Goal: Task Accomplishment & Management: Manage account settings

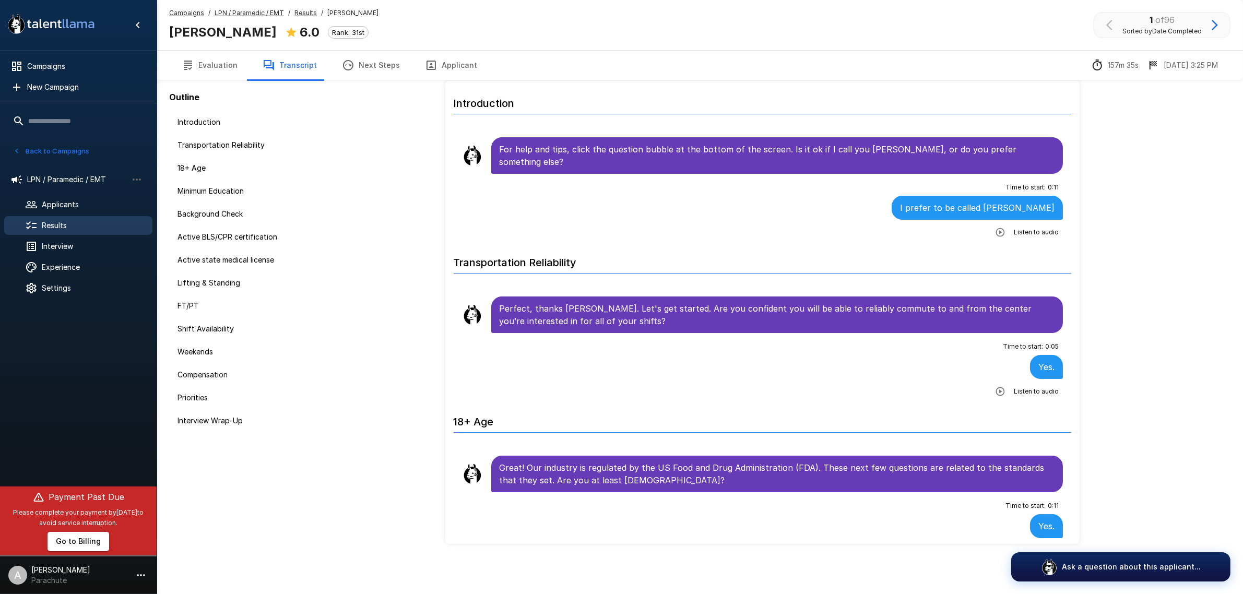
scroll to position [1918, 0]
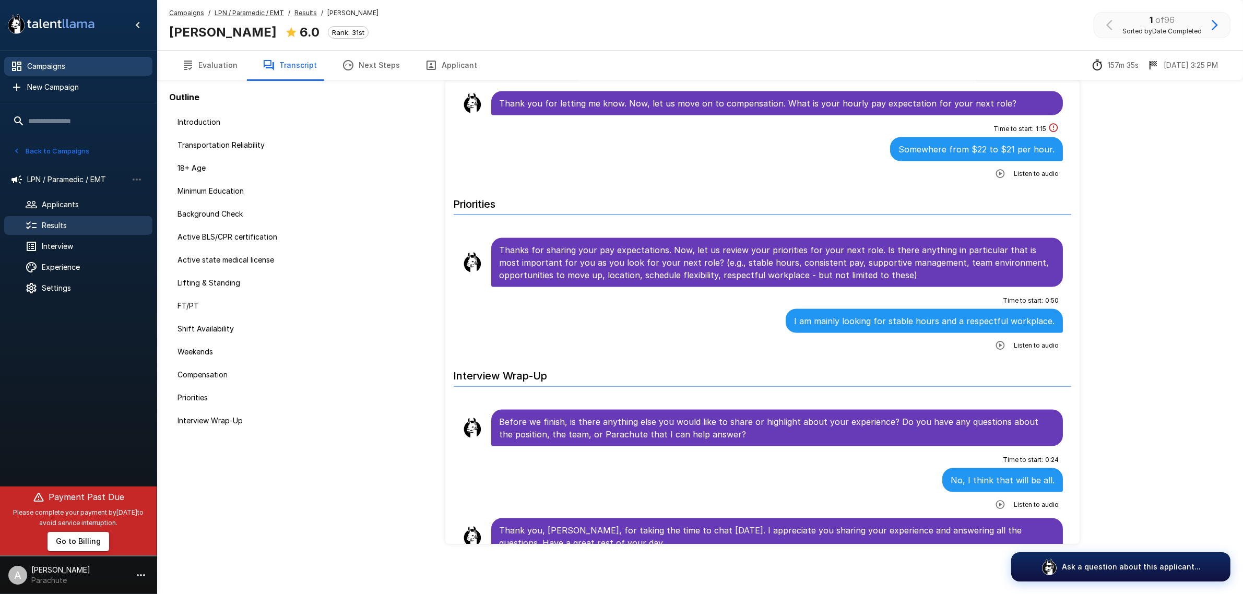
click at [103, 69] on span "Campaigns" at bounding box center [85, 66] width 117 height 10
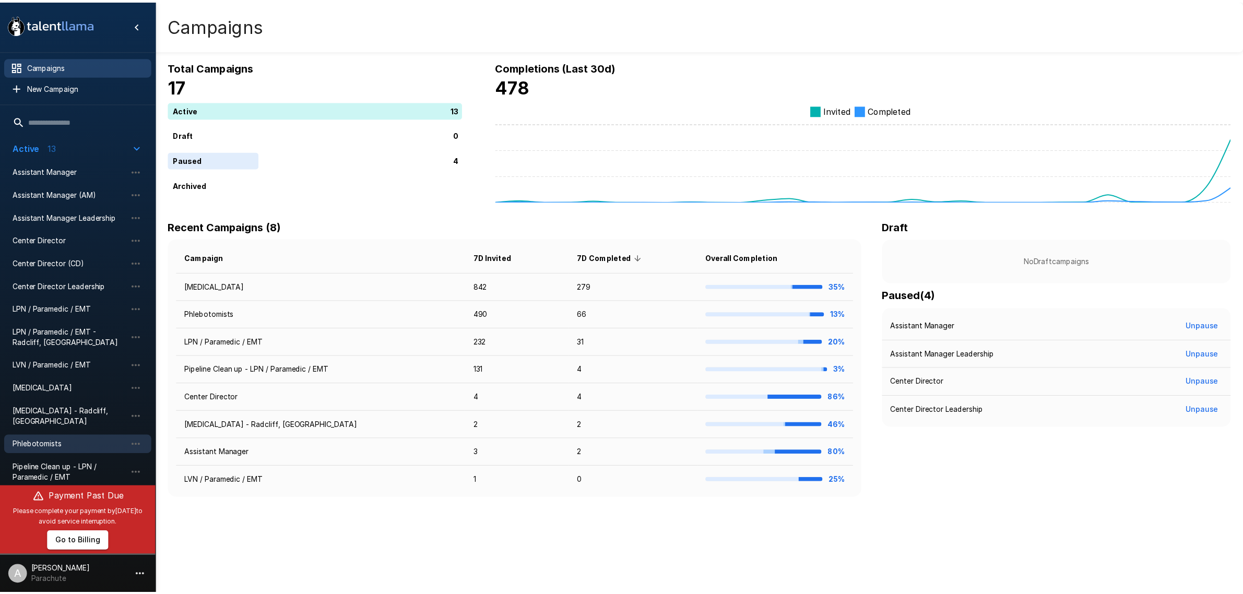
scroll to position [26, 0]
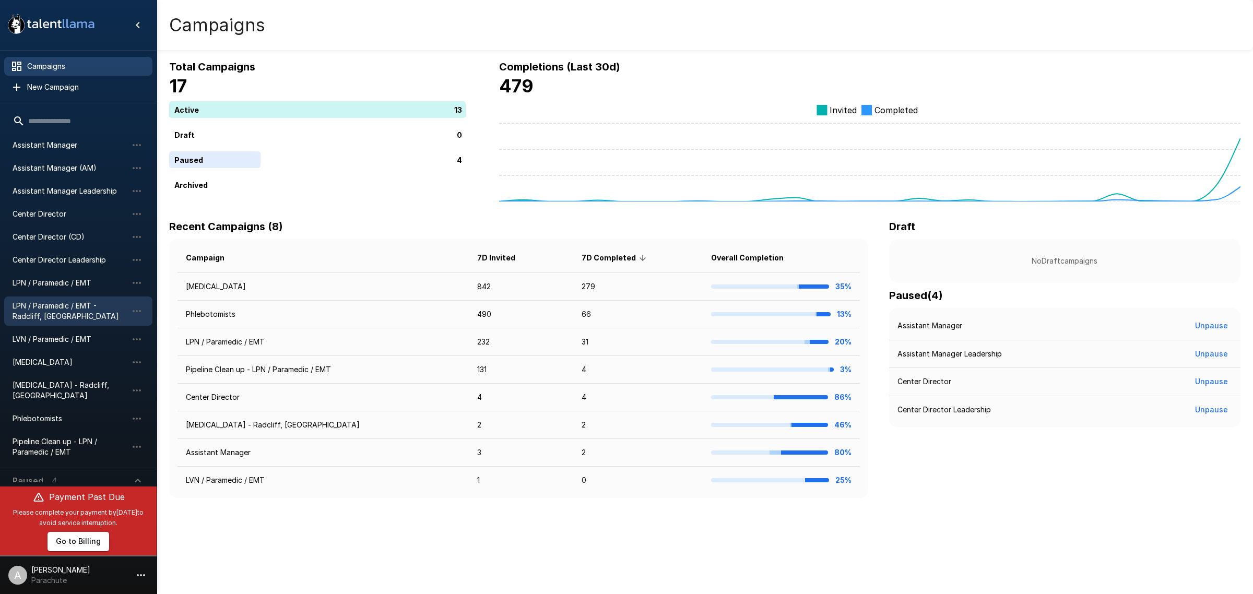
click at [81, 308] on span "LPN / Paramedic / EMT - Radcliff, [GEOGRAPHIC_DATA]" at bounding box center [70, 311] width 115 height 21
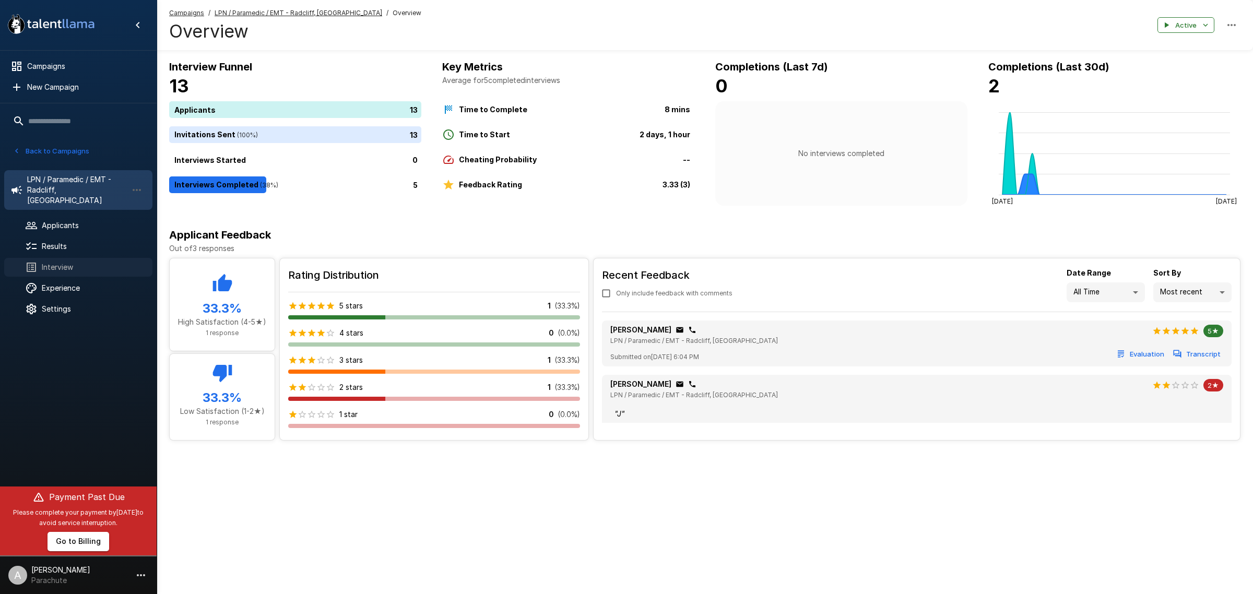
click at [84, 262] on span "Interview" at bounding box center [93, 267] width 102 height 10
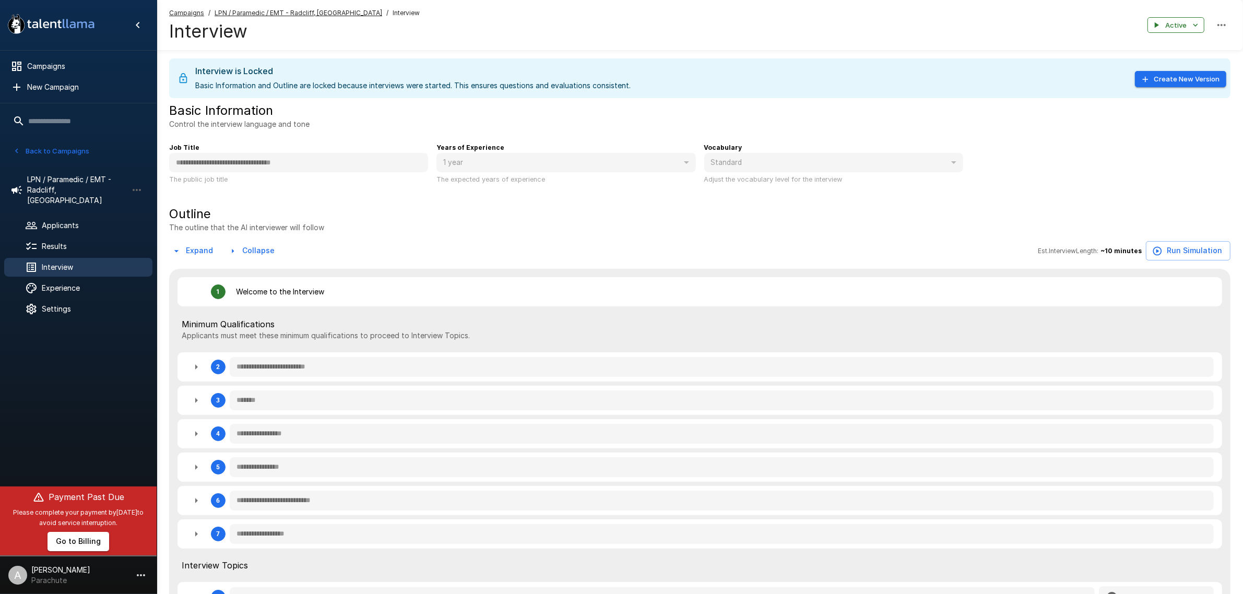
type textarea "*"
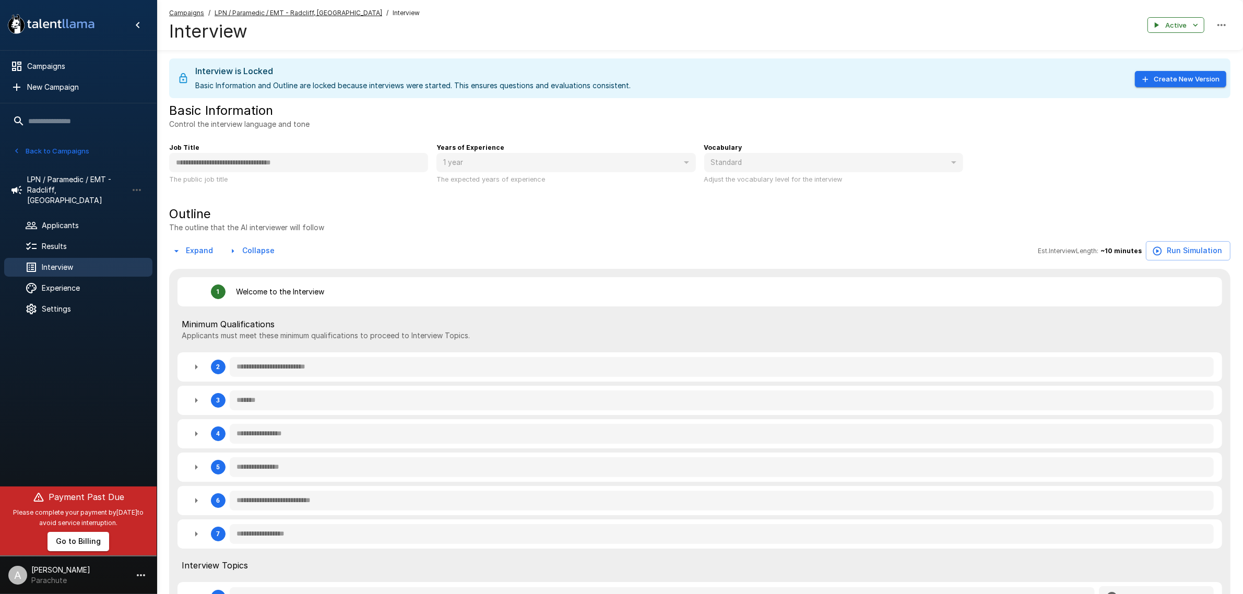
type textarea "*"
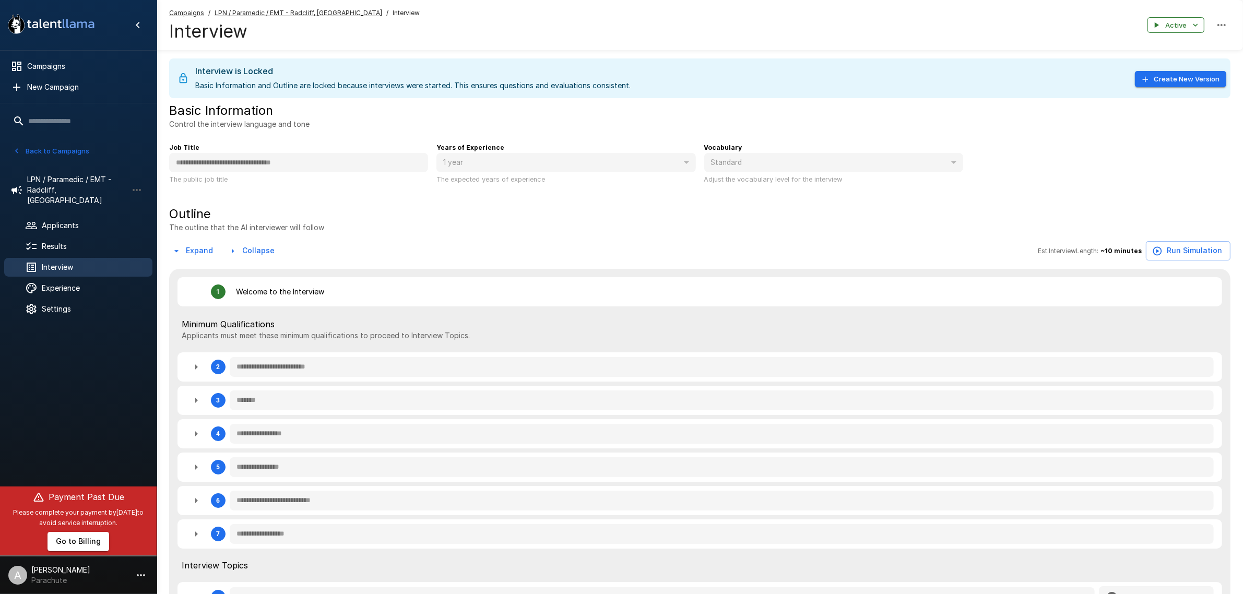
type textarea "*"
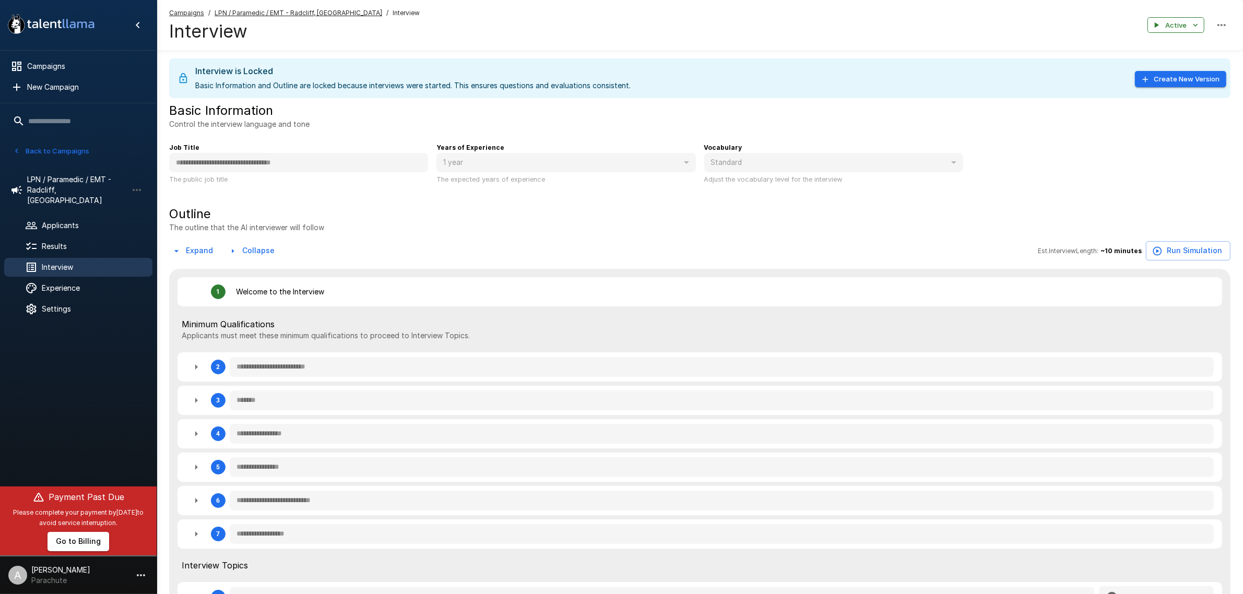
type textarea "*"
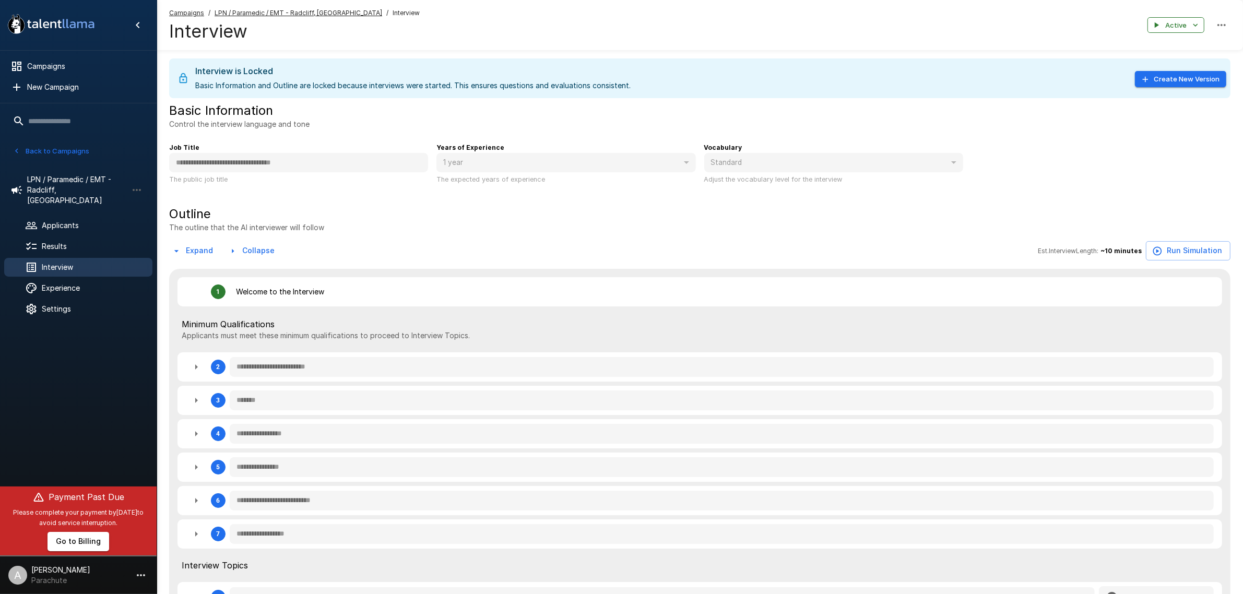
type textarea "*"
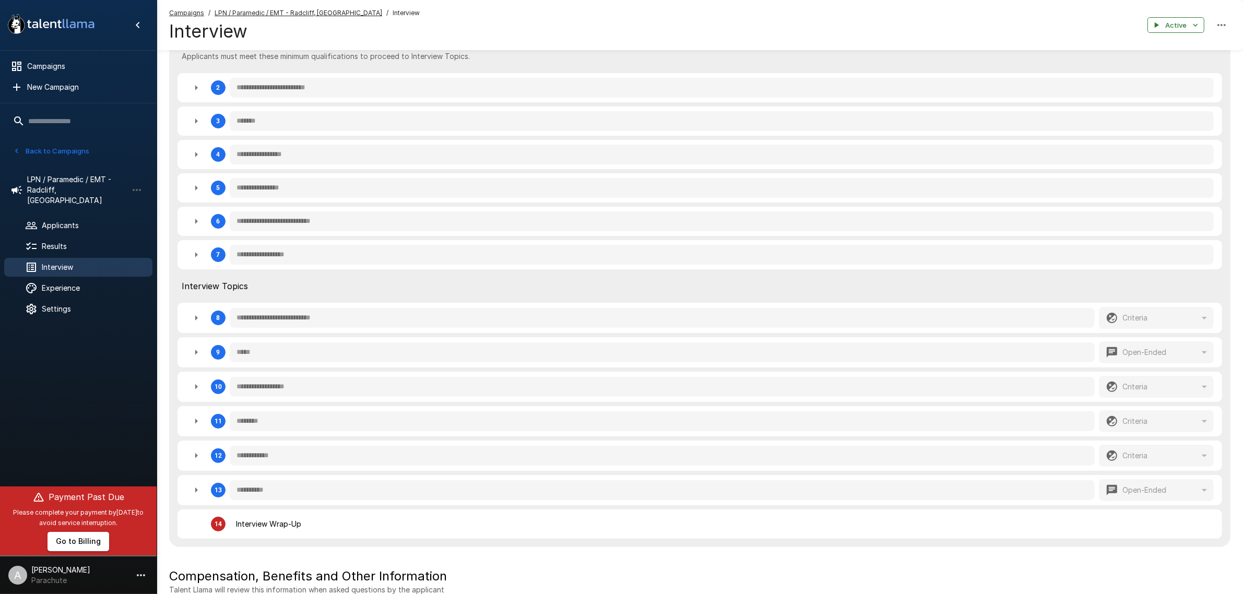
scroll to position [261, 0]
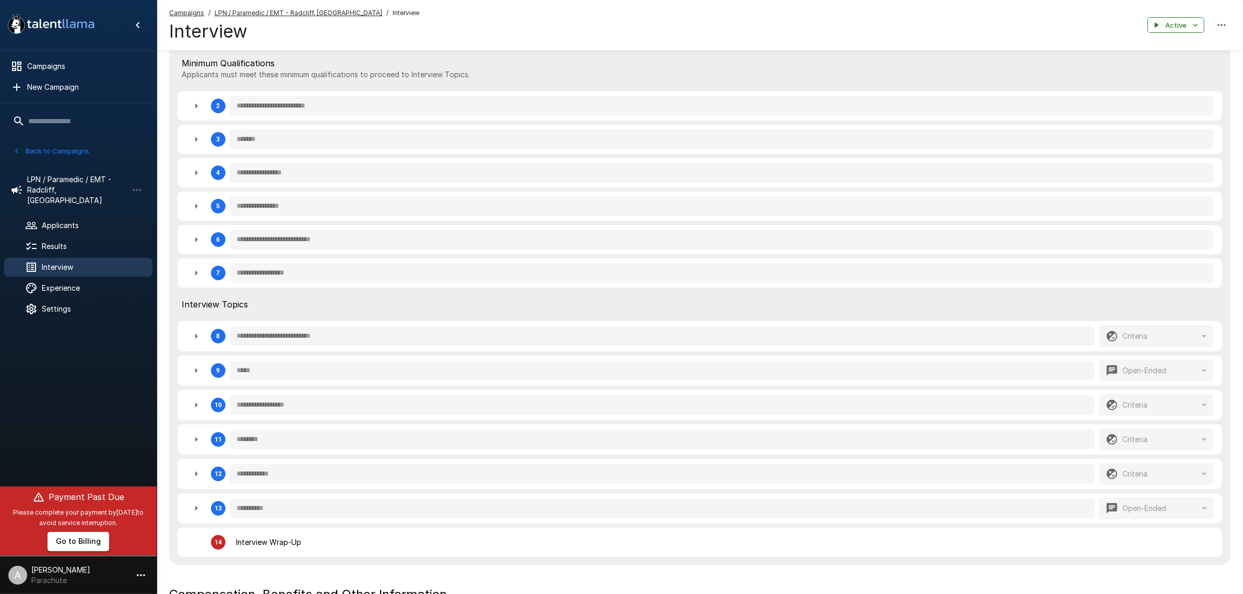
click at [192, 337] on icon "button" at bounding box center [196, 336] width 13 height 13
type textarea "*"
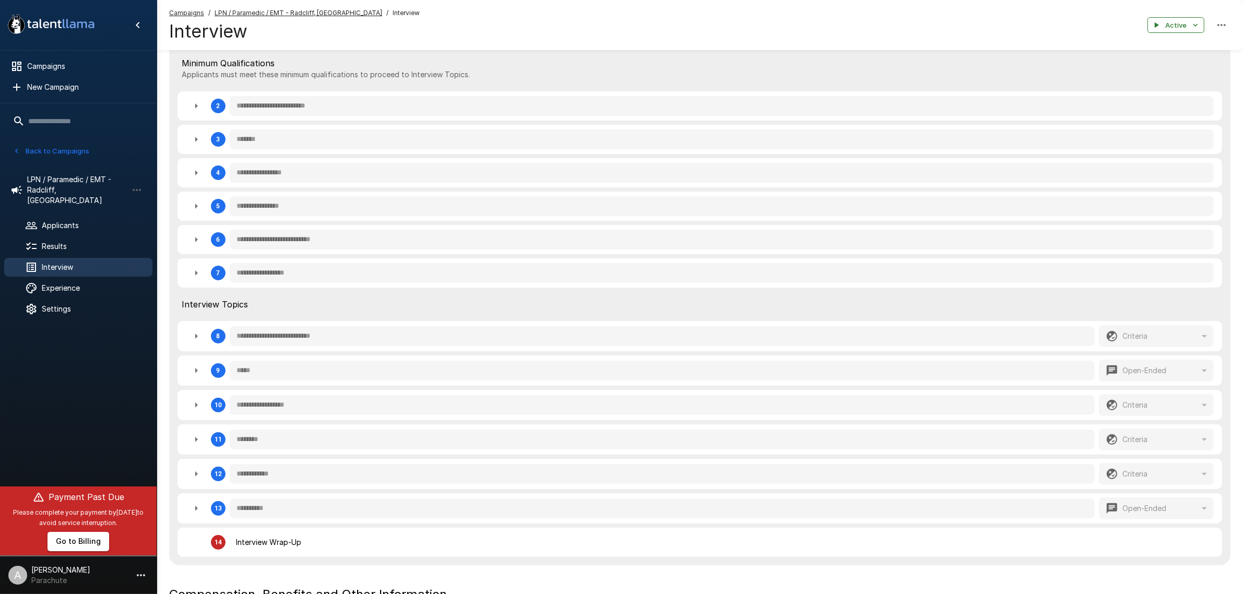
type textarea "*"
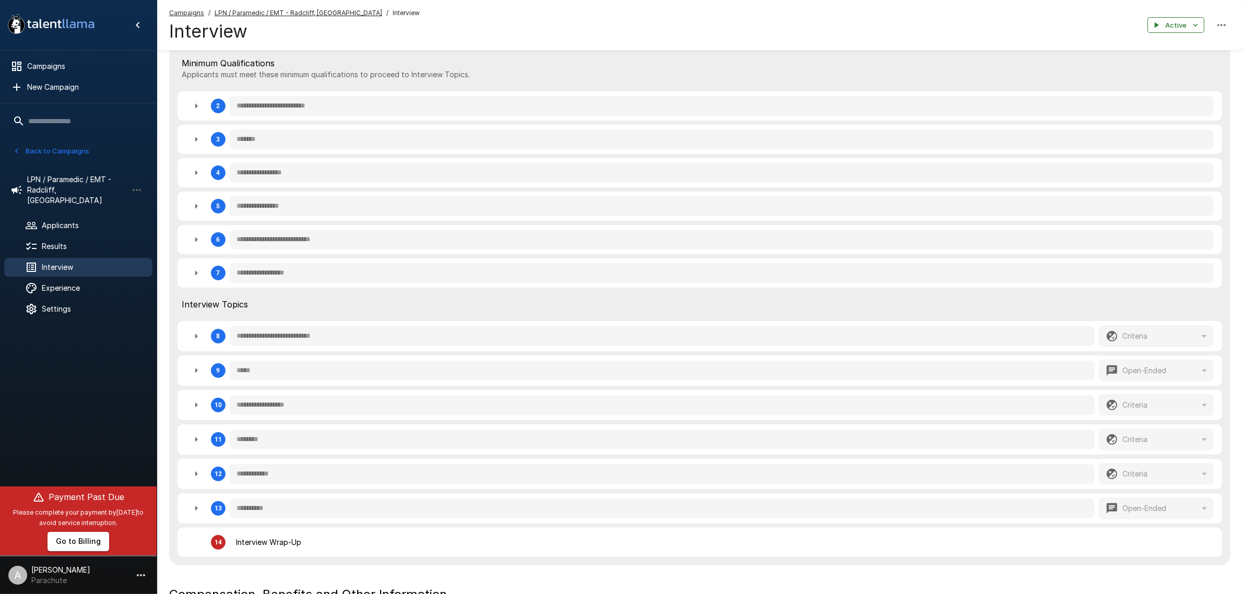
type textarea "*"
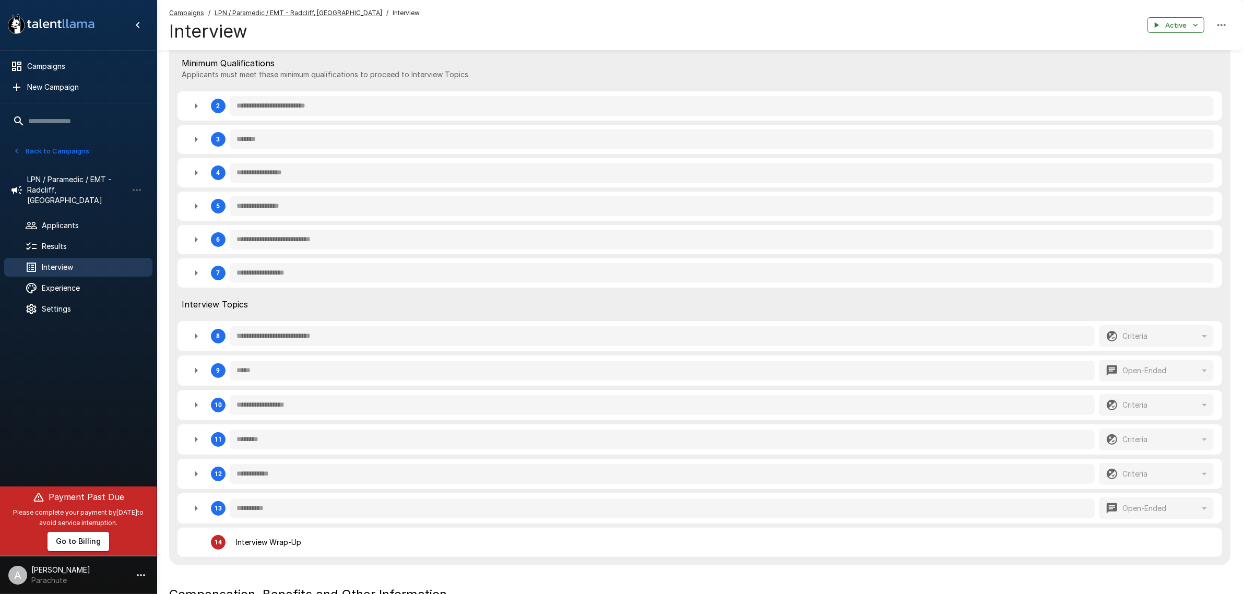
type textarea "*"
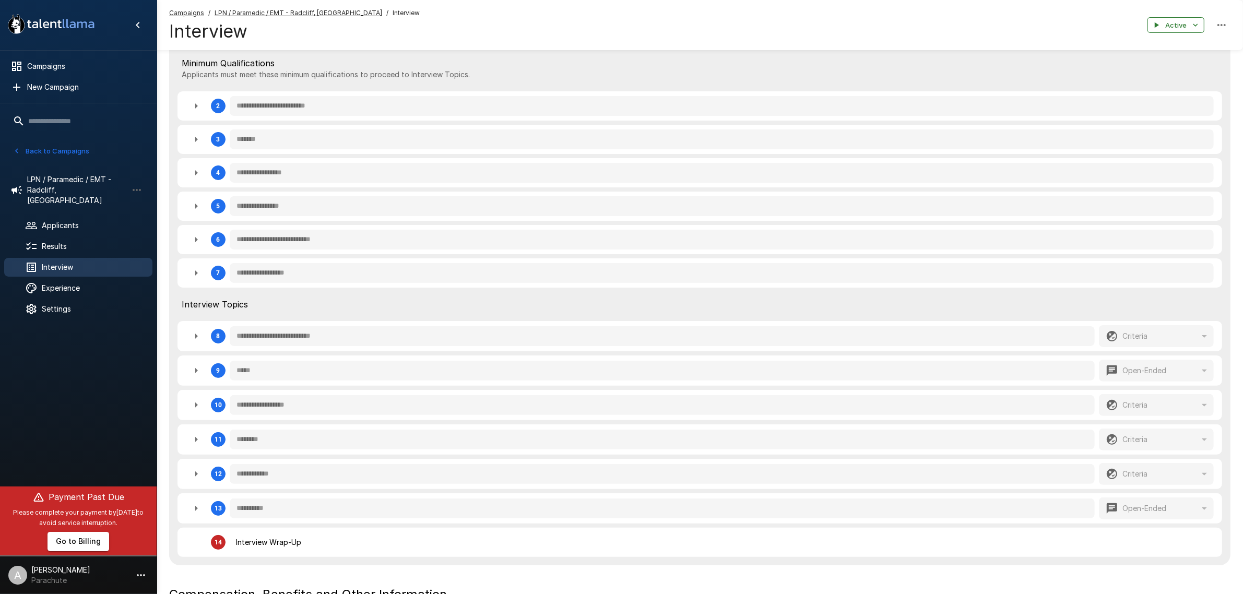
type textarea "*"
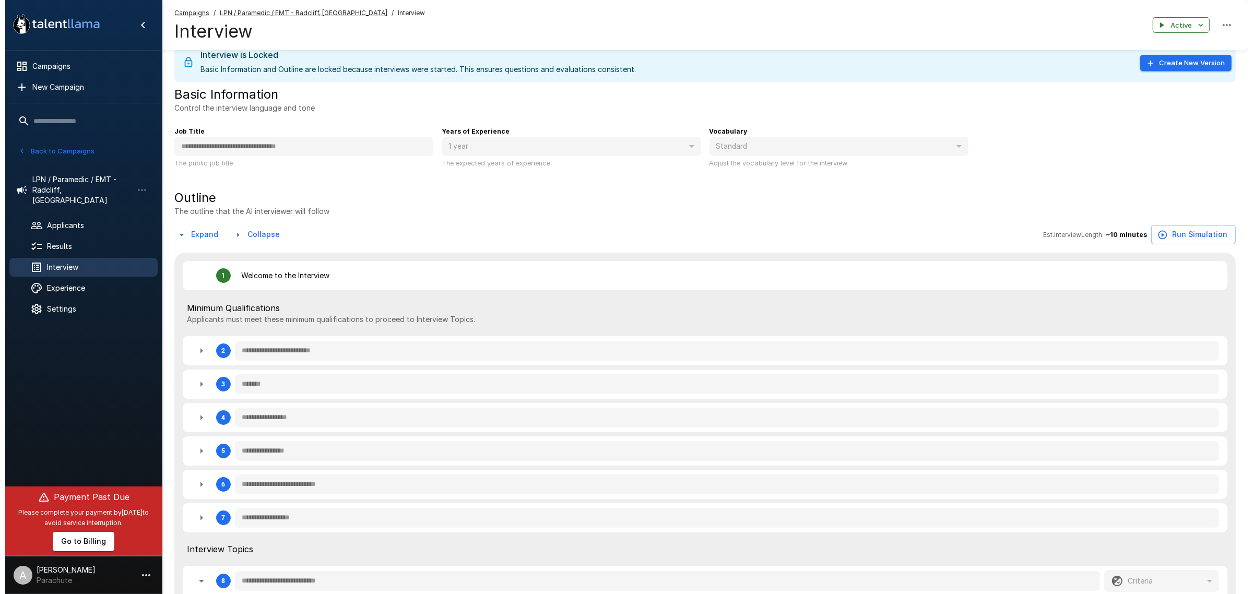
scroll to position [0, 0]
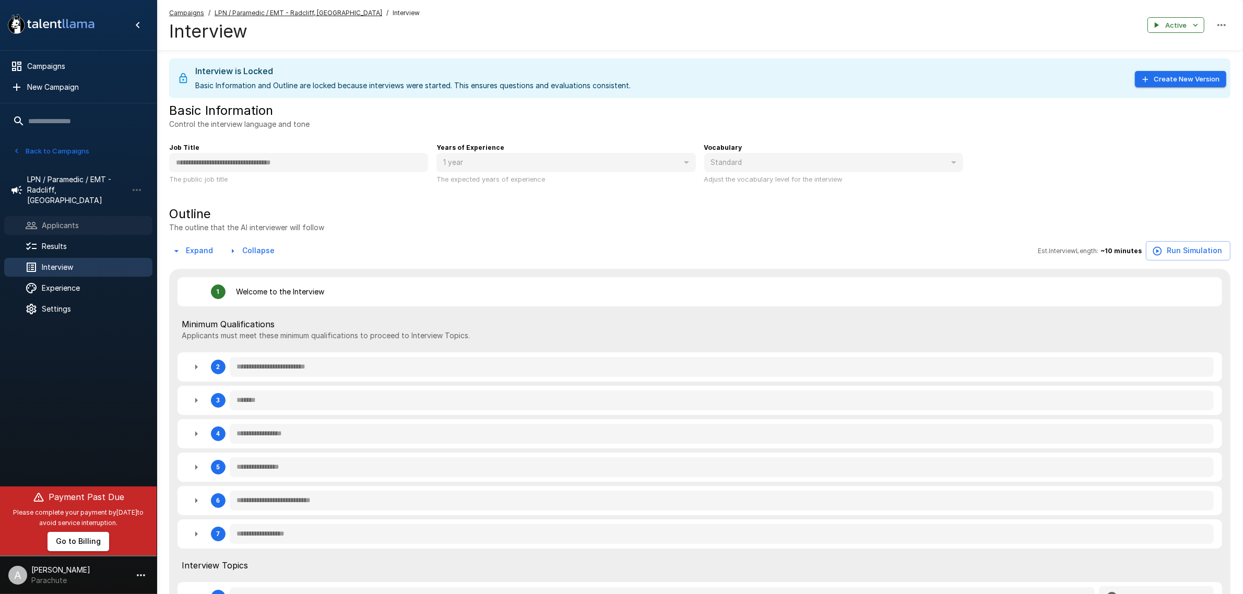
click at [84, 220] on span "Applicants" at bounding box center [93, 225] width 102 height 10
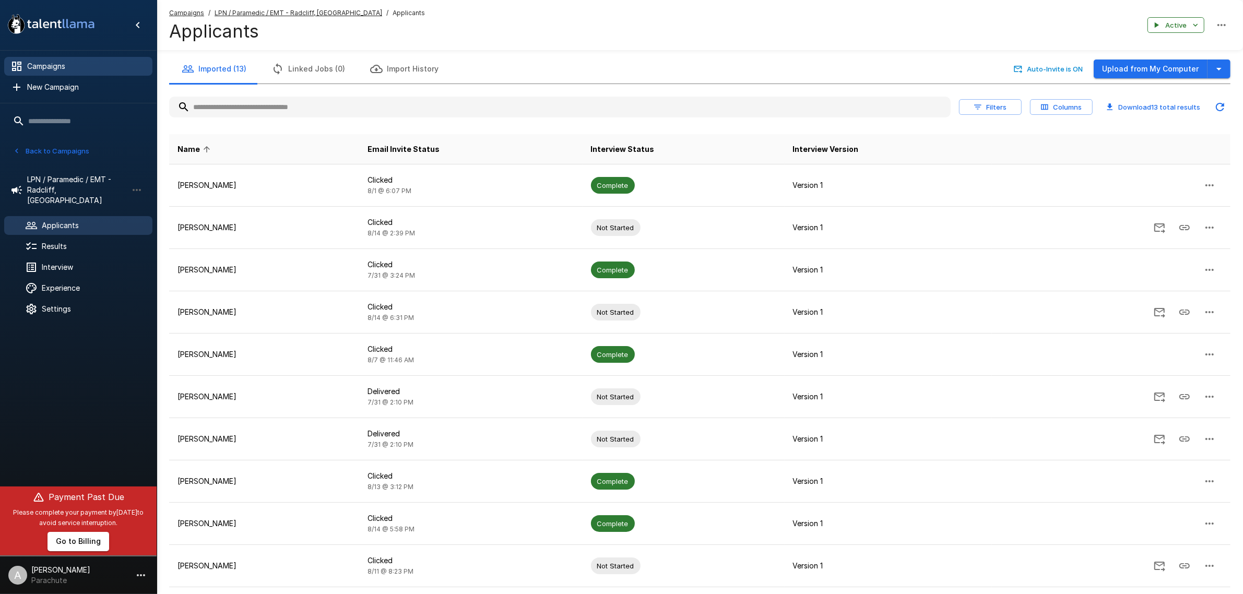
click at [75, 69] on span "Campaigns" at bounding box center [85, 66] width 117 height 10
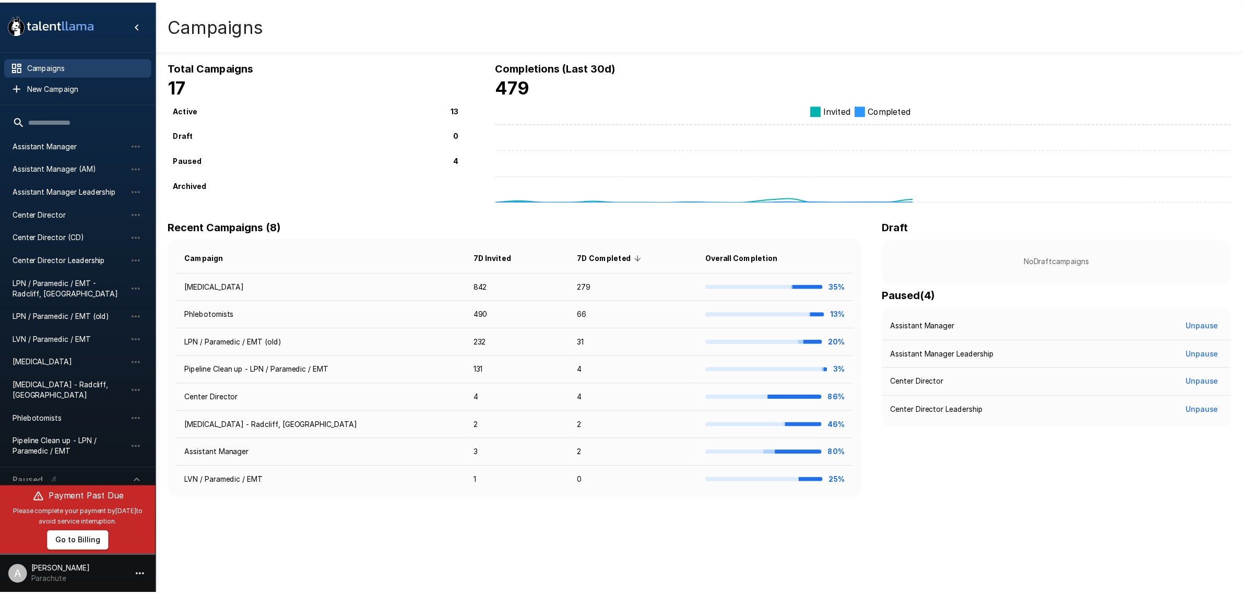
scroll to position [79, 0]
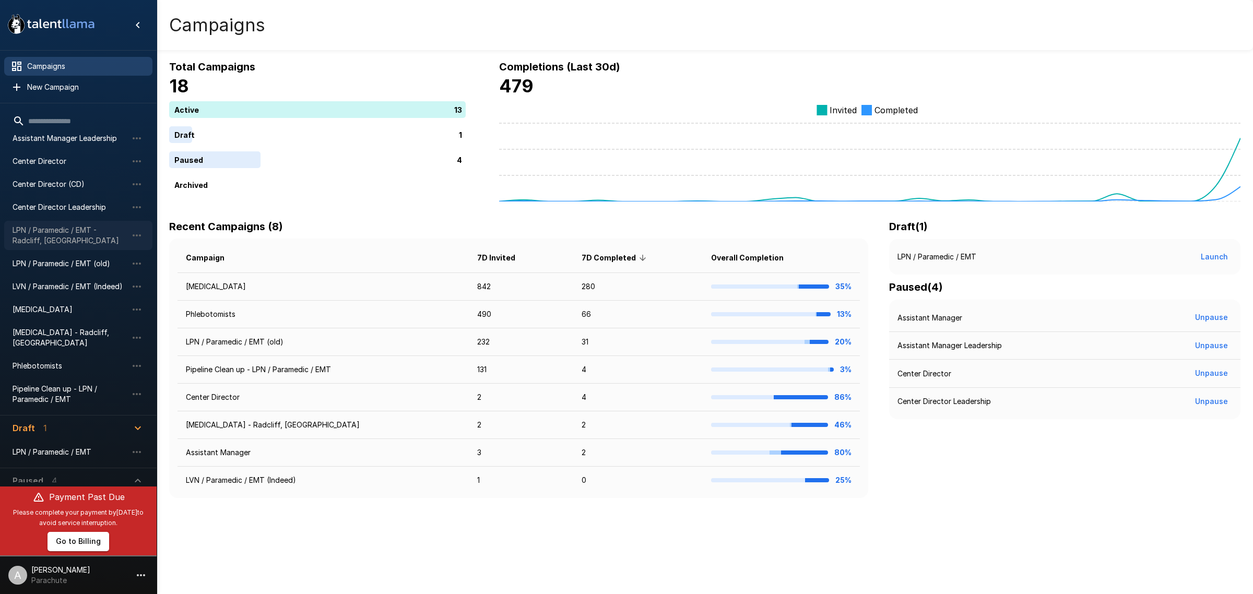
click at [89, 226] on span "LPN / Paramedic / EMT - Radcliff, [GEOGRAPHIC_DATA]" at bounding box center [70, 235] width 115 height 21
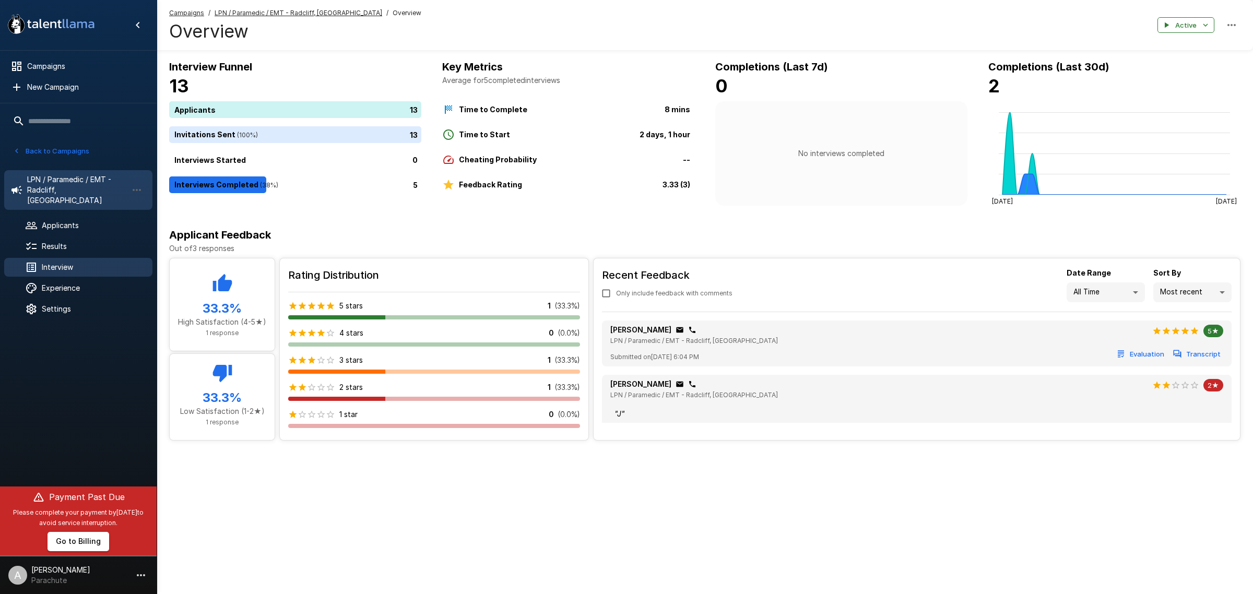
click at [91, 262] on span "Interview" at bounding box center [93, 267] width 102 height 10
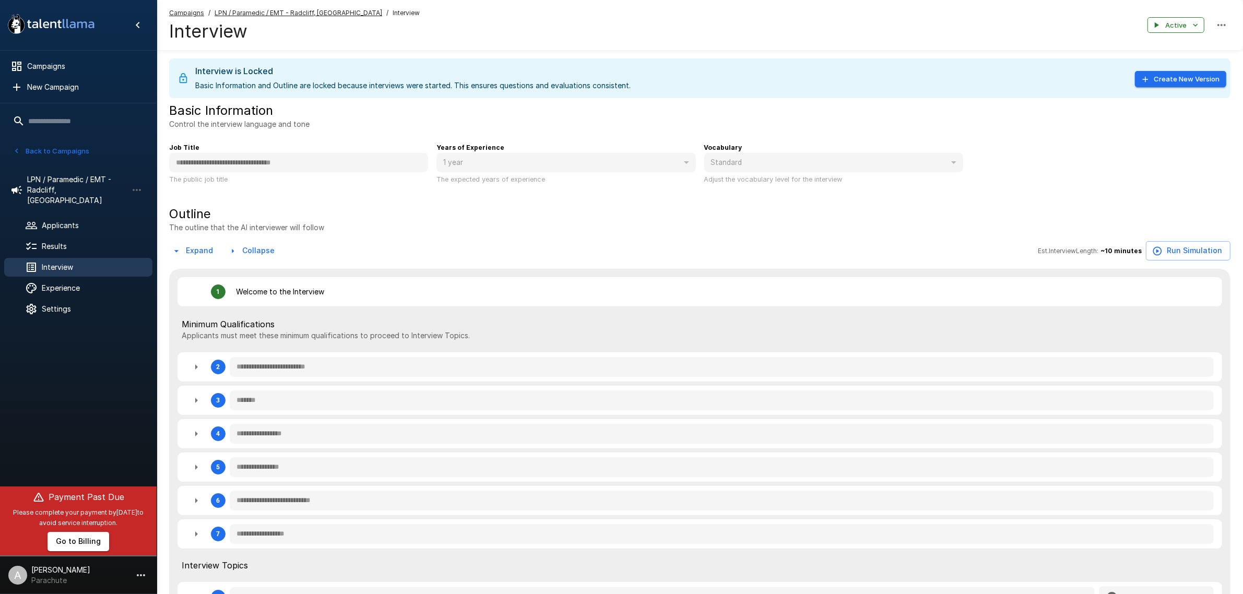
type textarea "*"
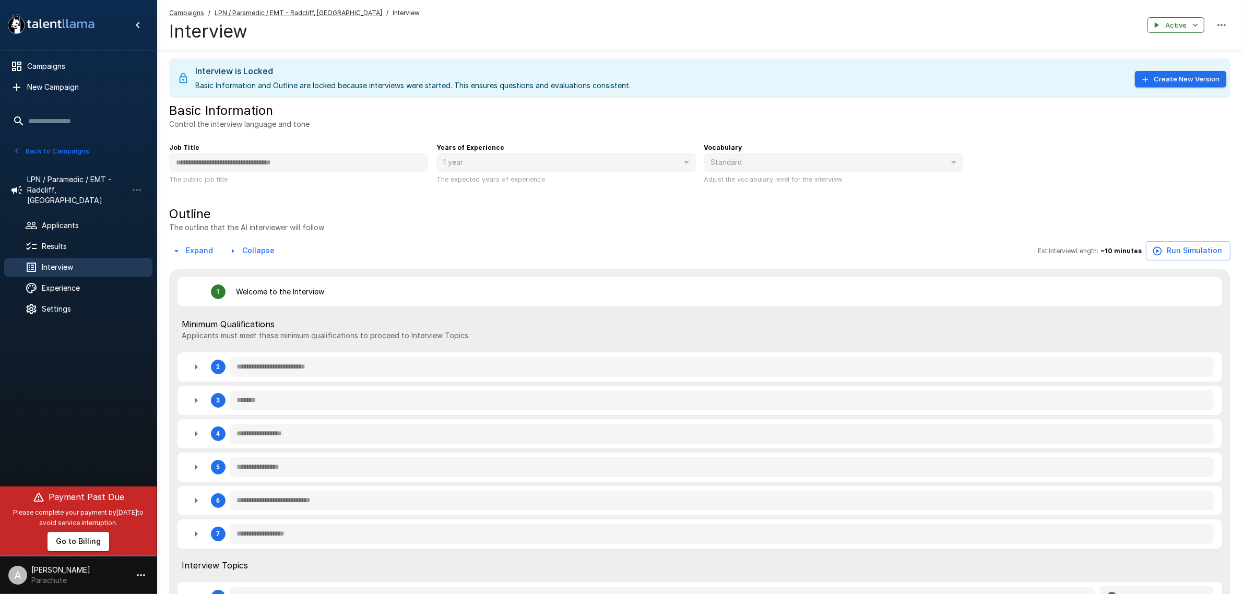
type textarea "*"
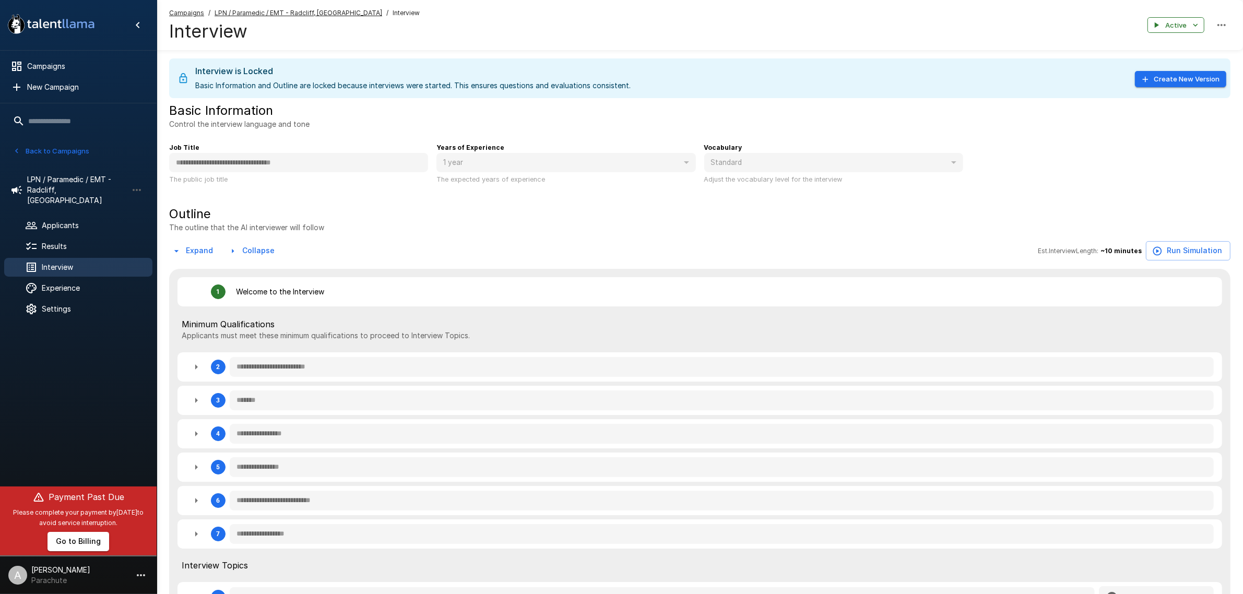
type textarea "*"
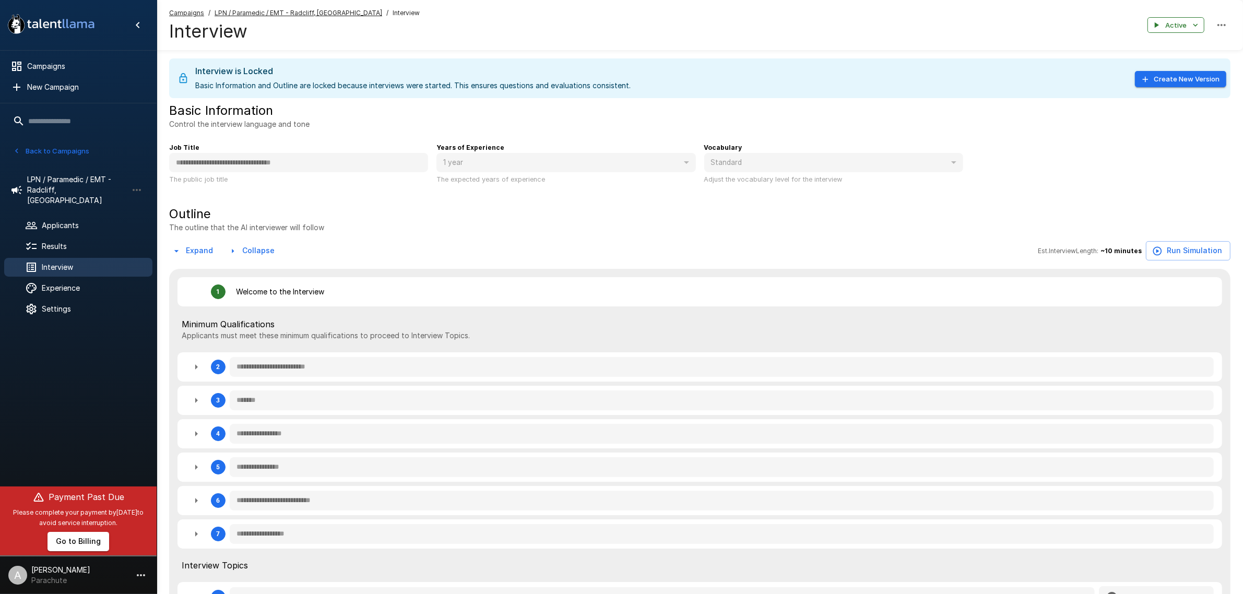
type textarea "*"
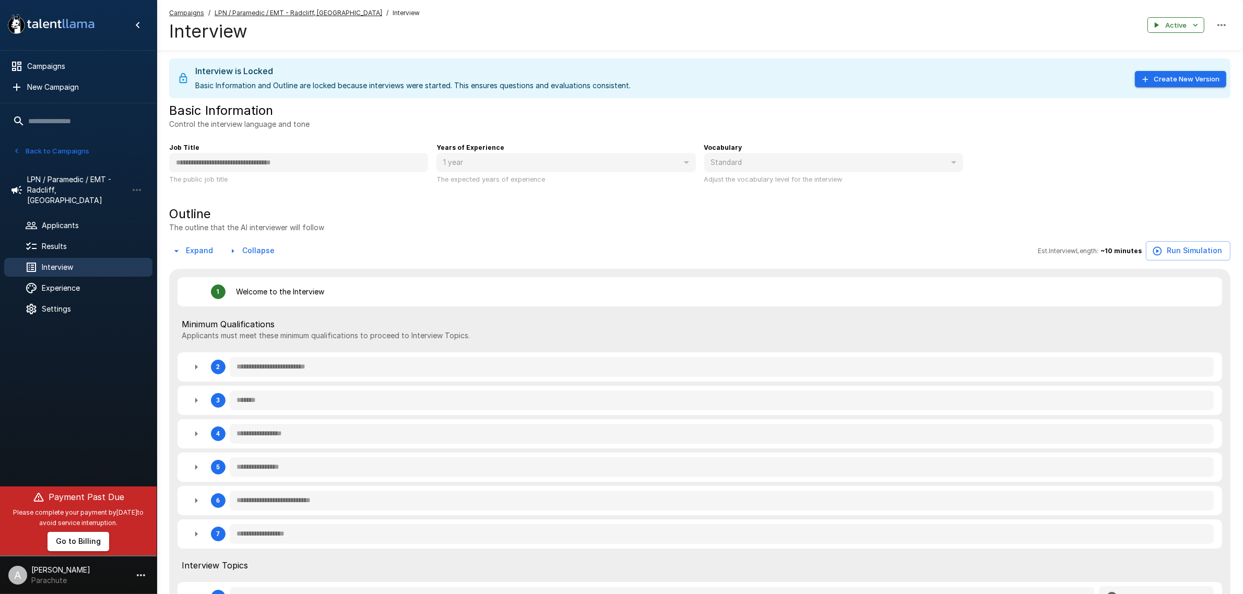
type textarea "*"
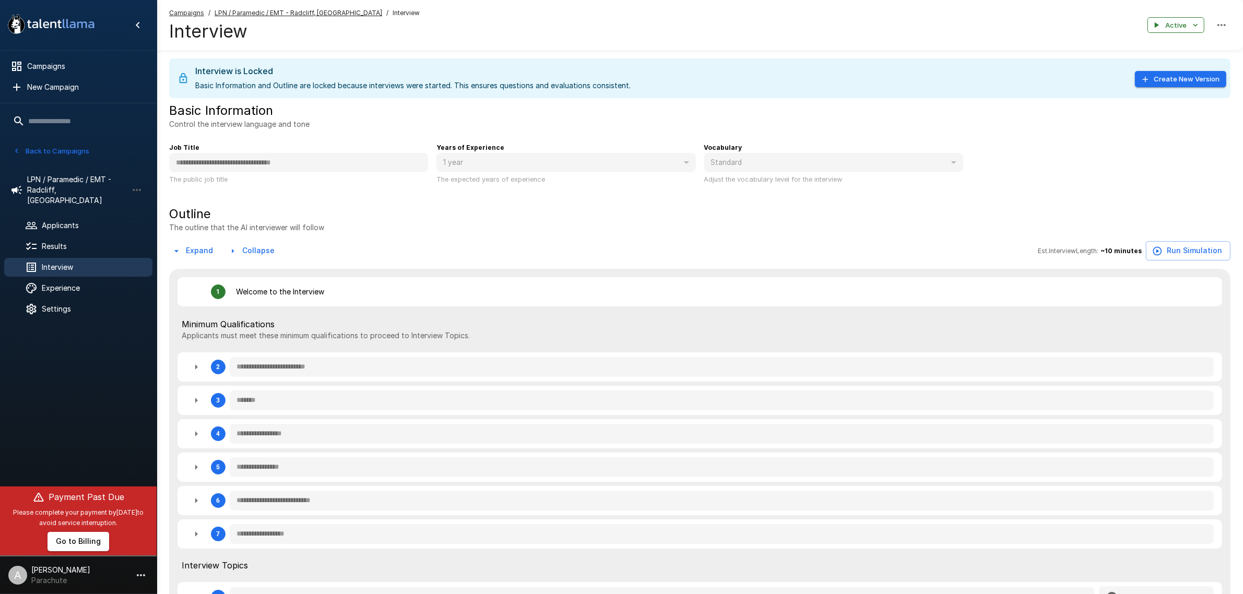
type textarea "*"
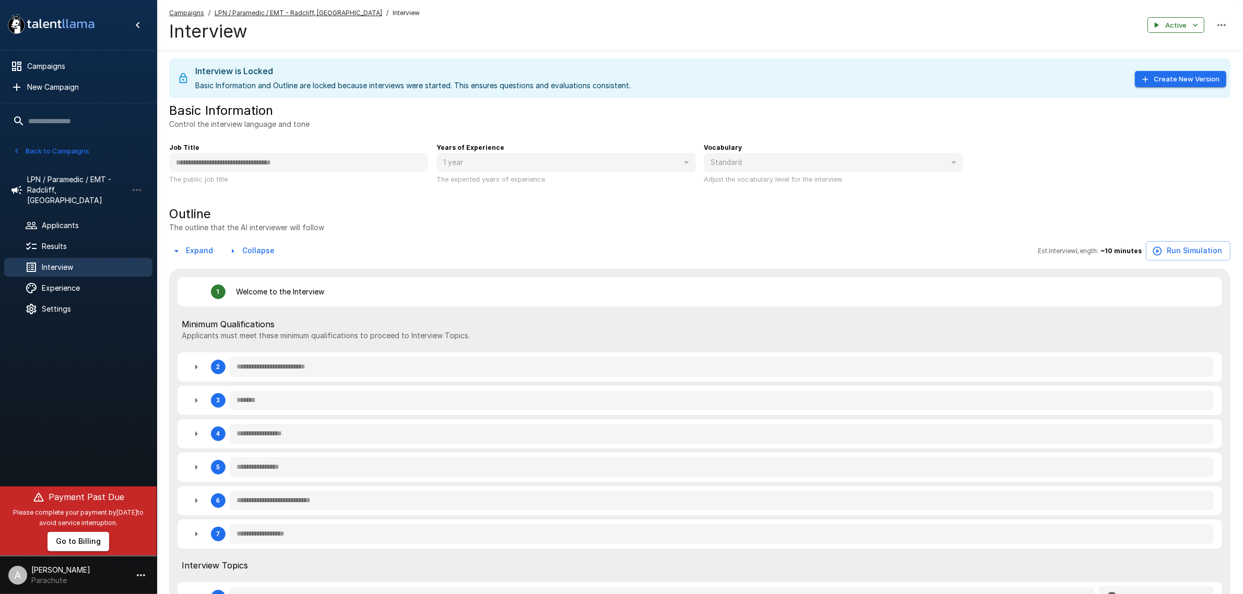
type textarea "*"
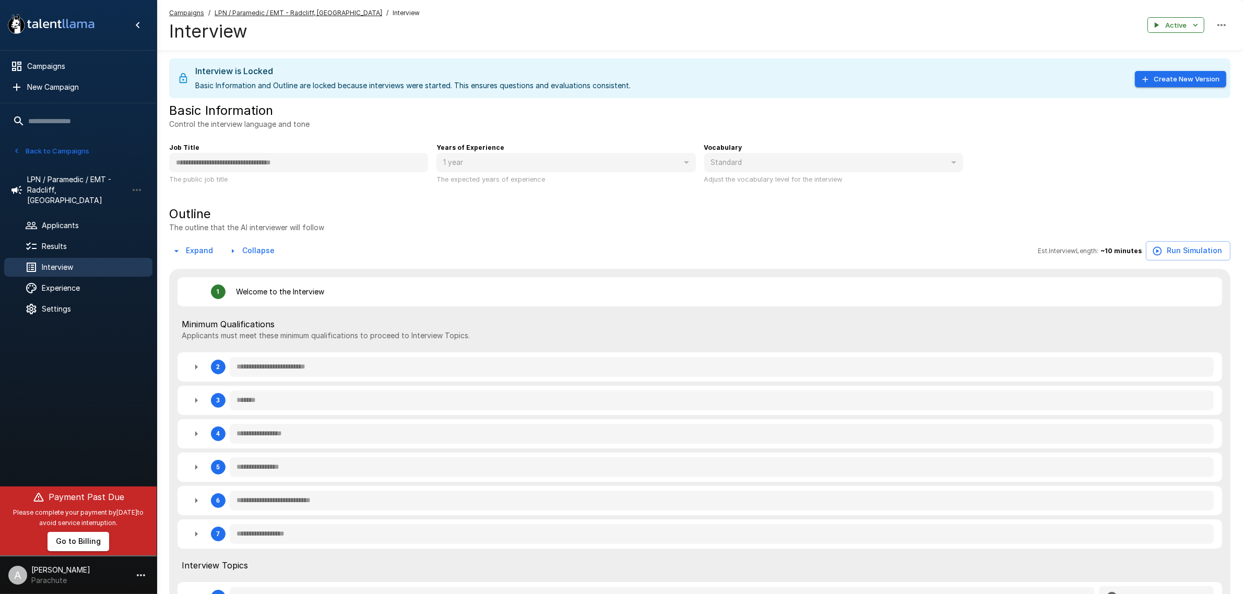
type textarea "*"
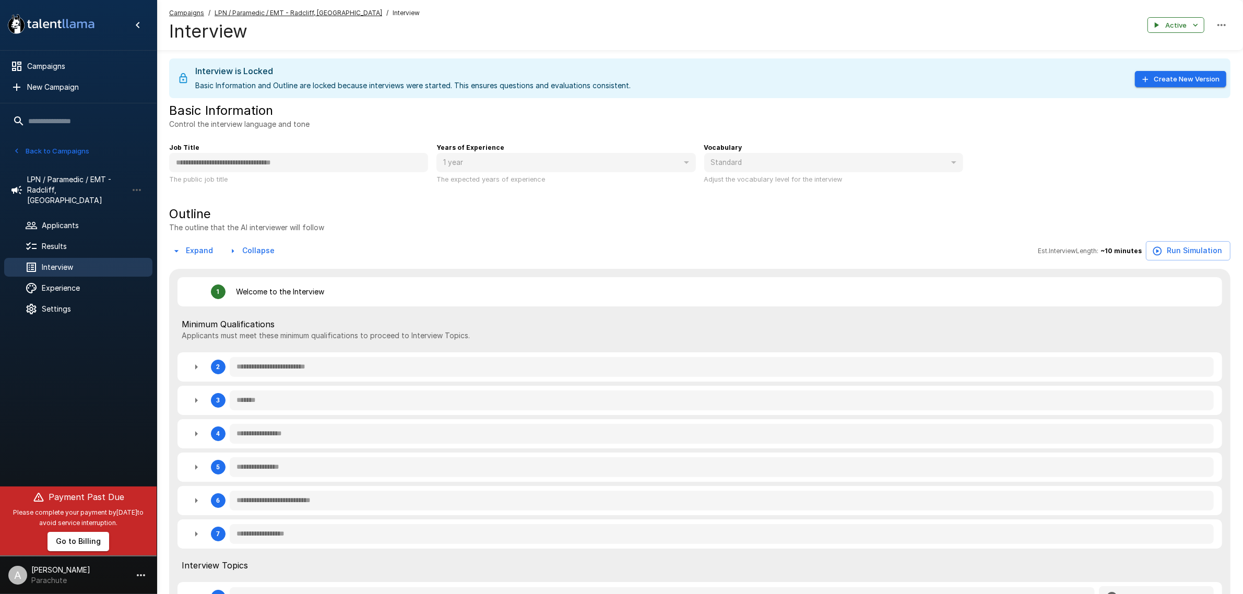
type textarea "*"
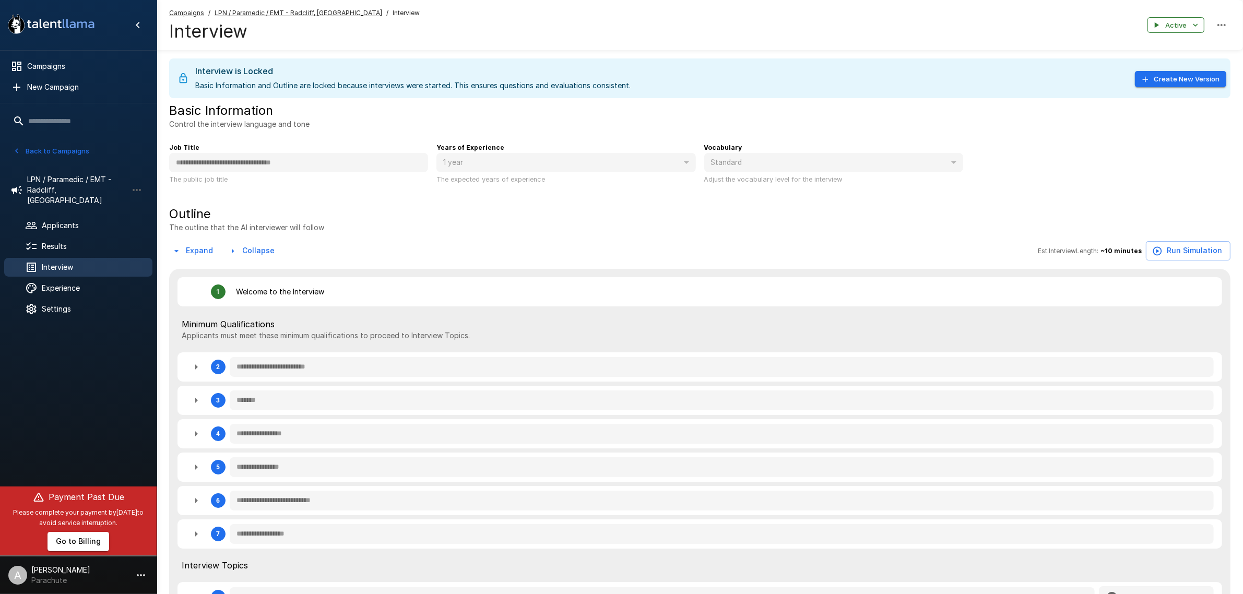
type textarea "*"
click at [69, 64] on span "Campaigns" at bounding box center [85, 66] width 117 height 10
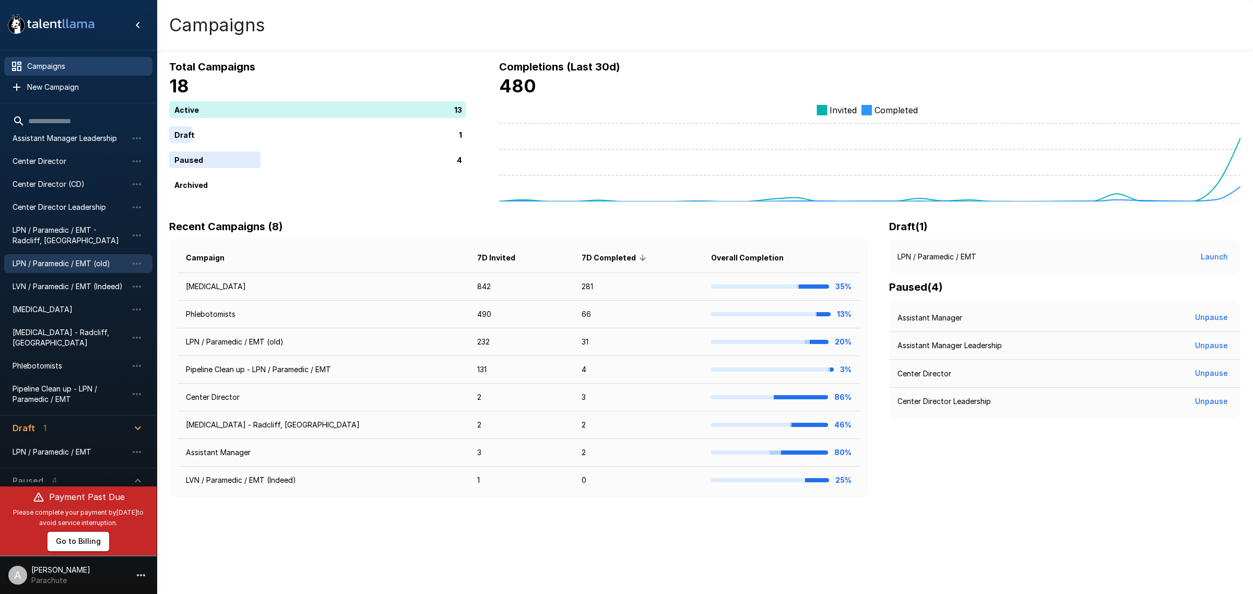
click at [79, 265] on span "LPN / Paramedic / EMT (old)" at bounding box center [70, 263] width 115 height 10
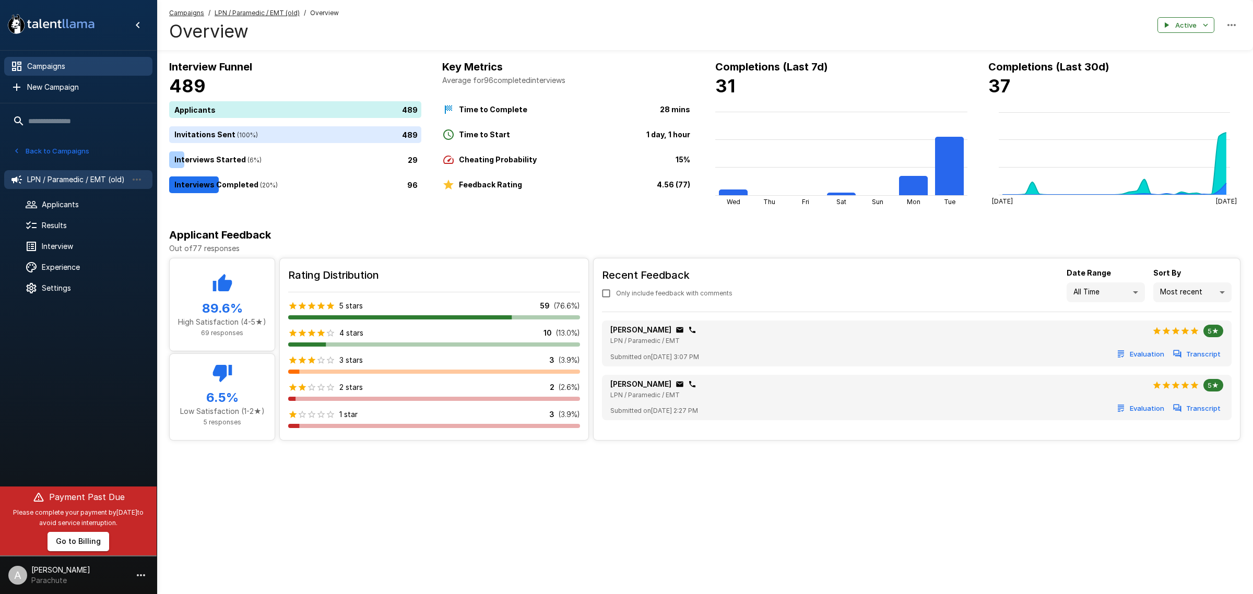
click at [74, 60] on div "Campaigns" at bounding box center [78, 66] width 148 height 19
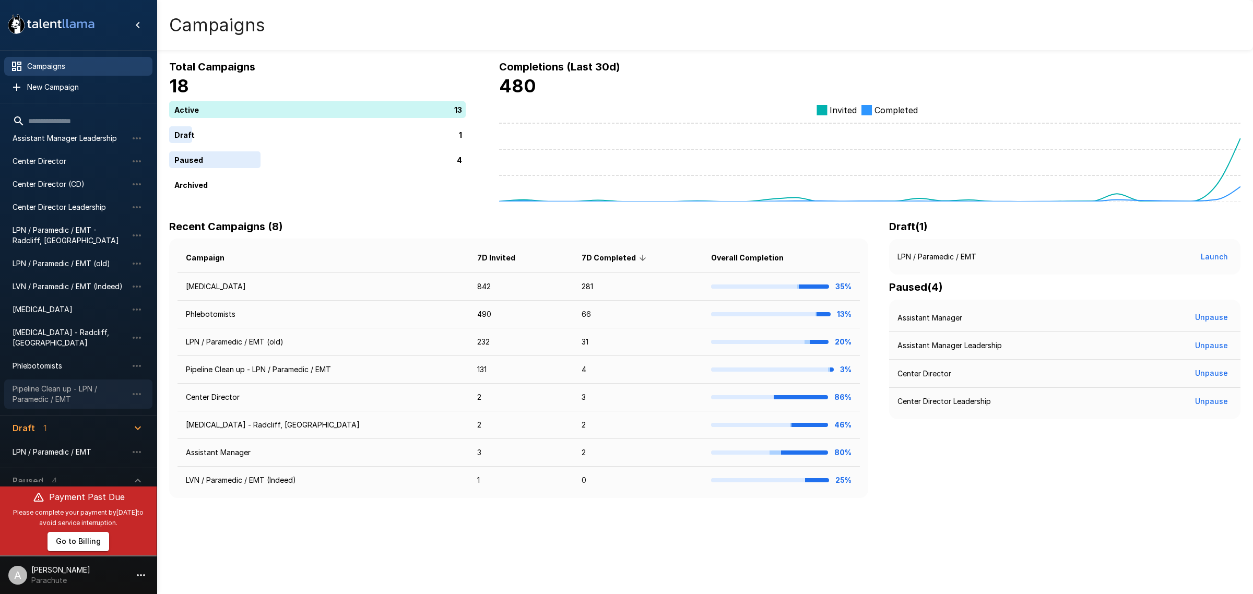
click at [58, 384] on span "Pipeline Clean up - LPN / Paramedic / EMT" at bounding box center [70, 394] width 115 height 21
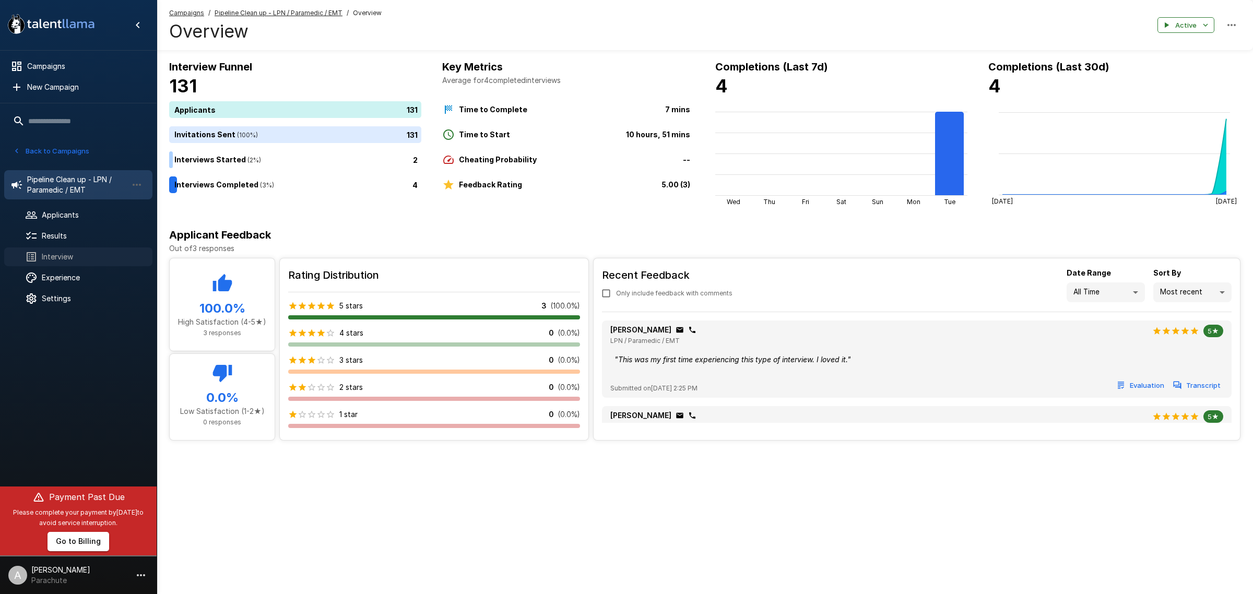
click at [53, 264] on div "Interview" at bounding box center [78, 256] width 148 height 19
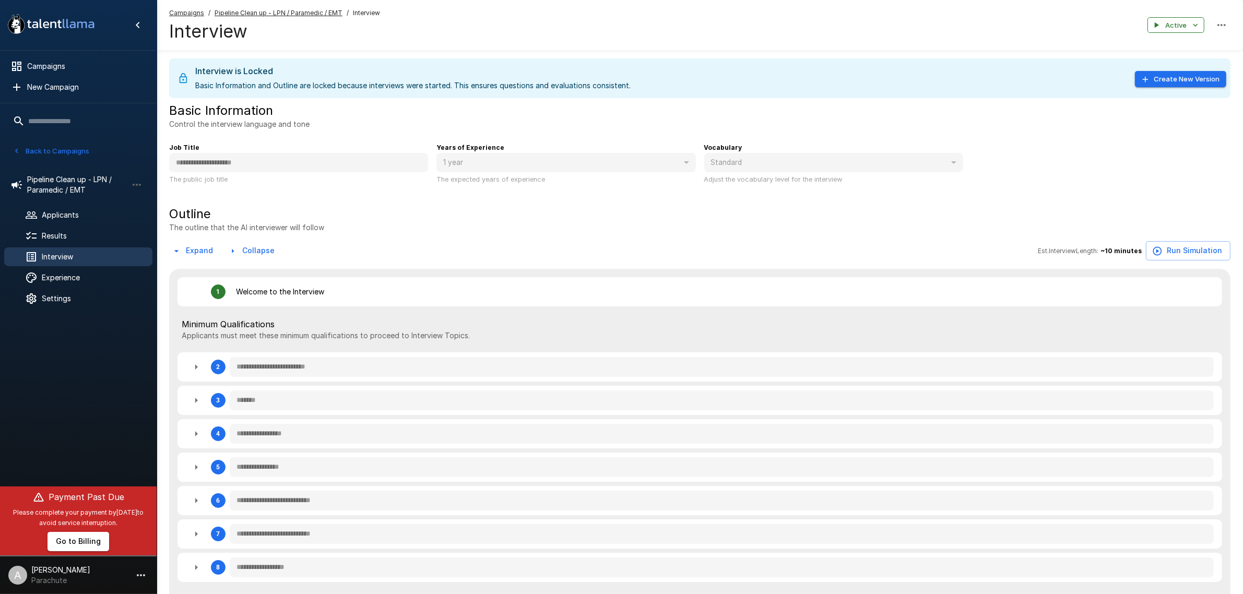
type textarea "*"
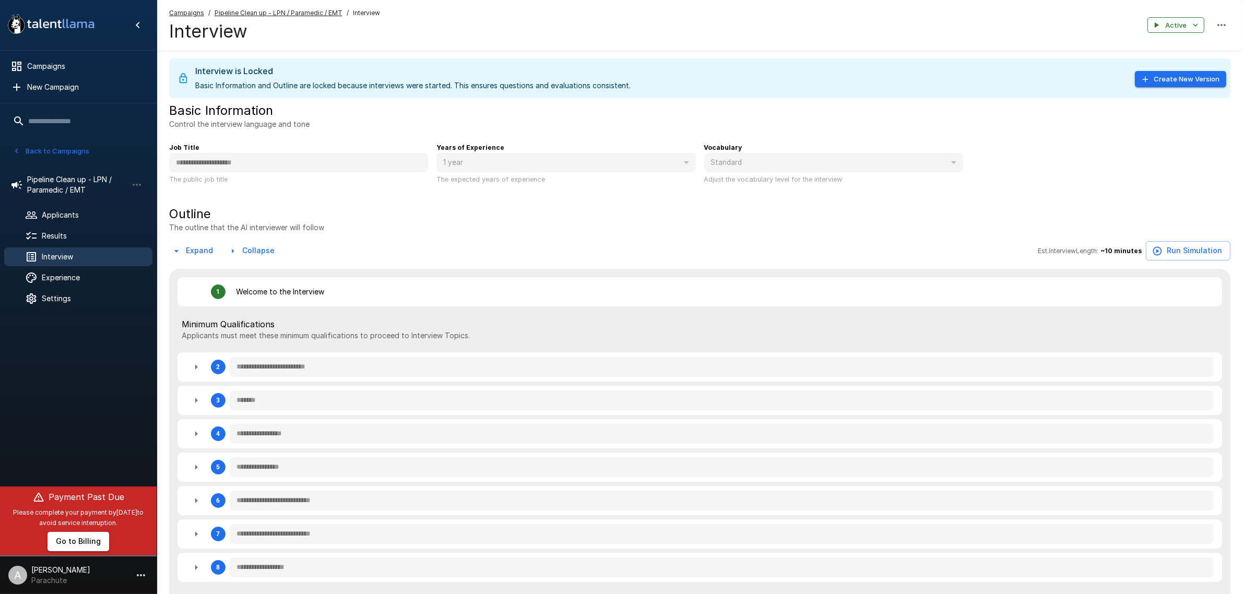
type textarea "*"
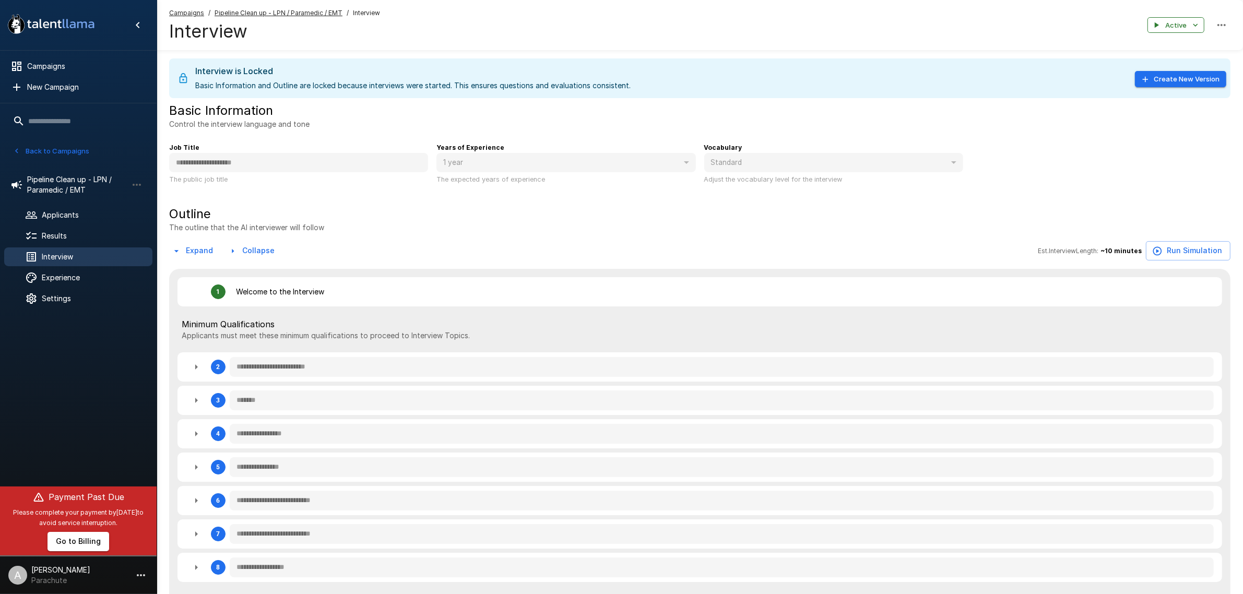
type textarea "*"
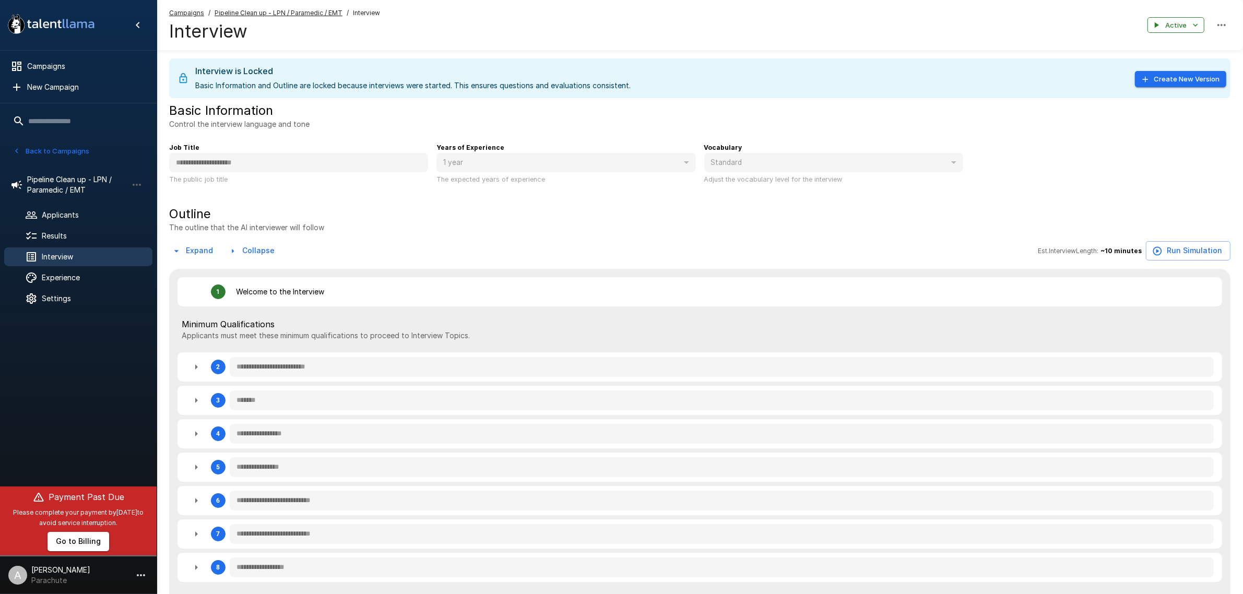
type textarea "*"
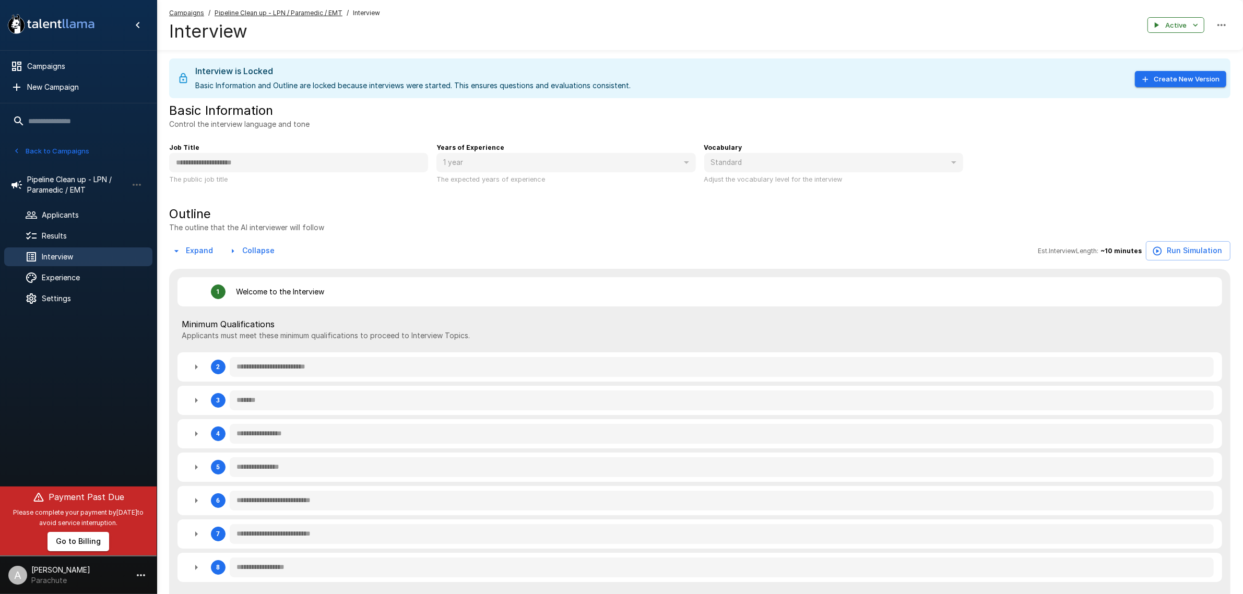
type textarea "*"
click at [63, 273] on span "Experience" at bounding box center [93, 278] width 102 height 10
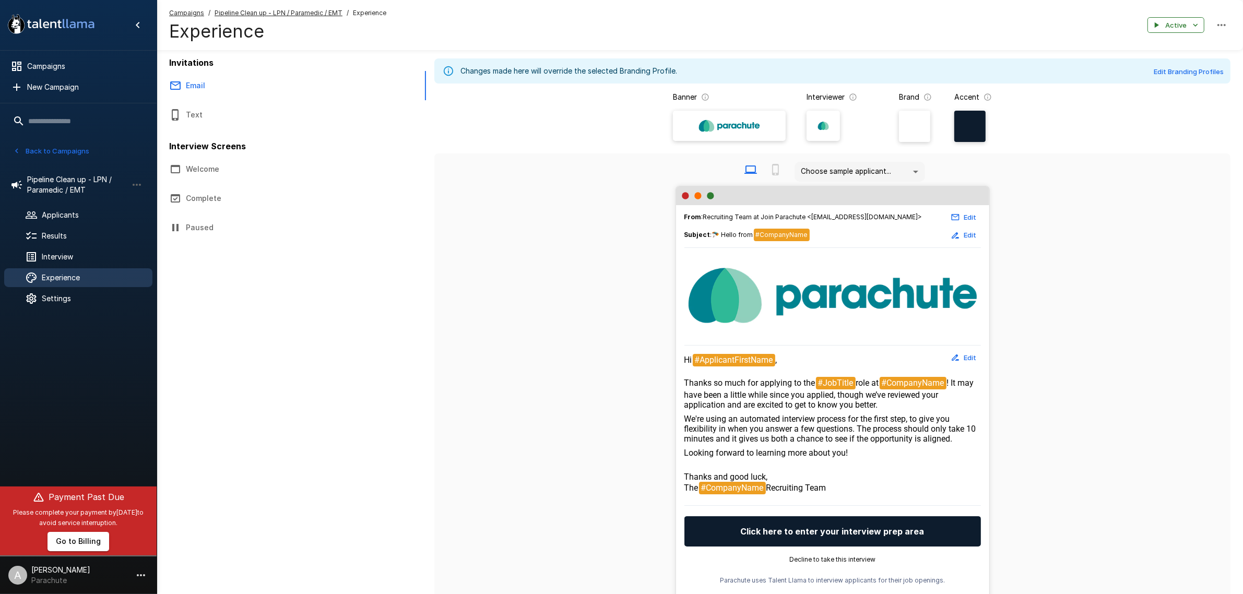
drag, startPoint x: 867, startPoint y: 461, endPoint x: 684, endPoint y: 425, distance: 185.6
click at [684, 425] on div "Hi #ApplicantFirstName , Thanks so much for applying to the #JobTitle role at #…" at bounding box center [832, 424] width 297 height 141
copy div "We're using an automated interview process for the first step, to give you flex…"
click at [212, 121] on button "Text" at bounding box center [251, 114] width 188 height 29
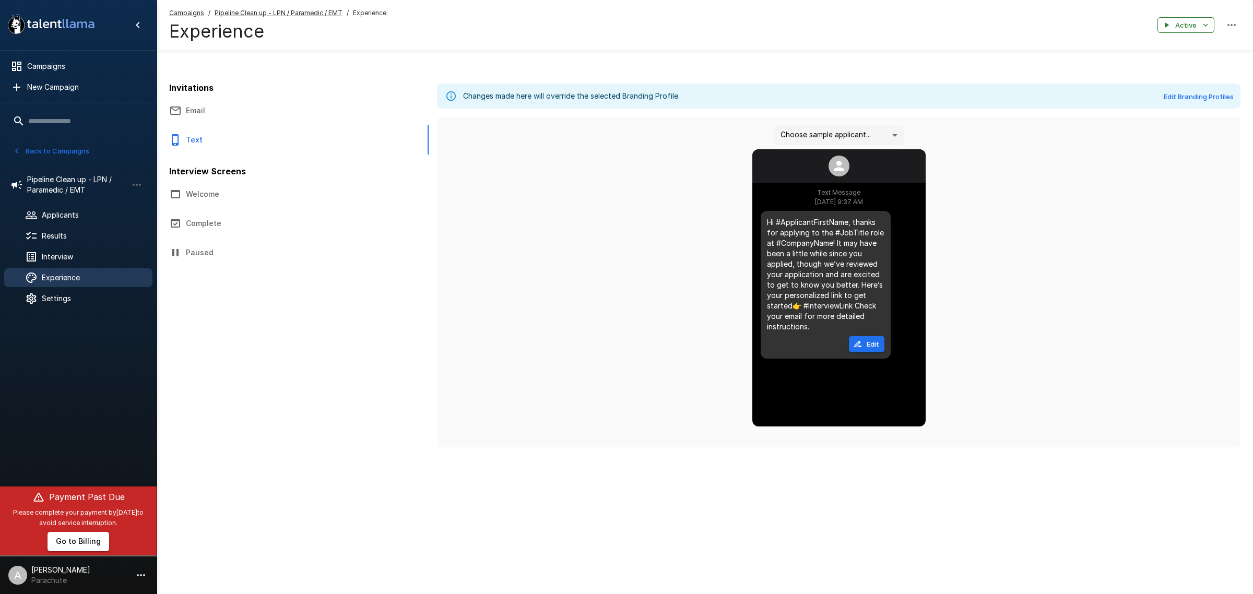
click at [226, 113] on button "Email" at bounding box center [251, 110] width 188 height 29
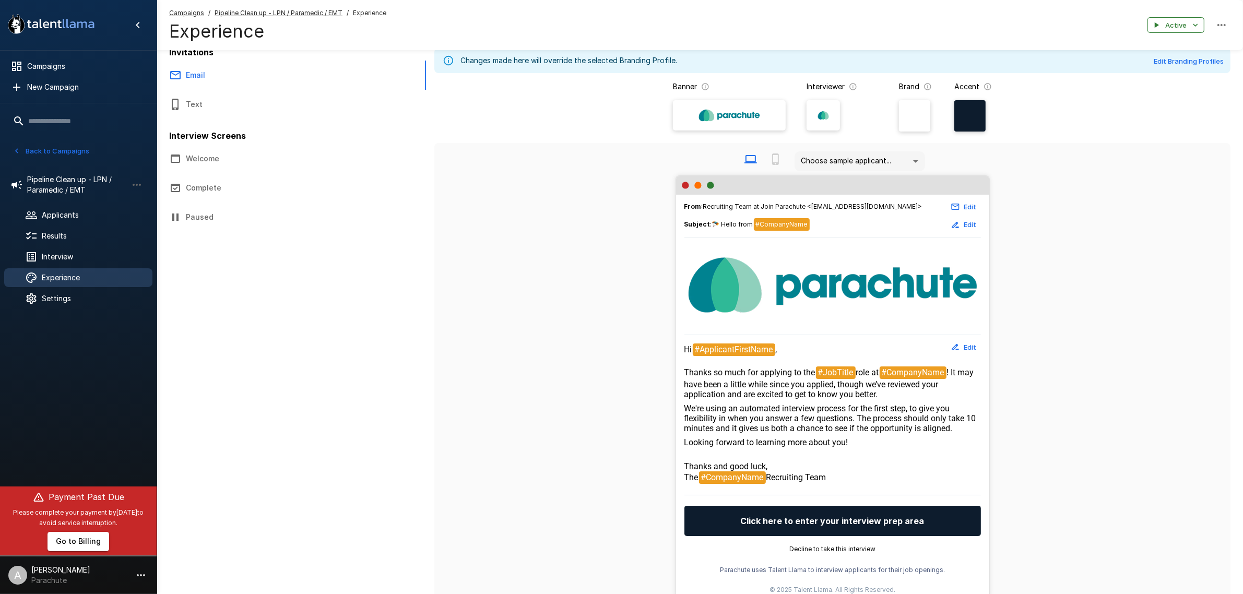
scroll to position [65, 0]
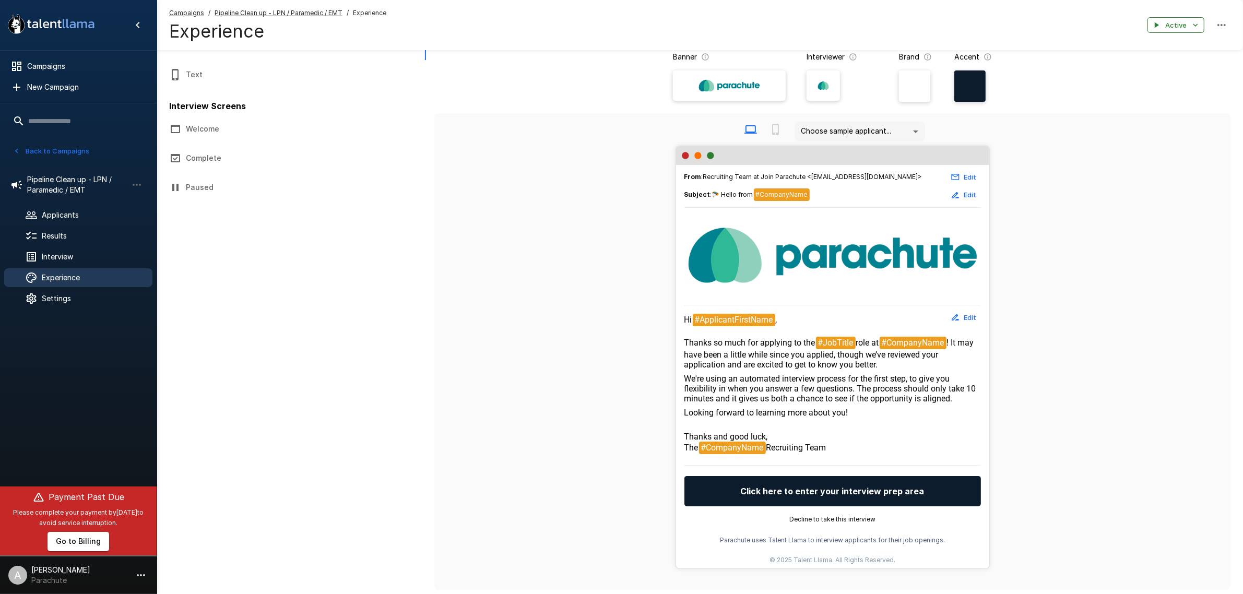
click at [865, 123] on body "A new version of Talent Llama is available. Please click here to refresh your b…" at bounding box center [621, 232] width 1243 height 594
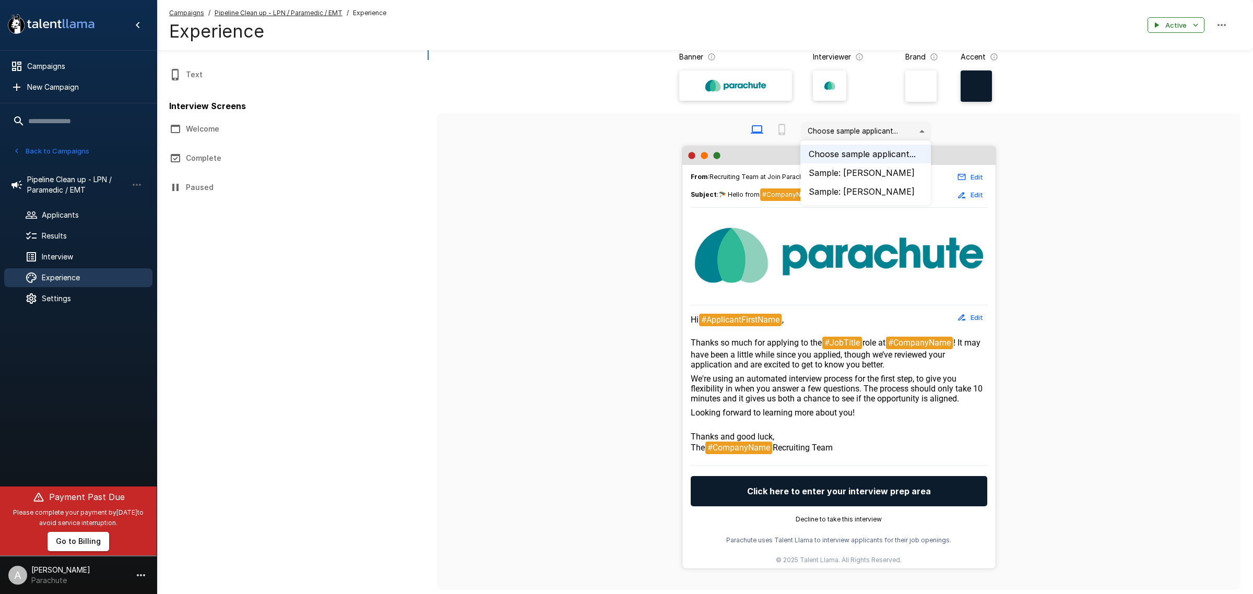
click at [864, 177] on li "Sample: John Doe" at bounding box center [865, 172] width 131 height 19
type input "*"
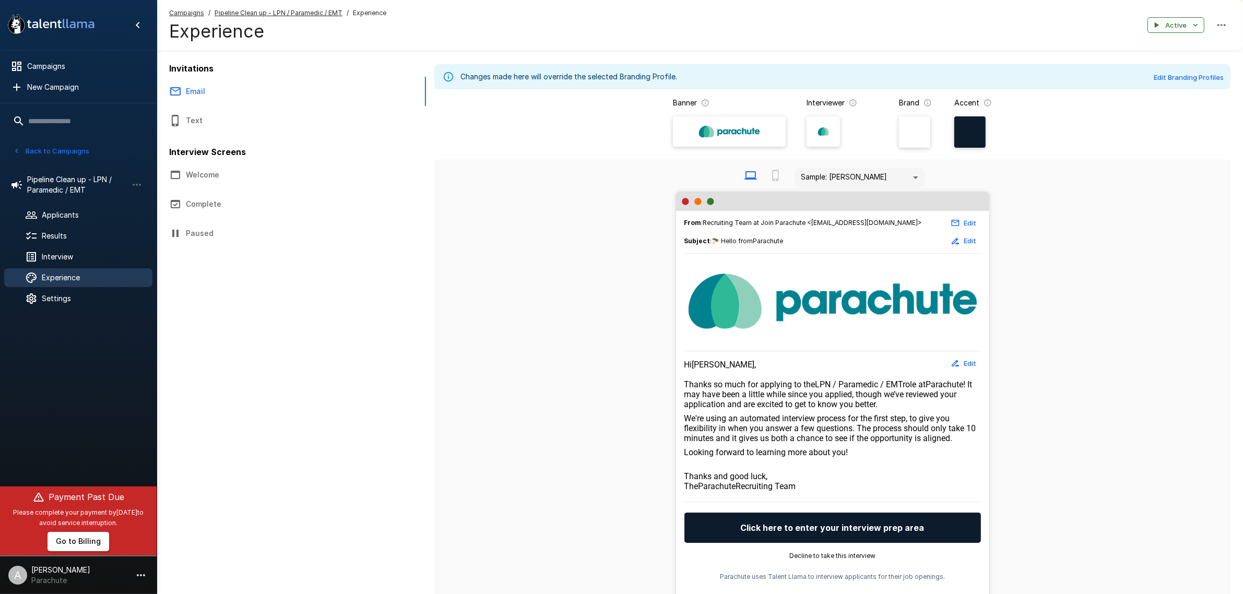
scroll to position [0, 0]
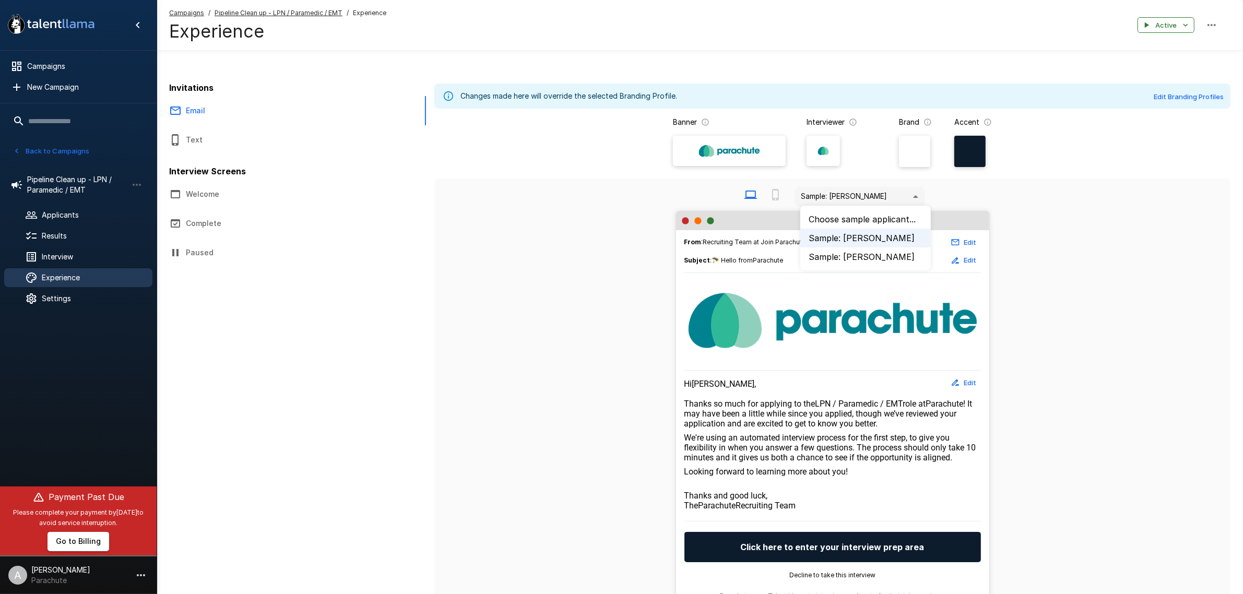
click at [834, 189] on body "A new version of Talent Llama is available. Please click here to refresh your b…" at bounding box center [626, 297] width 1253 height 594
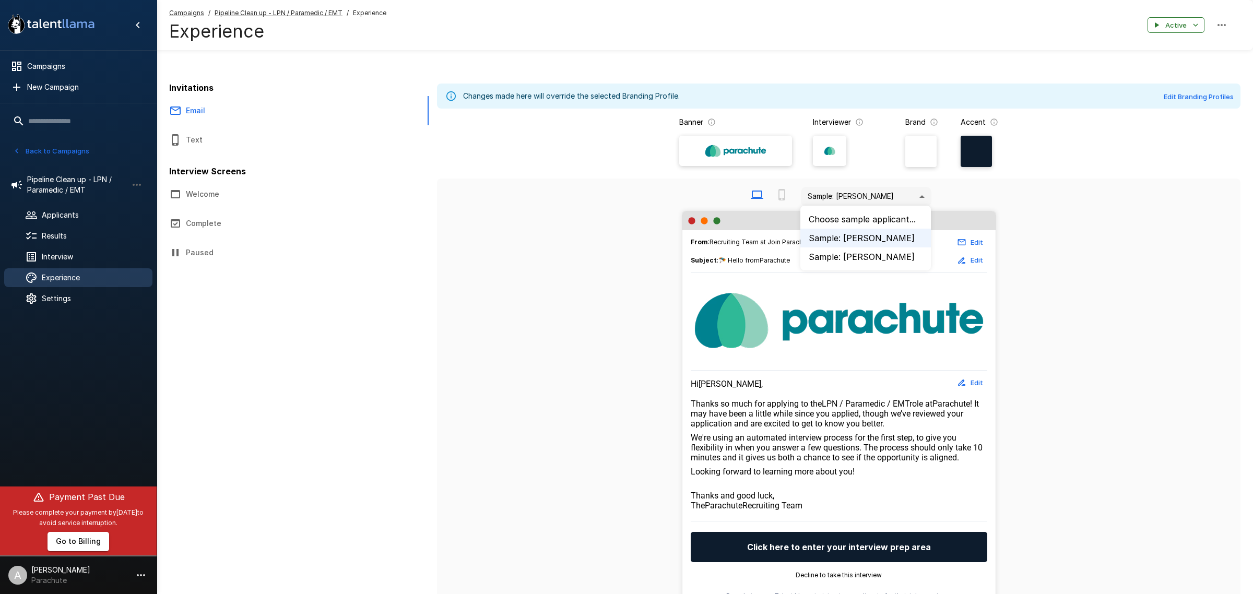
click at [842, 221] on li "Choose sample applicant..." at bounding box center [865, 219] width 131 height 19
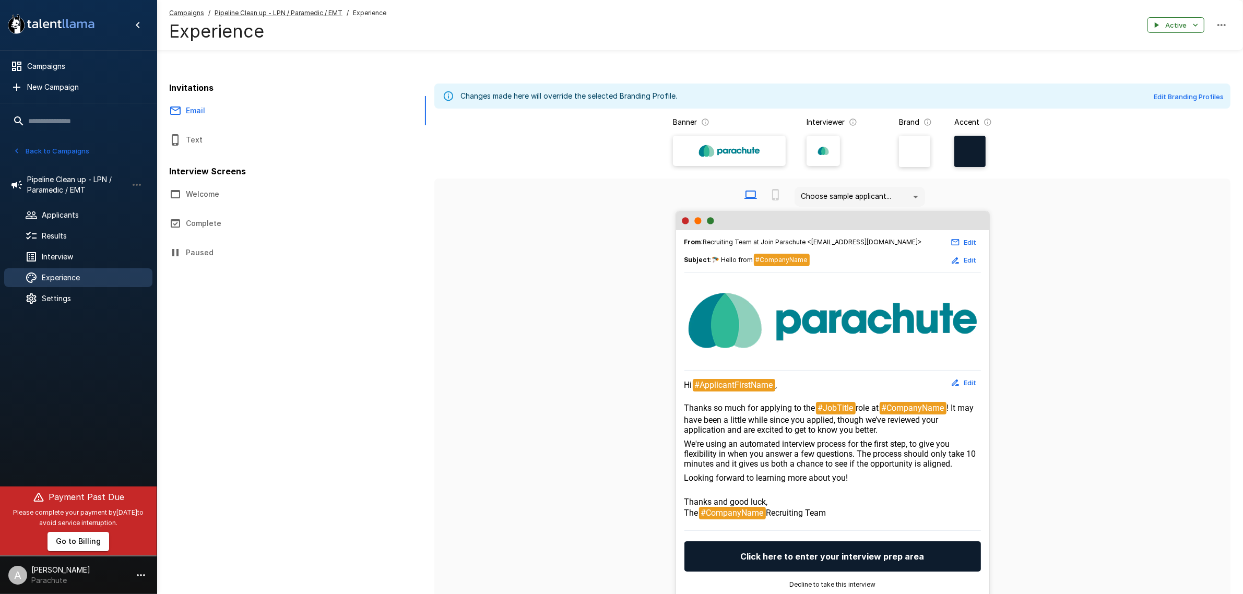
scroll to position [65, 0]
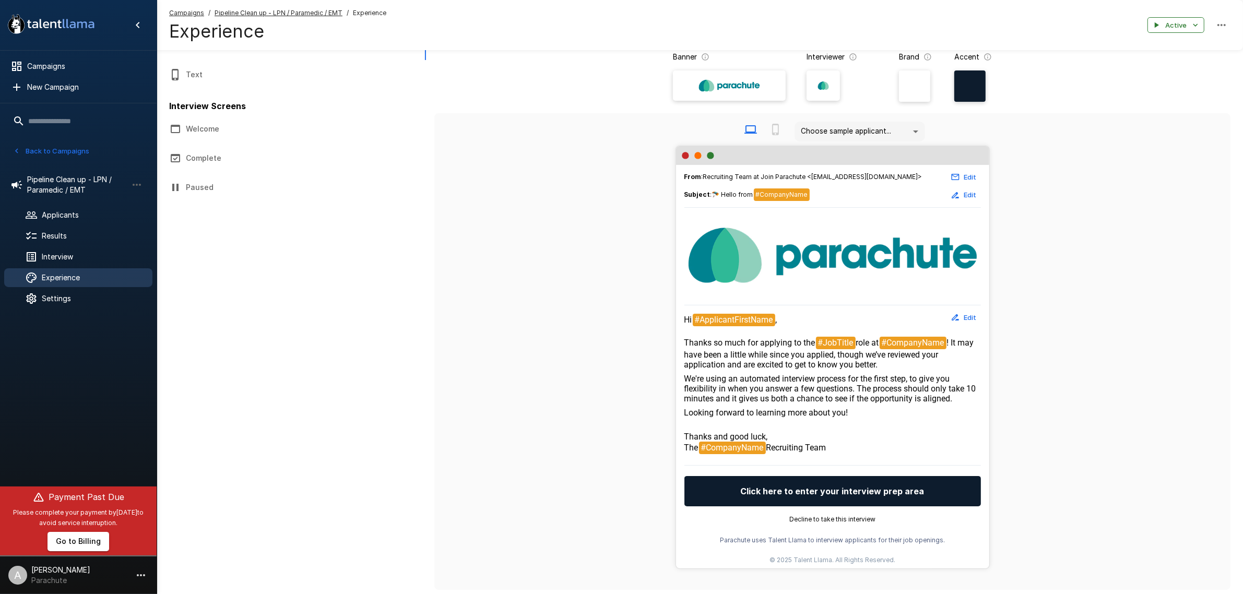
drag, startPoint x: 913, startPoint y: 370, endPoint x: 955, endPoint y: 349, distance: 47.6
click at [955, 349] on p "Hi #ApplicantFirstName , Thanks so much for applying to the #JobTitle role at #…" at bounding box center [832, 342] width 297 height 56
copy span "It may have been a little while since you applied, though we’ve reviewed your a…"
drag, startPoint x: 864, startPoint y: 421, endPoint x: 684, endPoint y: 385, distance: 183.6
click at [684, 385] on div "Hi #ApplicantFirstName , Thanks so much for applying to the #JobTitle role at #…" at bounding box center [832, 384] width 297 height 141
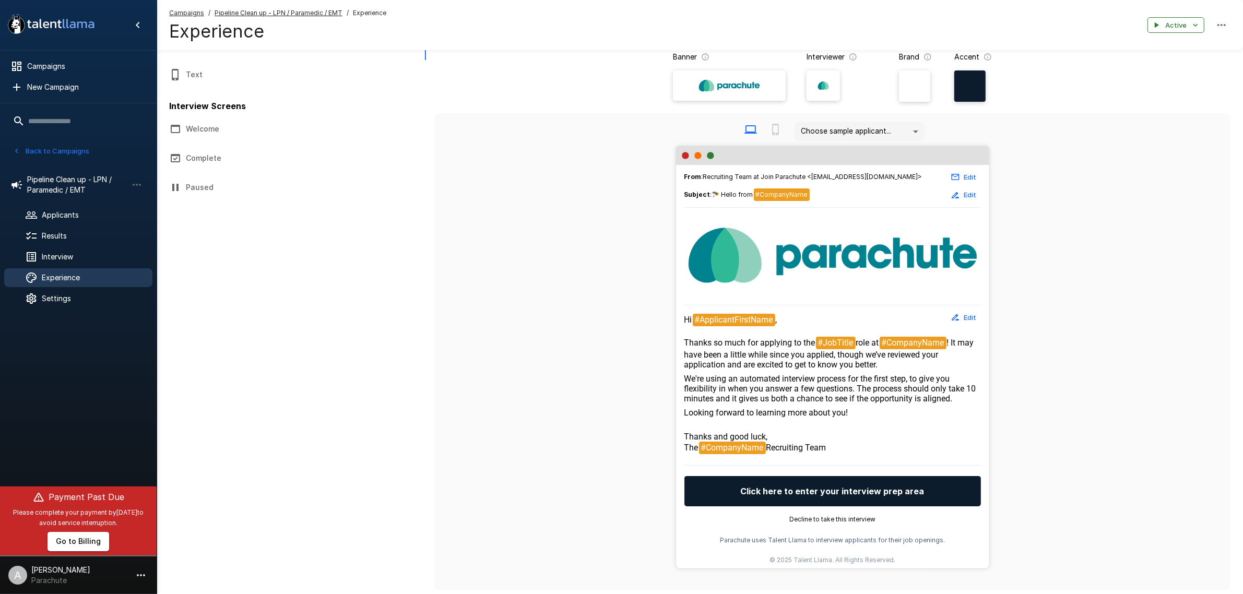
copy div "We're using an automated interview process for the first step, to give you flex…"
click at [241, 65] on button "Text" at bounding box center [251, 74] width 188 height 29
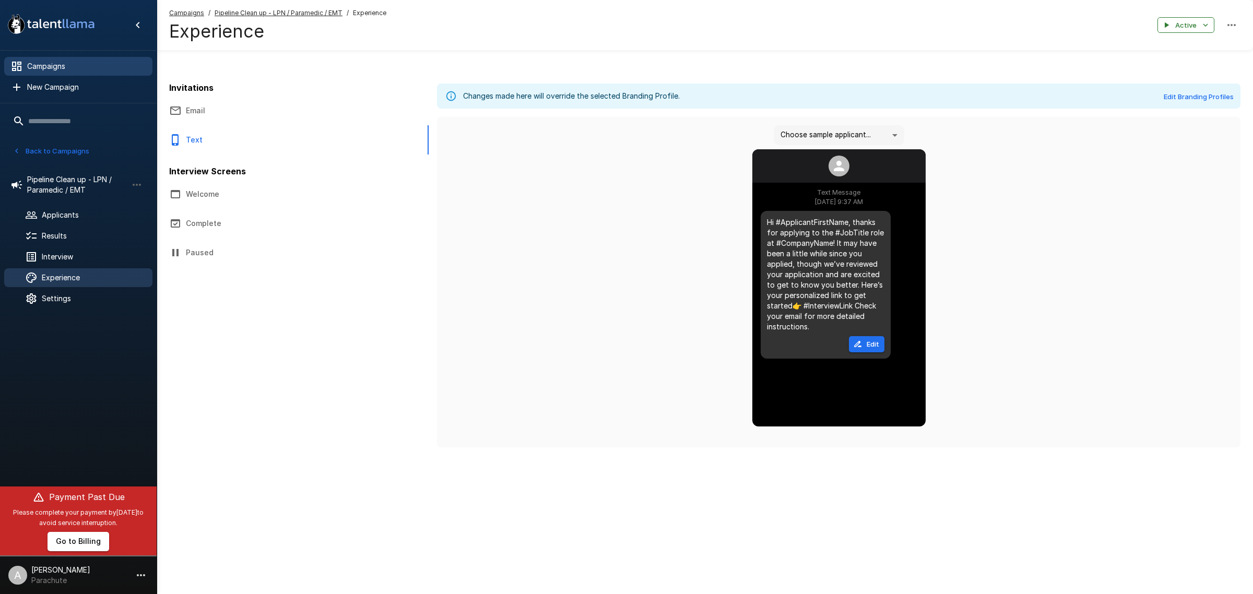
click at [72, 64] on span "Campaigns" at bounding box center [85, 66] width 117 height 10
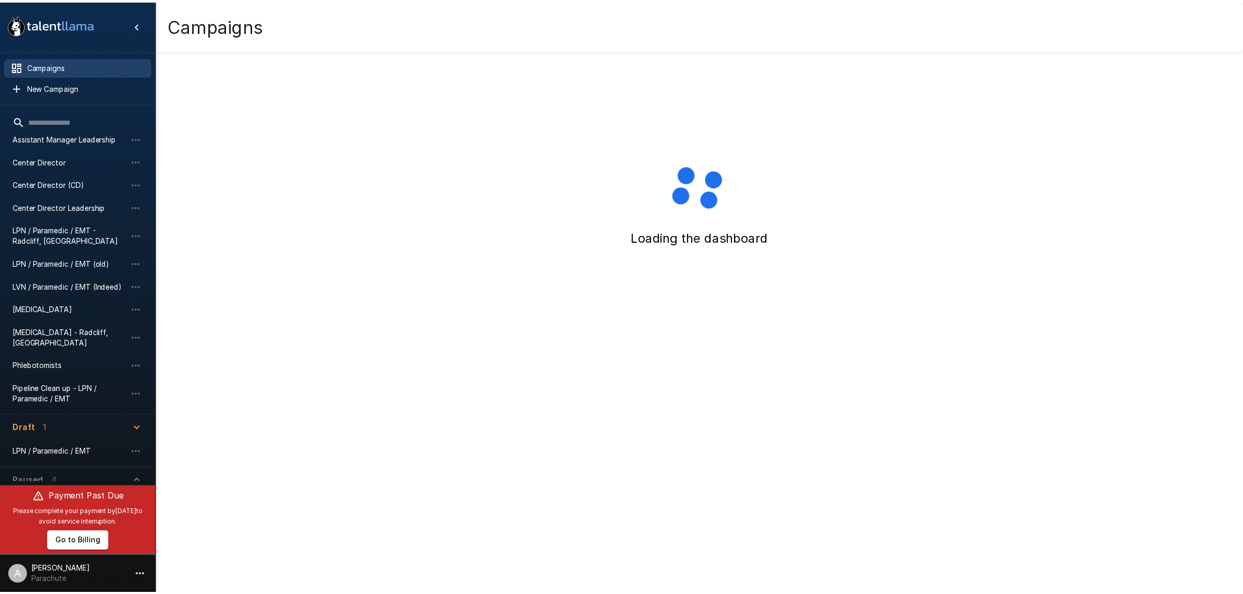
scroll to position [145, 0]
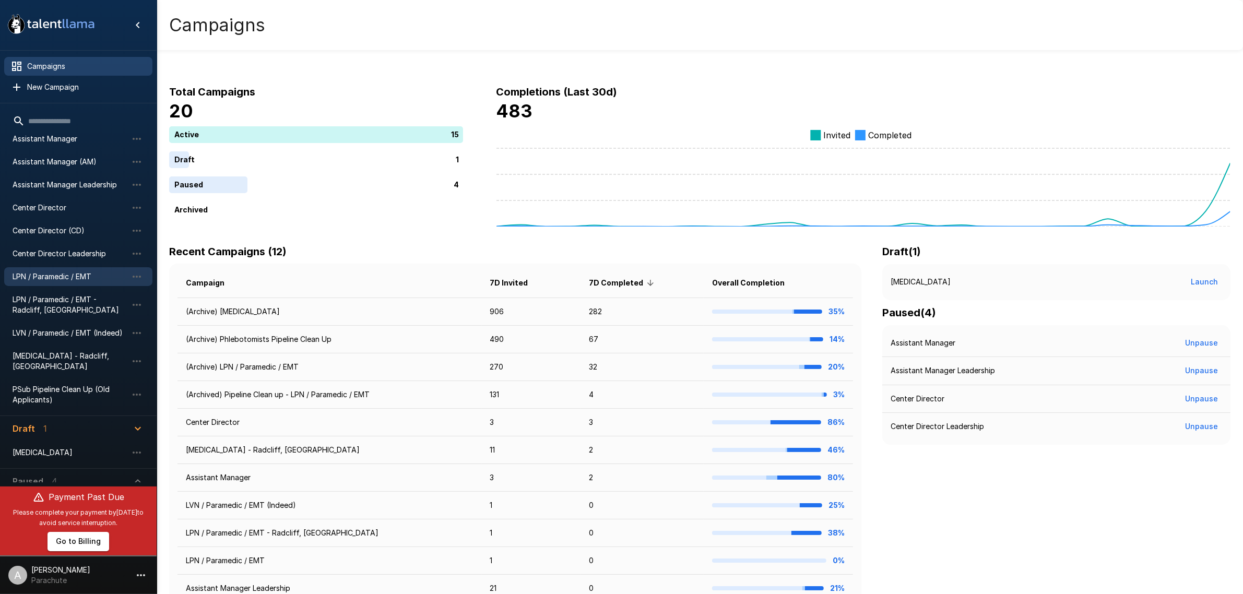
click at [79, 273] on span "LPN / Paramedic / EMT" at bounding box center [70, 276] width 115 height 10
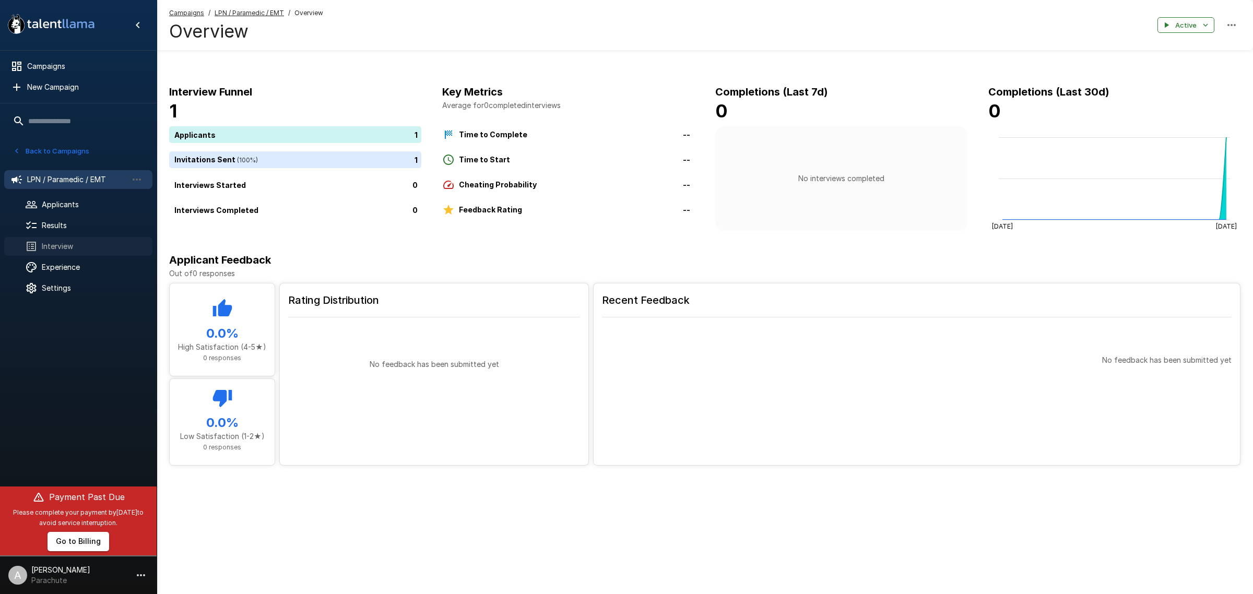
click at [77, 240] on div "Interview" at bounding box center [78, 246] width 148 height 19
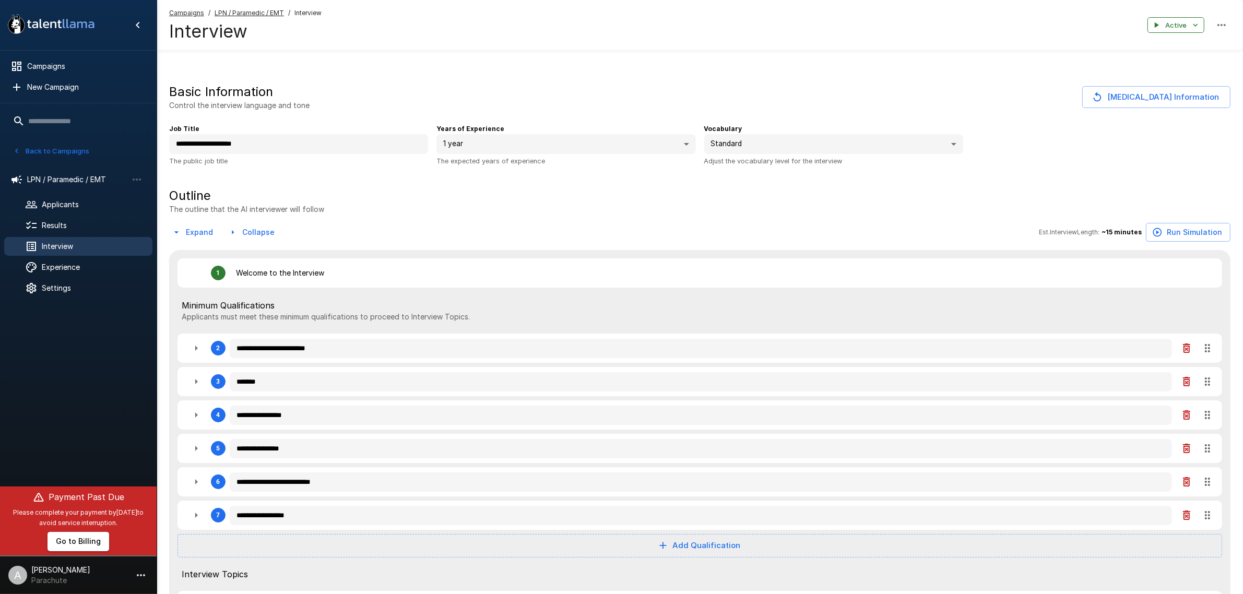
type textarea "*"
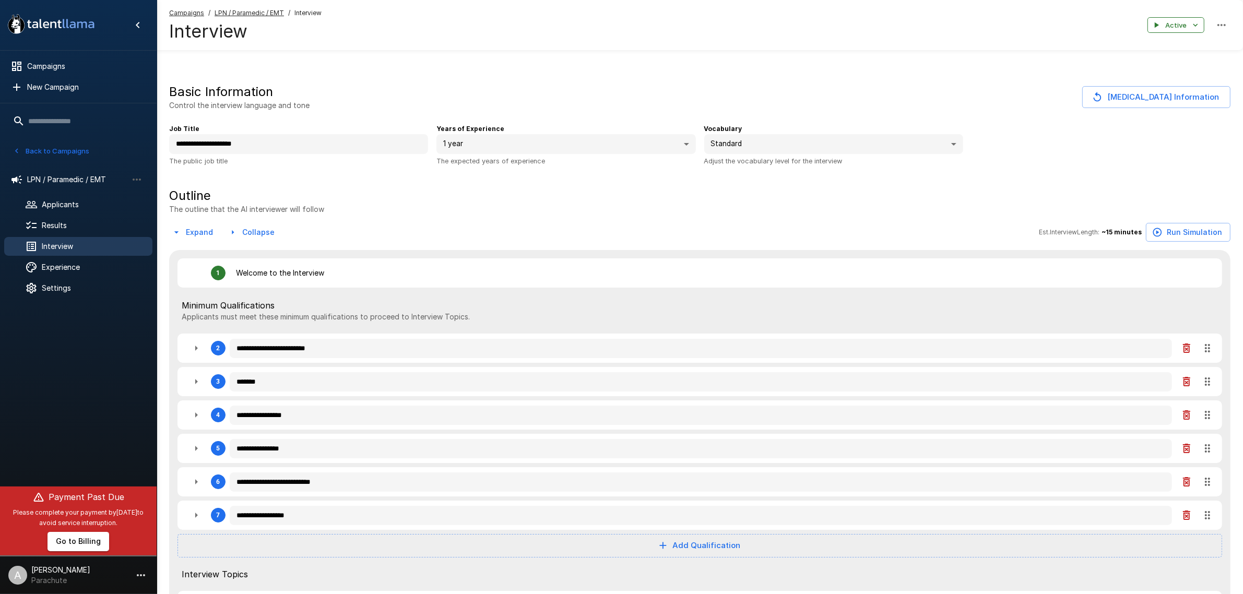
type textarea "*"
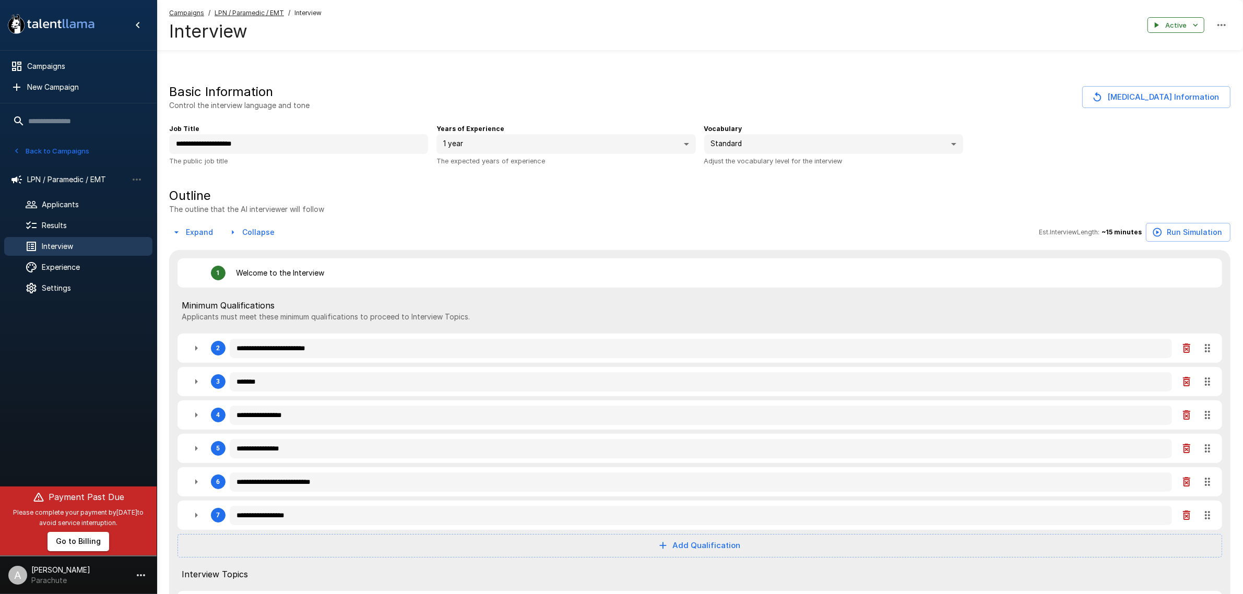
type textarea "*"
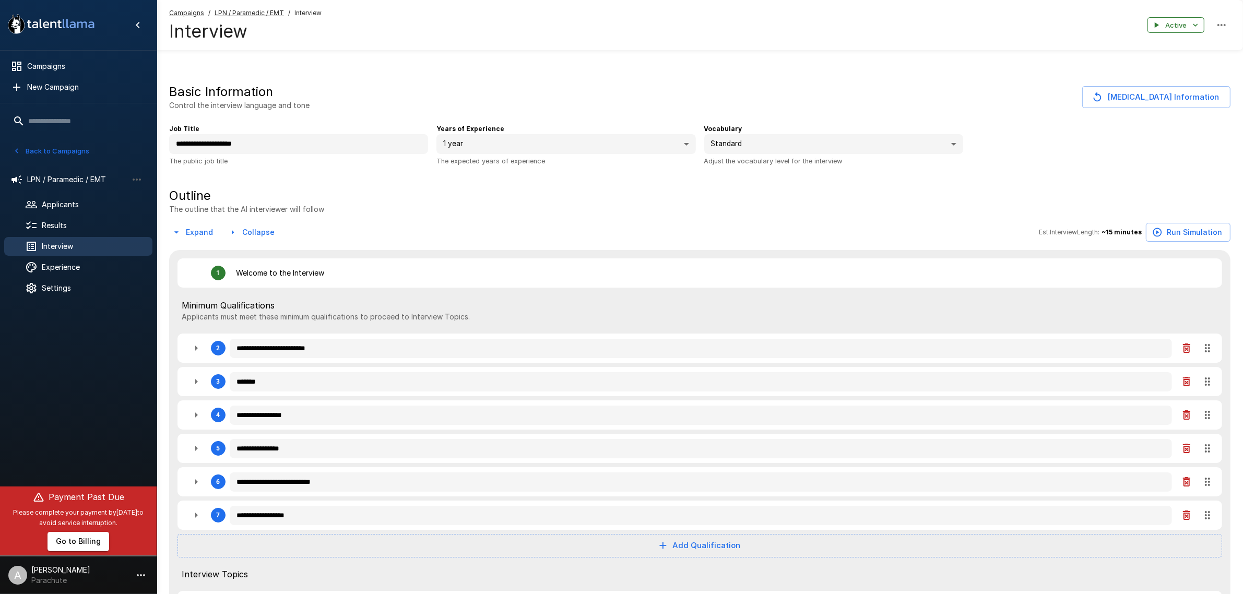
type textarea "*"
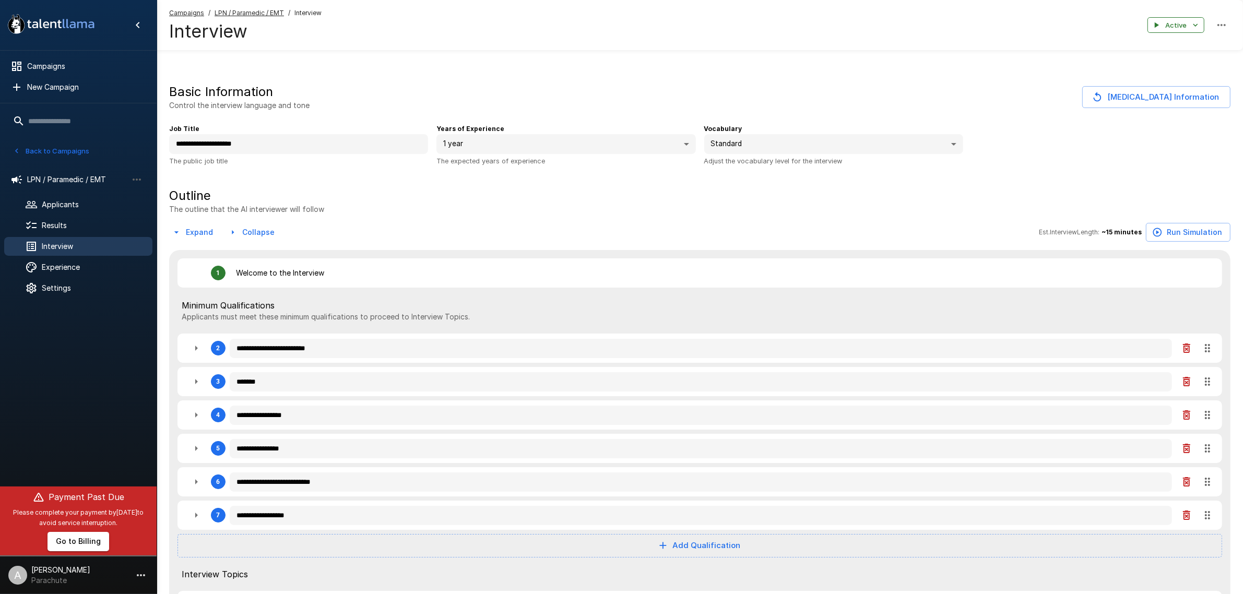
type textarea "*"
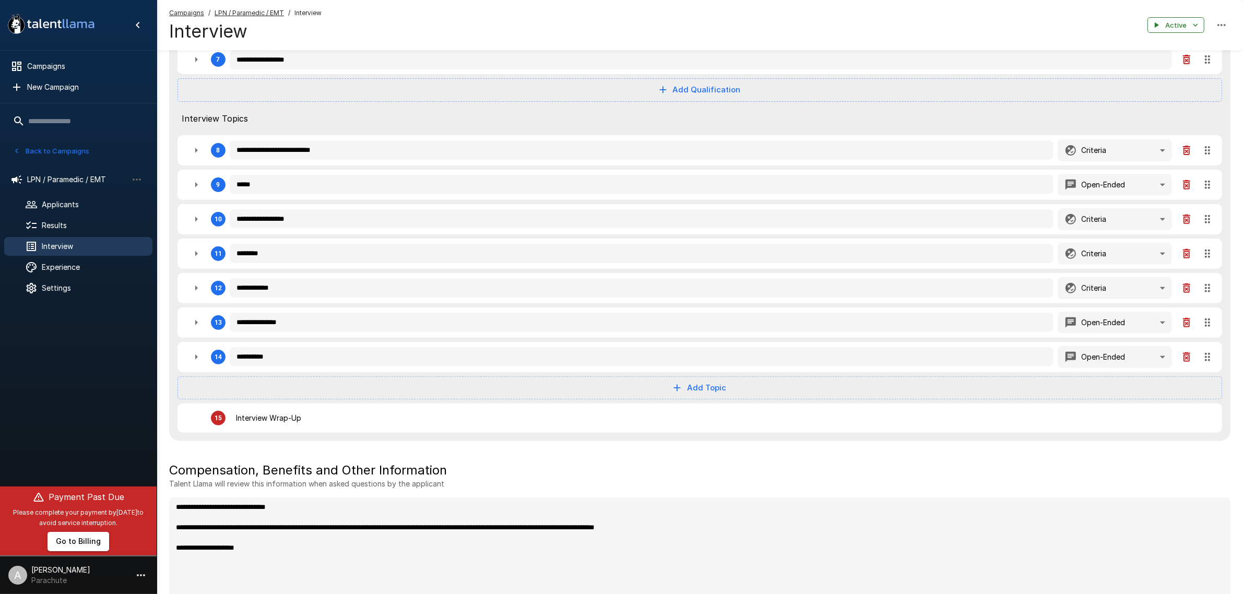
scroll to position [457, 0]
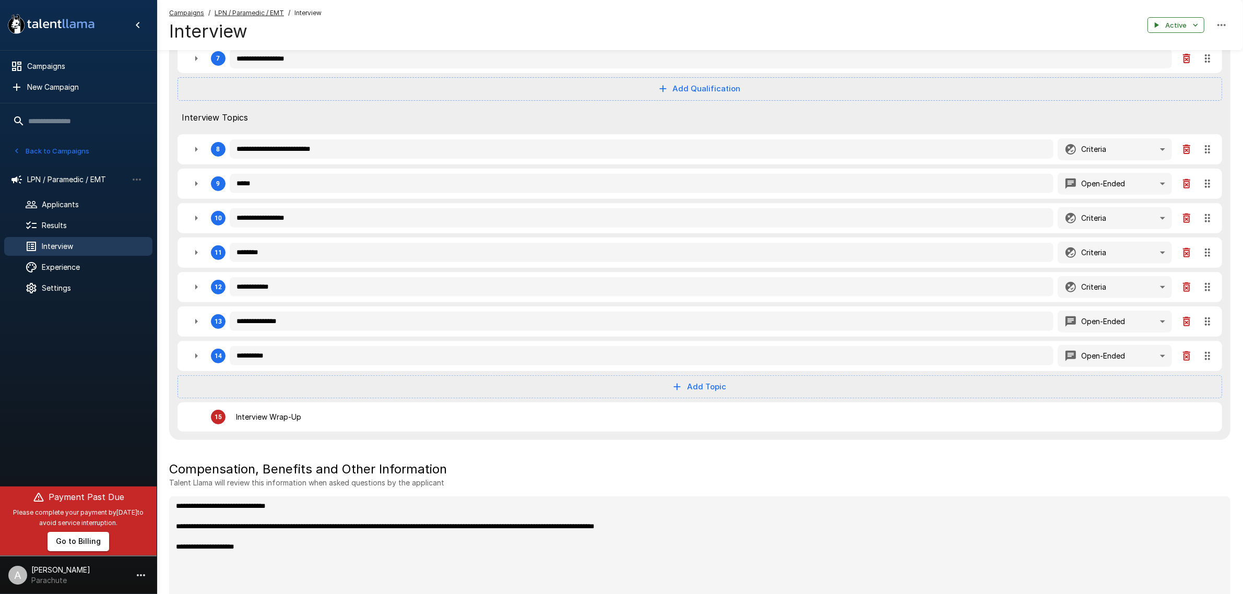
drag, startPoint x: 197, startPoint y: 322, endPoint x: 207, endPoint y: 324, distance: 10.6
click at [197, 322] on icon "button" at bounding box center [196, 321] width 13 height 13
type textarea "*"
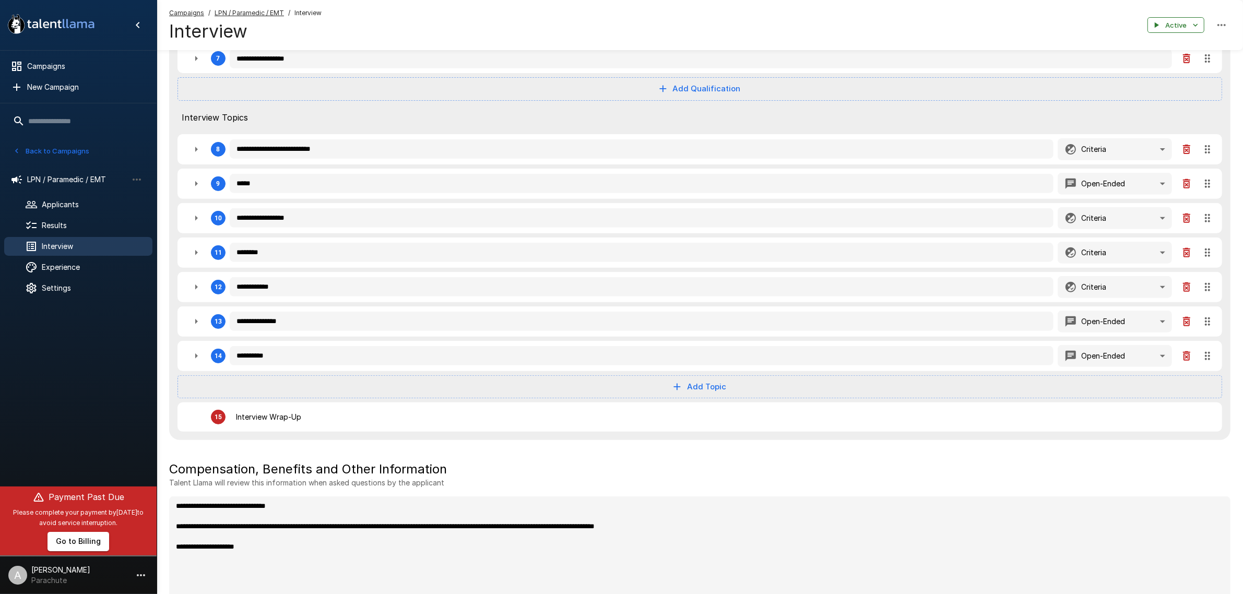
type textarea "*"
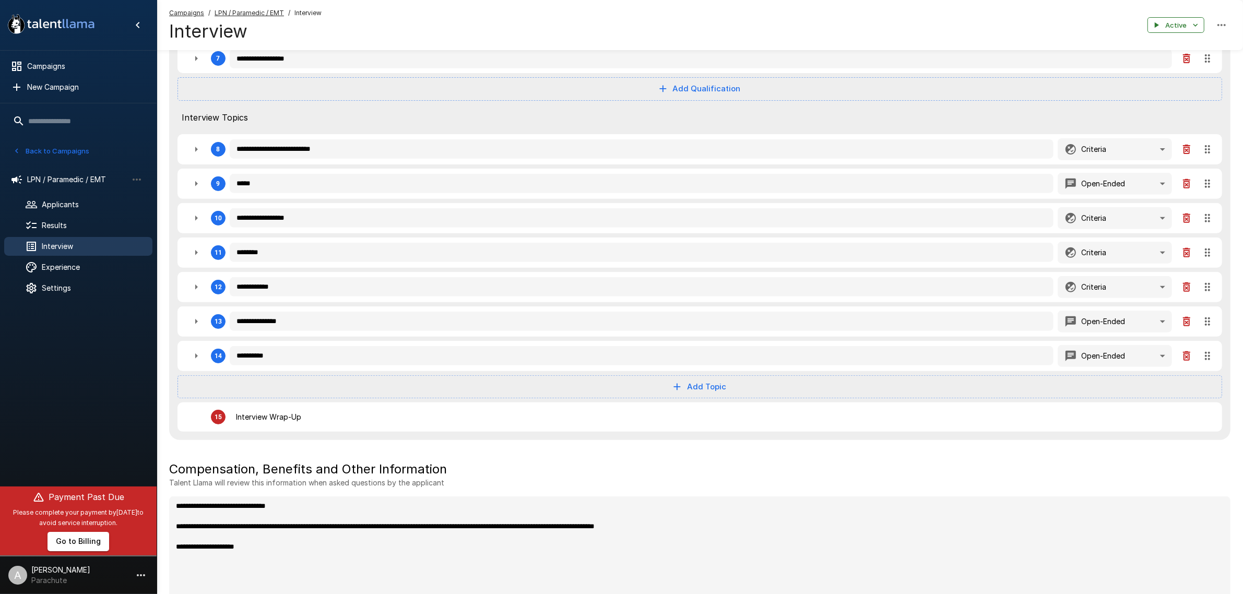
type textarea "*"
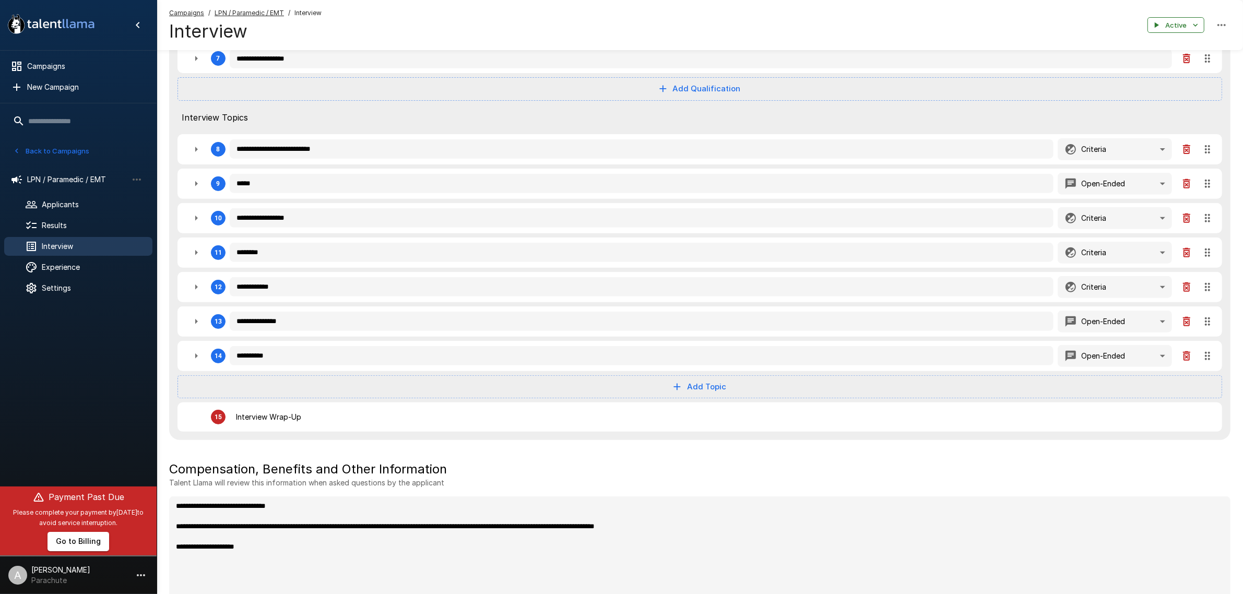
type textarea "*"
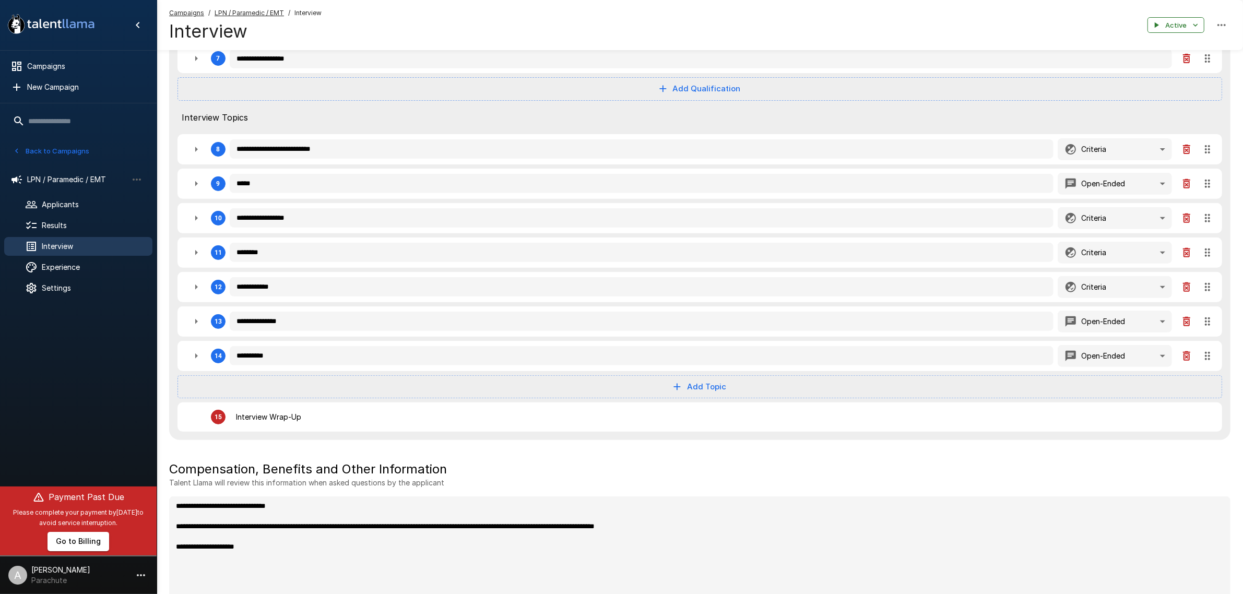
type textarea "*"
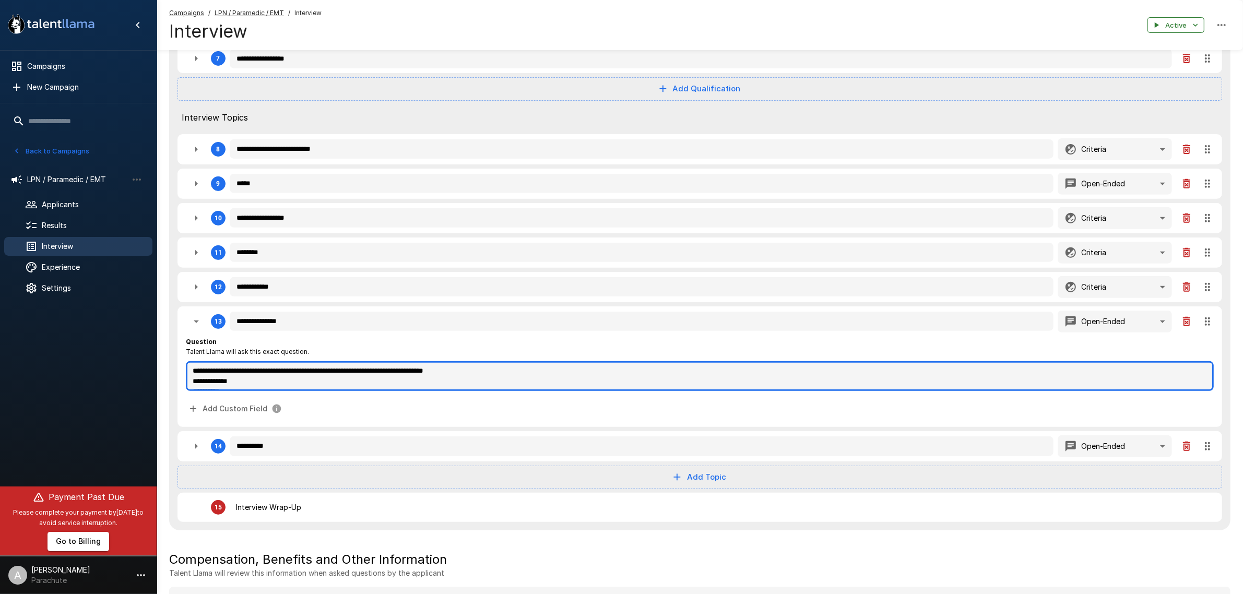
type textarea "*"
click at [269, 380] on textarea "**********" at bounding box center [700, 376] width 1028 height 30
type textarea "*"
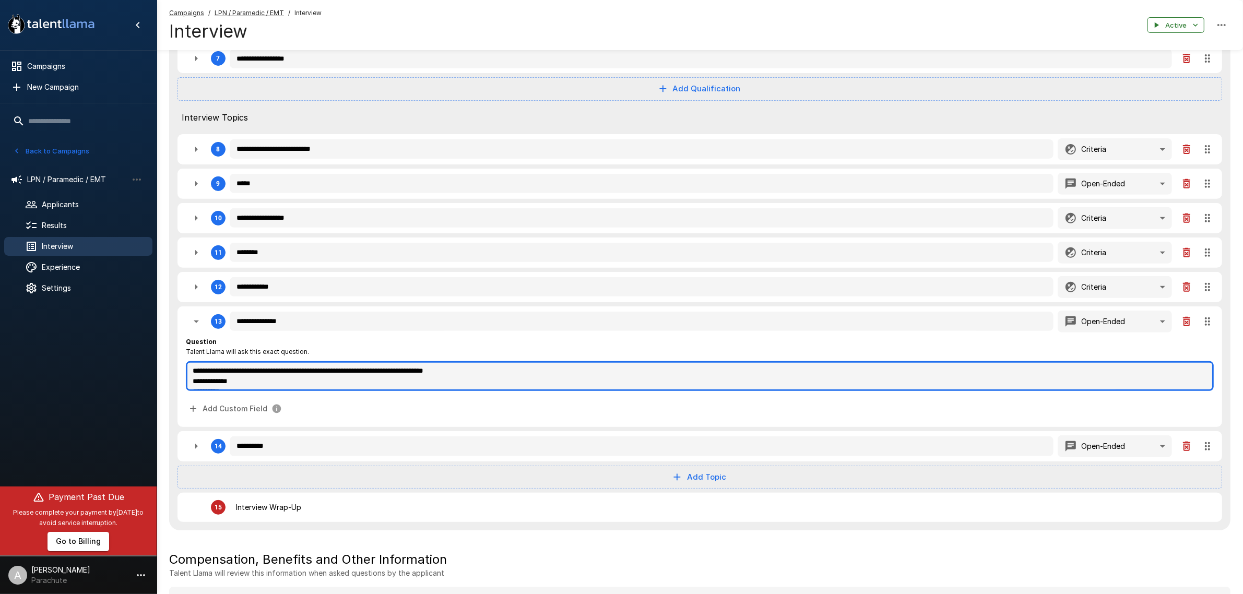
type textarea "*"
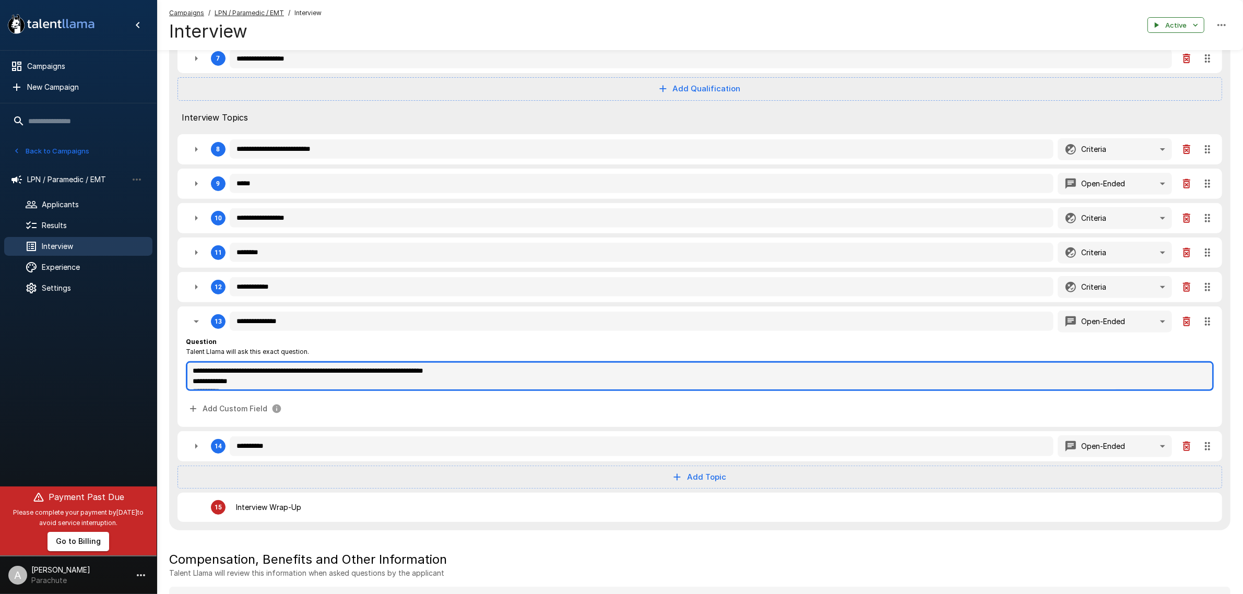
type textarea "*"
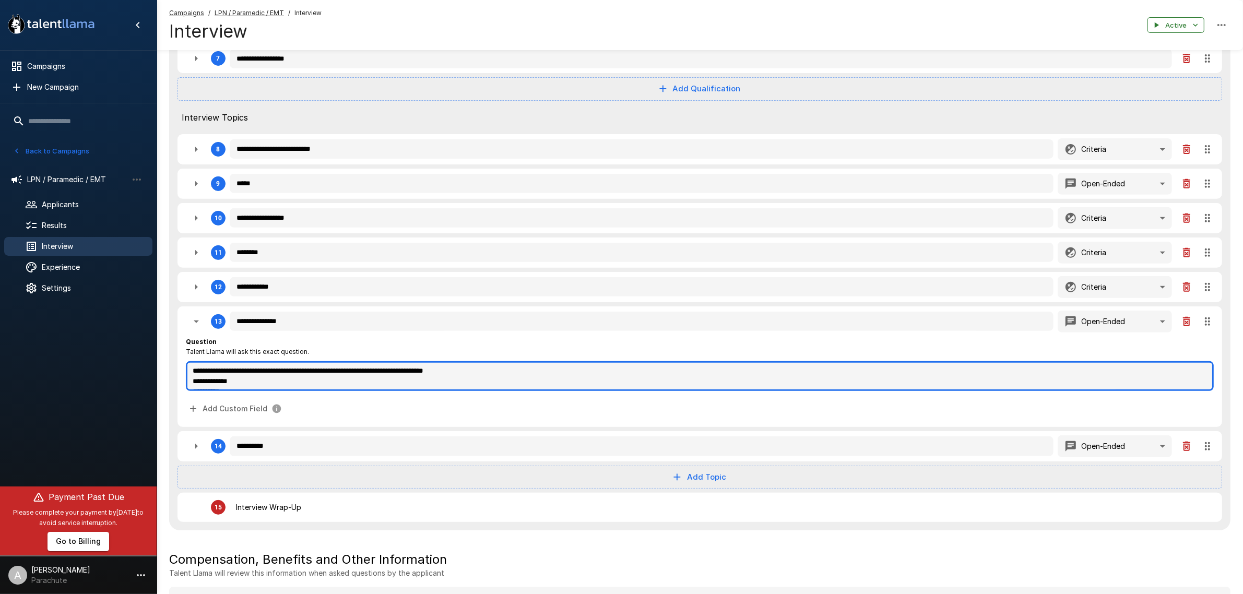
type textarea "*"
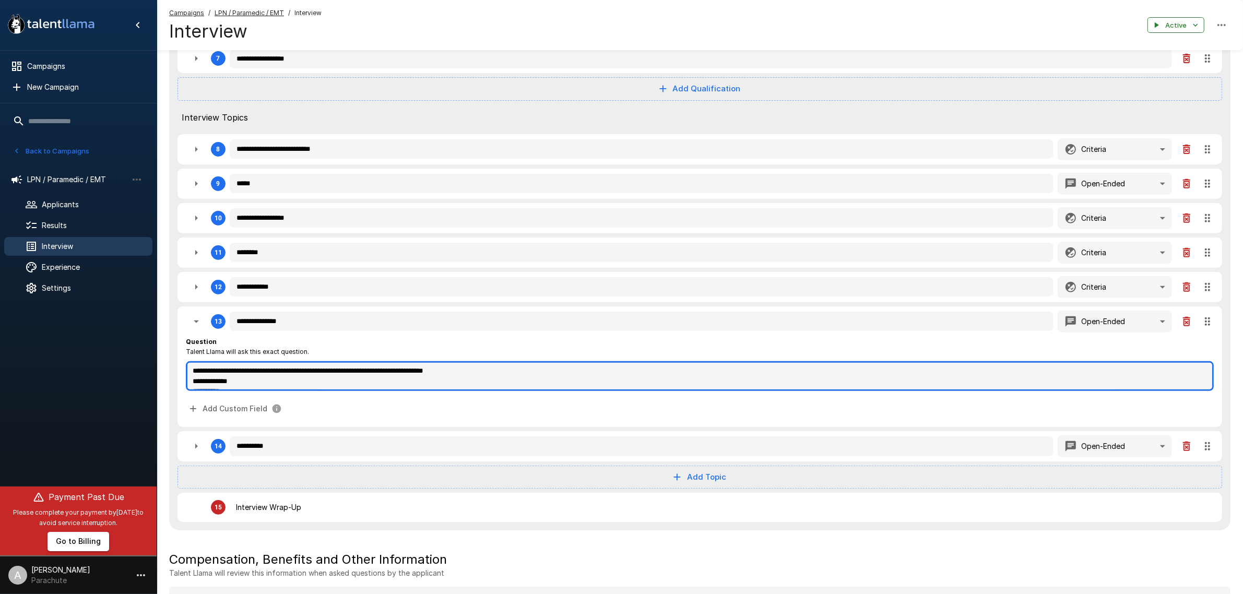
type textarea "*"
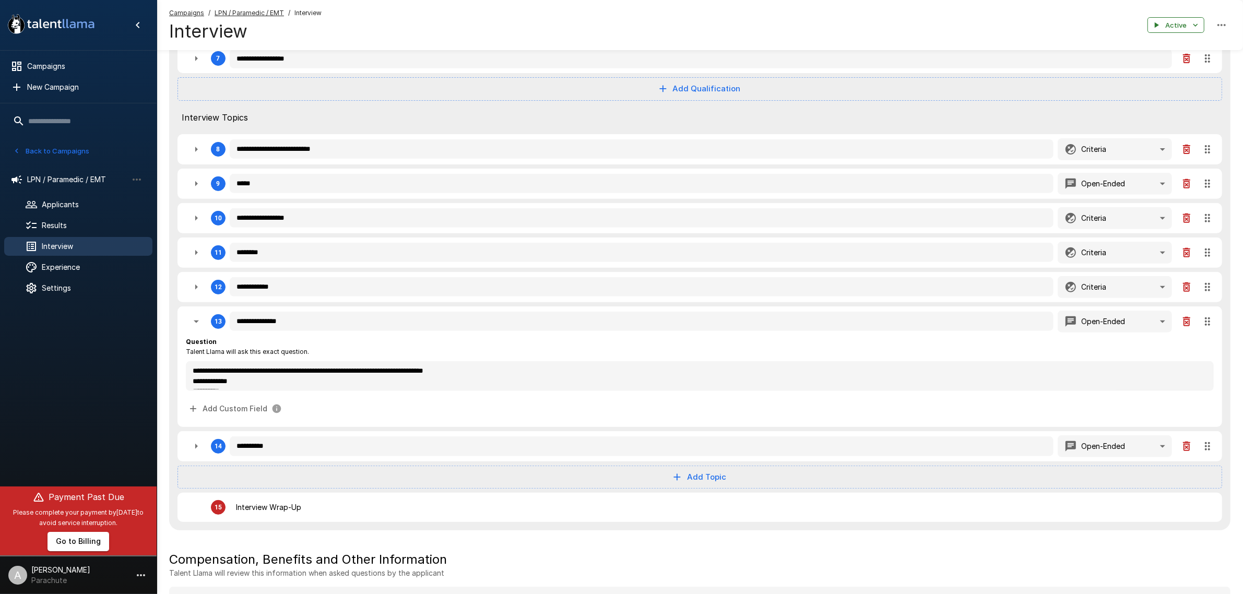
type textarea "*"
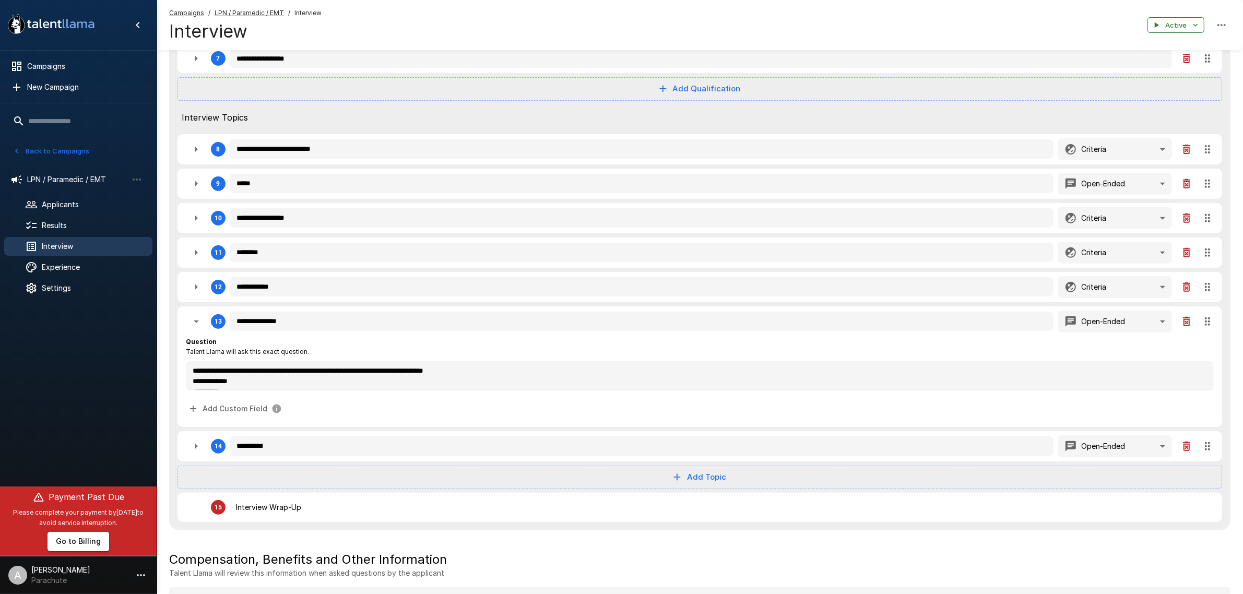
type textarea "*"
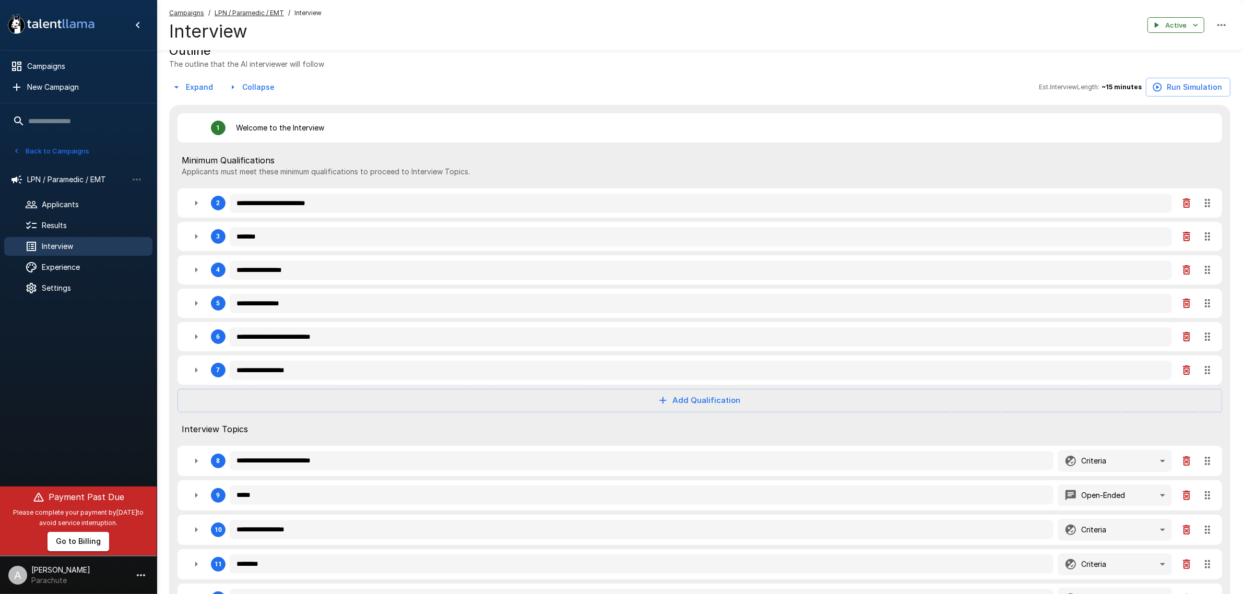
scroll to position [65, 0]
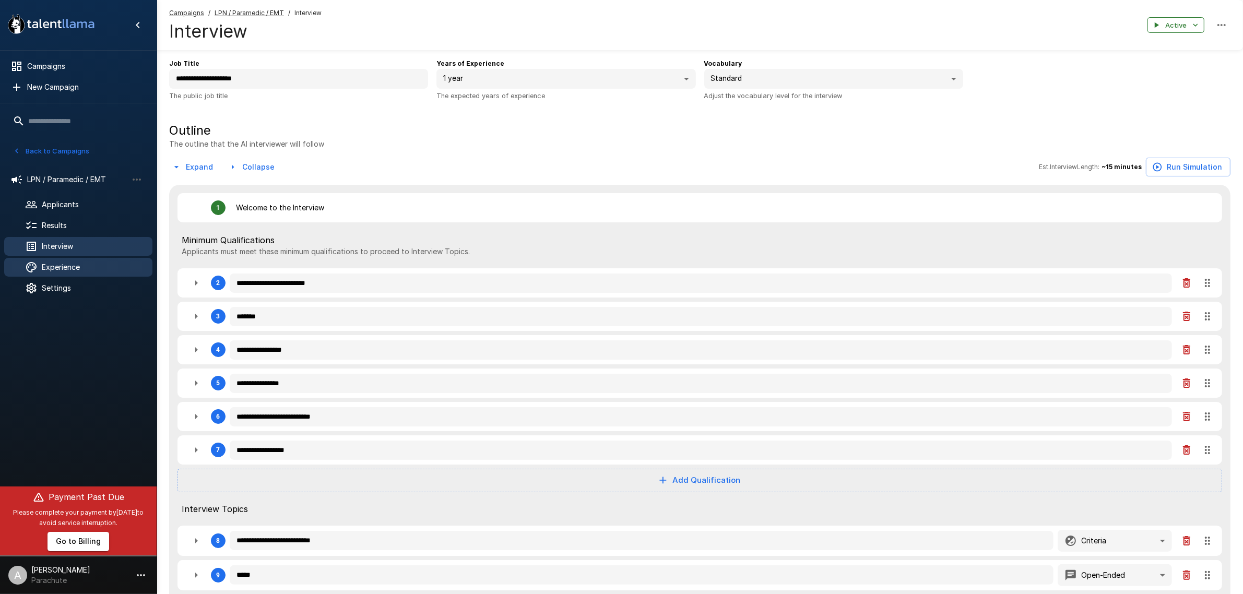
click at [85, 273] on div "Experience" at bounding box center [78, 267] width 148 height 19
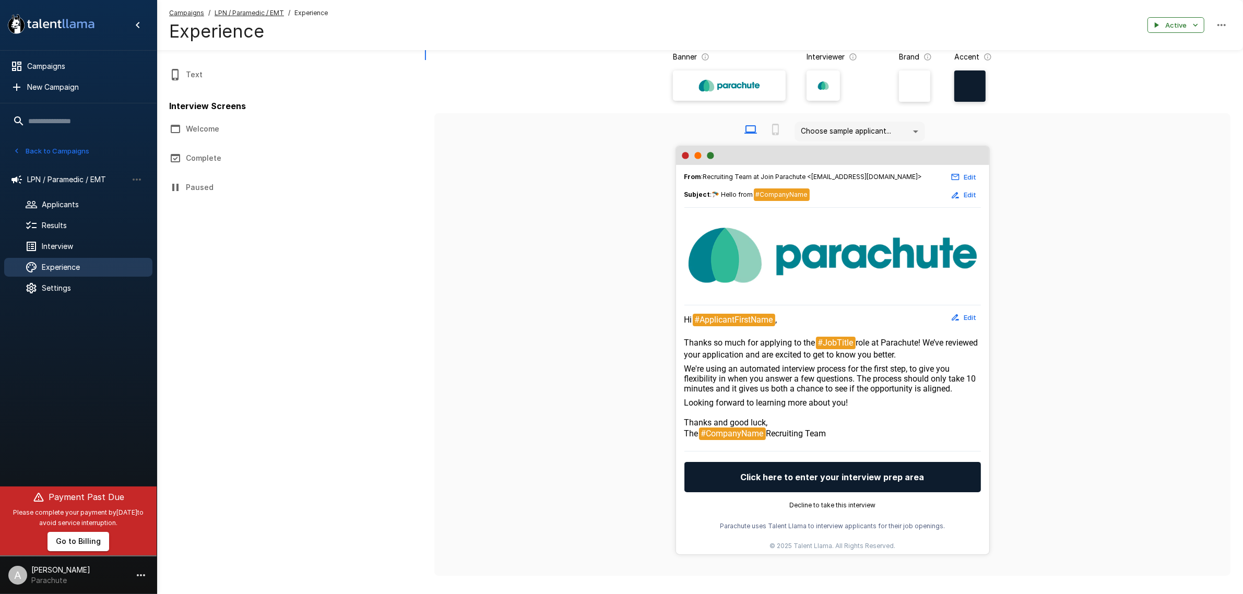
drag, startPoint x: 861, startPoint y: 410, endPoint x: 680, endPoint y: 343, distance: 193.6
click at [680, 343] on div "From : Recruiting Team at Join Parachute <recruiting@joinparachute.com> Edit Su…" at bounding box center [832, 360] width 313 height 390
copy div "Thanks so much for applying to the #JobTitle role at Parachute! We’ve reviewed …"
click at [830, 390] on span "We're using an automated interview process for the first step, to give you flex…" at bounding box center [831, 379] width 294 height 30
drag, startPoint x: 844, startPoint y: 444, endPoint x: 685, endPoint y: 324, distance: 199.3
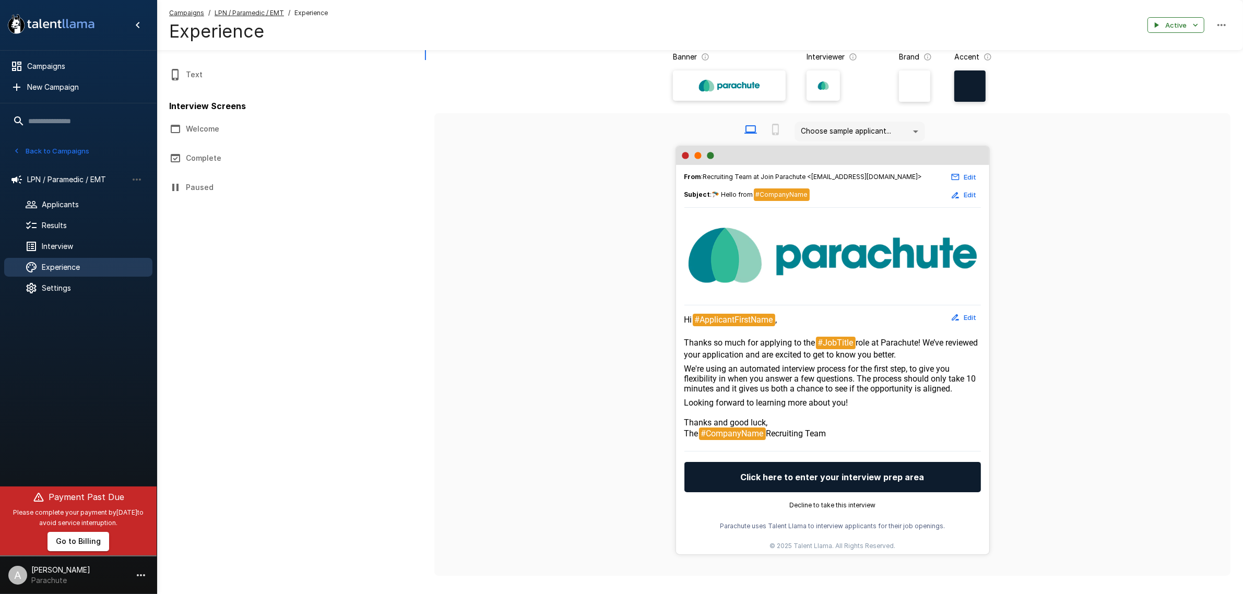
click at [685, 324] on div "Hi #ApplicantFirstName , Thanks so much for applying to the #JobTitle role at P…" at bounding box center [832, 377] width 297 height 127
click at [970, 314] on button "Edit" at bounding box center [963, 318] width 33 height 16
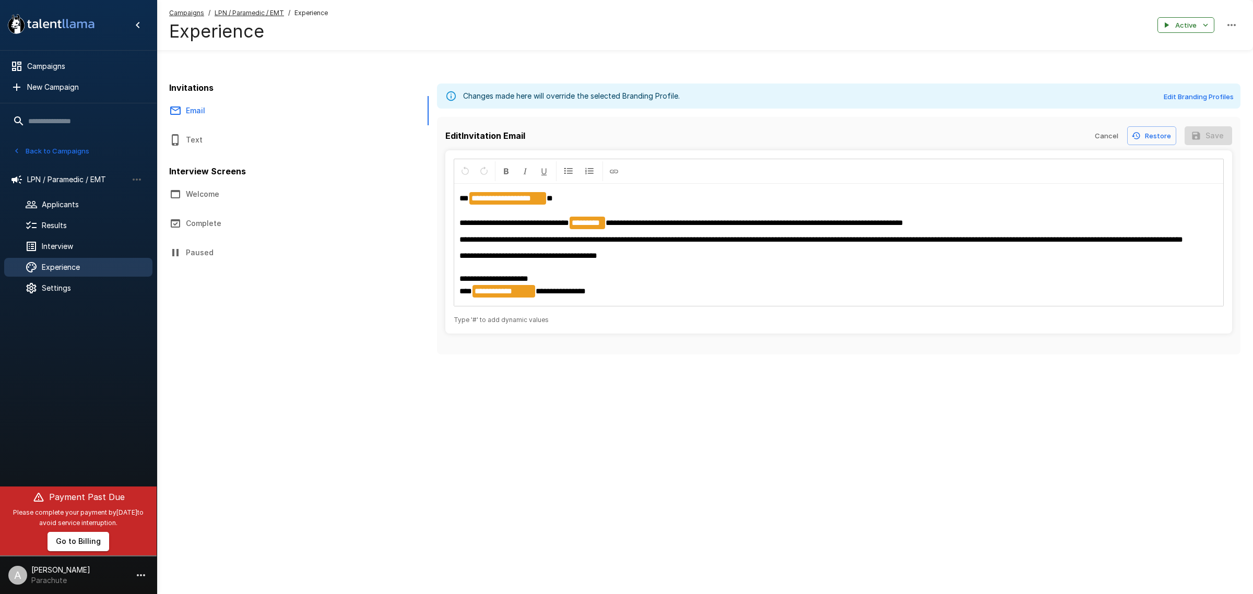
click at [661, 257] on div "**********" at bounding box center [838, 245] width 769 height 122
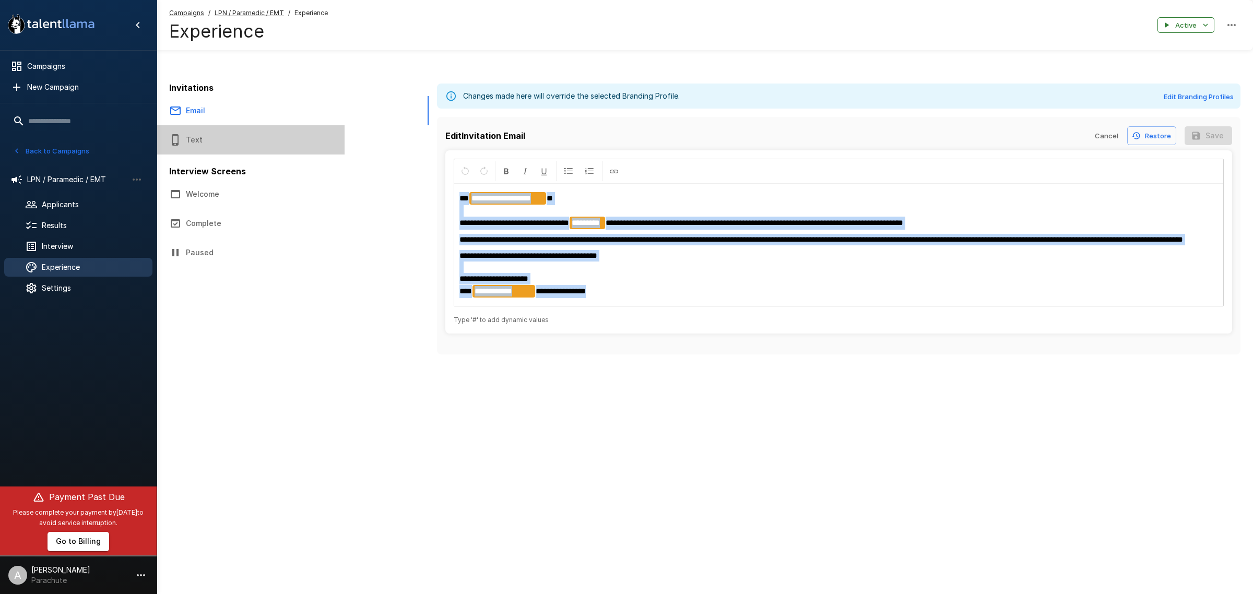
click at [225, 134] on button "Text" at bounding box center [251, 139] width 188 height 29
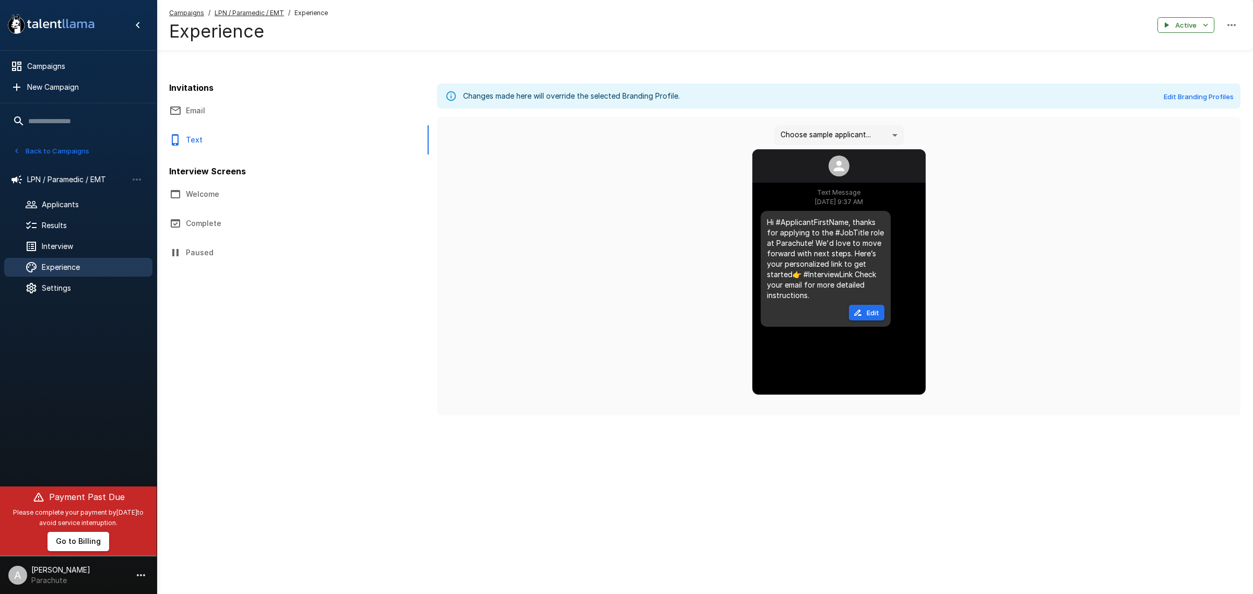
drag, startPoint x: 255, startPoint y: 117, endPoint x: 316, endPoint y: 126, distance: 61.6
click at [255, 117] on button "Email" at bounding box center [251, 110] width 188 height 29
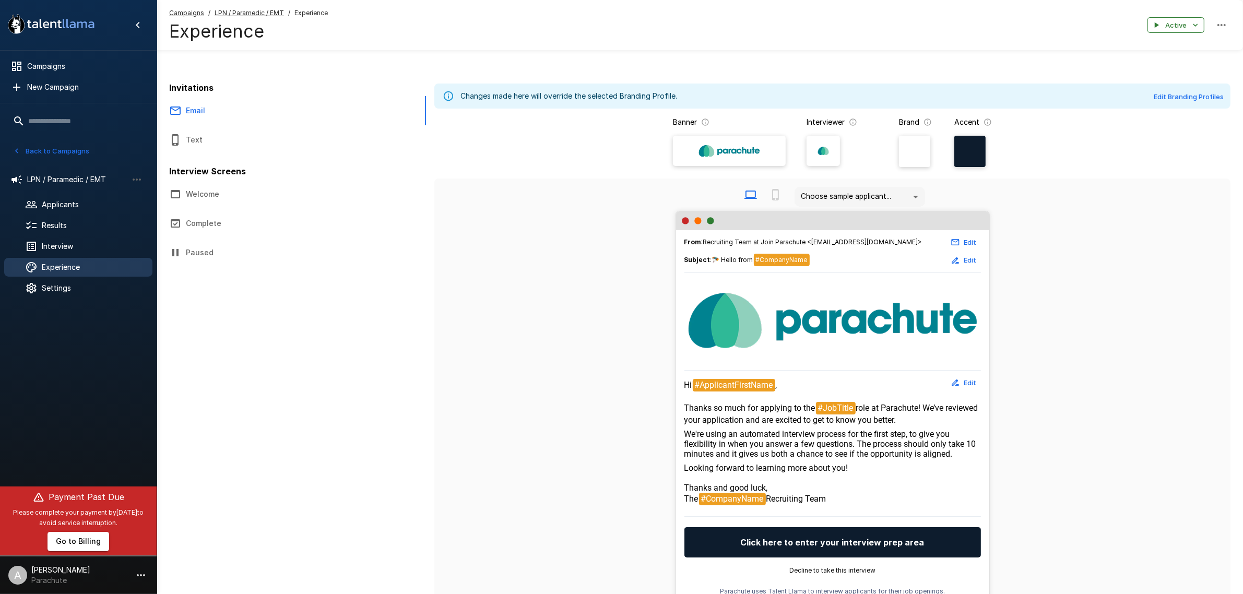
click at [975, 378] on button "Edit" at bounding box center [963, 383] width 33 height 16
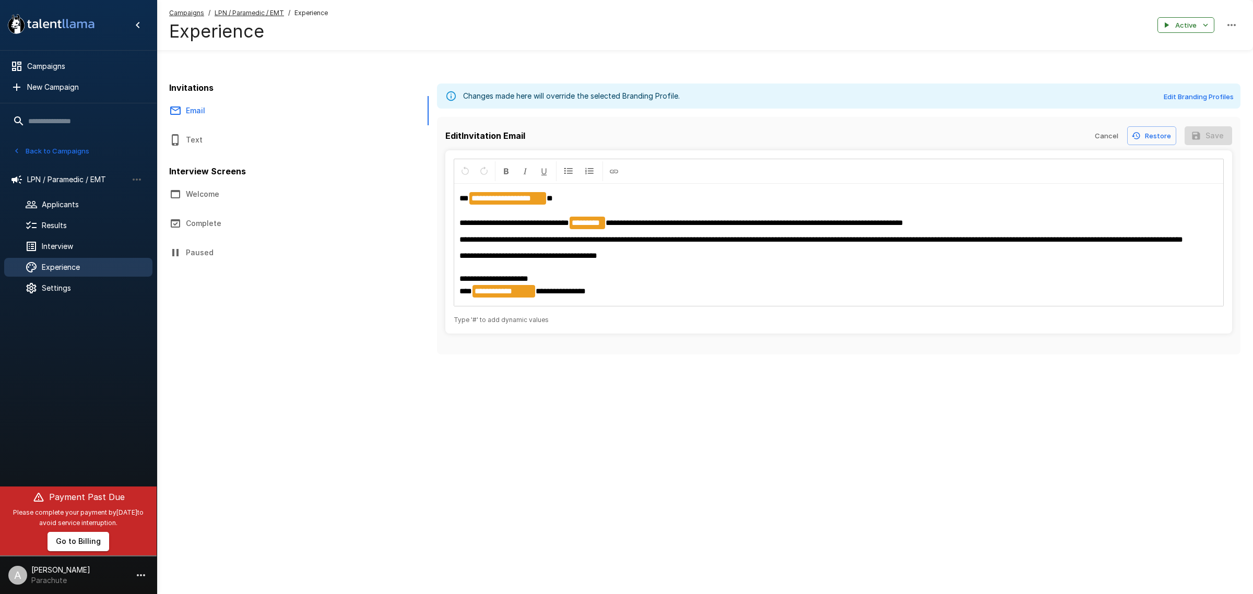
click at [727, 245] on p "**********" at bounding box center [838, 239] width 759 height 11
click at [346, 235] on div "Invitations Email Text Interview Screens Welcome Complete Paused" at bounding box center [298, 173] width 259 height 188
click at [62, 64] on span "Campaigns" at bounding box center [85, 66] width 117 height 10
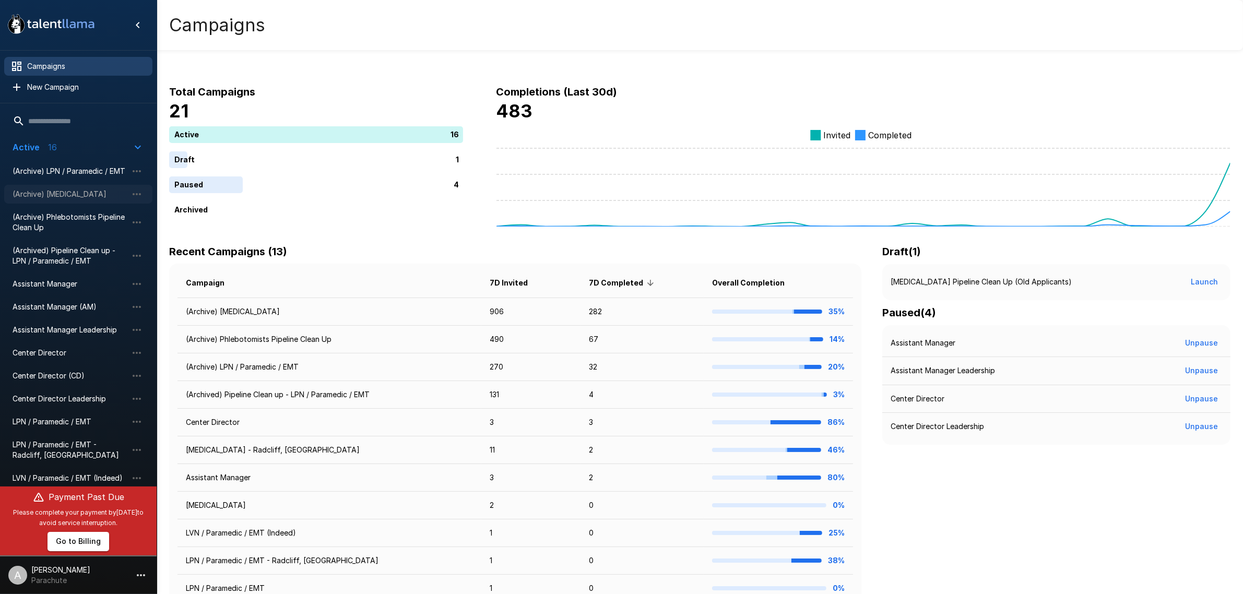
click at [68, 195] on span "(Archive) Phlebotomist" at bounding box center [70, 194] width 115 height 10
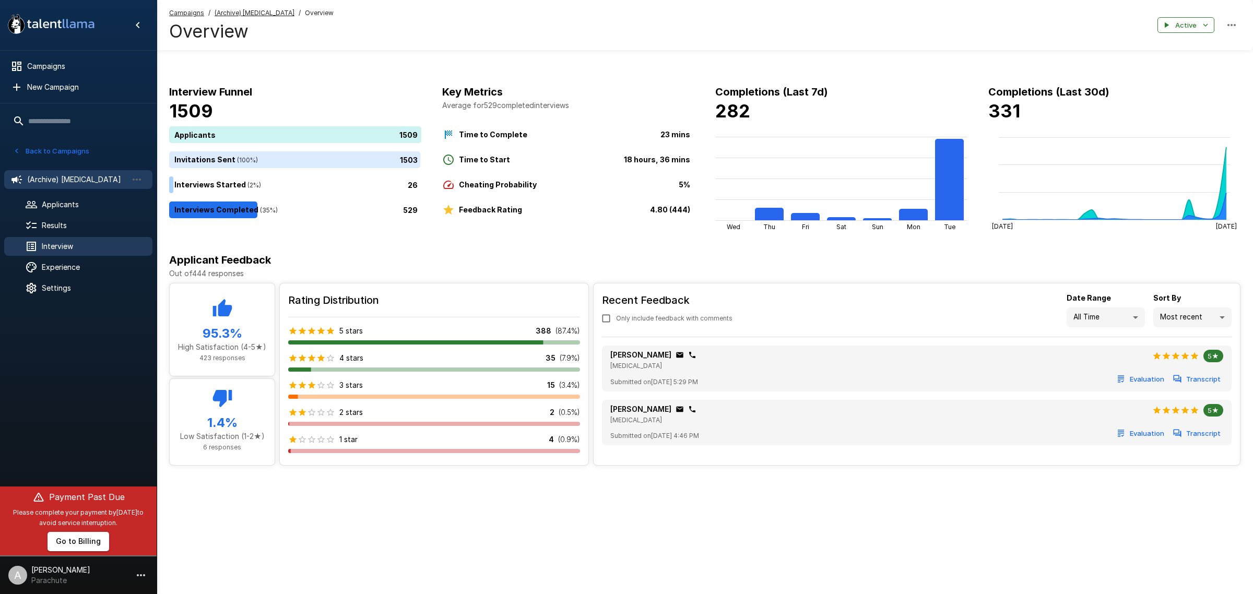
click at [65, 251] on span "Interview" at bounding box center [93, 246] width 102 height 10
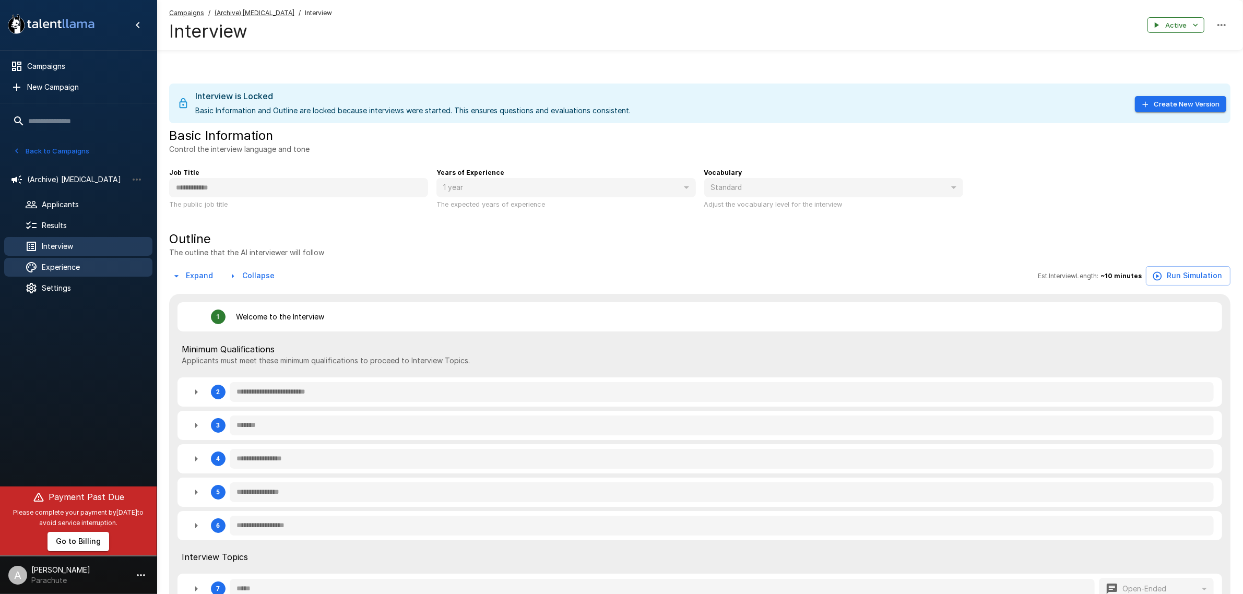
click at [65, 270] on span "Experience" at bounding box center [93, 267] width 102 height 10
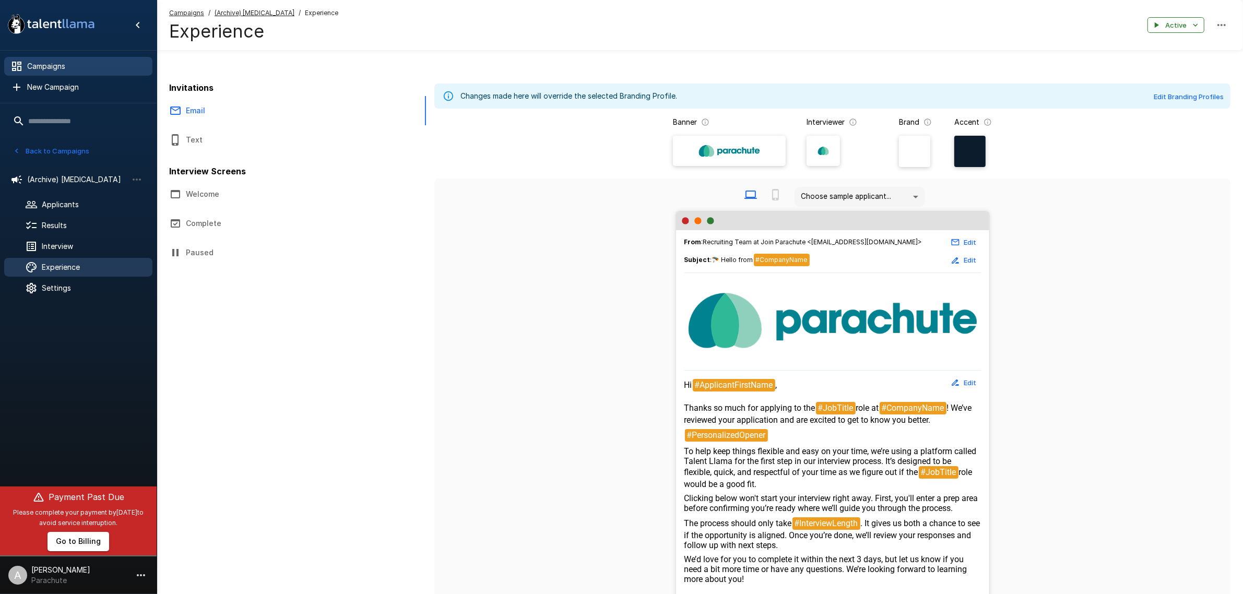
click at [76, 64] on span "Campaigns" at bounding box center [85, 66] width 117 height 10
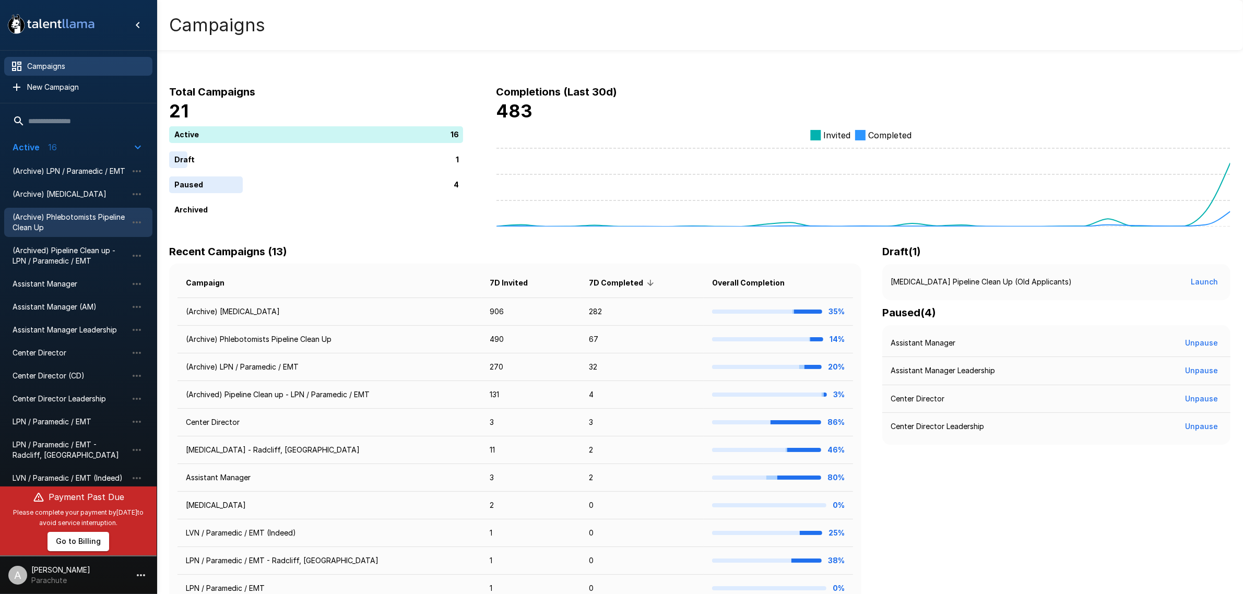
click at [92, 220] on span "(Archive) Phlebotomists Pipeline Clean Up" at bounding box center [70, 222] width 115 height 21
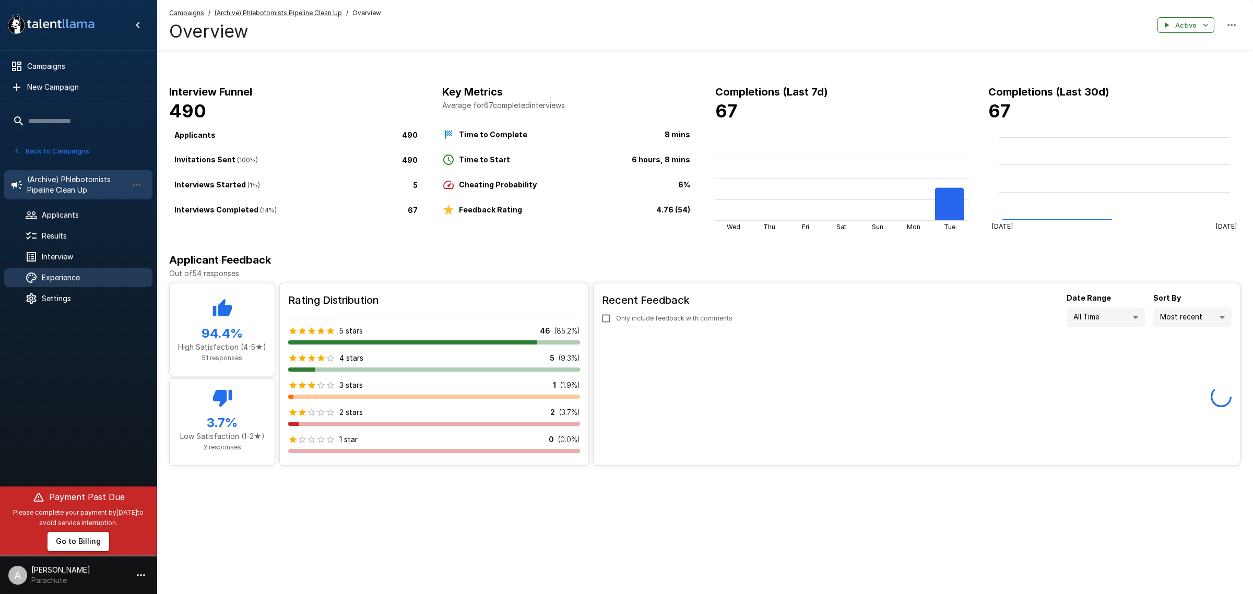
click at [87, 282] on span "Experience" at bounding box center [93, 278] width 102 height 10
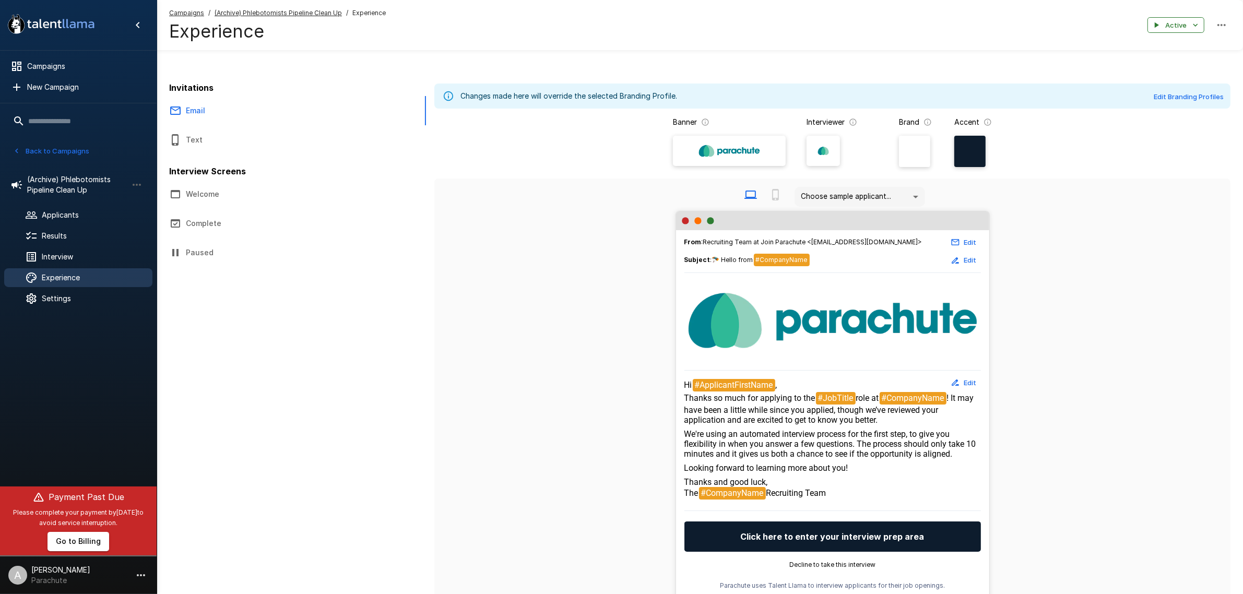
click at [972, 383] on button "Edit" at bounding box center [963, 383] width 33 height 16
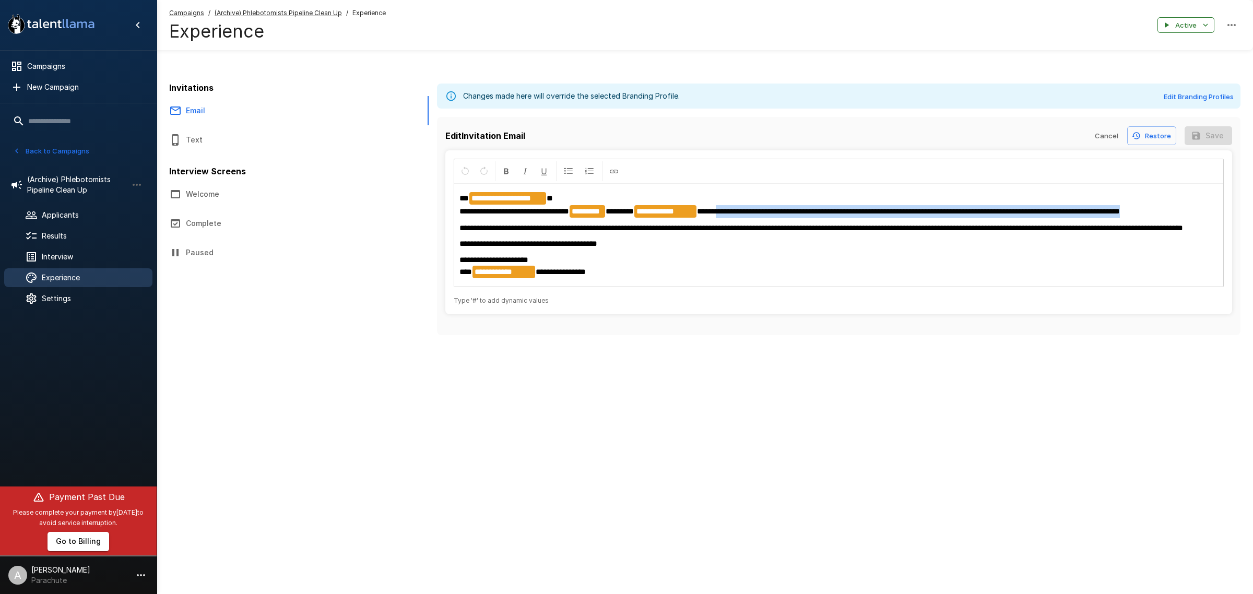
drag, startPoint x: 1157, startPoint y: 212, endPoint x: 725, endPoint y: 211, distance: 432.8
click at [725, 211] on p "**********" at bounding box center [838, 205] width 759 height 26
click at [719, 234] on p "**********" at bounding box center [838, 227] width 759 height 11
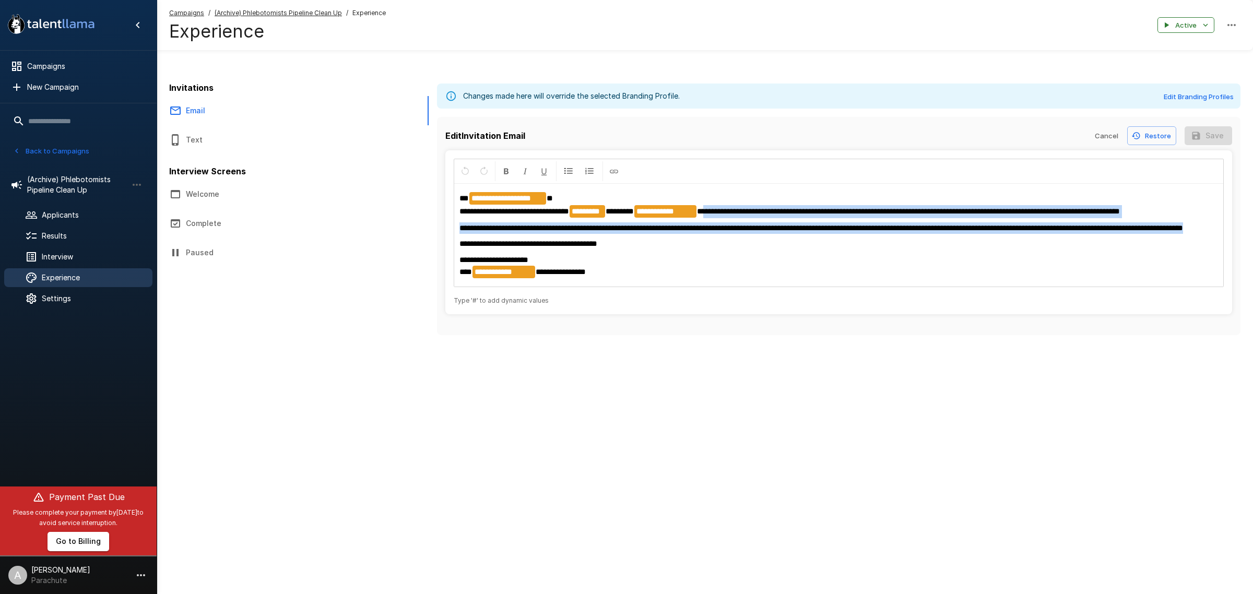
click at [714, 213] on span "**********" at bounding box center [908, 211] width 423 height 8
click at [933, 220] on div "**********" at bounding box center [838, 235] width 769 height 102
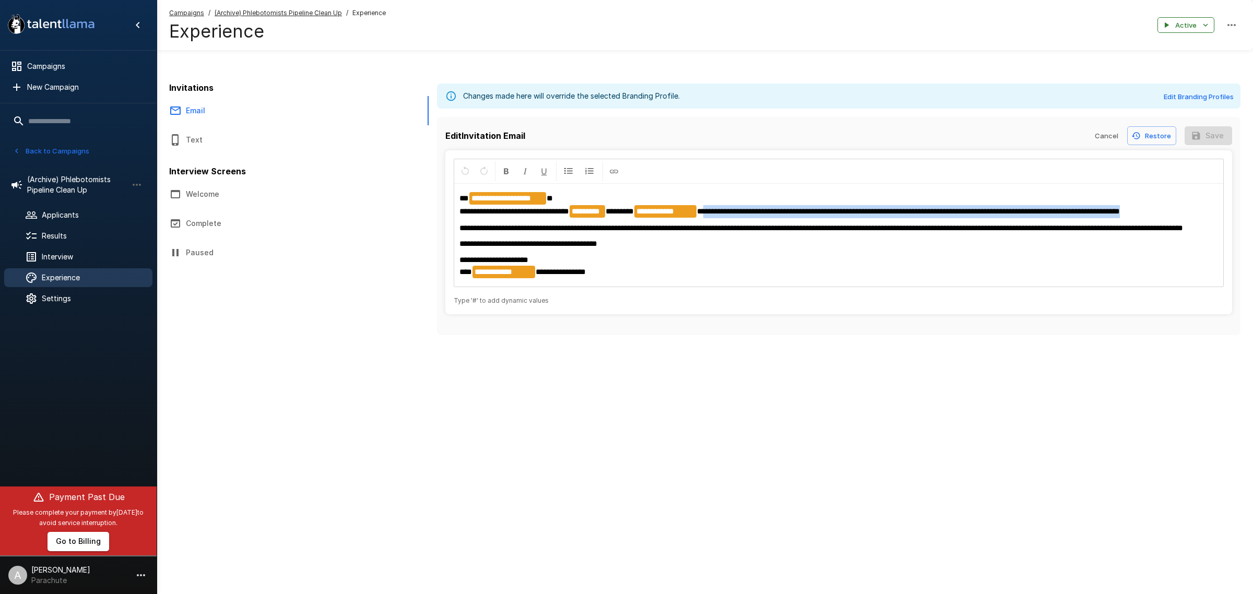
drag, startPoint x: 1199, startPoint y: 210, endPoint x: 715, endPoint y: 215, distance: 483.9
click at [715, 215] on p "**********" at bounding box center [838, 205] width 759 height 26
copy div "**********"
click at [201, 122] on button "Email" at bounding box center [251, 110] width 188 height 29
click at [209, 139] on button "Text" at bounding box center [251, 139] width 188 height 29
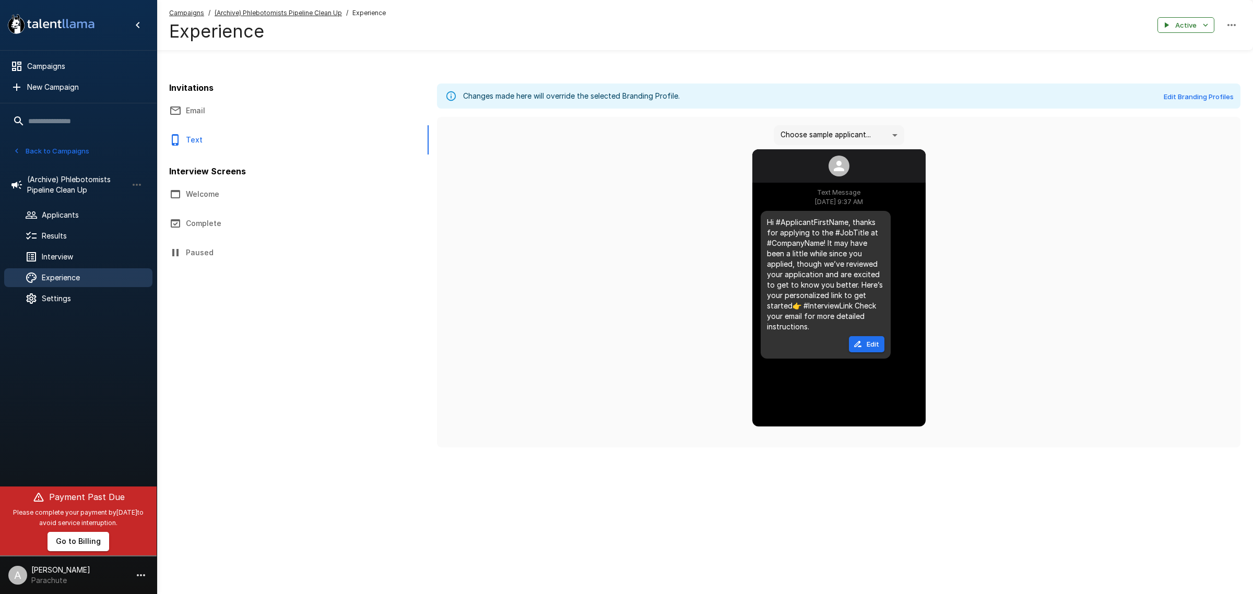
click at [841, 124] on div "Choose sample applicant..." at bounding box center [839, 133] width 131 height 24
click at [842, 128] on body "A new version of Talent Llama is available. Please click here to refresh your b…" at bounding box center [626, 297] width 1253 height 594
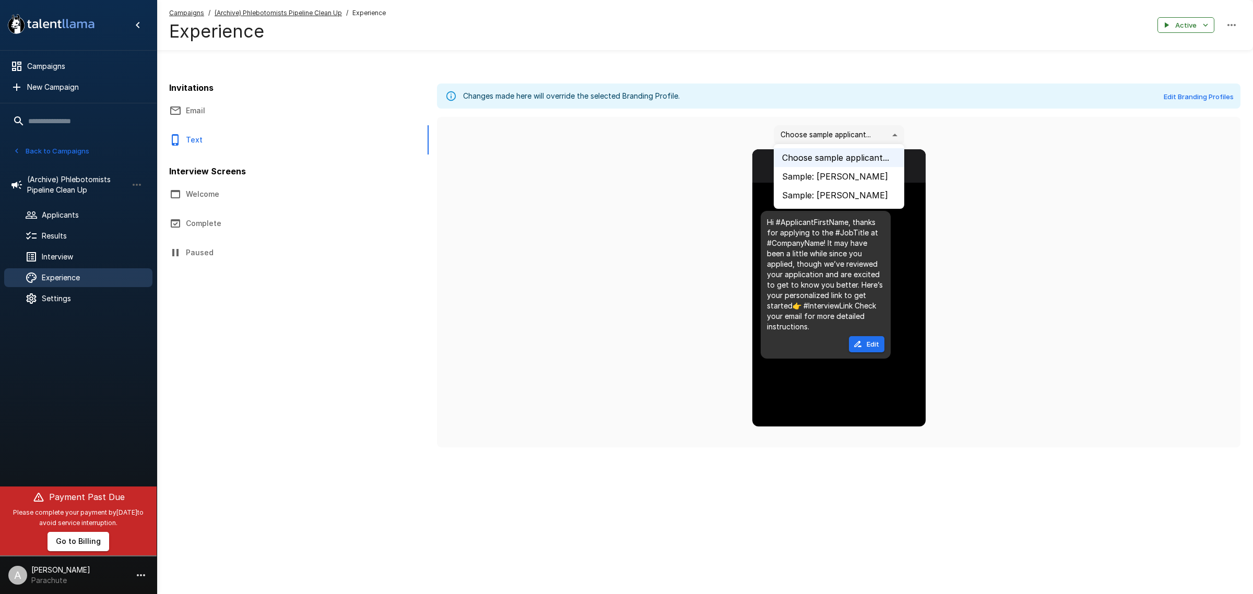
click at [836, 171] on li "Sample: John Doe" at bounding box center [839, 176] width 131 height 19
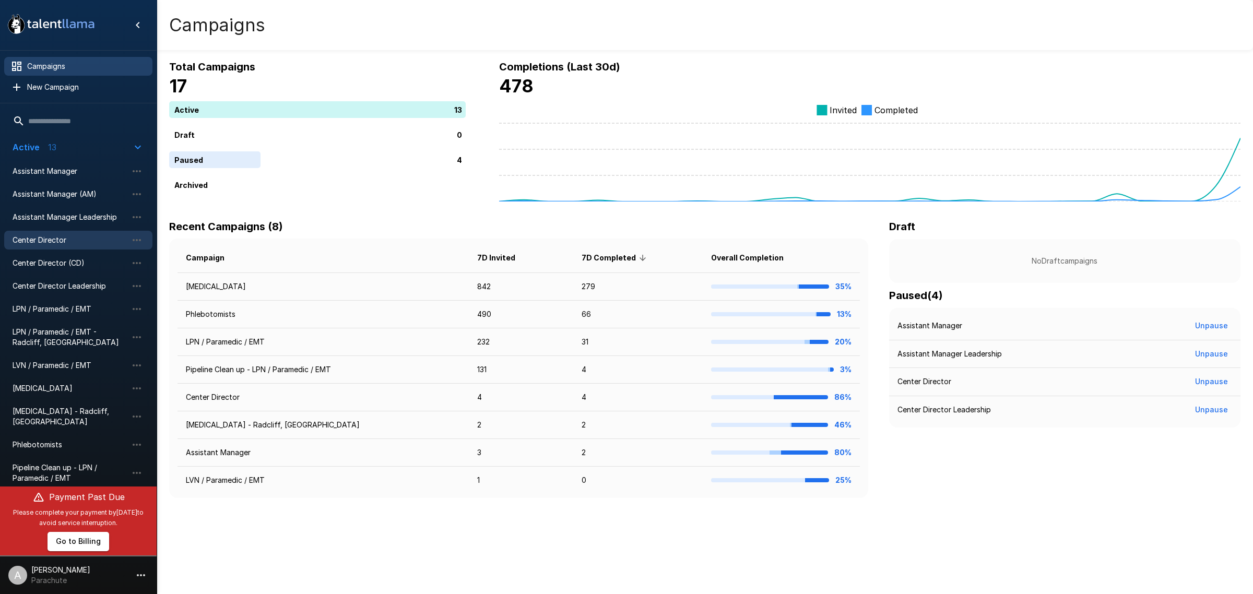
click at [86, 236] on span "Center Director" at bounding box center [70, 240] width 115 height 10
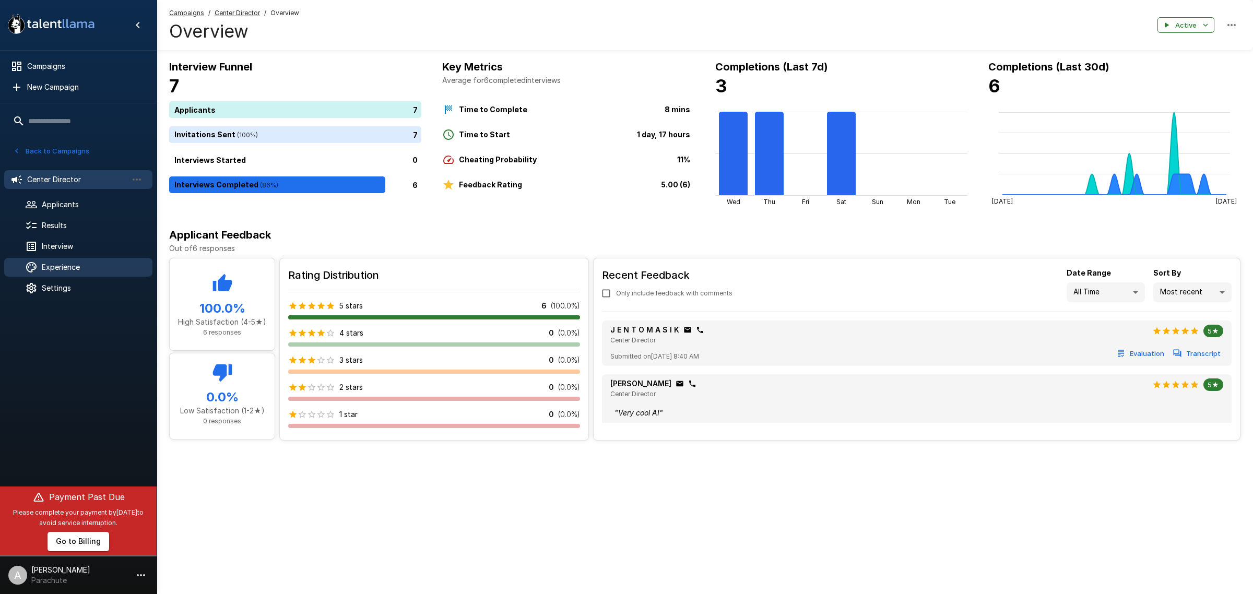
click at [87, 263] on span "Experience" at bounding box center [93, 267] width 102 height 10
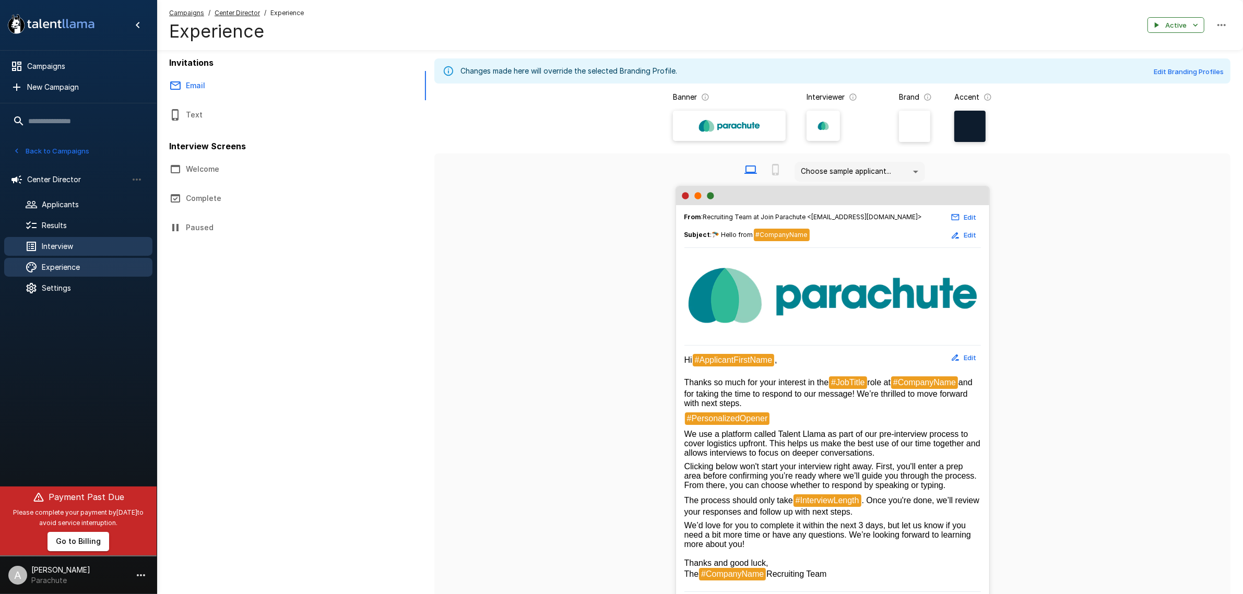
click at [69, 244] on span "Interview" at bounding box center [93, 246] width 102 height 10
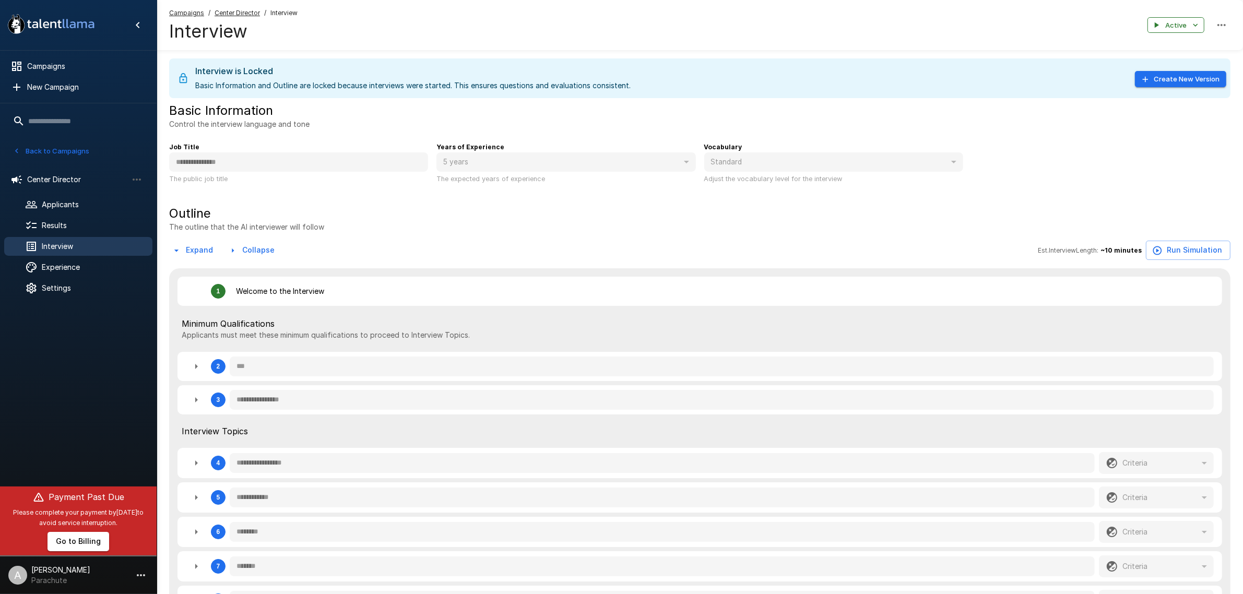
type textarea "*"
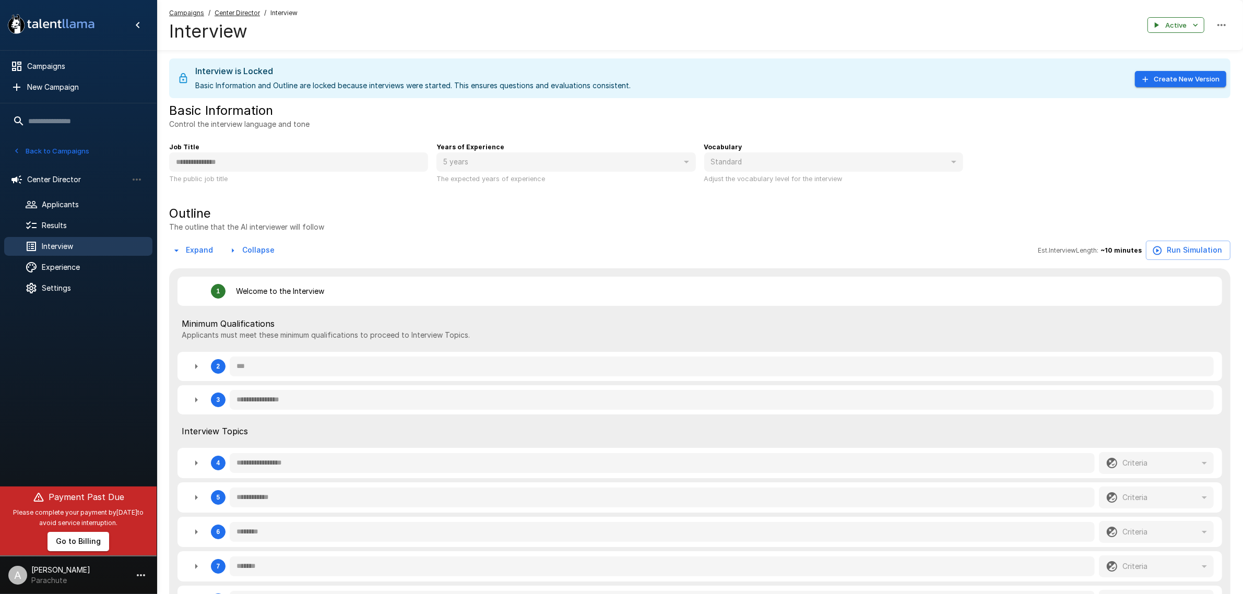
type textarea "*"
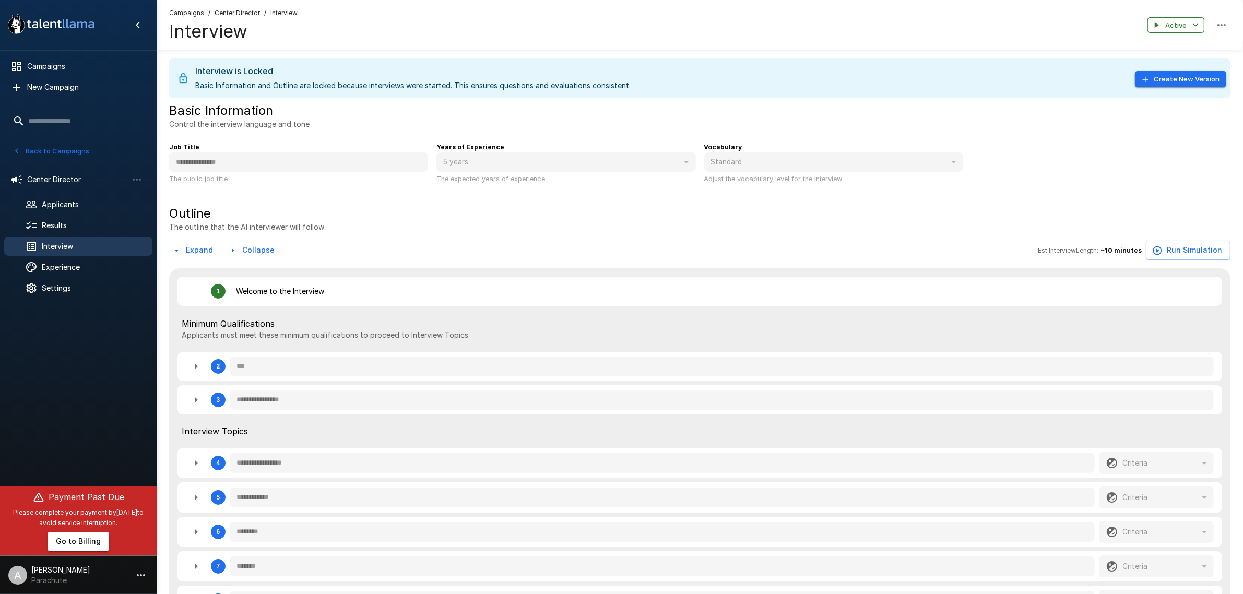
type textarea "*"
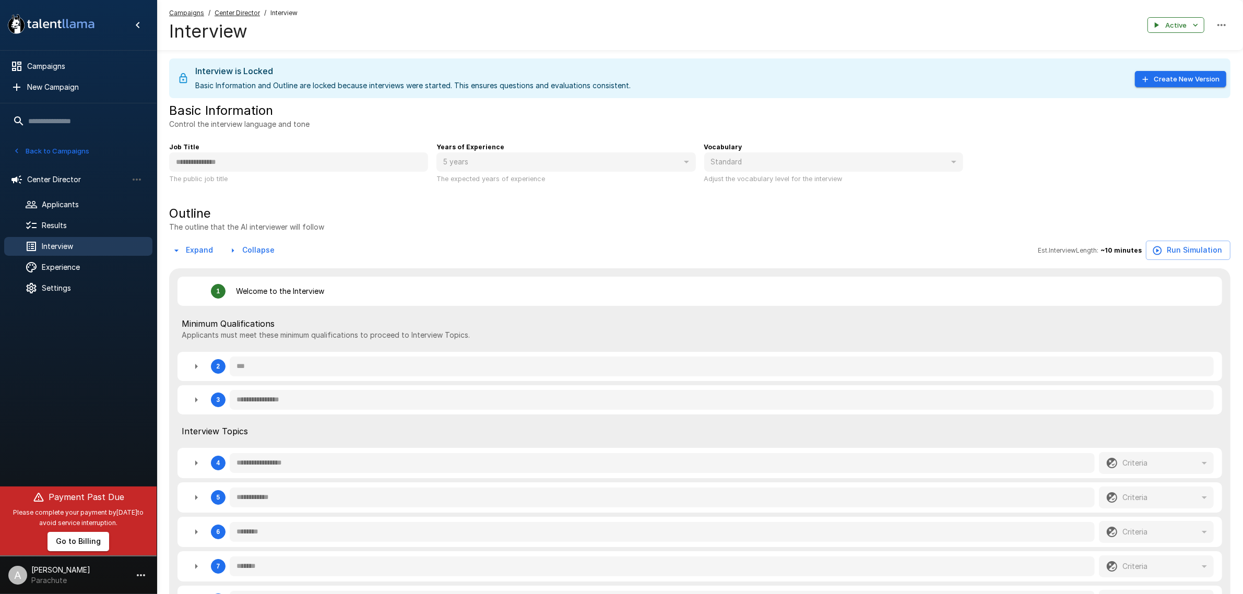
type textarea "*"
click at [80, 290] on span "Settings" at bounding box center [93, 288] width 102 height 10
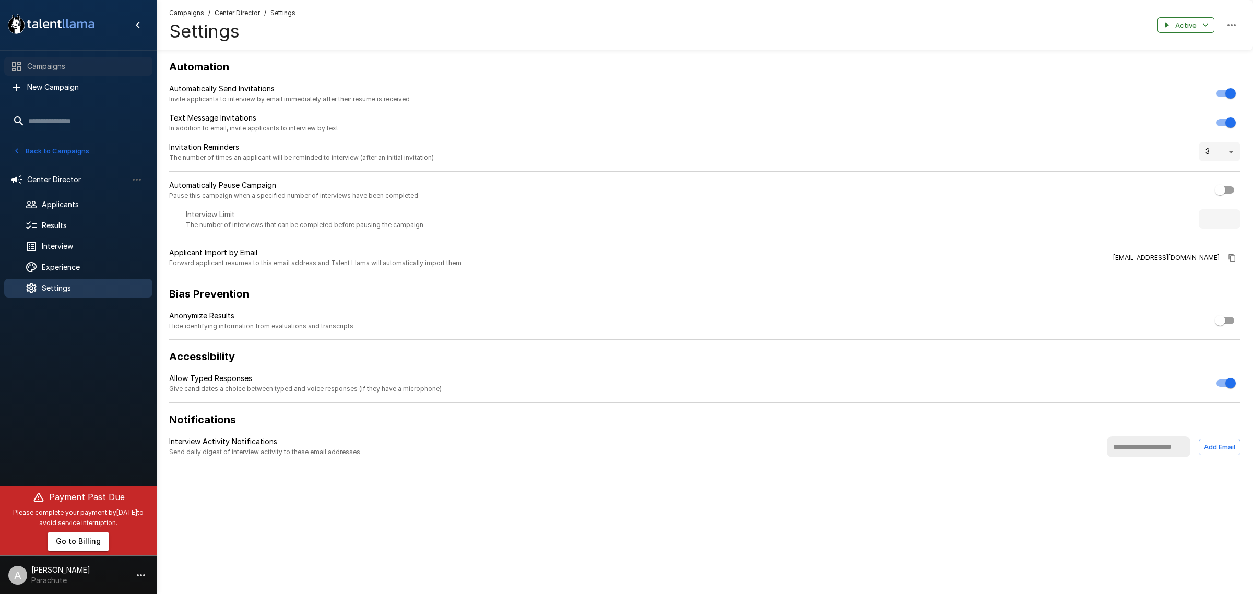
click at [73, 69] on span "Campaigns" at bounding box center [85, 66] width 117 height 10
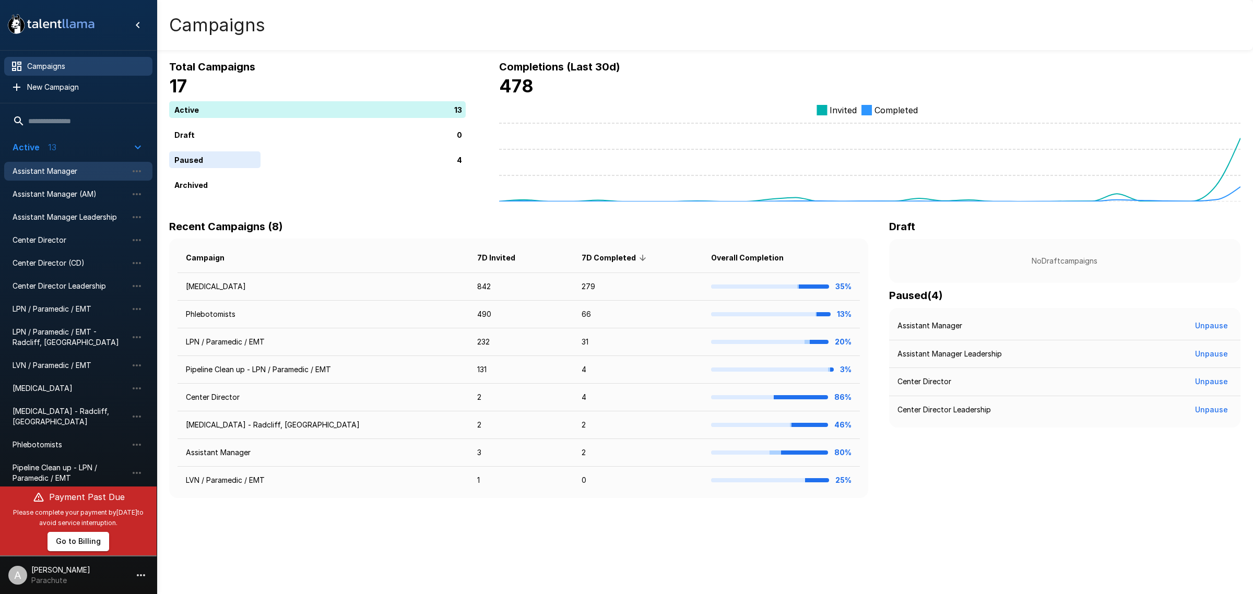
click at [89, 179] on div "Assistant Manager" at bounding box center [78, 171] width 148 height 19
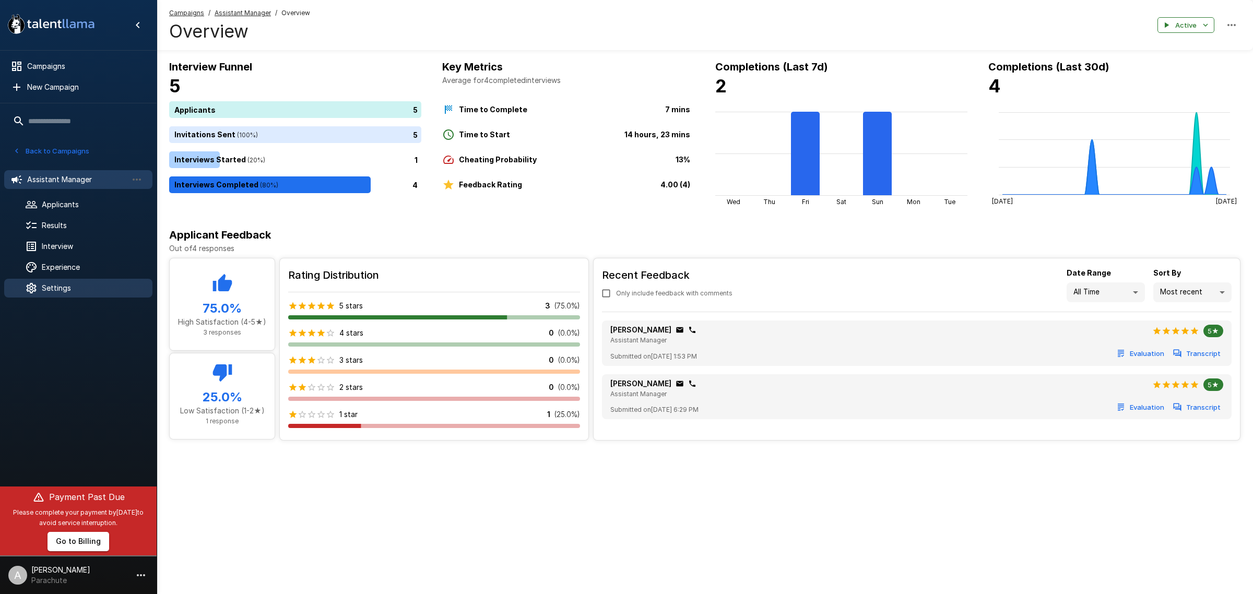
click at [85, 294] on div "Settings" at bounding box center [78, 288] width 148 height 19
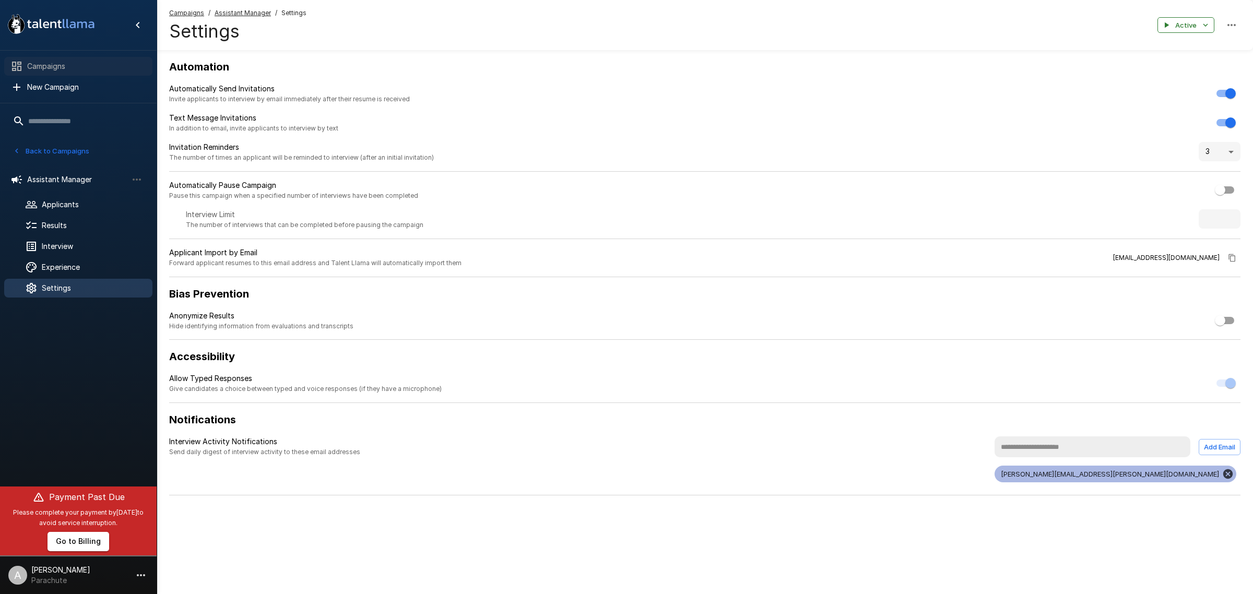
click at [82, 68] on span "Campaigns" at bounding box center [85, 66] width 117 height 10
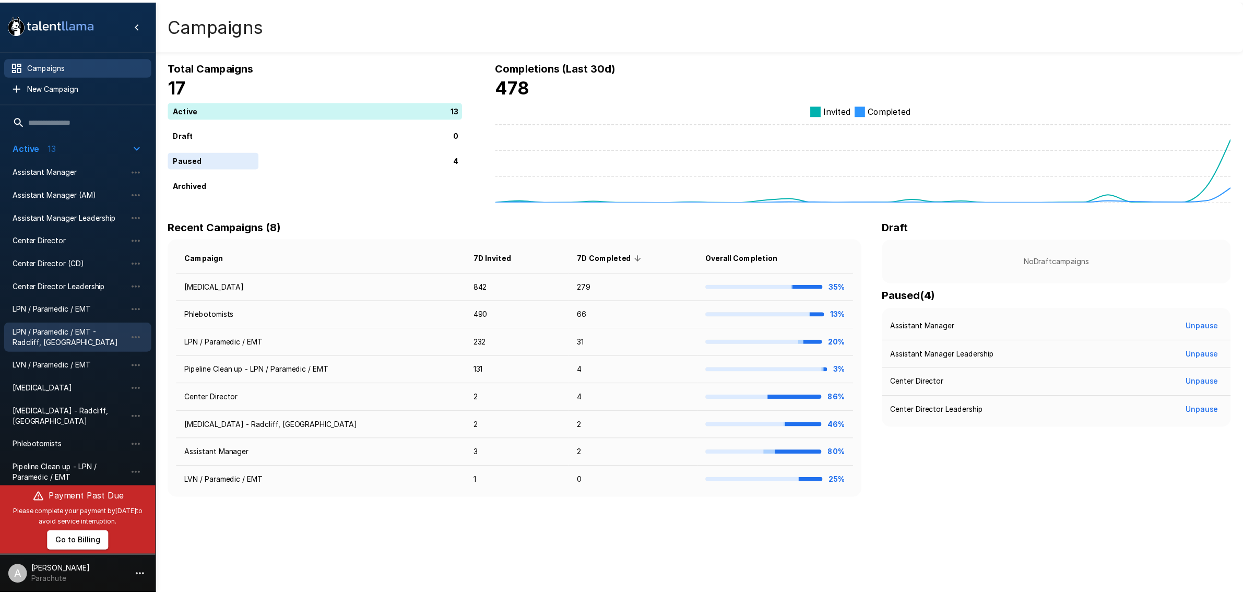
scroll to position [26, 0]
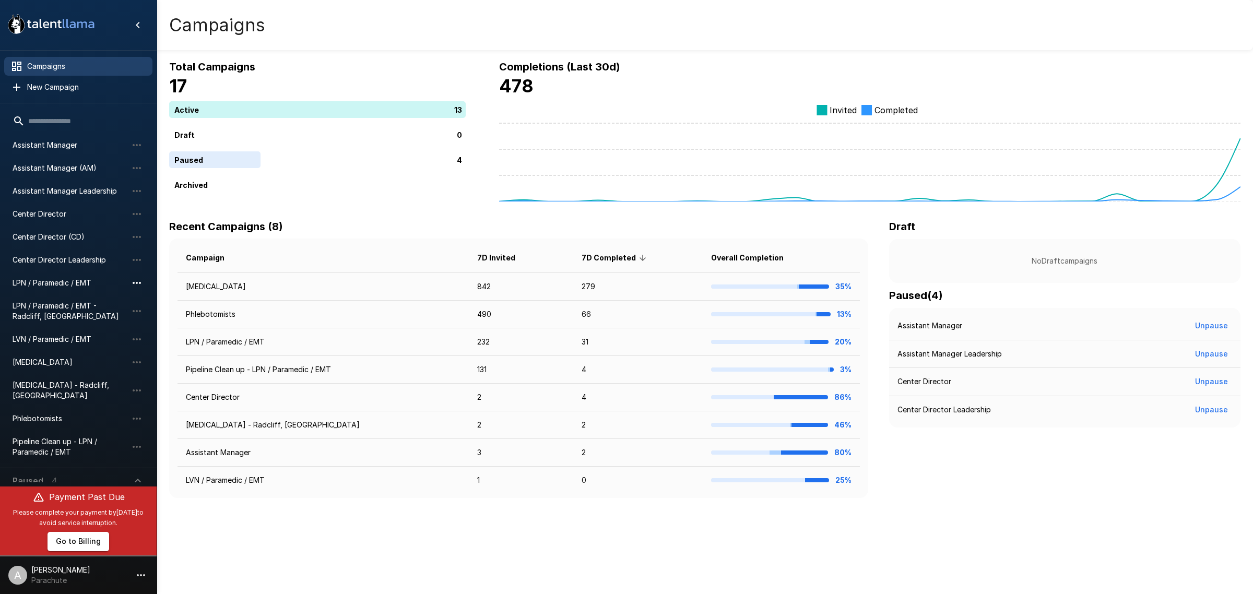
click at [138, 283] on icon "button" at bounding box center [137, 283] width 13 height 13
click at [158, 324] on span "Clone campaign" at bounding box center [207, 321] width 111 height 10
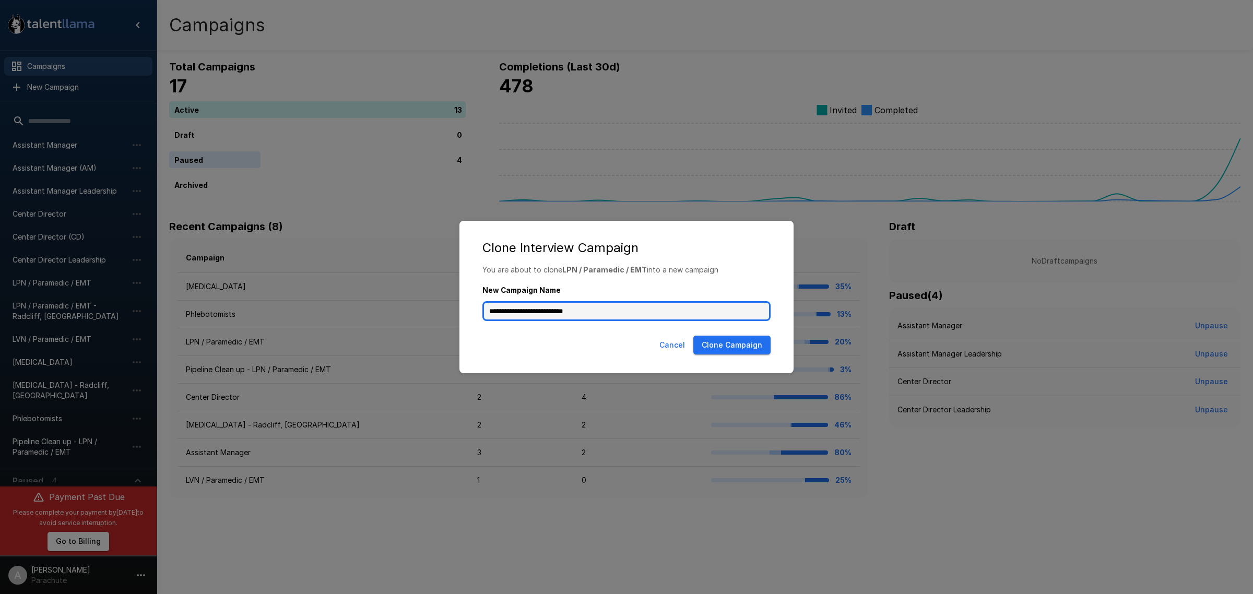
drag, startPoint x: 614, startPoint y: 312, endPoint x: 572, endPoint y: 313, distance: 41.8
click at [572, 313] on input "**********" at bounding box center [626, 311] width 288 height 20
click at [674, 348] on button "Cancel" at bounding box center [672, 345] width 34 height 19
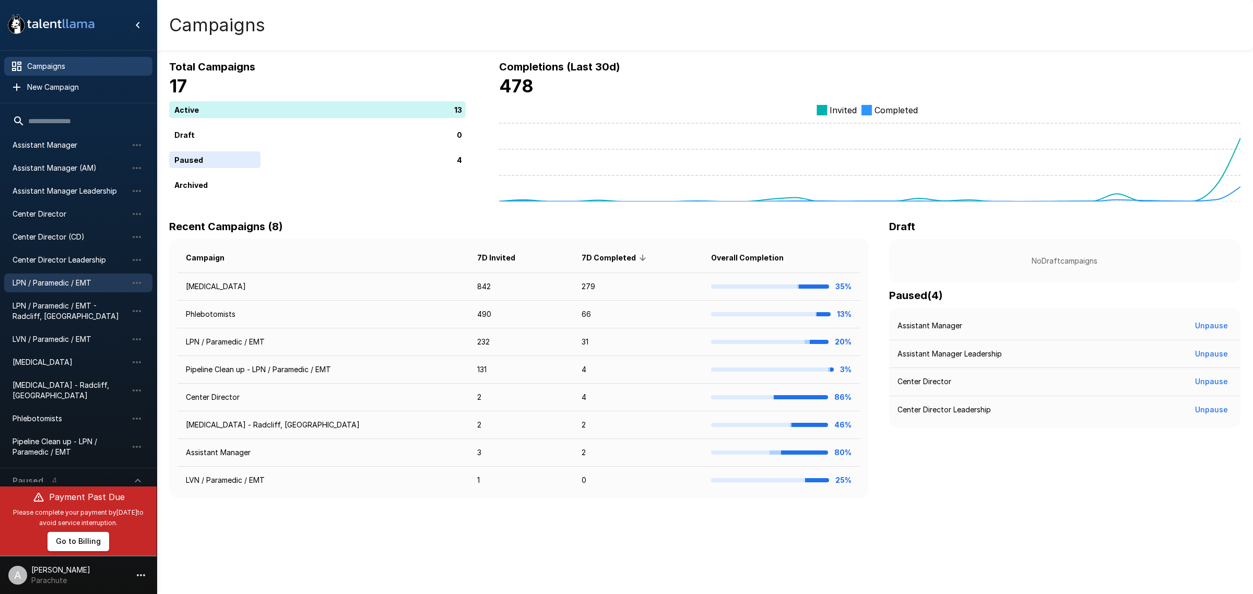
click at [99, 278] on span "LPN / Paramedic / EMT" at bounding box center [70, 283] width 115 height 10
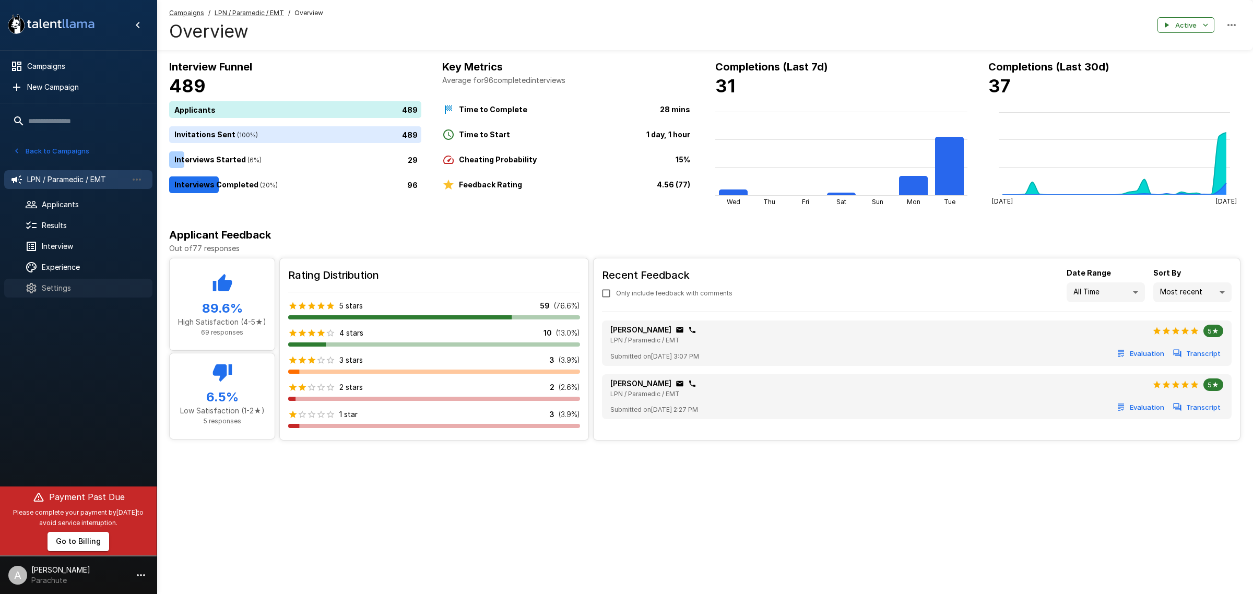
click at [88, 279] on div "Settings" at bounding box center [78, 288] width 148 height 19
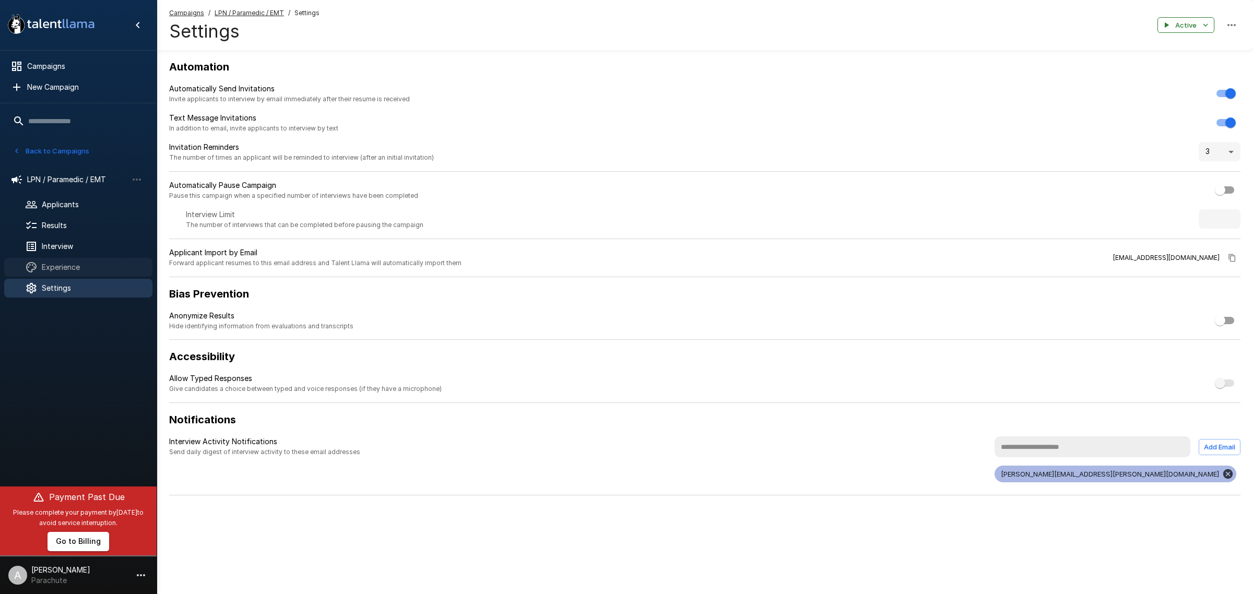
click at [87, 262] on span "Experience" at bounding box center [93, 267] width 102 height 10
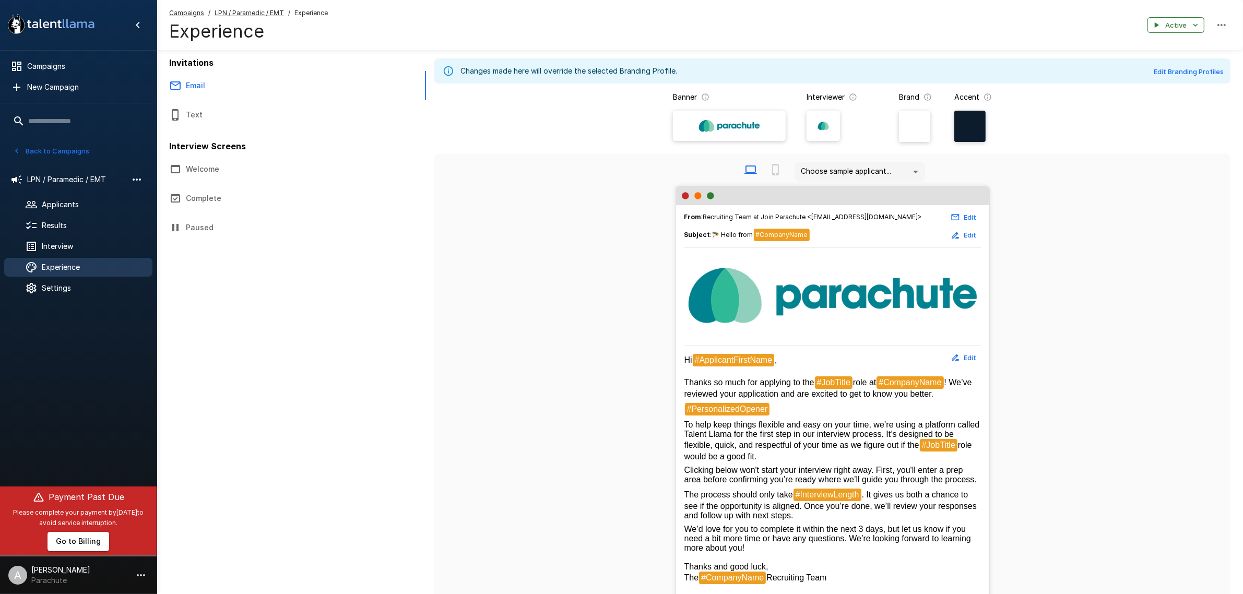
click at [142, 180] on icon "button" at bounding box center [137, 179] width 13 height 13
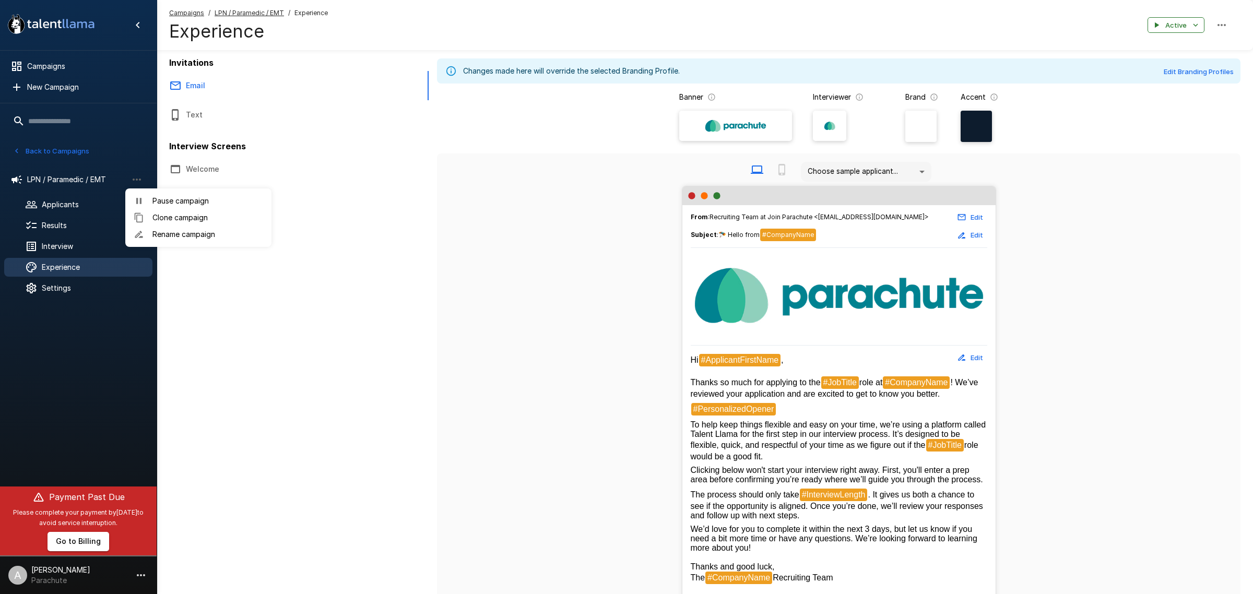
click at [182, 236] on span "Rename campaign" at bounding box center [207, 234] width 111 height 10
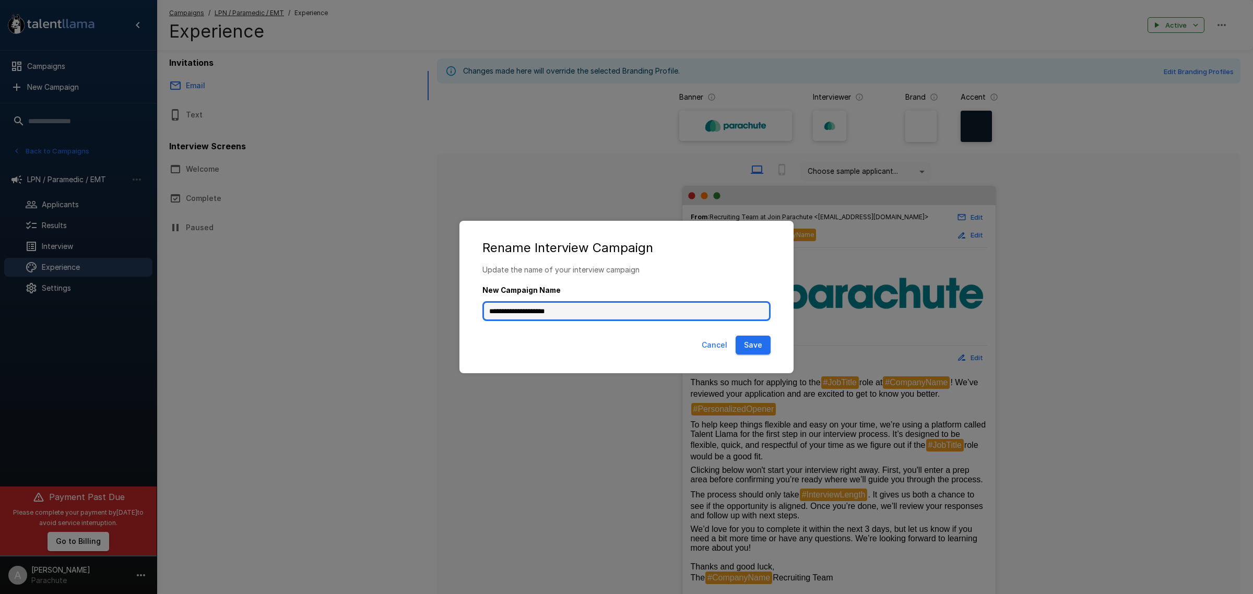
click at [611, 305] on input "**********" at bounding box center [626, 311] width 288 height 20
click at [725, 346] on button "Cancel" at bounding box center [714, 345] width 34 height 19
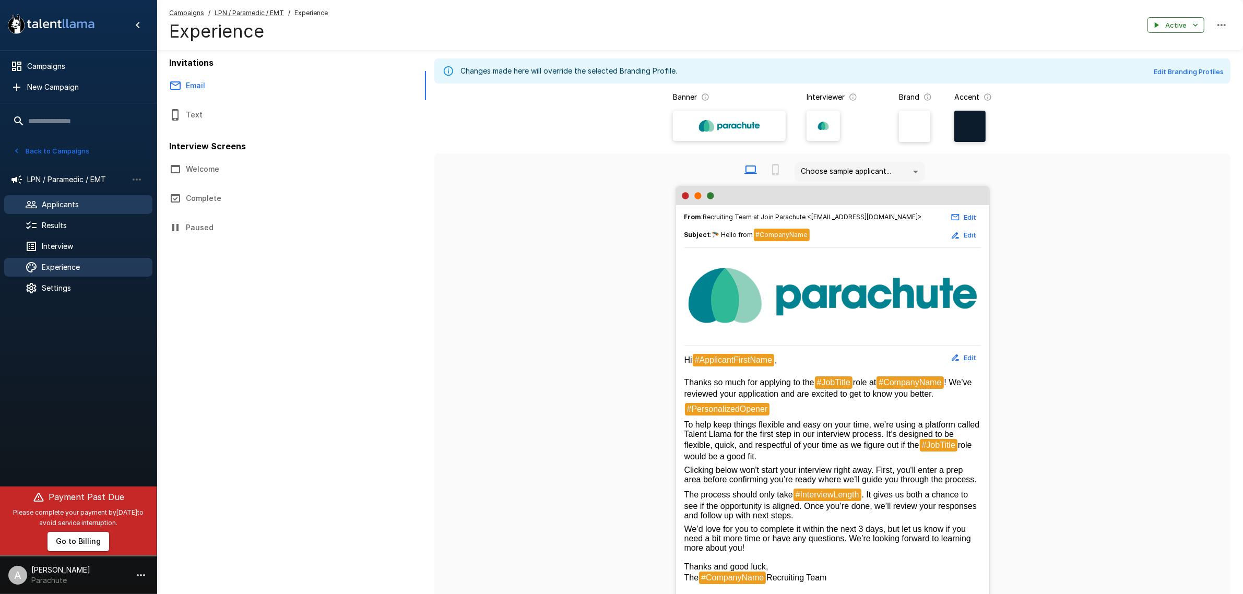
click at [90, 211] on div "Applicants" at bounding box center [78, 204] width 148 height 19
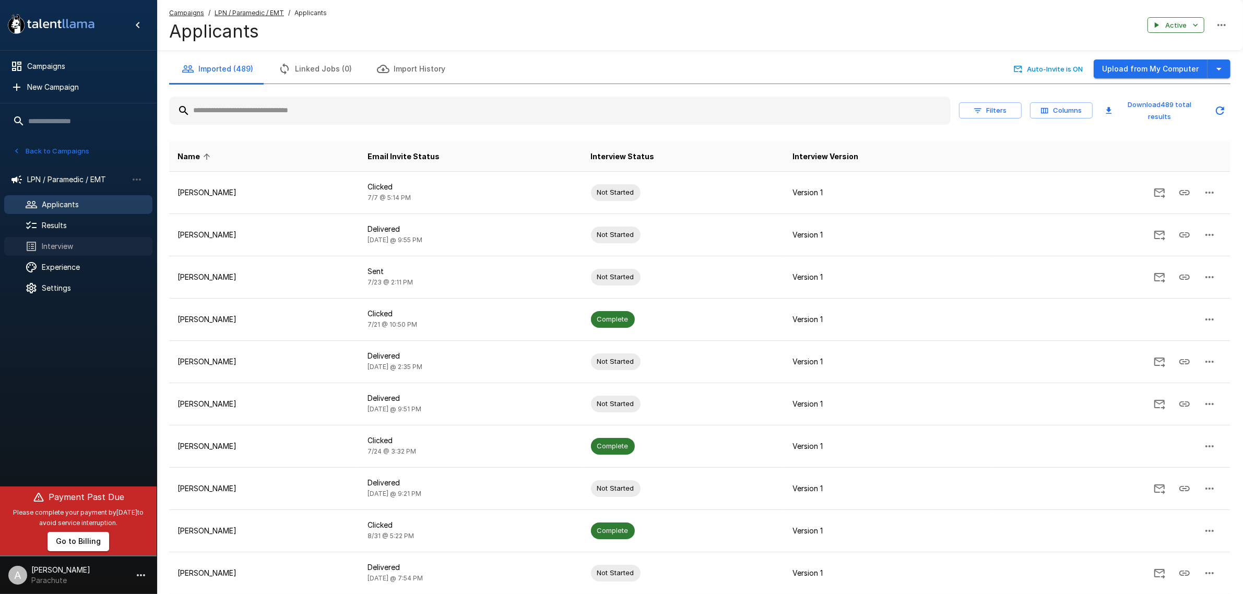
click at [81, 243] on span "Interview" at bounding box center [93, 246] width 102 height 10
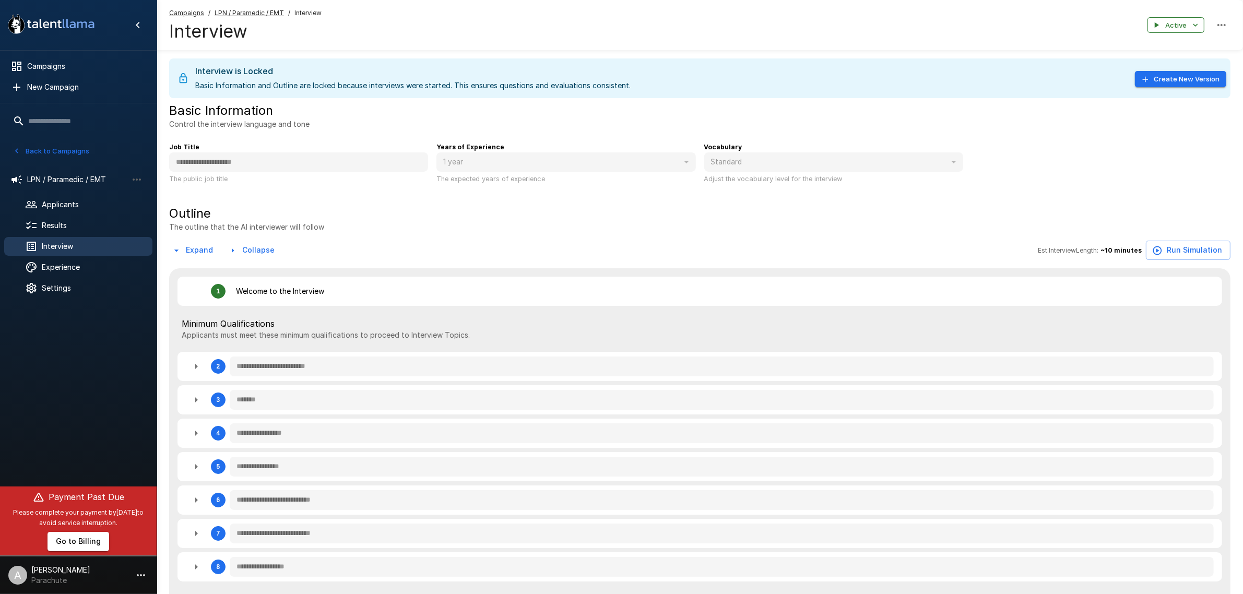
type textarea "*"
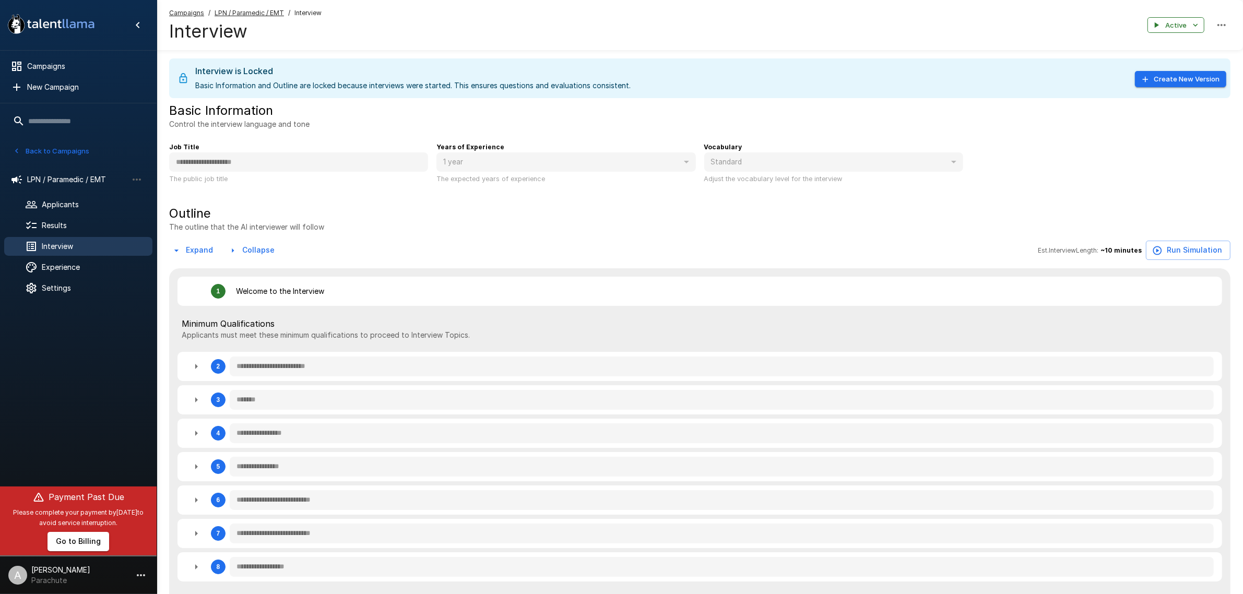
type textarea "*"
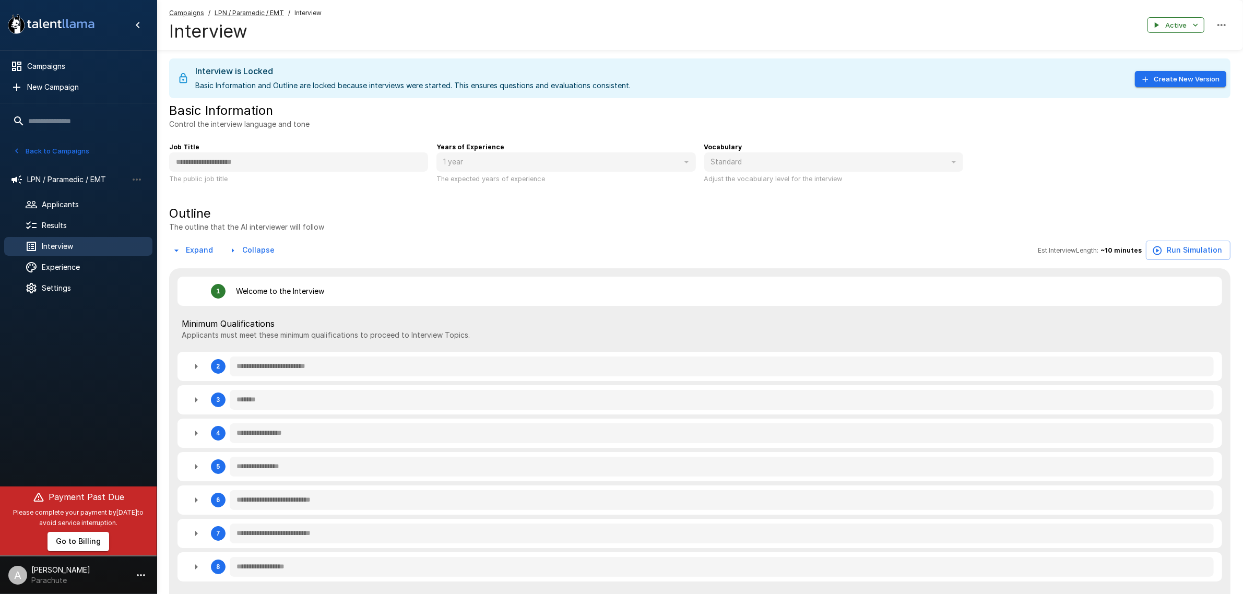
type textarea "*"
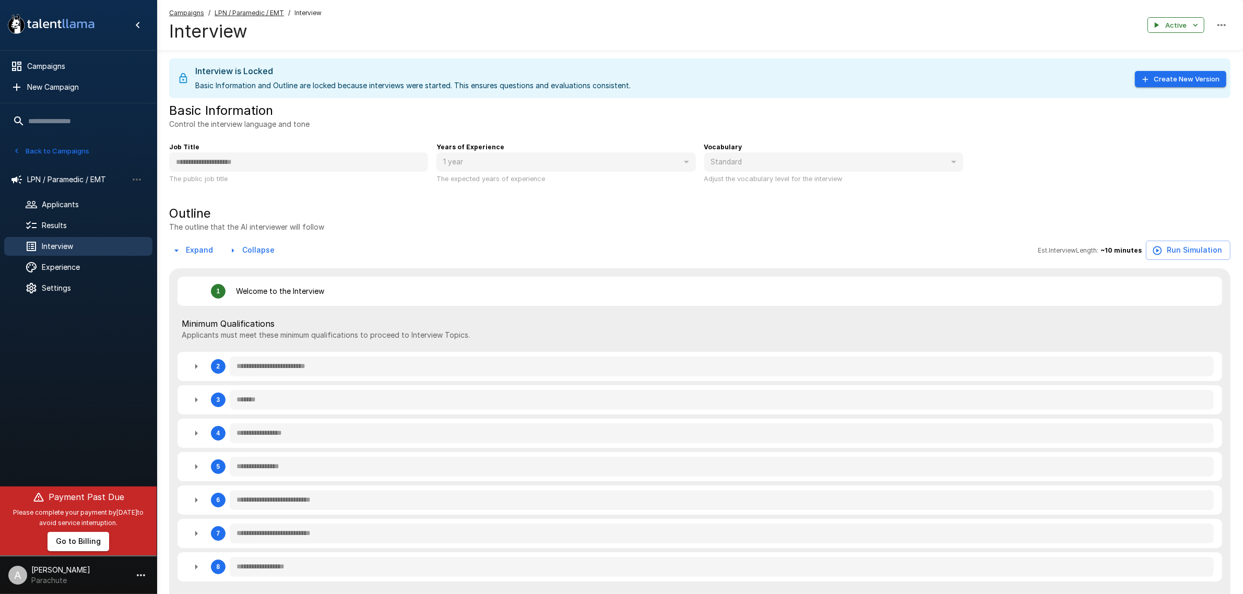
type textarea "*"
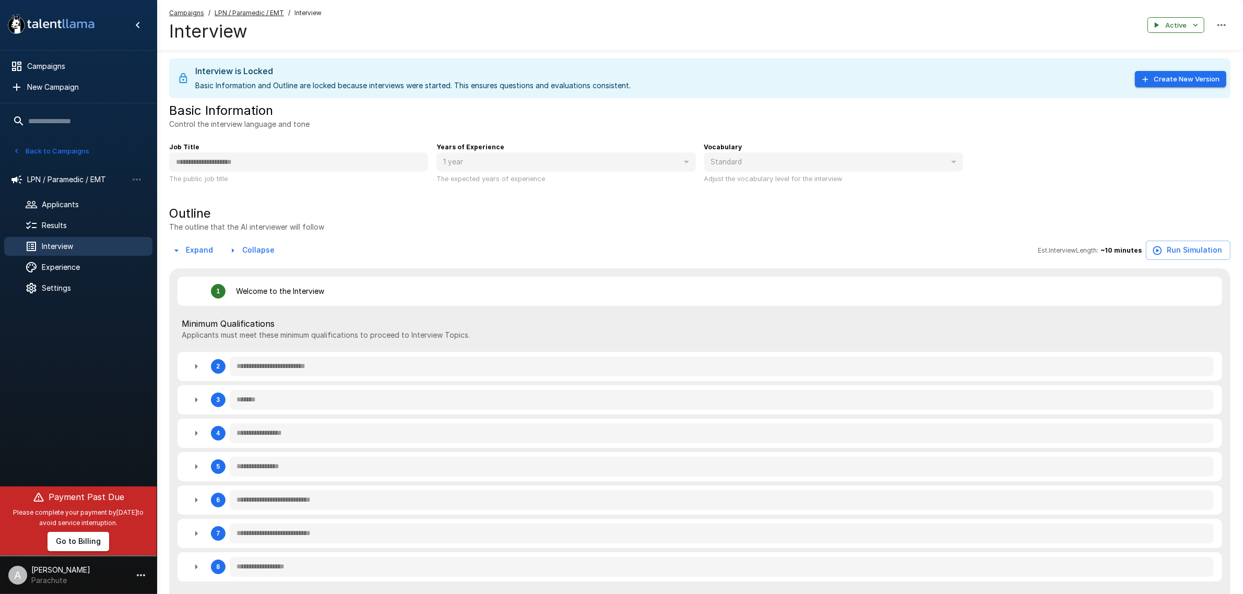
type textarea "*"
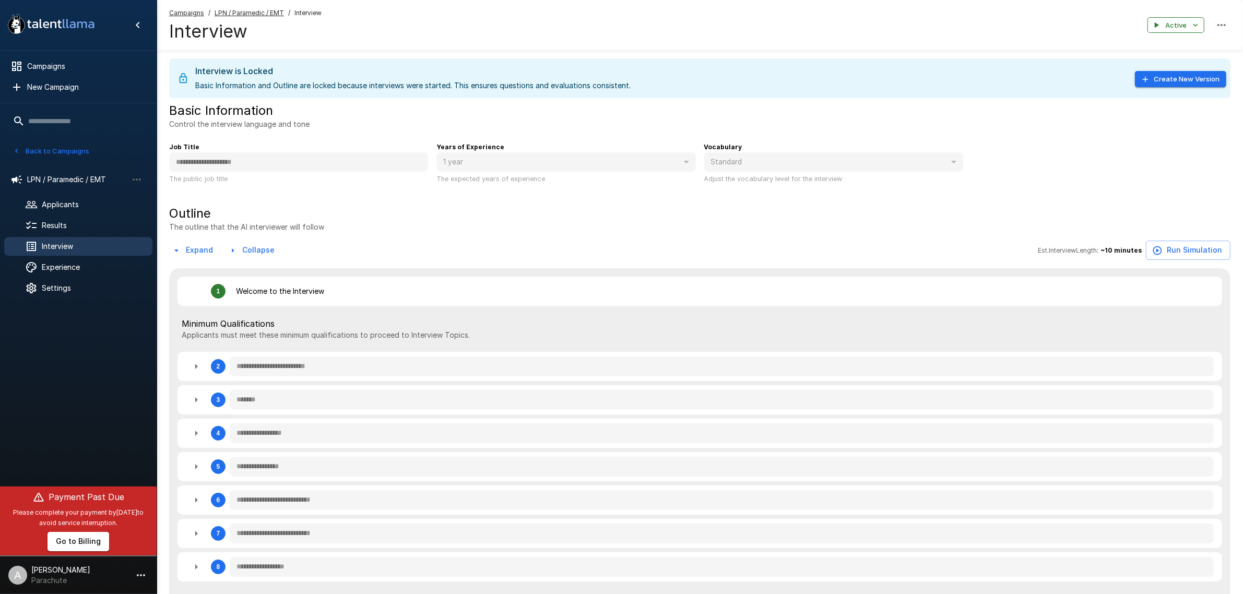
type textarea "*"
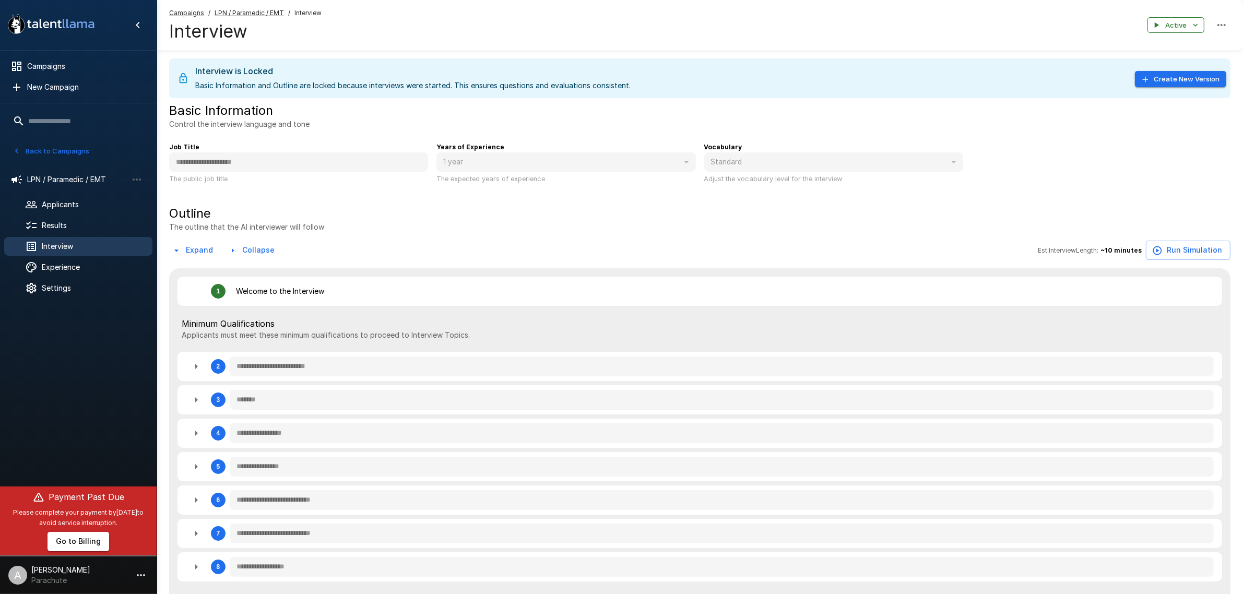
type textarea "*"
click at [135, 180] on icon "button" at bounding box center [137, 179] width 13 height 13
type textarea "*"
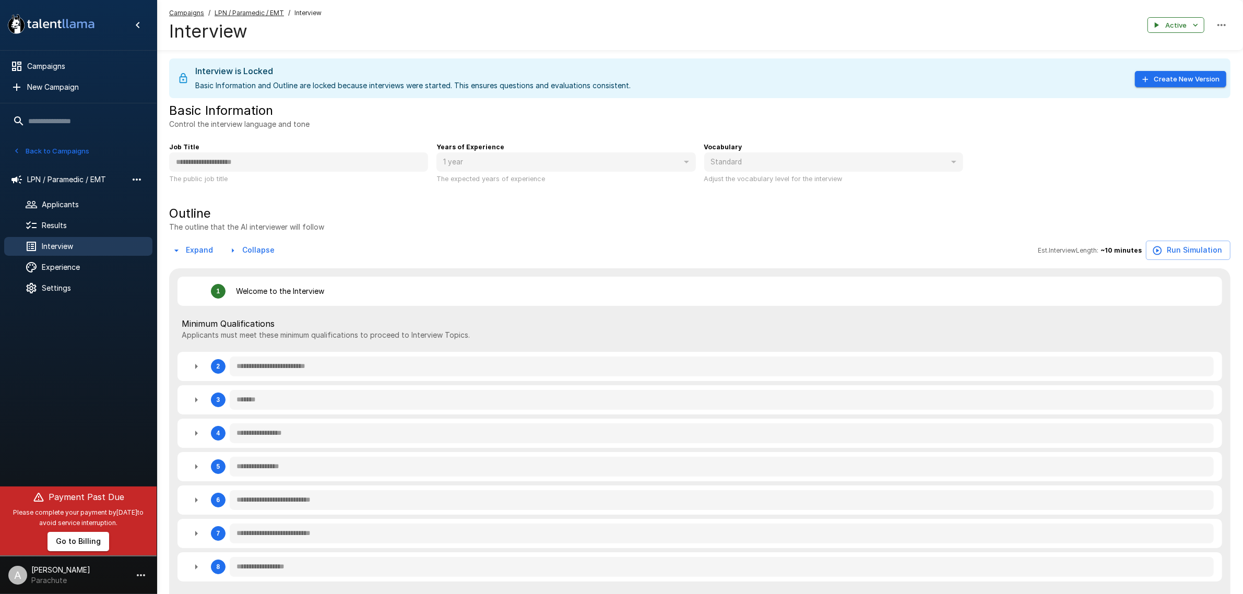
type textarea "*"
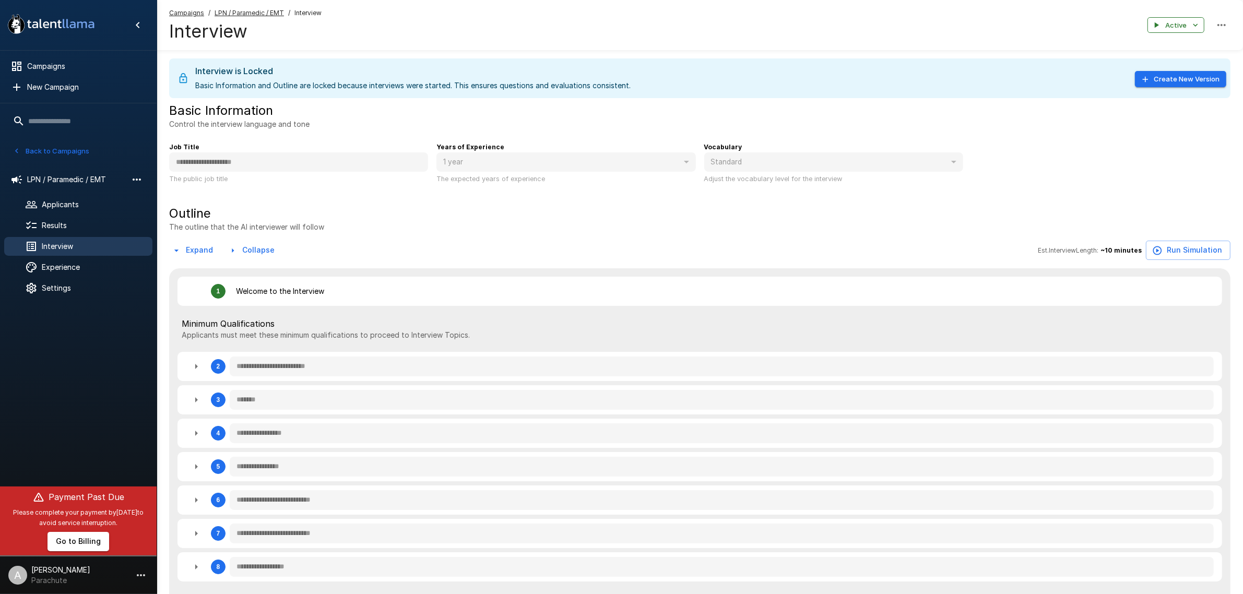
type textarea "*"
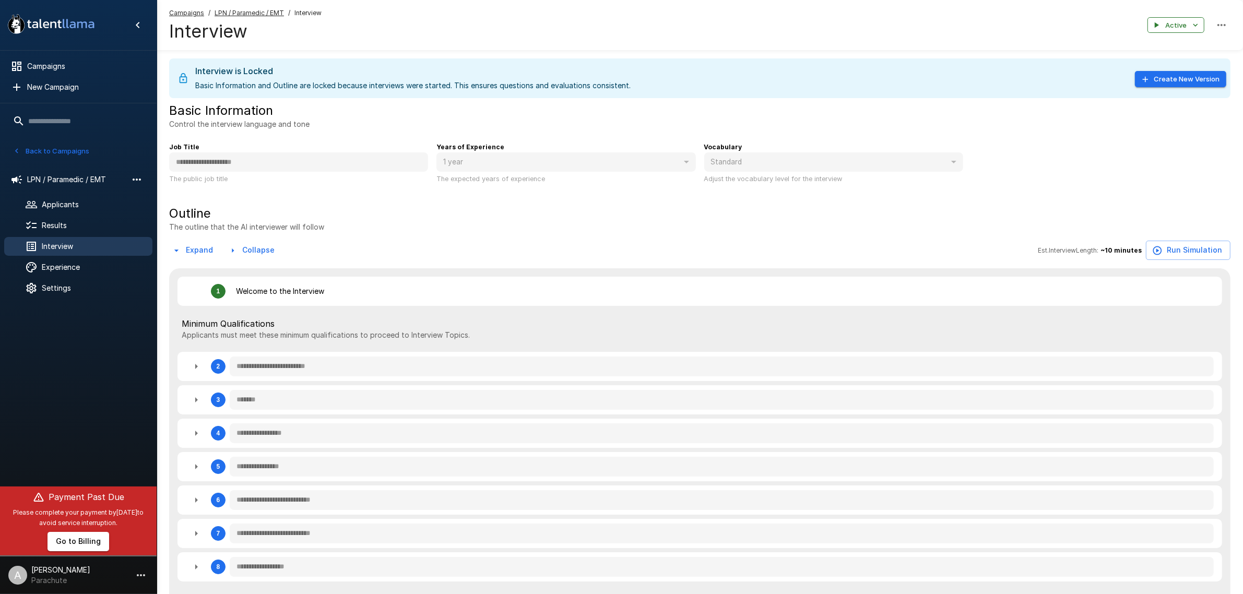
type textarea "*"
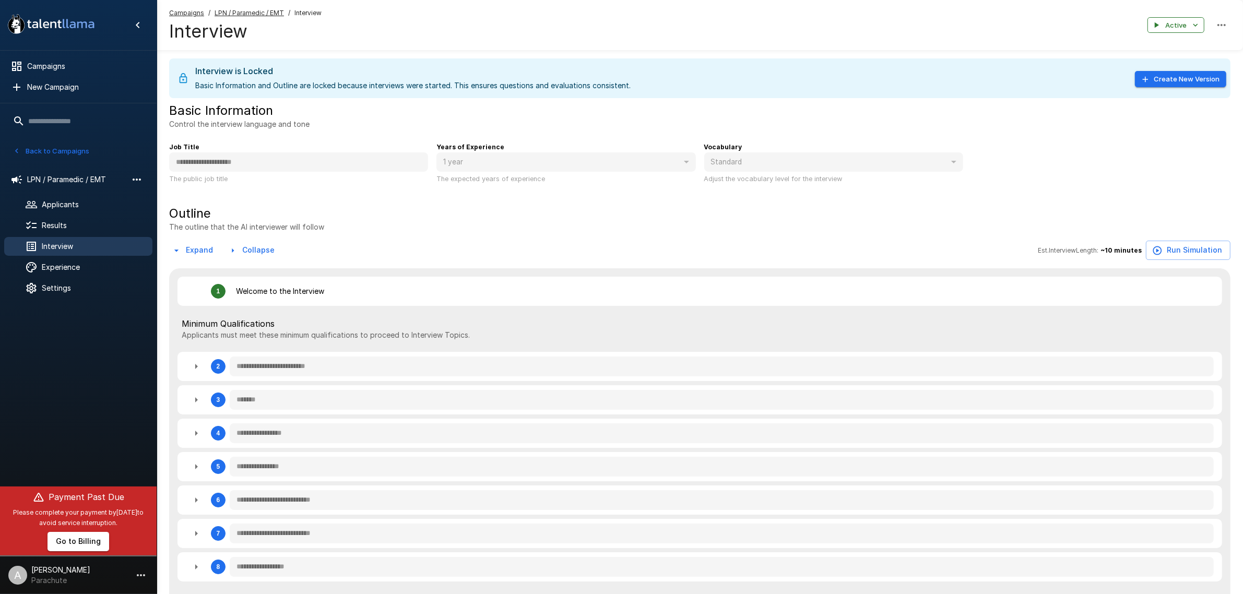
type textarea "*"
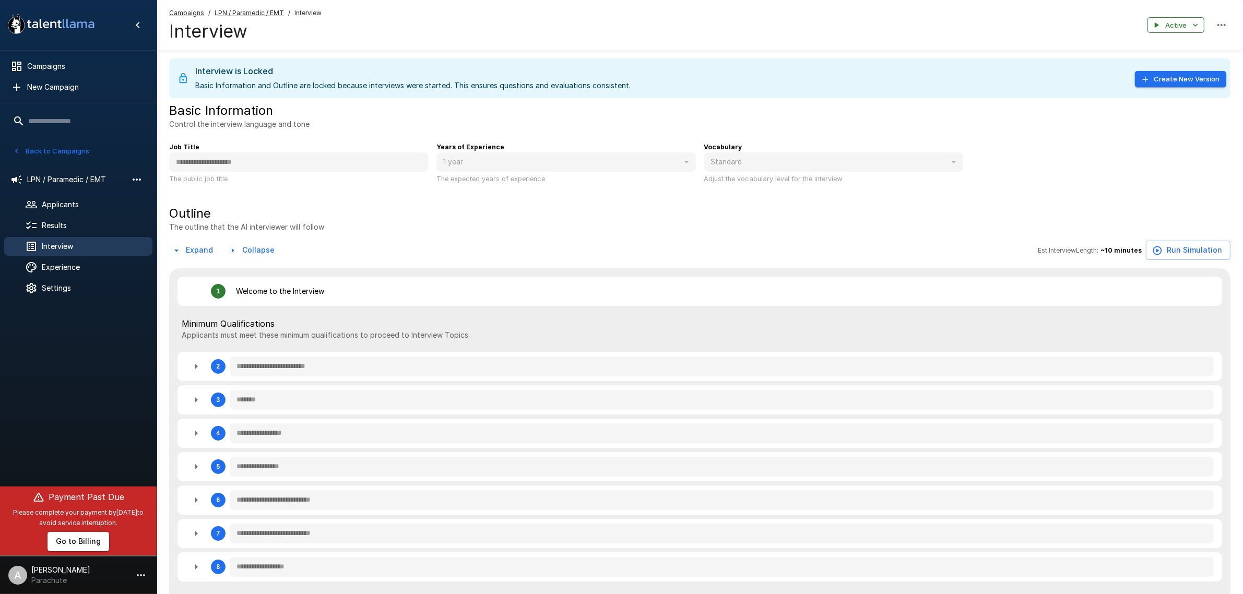
type textarea "*"
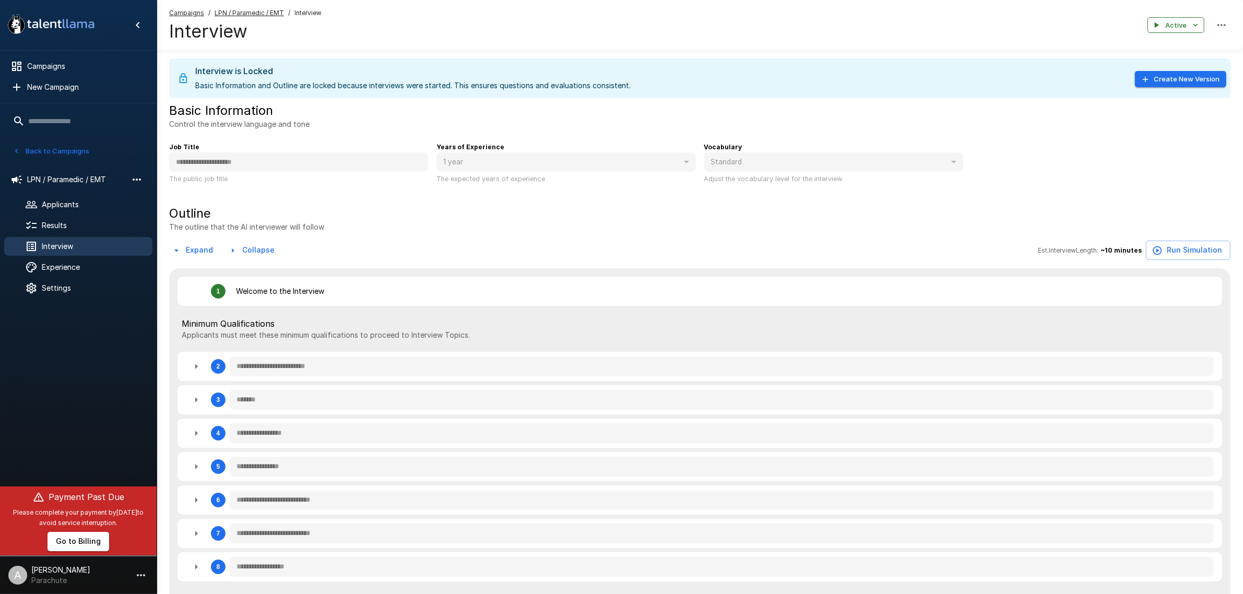
type textarea "*"
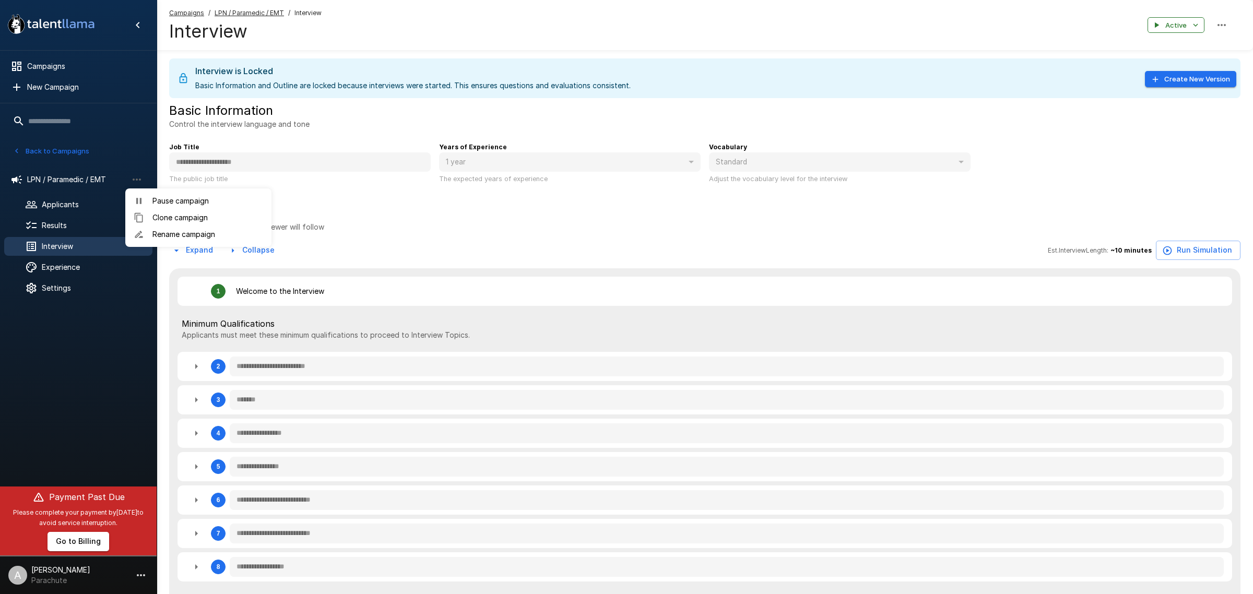
click at [205, 231] on span "Rename campaign" at bounding box center [207, 234] width 111 height 10
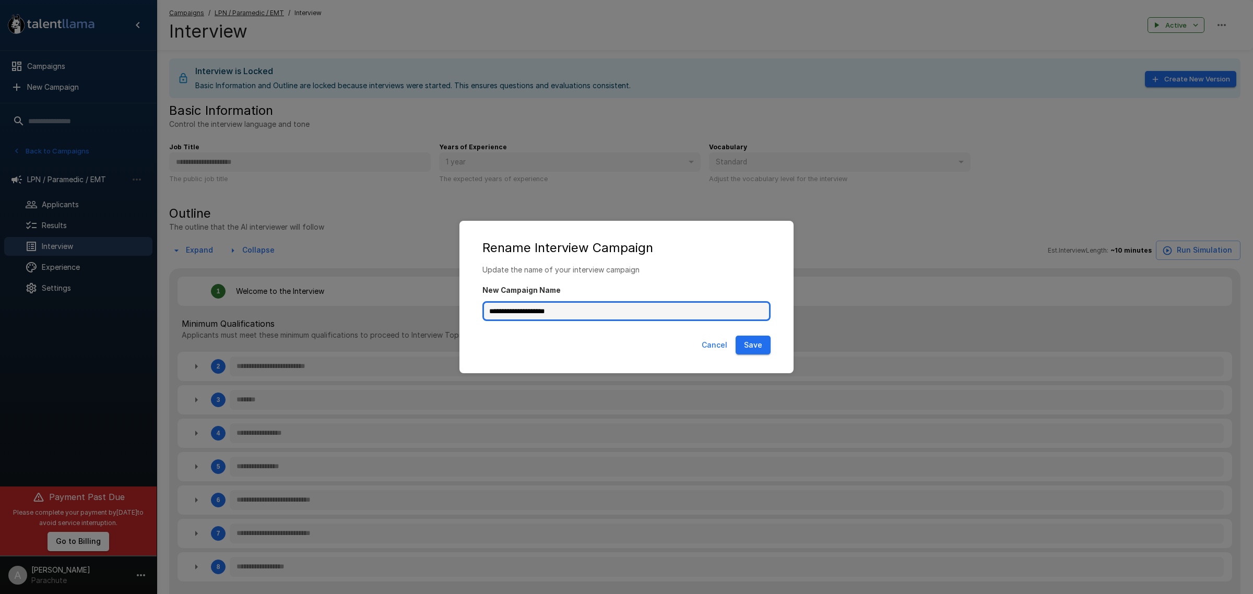
click at [605, 308] on input "**********" at bounding box center [626, 311] width 288 height 20
type input "**********"
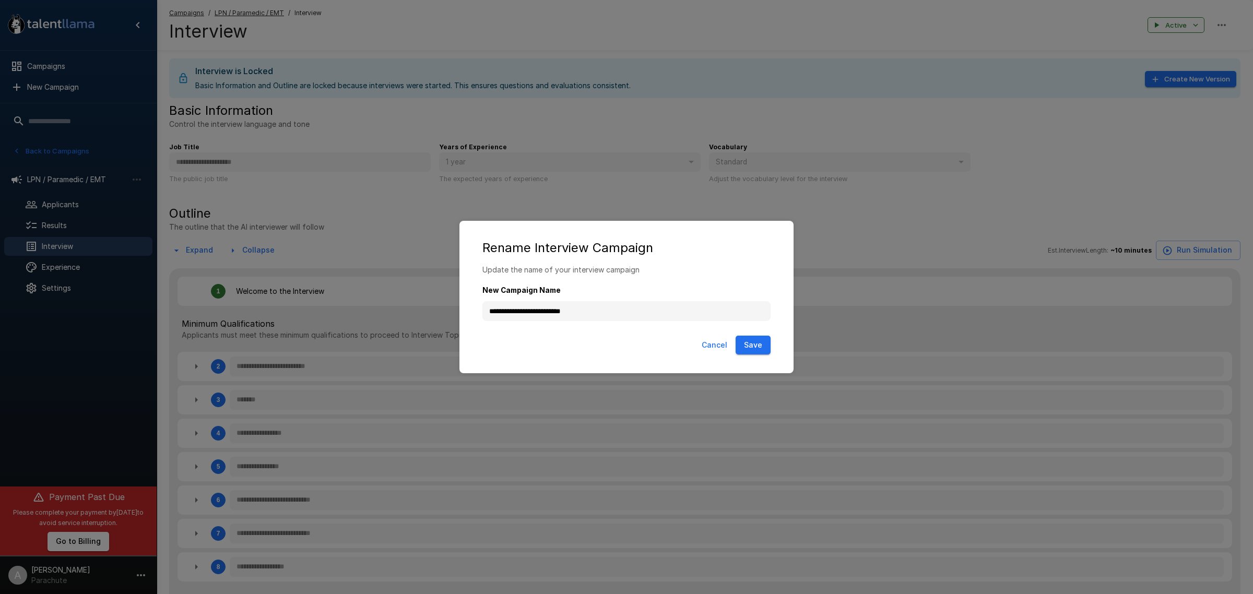
click at [752, 345] on button "Save" at bounding box center [753, 345] width 35 height 19
type textarea "*"
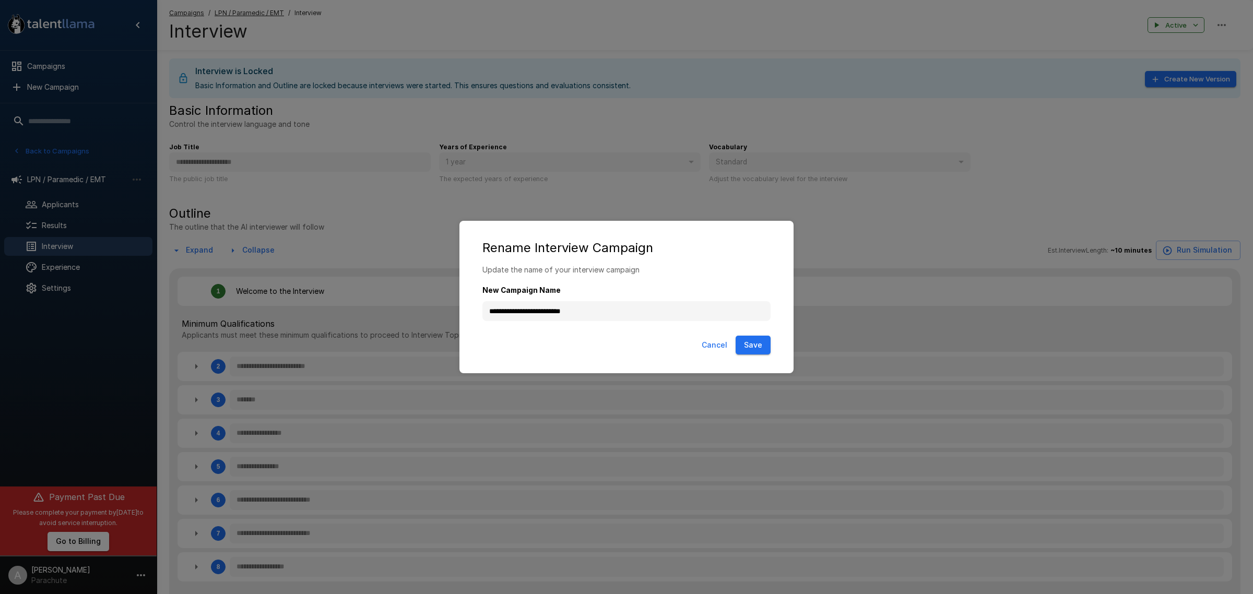
type textarea "*"
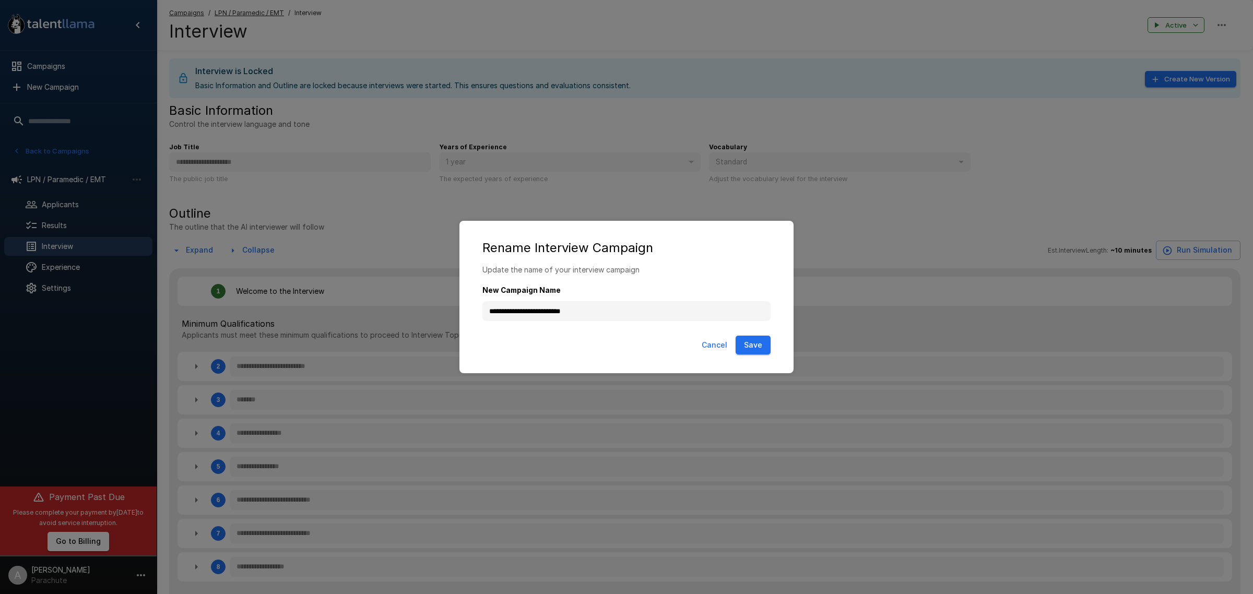
type textarea "*"
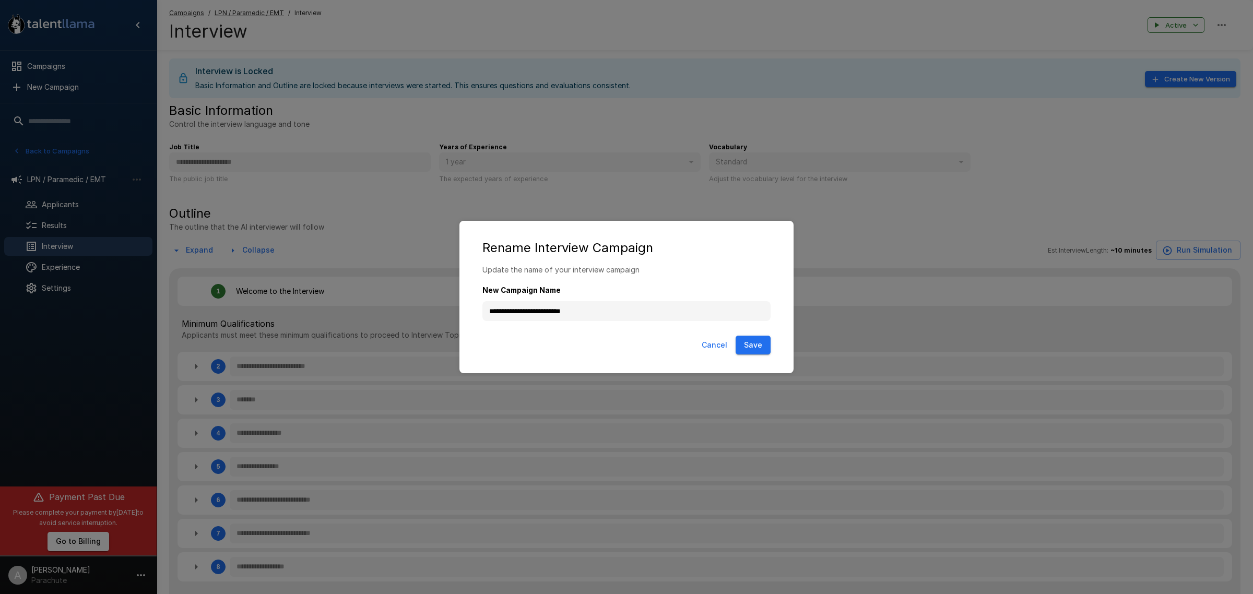
type textarea "*"
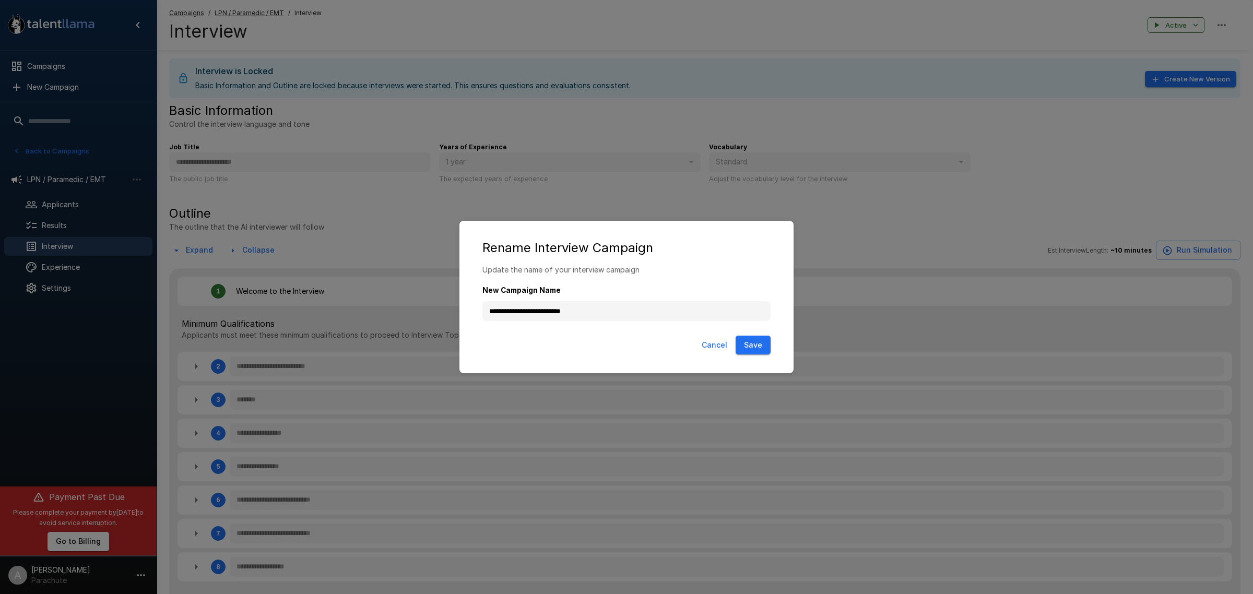
type textarea "*"
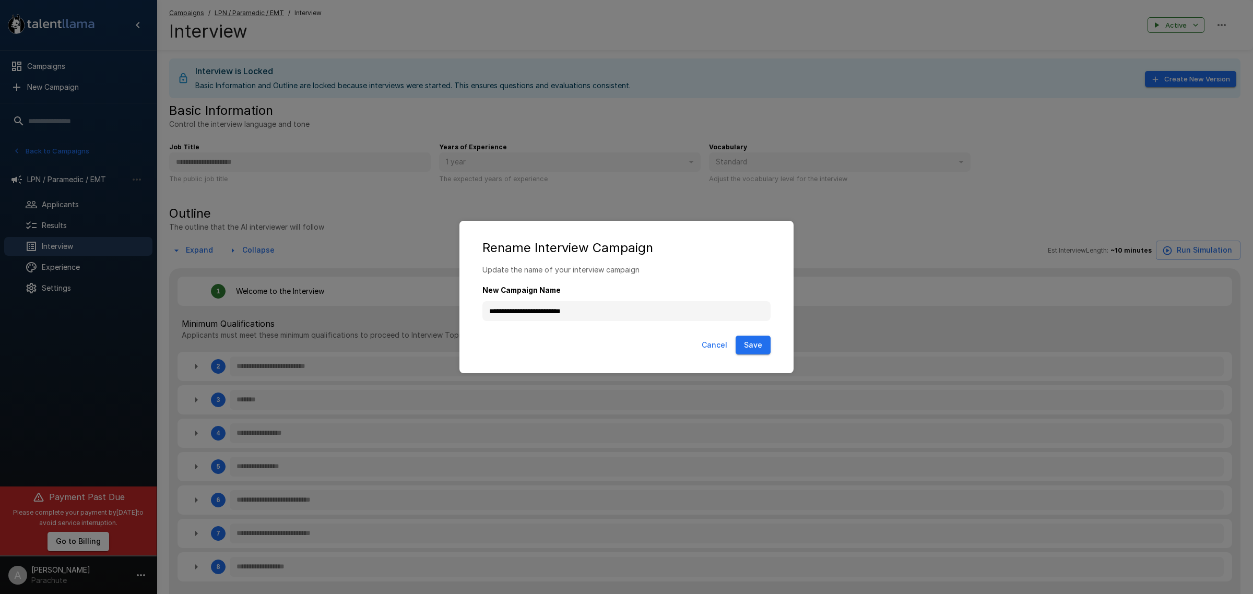
type textarea "*"
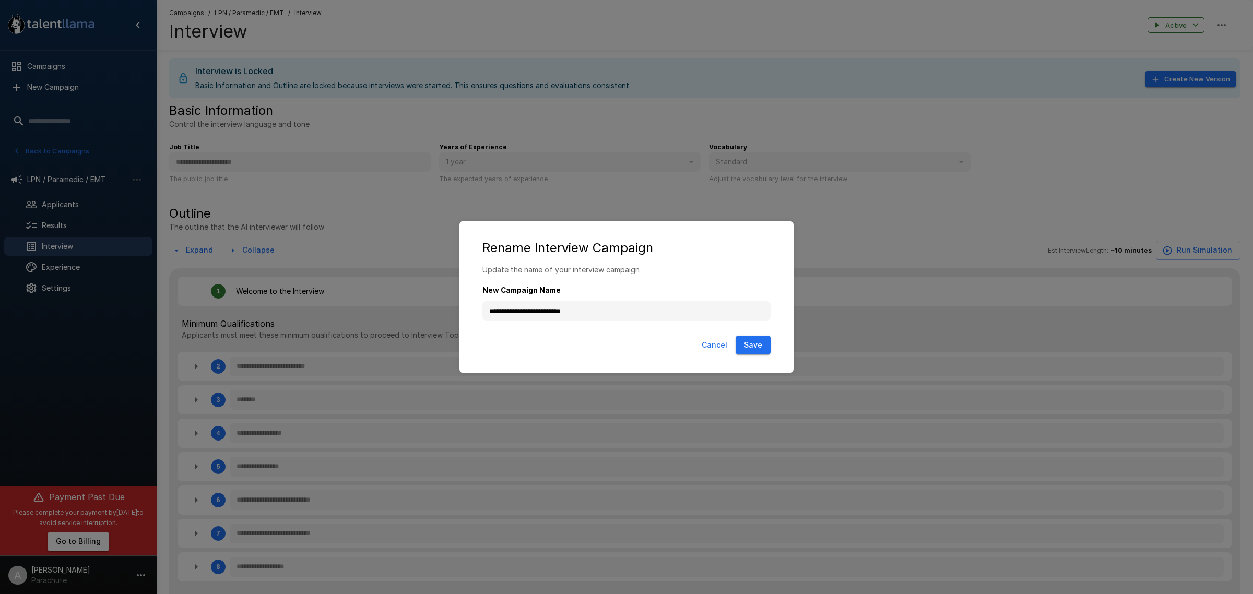
type textarea "*"
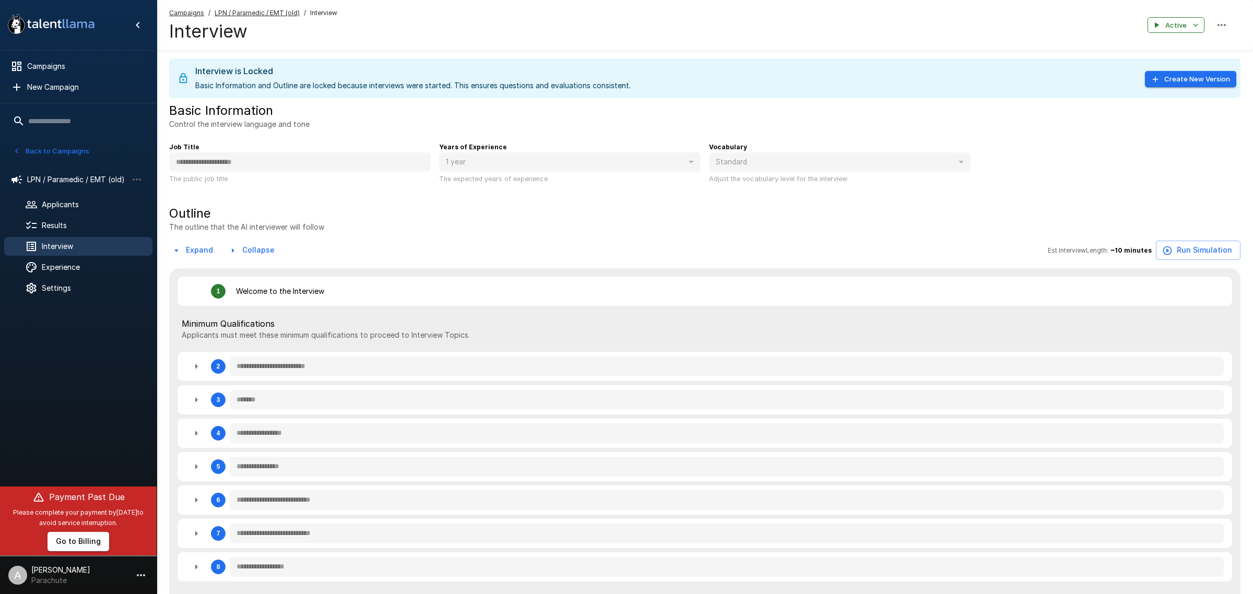
type textarea "*"
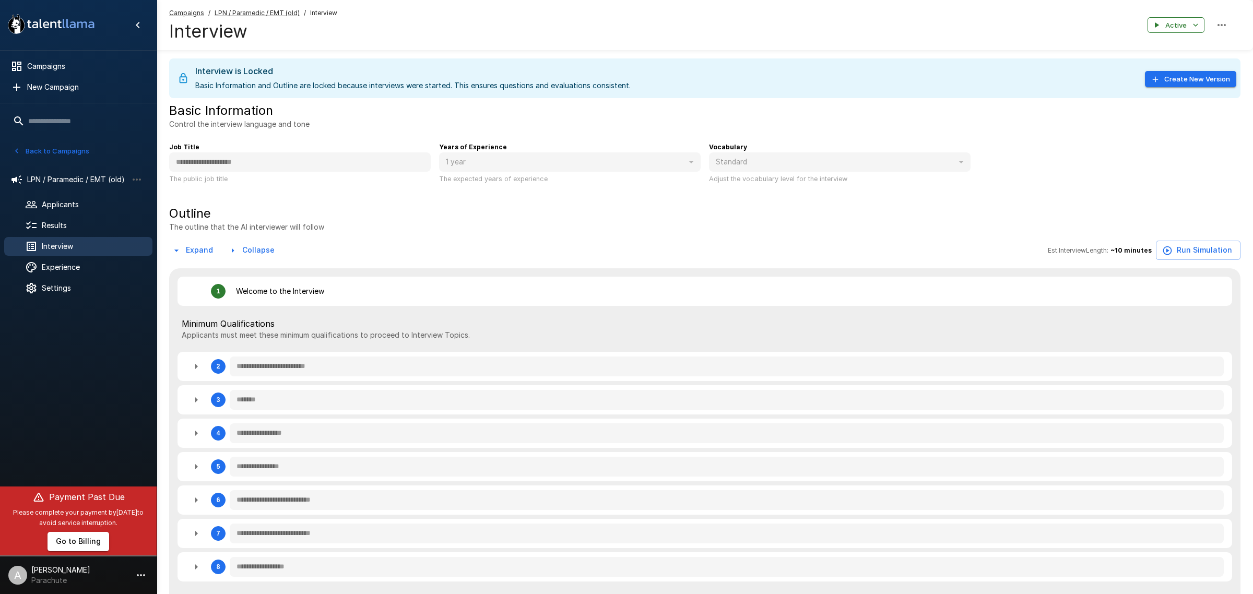
type textarea "*"
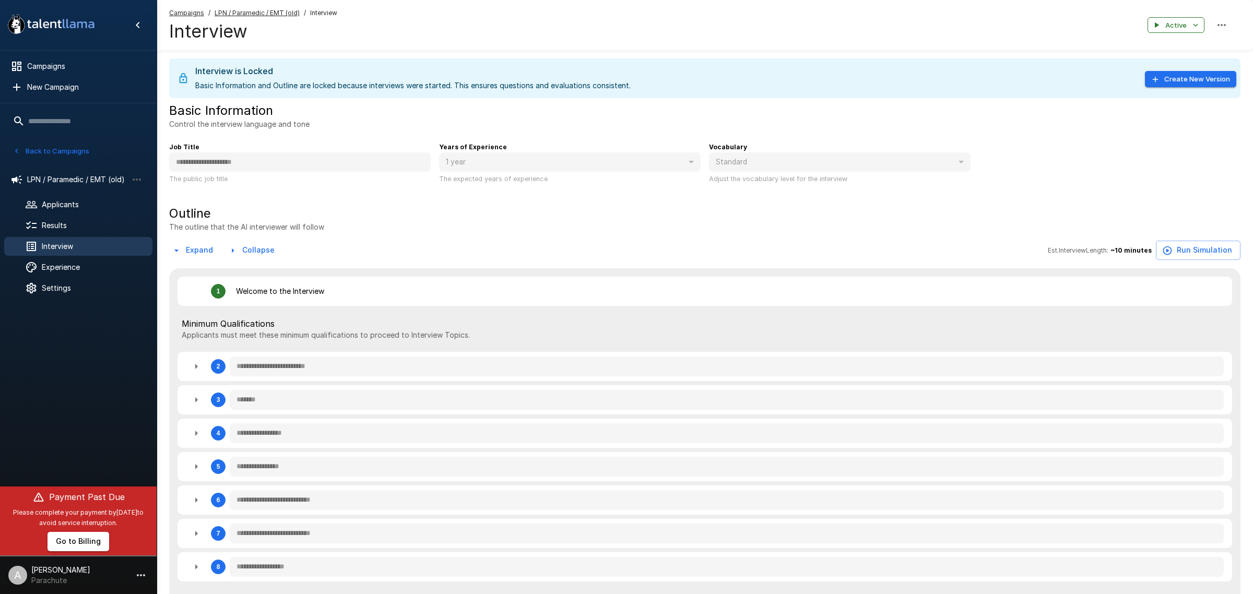
type textarea "*"
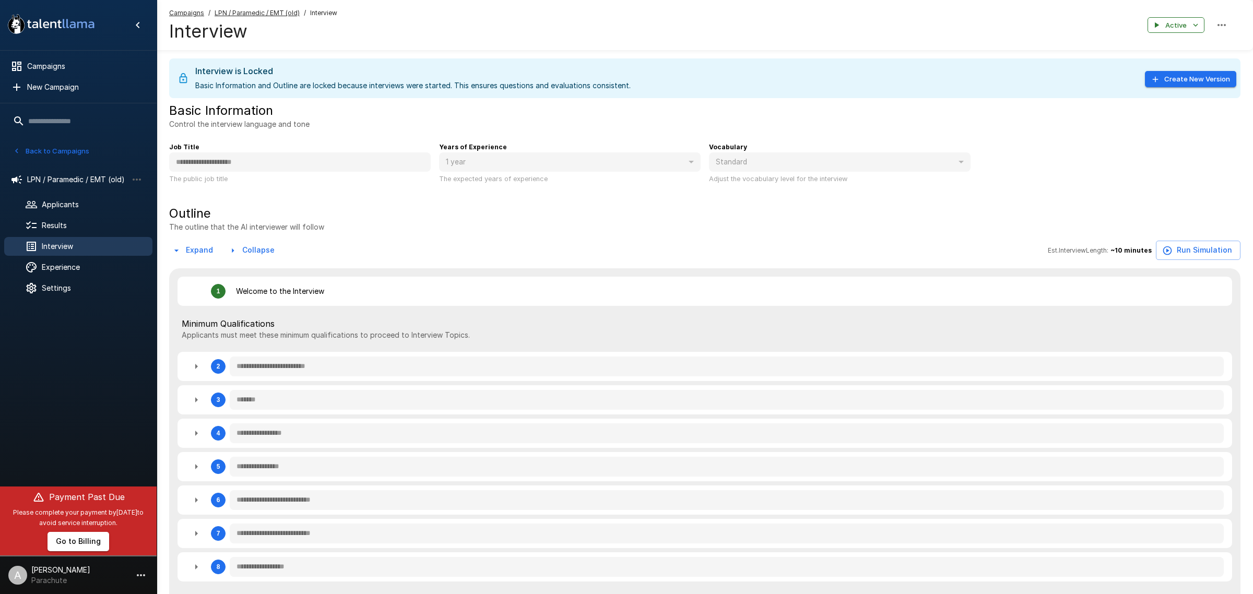
type textarea "*"
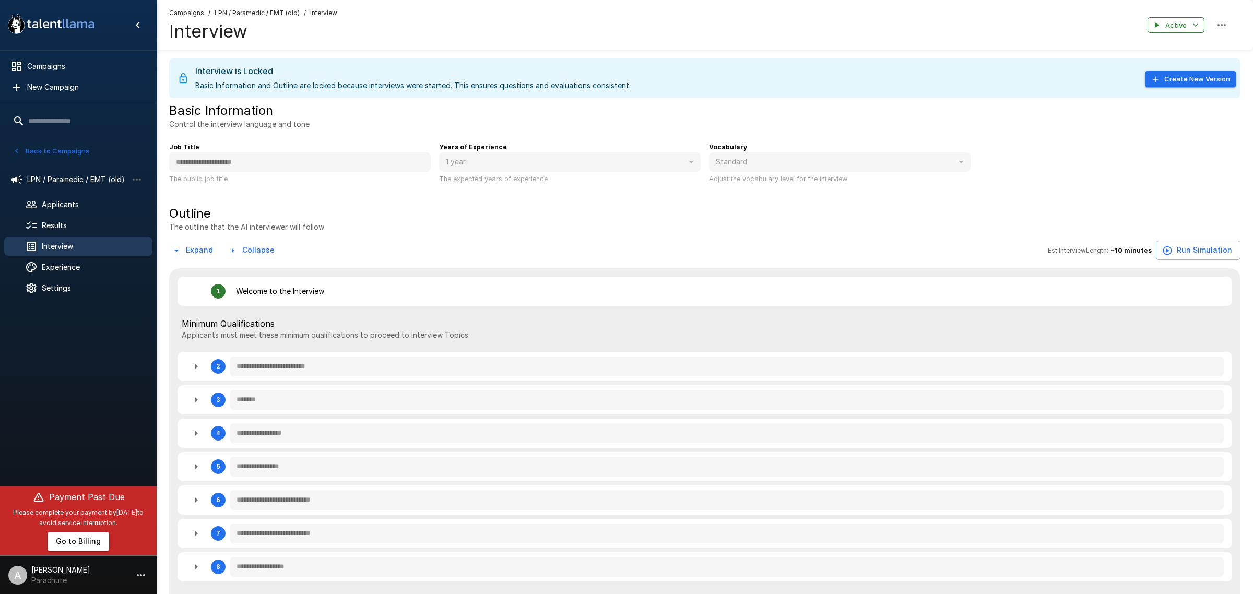
type textarea "*"
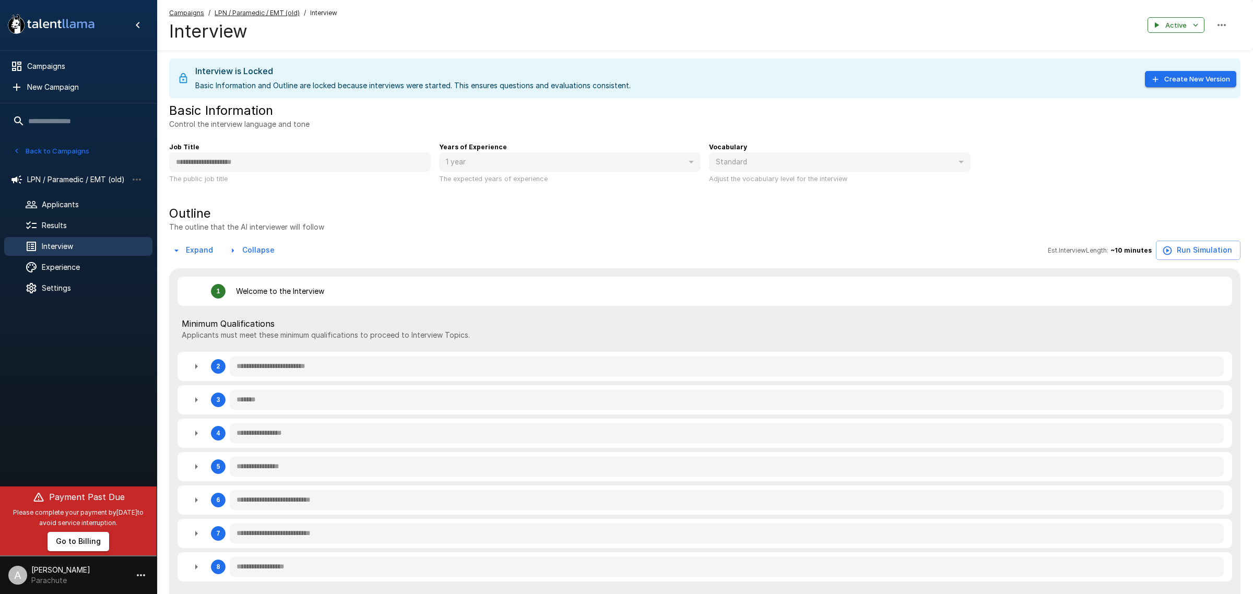
type textarea "*"
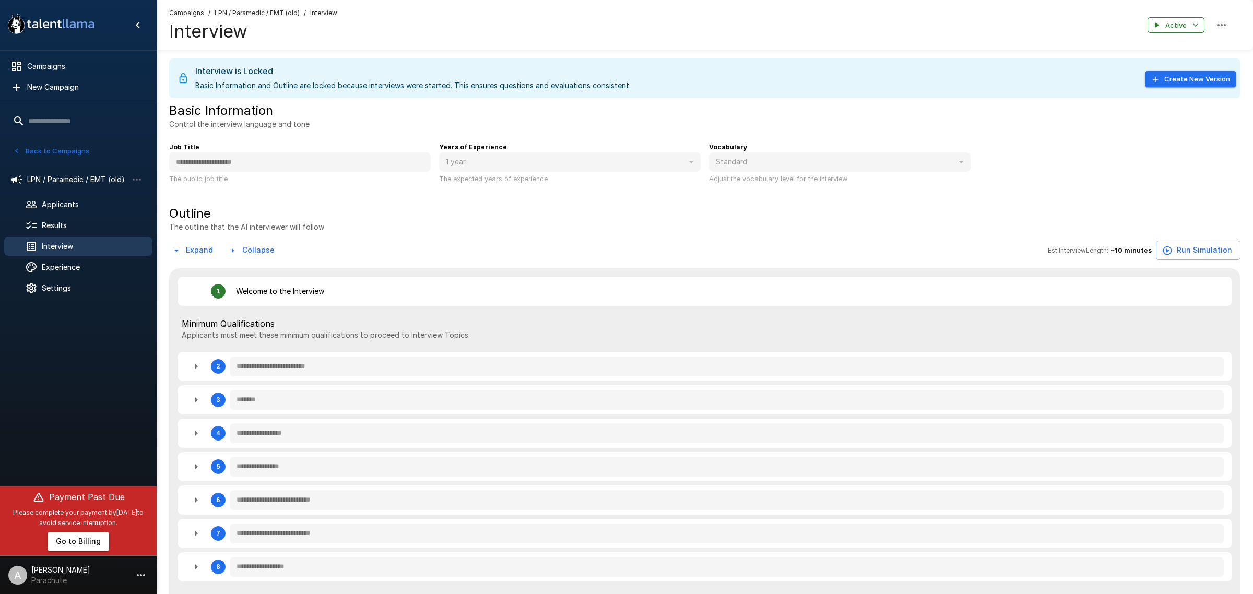
type textarea "*"
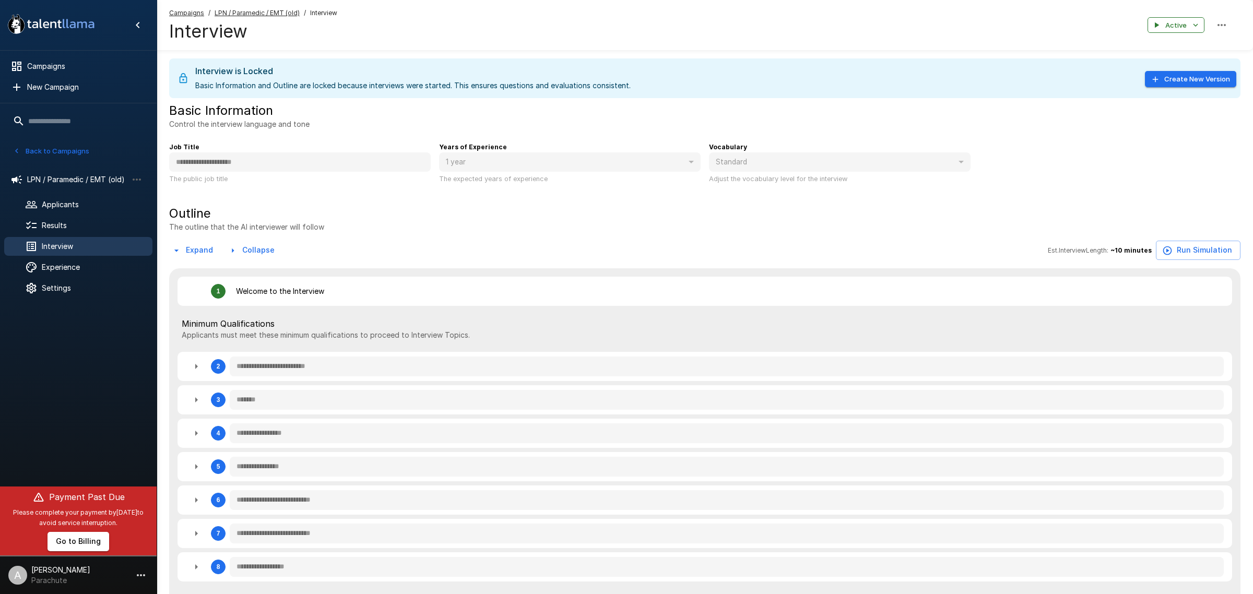
type textarea "*"
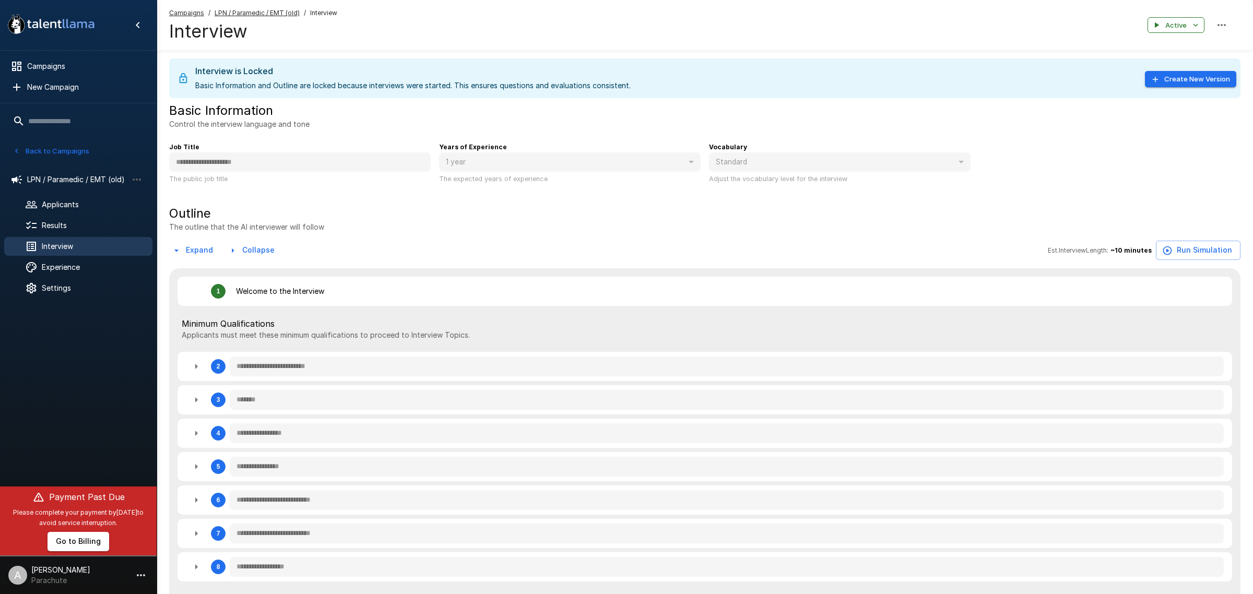
type textarea "*"
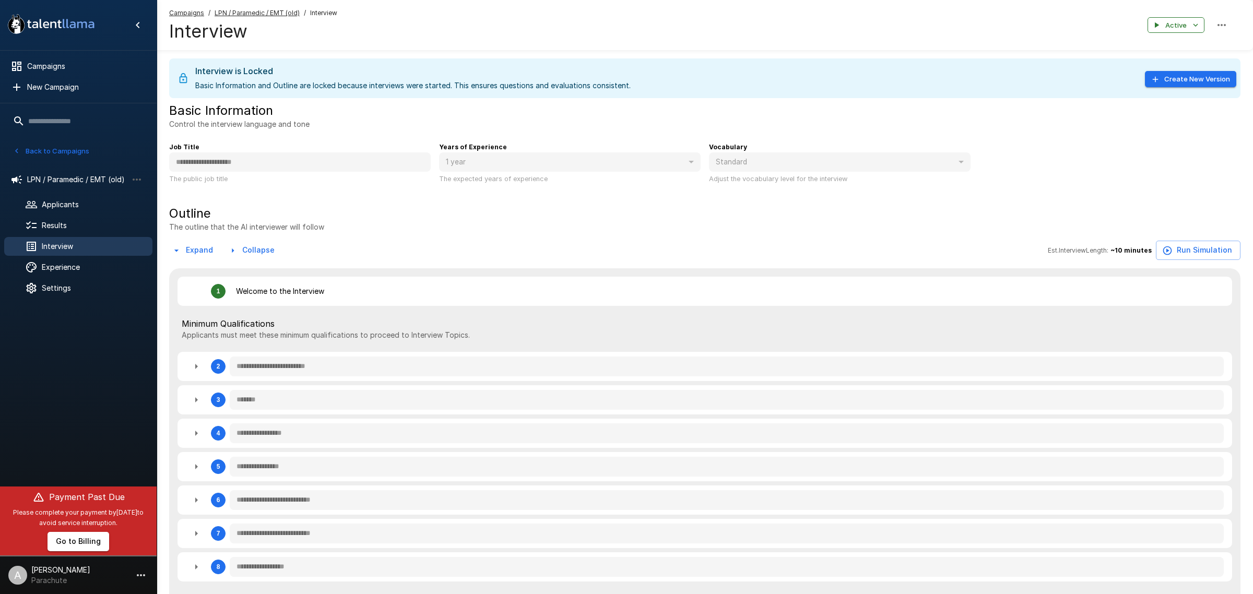
type textarea "*"
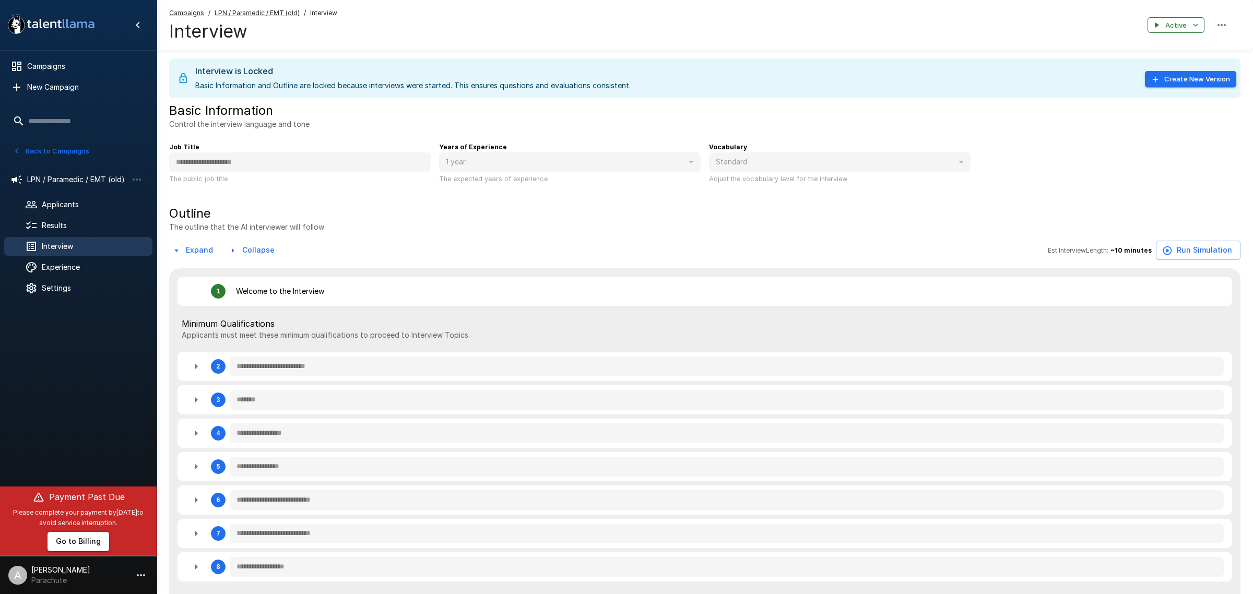
type textarea "*"
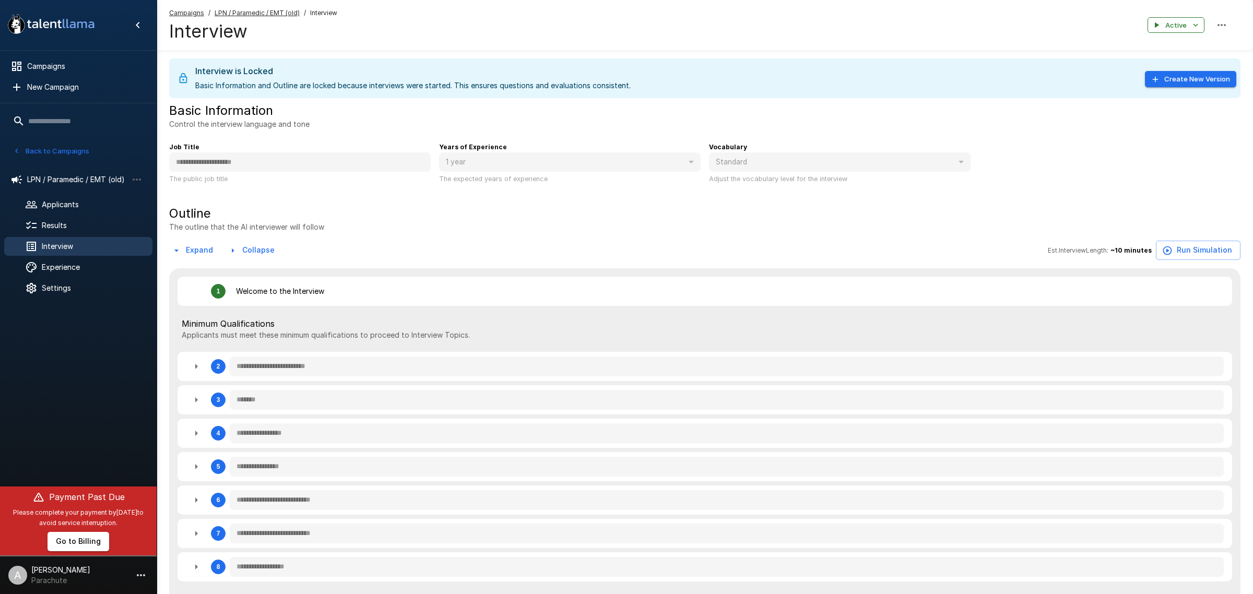
type textarea "*"
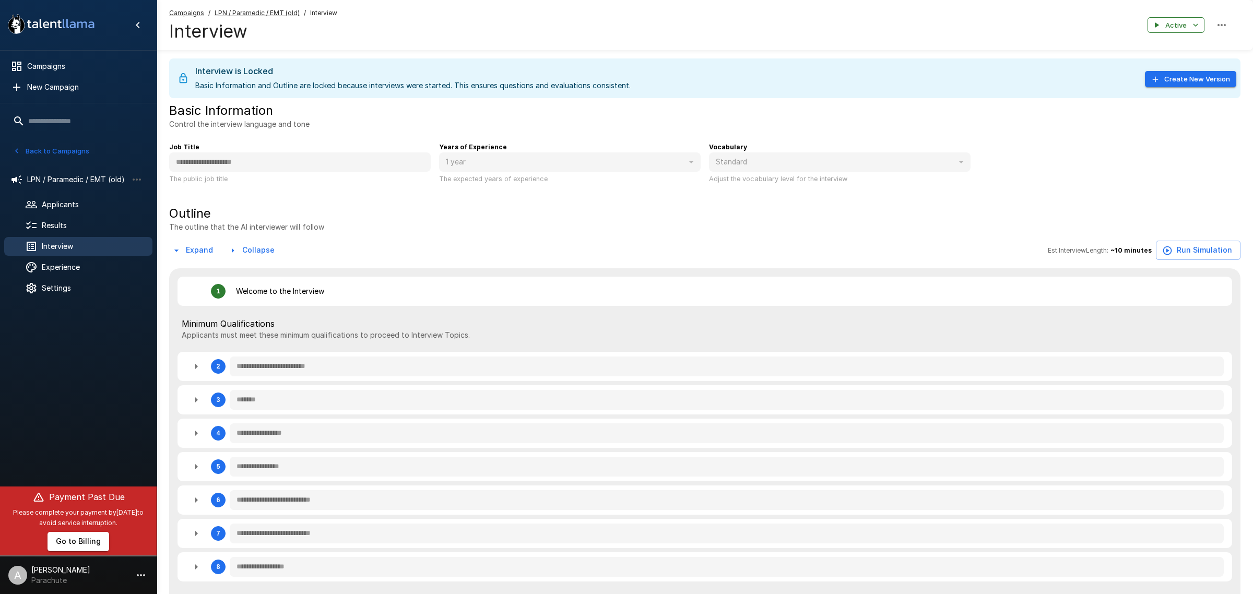
type textarea "*"
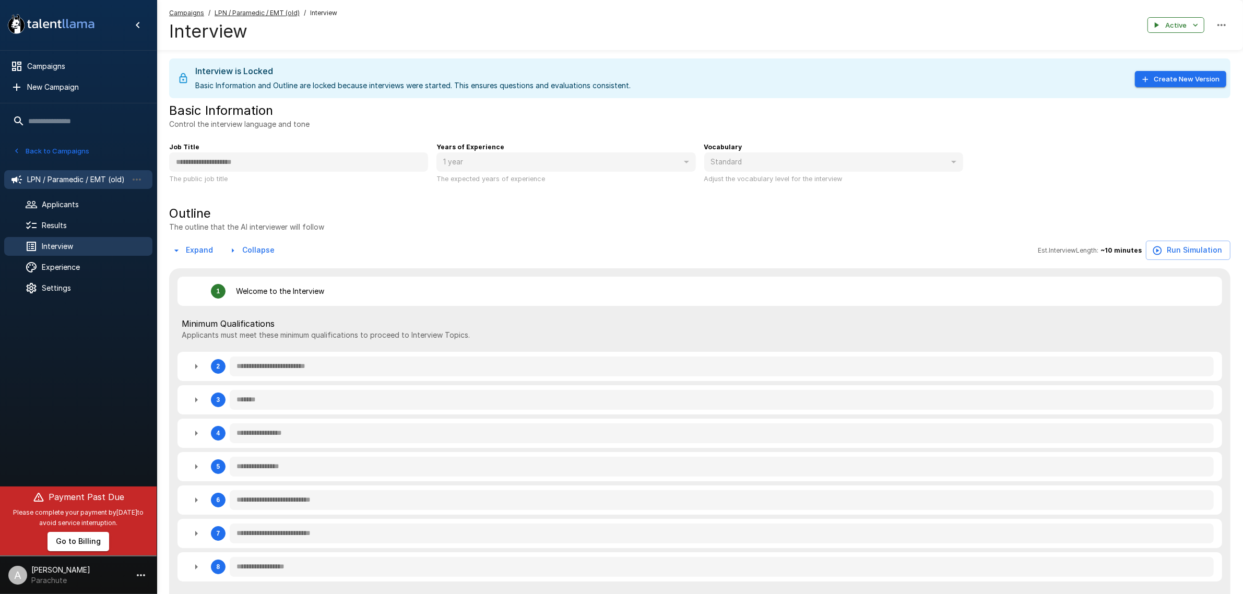
click at [94, 176] on span "LPN / Paramedic / EMT (old)" at bounding box center [77, 179] width 100 height 10
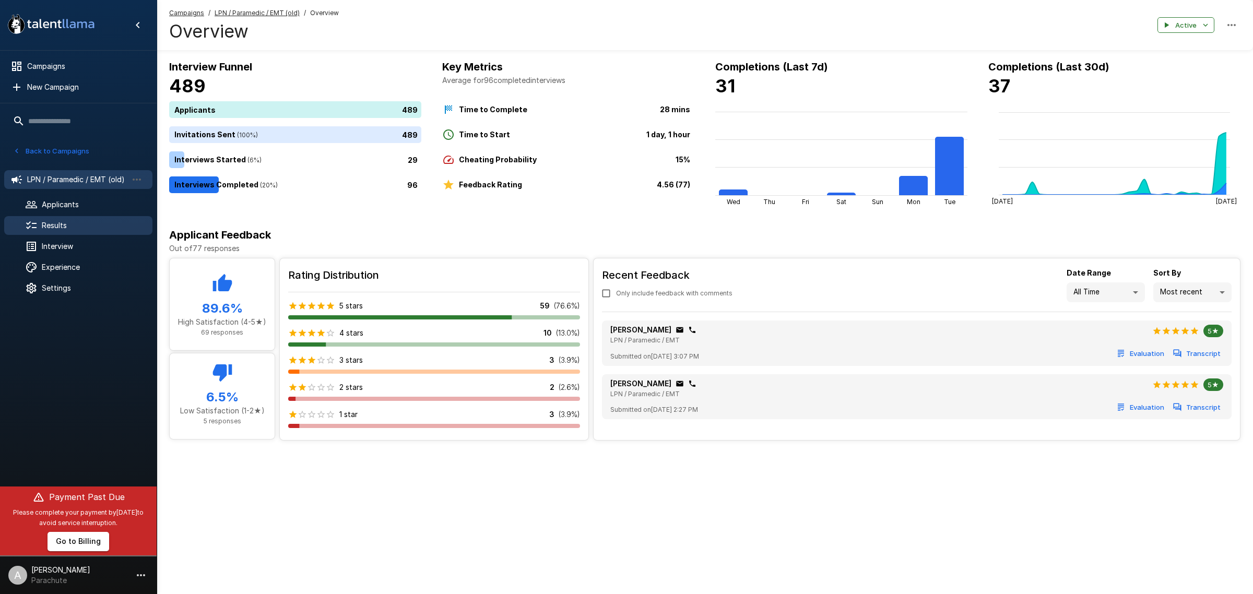
click at [74, 223] on span "Results" at bounding box center [93, 225] width 102 height 10
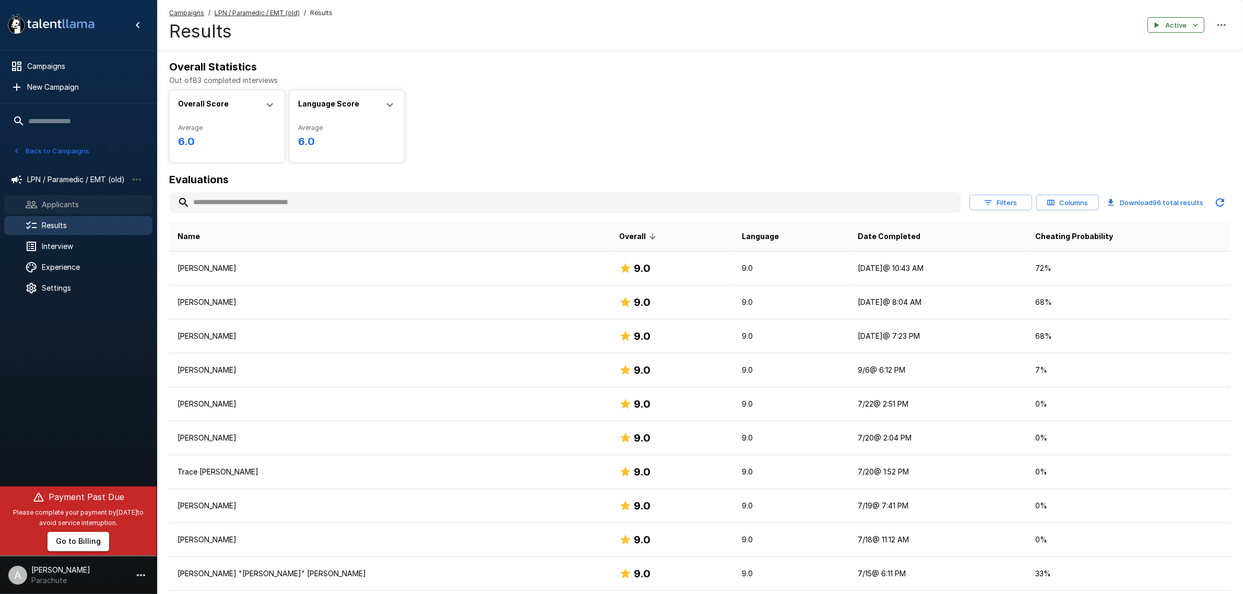
click at [82, 204] on span "Applicants" at bounding box center [93, 204] width 102 height 10
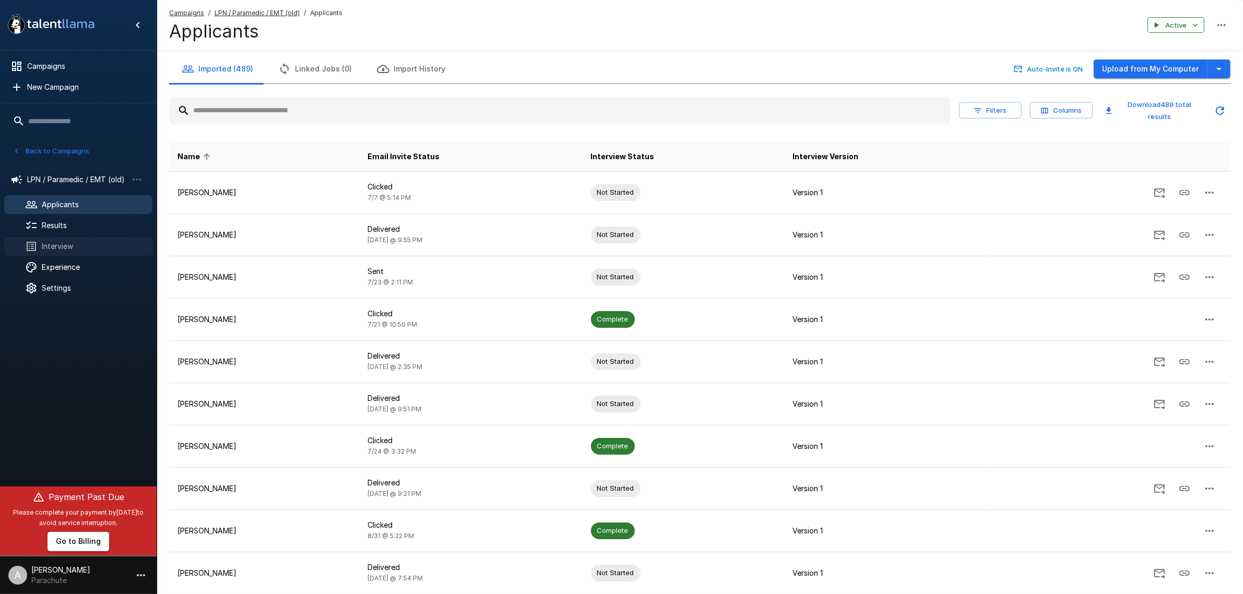
click at [94, 239] on div "Interview" at bounding box center [78, 246] width 148 height 19
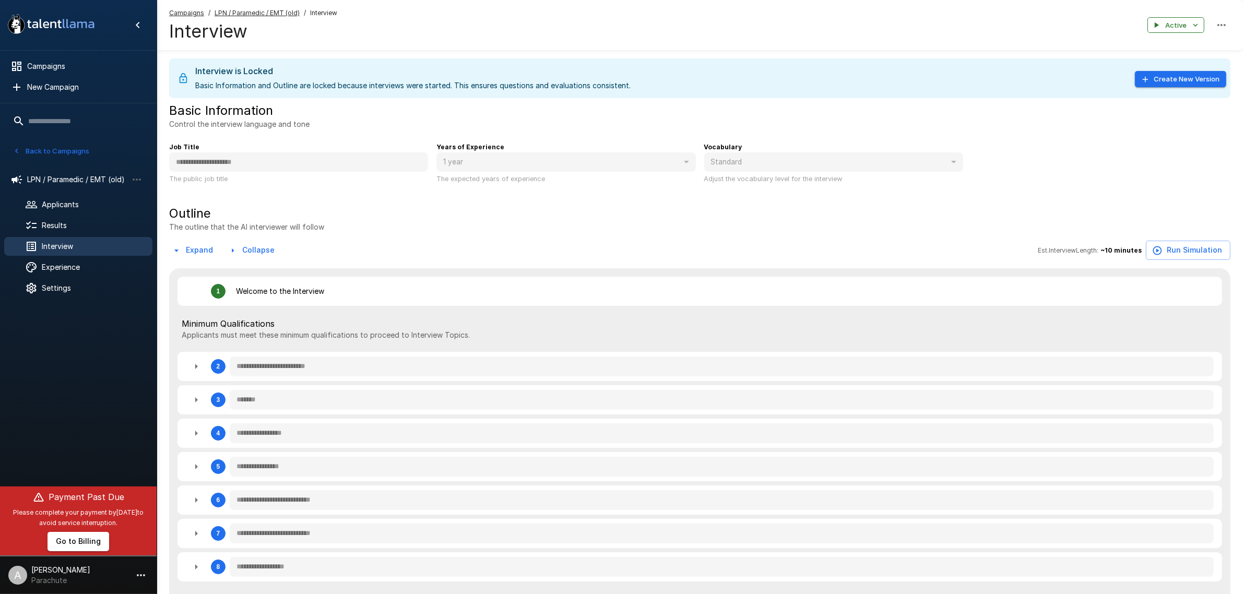
type textarea "*"
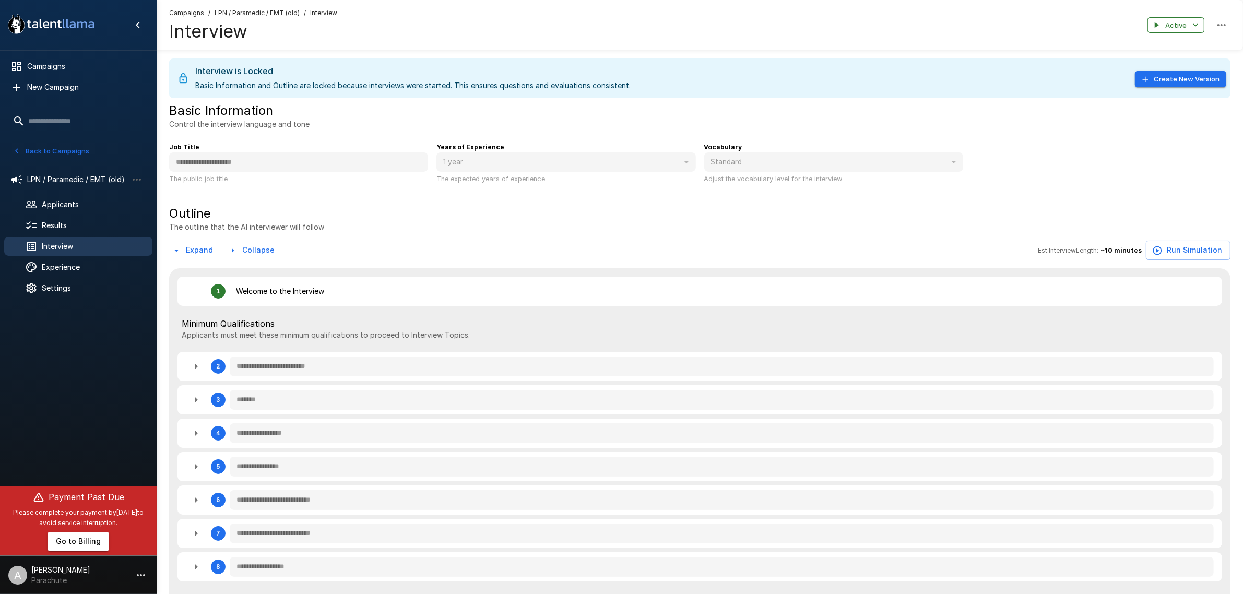
type textarea "*"
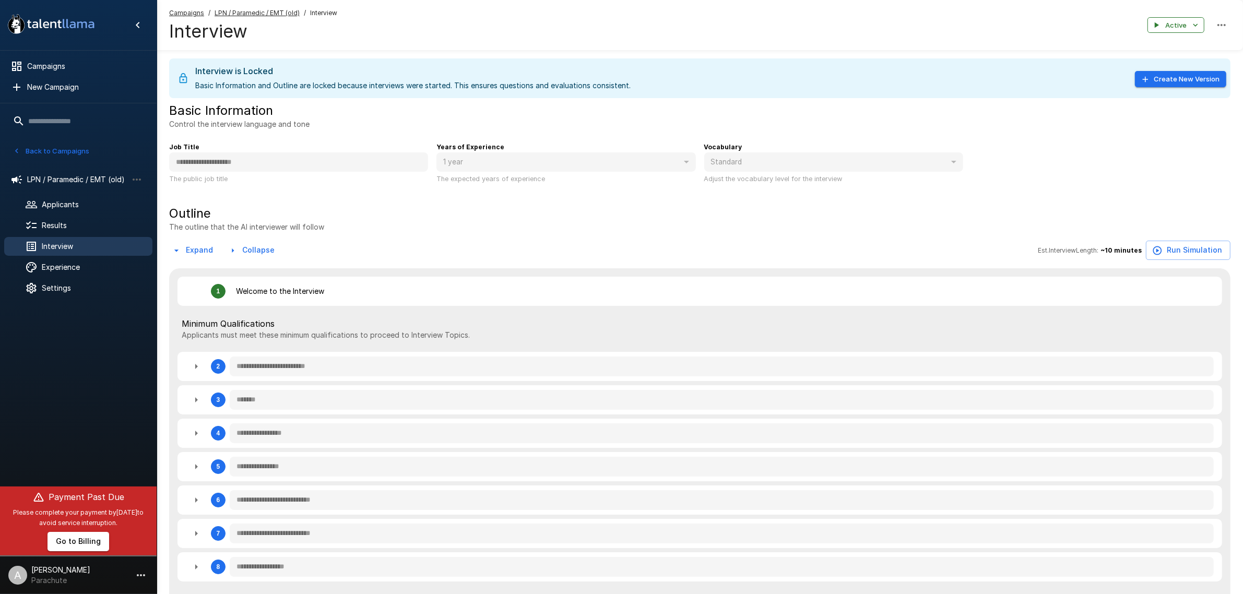
type textarea "*"
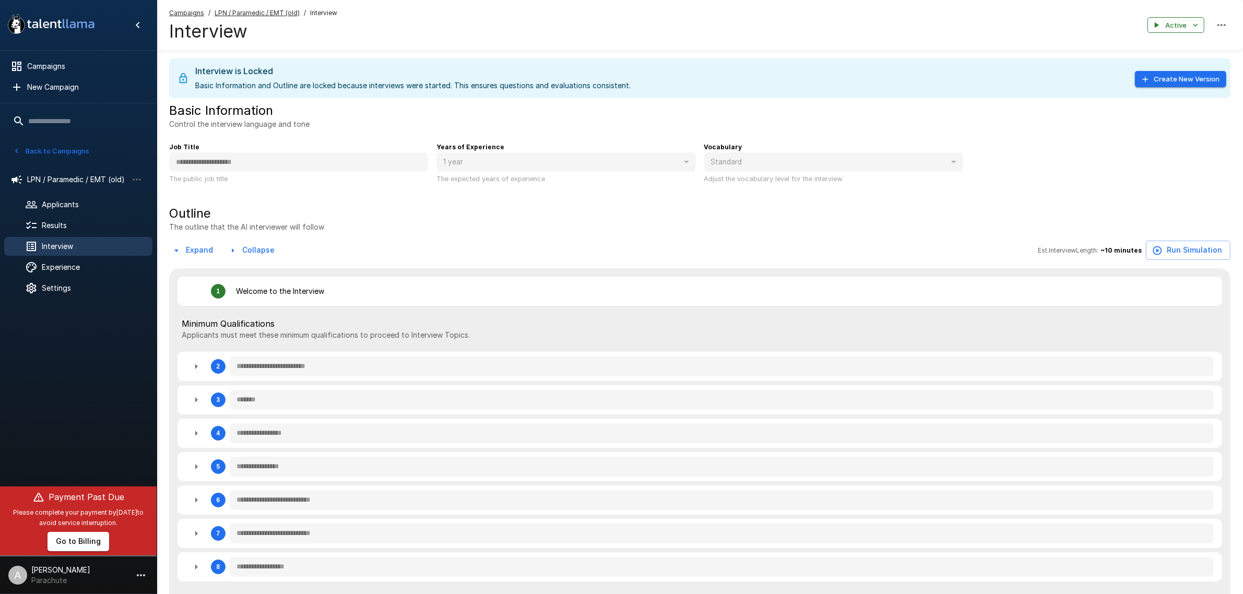
type textarea "*"
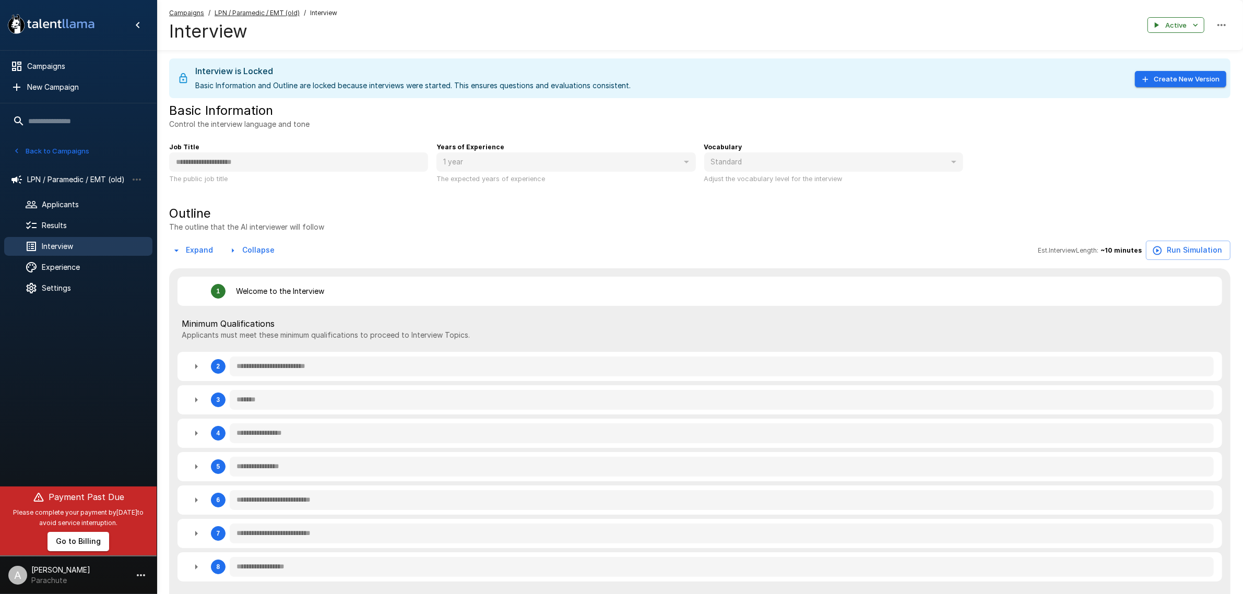
type textarea "*"
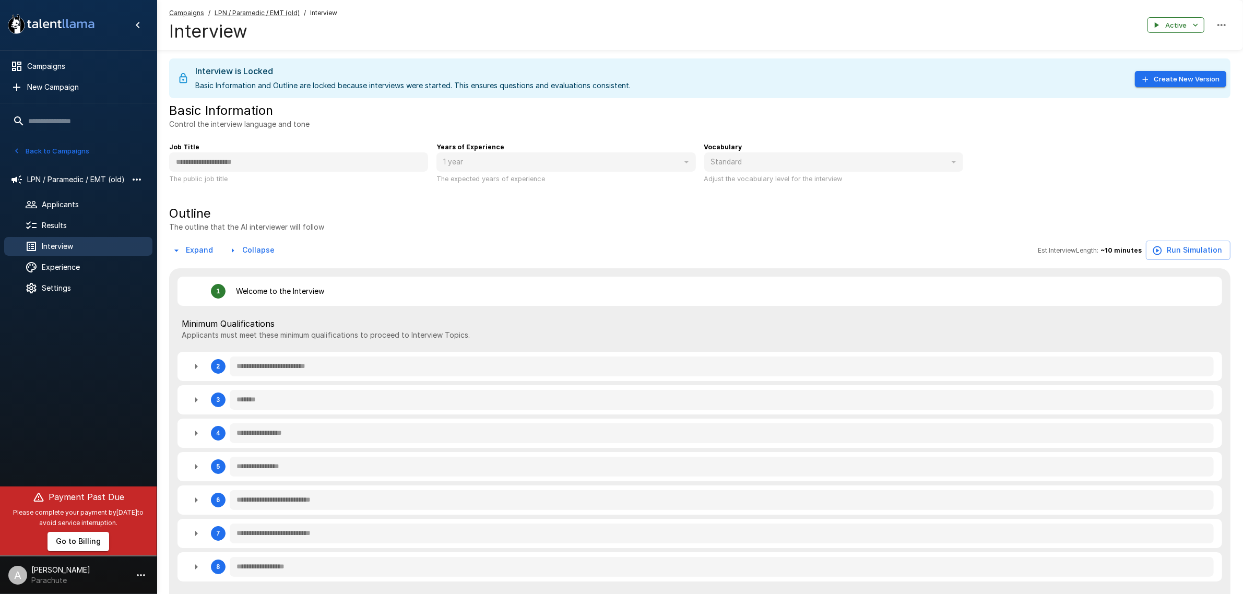
click at [135, 175] on icon "button" at bounding box center [137, 179] width 13 height 13
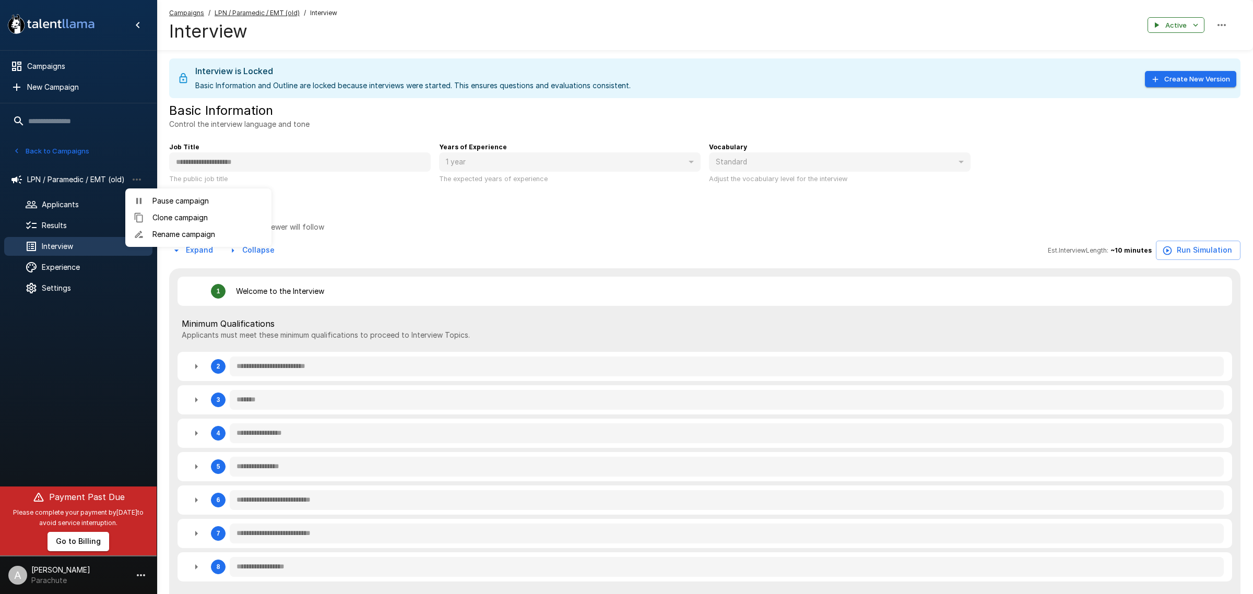
click at [168, 220] on span "Clone campaign" at bounding box center [207, 217] width 111 height 10
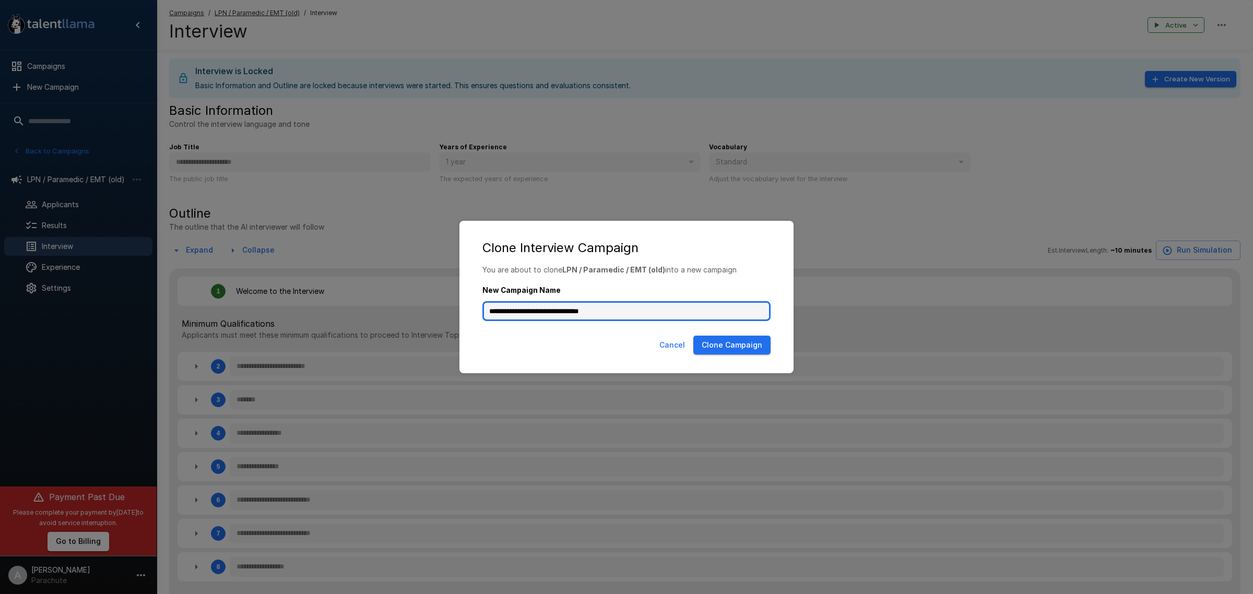
drag, startPoint x: 627, startPoint y: 312, endPoint x: 566, endPoint y: 311, distance: 61.1
click at [566, 311] on input "**********" at bounding box center [626, 311] width 288 height 20
click at [693, 269] on p "You are about to clone LPN / Paramedic / EMT (old) into a new campaign" at bounding box center [626, 270] width 288 height 10
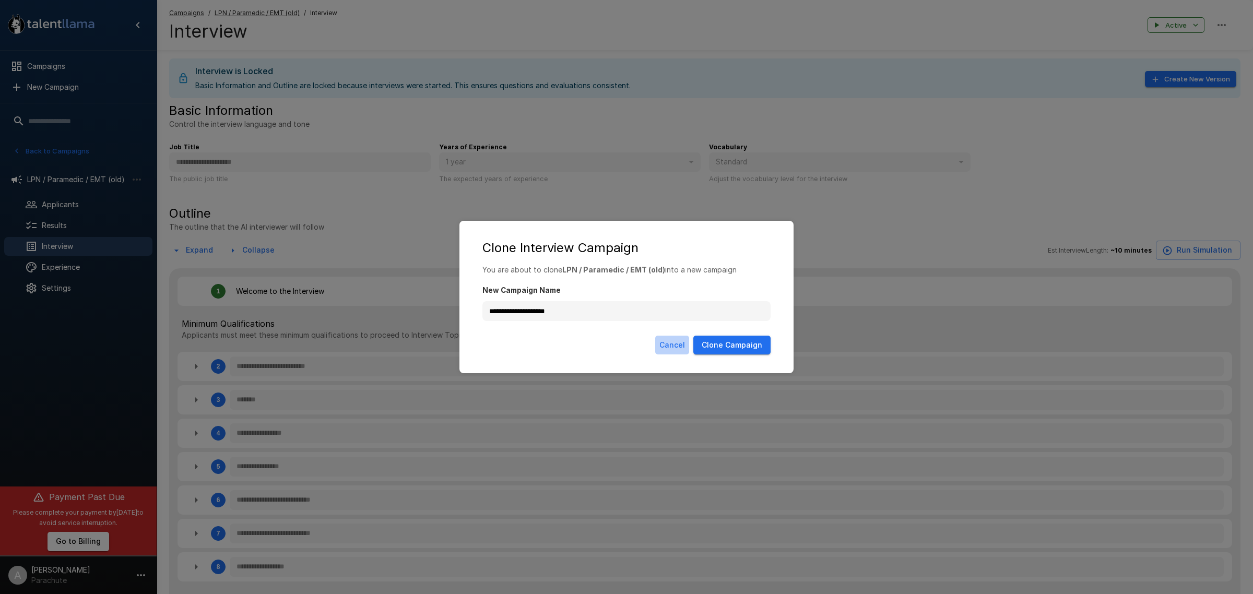
click at [664, 343] on button "Cancel" at bounding box center [672, 345] width 34 height 19
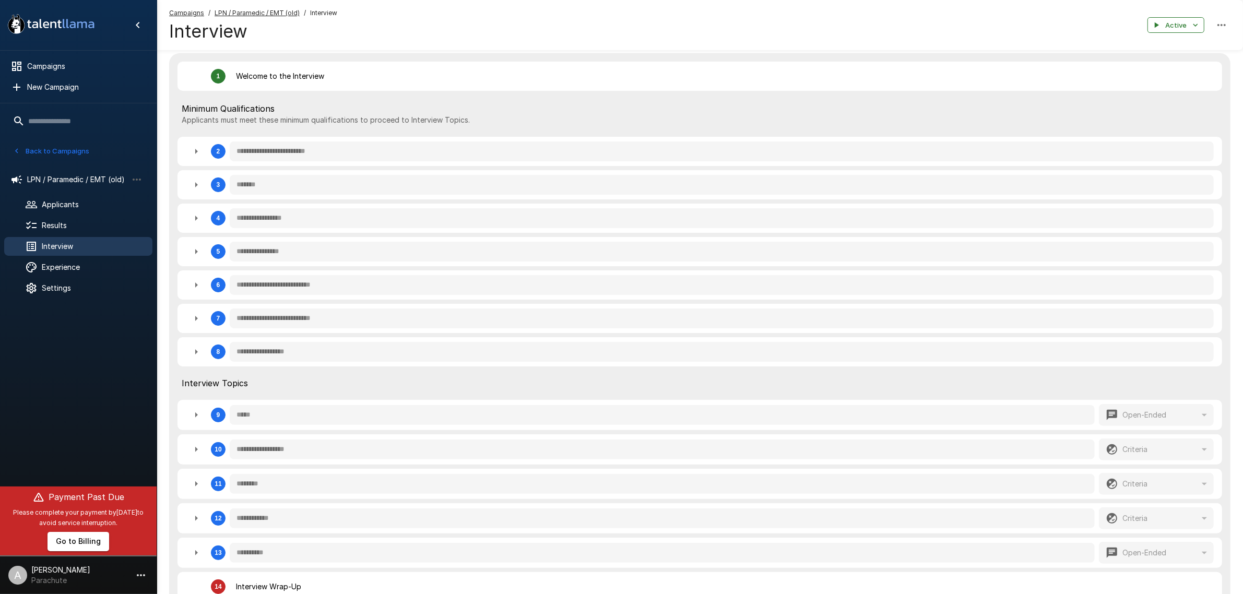
scroll to position [261, 0]
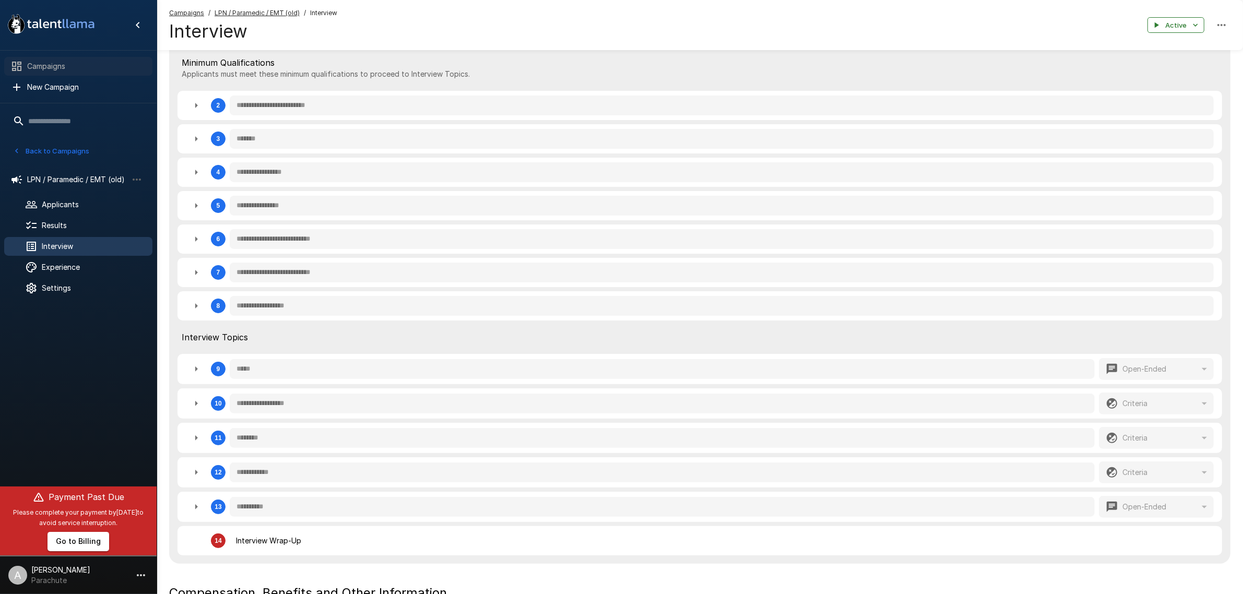
click at [61, 61] on span "Campaigns" at bounding box center [85, 66] width 117 height 10
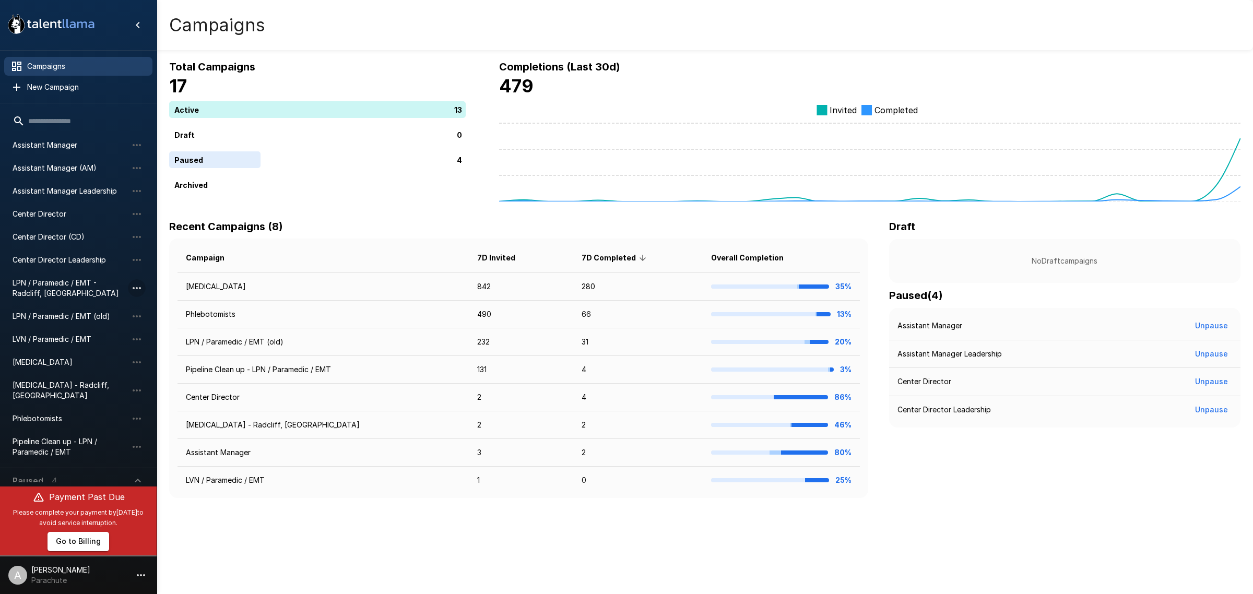
click at [136, 282] on icon "button" at bounding box center [137, 288] width 13 height 13
click at [180, 340] on span "Rename campaign" at bounding box center [207, 343] width 111 height 10
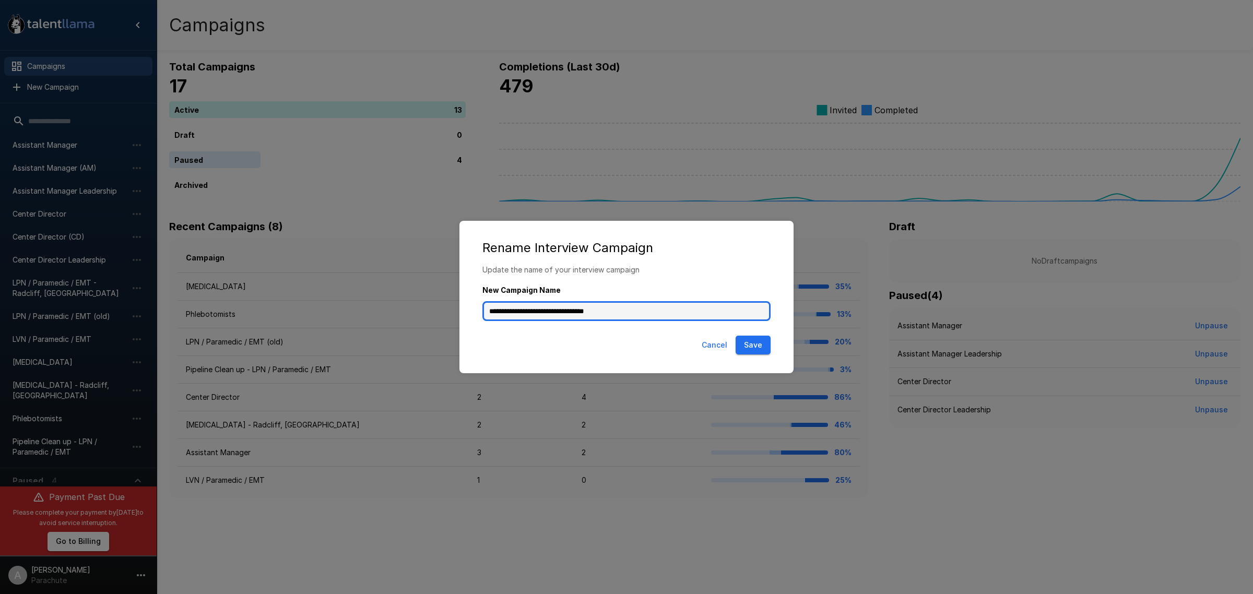
drag, startPoint x: 703, startPoint y: 311, endPoint x: 566, endPoint y: 306, distance: 136.3
click at [566, 306] on input "**********" at bounding box center [626, 311] width 288 height 20
click at [661, 256] on h2 "Rename Interview Campaign" at bounding box center [626, 247] width 313 height 33
click at [722, 305] on input "**********" at bounding box center [626, 311] width 288 height 20
click at [721, 268] on p "Update the name of your interview campaign" at bounding box center [626, 270] width 288 height 10
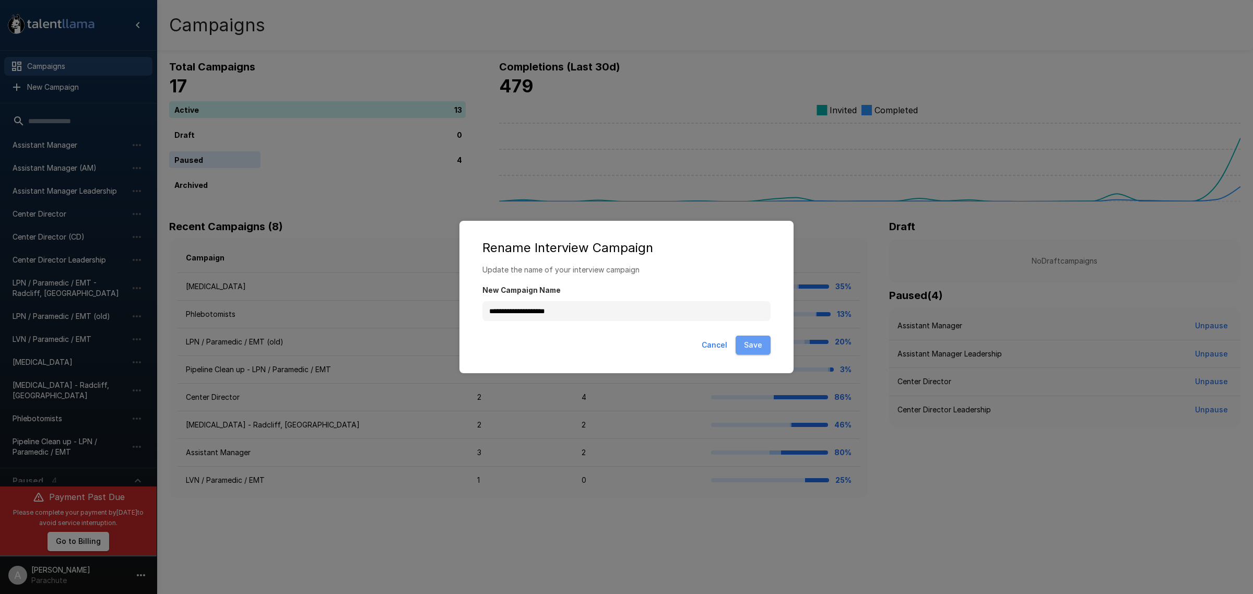
click at [753, 340] on button "Save" at bounding box center [753, 345] width 35 height 19
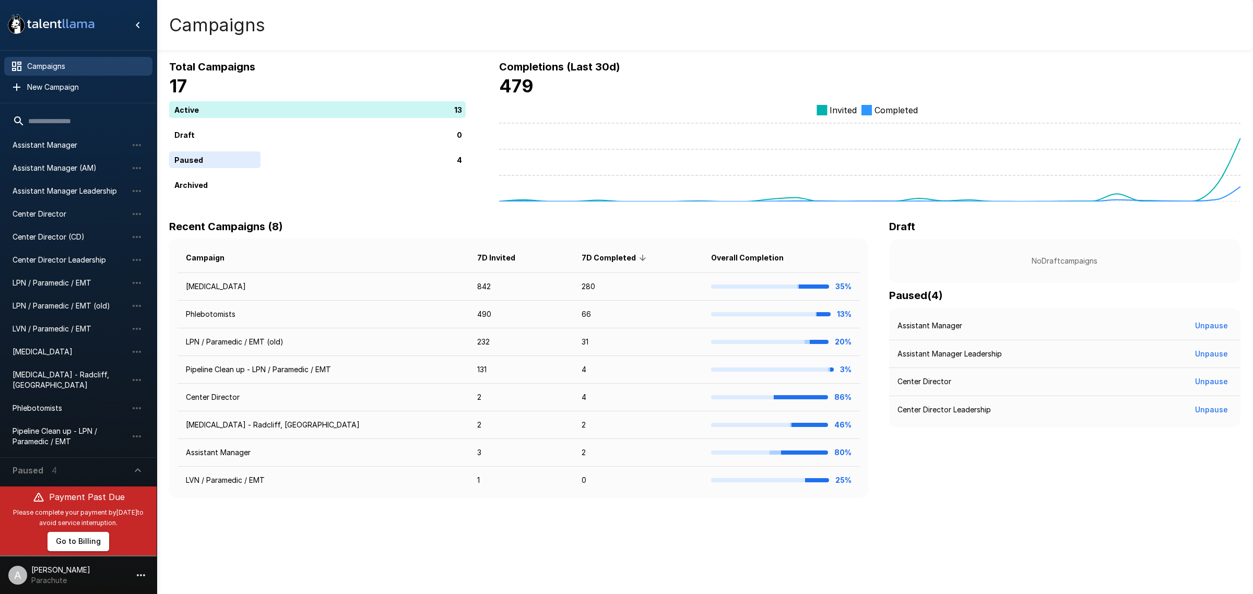
scroll to position [16, 0]
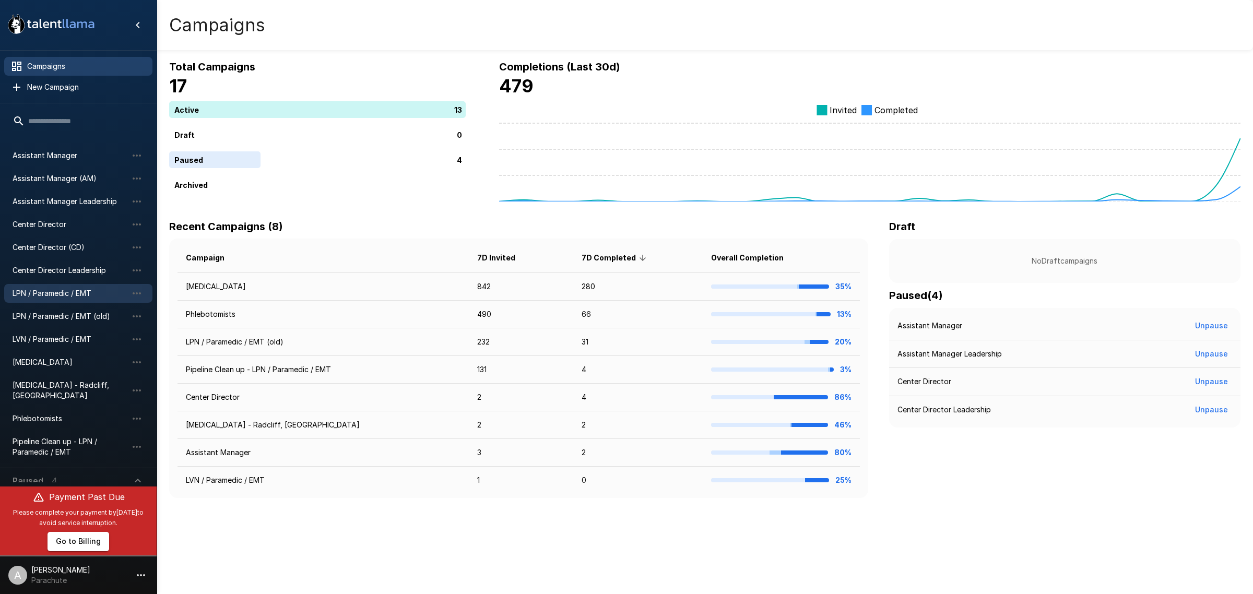
click at [82, 293] on span "LPN / Paramedic / EMT" at bounding box center [70, 293] width 115 height 10
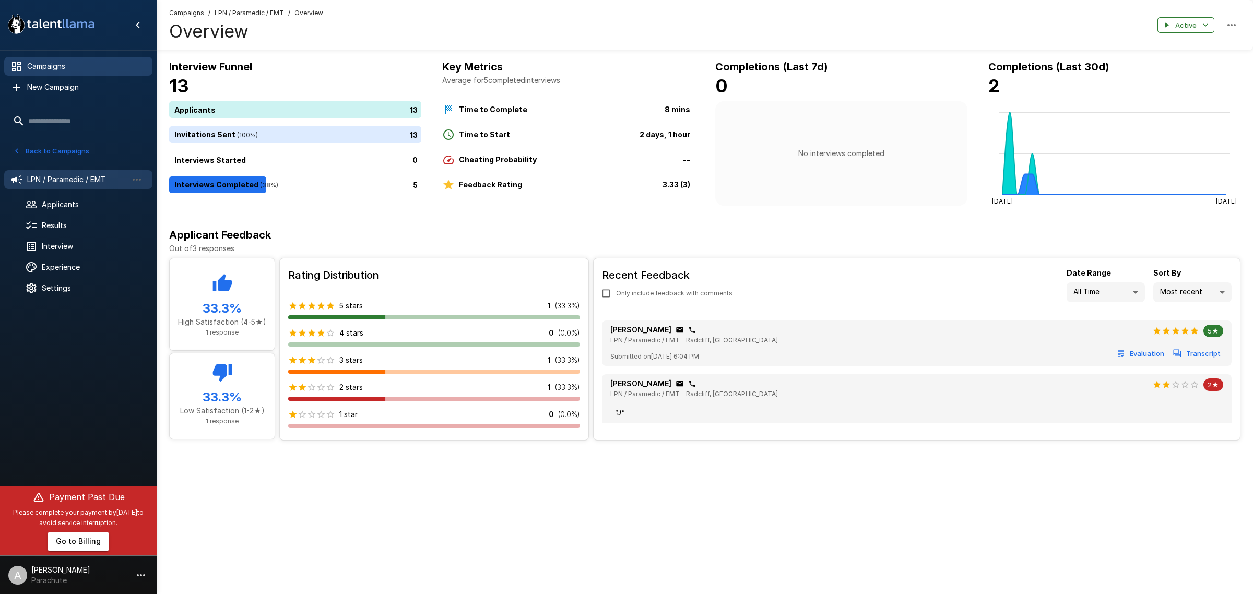
click at [97, 68] on span "Campaigns" at bounding box center [85, 66] width 117 height 10
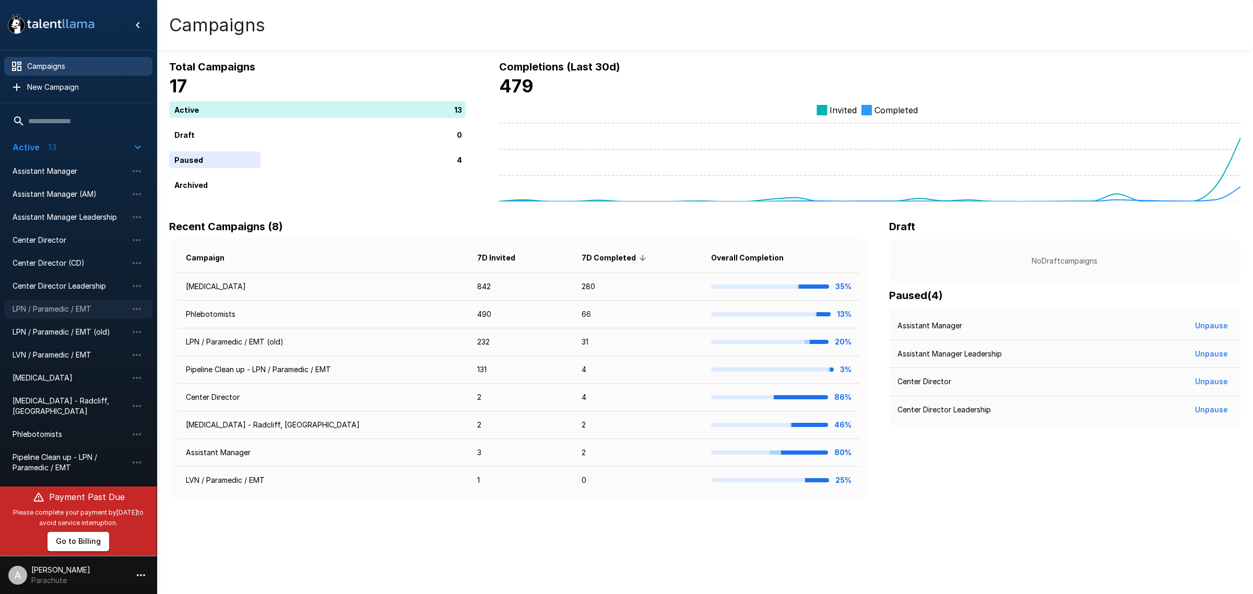
click at [92, 304] on span "LPN / Paramedic / EMT" at bounding box center [70, 309] width 115 height 10
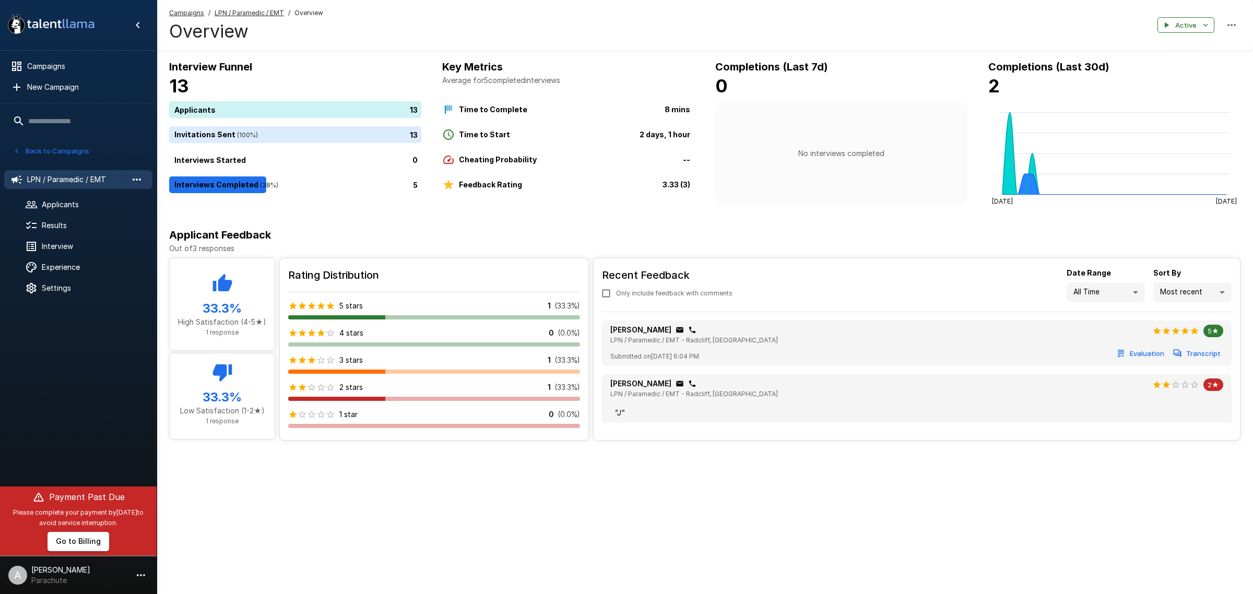
click at [131, 176] on icon "button" at bounding box center [137, 179] width 13 height 13
click at [165, 233] on span "Rename campaign" at bounding box center [207, 234] width 111 height 10
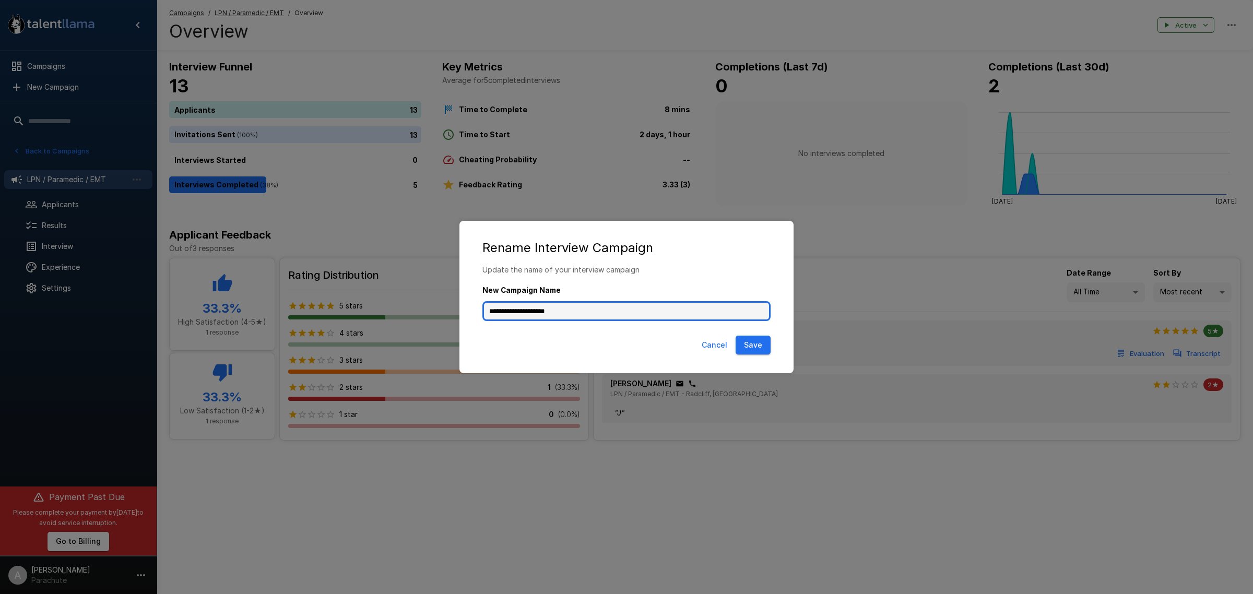
click at [607, 311] on input "**********" at bounding box center [626, 311] width 288 height 20
click at [760, 339] on button "Save" at bounding box center [753, 345] width 35 height 19
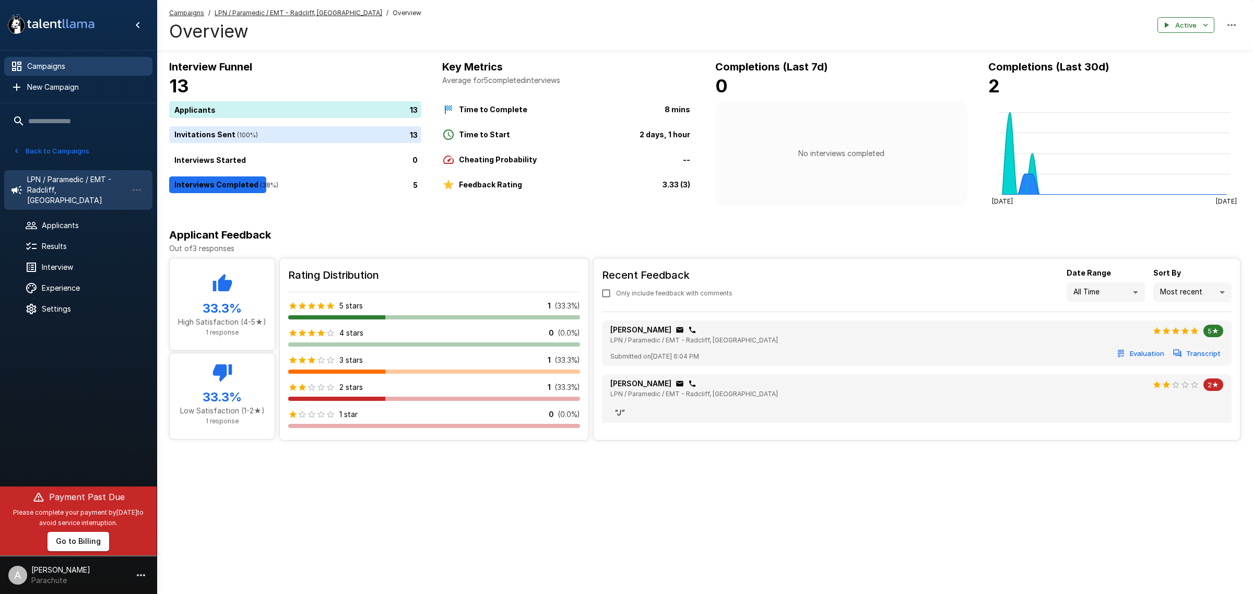
click at [65, 60] on div "Campaigns" at bounding box center [78, 66] width 148 height 19
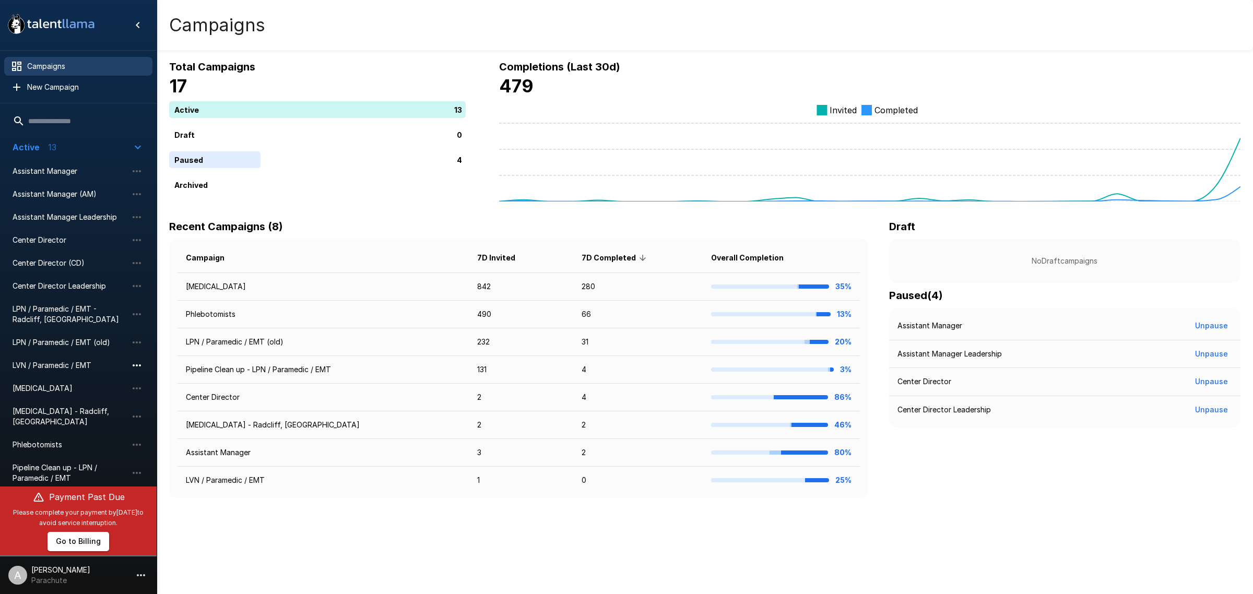
click at [131, 359] on icon "button" at bounding box center [137, 365] width 13 height 13
click at [165, 412] on li "Rename campaign" at bounding box center [198, 420] width 146 height 17
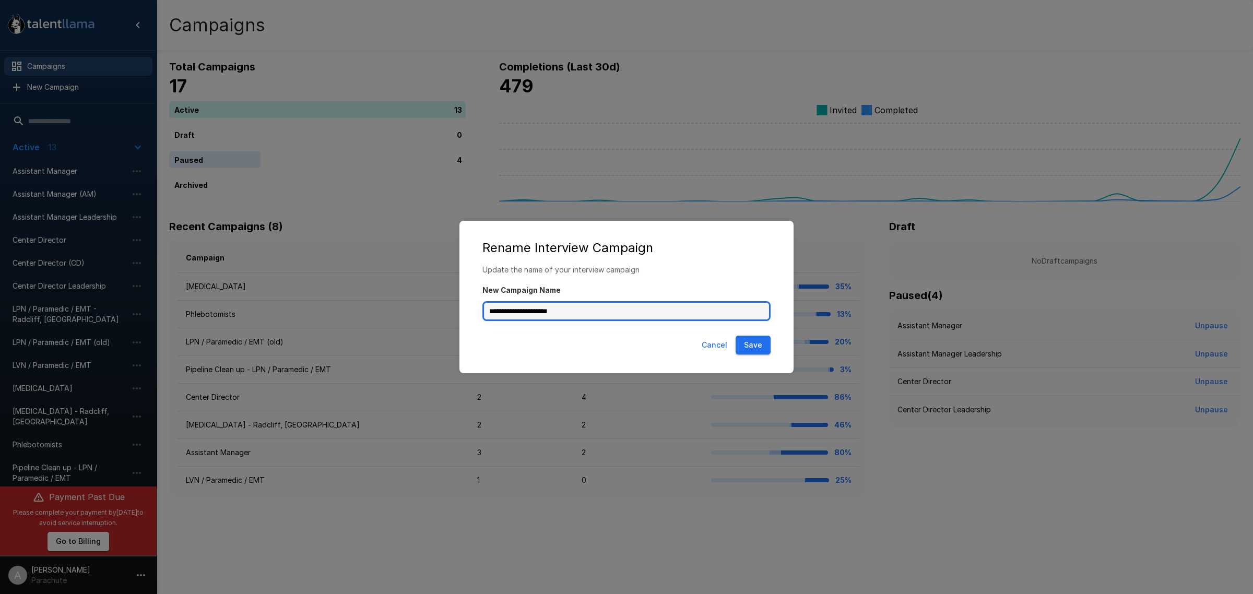
click at [663, 314] on input "**********" at bounding box center [626, 311] width 288 height 20
click at [747, 349] on button "Save" at bounding box center [753, 345] width 35 height 19
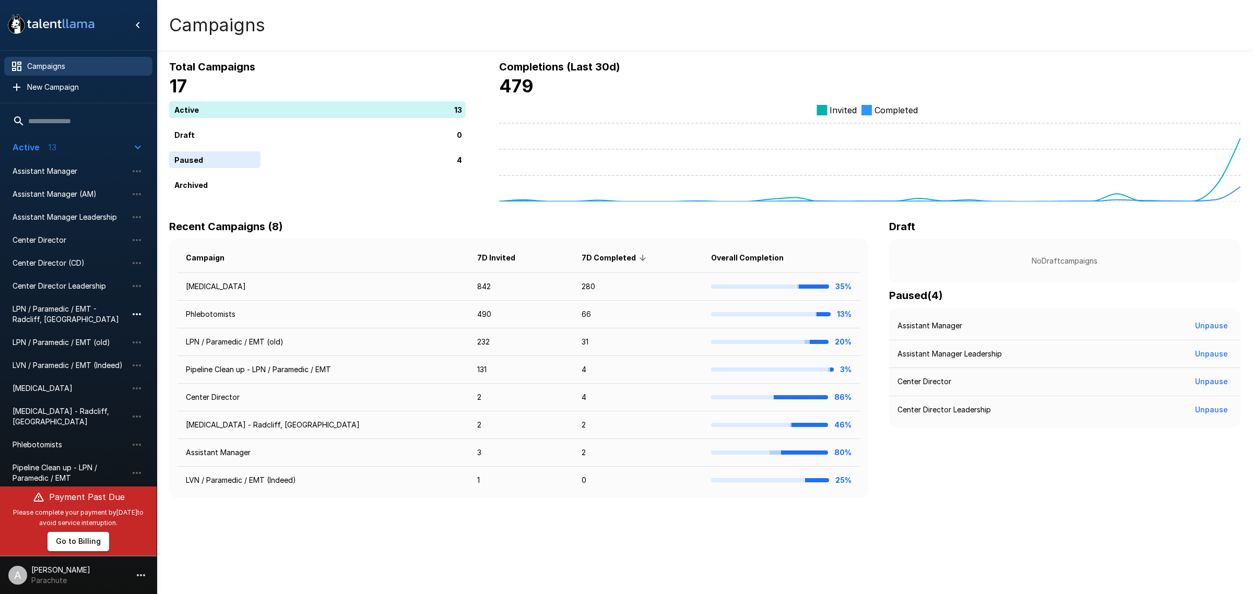
click at [137, 306] on button "button" at bounding box center [137, 314] width 18 height 18
click at [171, 352] on span "Clone campaign" at bounding box center [207, 352] width 111 height 10
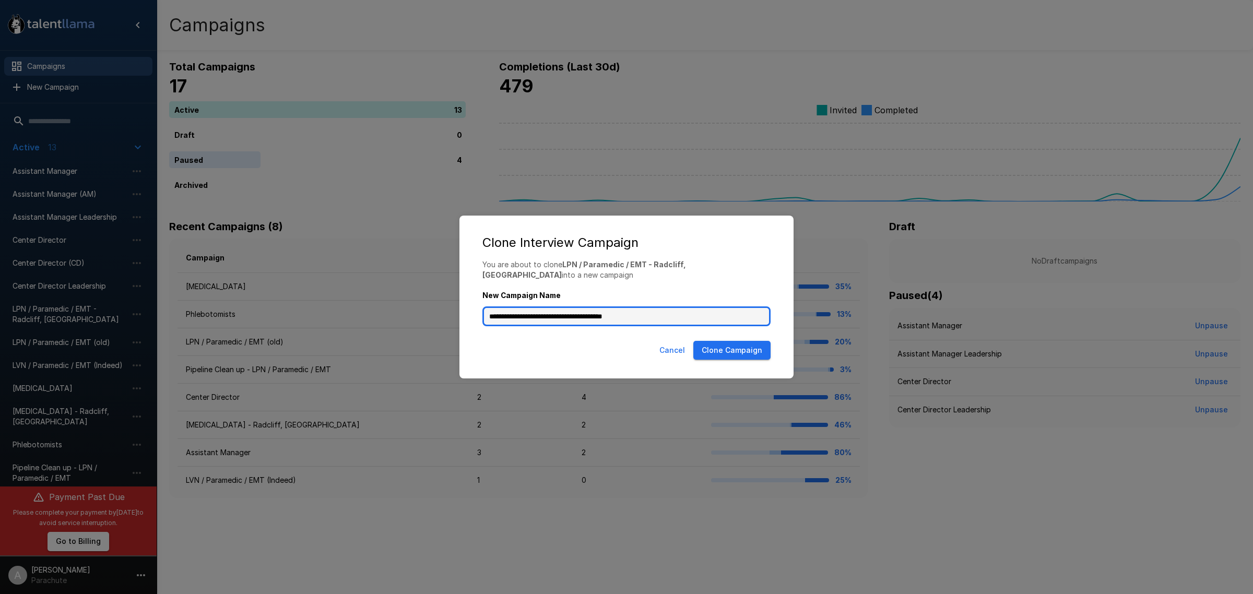
drag, startPoint x: 643, startPoint y: 311, endPoint x: 566, endPoint y: 312, distance: 76.7
click at [566, 312] on input "**********" at bounding box center [626, 316] width 288 height 20
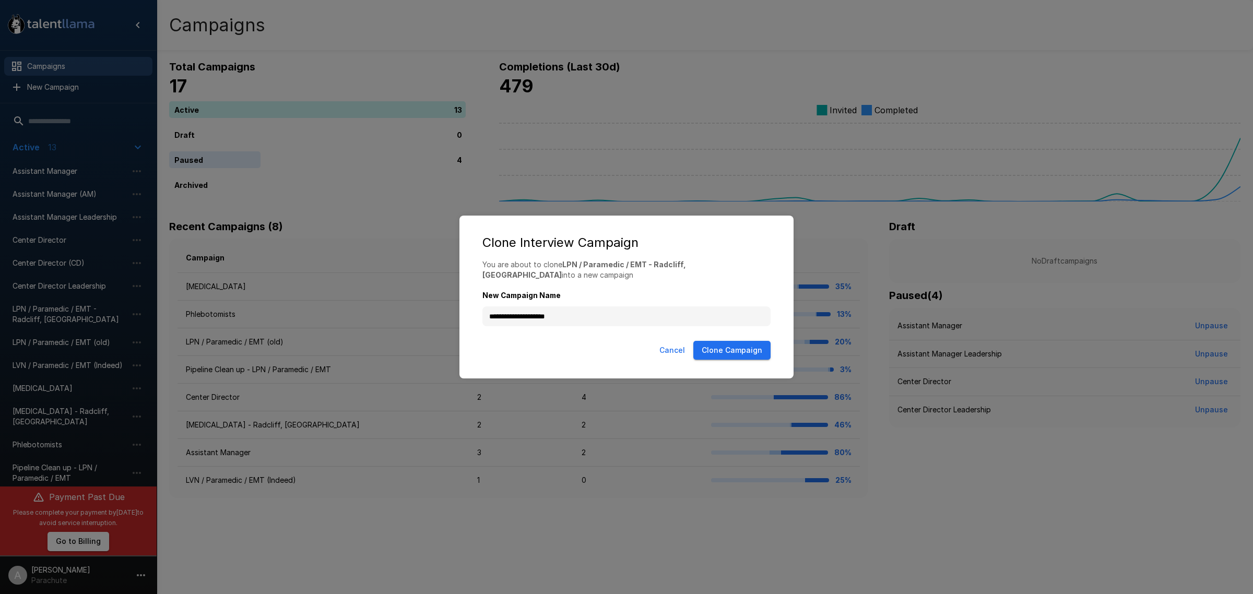
click at [744, 259] on h2 "Clone Interview Campaign" at bounding box center [626, 242] width 313 height 33
click at [756, 342] on button "Clone Campaign" at bounding box center [731, 350] width 77 height 19
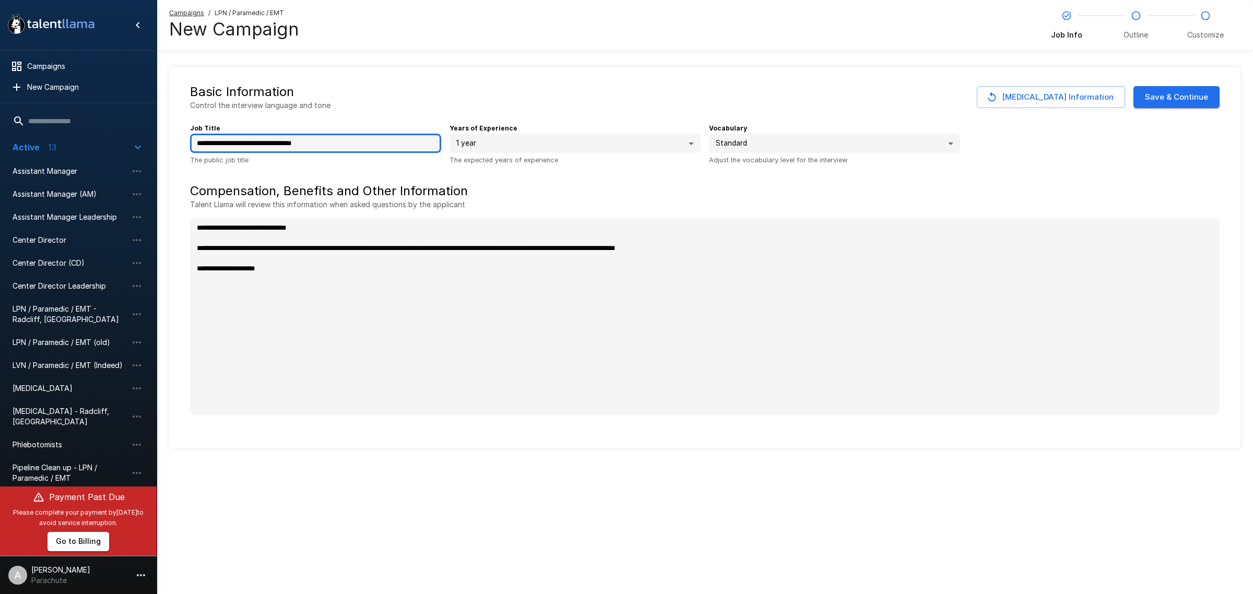
drag, startPoint x: 337, startPoint y: 147, endPoint x: 273, endPoint y: 143, distance: 63.9
click at [273, 143] on input "**********" at bounding box center [315, 144] width 251 height 20
click at [1186, 100] on button "Save & Continue" at bounding box center [1176, 97] width 86 height 22
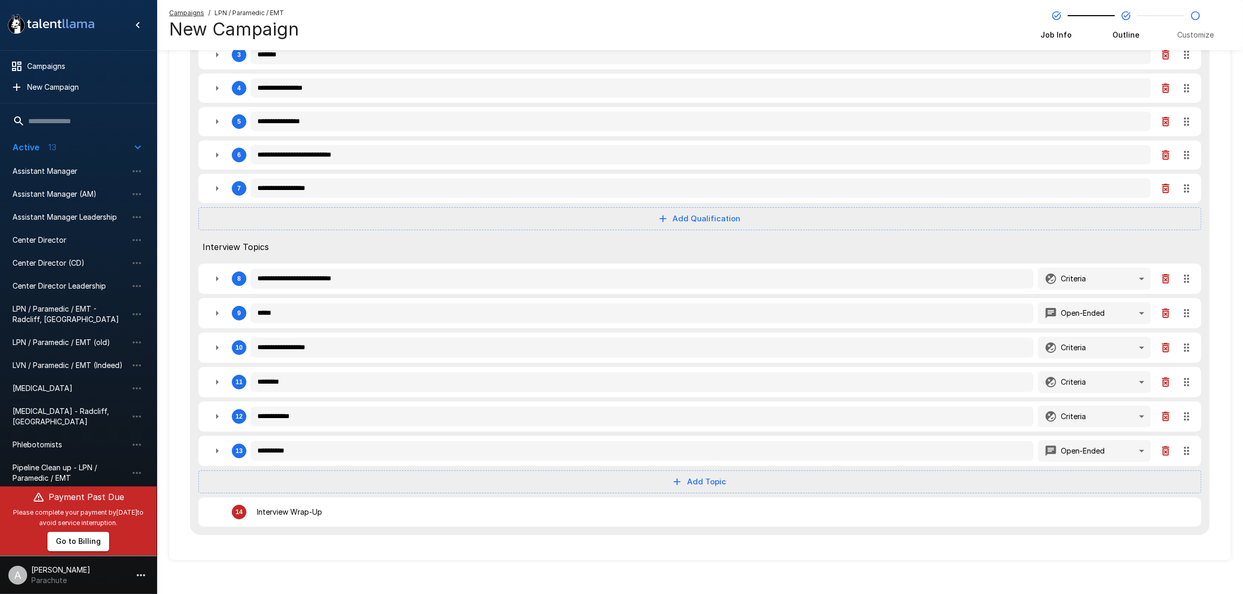
scroll to position [228, 0]
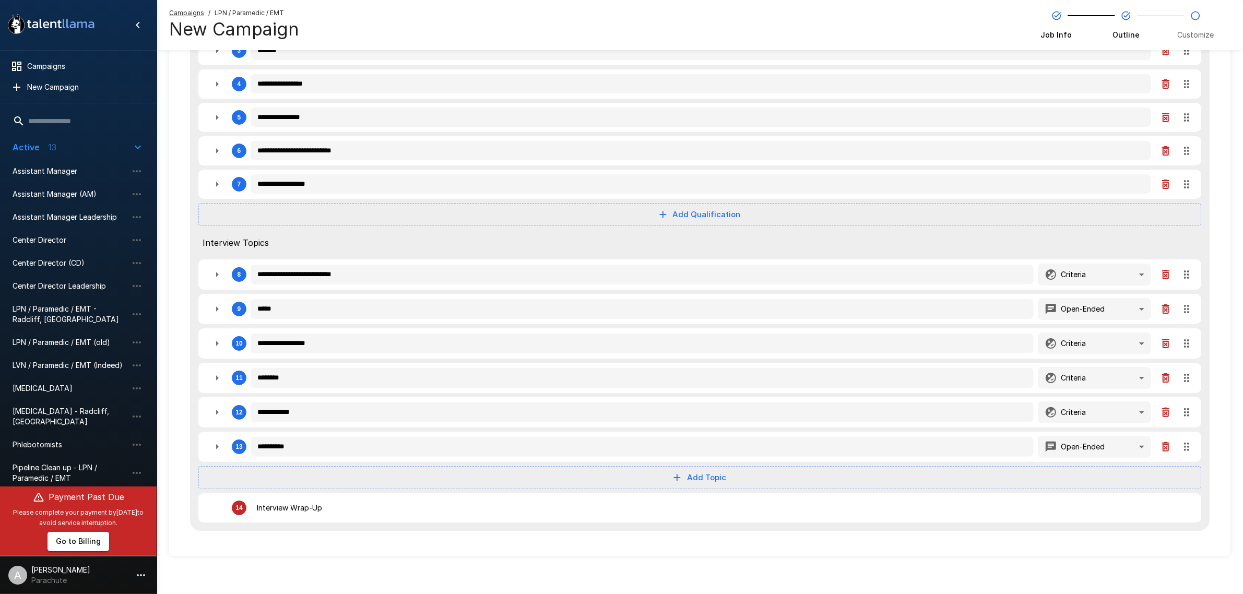
click at [222, 447] on icon "button" at bounding box center [217, 447] width 13 height 13
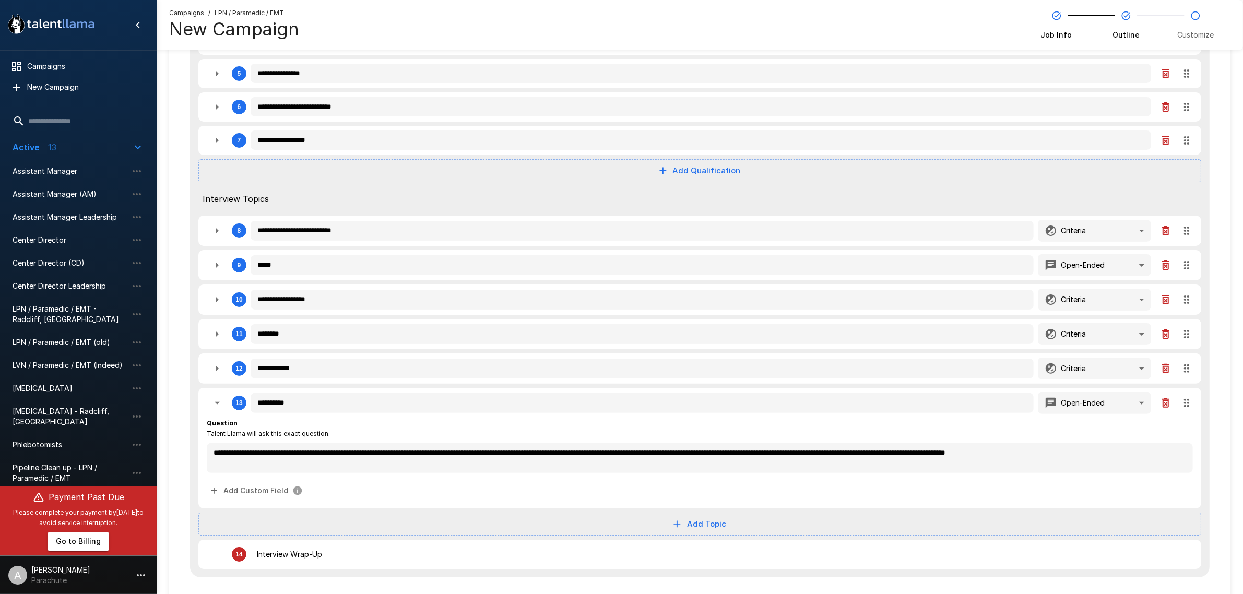
scroll to position [293, 0]
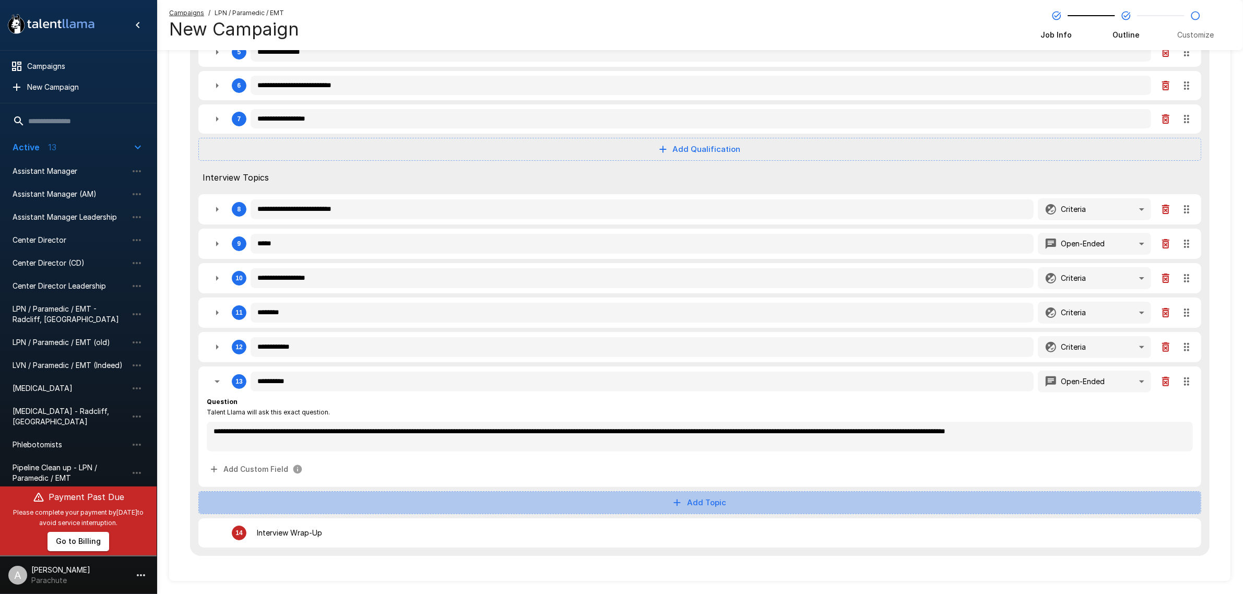
click at [710, 497] on button "Add Topic" at bounding box center [699, 502] width 1003 height 23
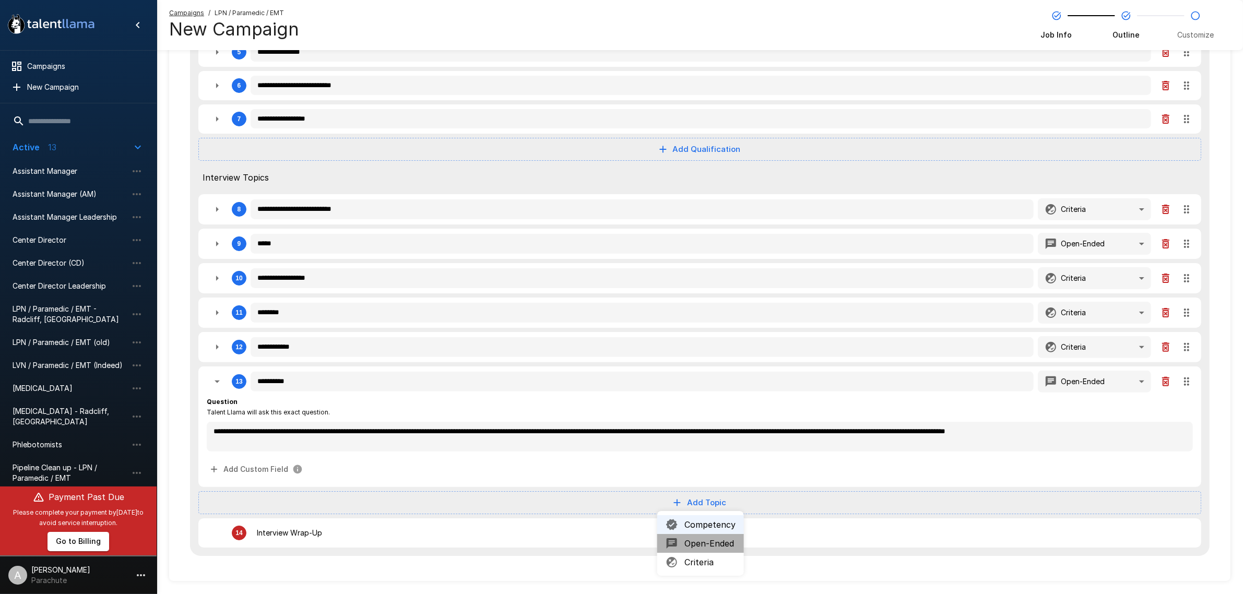
click at [711, 541] on span "Open-Ended" at bounding box center [709, 543] width 51 height 13
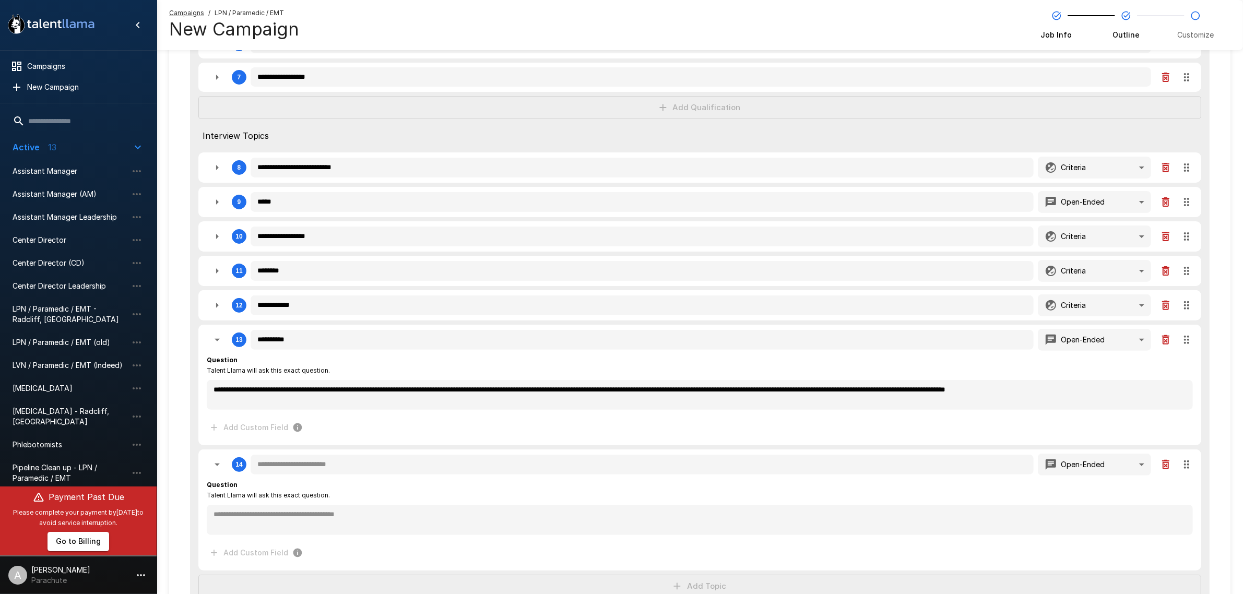
scroll to position [358, 0]
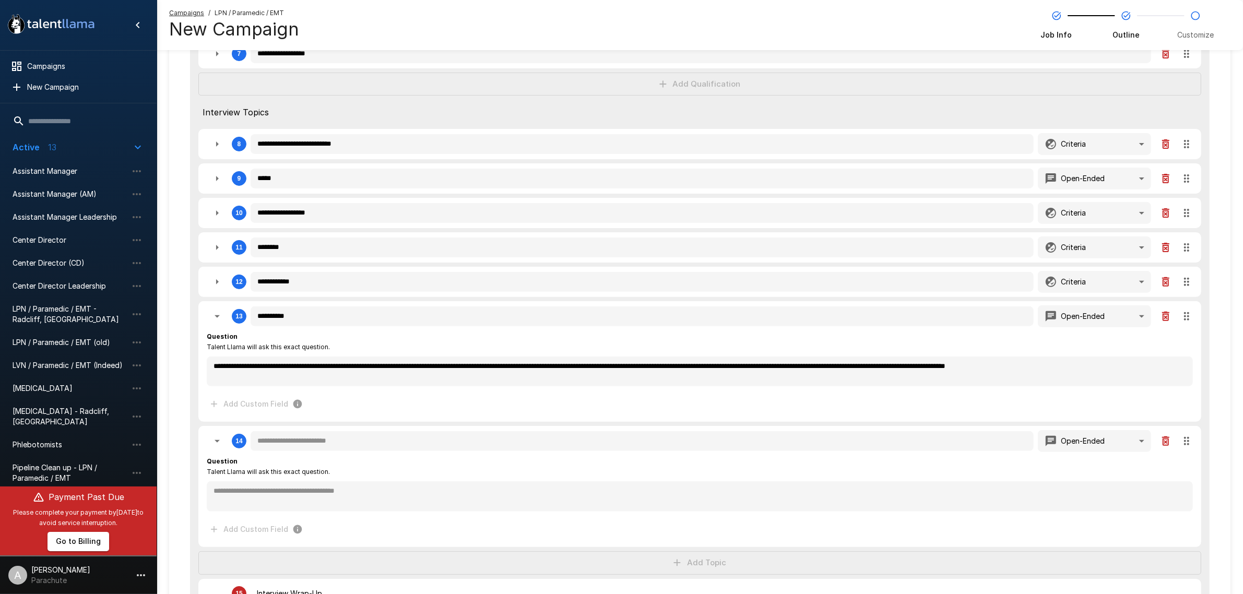
drag, startPoint x: 207, startPoint y: 423, endPoint x: 1155, endPoint y: 402, distance: 947.7
click at [1155, 402] on div "**********" at bounding box center [700, 203] width 1020 height 828
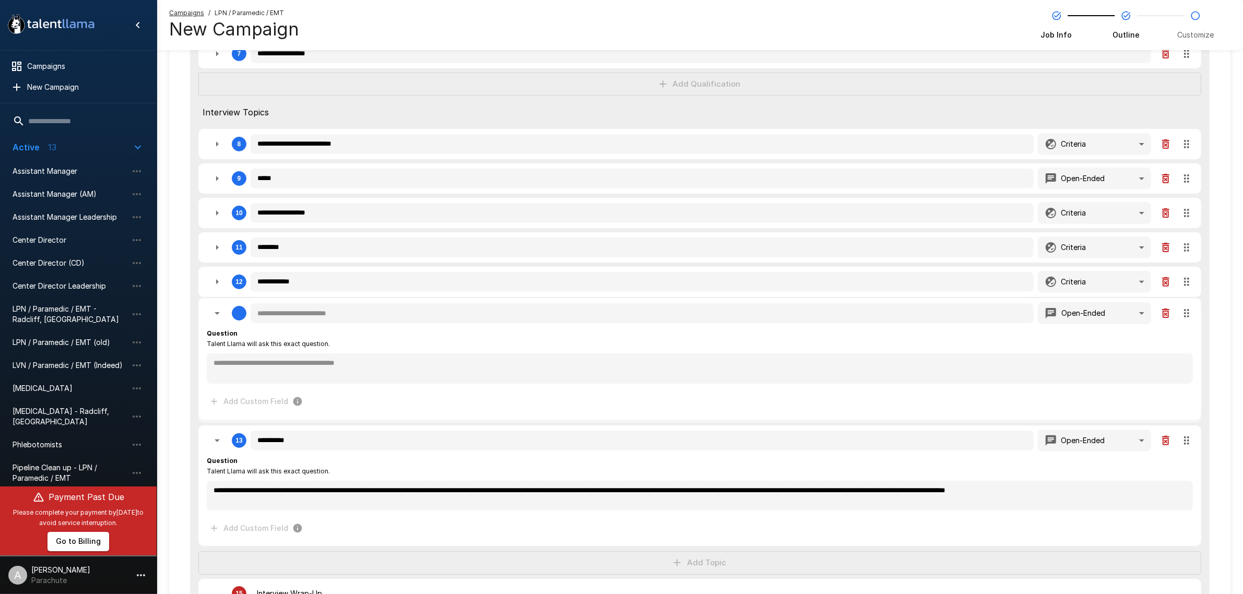
drag, startPoint x: 1186, startPoint y: 442, endPoint x: 1193, endPoint y: 283, distance: 159.4
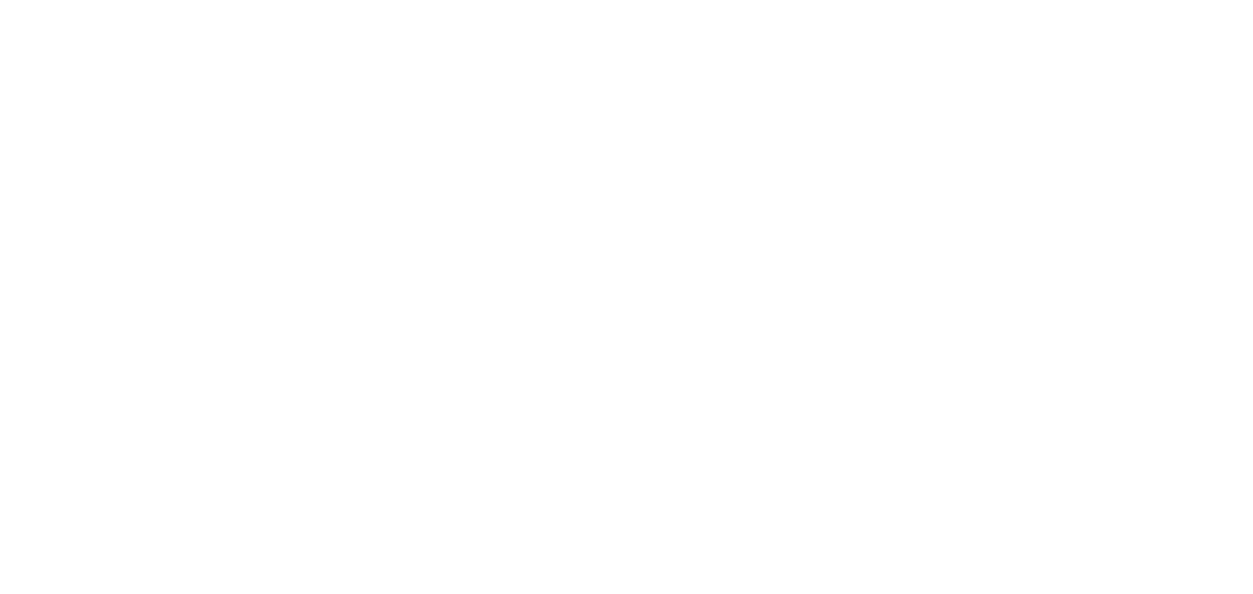
scroll to position [0, 0]
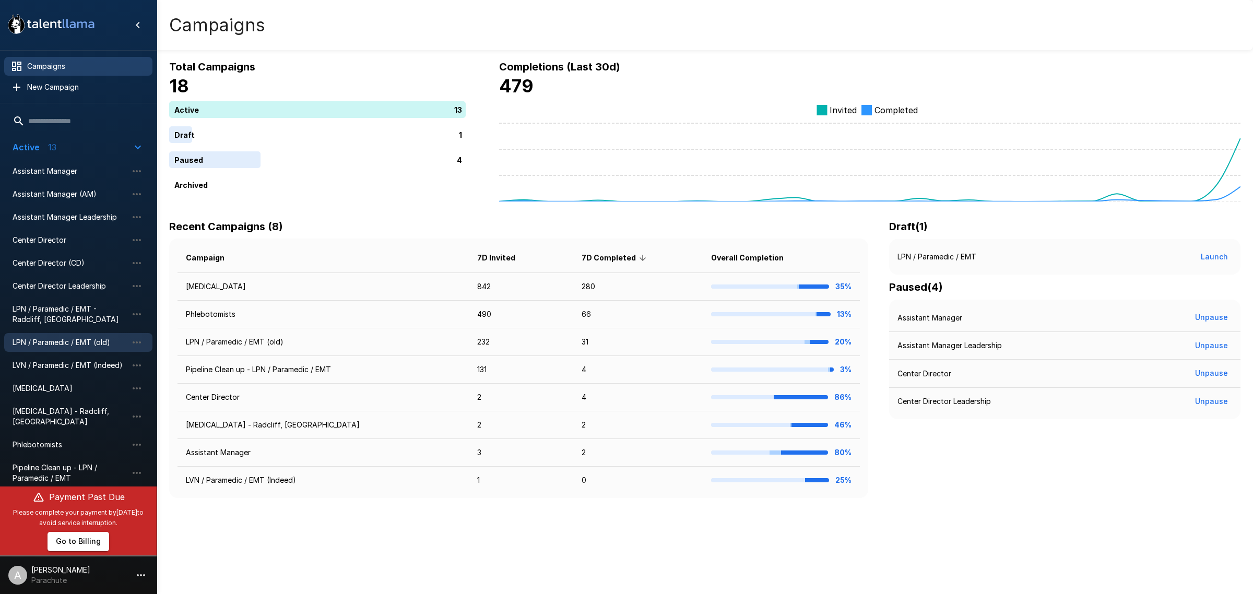
click at [84, 343] on span "LPN / Paramedic / EMT (old)" at bounding box center [70, 342] width 115 height 10
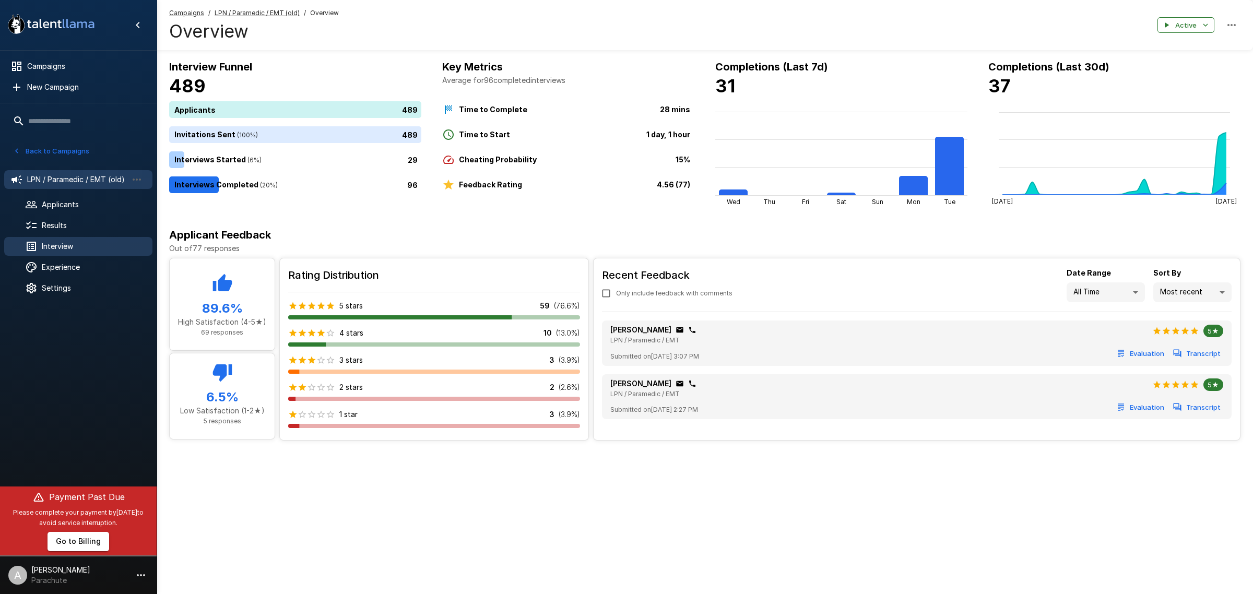
click at [69, 241] on span "Interview" at bounding box center [93, 246] width 102 height 10
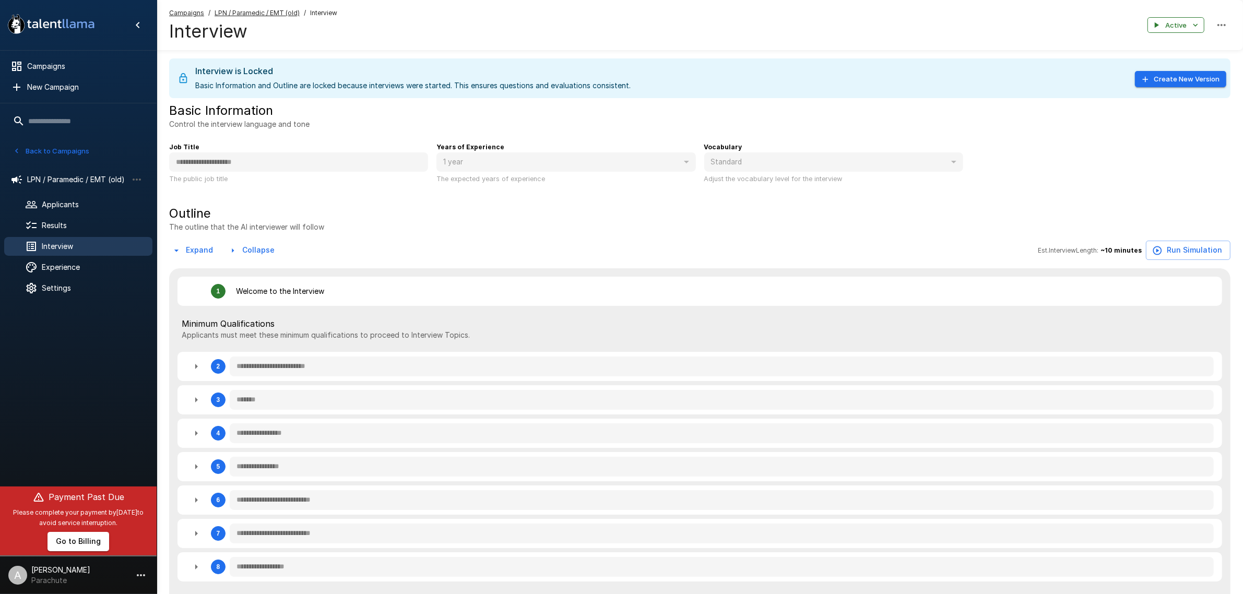
type textarea "*"
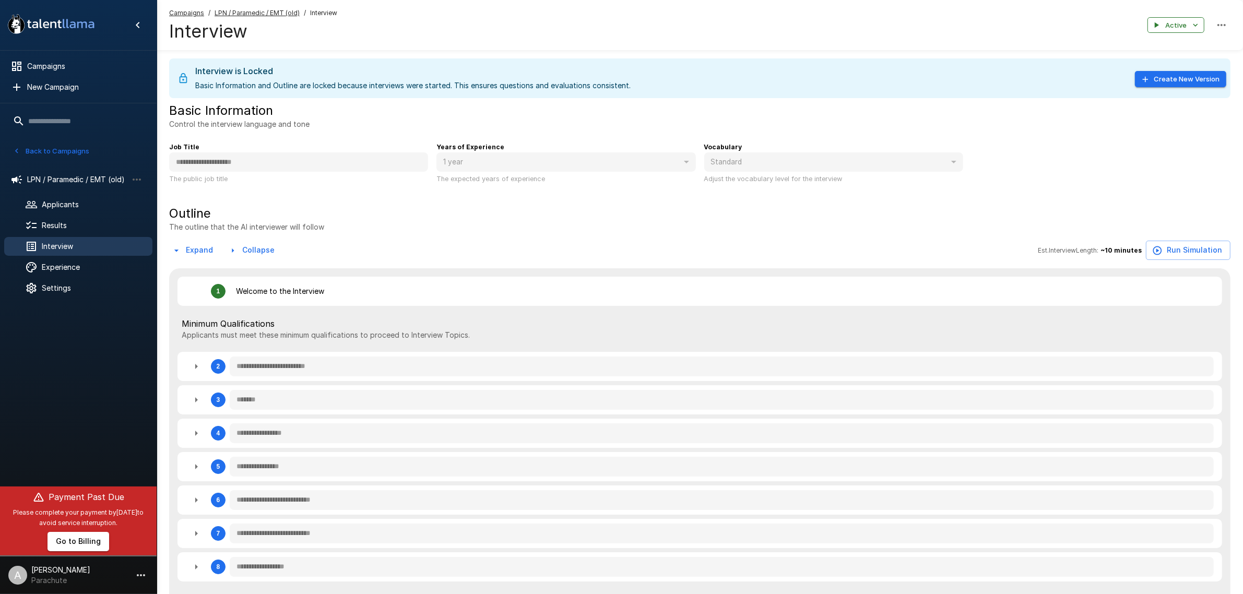
type textarea "*"
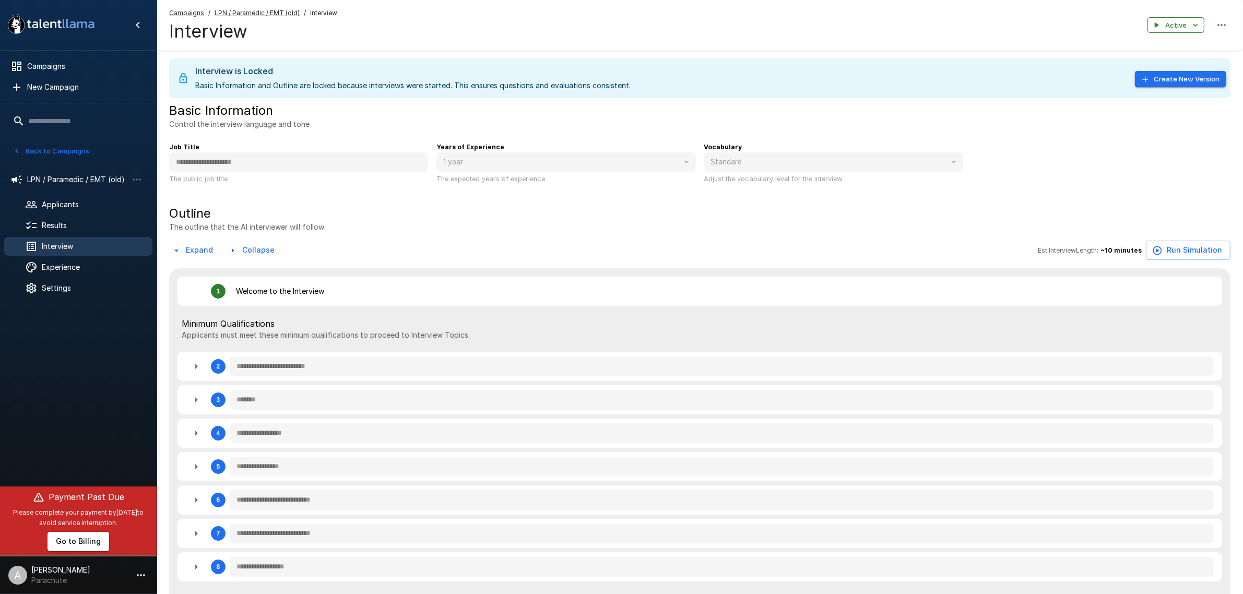
type textarea "*"
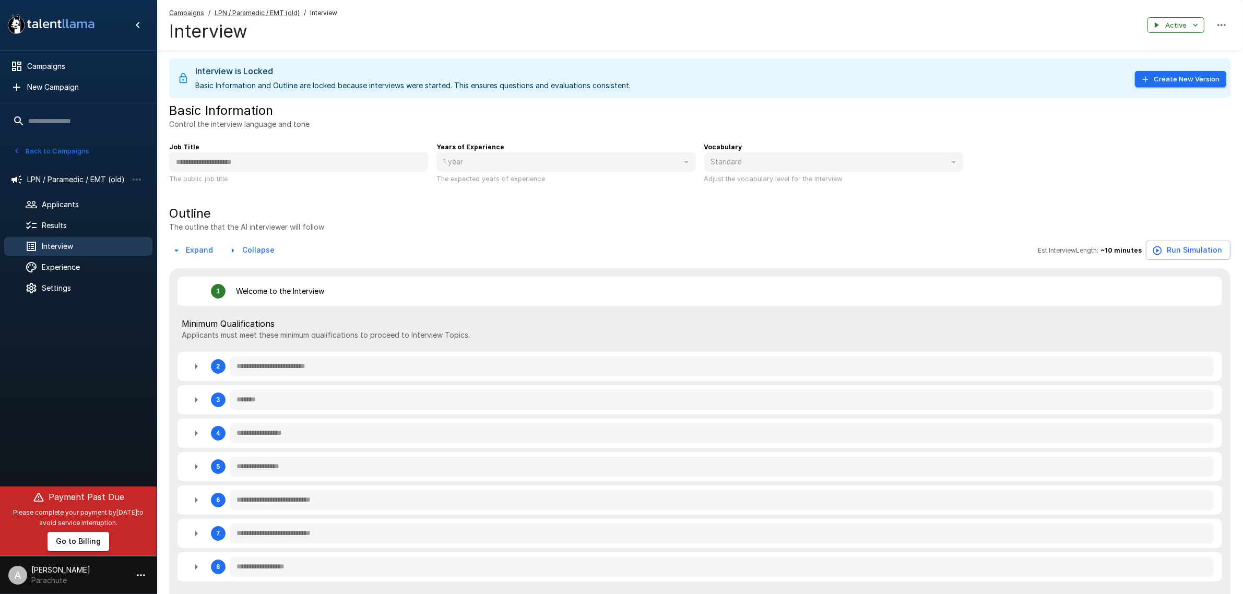
type textarea "*"
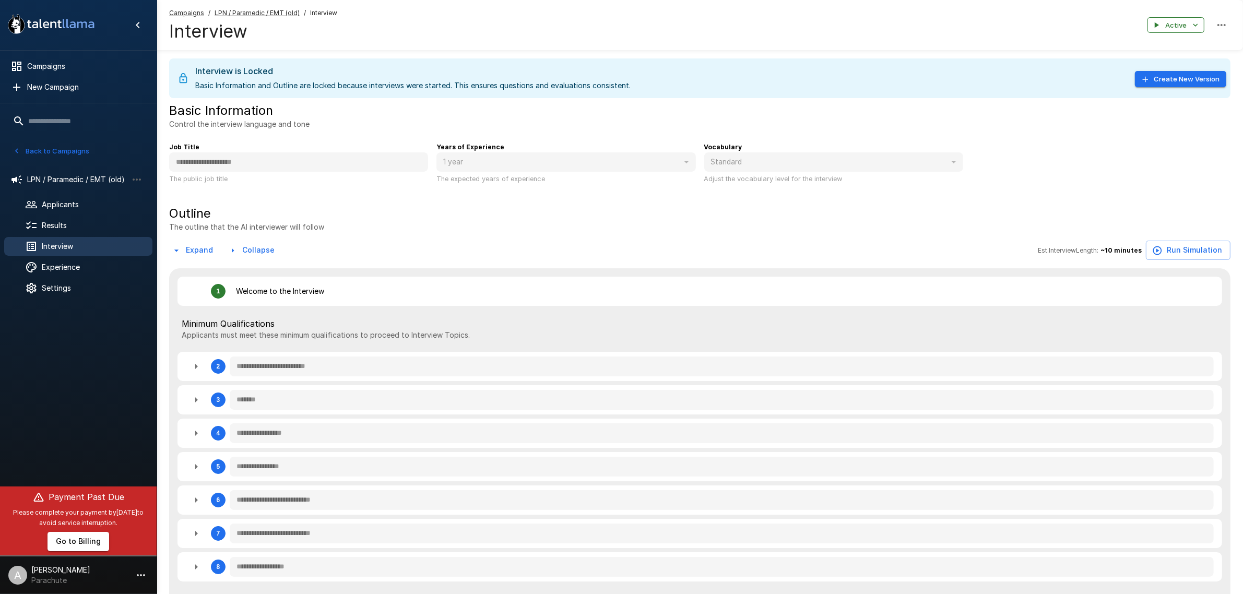
type textarea "*"
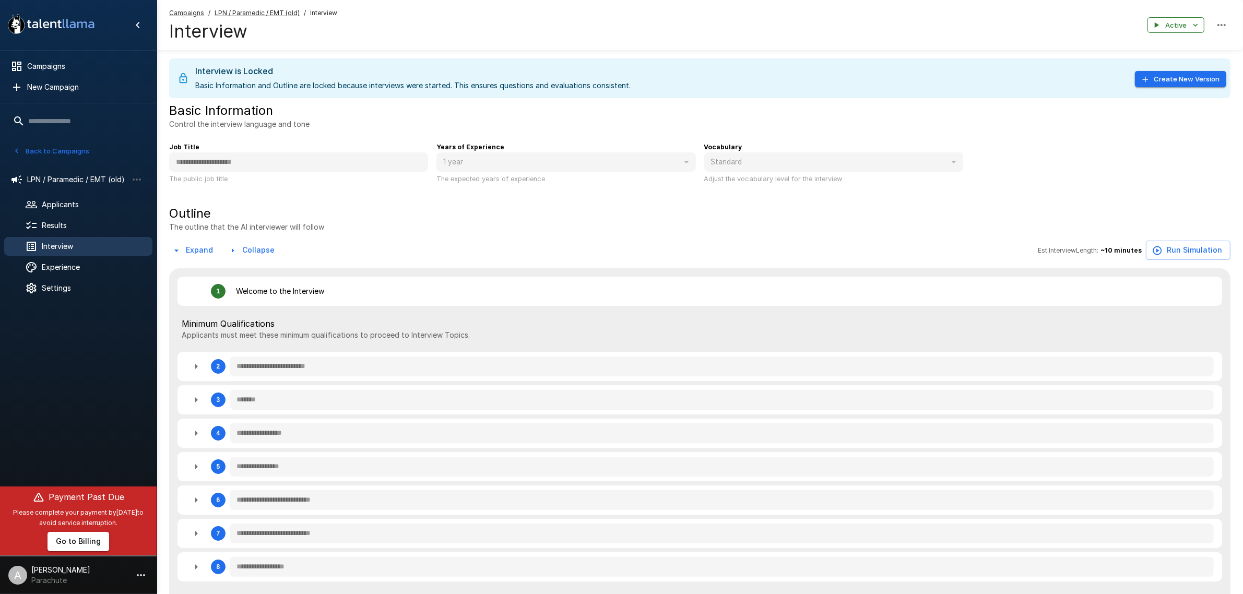
type textarea "*"
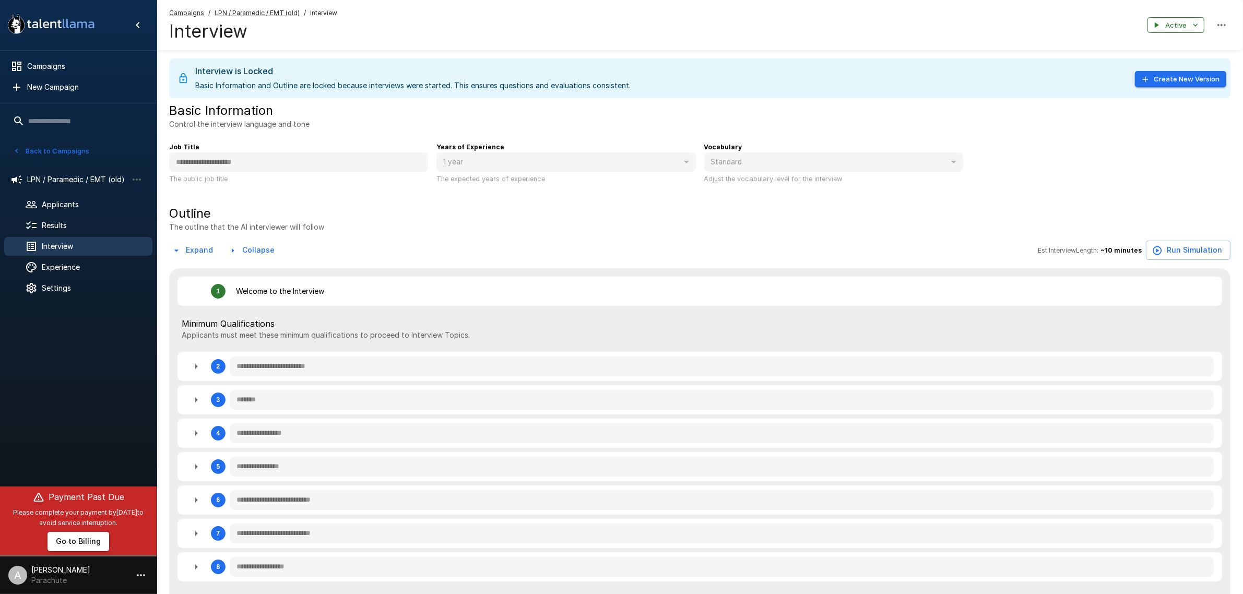
type textarea "*"
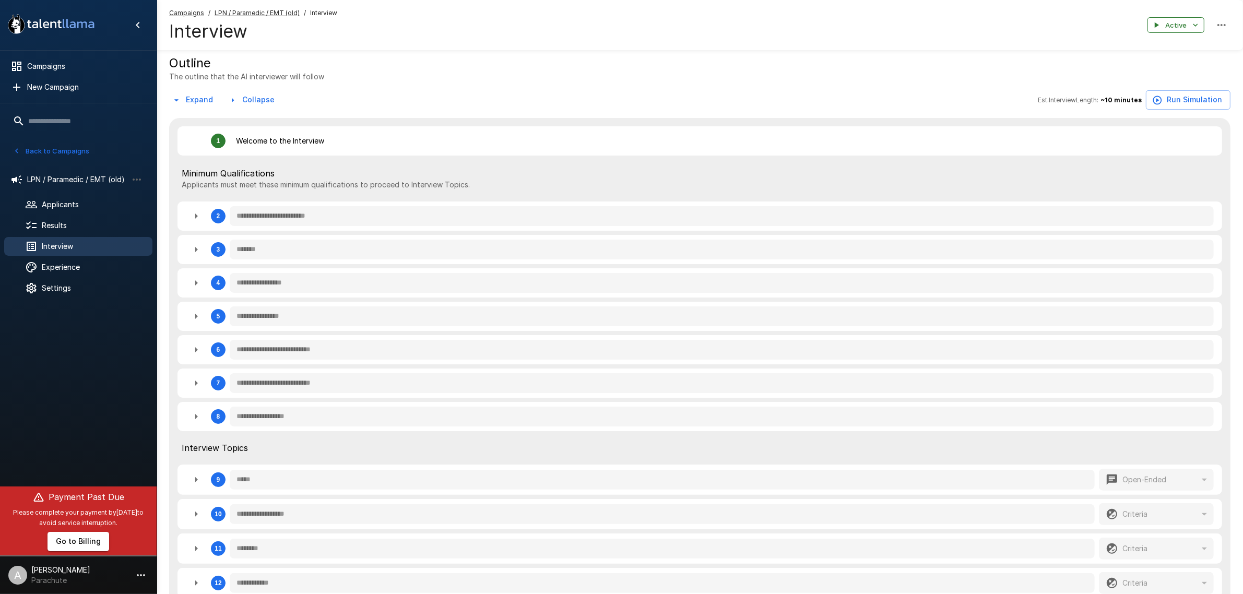
scroll to position [196, 0]
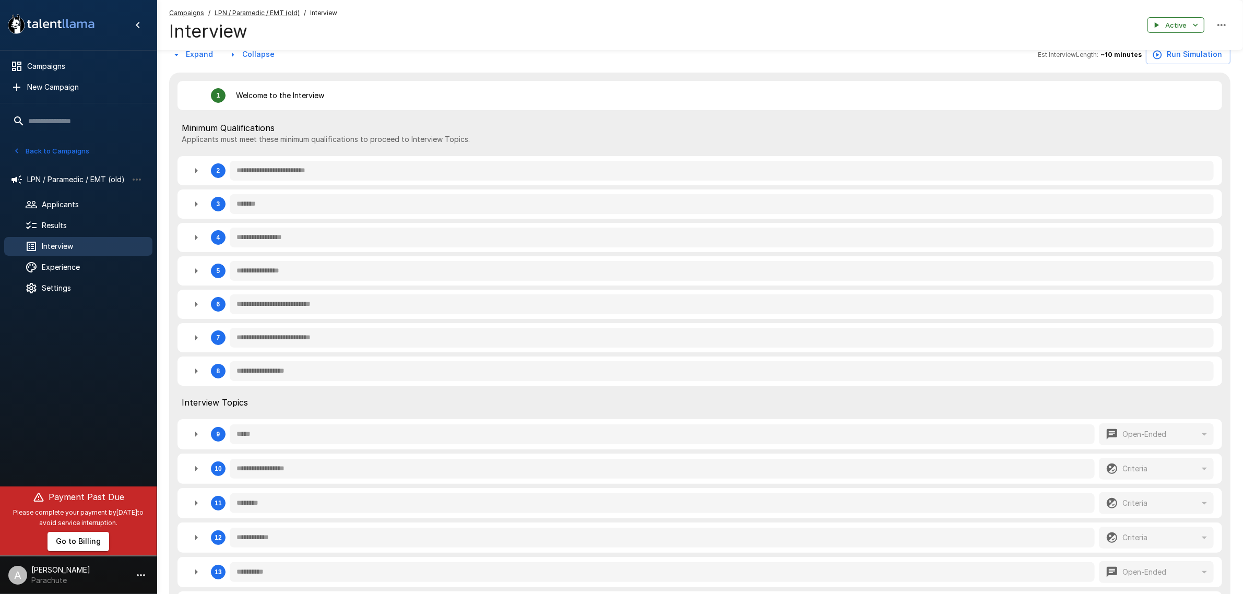
type textarea "*"
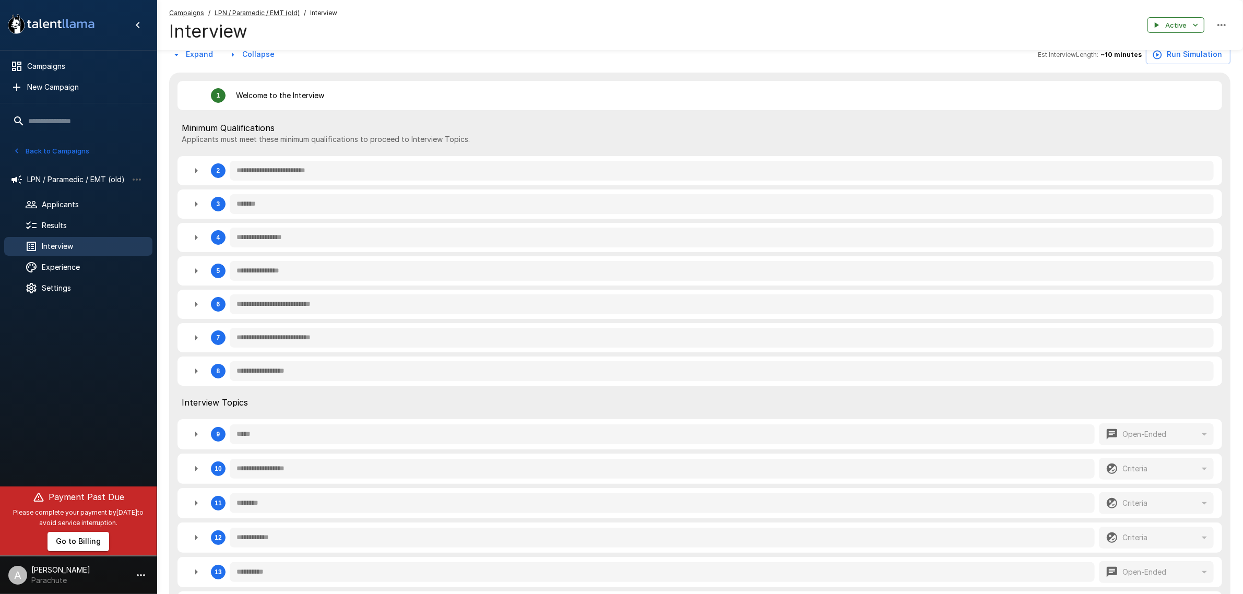
type textarea "*"
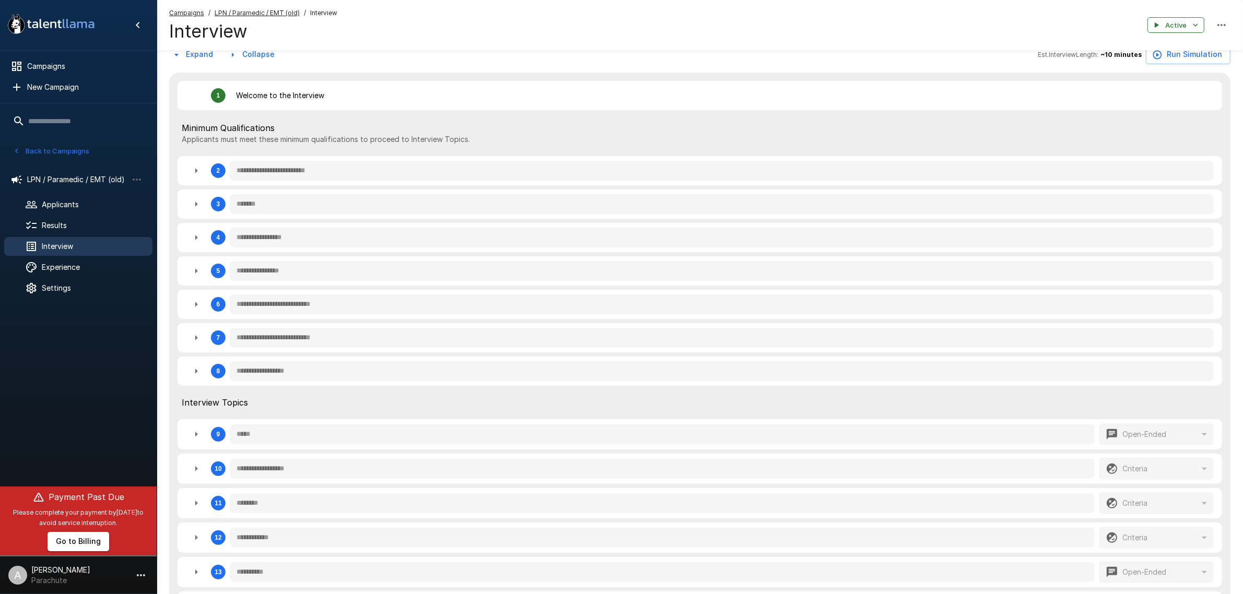
type textarea "*"
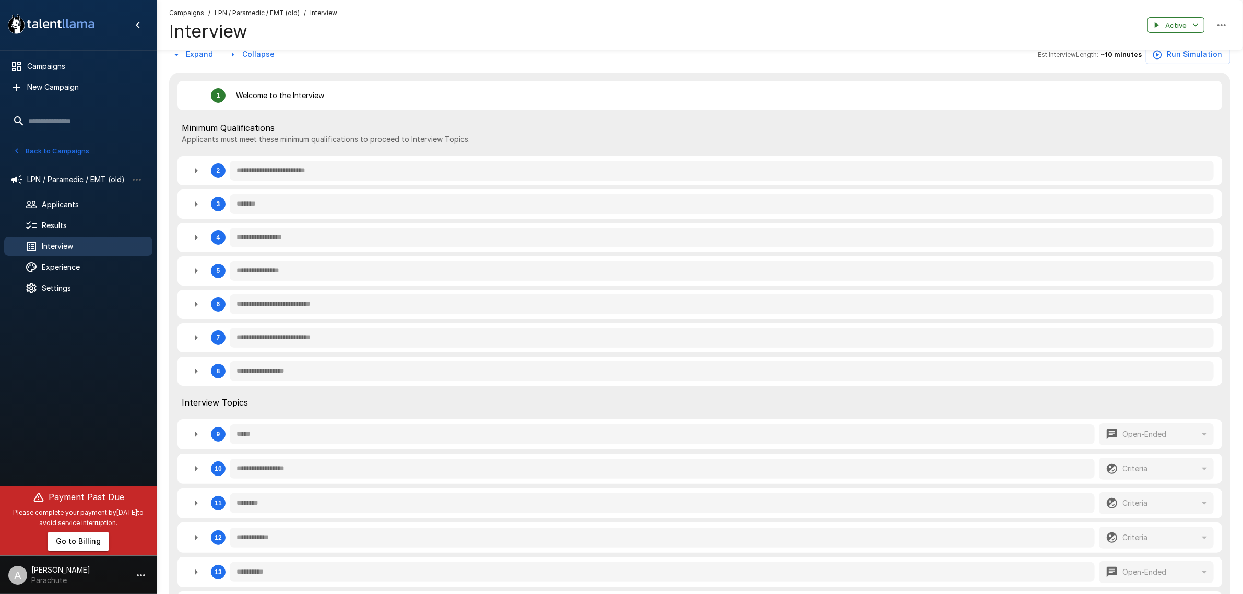
type textarea "*"
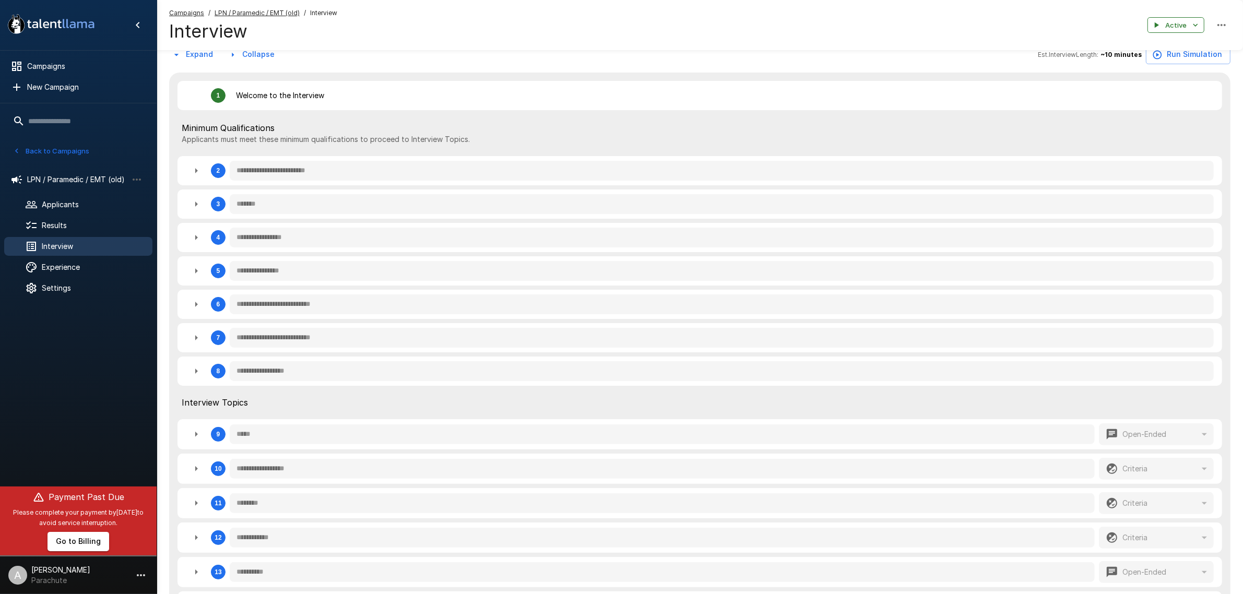
type textarea "*"
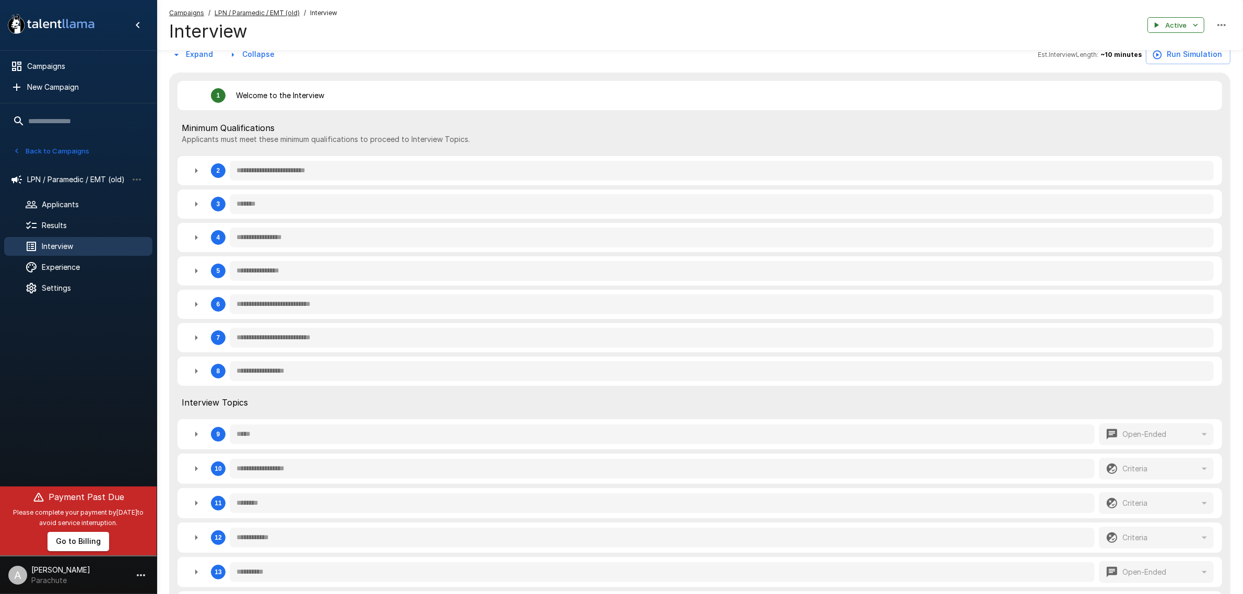
type textarea "*"
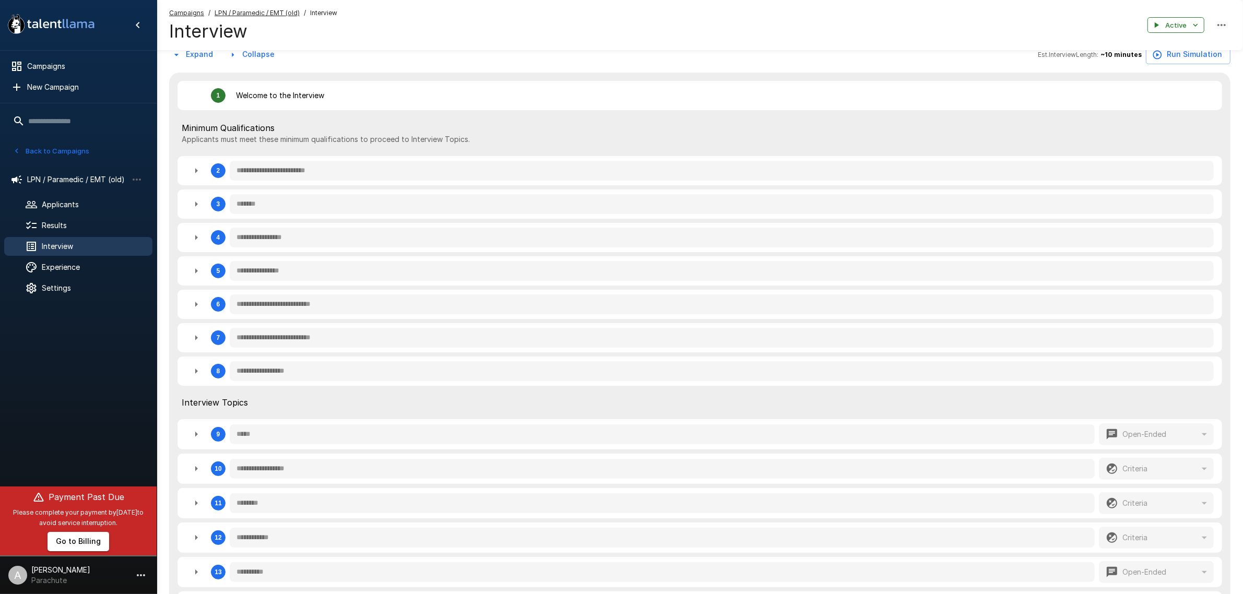
type textarea "*"
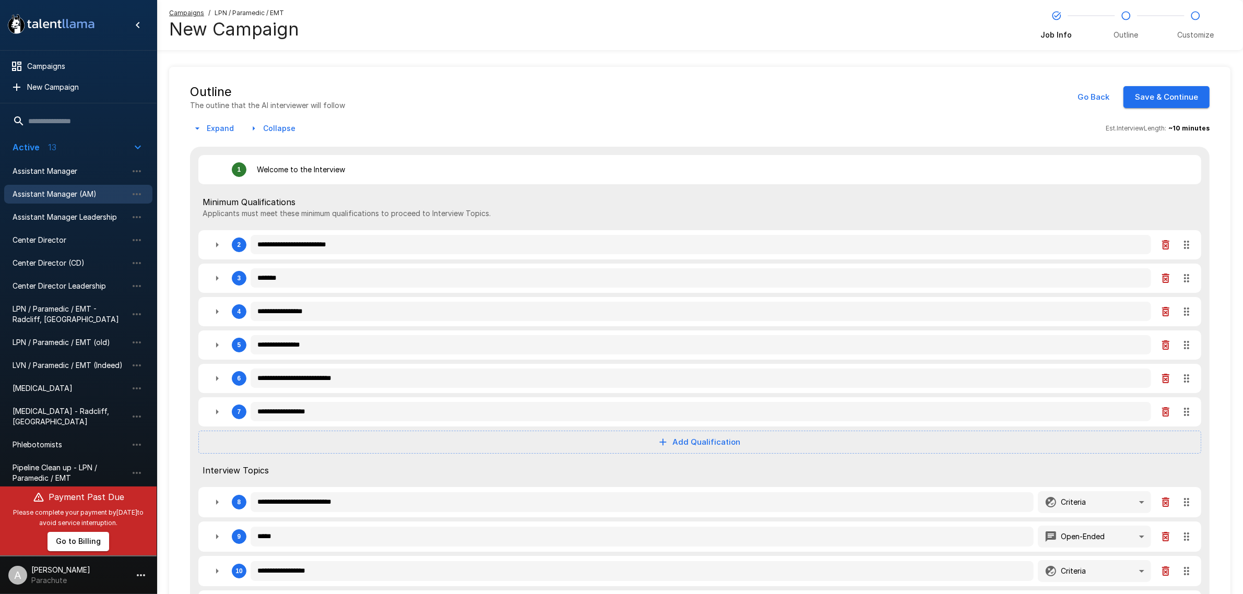
type textarea "*"
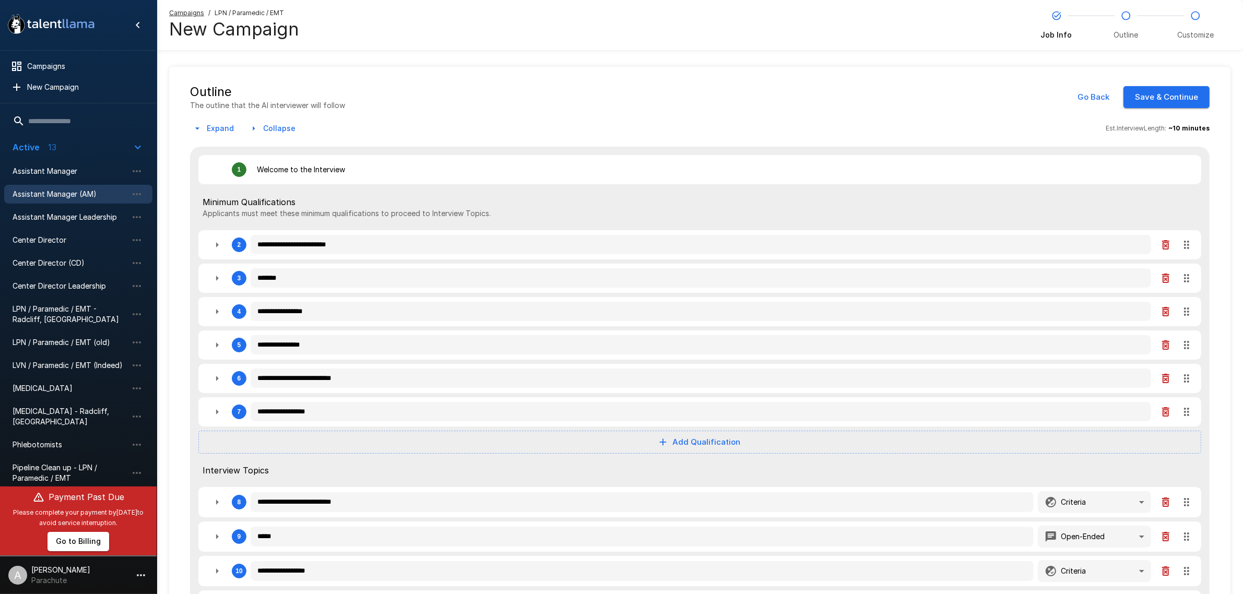
type textarea "*"
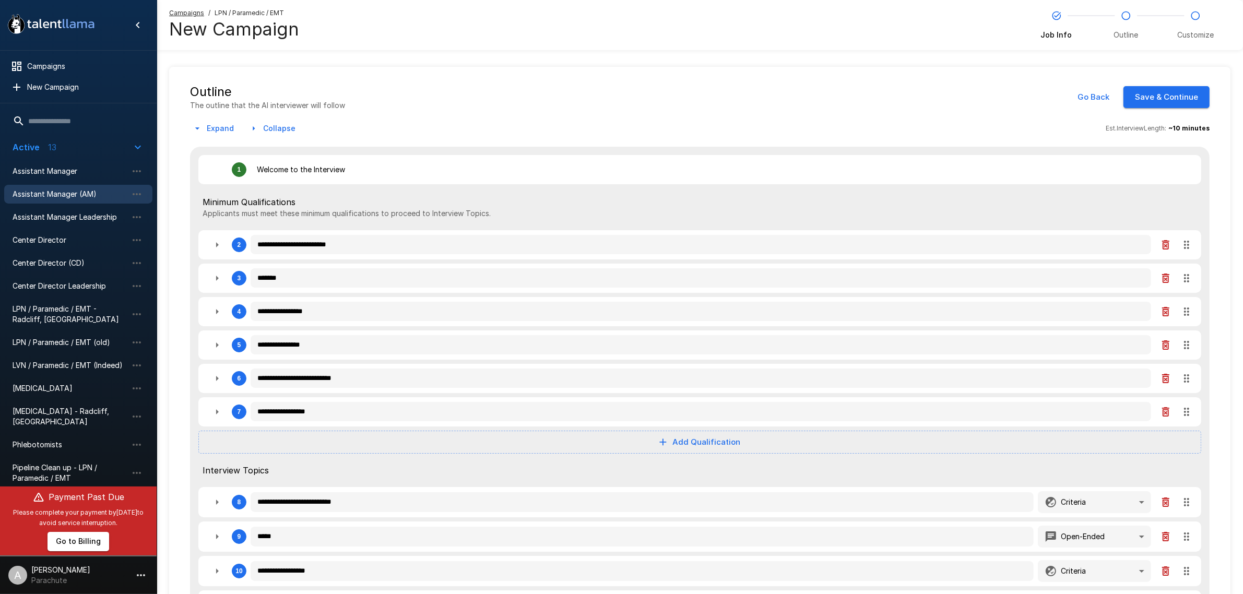
type textarea "*"
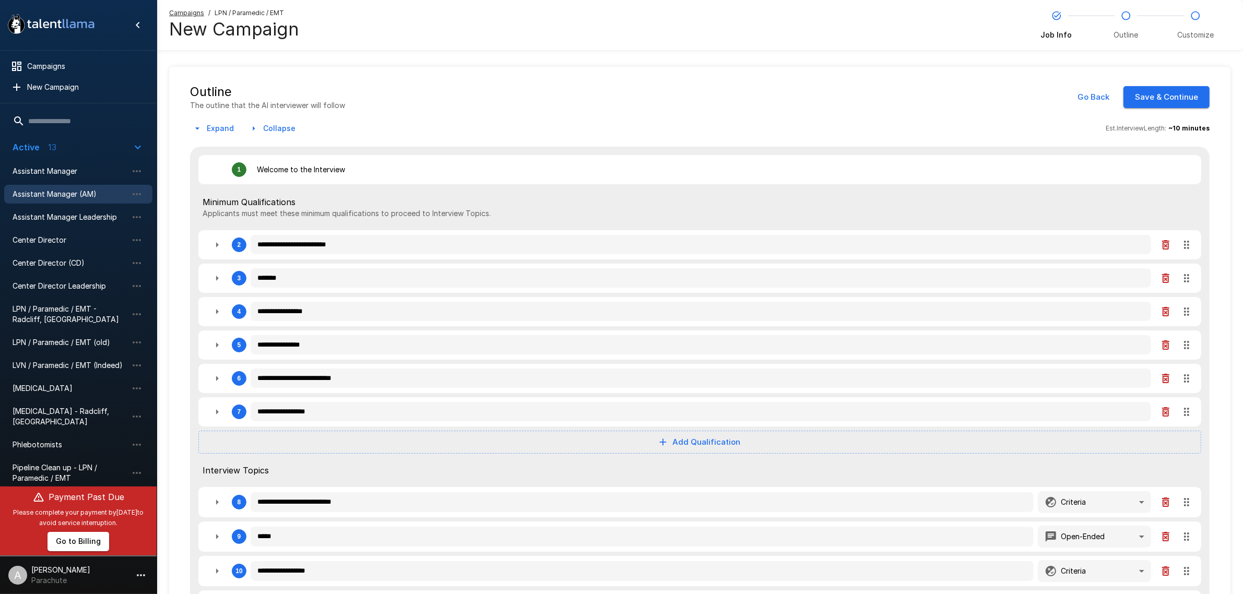
type textarea "*"
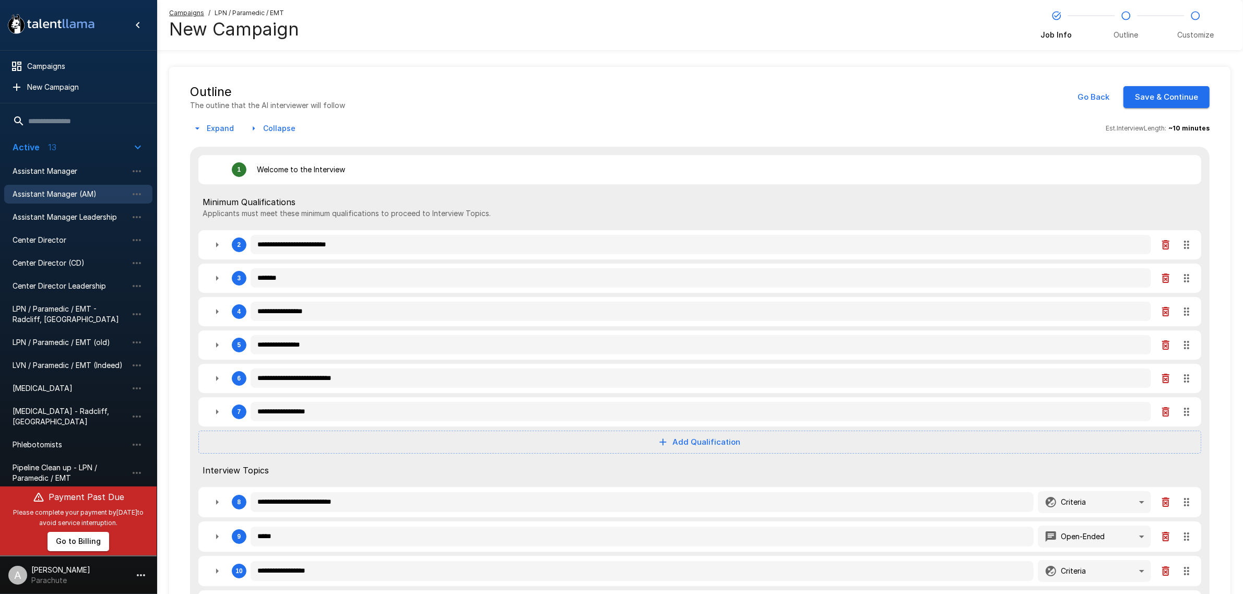
type textarea "*"
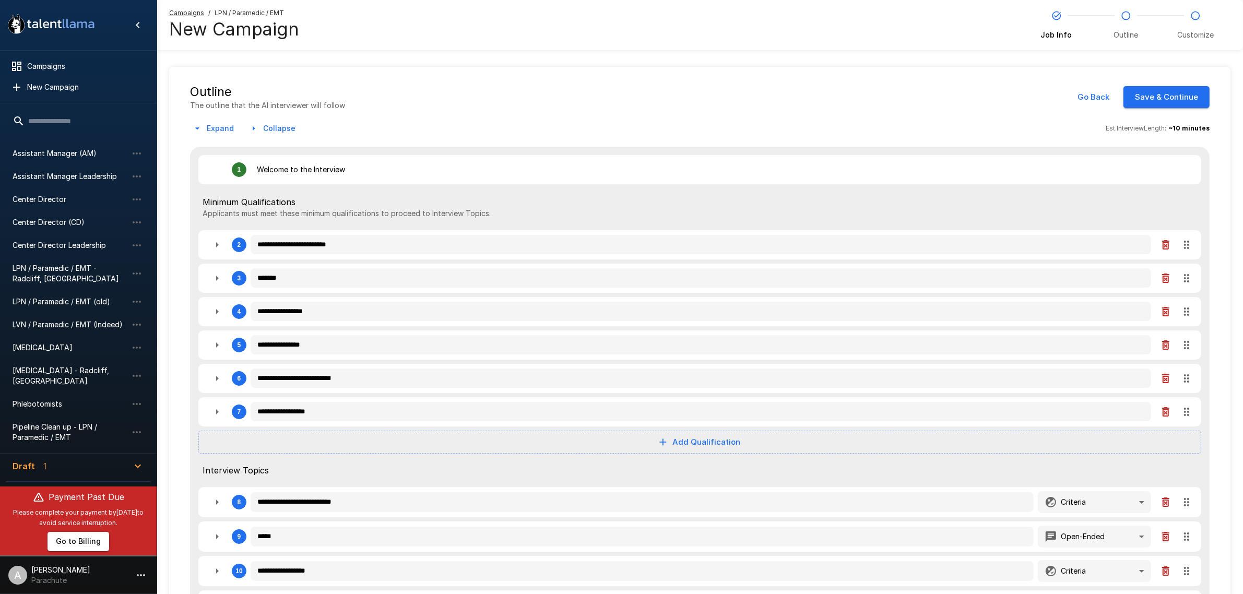
scroll to position [79, 0]
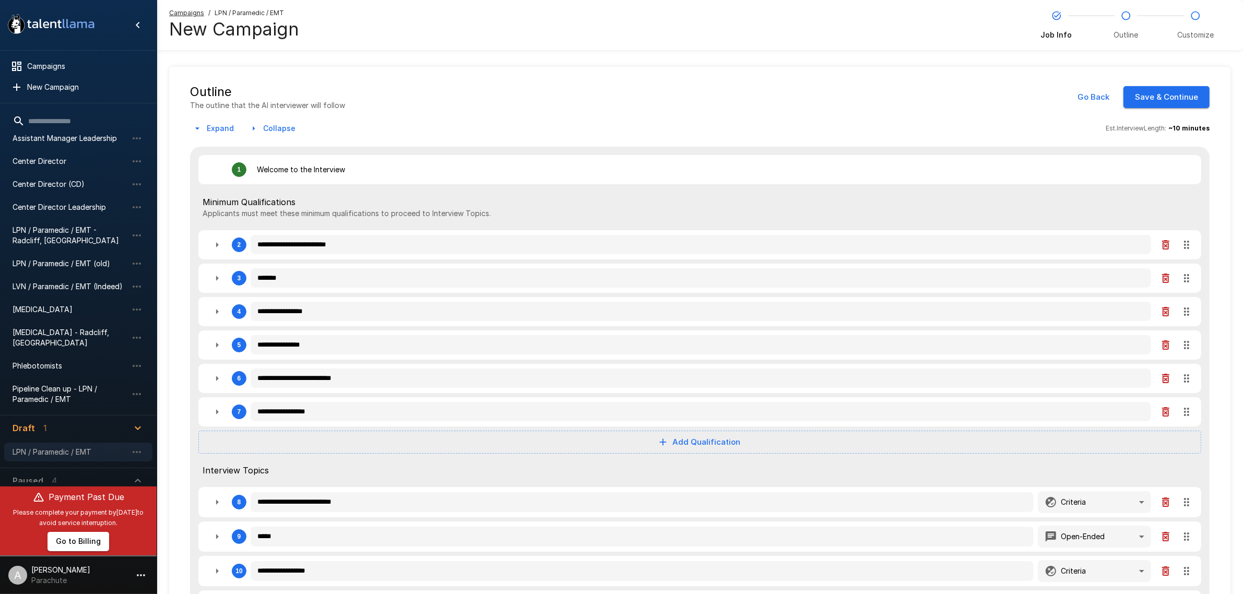
click at [80, 447] on span "LPN / Paramedic / EMT" at bounding box center [70, 452] width 115 height 10
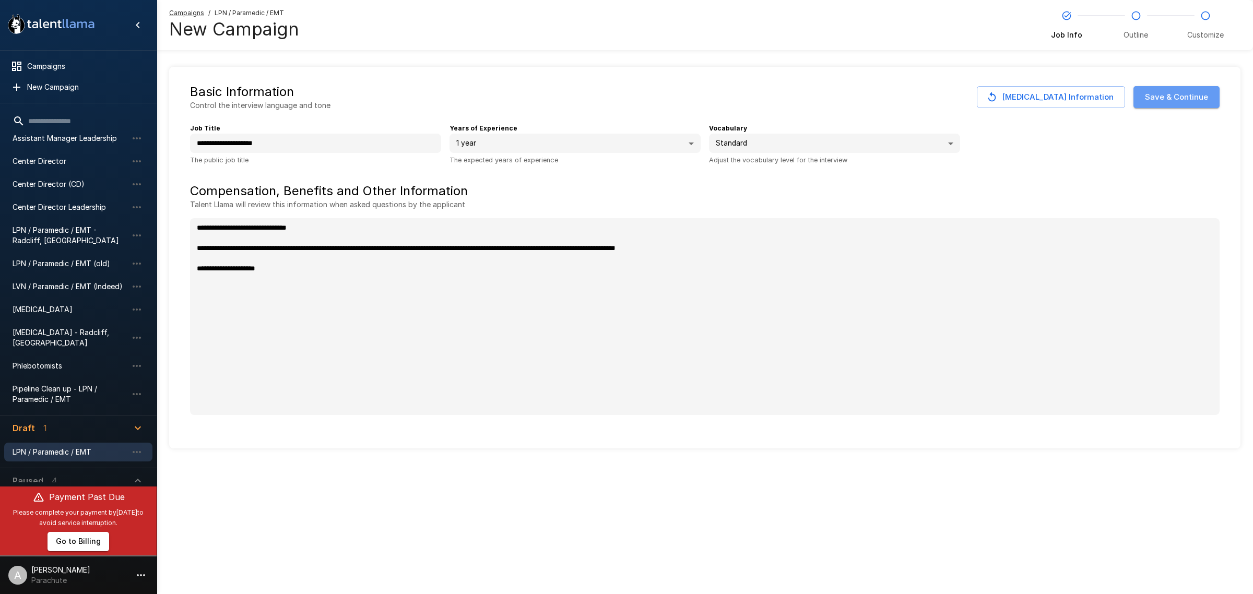
click at [1183, 98] on button "Save & Continue" at bounding box center [1176, 97] width 86 height 22
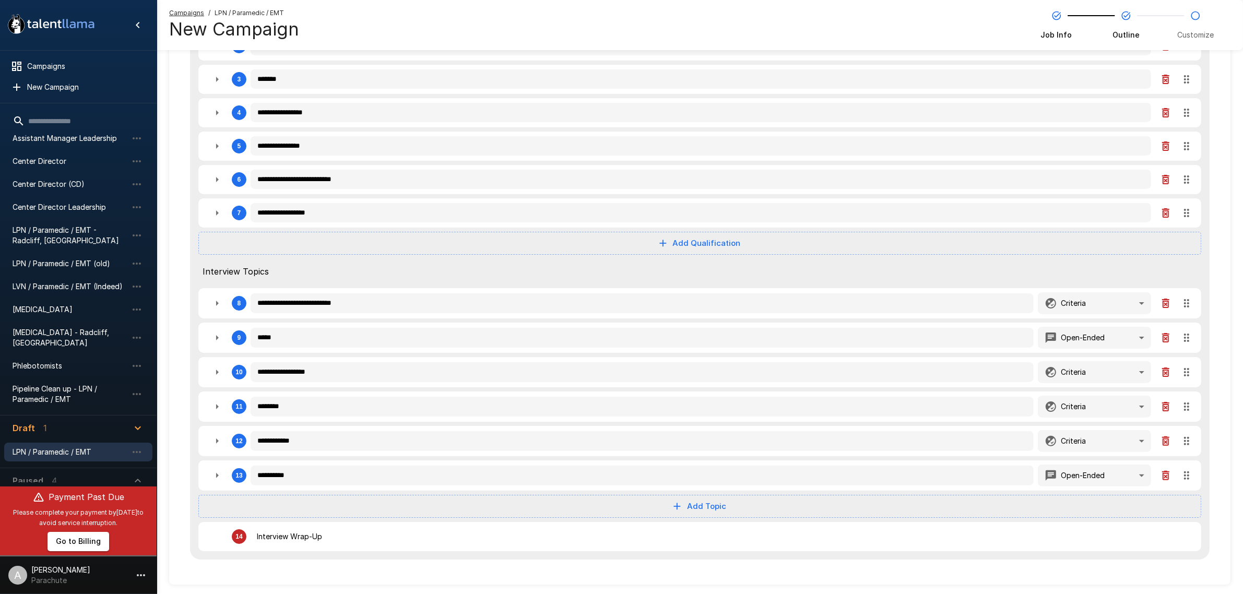
scroll to position [228, 0]
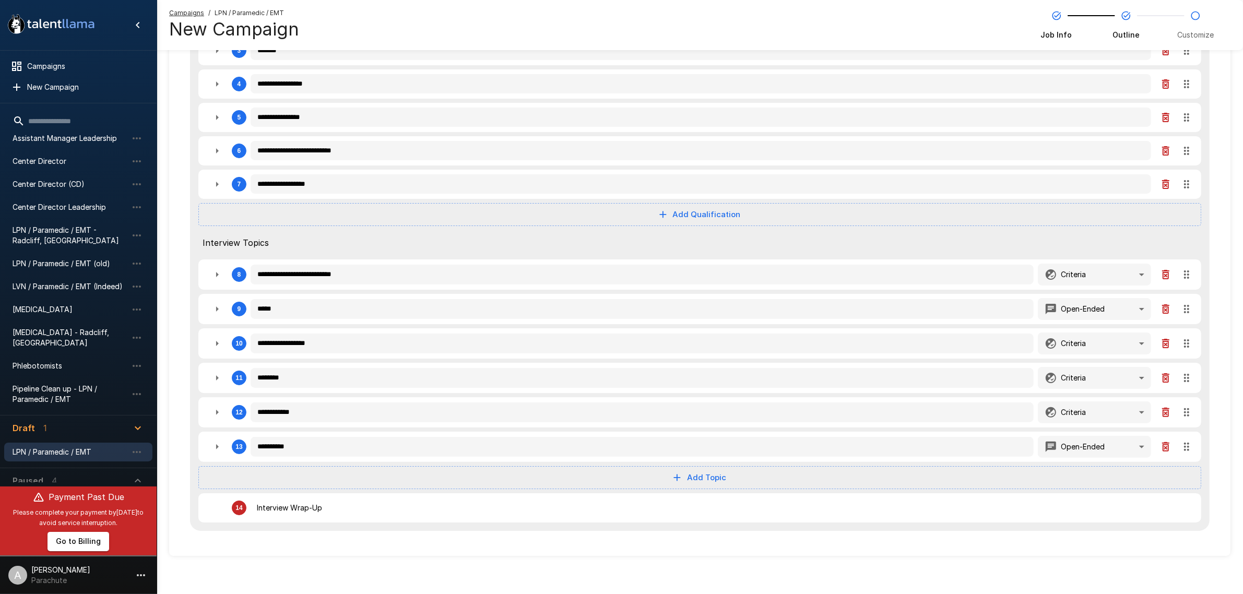
click at [744, 468] on button "Add Topic" at bounding box center [699, 477] width 1003 height 23
click at [713, 515] on span "Open-Ended" at bounding box center [709, 519] width 51 height 13
type textarea "*"
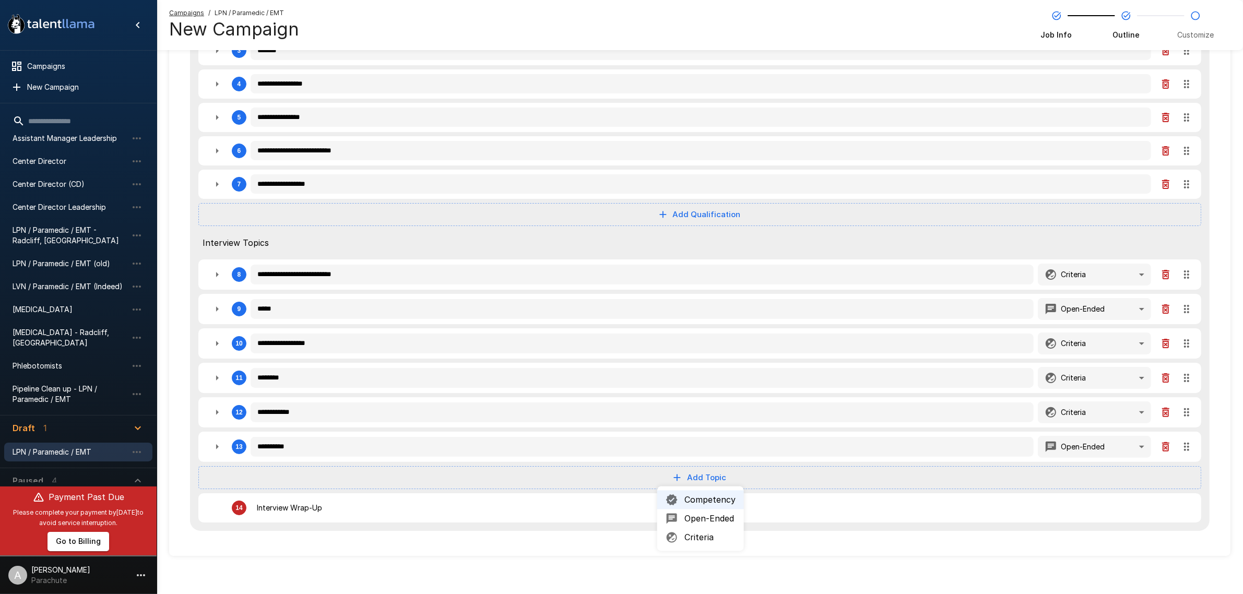
type textarea "*"
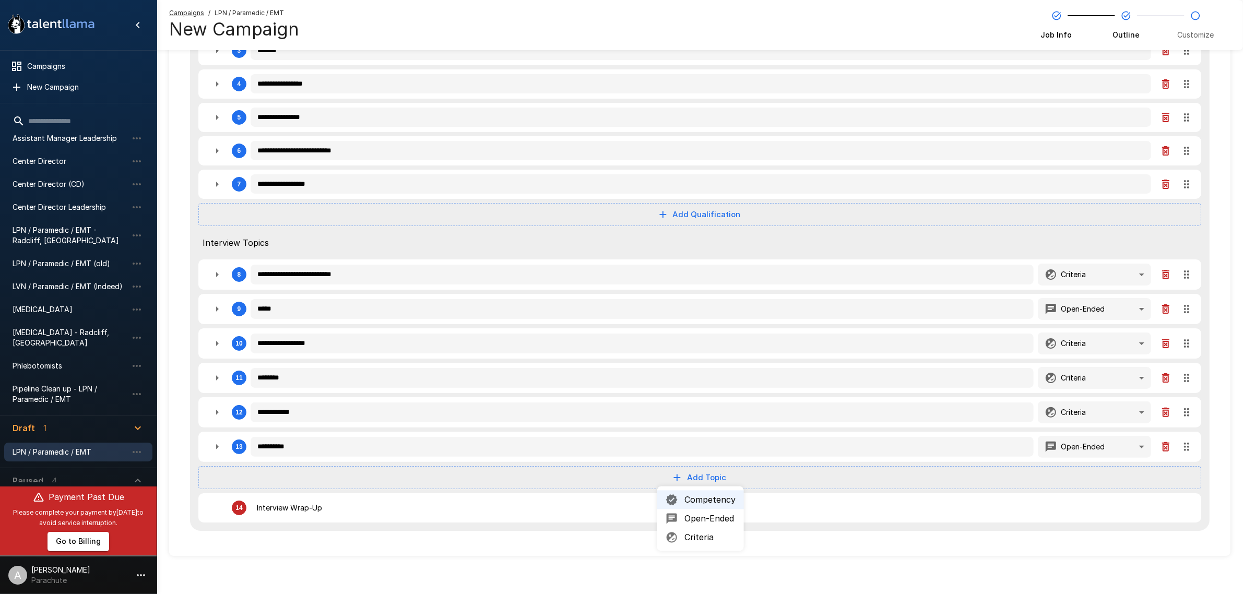
type textarea "*"
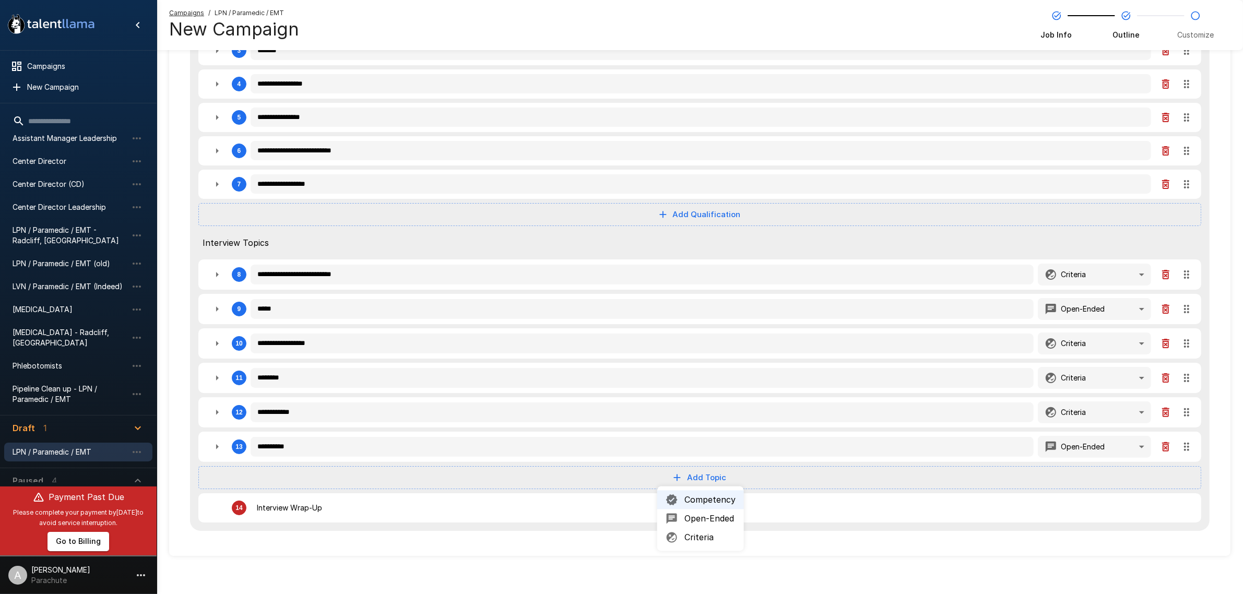
type textarea "*"
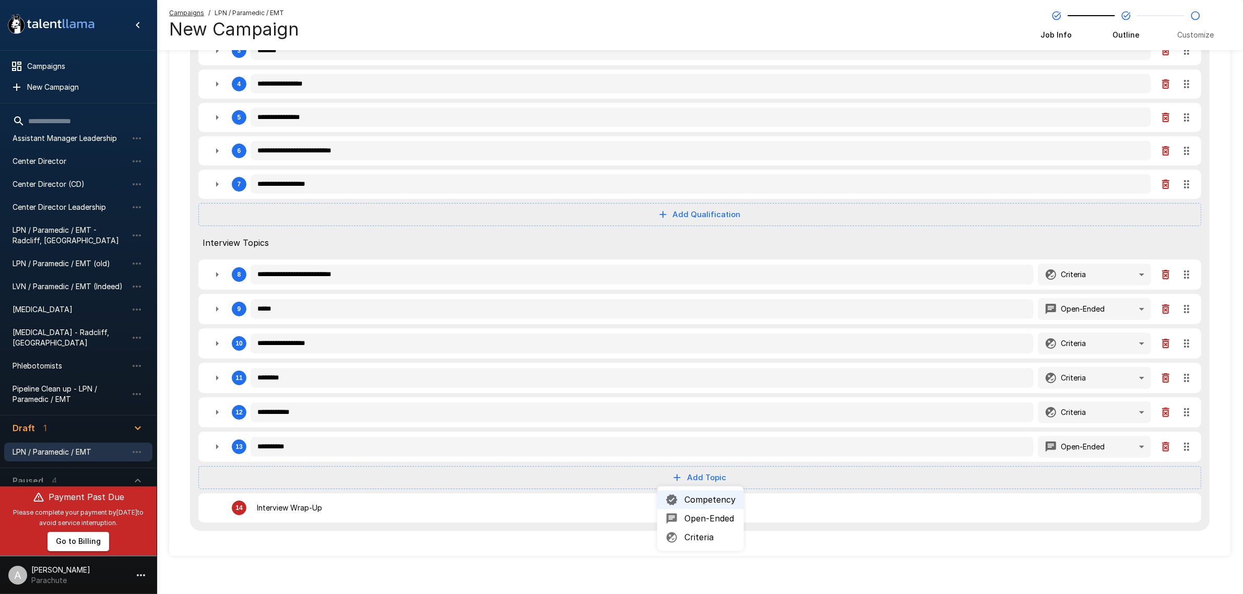
type textarea "*"
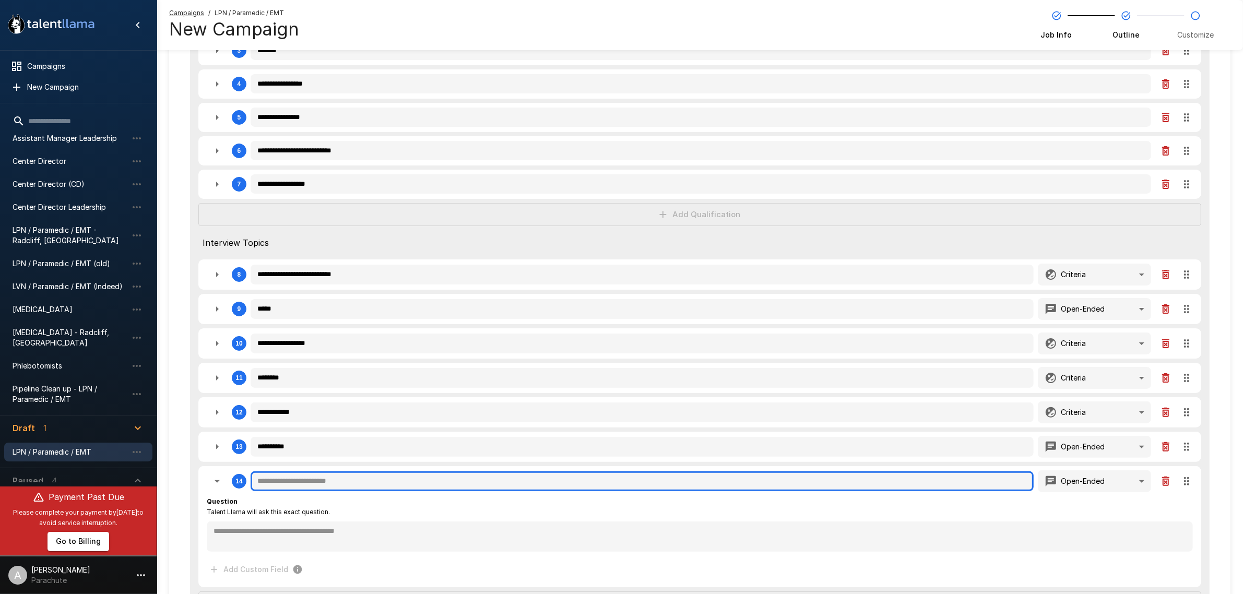
type textarea "*"
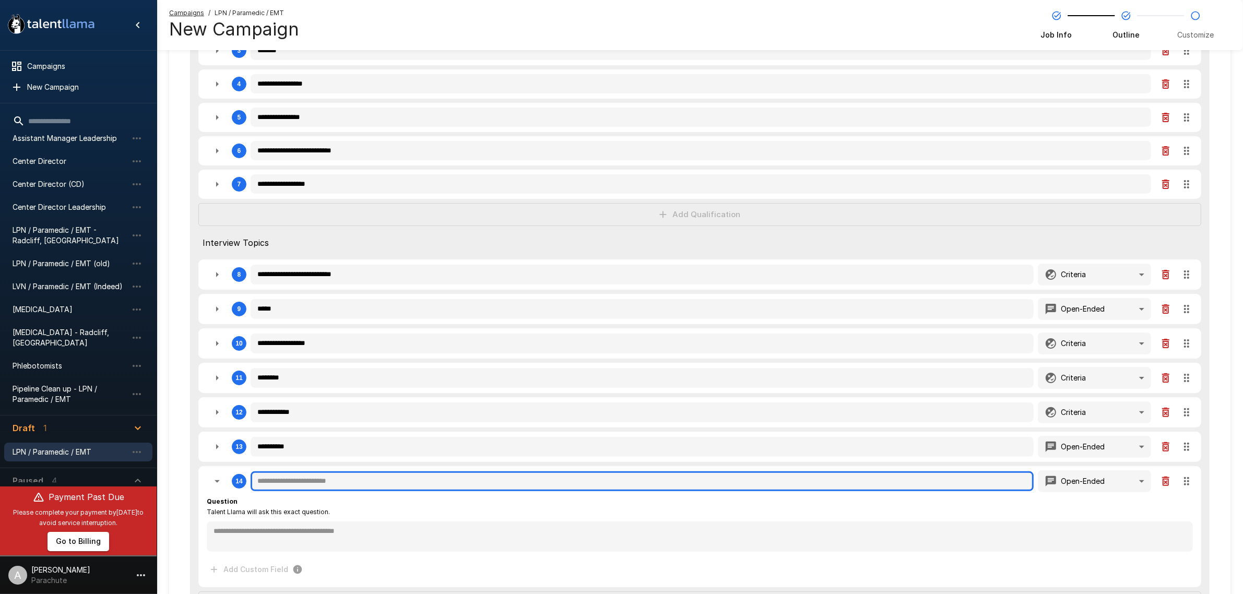
type textarea "*"
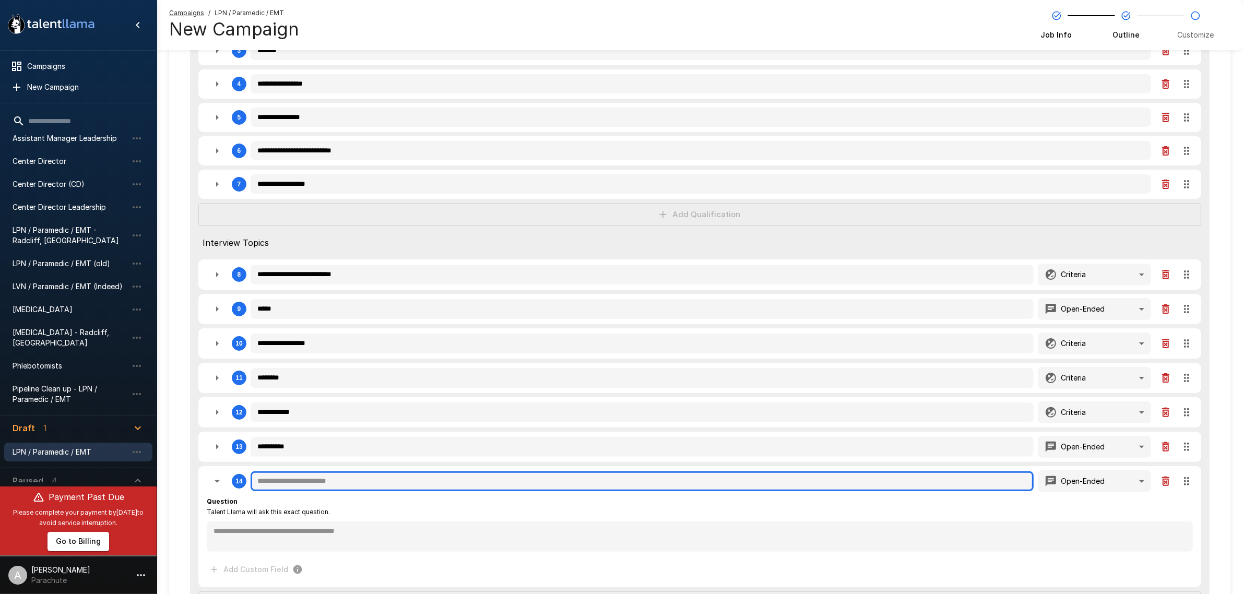
type textarea "*"
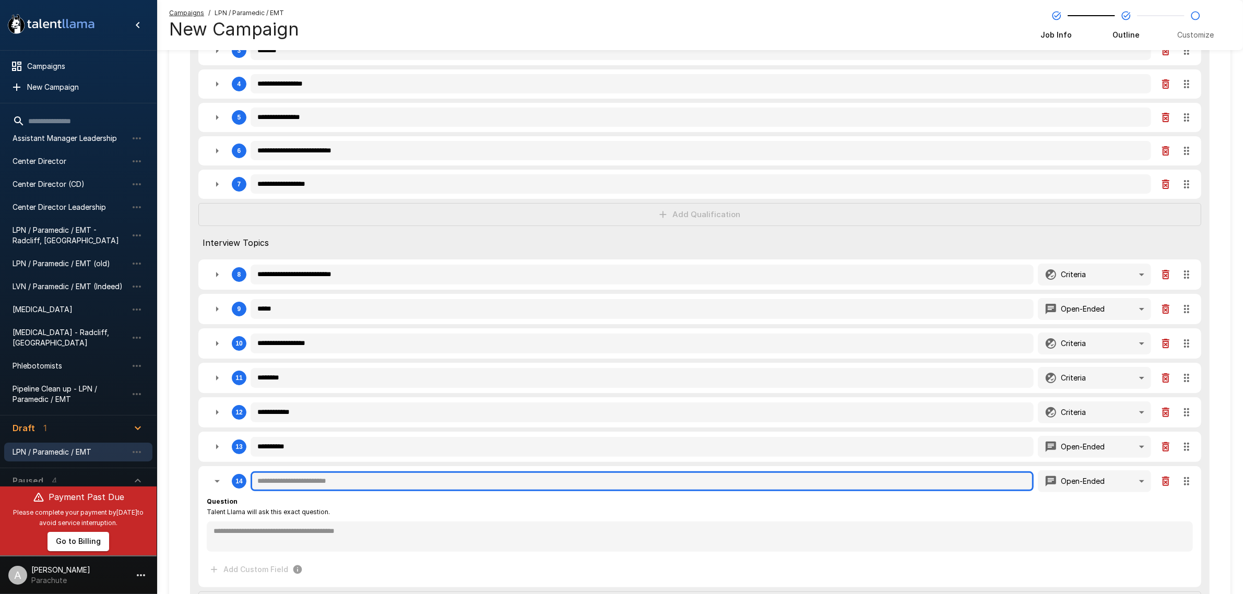
type textarea "*"
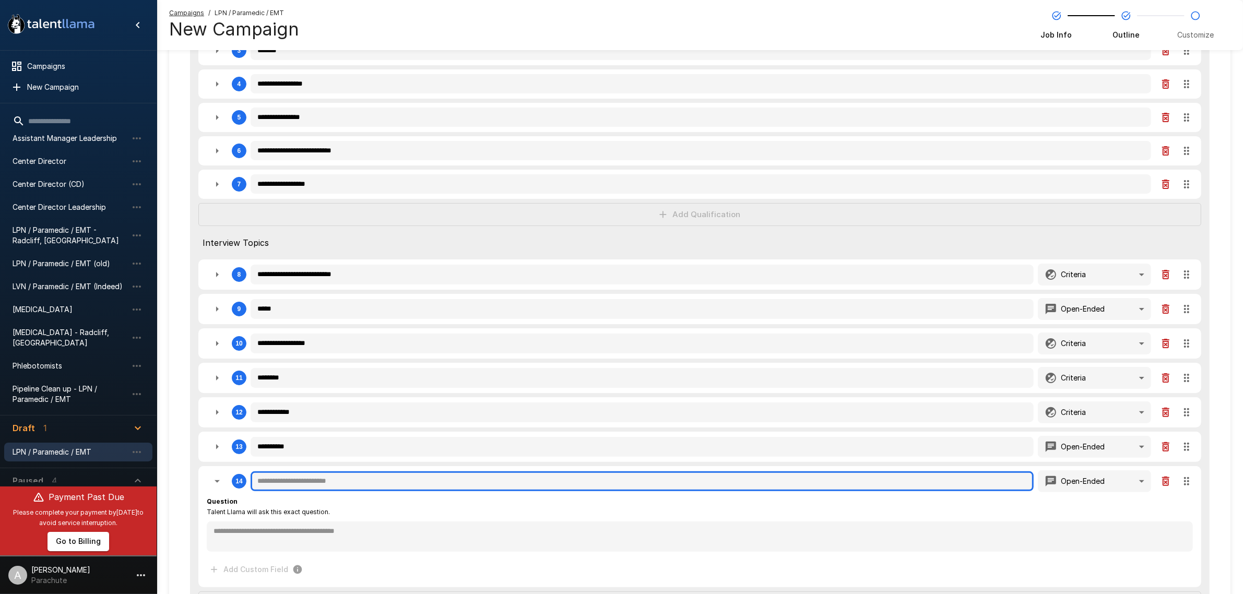
type textarea "*"
click at [337, 483] on input "text" at bounding box center [642, 481] width 783 height 20
type textarea "*"
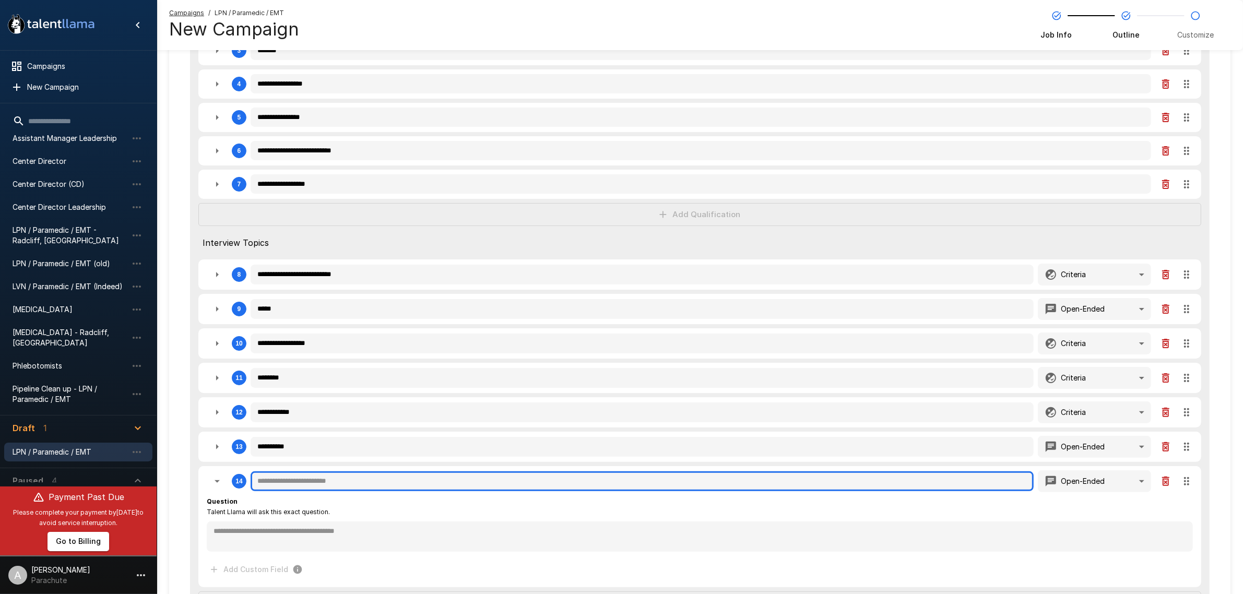
type textarea "*"
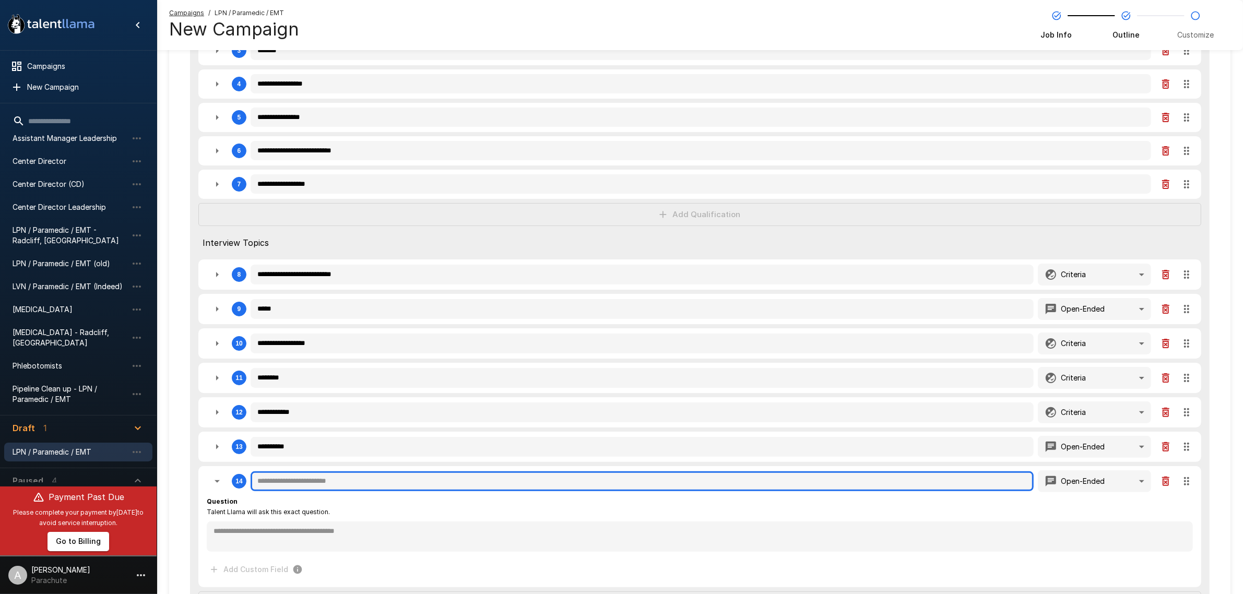
type textarea "*"
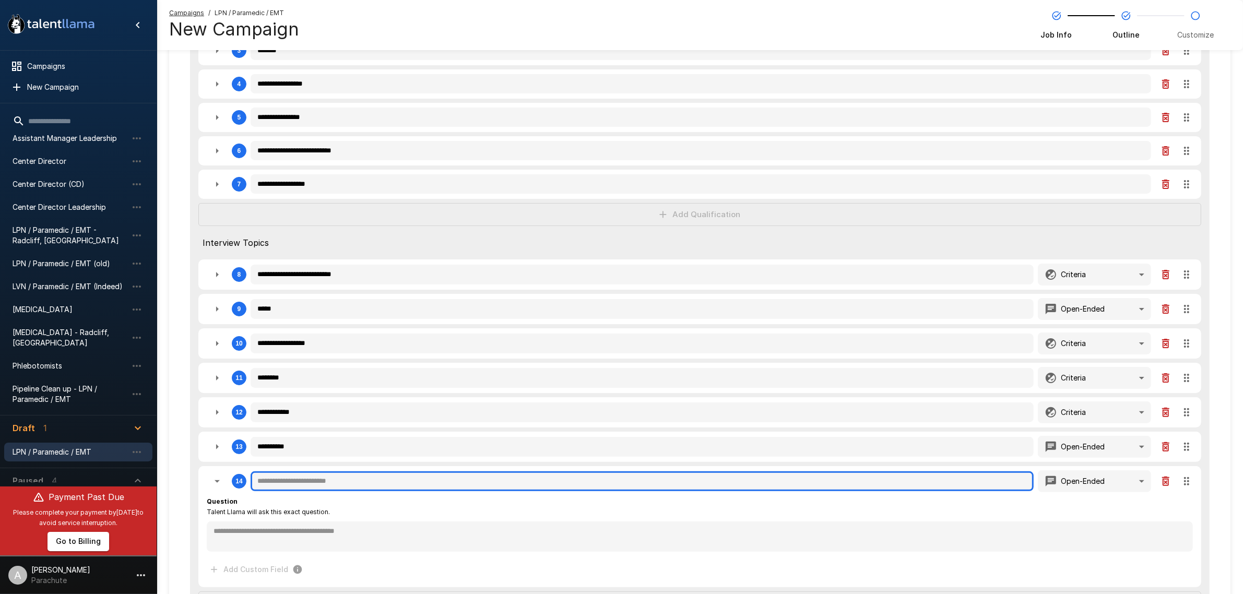
type textarea "*"
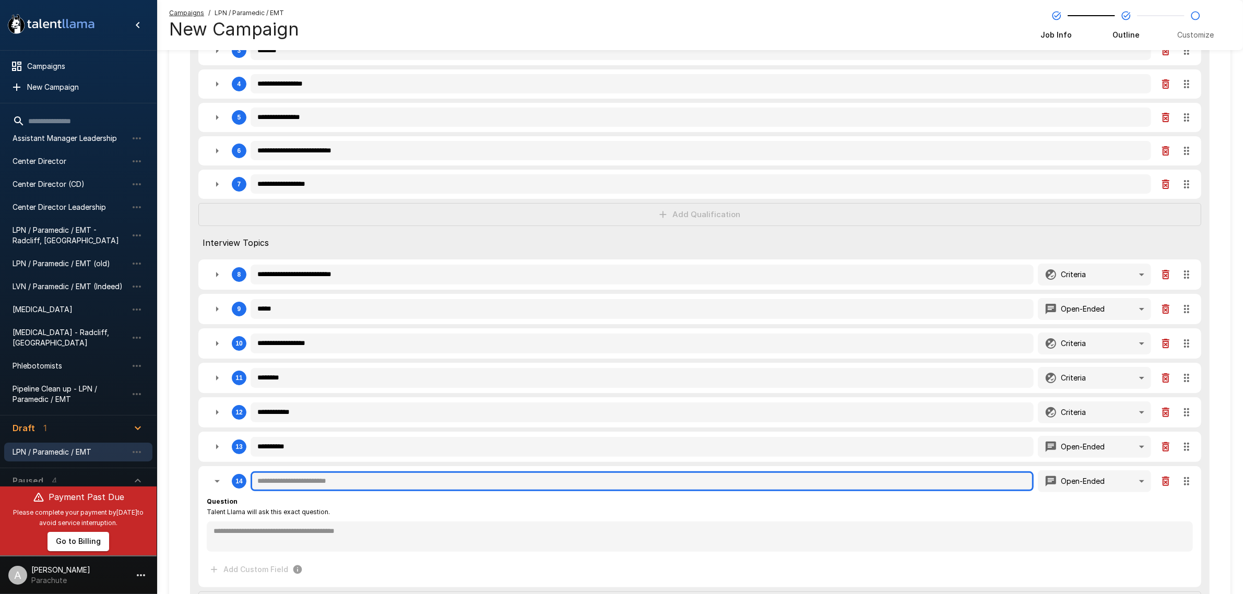
type textarea "*"
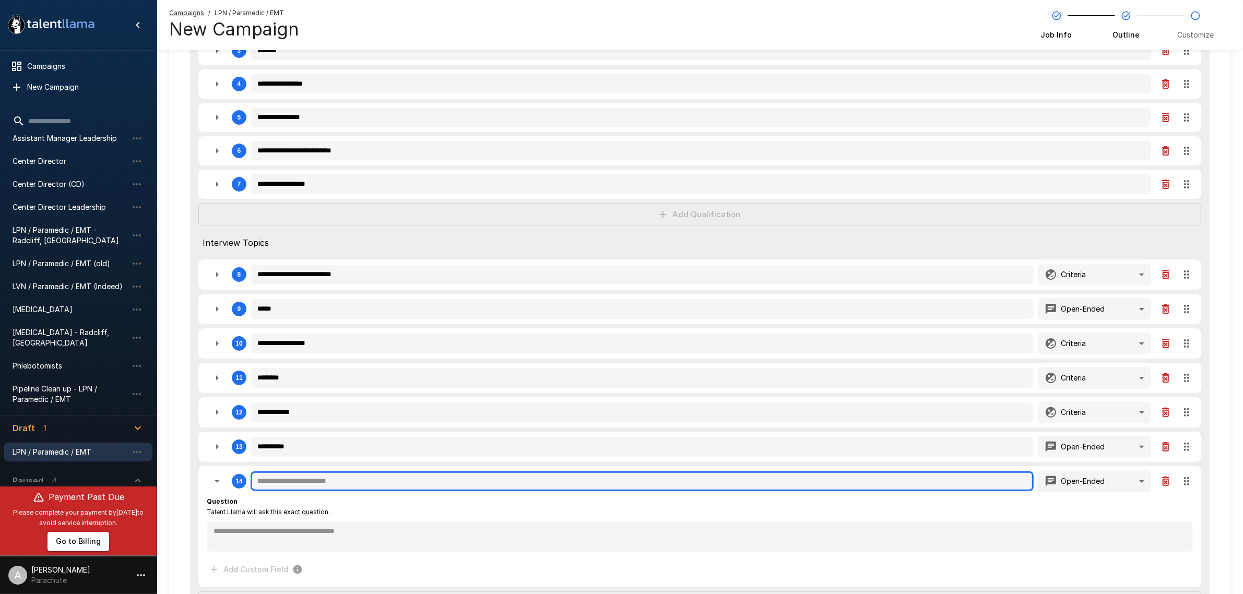
type textarea "*"
type input "*"
type textarea "*"
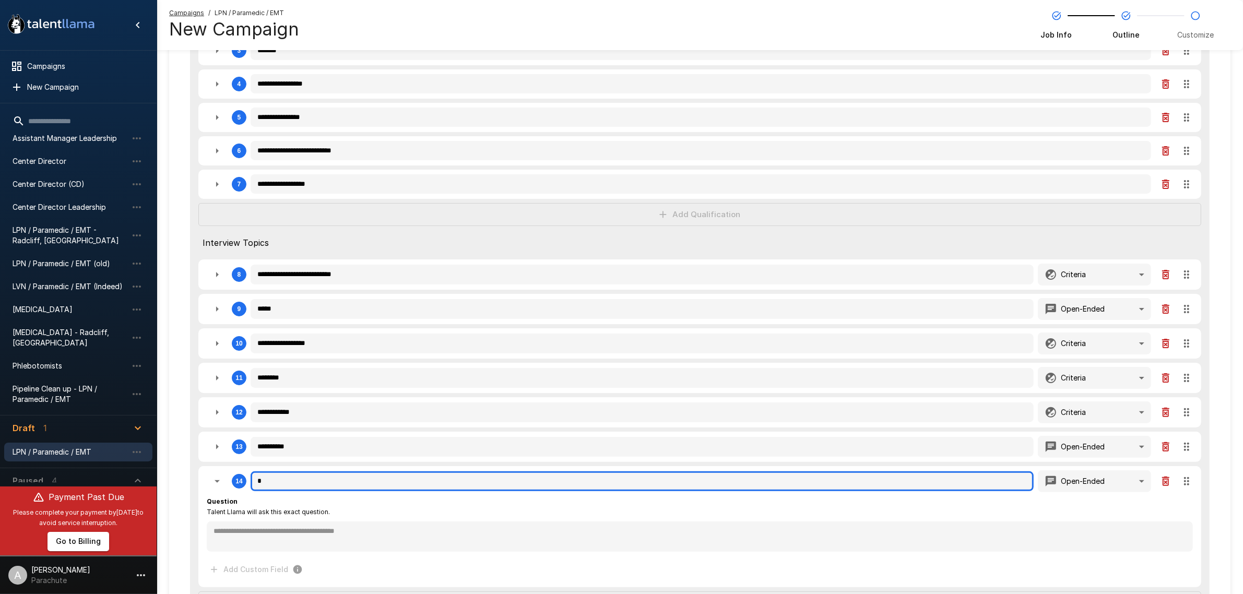
type textarea "*"
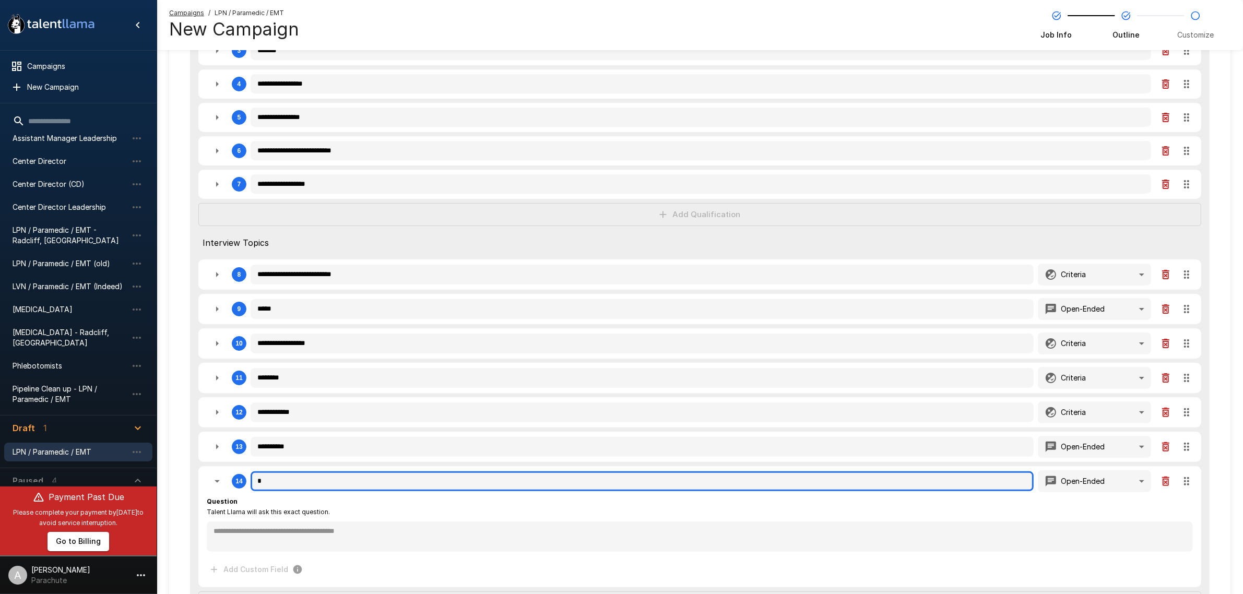
type textarea "*"
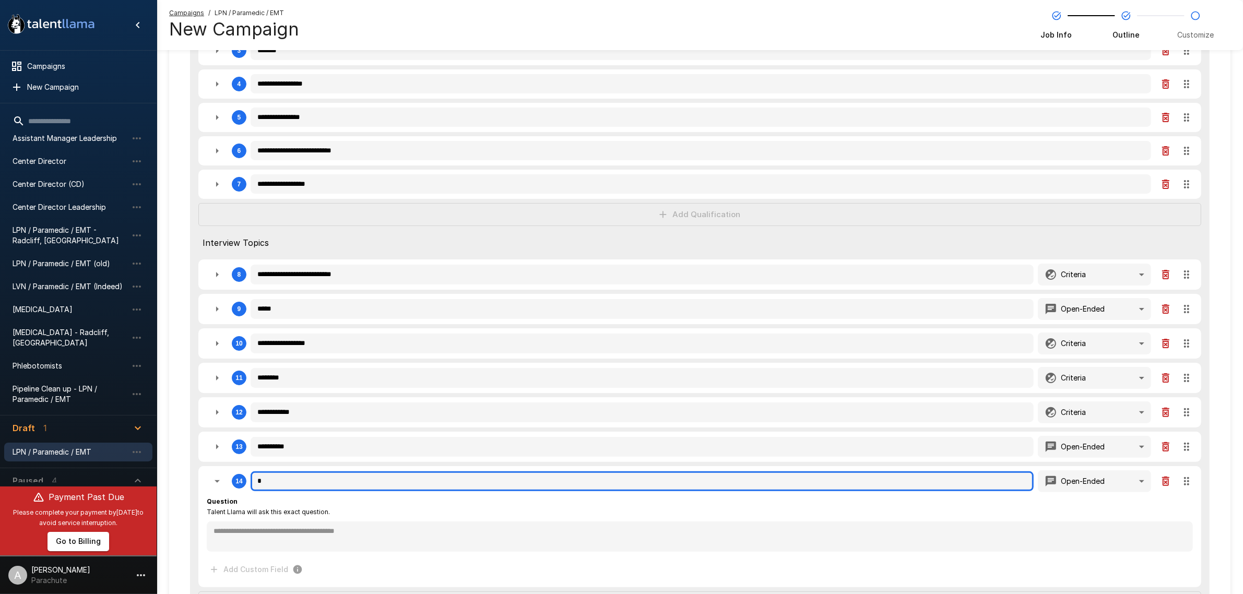
type textarea "*"
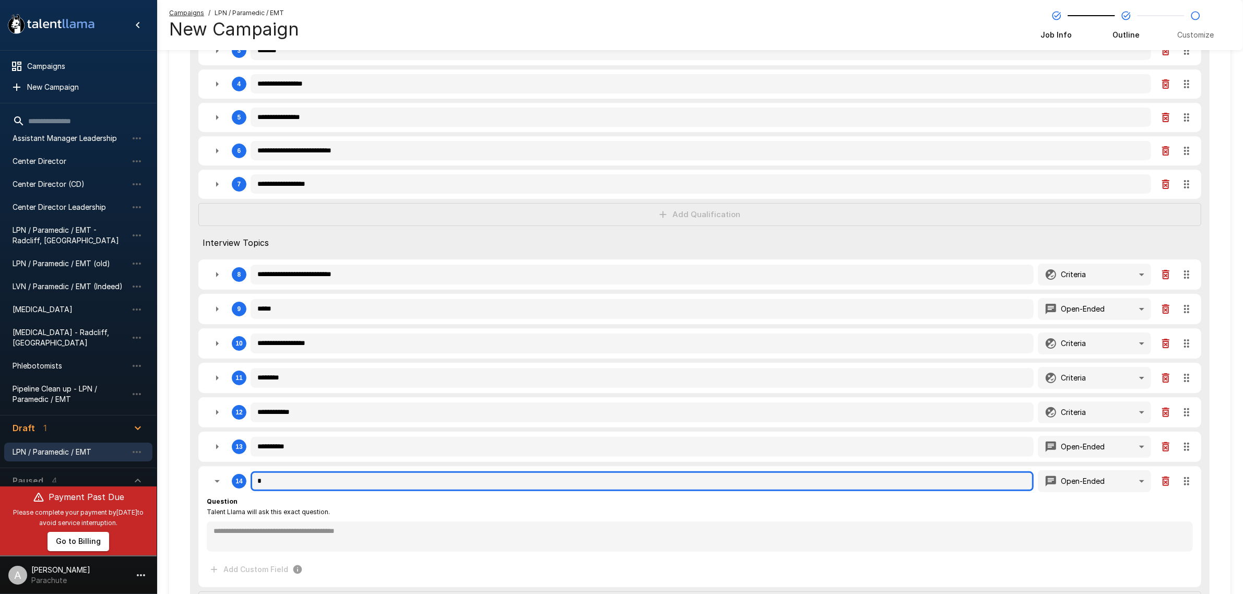
type textarea "*"
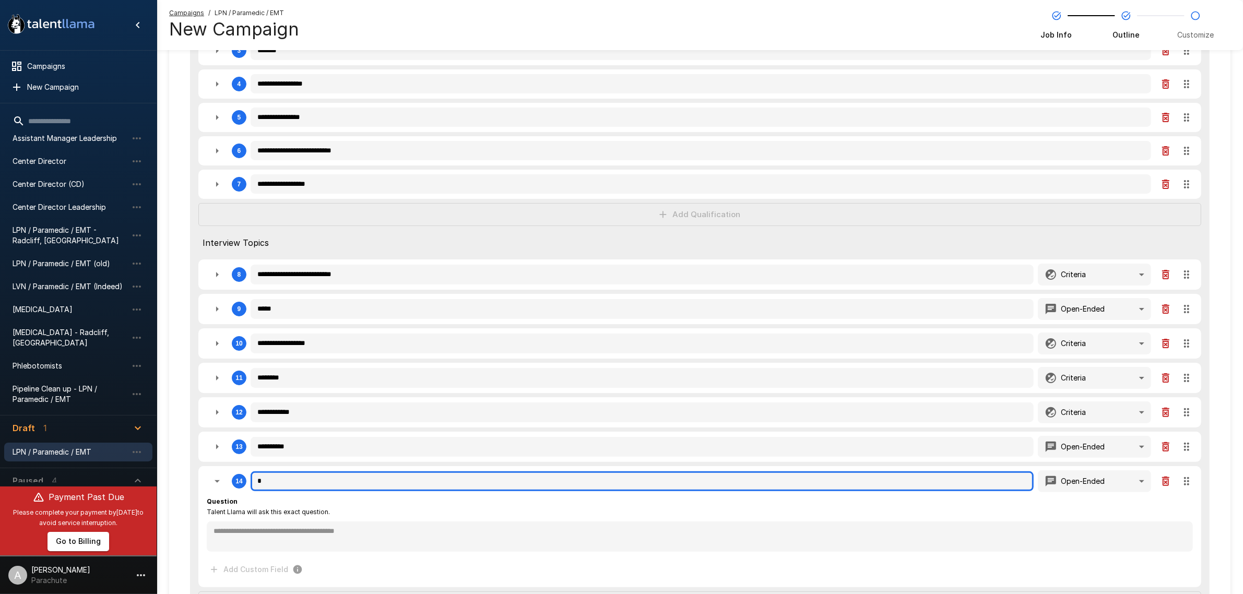
type textarea "*"
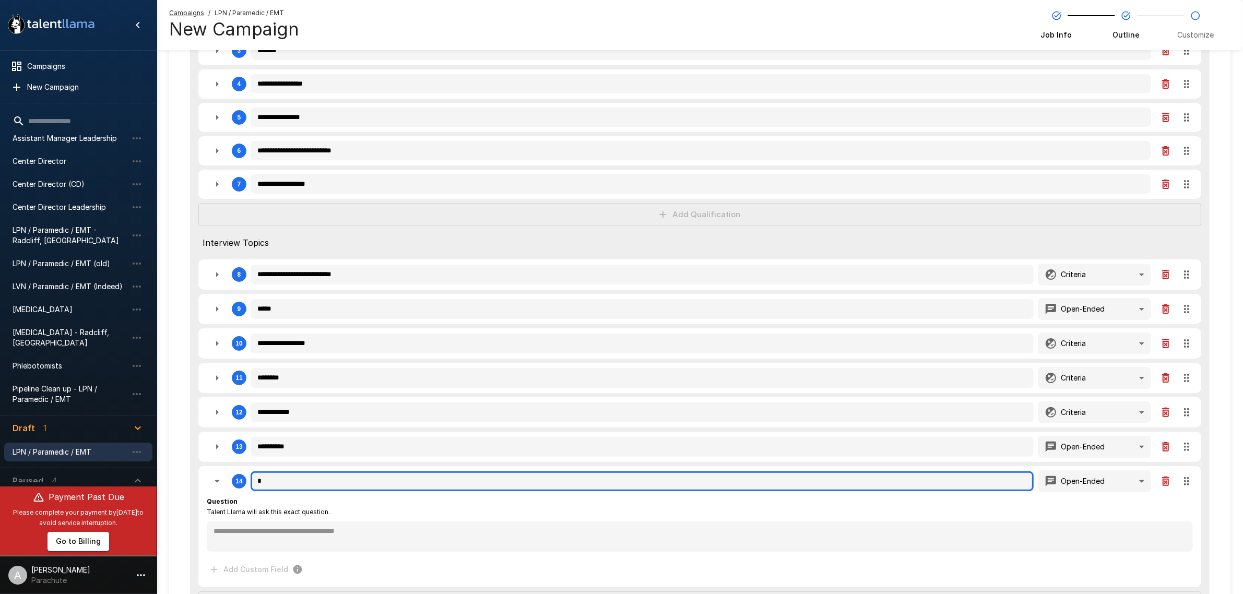
type textarea "*"
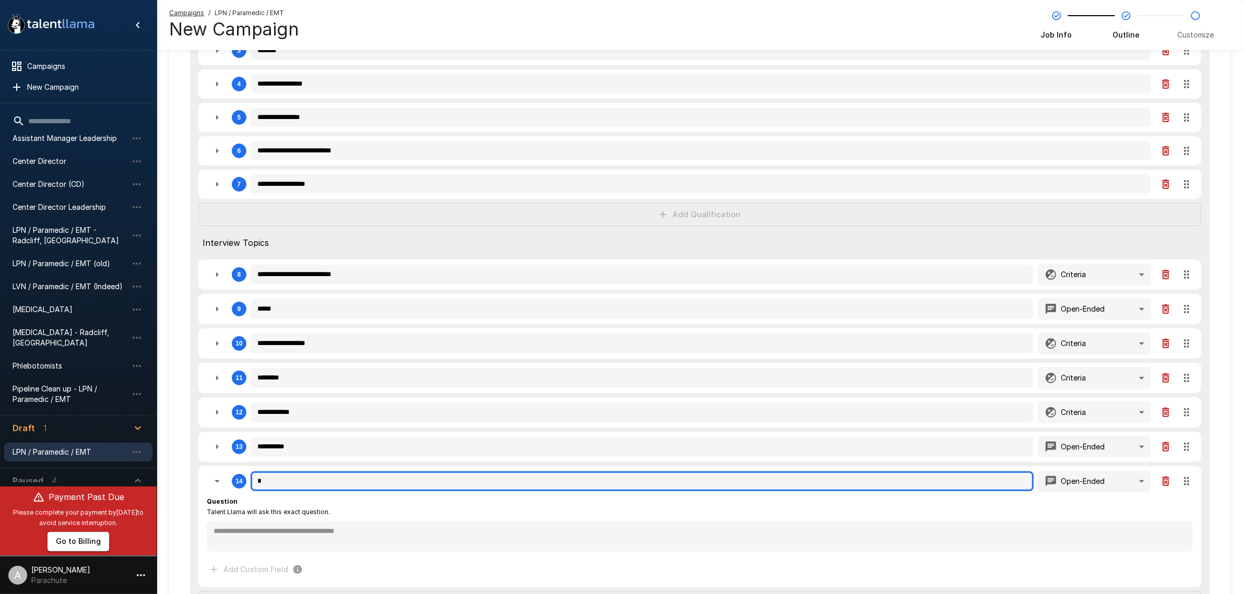
type textarea "*"
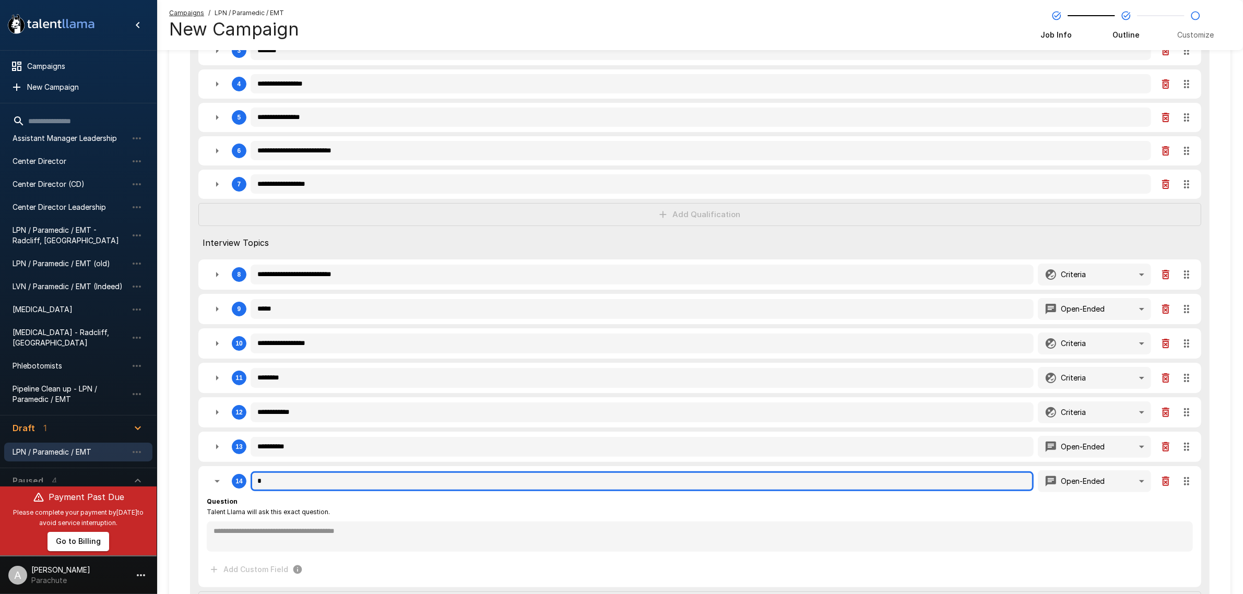
type textarea "*"
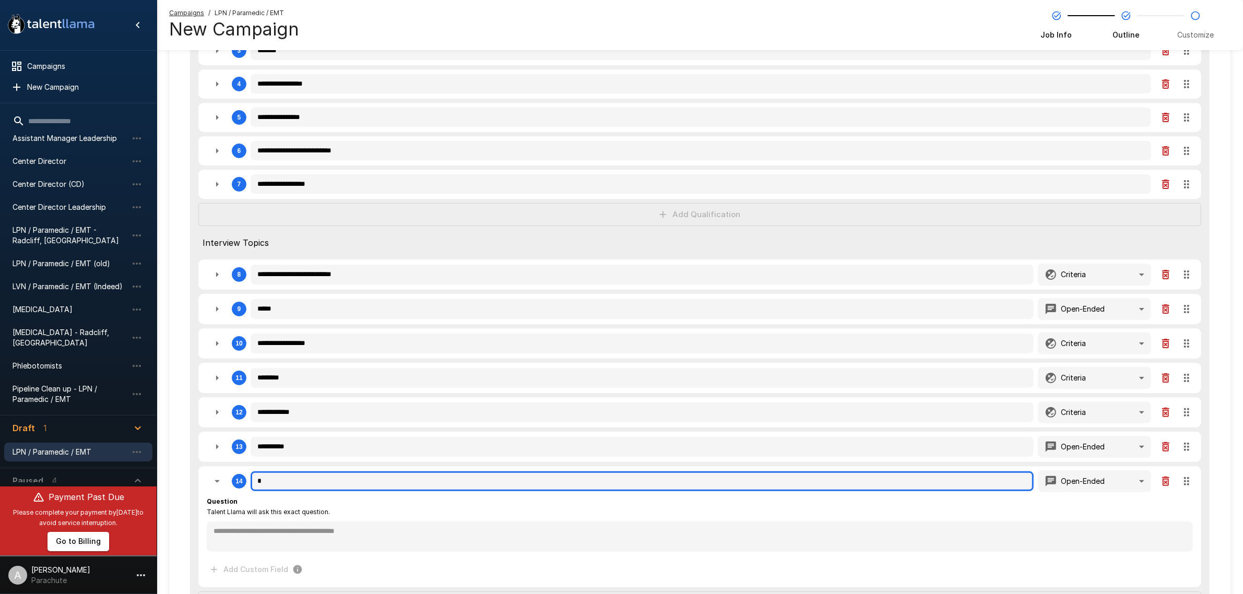
type textarea "*"
type input "**"
type textarea "*"
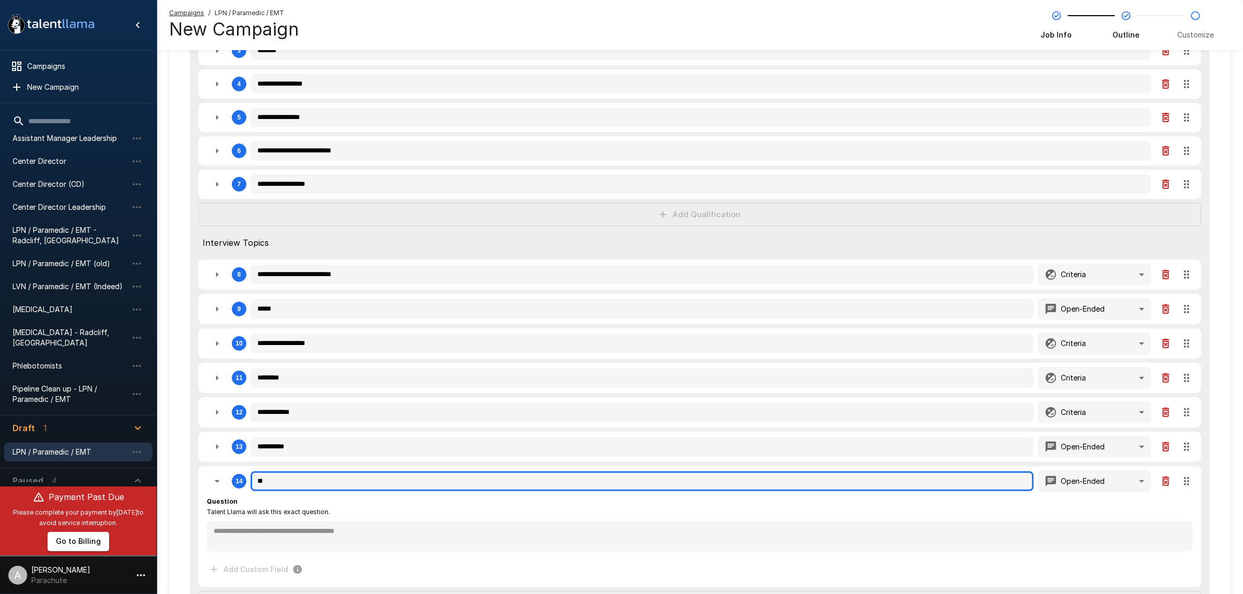
type textarea "*"
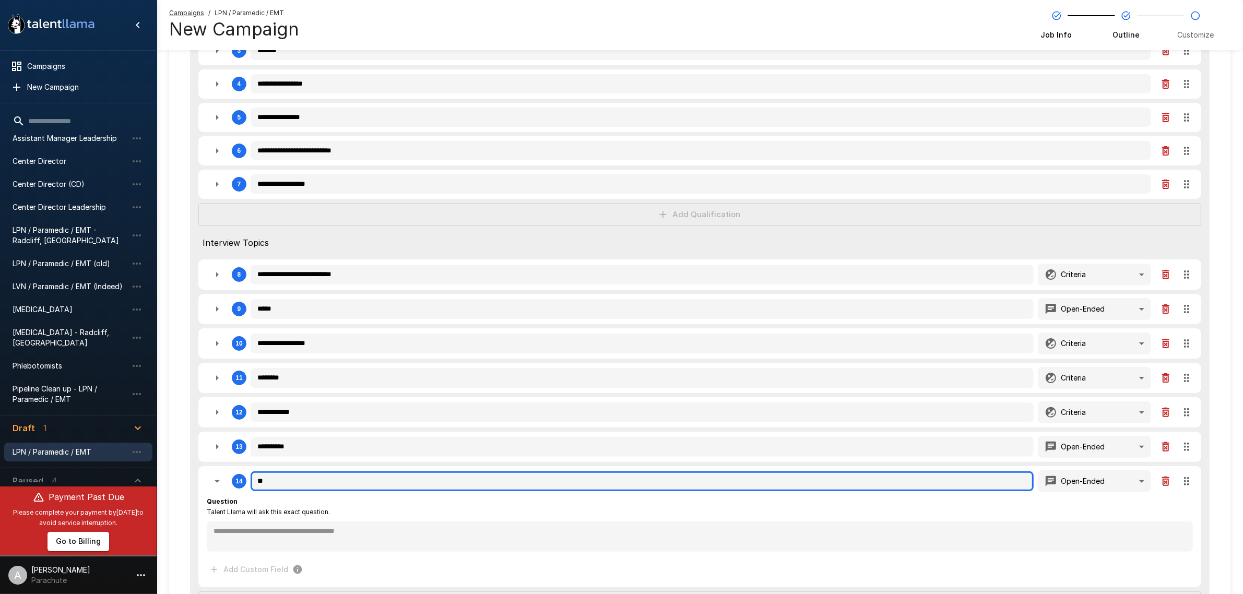
type textarea "*"
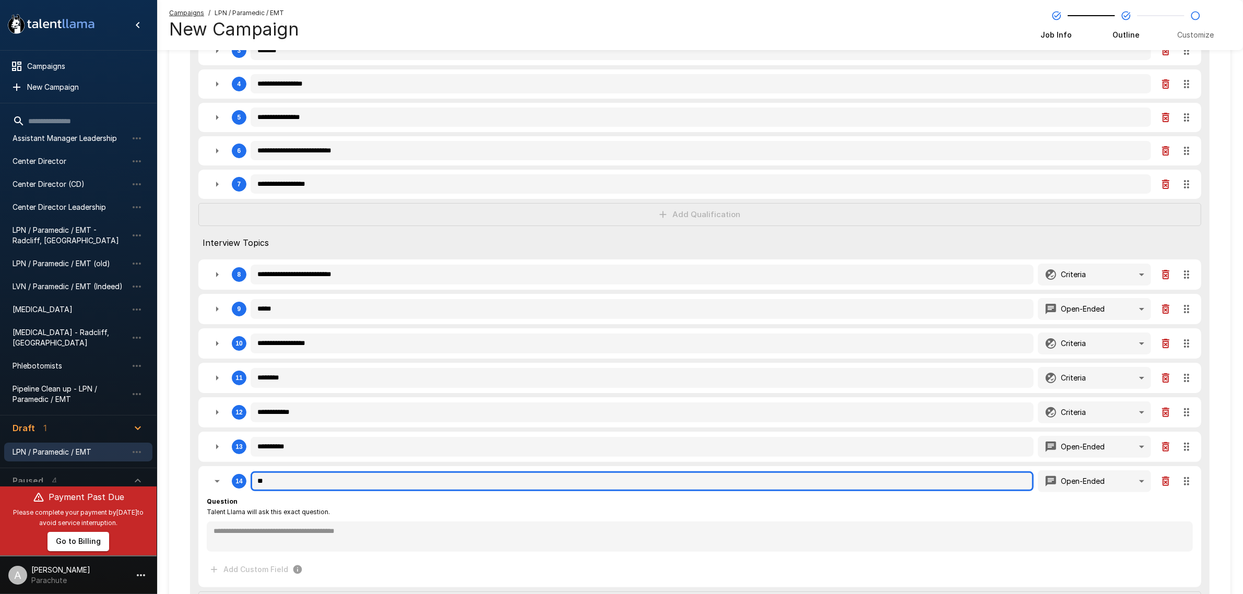
type textarea "*"
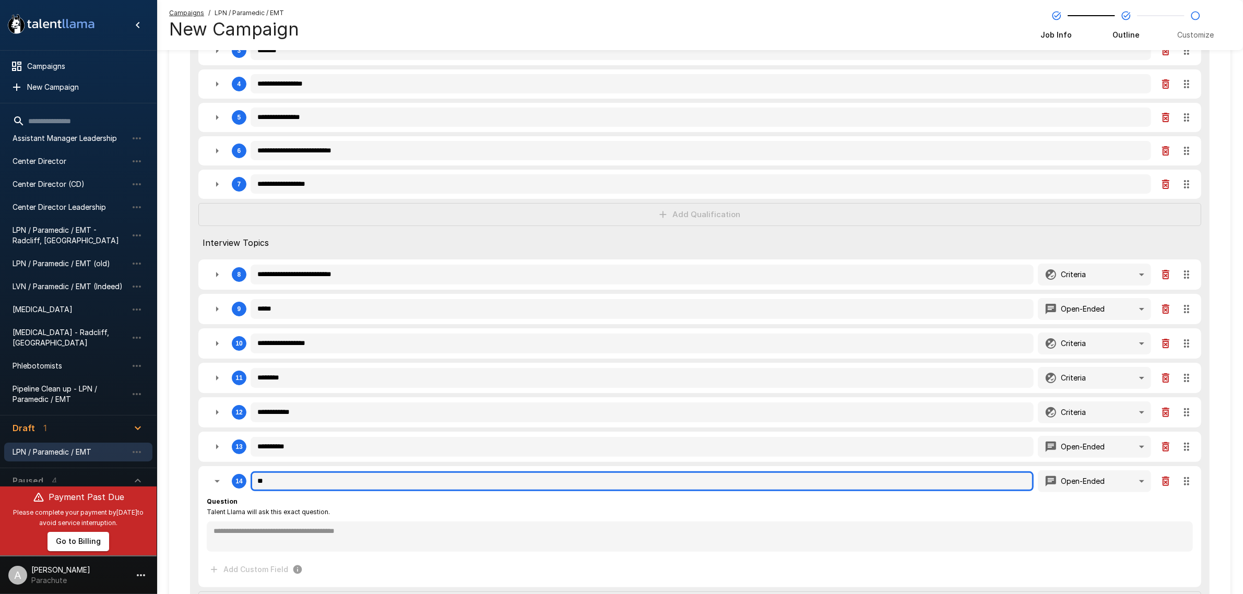
type textarea "*"
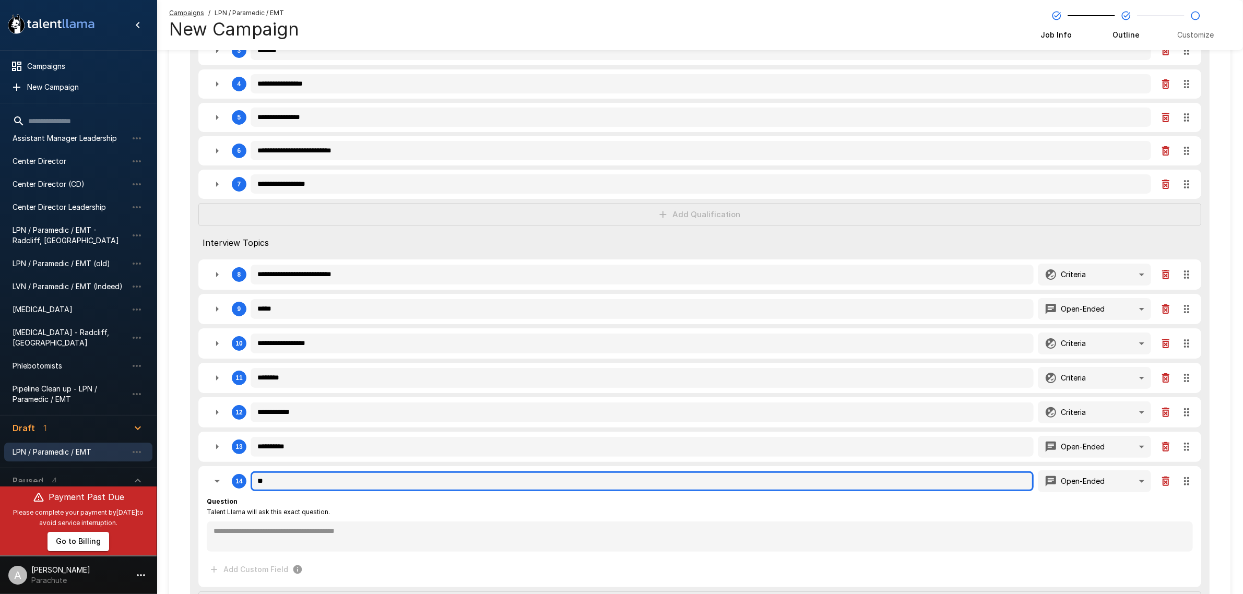
type textarea "*"
type input "***"
type textarea "*"
type input "****"
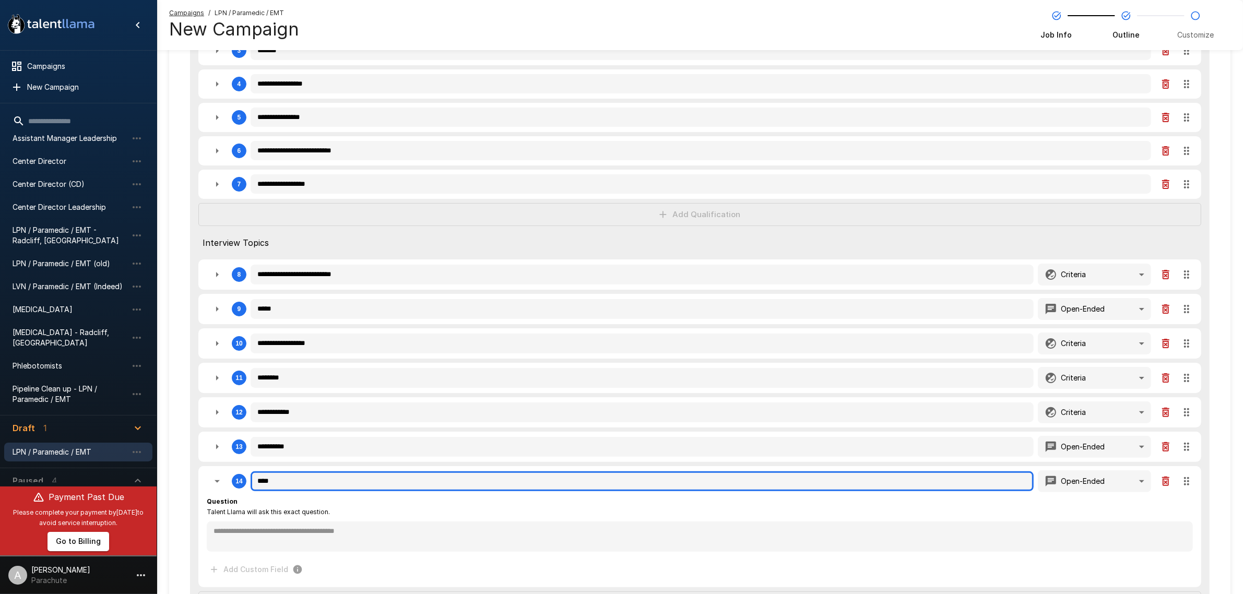
type textarea "*"
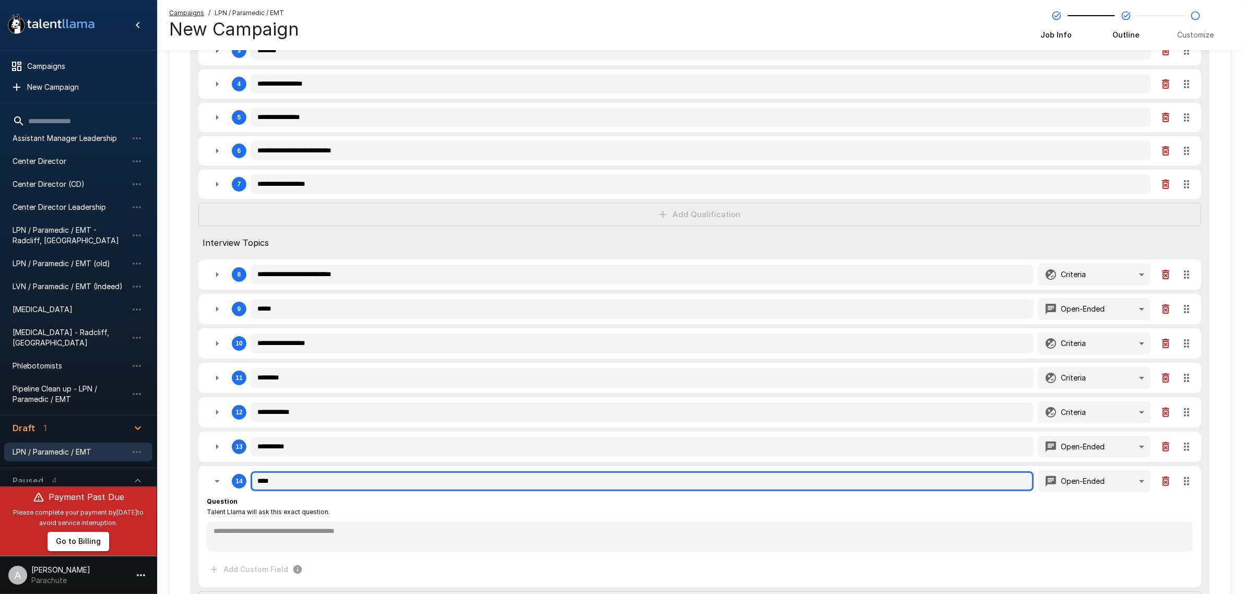
type textarea "*"
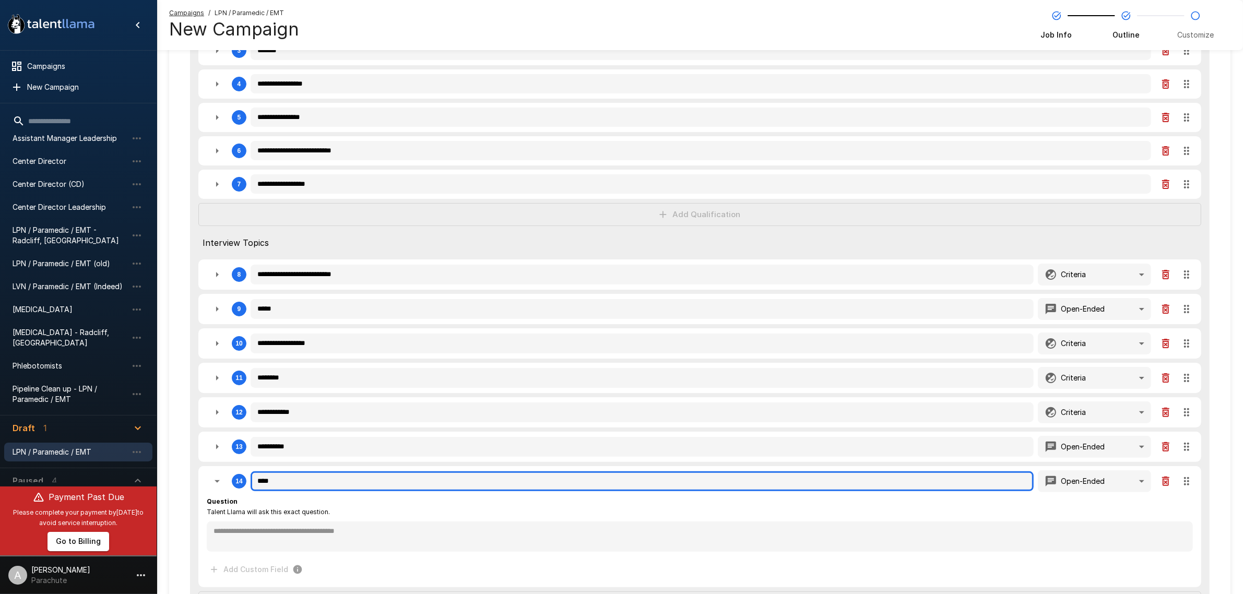
type textarea "*"
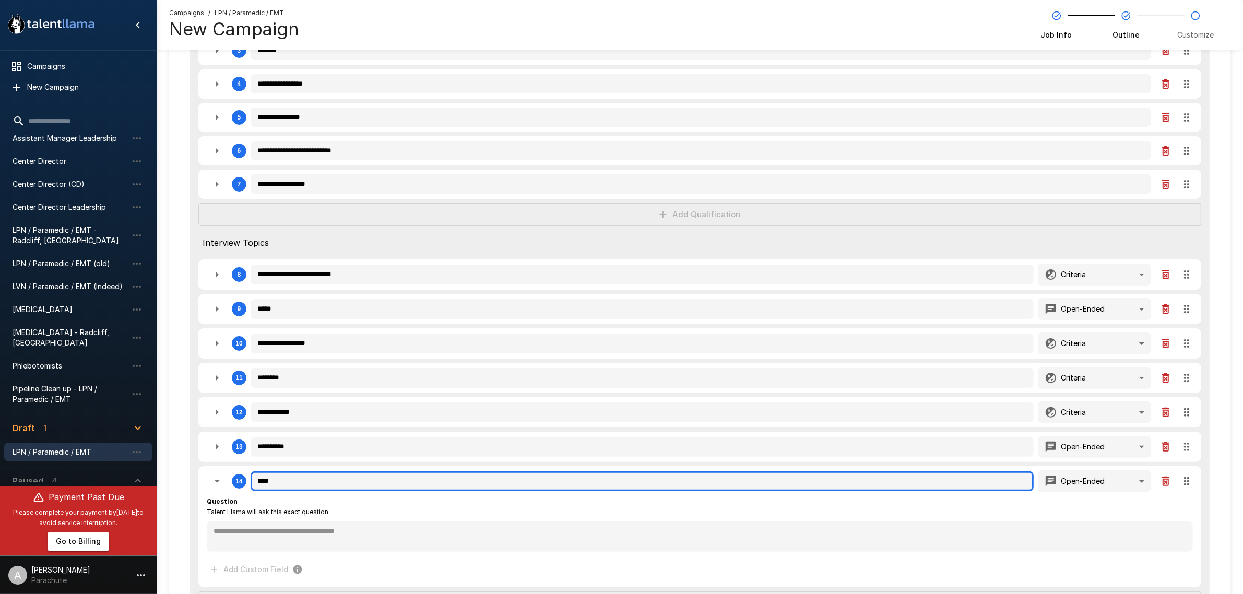
type textarea "*"
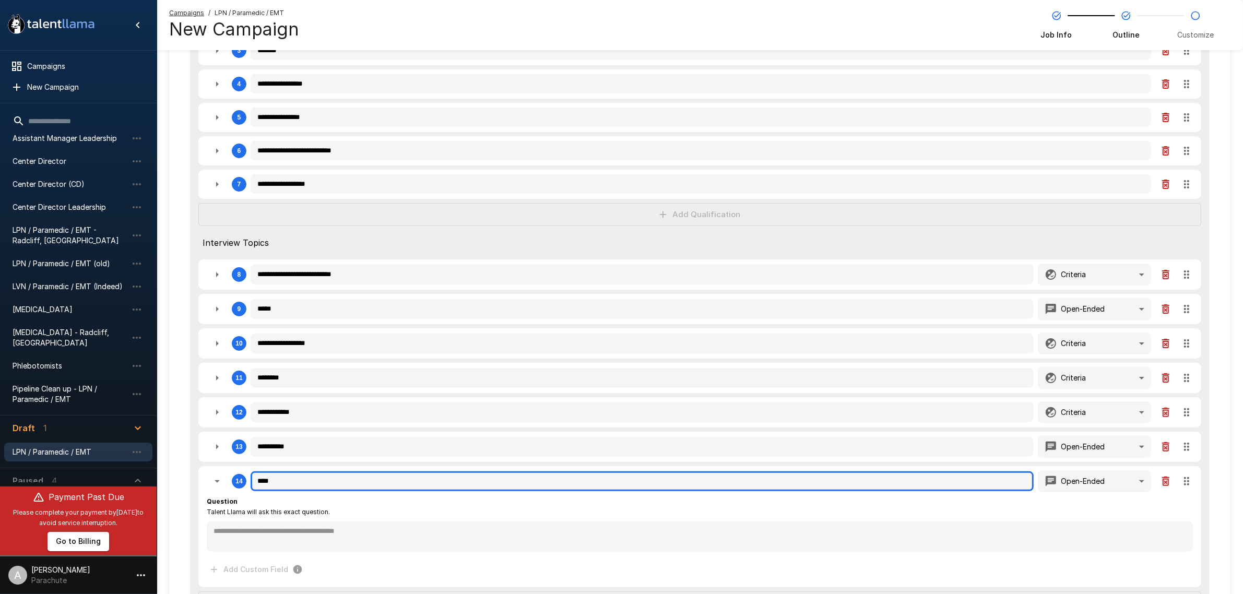
type textarea "*"
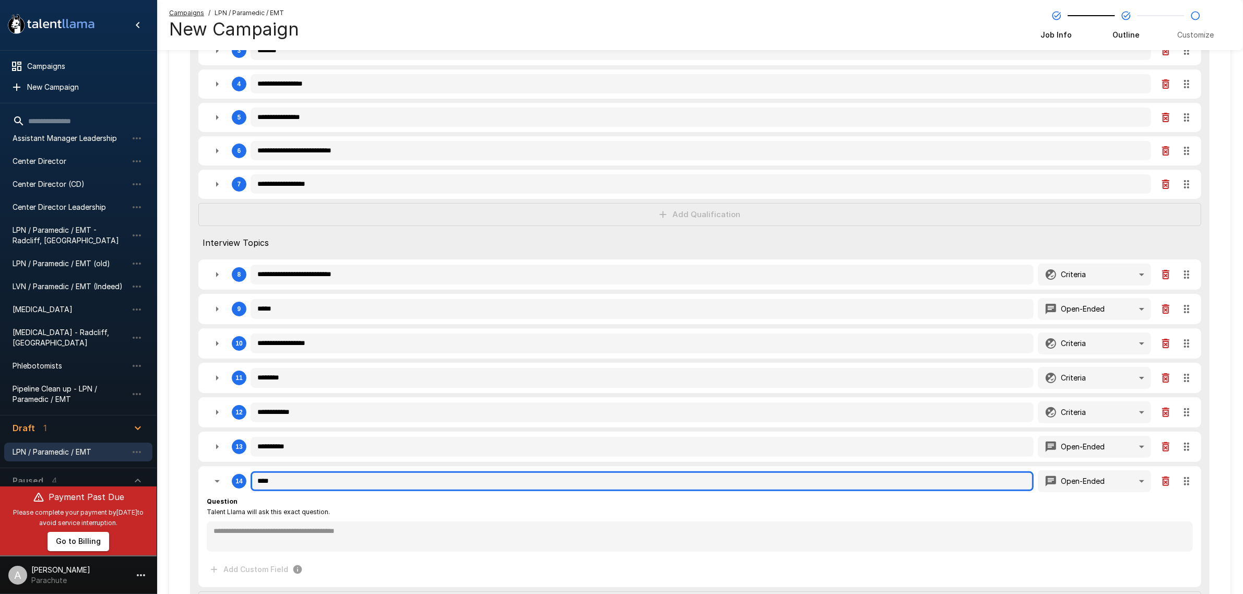
type textarea "*"
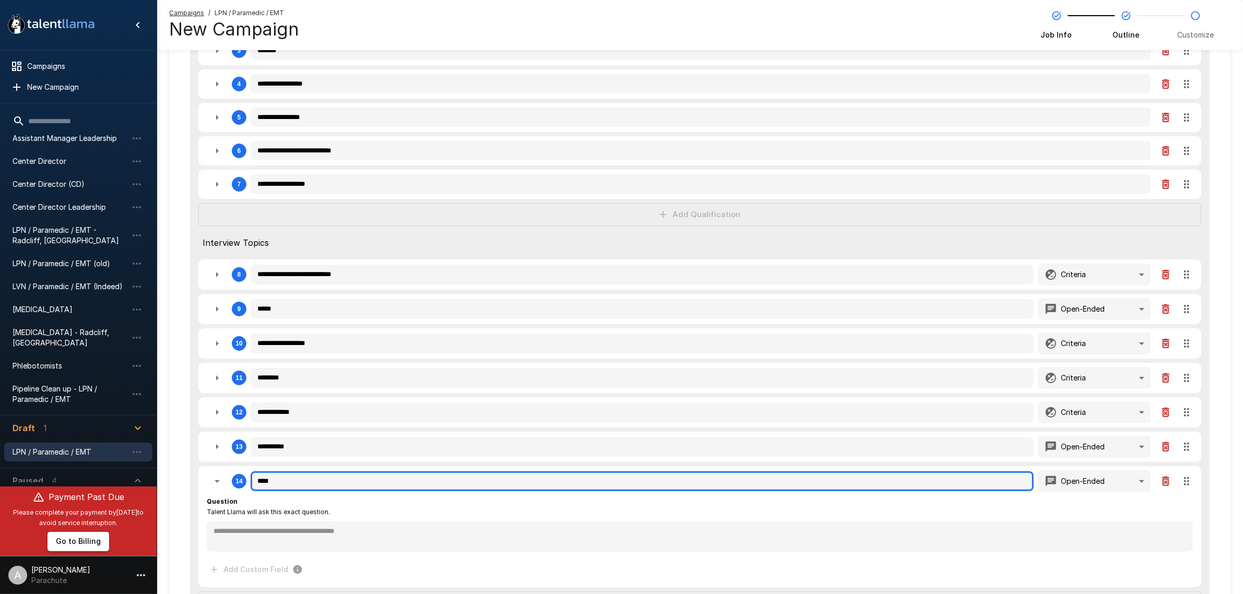
type textarea "*"
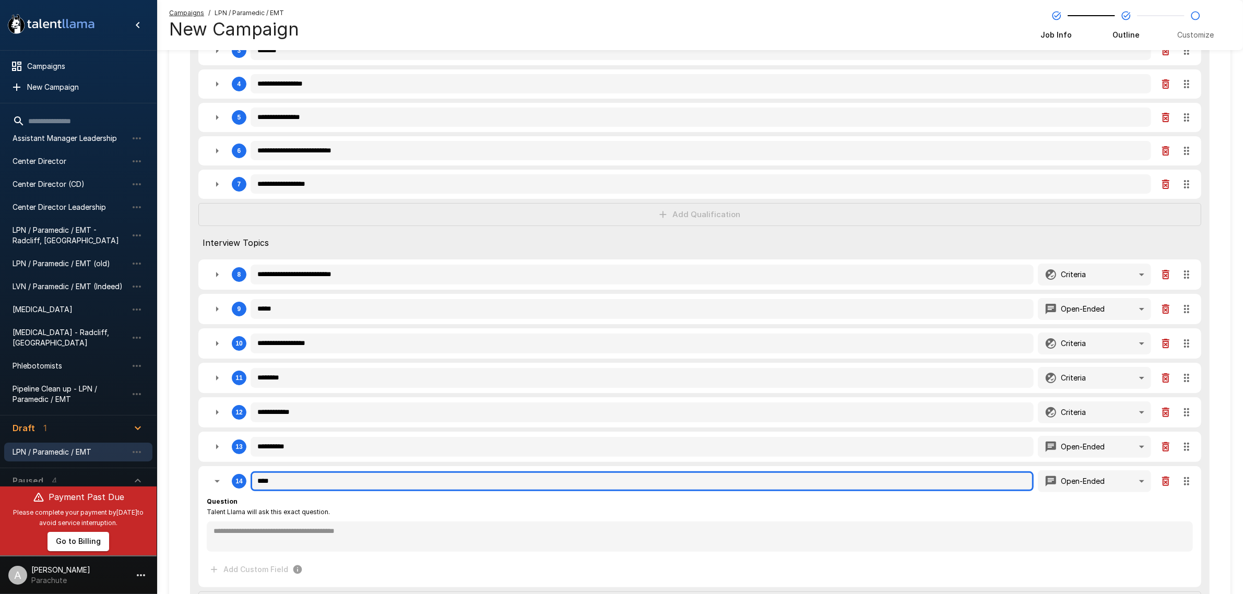
type textarea "*"
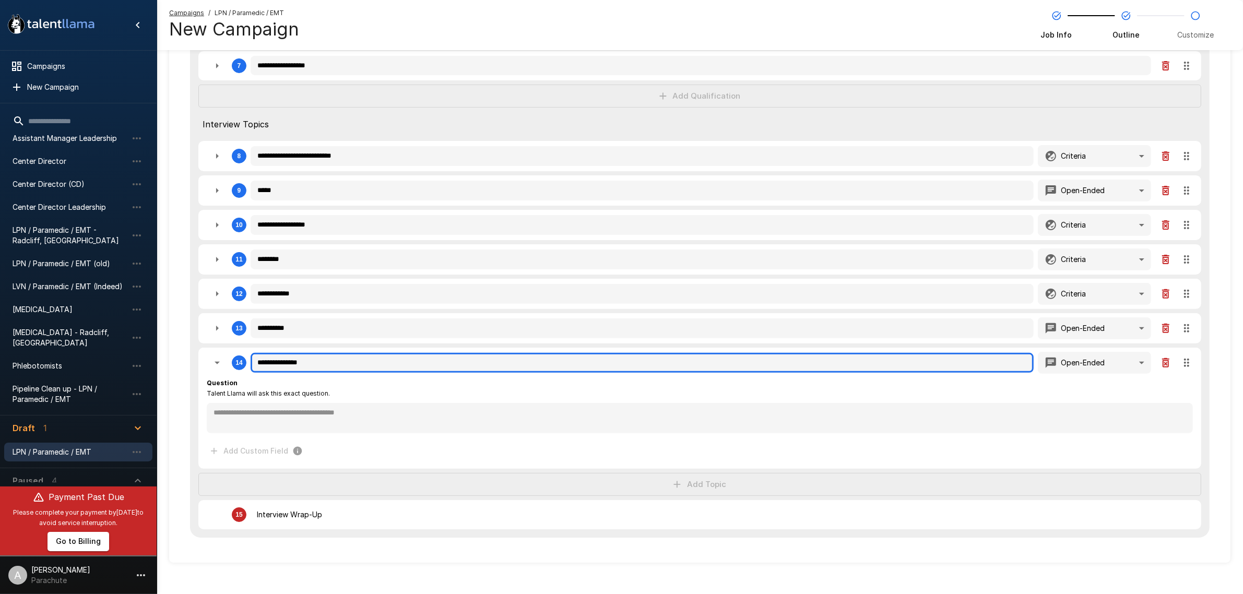
scroll to position [351, 0]
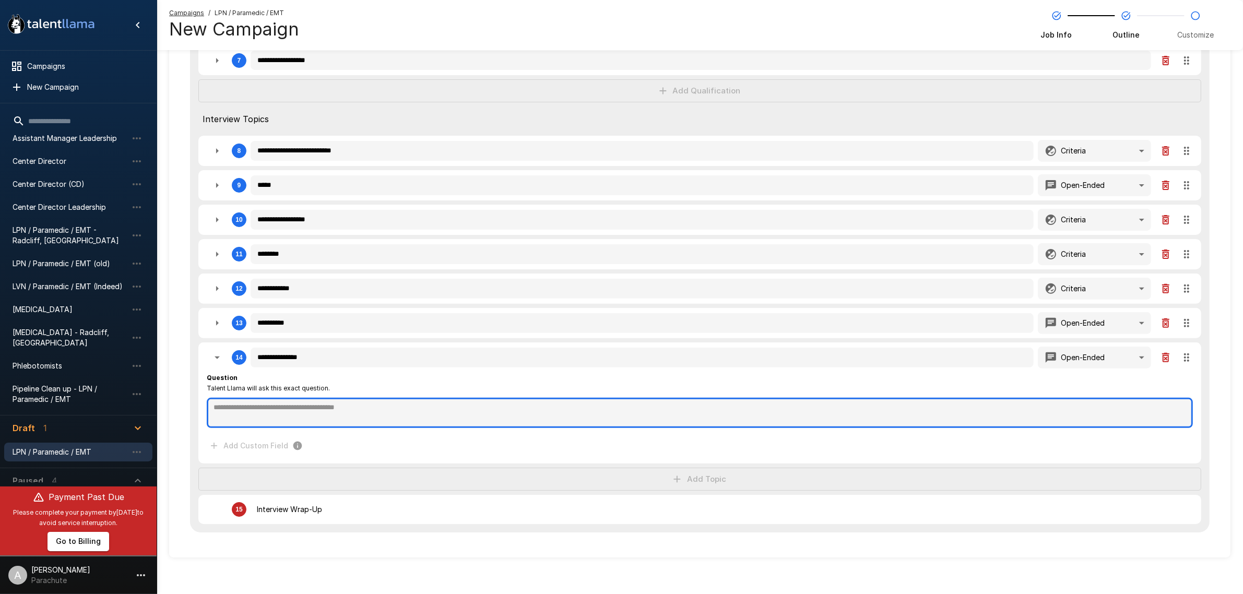
click at [327, 403] on textarea at bounding box center [700, 413] width 986 height 30
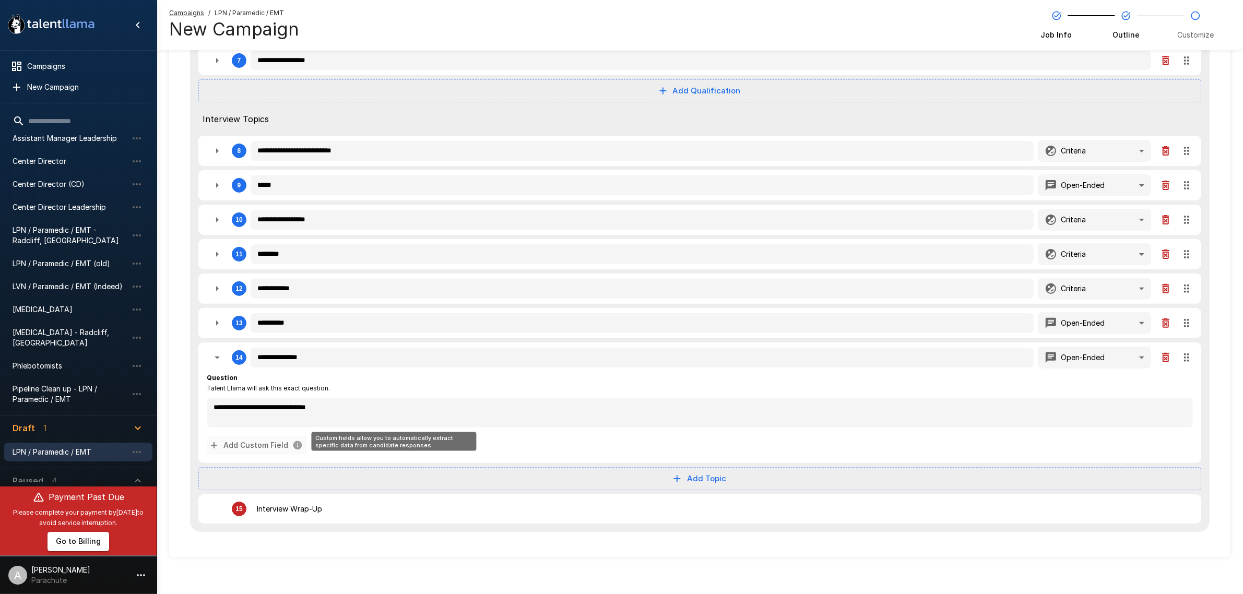
click at [251, 436] on button "Add Custom Field" at bounding box center [257, 445] width 100 height 19
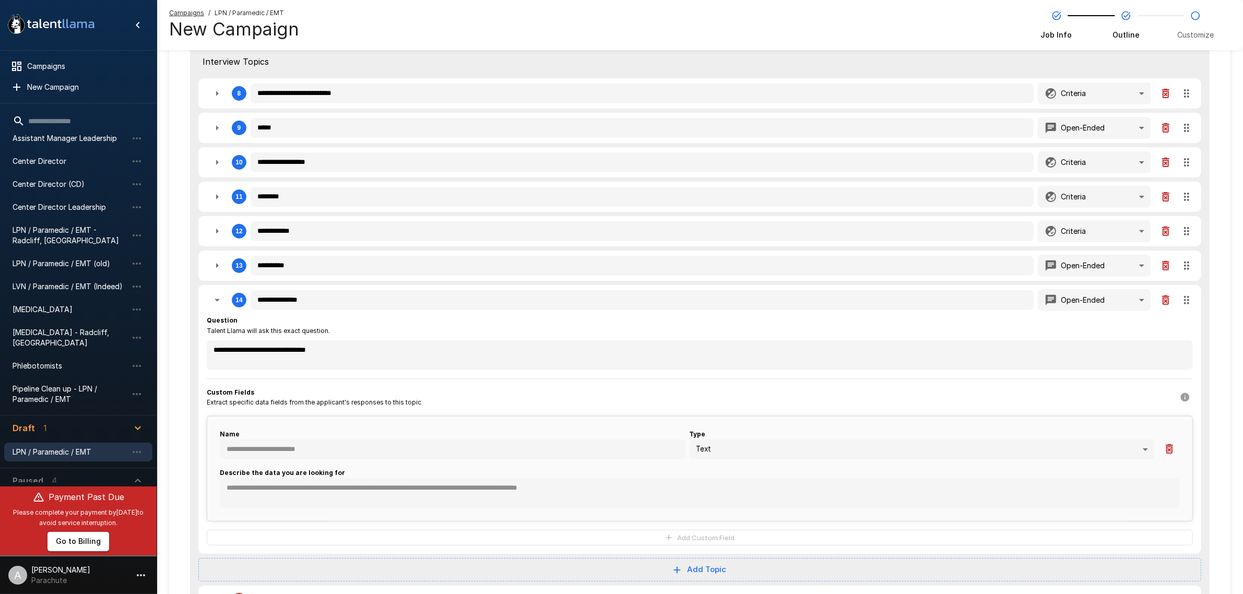
scroll to position [482, 0]
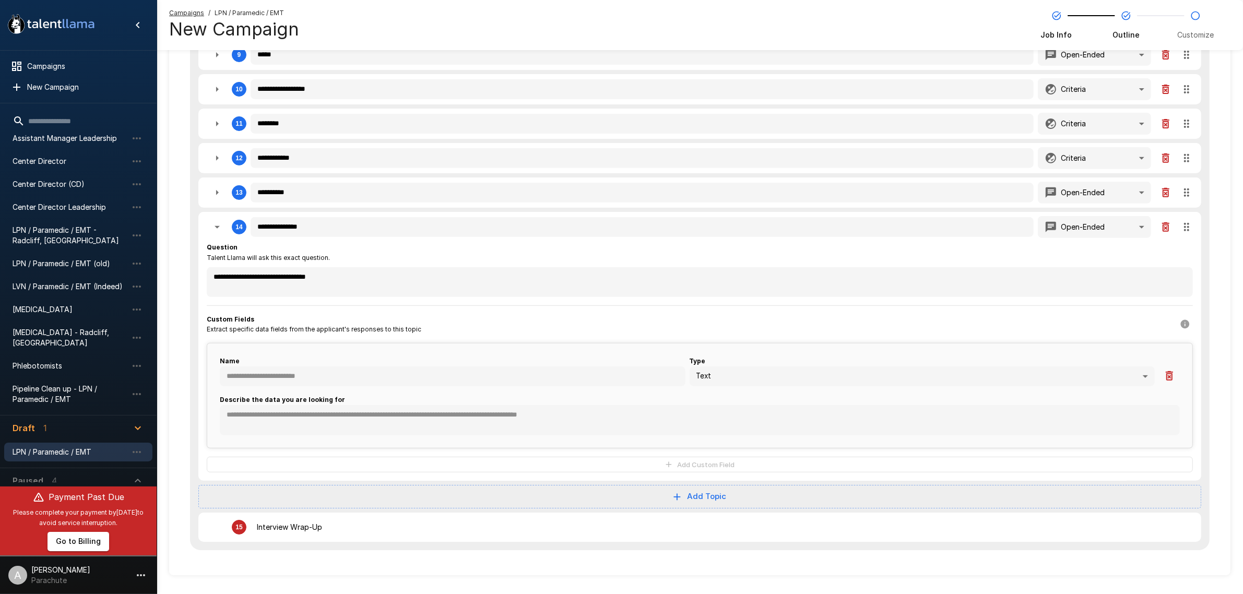
click at [1172, 370] on icon "button" at bounding box center [1169, 376] width 13 height 13
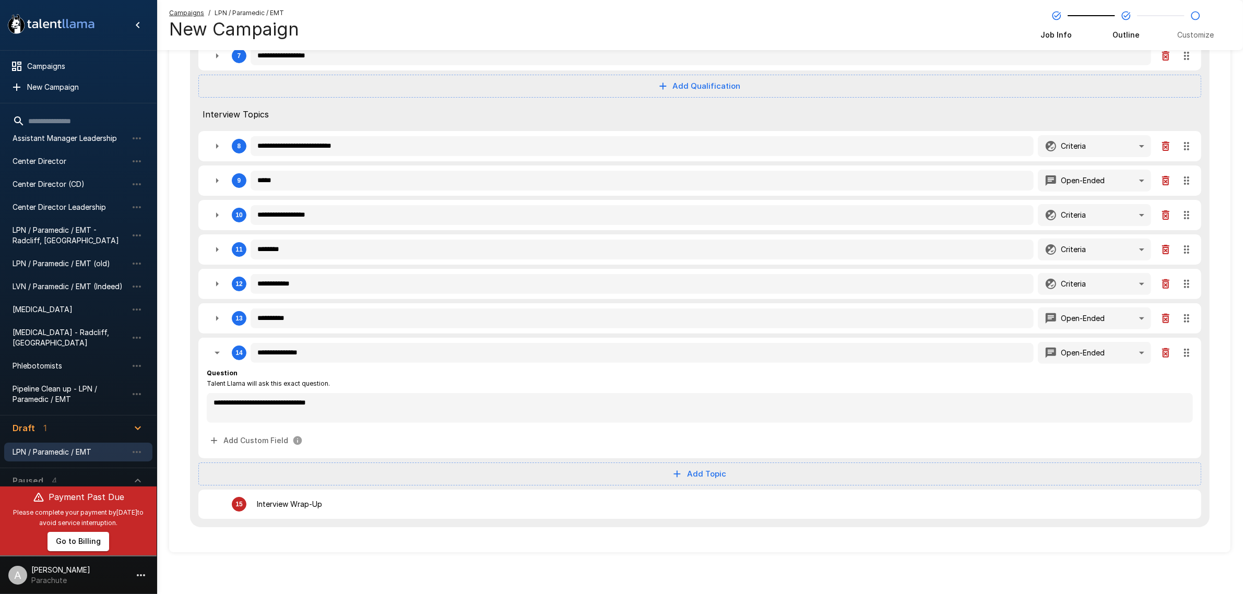
scroll to position [351, 0]
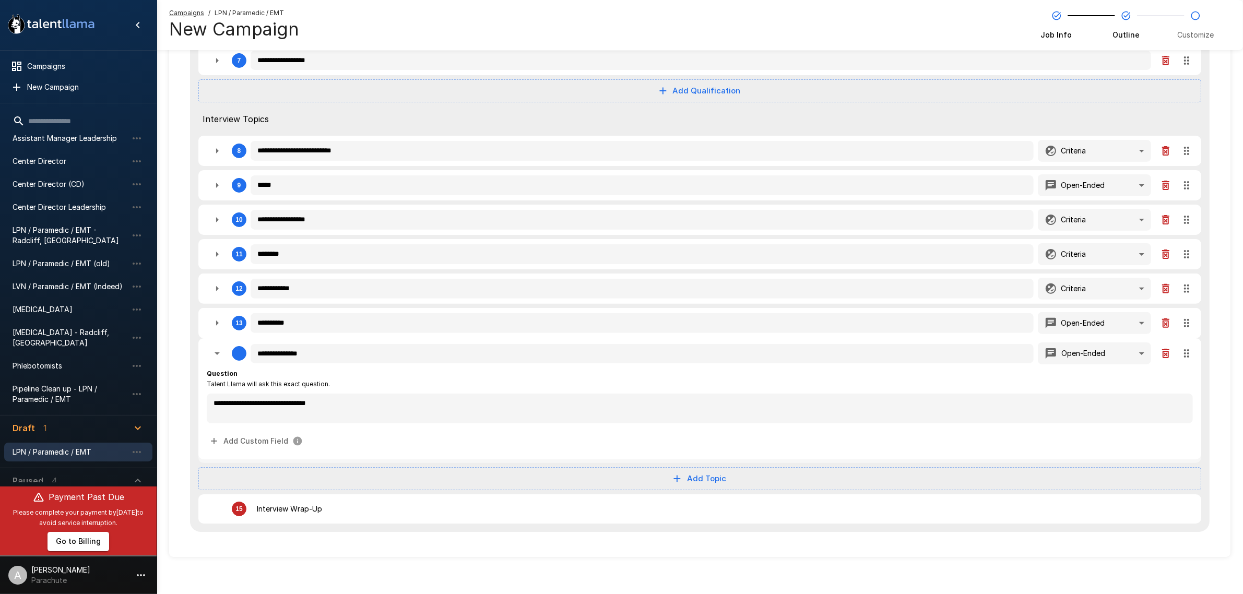
drag, startPoint x: 1188, startPoint y: 353, endPoint x: 1185, endPoint y: 304, distance: 49.1
click at [1185, 304] on div "**********" at bounding box center [700, 163] width 1020 height 737
drag, startPoint x: 221, startPoint y: 354, endPoint x: 328, endPoint y: 351, distance: 107.1
click at [220, 354] on icon "button" at bounding box center [217, 357] width 13 height 13
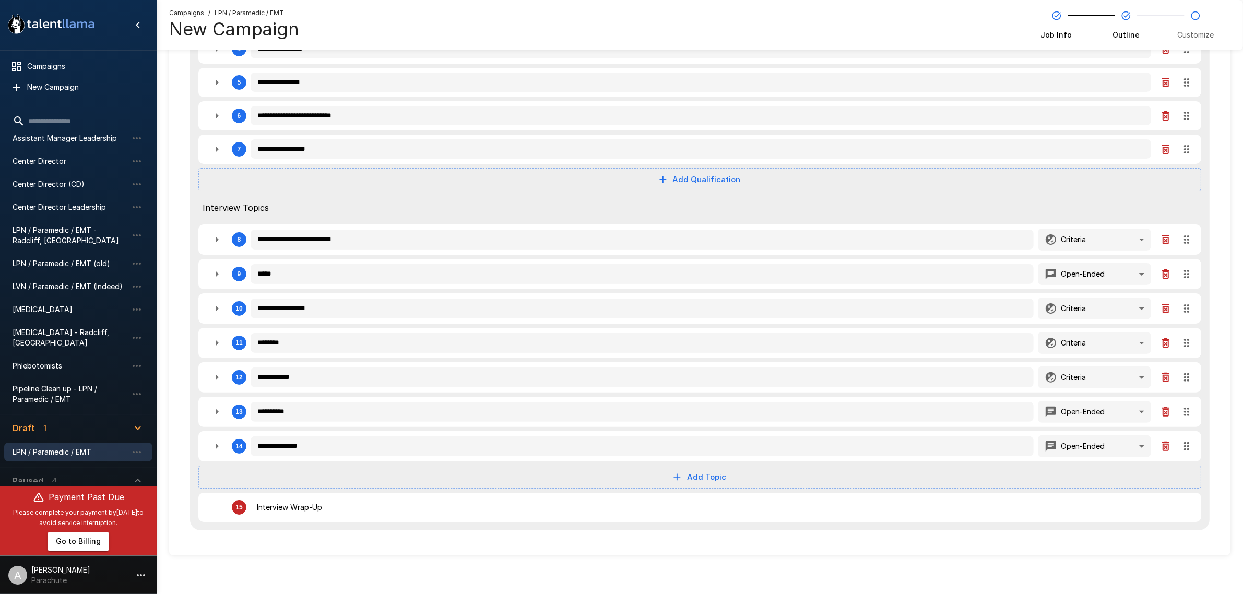
scroll to position [262, 0]
drag, startPoint x: 1182, startPoint y: 447, endPoint x: 1175, endPoint y: 401, distance: 47.1
click at [1175, 401] on div "**********" at bounding box center [700, 208] width 1020 height 647
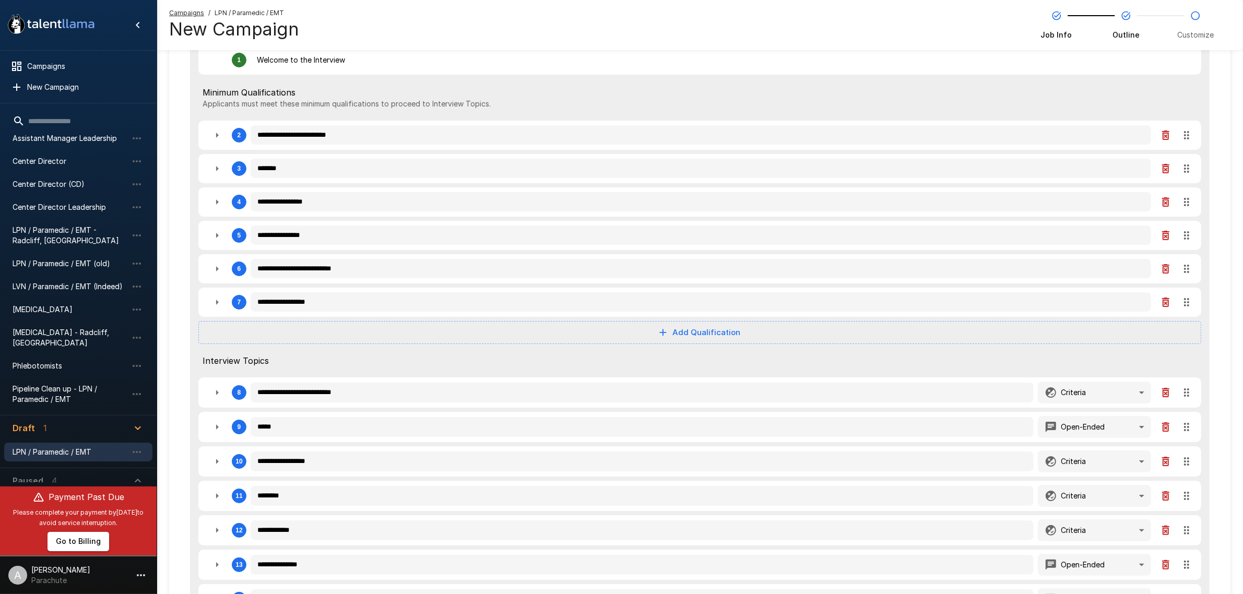
scroll to position [196, 0]
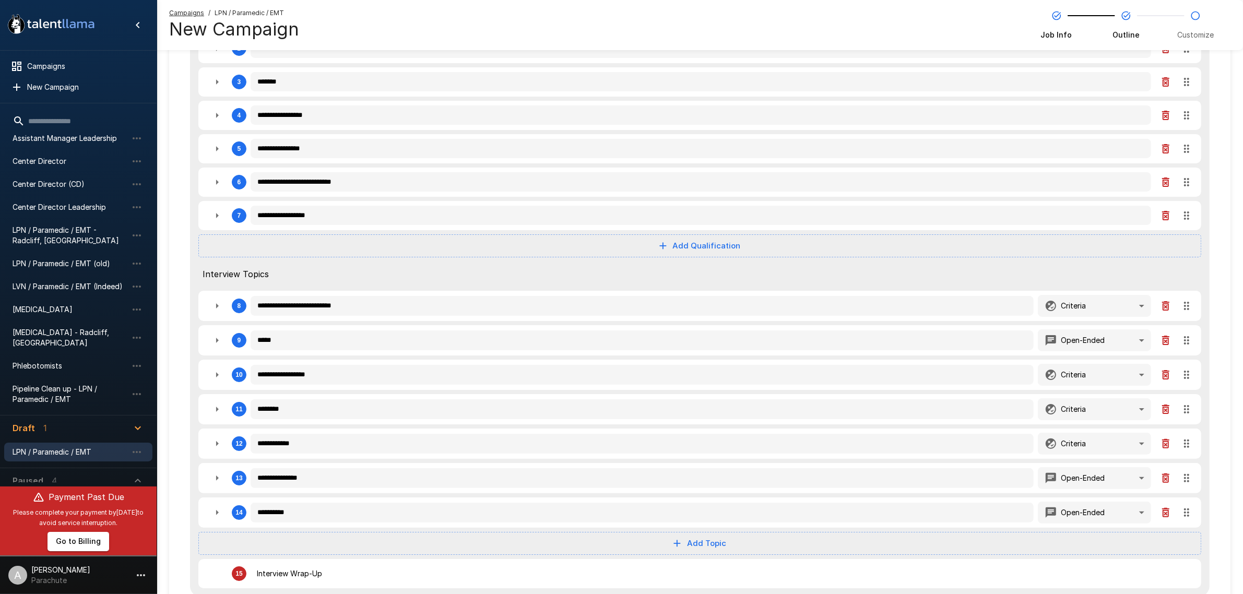
click at [220, 304] on icon "button" at bounding box center [217, 306] width 13 height 13
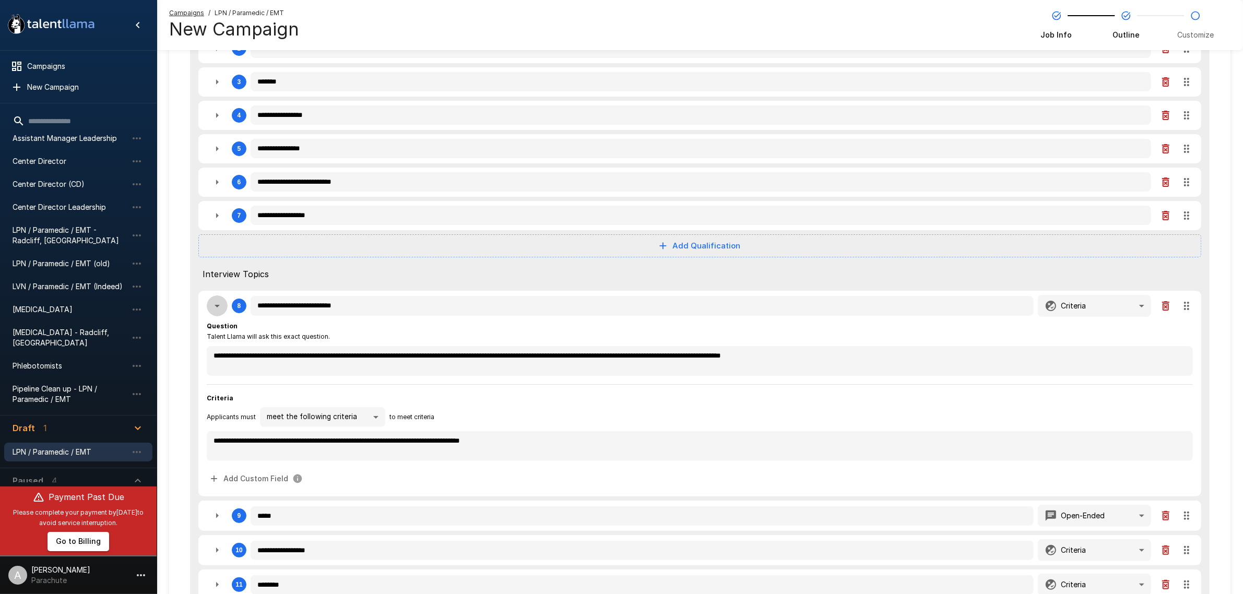
click at [220, 304] on icon "button" at bounding box center [217, 306] width 13 height 13
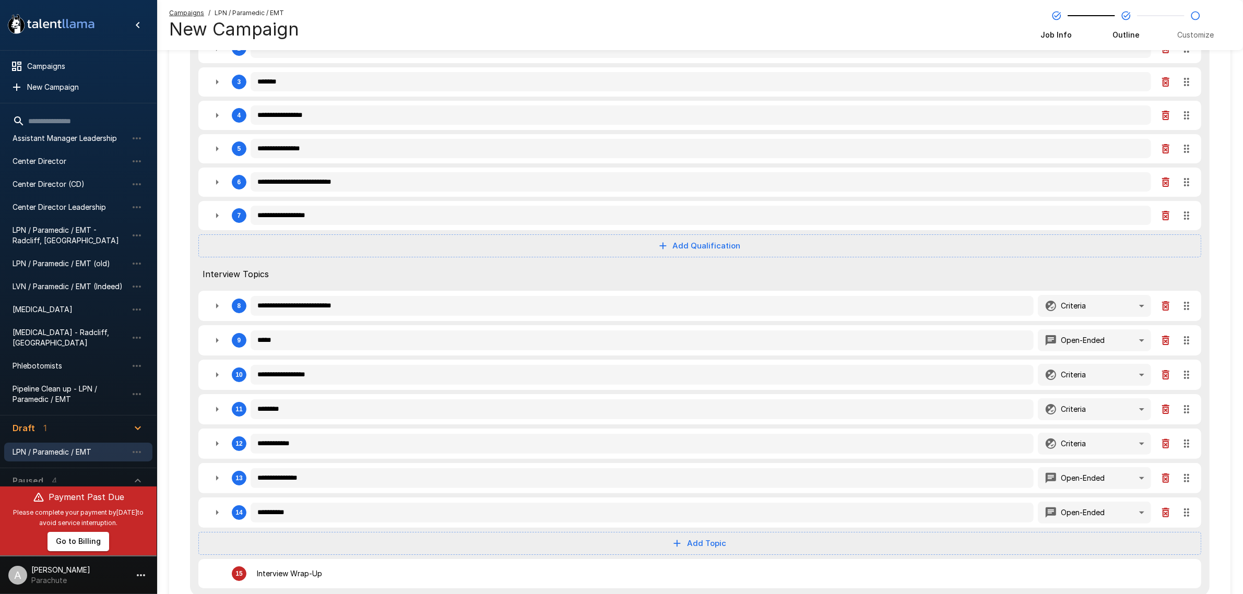
click at [213, 334] on icon "button" at bounding box center [217, 340] width 13 height 13
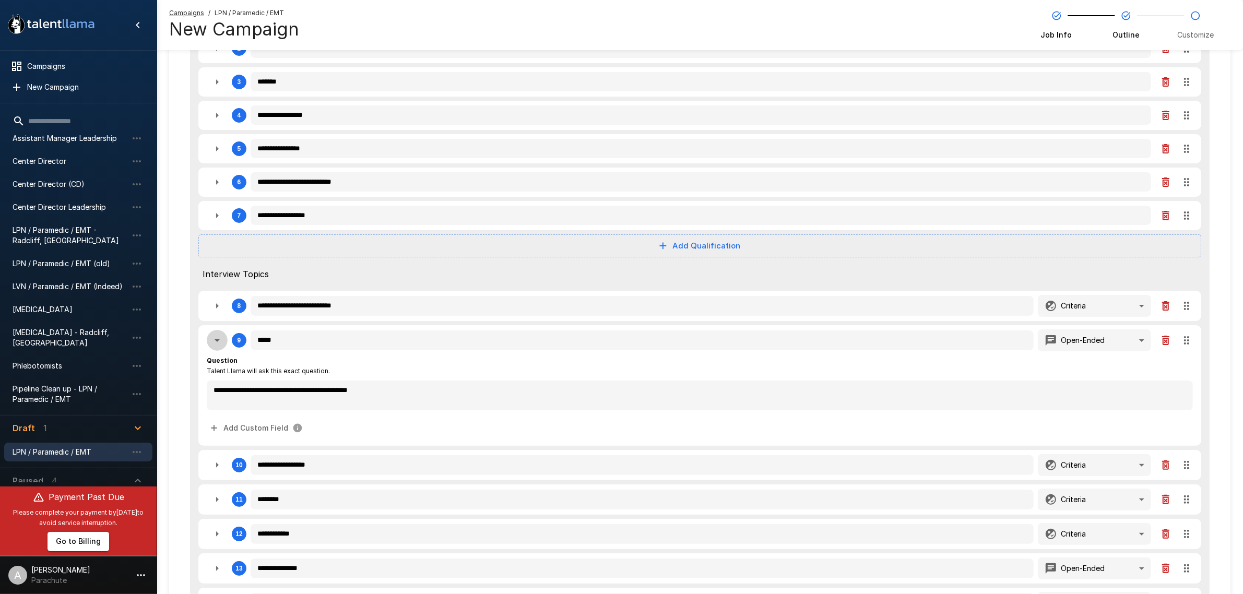
click at [213, 334] on icon "button" at bounding box center [217, 340] width 13 height 13
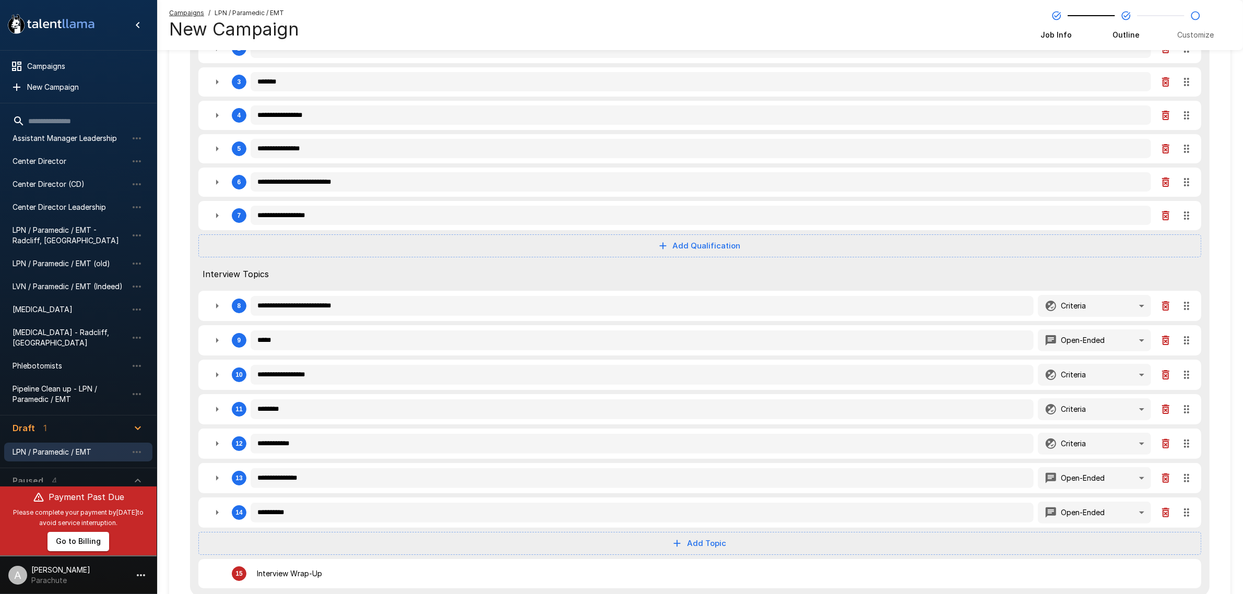
click at [213, 334] on icon "button" at bounding box center [217, 340] width 13 height 13
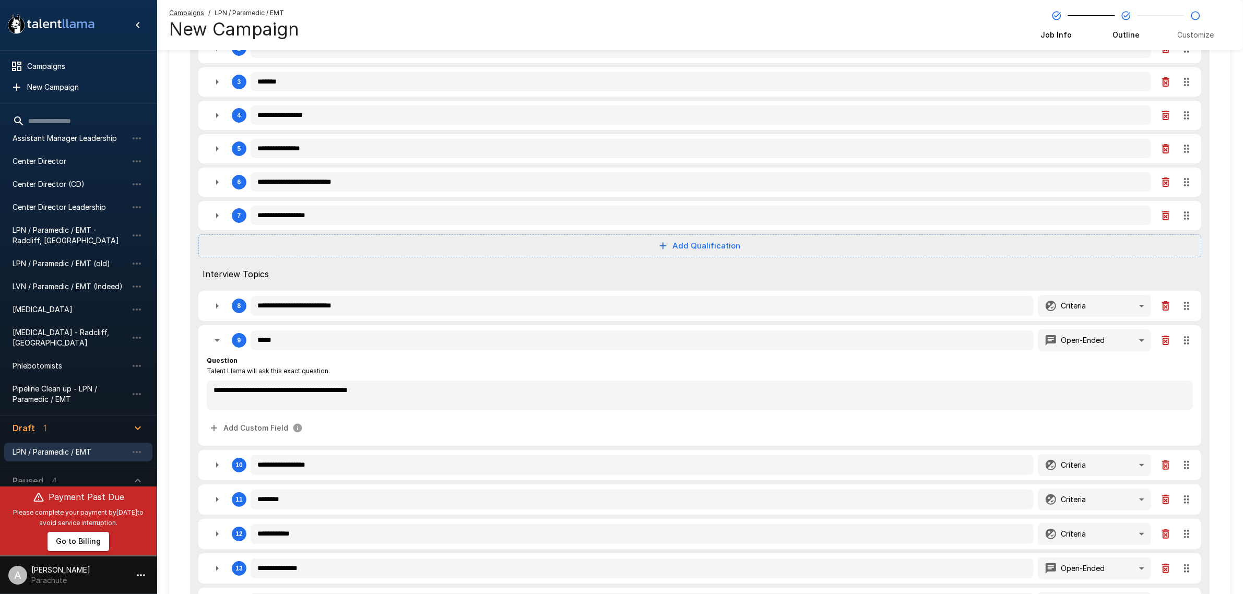
click at [213, 334] on icon "button" at bounding box center [217, 340] width 13 height 13
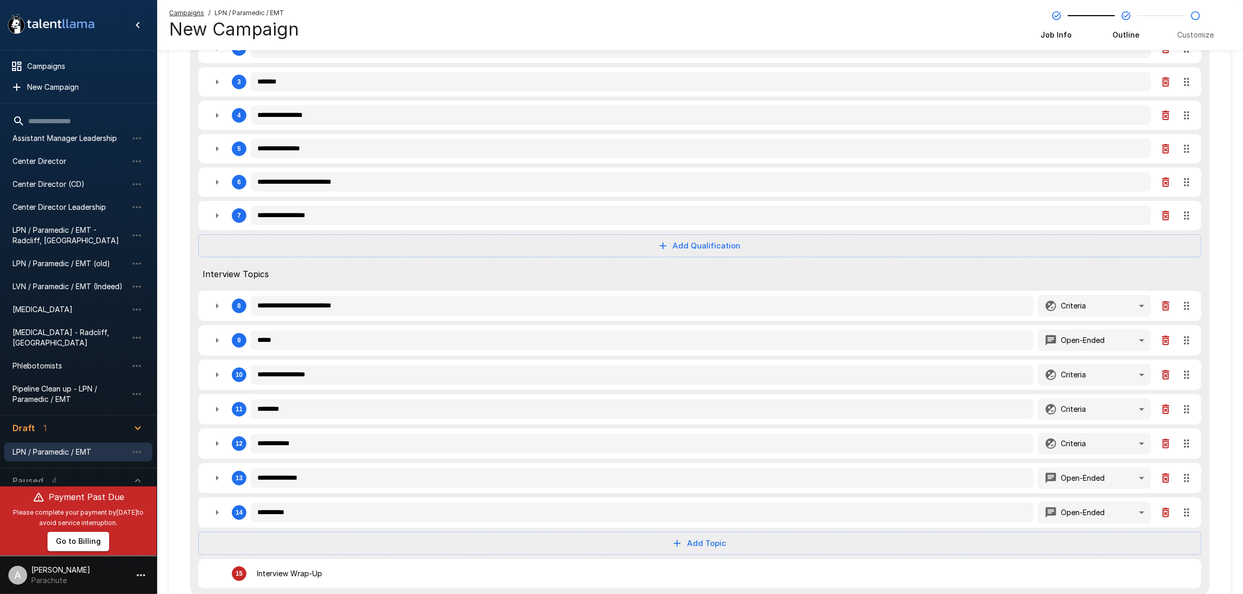
click at [216, 372] on icon "button" at bounding box center [217, 375] width 13 height 13
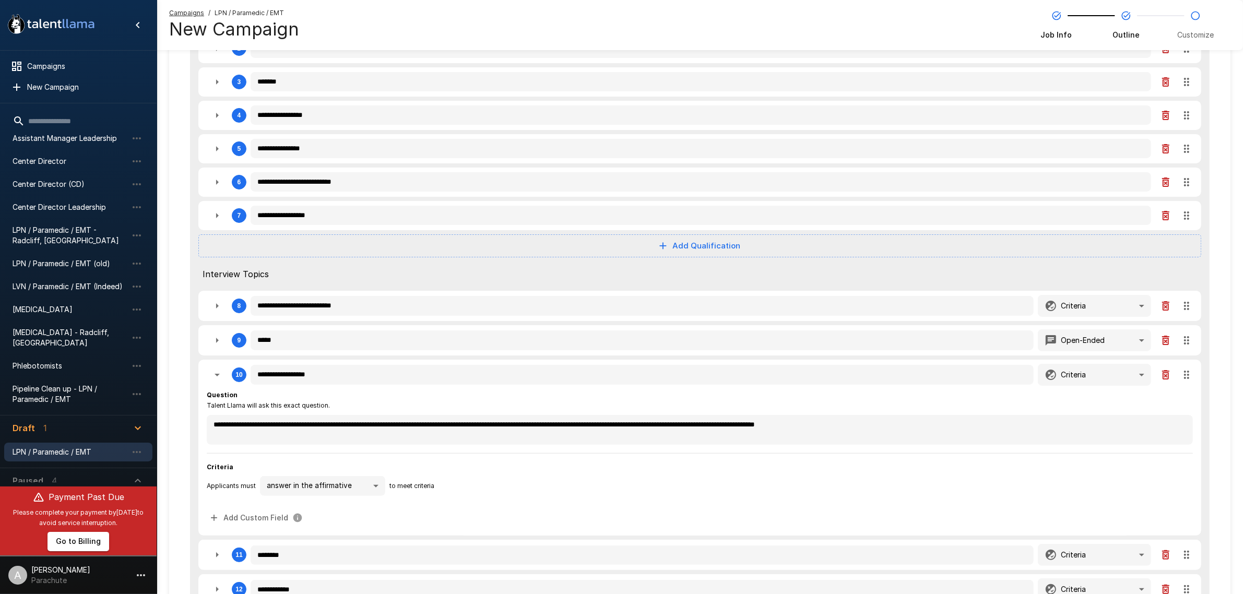
click at [215, 372] on icon "button" at bounding box center [217, 375] width 13 height 13
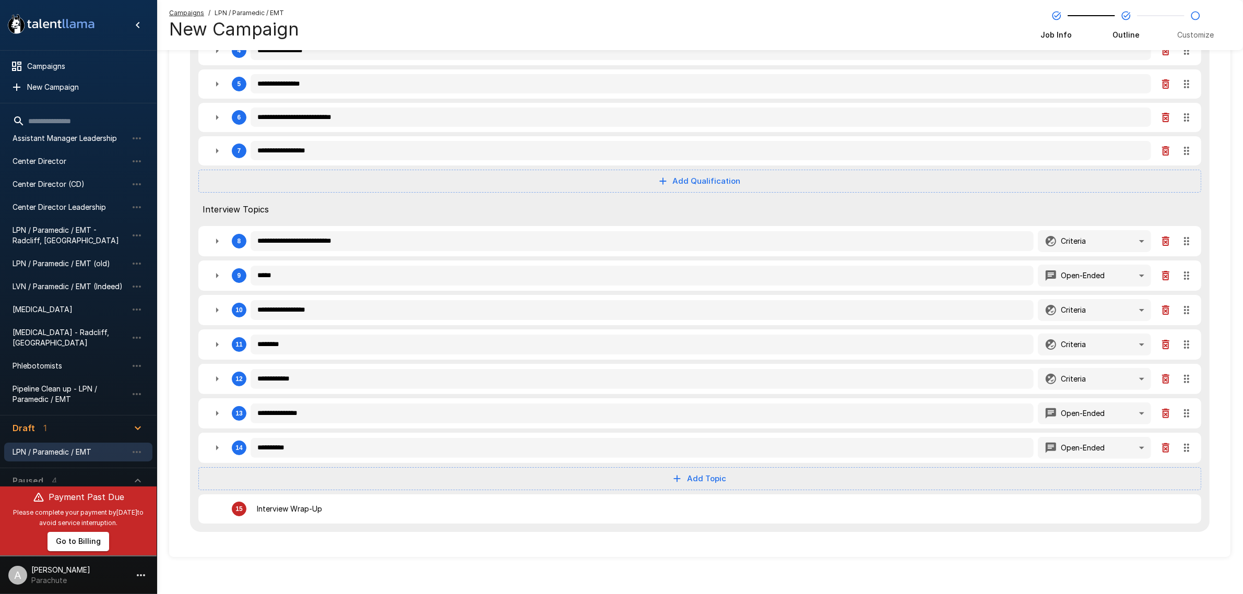
scroll to position [262, 0]
click at [223, 340] on button "button" at bounding box center [217, 344] width 21 height 21
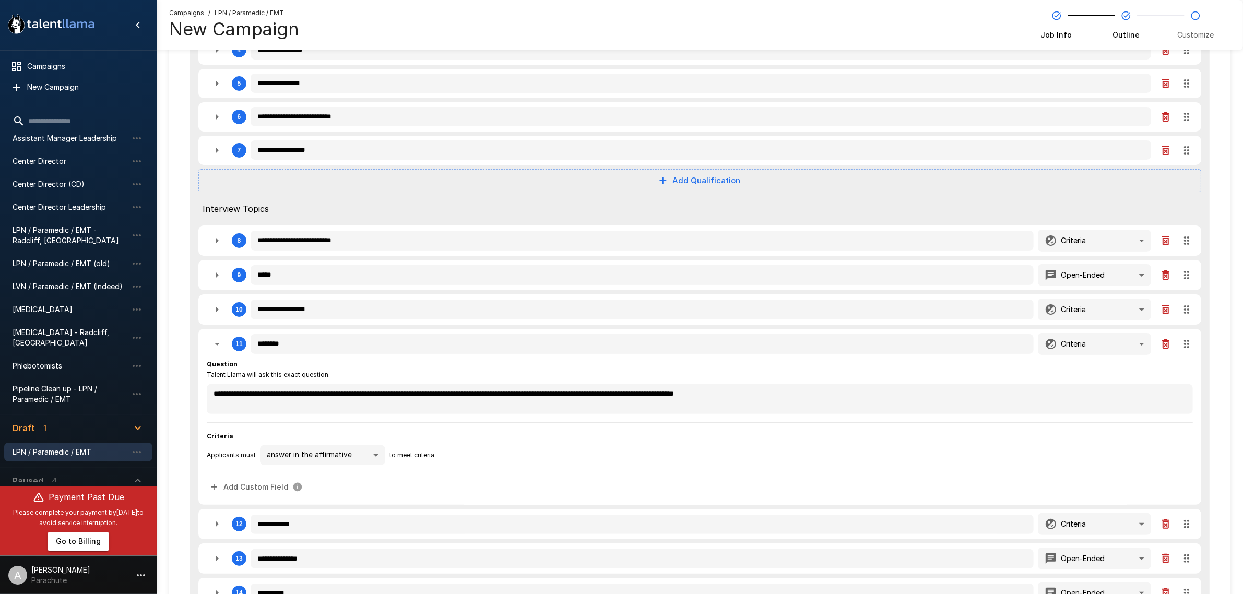
click at [223, 340] on button "button" at bounding box center [217, 344] width 21 height 21
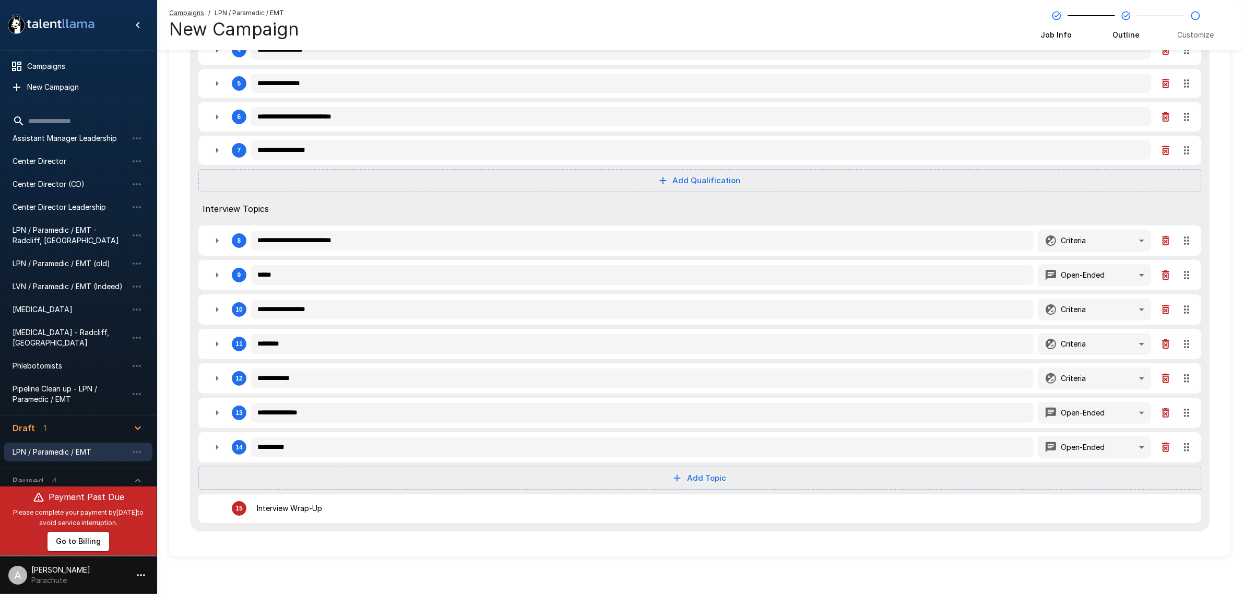
click at [207, 373] on button "button" at bounding box center [217, 378] width 21 height 21
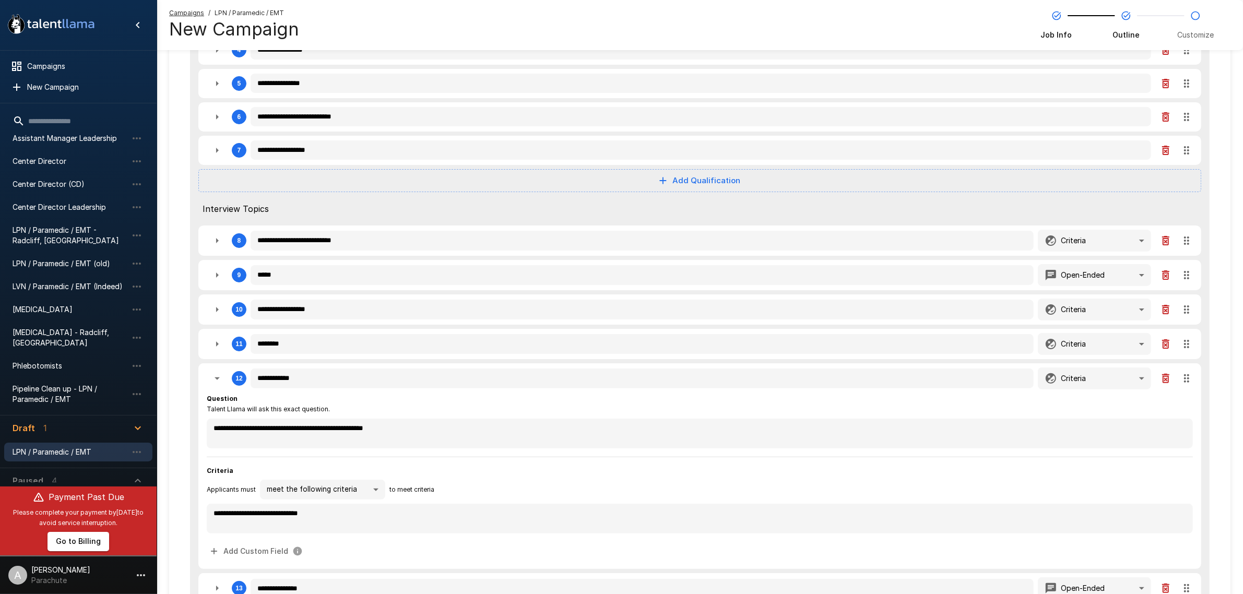
click at [211, 373] on icon "button" at bounding box center [217, 378] width 13 height 13
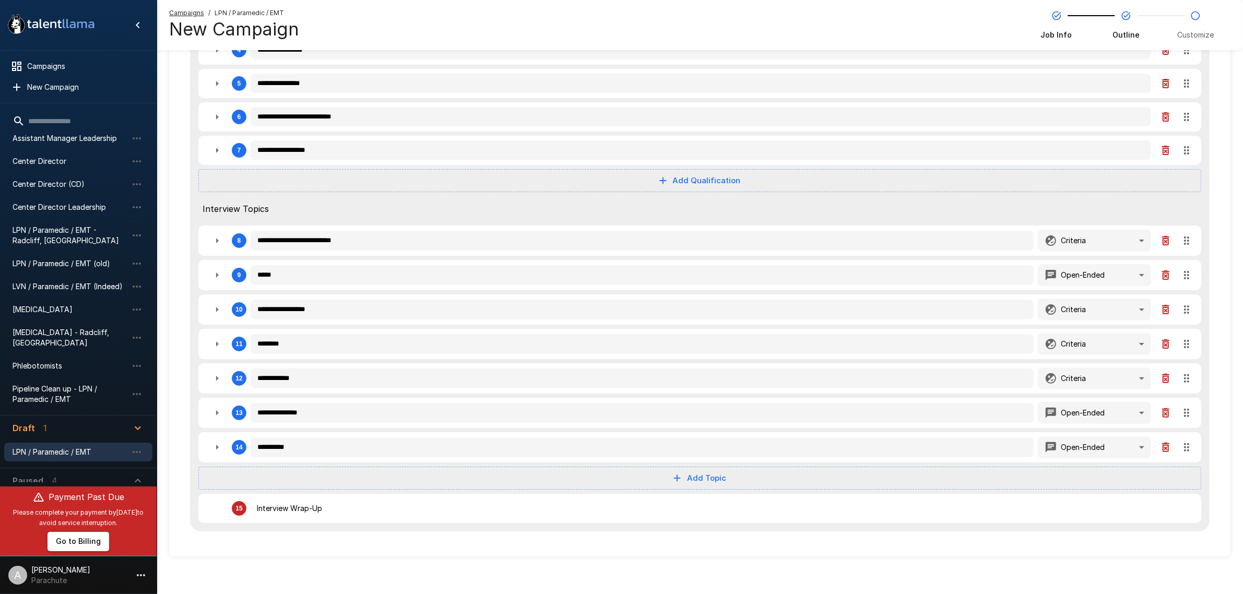
click at [207, 408] on button "button" at bounding box center [217, 412] width 21 height 21
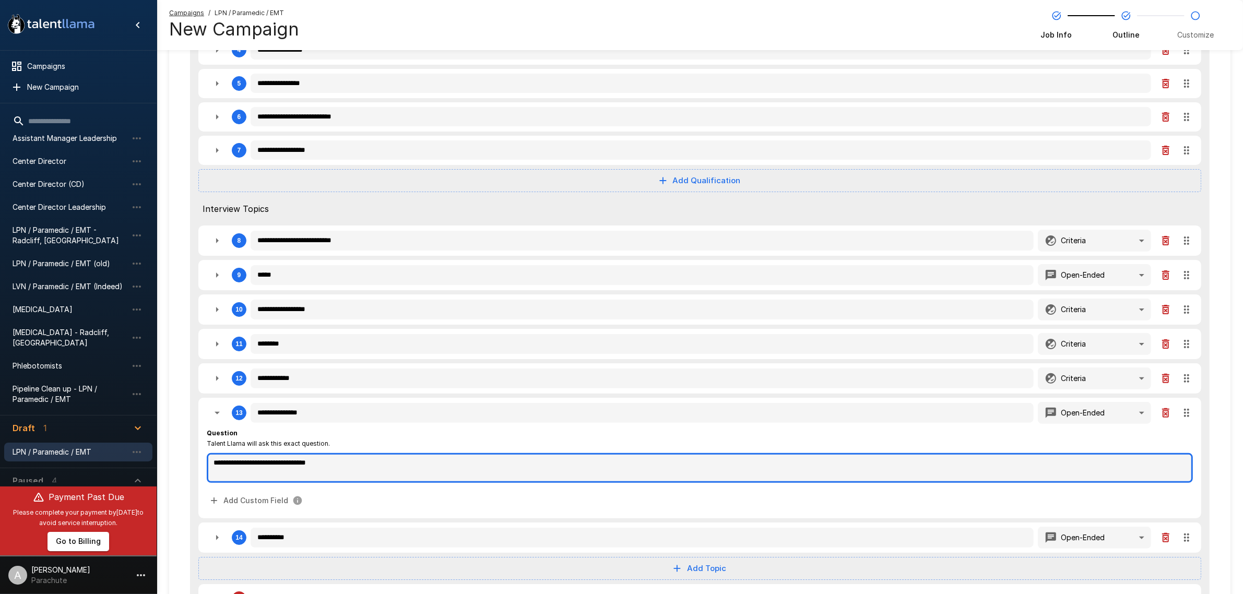
click at [496, 465] on textarea "**********" at bounding box center [700, 468] width 986 height 30
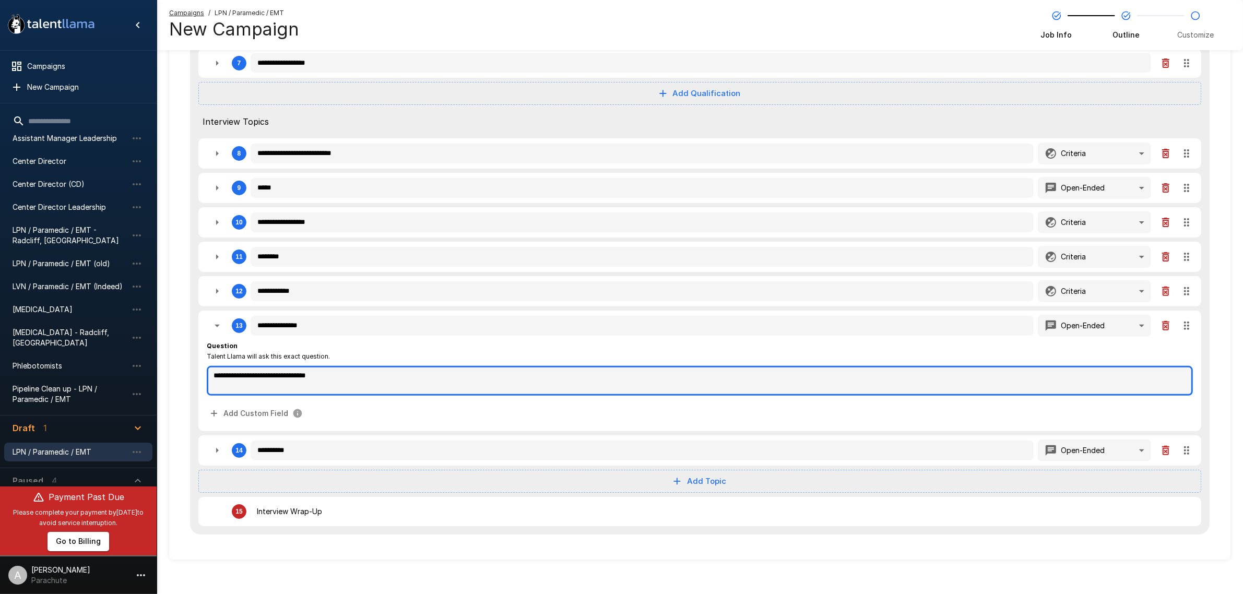
scroll to position [351, 0]
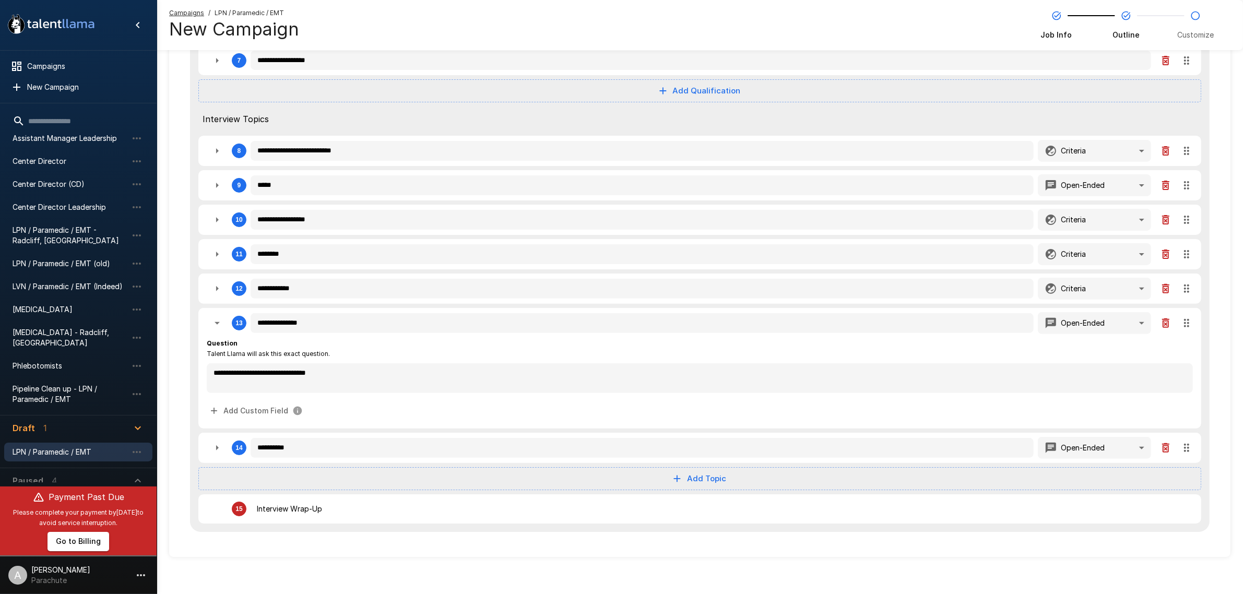
click at [844, 390] on div "**********" at bounding box center [700, 379] width 986 height 82
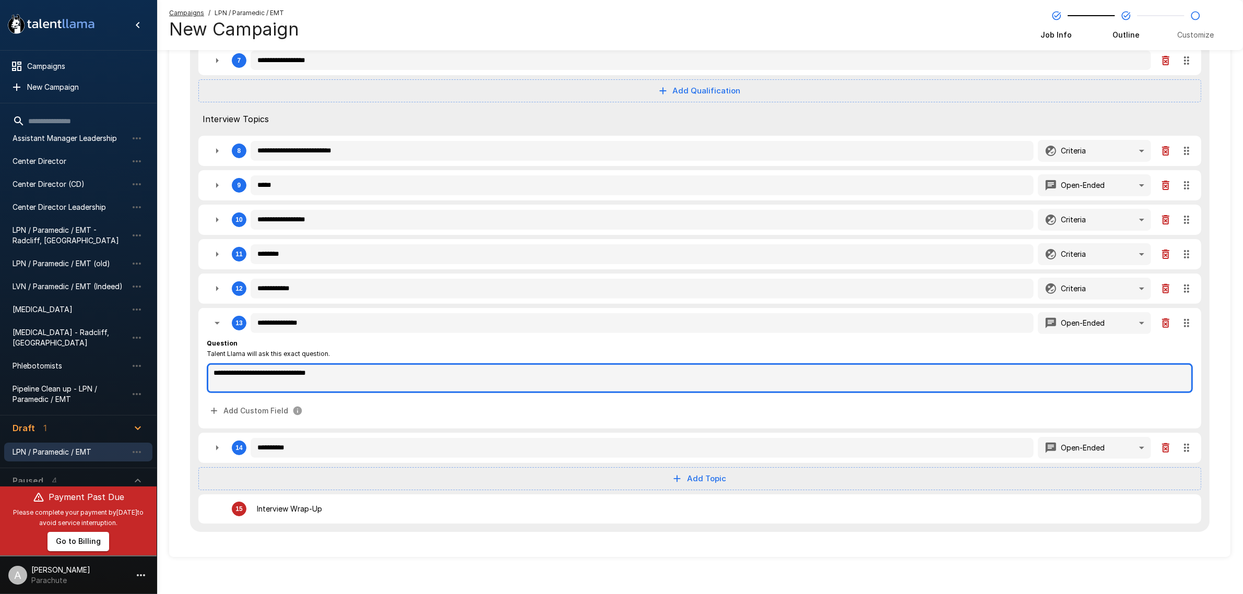
click at [837, 377] on textarea "**********" at bounding box center [700, 378] width 986 height 30
click at [635, 364] on textarea "**********" at bounding box center [700, 378] width 986 height 30
drag, startPoint x: 633, startPoint y: 368, endPoint x: 431, endPoint y: 376, distance: 202.2
click at [431, 376] on textarea "**********" at bounding box center [700, 378] width 986 height 30
paste textarea "**********"
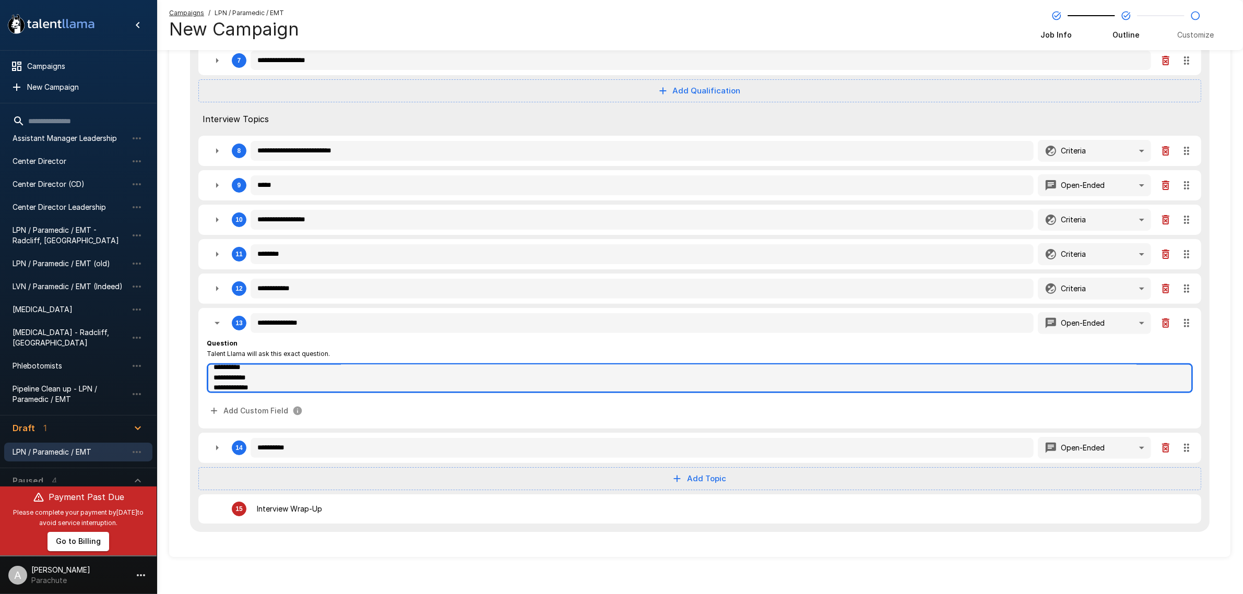
scroll to position [0, 0]
click at [494, 367] on textarea "**********" at bounding box center [700, 378] width 986 height 30
click at [429, 366] on textarea "**********" at bounding box center [700, 378] width 986 height 30
click at [216, 366] on textarea "**********" at bounding box center [700, 378] width 986 height 30
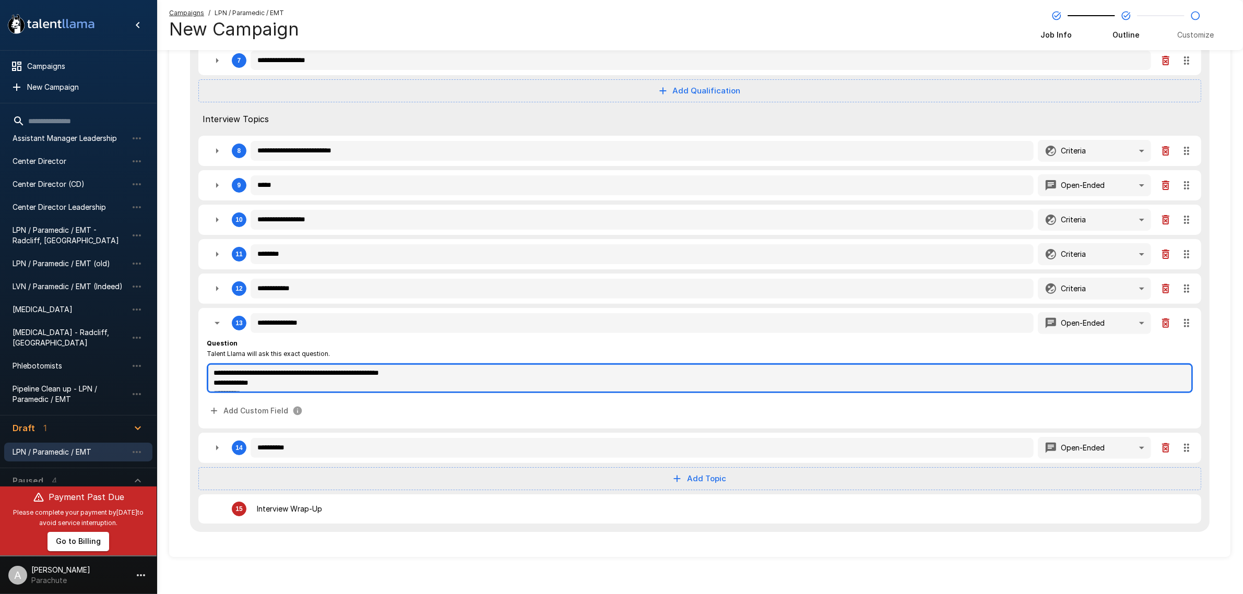
click at [329, 368] on textarea "**********" at bounding box center [700, 378] width 986 height 30
click at [239, 367] on textarea "**********" at bounding box center [700, 378] width 986 height 30
click at [452, 366] on textarea "**********" at bounding box center [700, 378] width 986 height 30
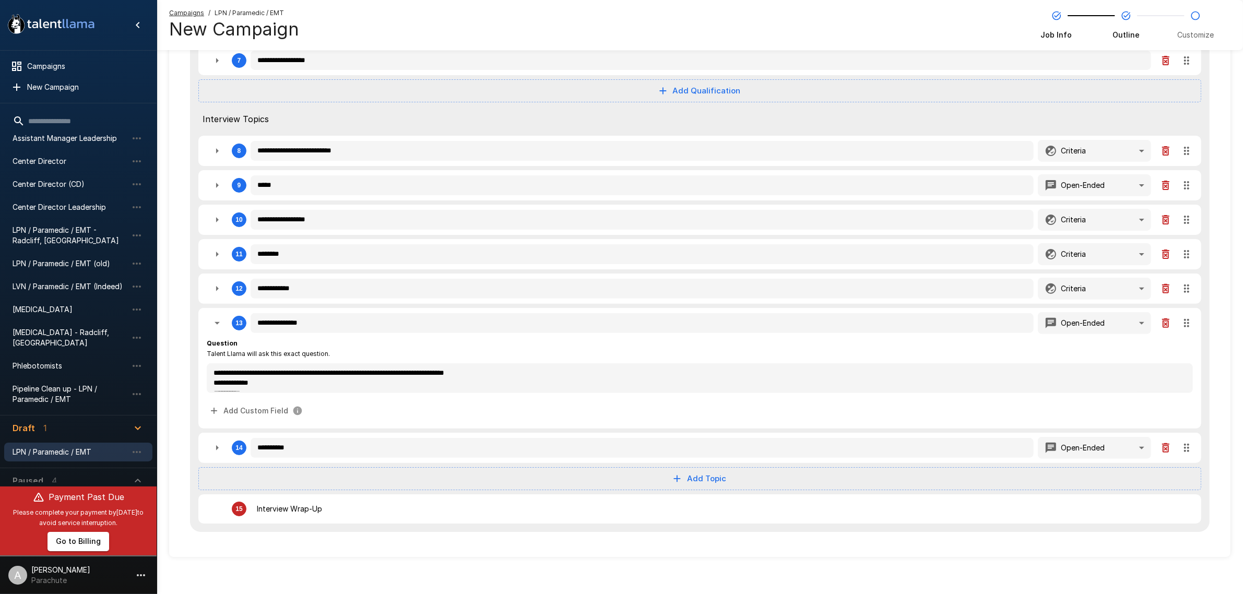
click at [175, 350] on div "**********" at bounding box center [699, 136] width 1061 height 842
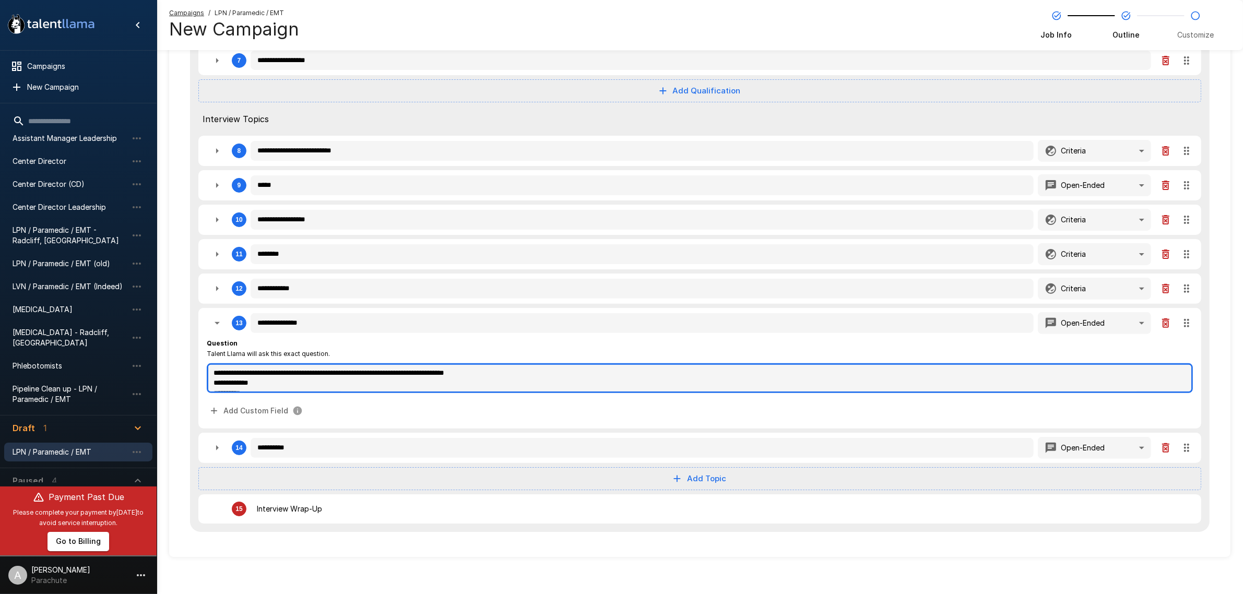
drag, startPoint x: 353, startPoint y: 369, endPoint x: 314, endPoint y: 368, distance: 39.7
click at [314, 368] on textarea "**********" at bounding box center [700, 378] width 986 height 30
click at [469, 371] on textarea "**********" at bounding box center [700, 378] width 986 height 30
click at [518, 369] on textarea "**********" at bounding box center [700, 378] width 986 height 30
click at [276, 384] on textarea "**********" at bounding box center [700, 378] width 986 height 30
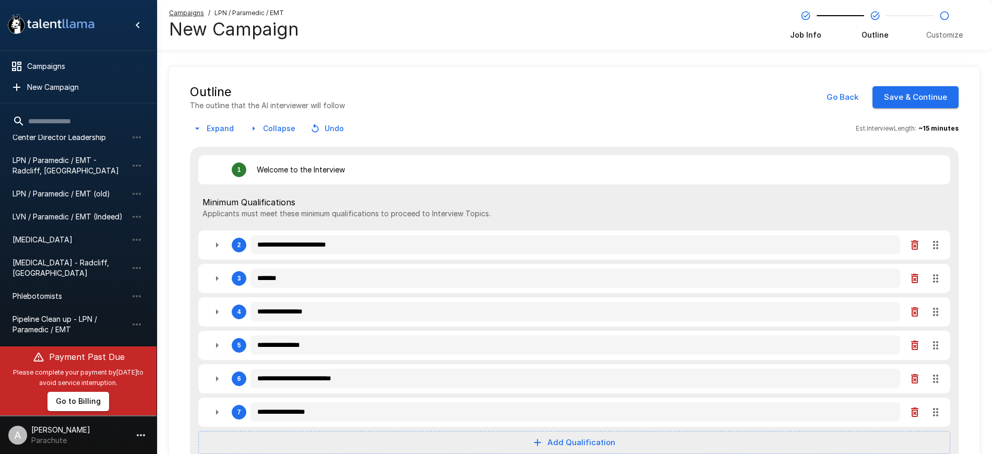
click at [906, 99] on button "Save & Continue" at bounding box center [916, 97] width 86 height 22
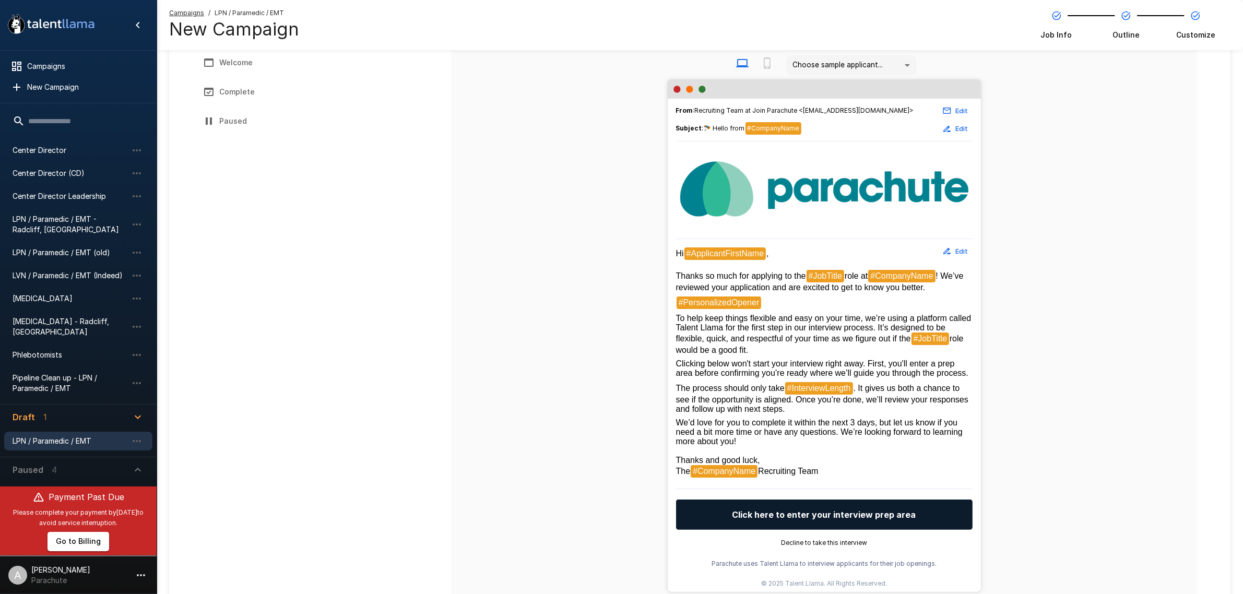
scroll to position [79, 0]
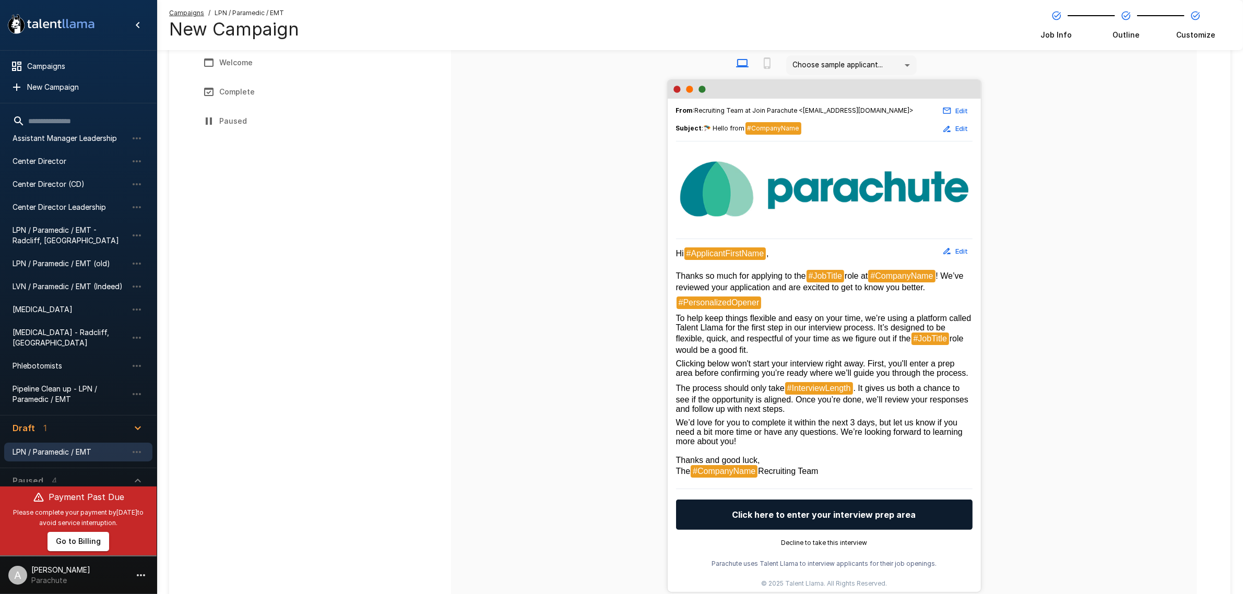
click at [956, 251] on button "Edit" at bounding box center [955, 251] width 33 height 16
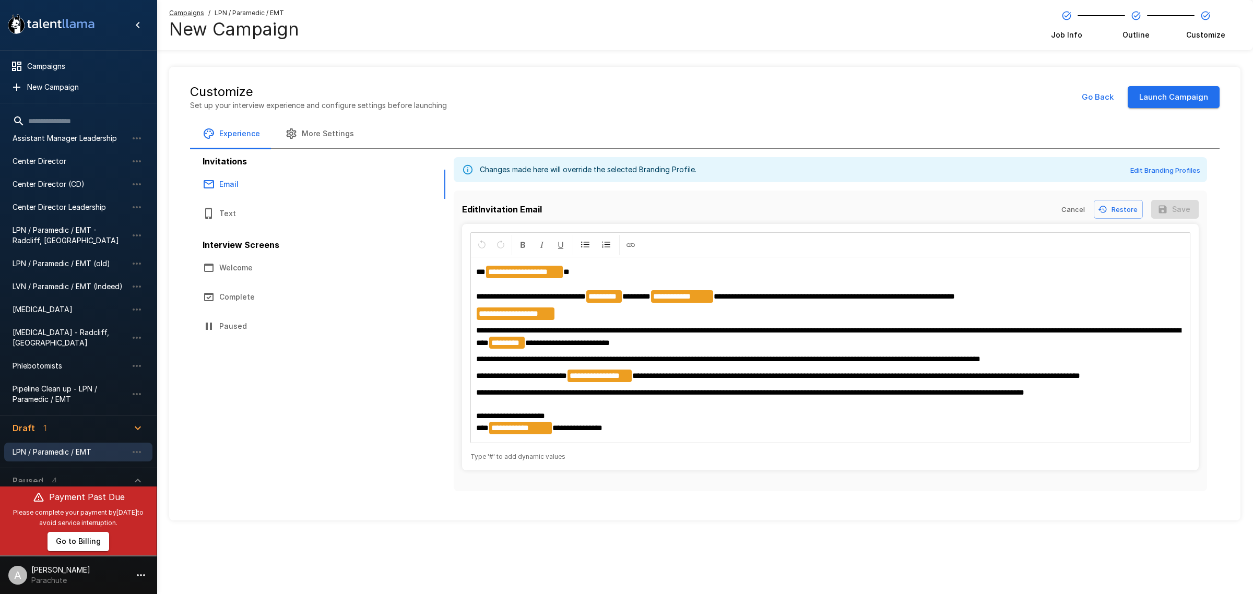
click at [1094, 390] on p "**********" at bounding box center [830, 411] width 708 height 48
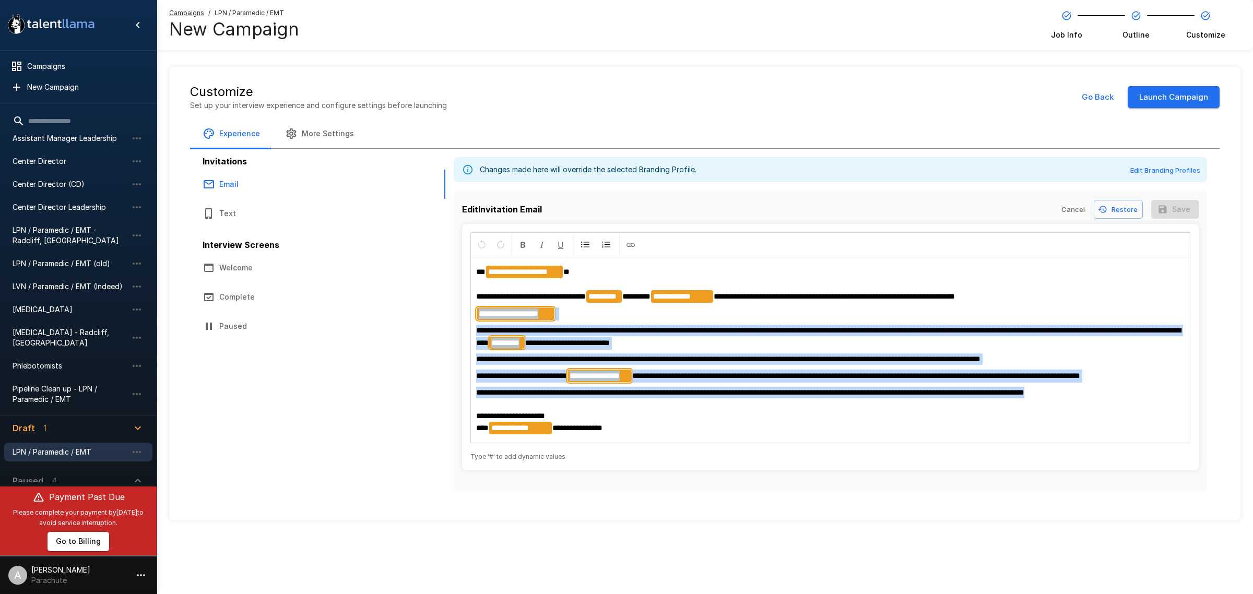
click at [475, 314] on div "**********" at bounding box center [830, 350] width 719 height 185
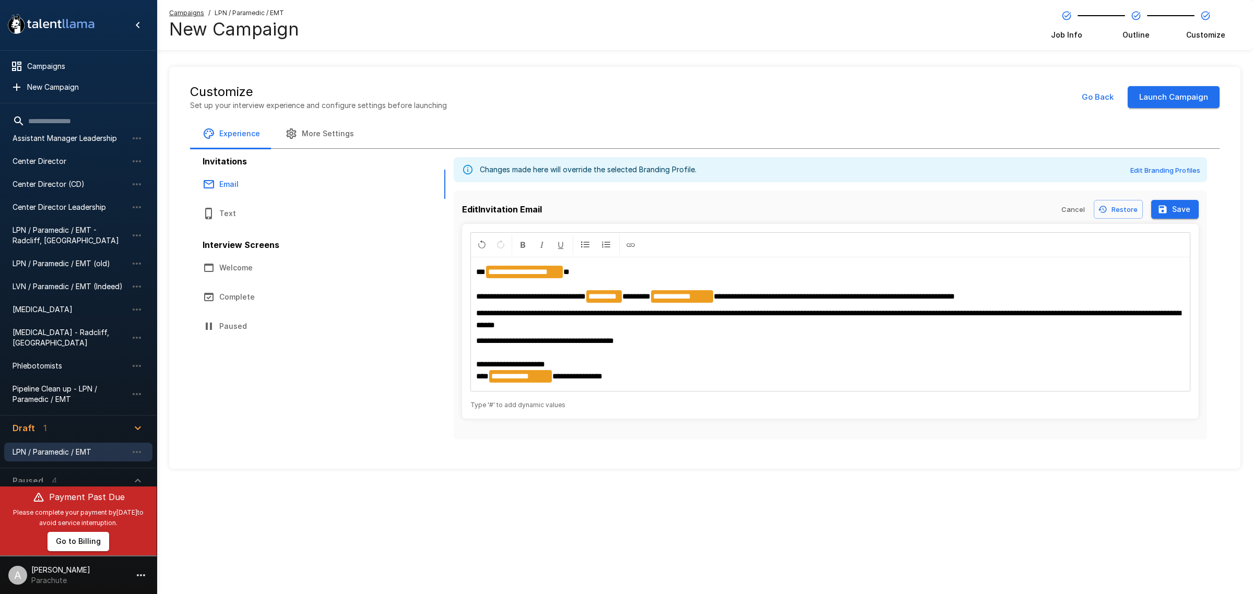
click at [431, 319] on div "Invitations Email Text Interview Screens Welcome Complete Paused" at bounding box center [324, 247] width 243 height 188
click at [617, 383] on p "**********" at bounding box center [830, 359] width 708 height 48
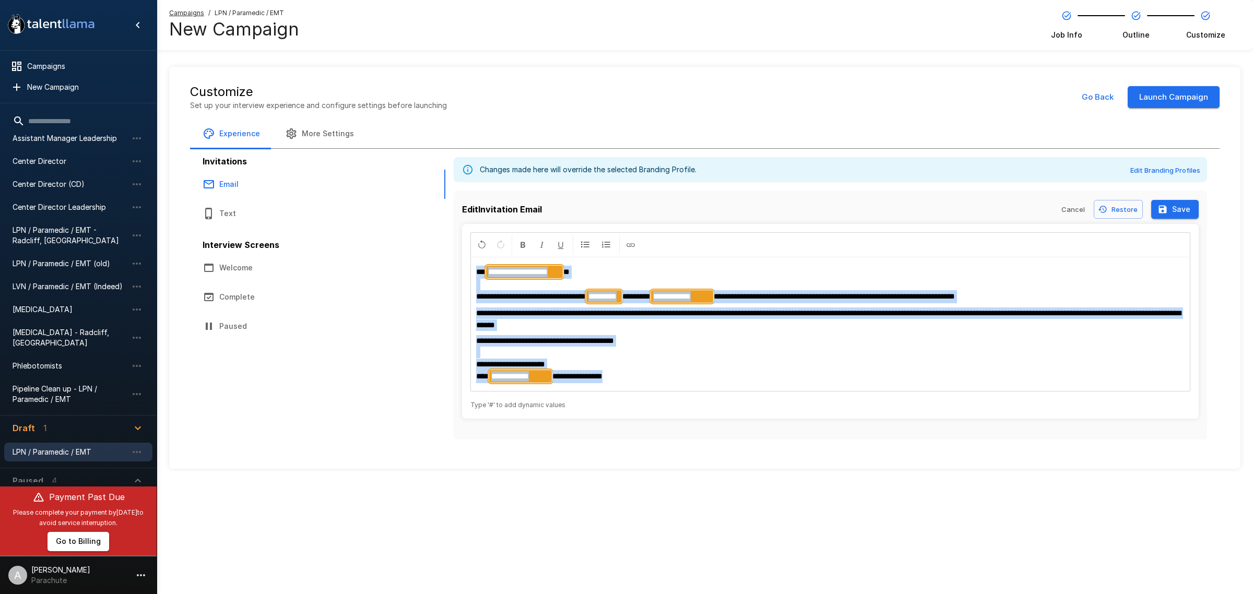
click at [1179, 210] on button "Save" at bounding box center [1175, 209] width 48 height 19
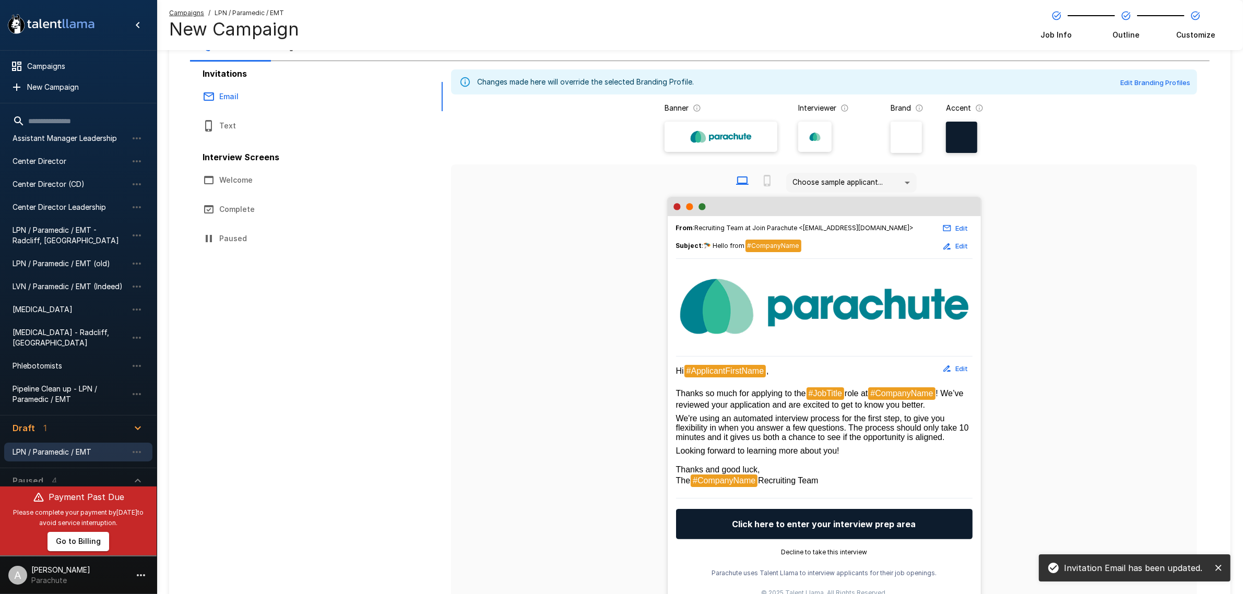
scroll to position [65, 0]
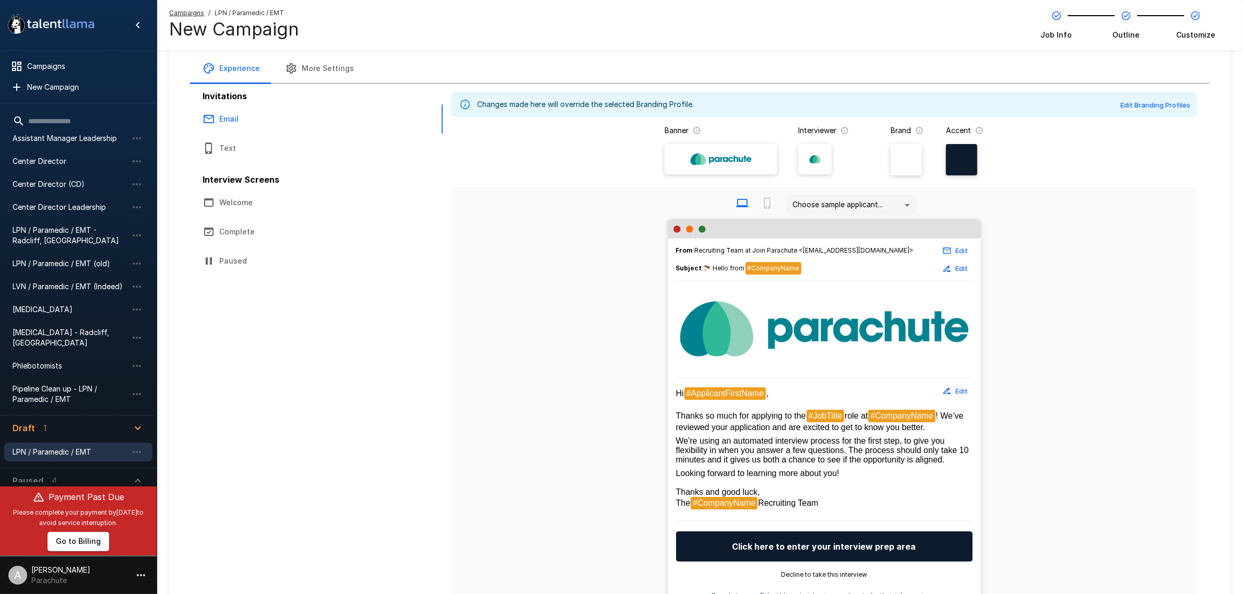
click at [247, 144] on button "Text" at bounding box center [284, 148] width 188 height 29
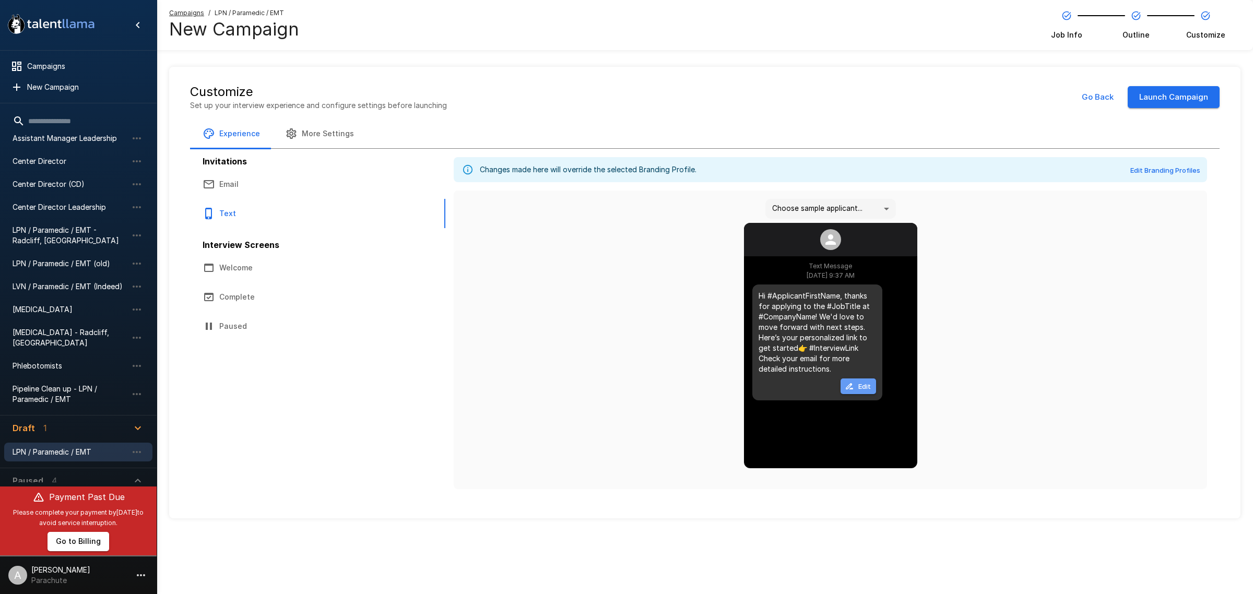
click at [870, 386] on button "Edit" at bounding box center [857, 386] width 35 height 16
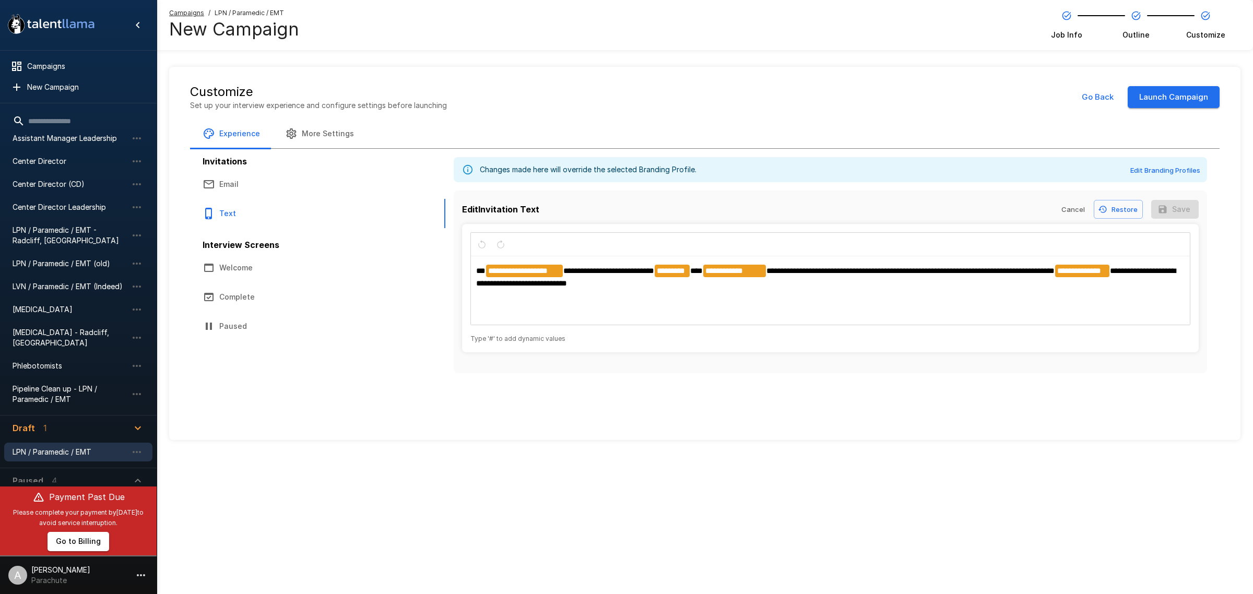
click at [263, 185] on button "Email" at bounding box center [284, 184] width 188 height 29
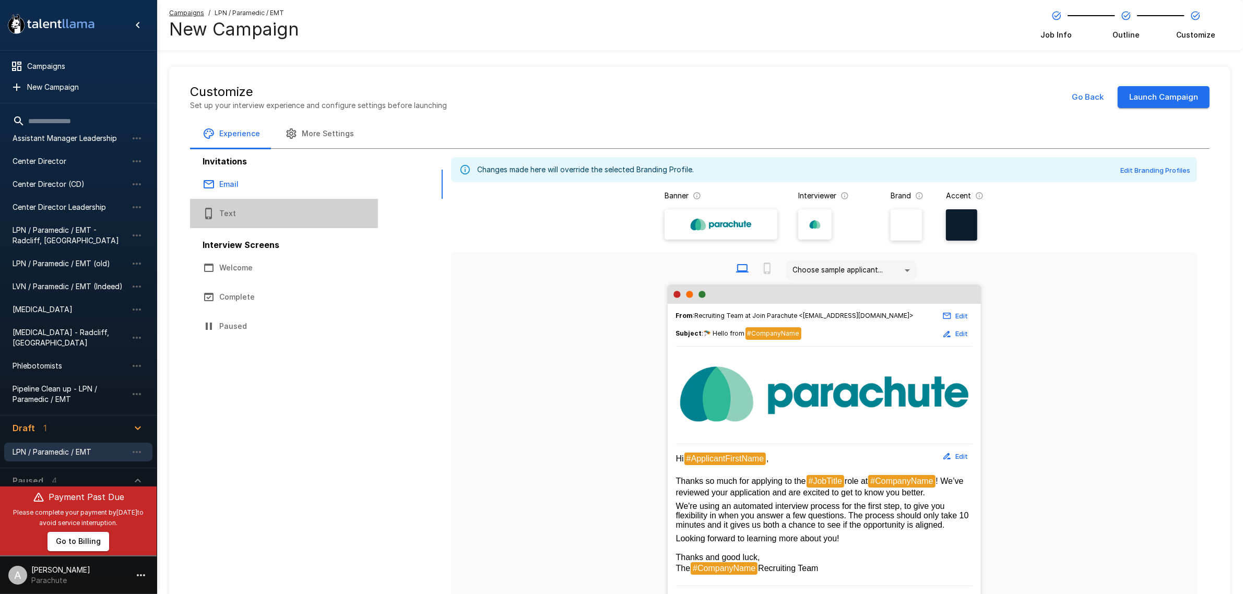
click at [258, 217] on button "Text" at bounding box center [284, 213] width 188 height 29
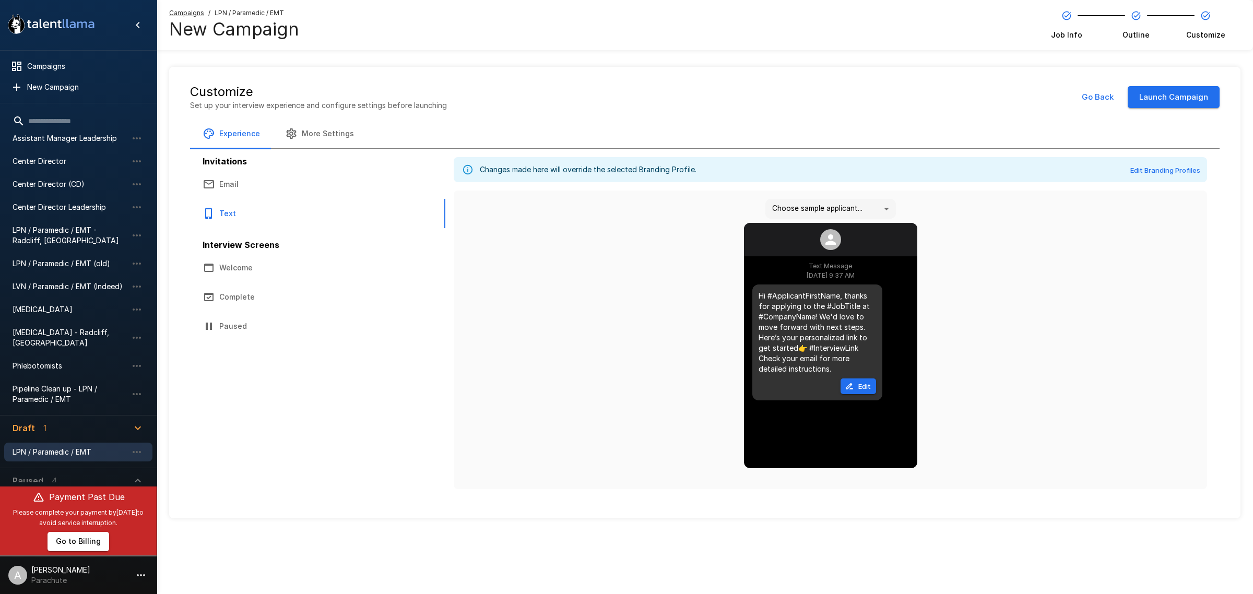
click at [253, 188] on button "Email" at bounding box center [284, 184] width 188 height 29
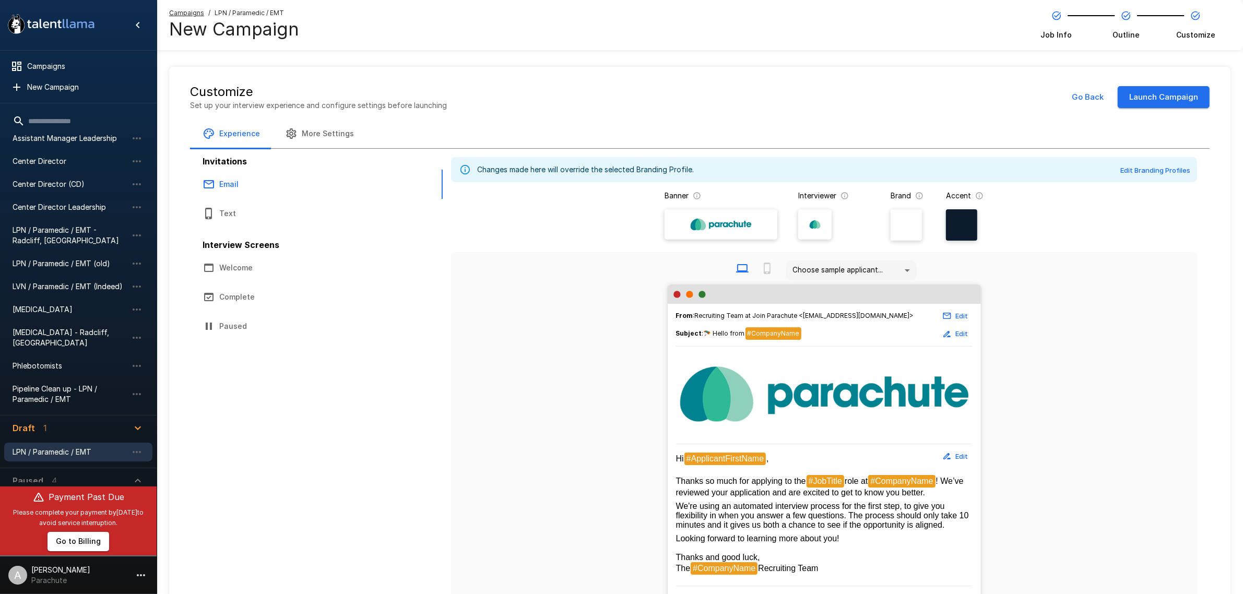
click at [299, 133] on button "More Settings" at bounding box center [320, 133] width 94 height 29
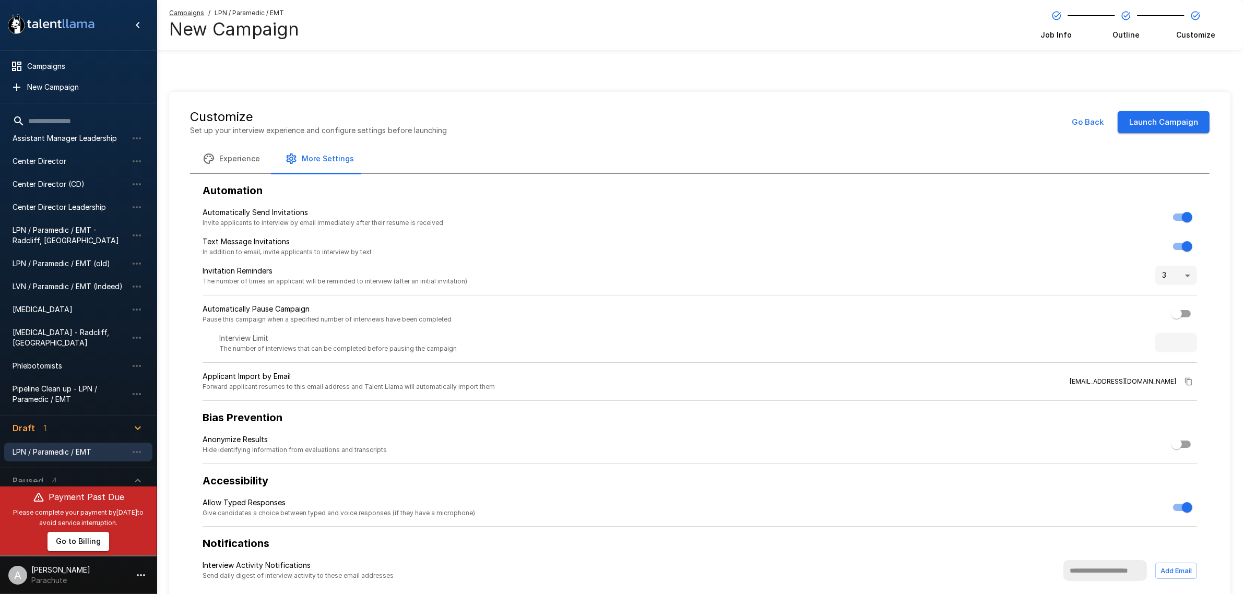
click at [236, 163] on button "Experience" at bounding box center [231, 158] width 82 height 29
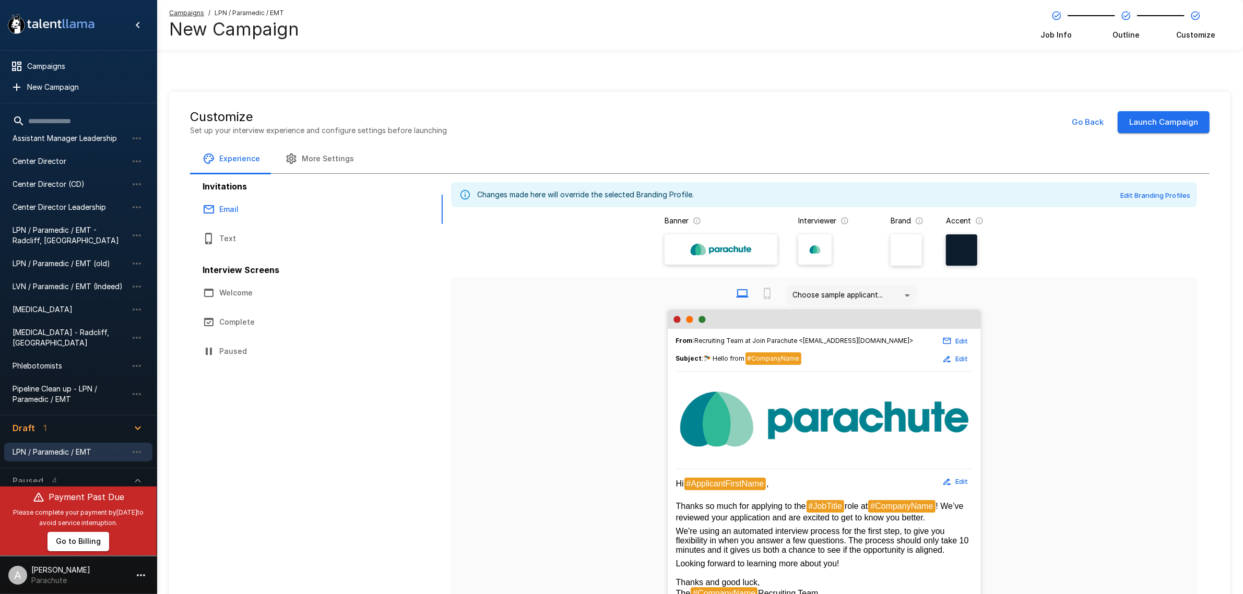
click at [318, 164] on button "More Settings" at bounding box center [320, 158] width 94 height 29
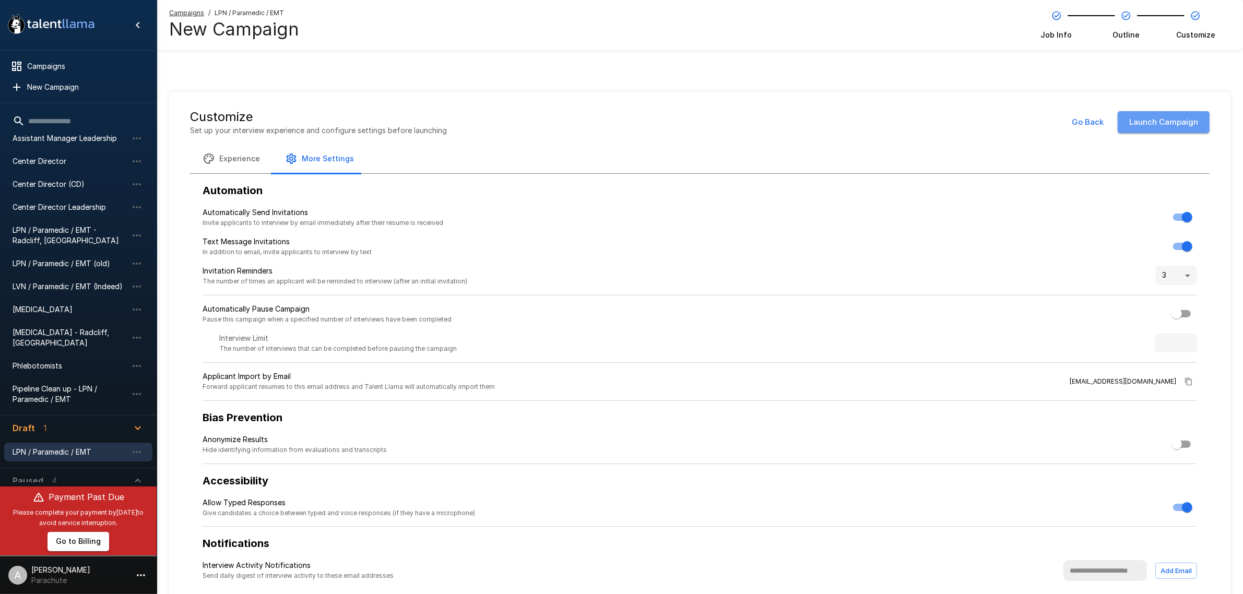
click at [1147, 124] on button "Launch Campaign" at bounding box center [1164, 122] width 92 height 22
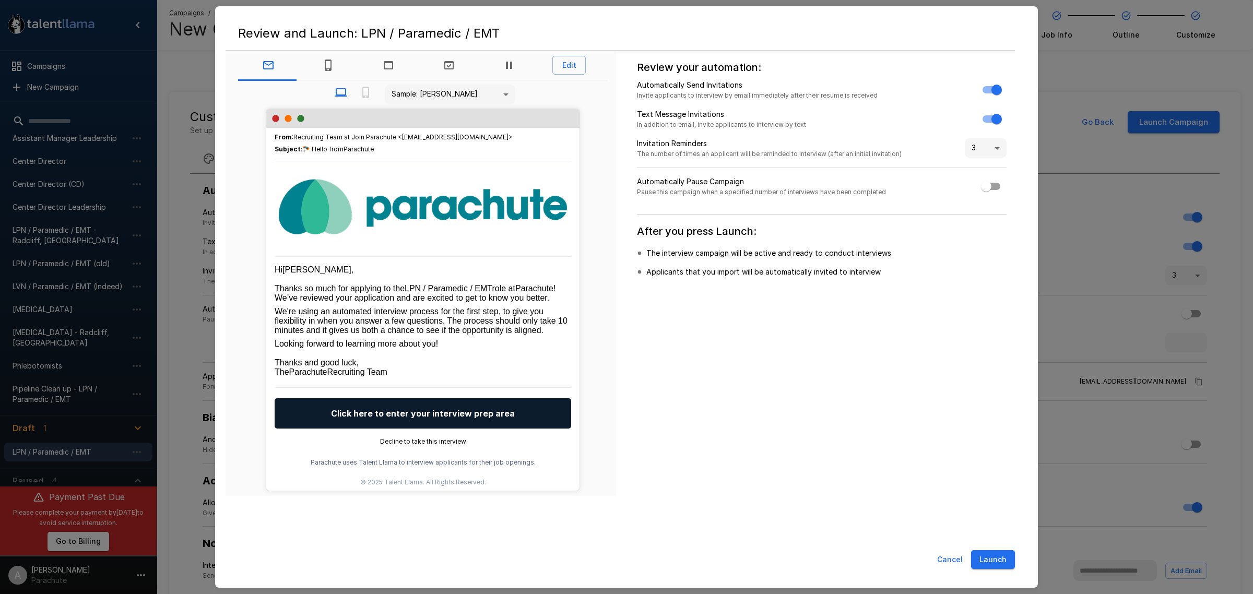
click at [447, 429] on button "Click here to enter your interview prep area" at bounding box center [423, 413] width 297 height 30
click at [942, 559] on button "Cancel" at bounding box center [950, 559] width 34 height 19
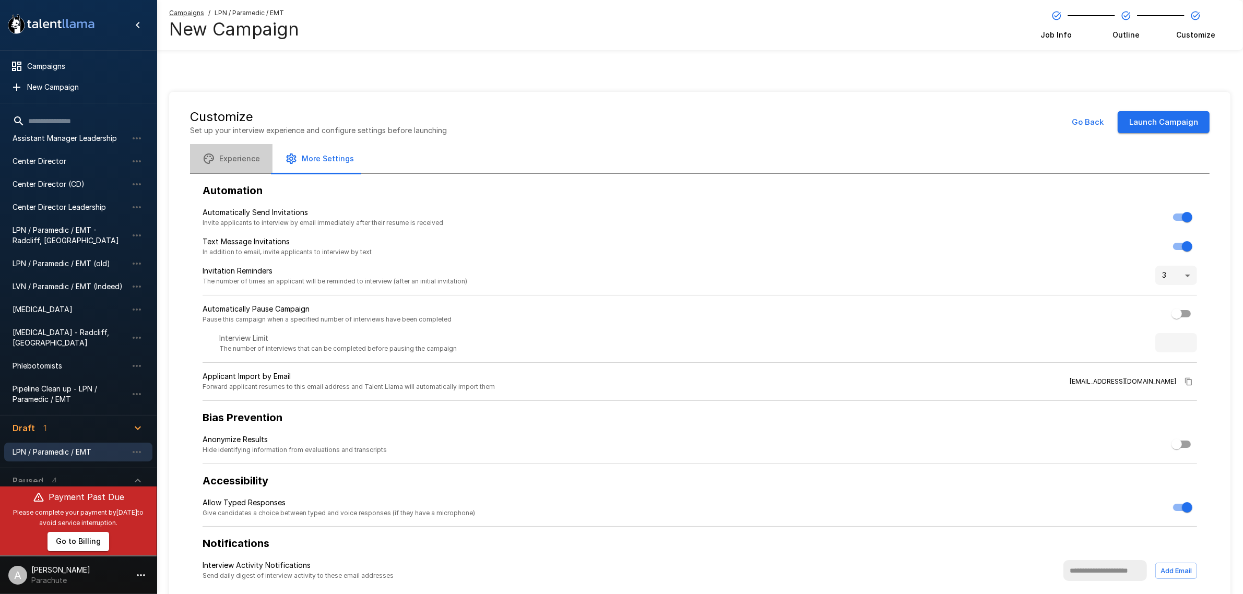
click at [235, 160] on button "Experience" at bounding box center [231, 158] width 82 height 29
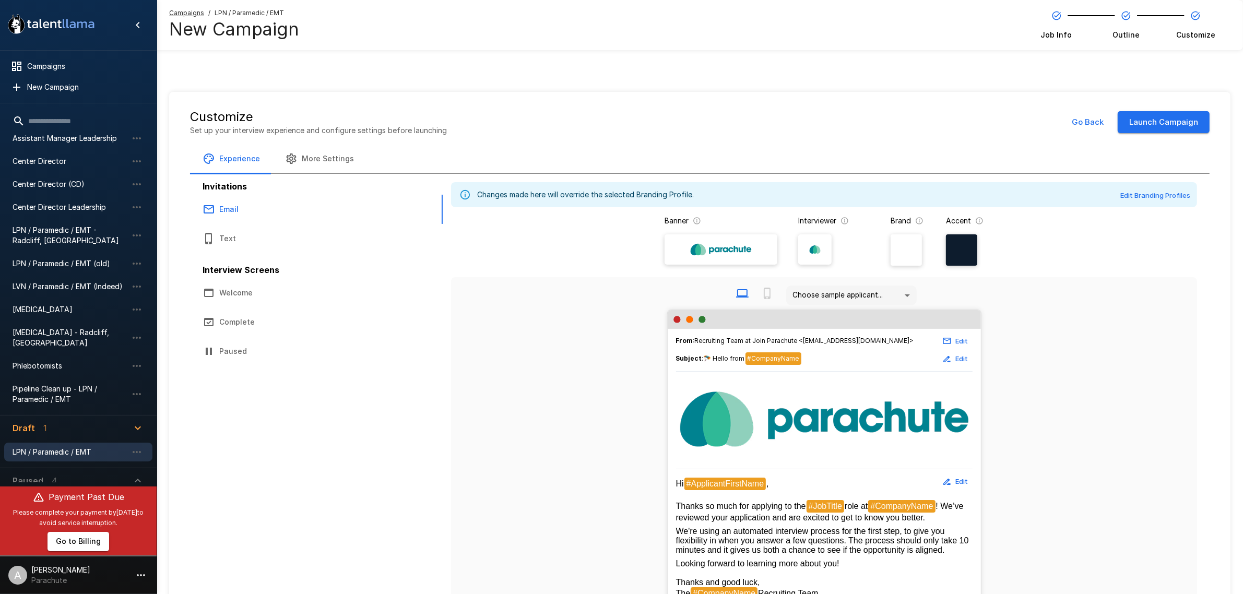
click at [943, 508] on span "! We’ve reviewed your application and are excited to get to know you better." at bounding box center [821, 512] width 290 height 20
click at [945, 506] on span "! We’ve reviewed your application and are excited to get to know you better." at bounding box center [821, 512] width 290 height 20
click at [876, 507] on span "#CompanyName" at bounding box center [901, 506] width 67 height 13
click at [952, 484] on button "Edit" at bounding box center [955, 481] width 33 height 16
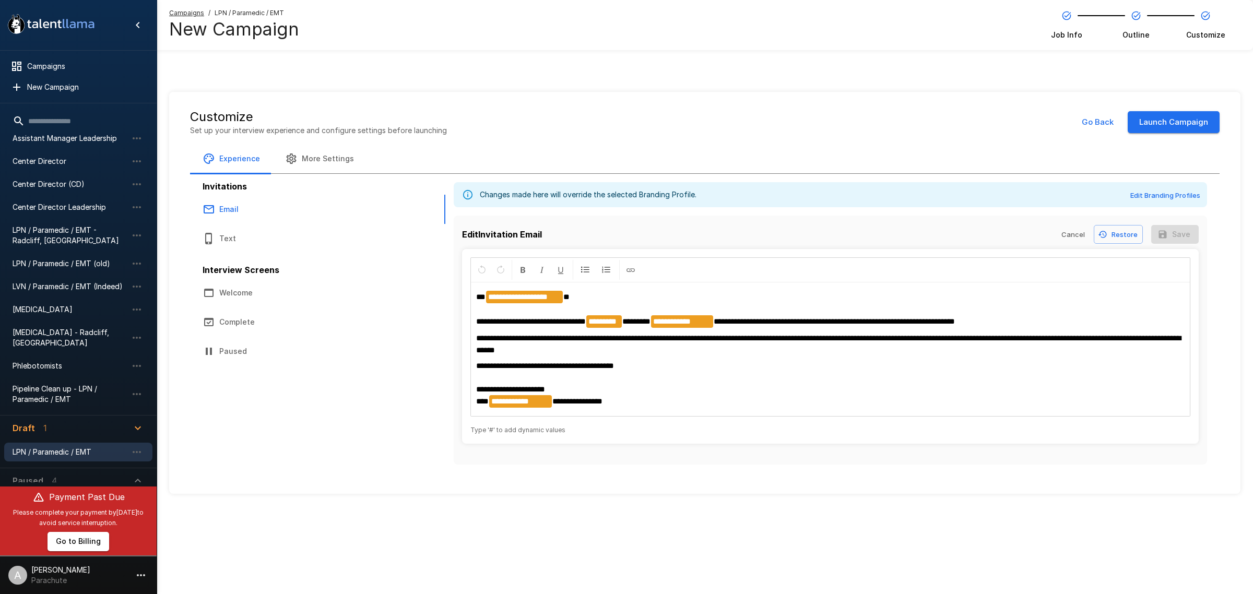
click at [731, 324] on span "**********" at bounding box center [834, 321] width 241 height 8
click at [1190, 239] on button "Save" at bounding box center [1175, 234] width 48 height 19
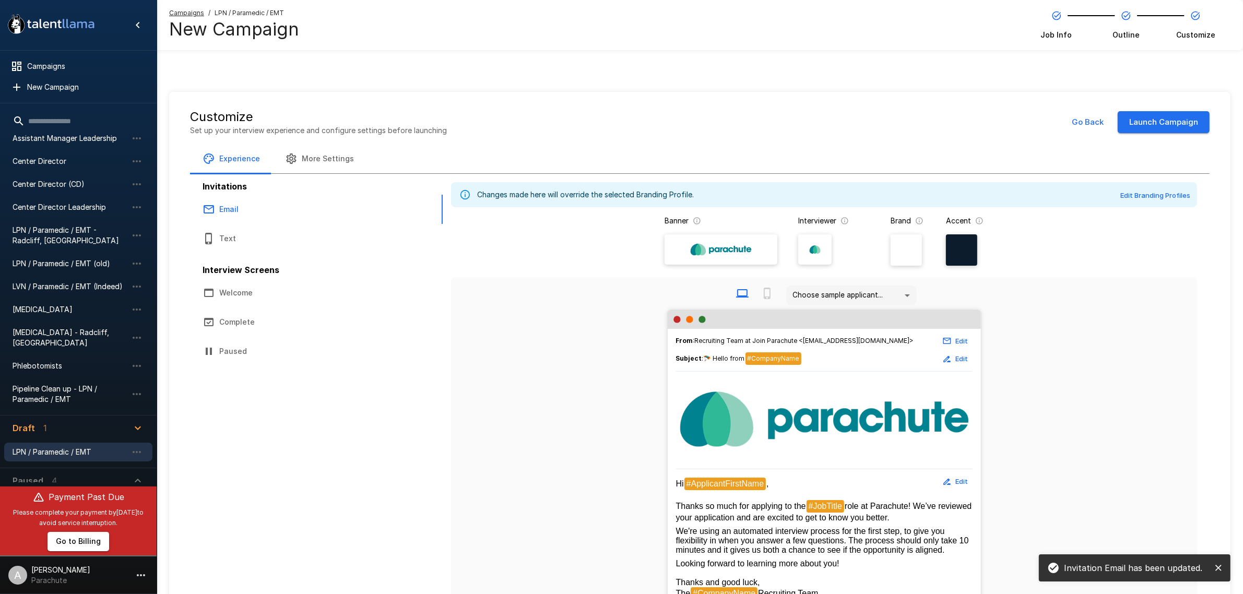
click at [1158, 124] on button "Launch Campaign" at bounding box center [1164, 122] width 92 height 22
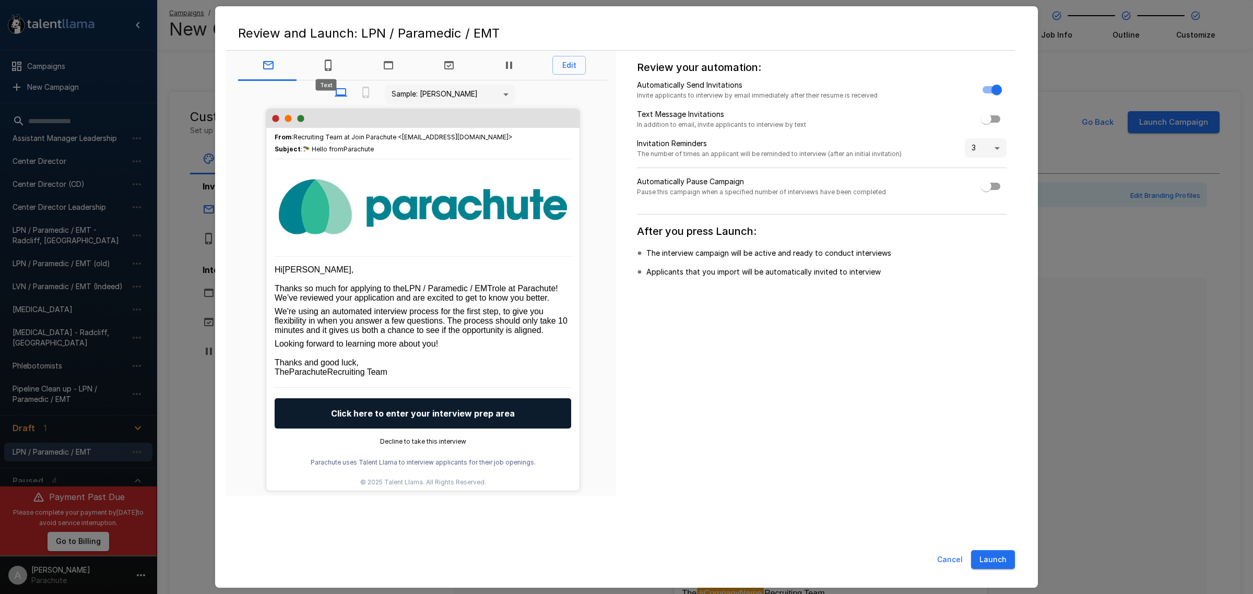
click at [328, 68] on icon "Text" at bounding box center [328, 65] width 7 height 11
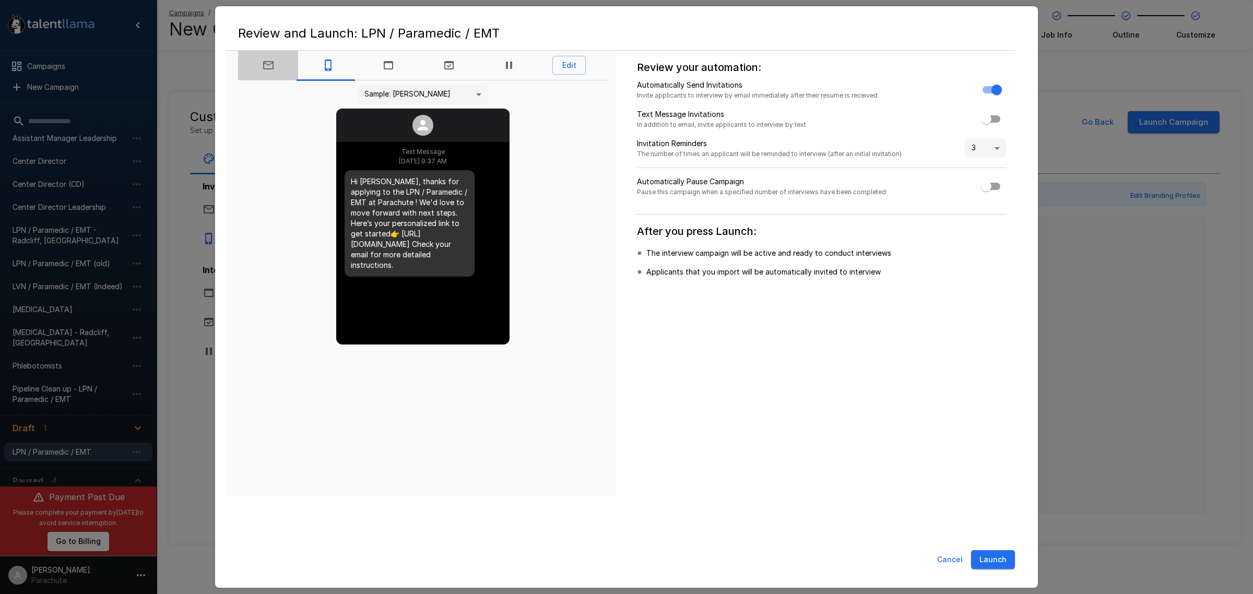
click at [277, 68] on button "button" at bounding box center [268, 65] width 60 height 29
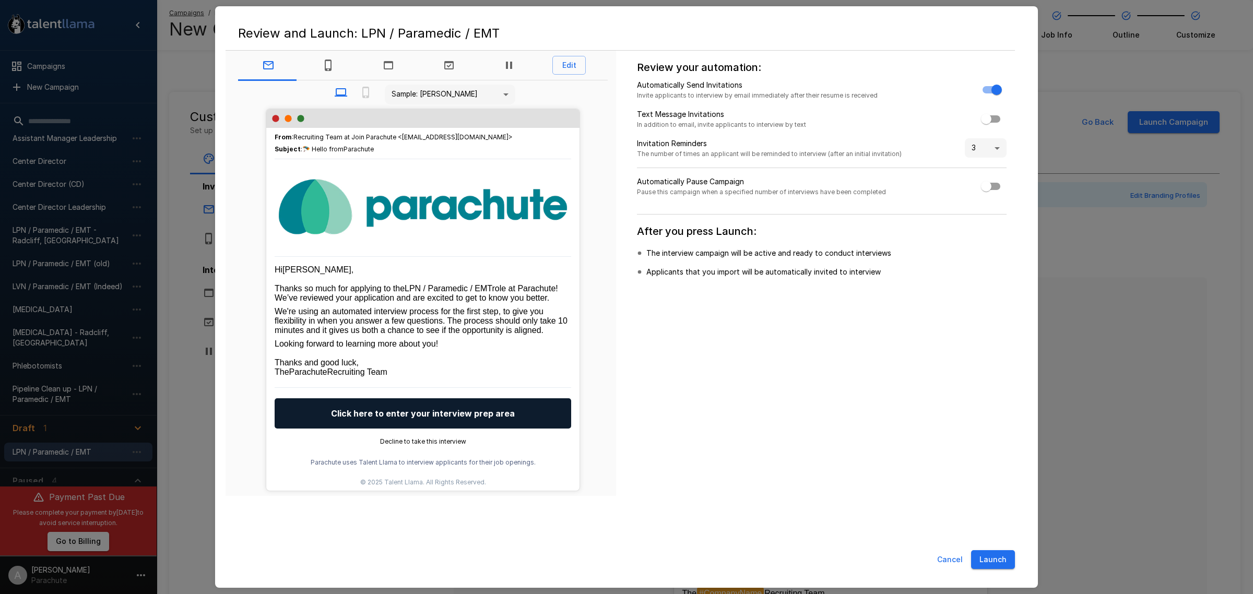
click at [951, 555] on button "Cancel" at bounding box center [950, 559] width 34 height 19
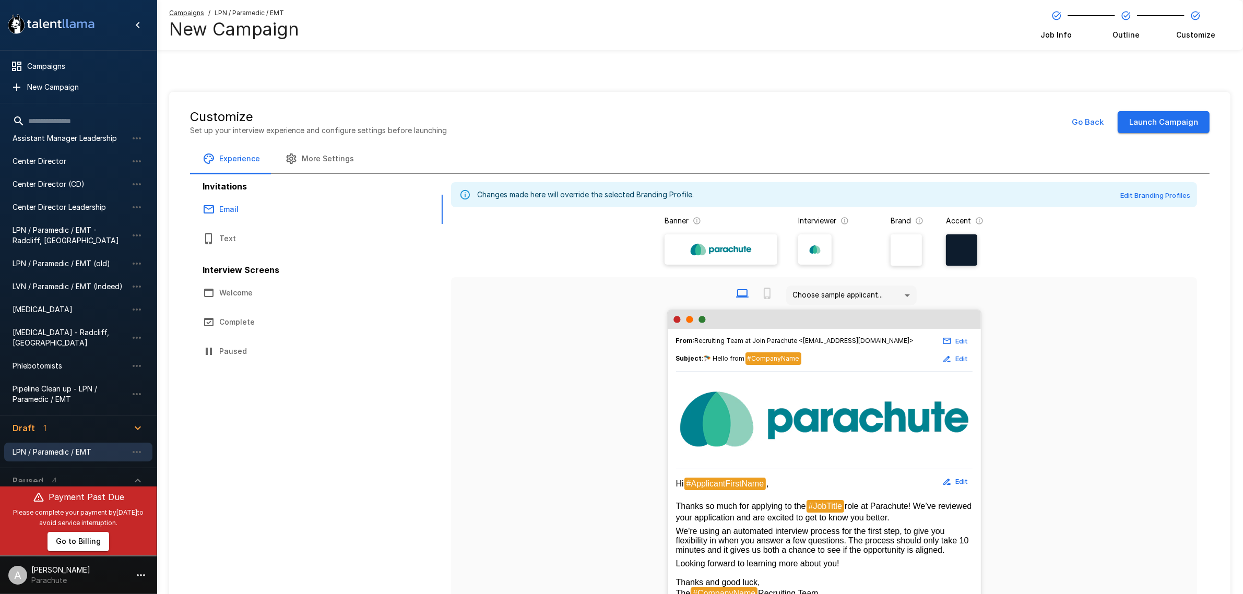
click at [261, 231] on button "Text" at bounding box center [284, 238] width 188 height 29
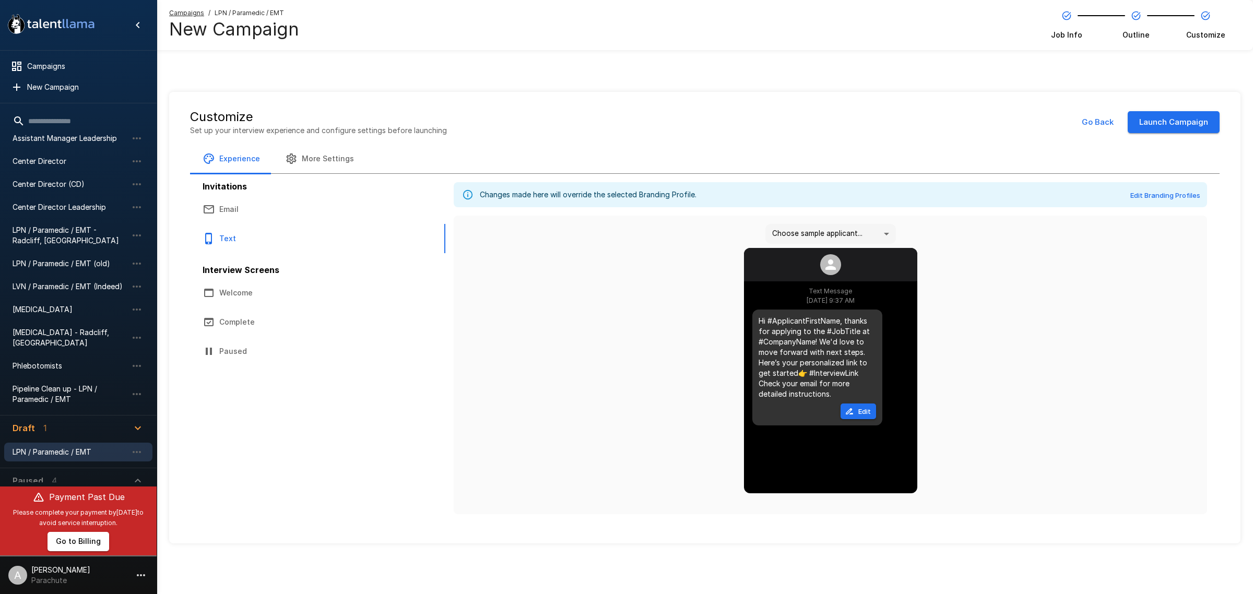
click at [857, 413] on button "Edit" at bounding box center [857, 412] width 35 height 16
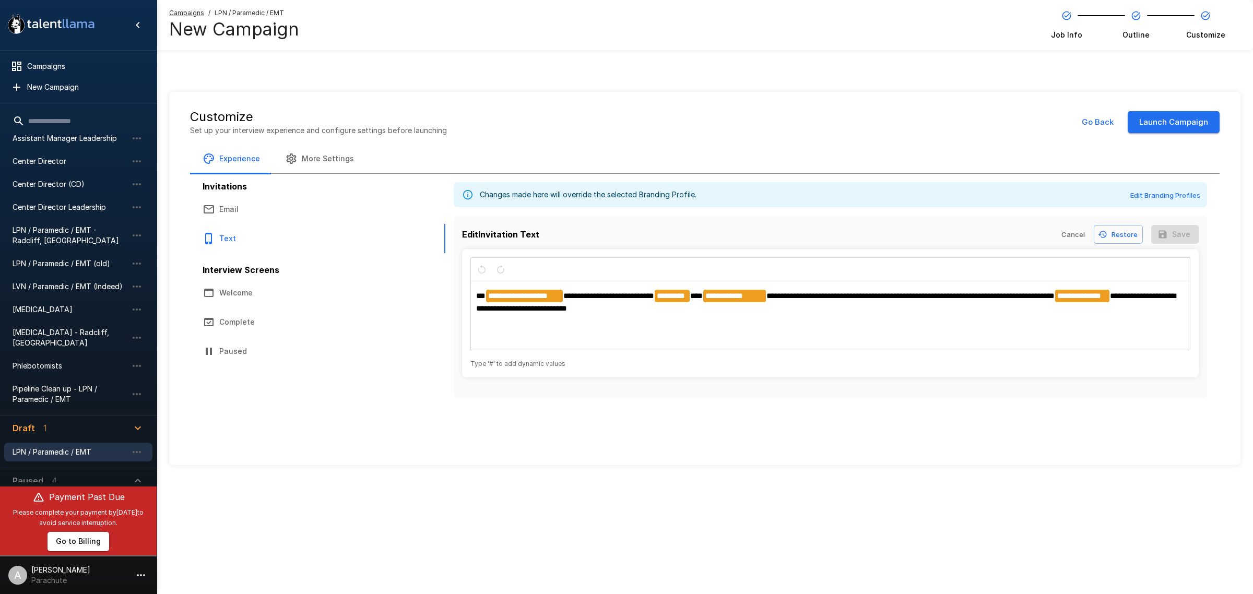
click at [773, 293] on span "**********" at bounding box center [910, 296] width 288 height 8
click at [1190, 235] on button "Save" at bounding box center [1175, 234] width 48 height 19
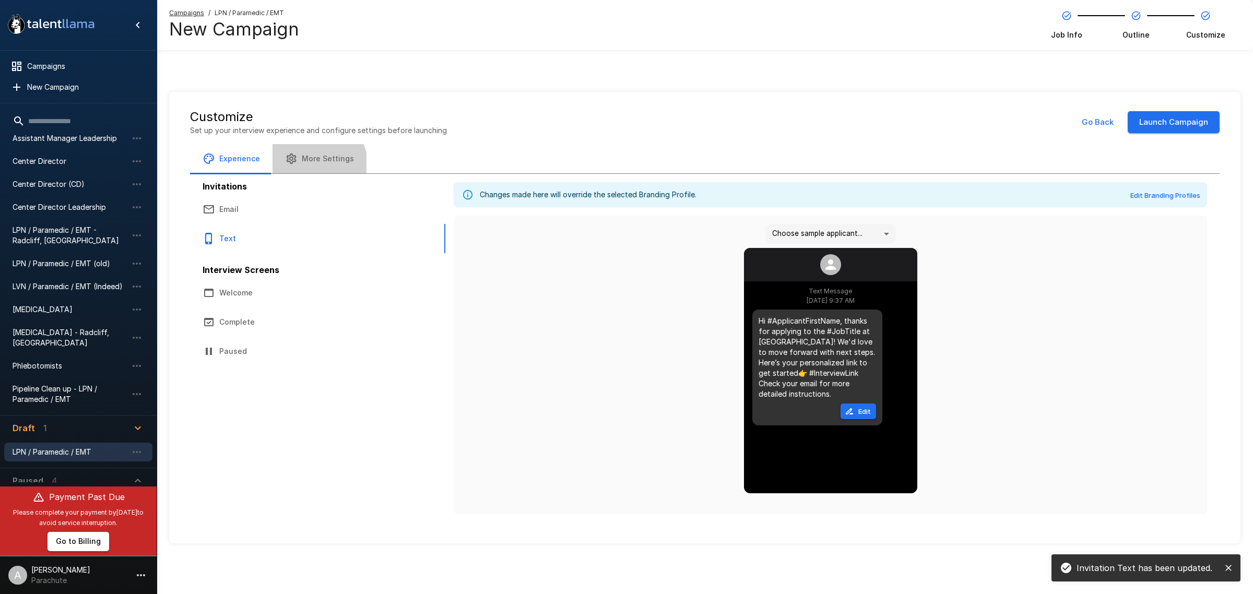
click at [305, 169] on button "More Settings" at bounding box center [320, 158] width 94 height 29
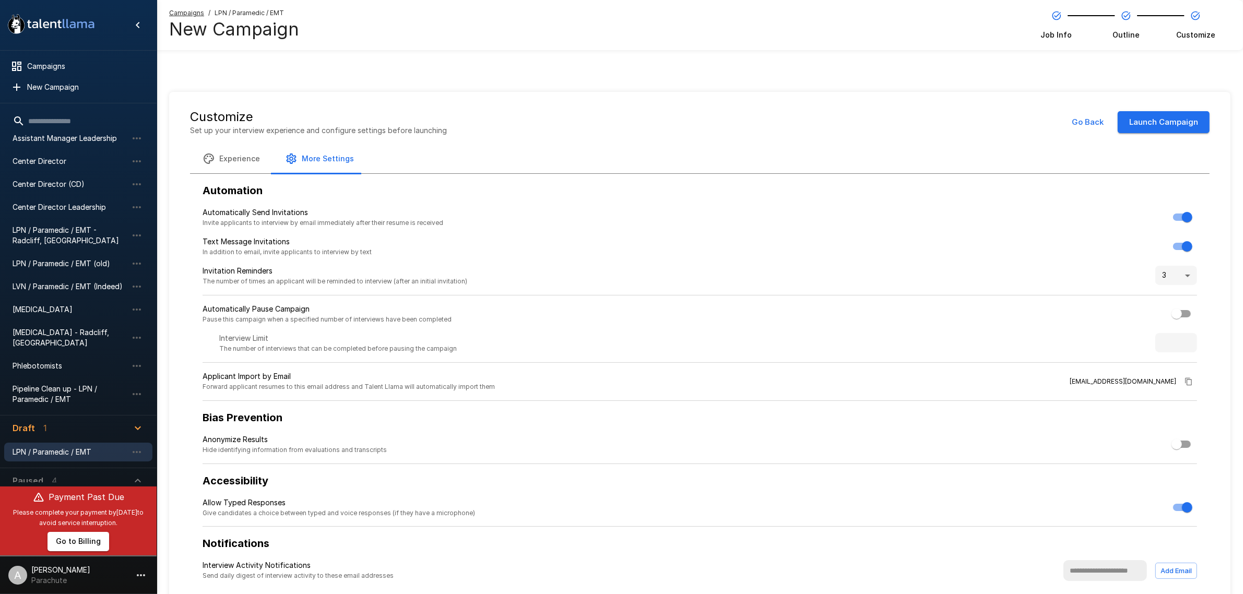
click at [1169, 104] on div "Customize Set up your interview experience and configure settings before launch…" at bounding box center [699, 357] width 1061 height 531
click at [1176, 119] on button "Launch Campaign" at bounding box center [1164, 122] width 92 height 22
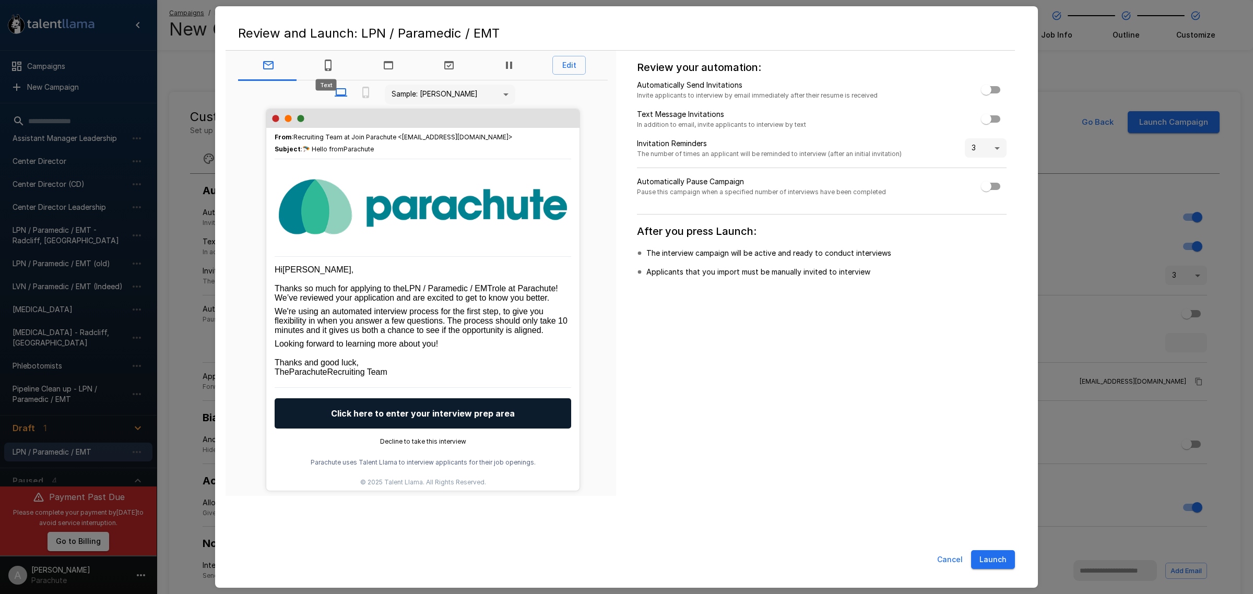
click at [325, 69] on icon "Text" at bounding box center [328, 65] width 13 height 13
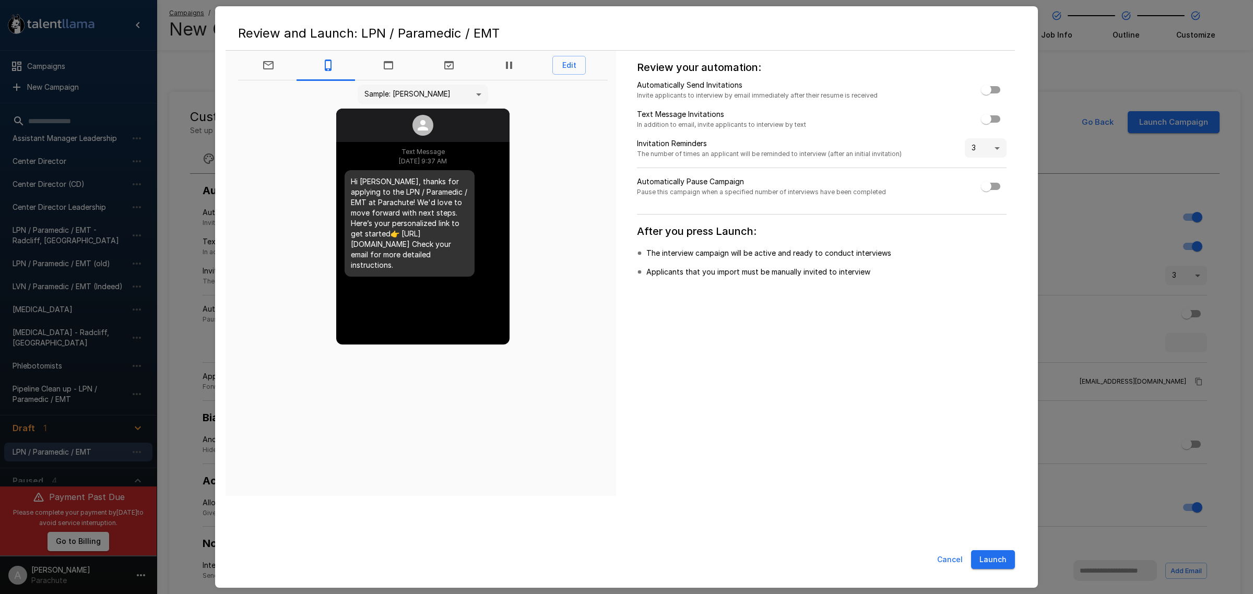
click at [956, 553] on button "Cancel" at bounding box center [950, 559] width 34 height 19
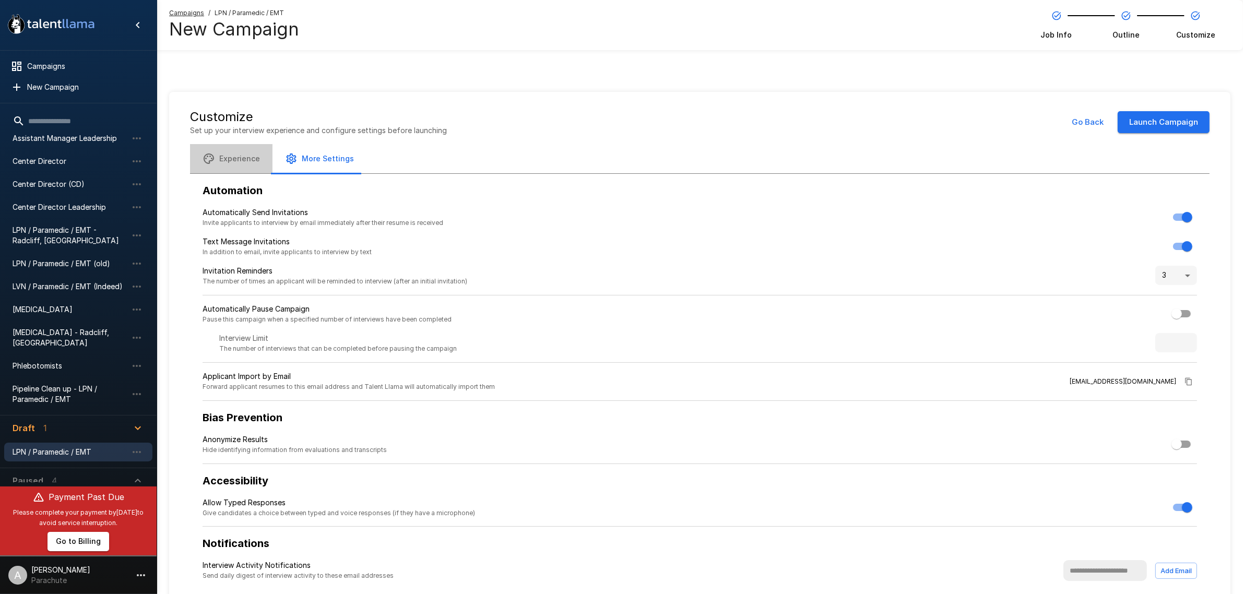
click at [241, 166] on button "Experience" at bounding box center [231, 158] width 82 height 29
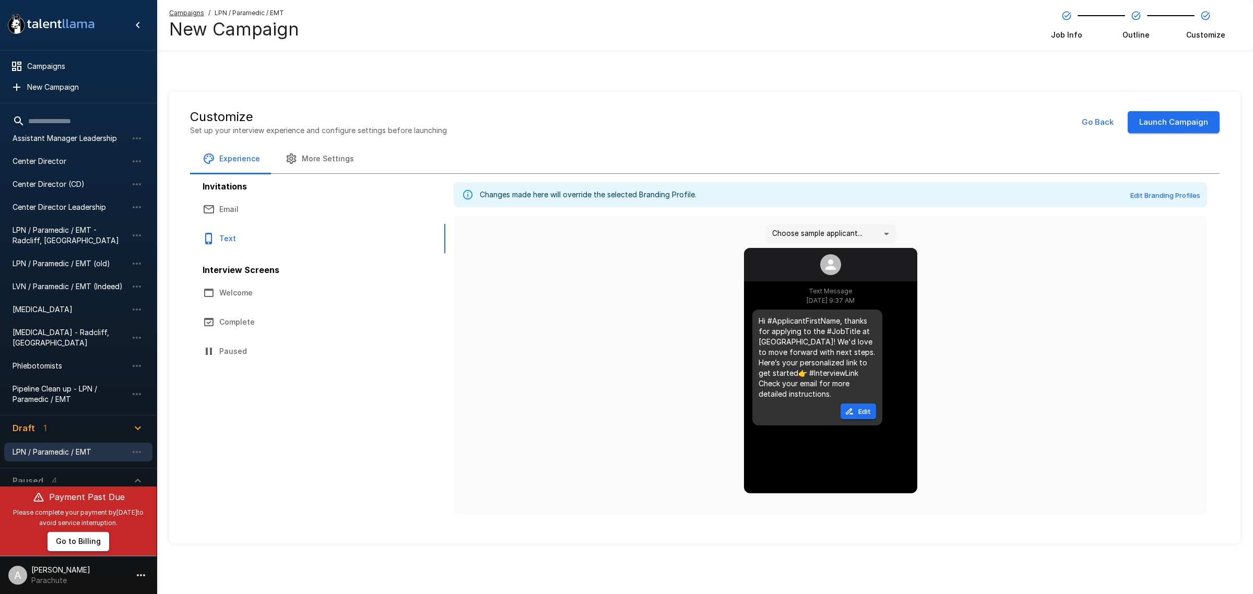
click at [209, 207] on icon "button" at bounding box center [209, 209] width 13 height 13
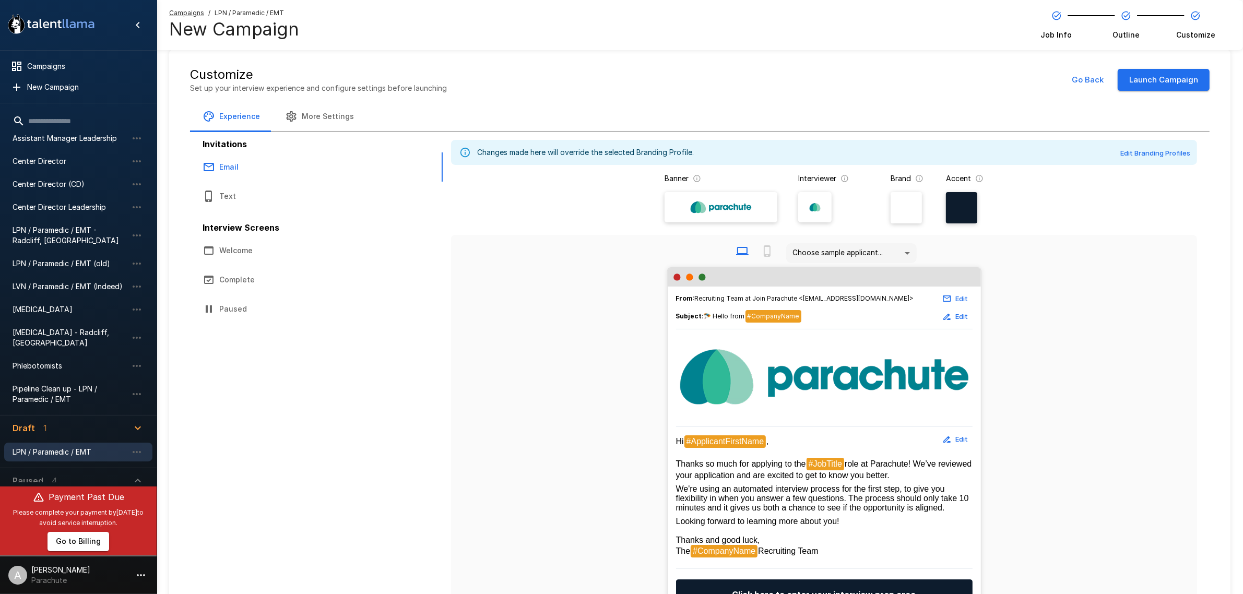
scroll to position [65, 0]
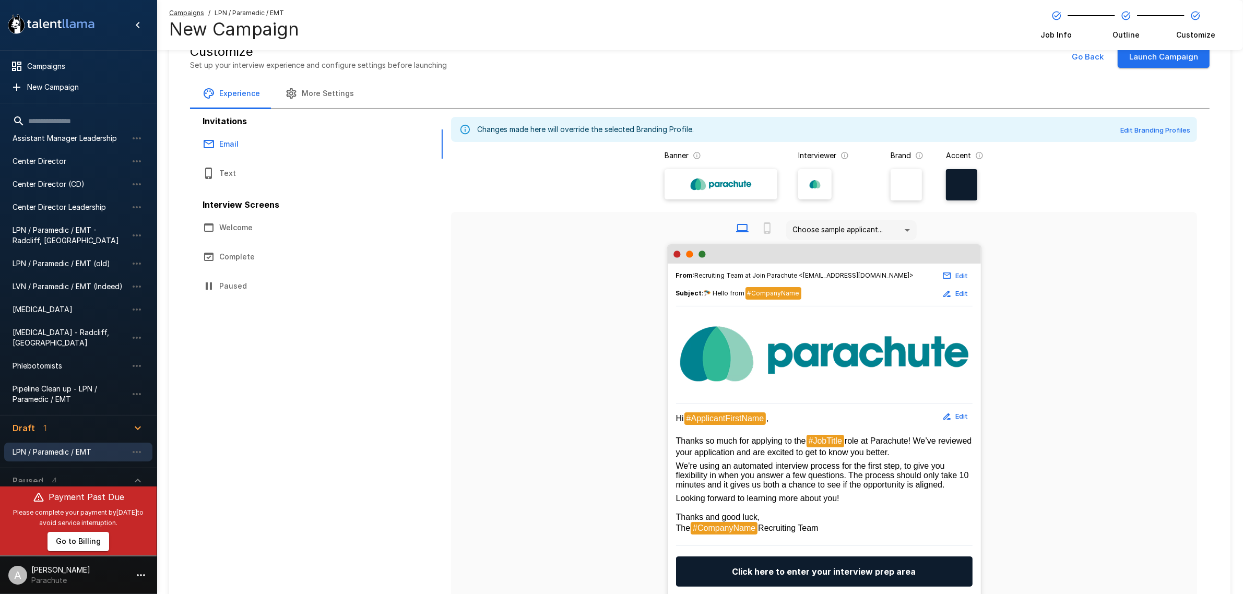
click at [267, 172] on button "Text" at bounding box center [284, 173] width 188 height 29
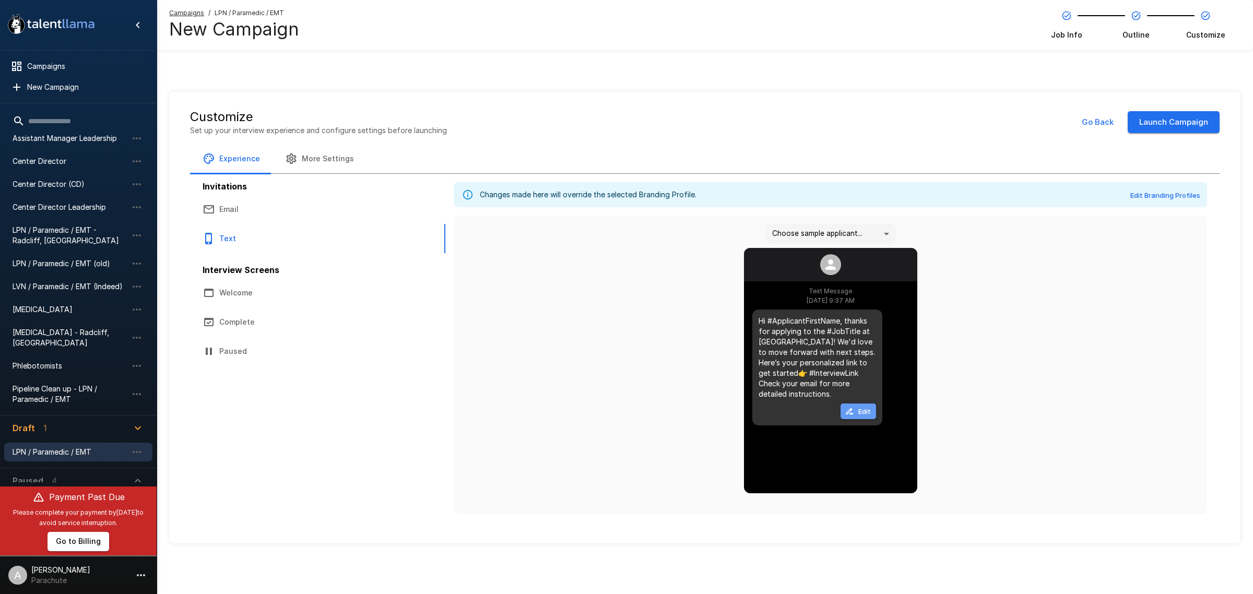
click at [864, 411] on button "Edit" at bounding box center [857, 412] width 35 height 16
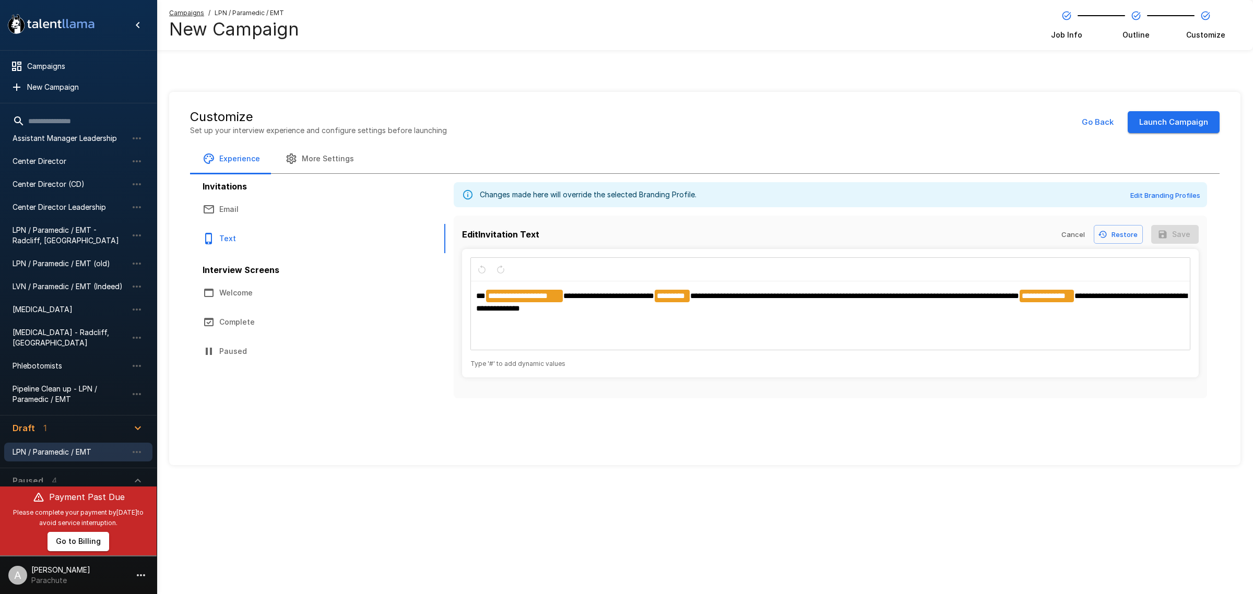
click at [696, 298] on span "**********" at bounding box center [854, 296] width 329 height 8
click at [1186, 233] on button "Save" at bounding box center [1175, 234] width 48 height 19
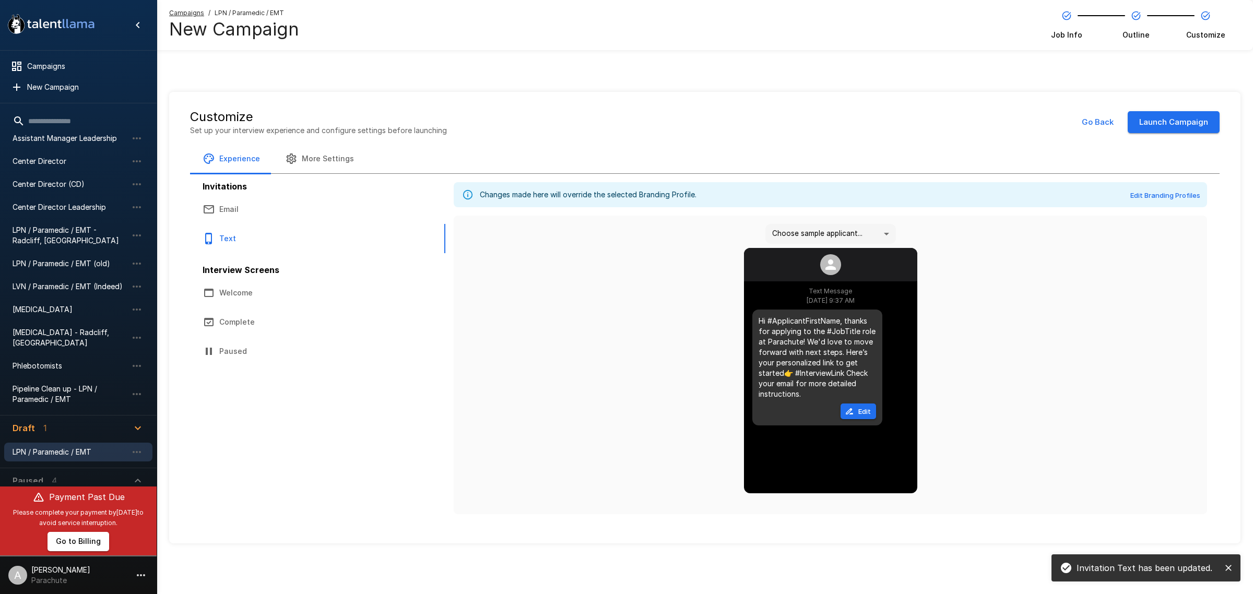
click at [1179, 114] on button "Launch Campaign" at bounding box center [1174, 122] width 92 height 22
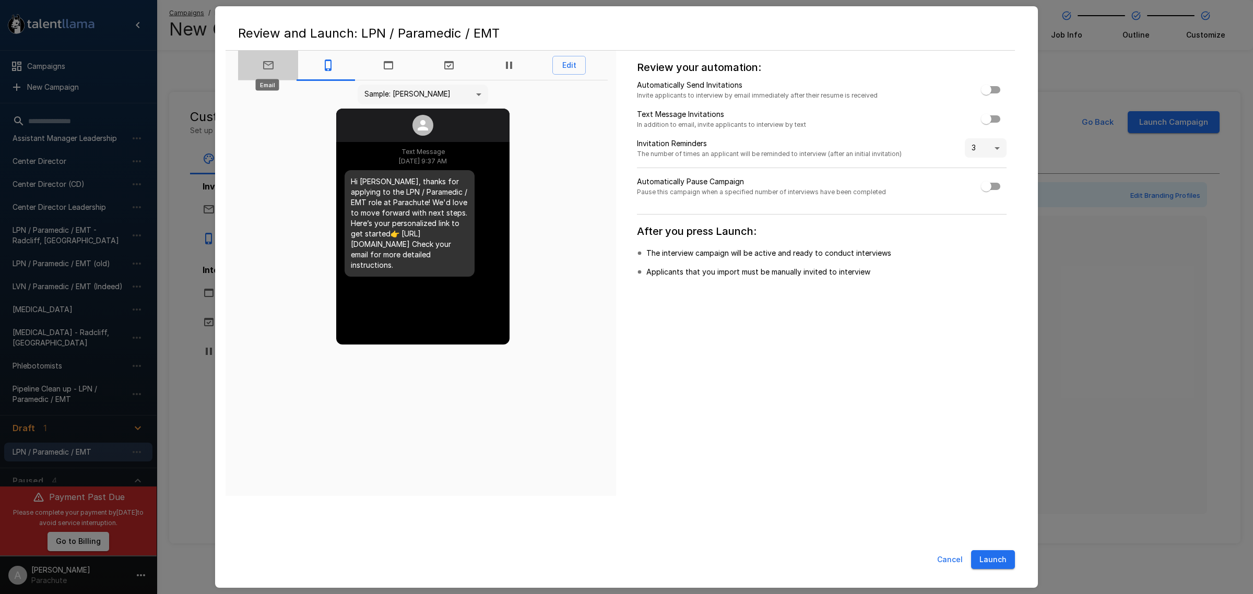
click at [268, 64] on icon "Email" at bounding box center [268, 65] width 10 height 8
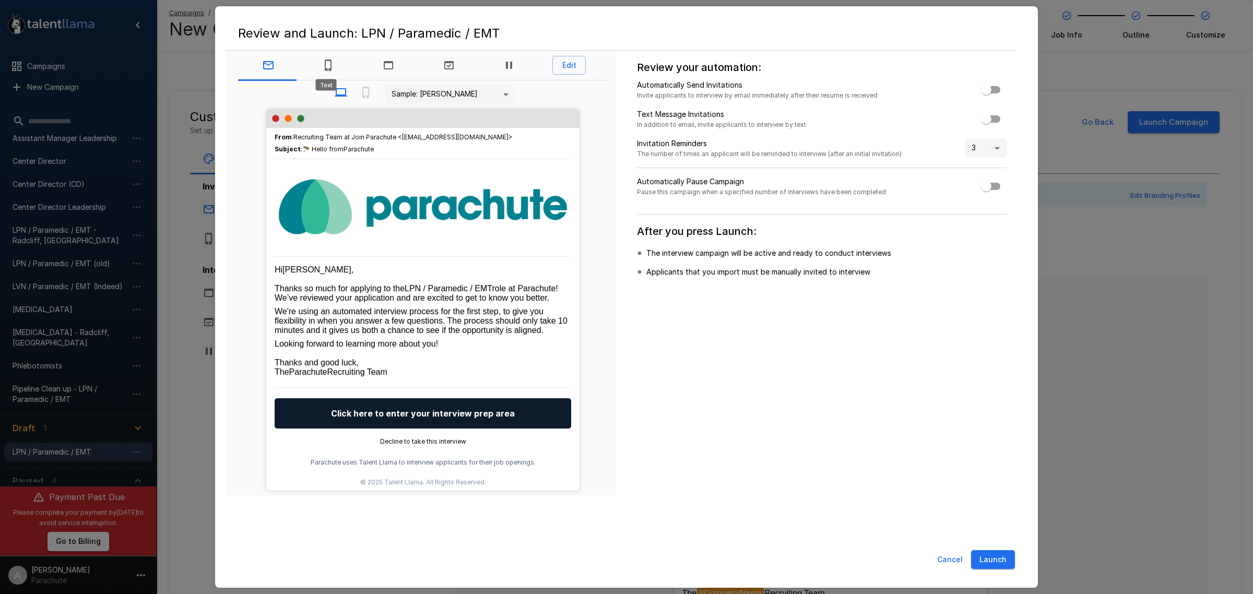
click at [327, 61] on icon "Text" at bounding box center [328, 65] width 13 height 13
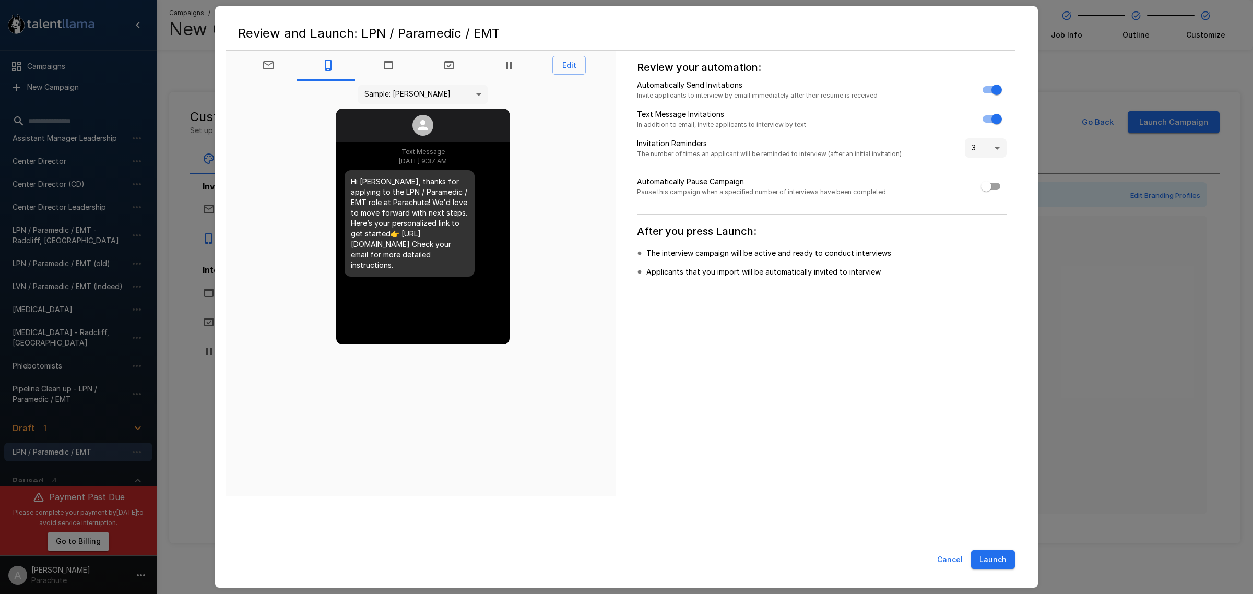
click at [1005, 557] on button "Launch" at bounding box center [993, 559] width 44 height 19
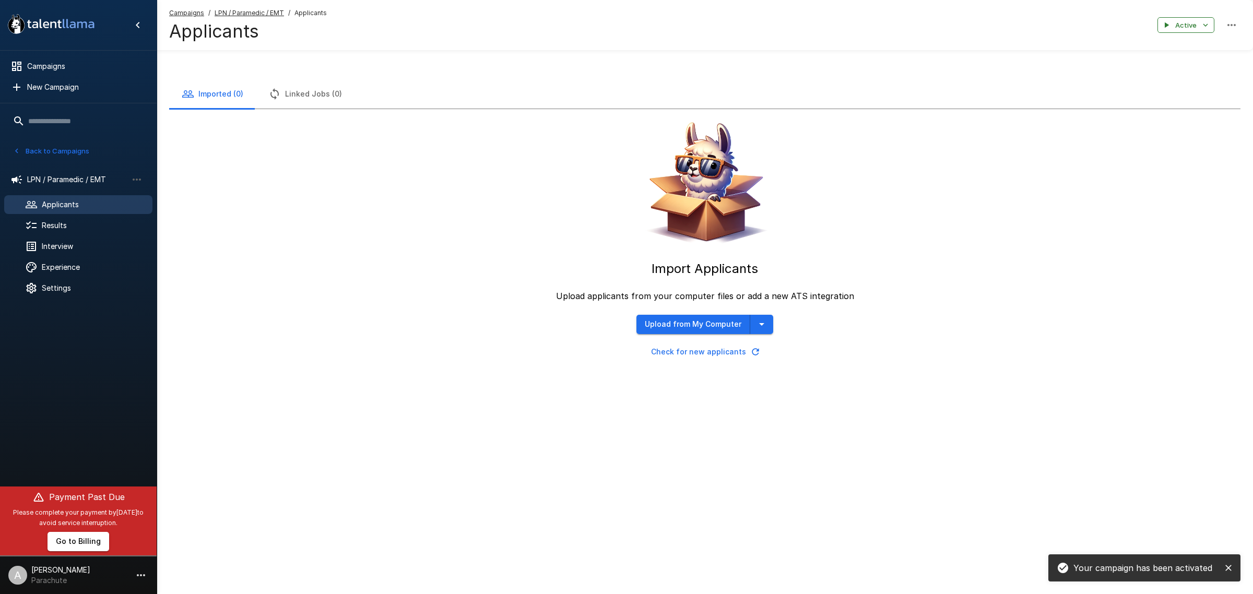
click at [682, 324] on button "Upload from My Computer" at bounding box center [693, 324] width 114 height 19
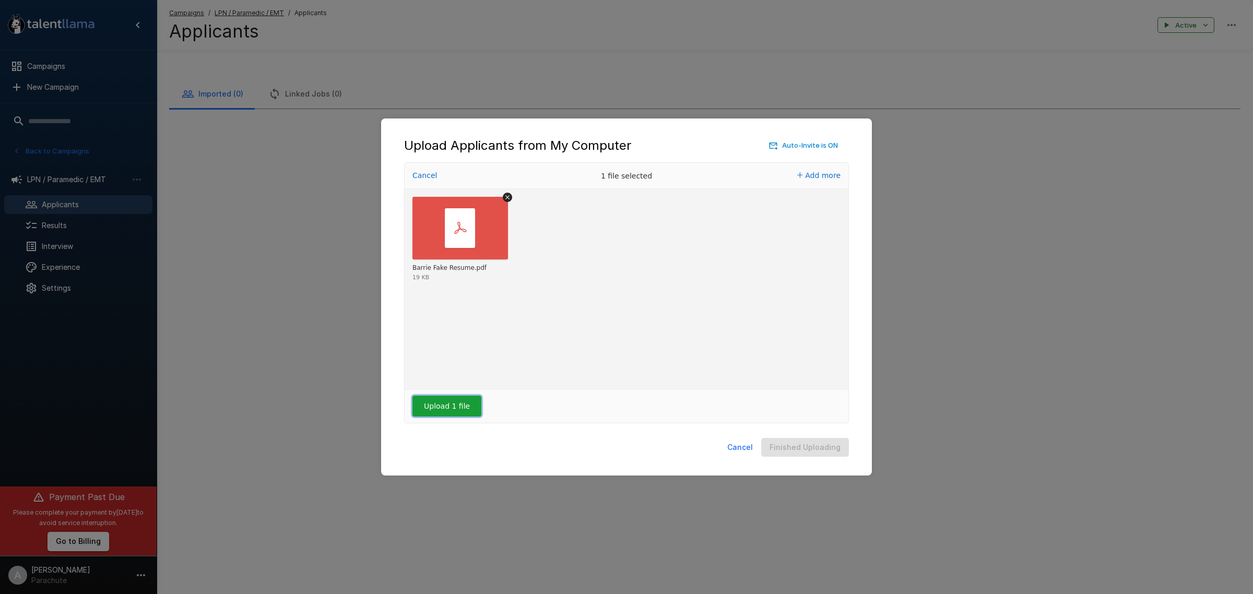
click at [440, 408] on button "Upload 1 file" at bounding box center [446, 406] width 69 height 21
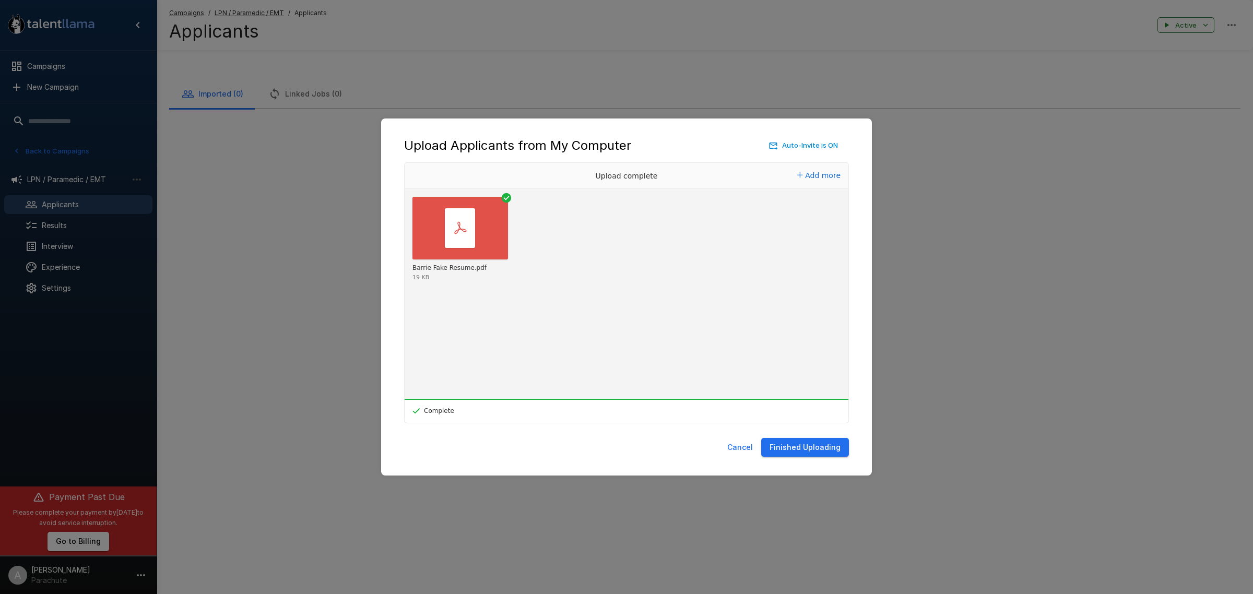
click at [830, 447] on button "Finished Uploading" at bounding box center [805, 447] width 88 height 19
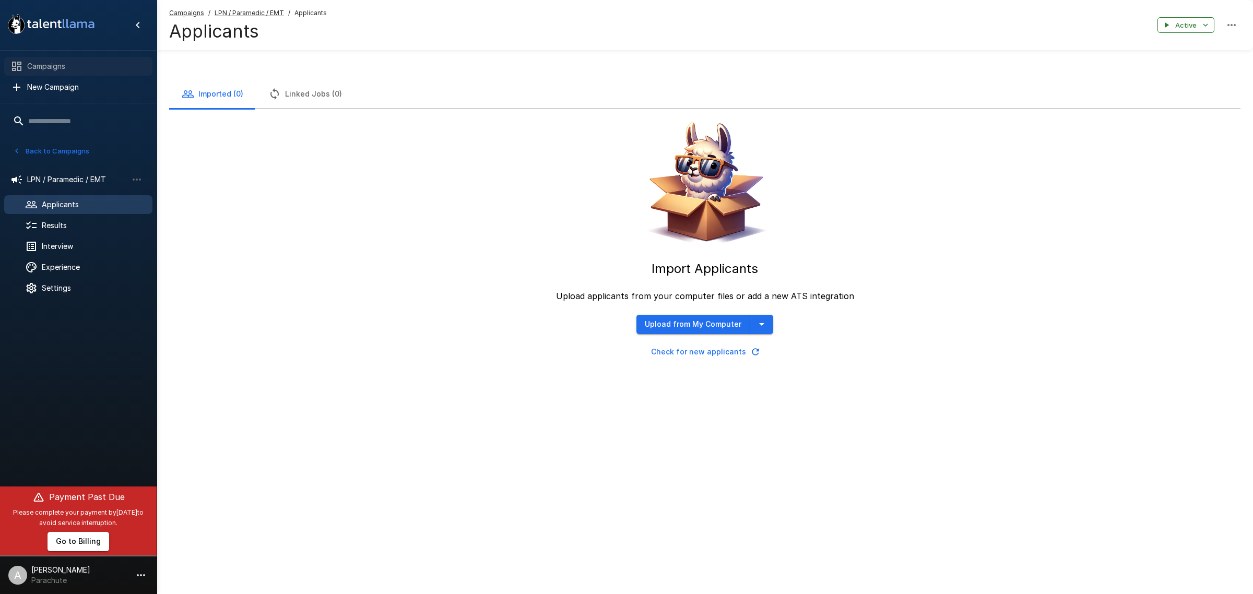
click at [64, 69] on span "Campaigns" at bounding box center [85, 66] width 117 height 10
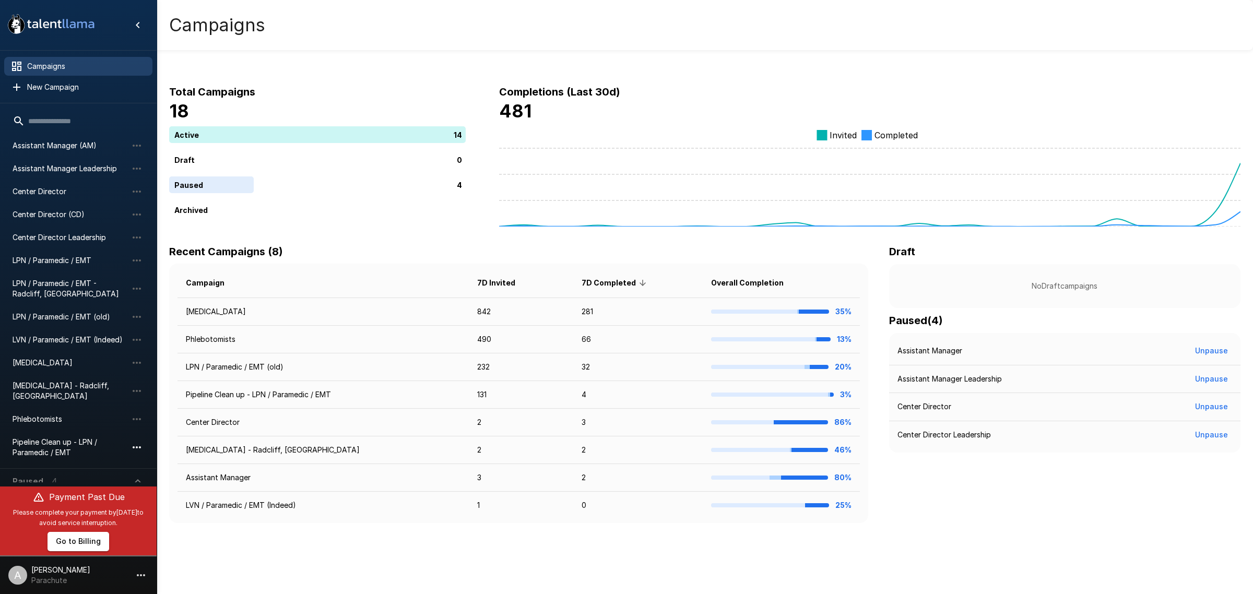
click at [132, 441] on icon "button" at bounding box center [137, 447] width 13 height 13
click at [165, 492] on span "Rename campaign" at bounding box center [207, 491] width 111 height 10
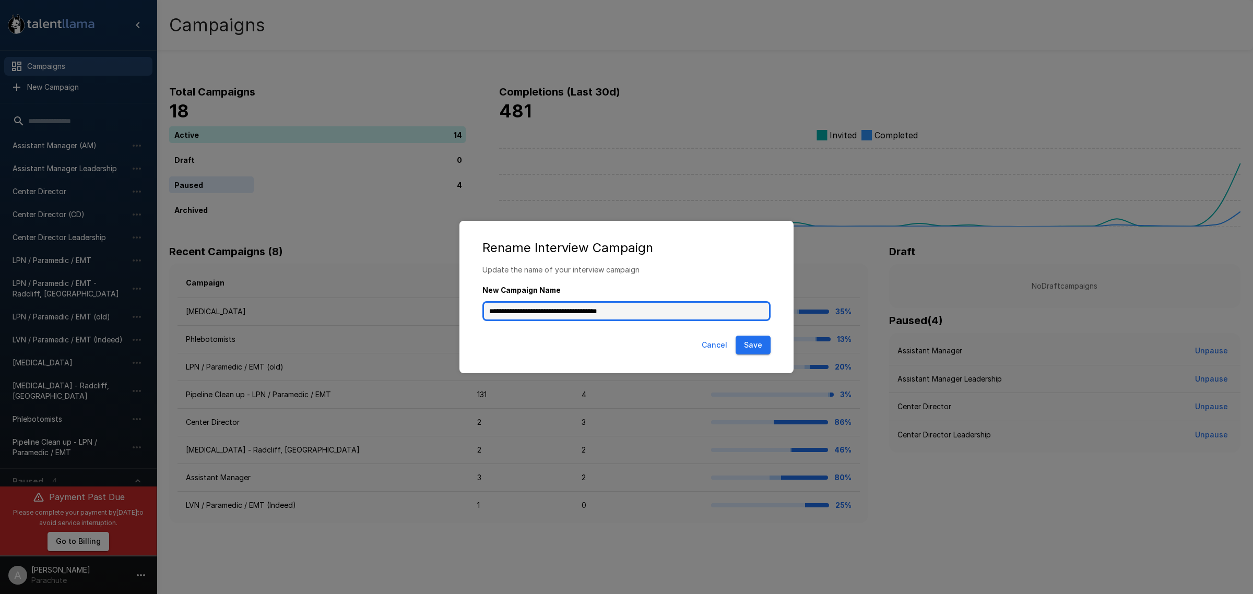
click at [662, 310] on input "**********" at bounding box center [626, 311] width 288 height 20
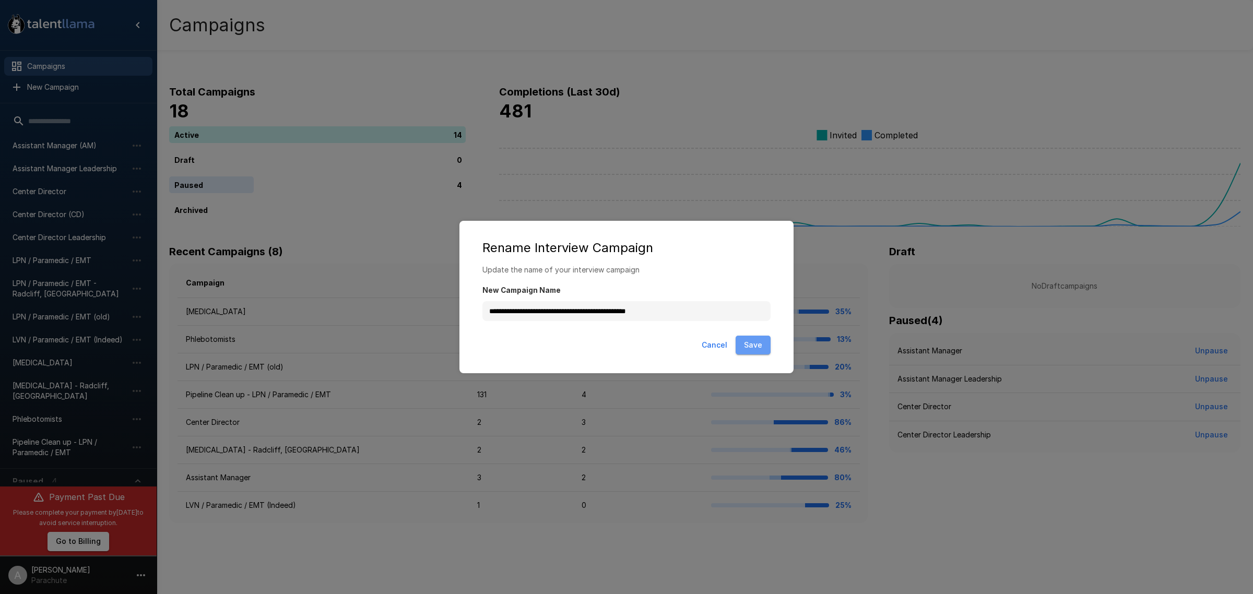
click at [745, 342] on button "Save" at bounding box center [753, 345] width 35 height 19
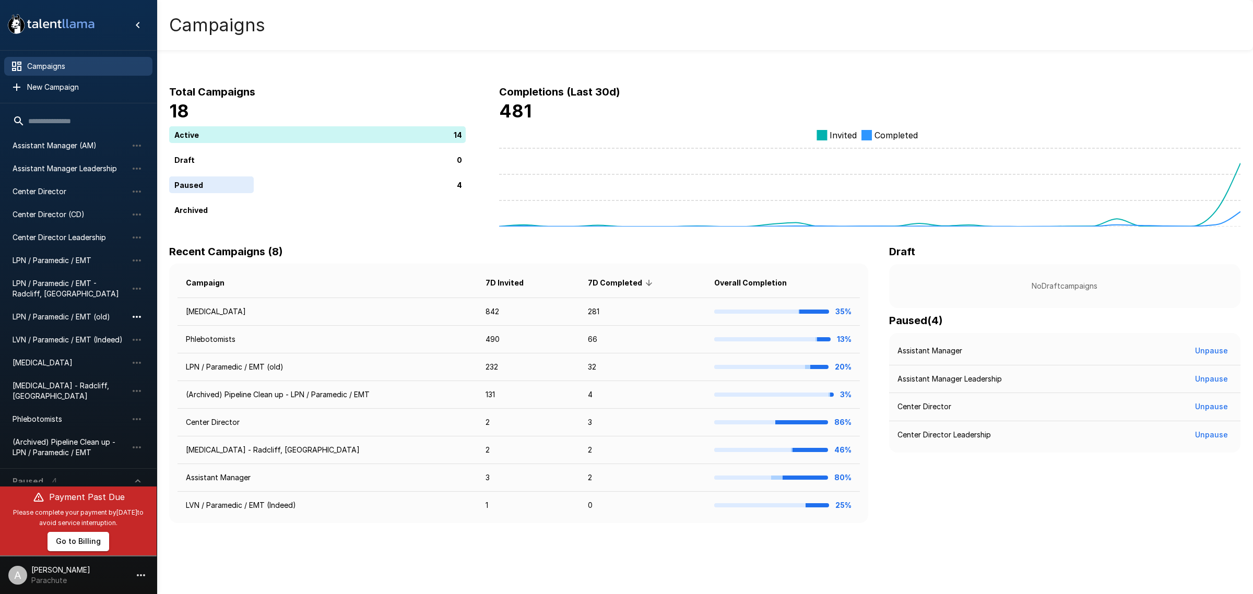
click at [131, 316] on icon "button" at bounding box center [137, 317] width 13 height 13
click at [162, 369] on span "Rename campaign" at bounding box center [207, 371] width 111 height 10
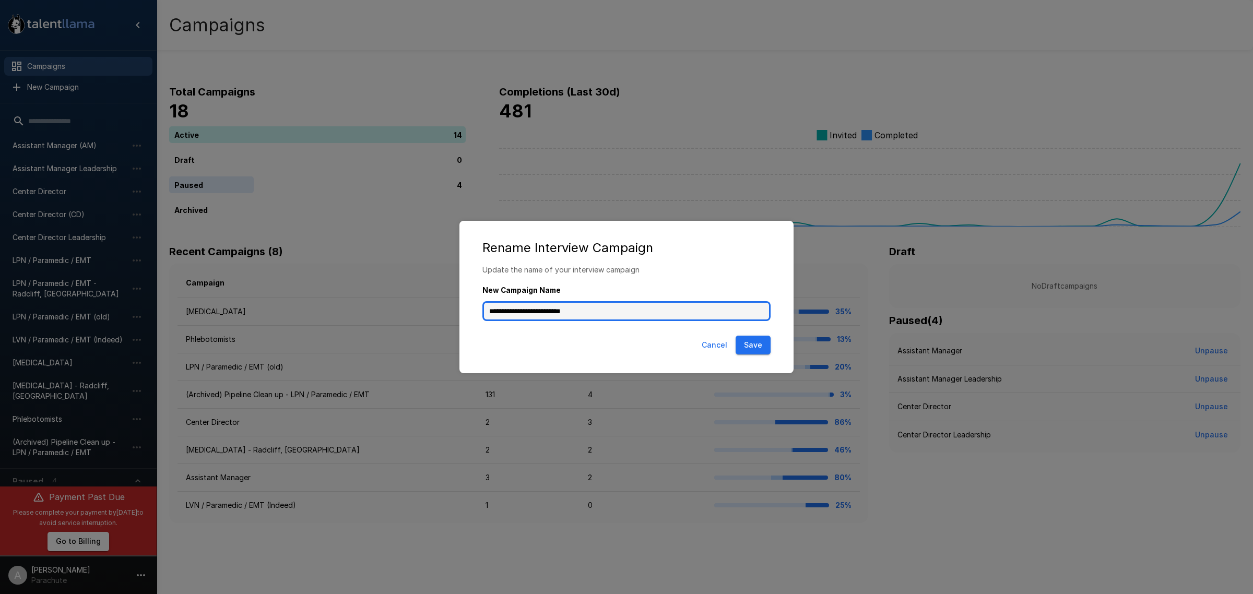
drag, startPoint x: 591, startPoint y: 314, endPoint x: 566, endPoint y: 312, distance: 24.6
click at [566, 312] on input "**********" at bounding box center [626, 311] width 288 height 20
click at [750, 351] on button "Save" at bounding box center [753, 345] width 35 height 19
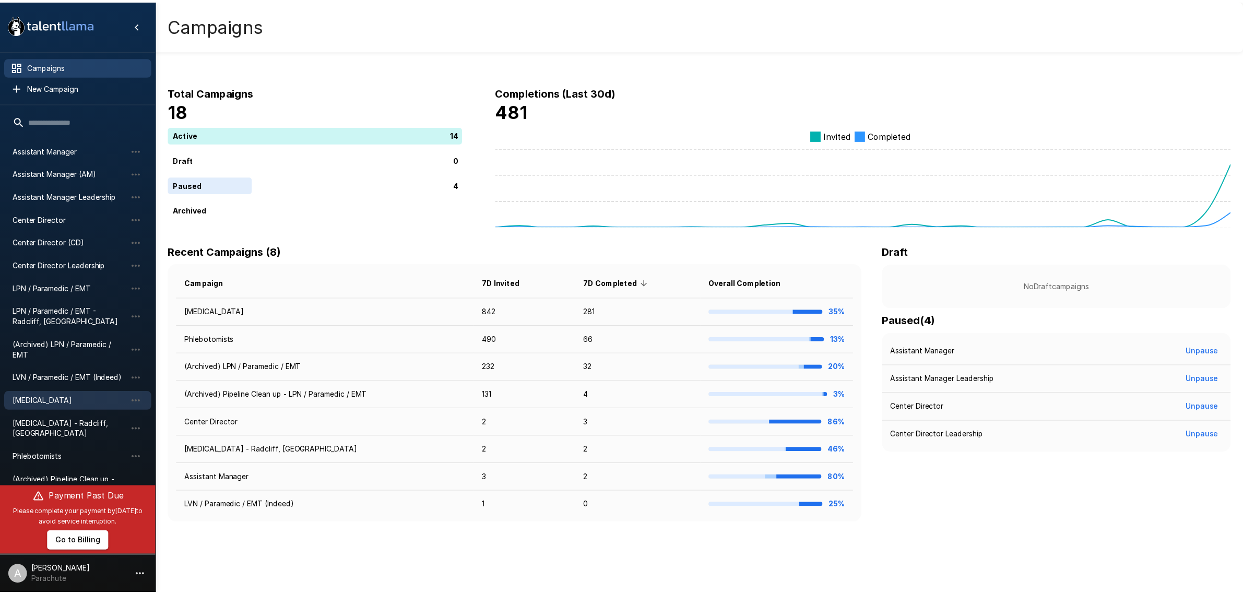
scroll to position [0, 0]
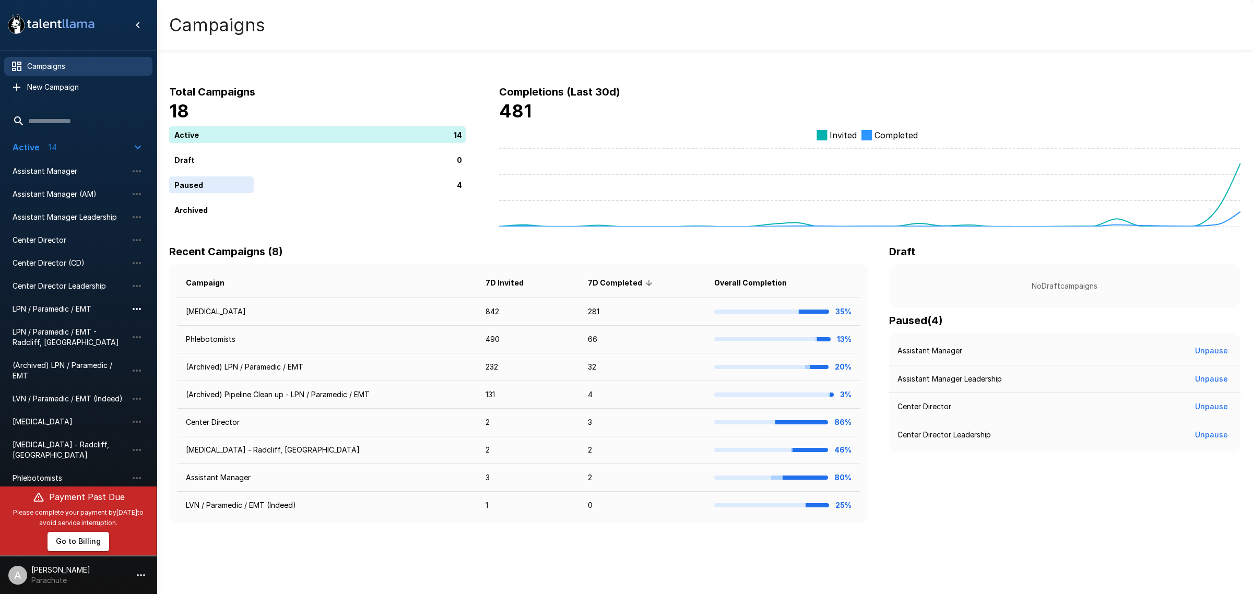
click at [138, 308] on icon "button" at bounding box center [137, 309] width 13 height 13
click at [170, 343] on span "Clone campaign" at bounding box center [207, 347] width 111 height 10
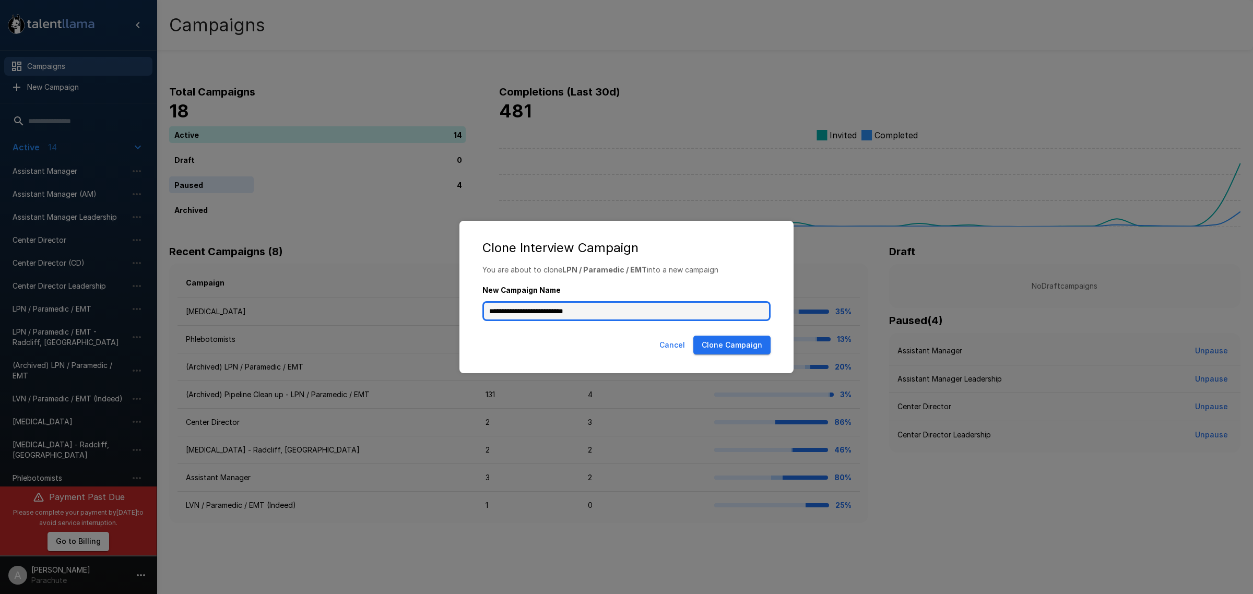
drag, startPoint x: 614, startPoint y: 311, endPoint x: 565, endPoint y: 313, distance: 48.6
click at [565, 313] on input "**********" at bounding box center [626, 311] width 288 height 20
drag, startPoint x: 489, startPoint y: 312, endPoint x: 493, endPoint y: 307, distance: 7.0
click at [489, 312] on input "**********" at bounding box center [626, 311] width 288 height 20
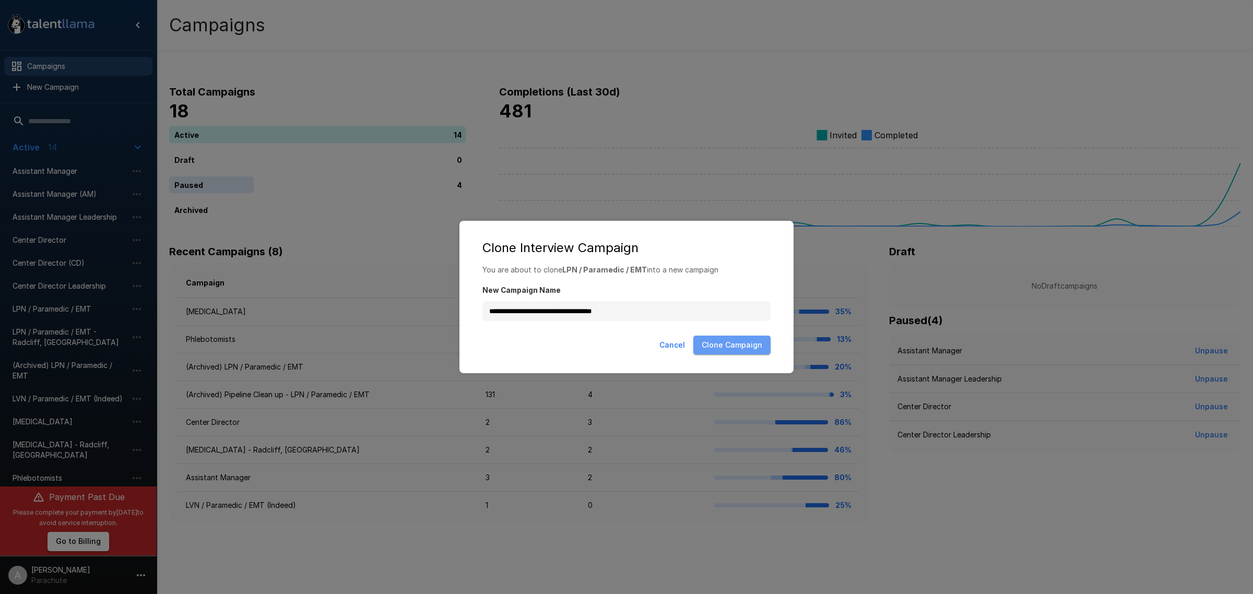
click at [747, 349] on button "Clone Campaign" at bounding box center [731, 345] width 77 height 19
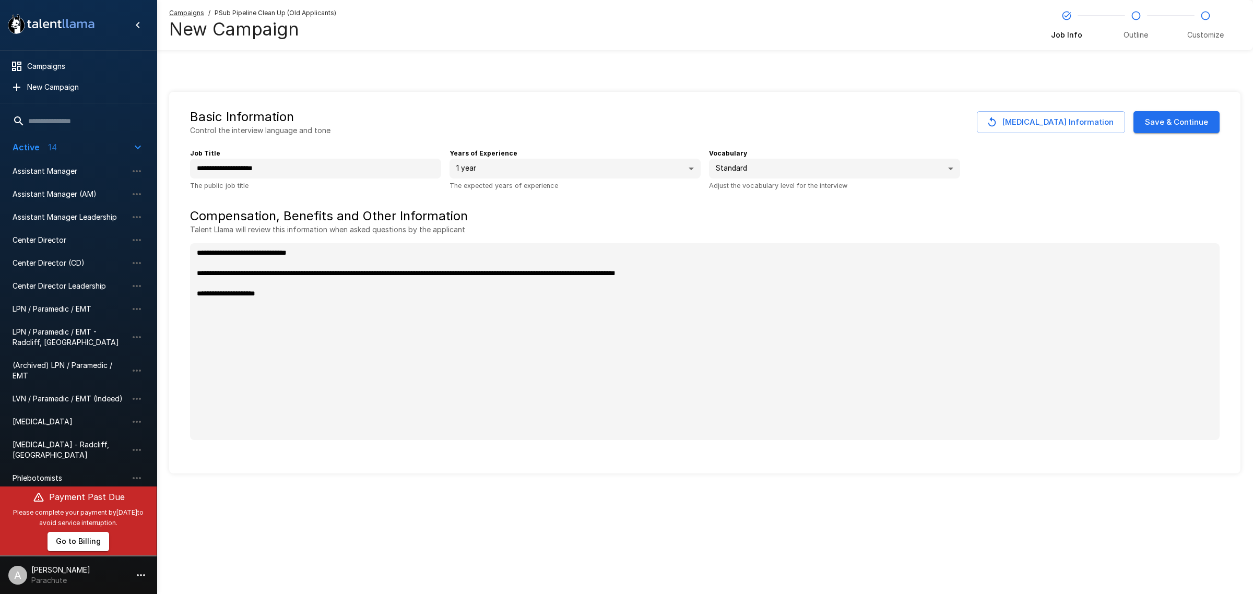
click at [1192, 125] on button "Save & Continue" at bounding box center [1176, 122] width 86 height 22
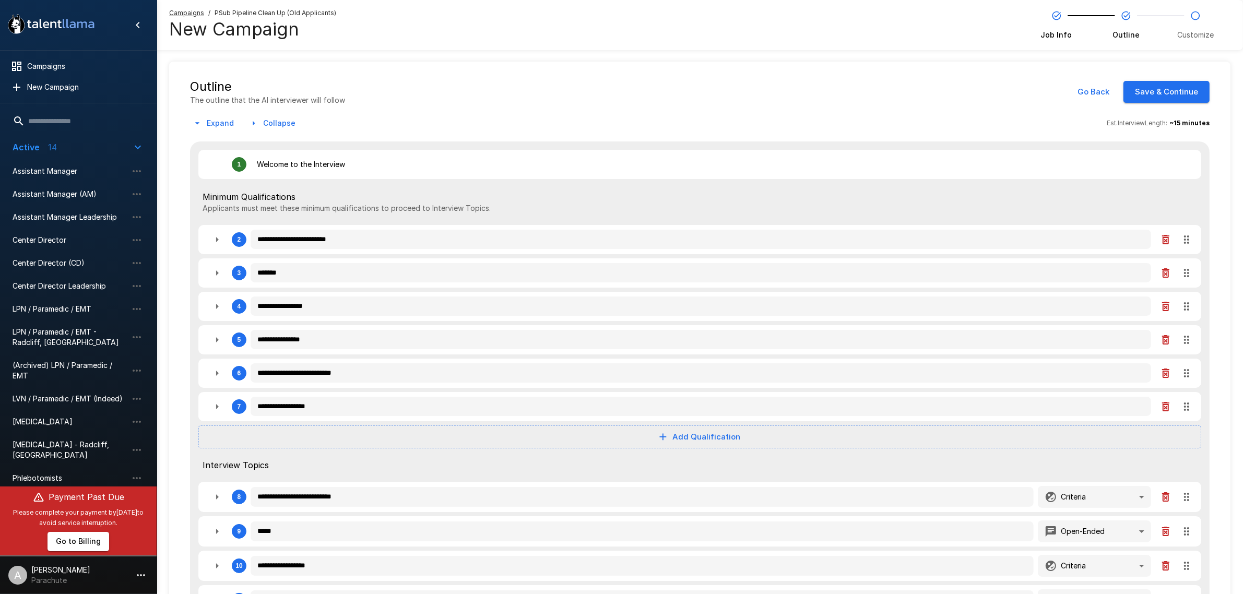
scroll to position [25, 0]
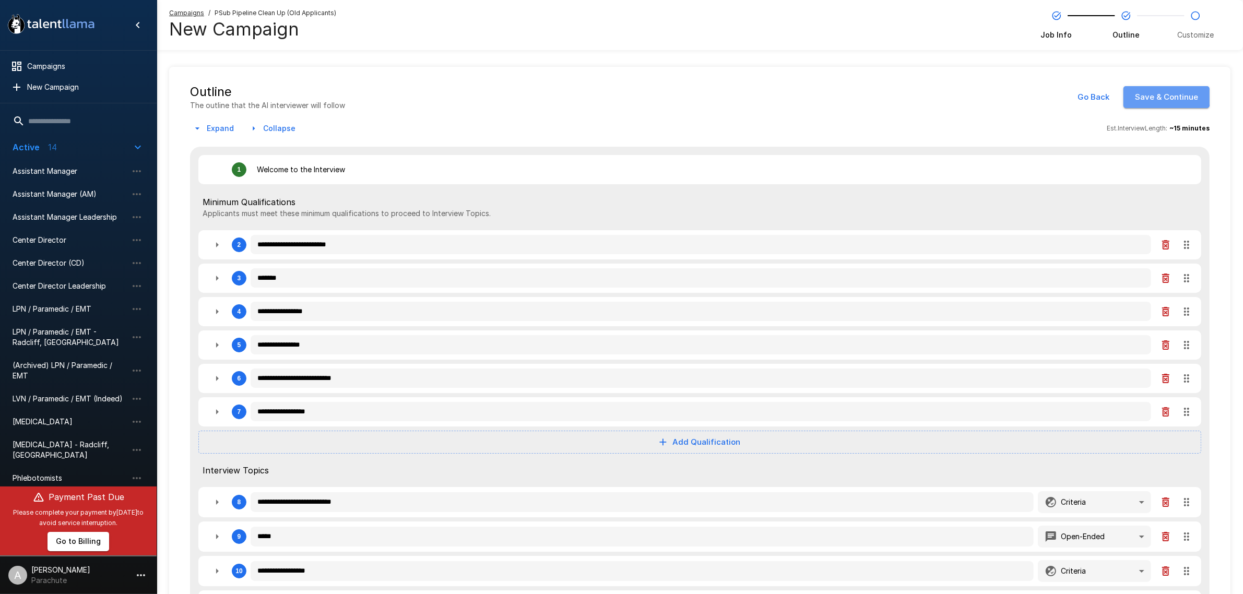
click at [1159, 91] on button "Save & Continue" at bounding box center [1166, 97] width 86 height 22
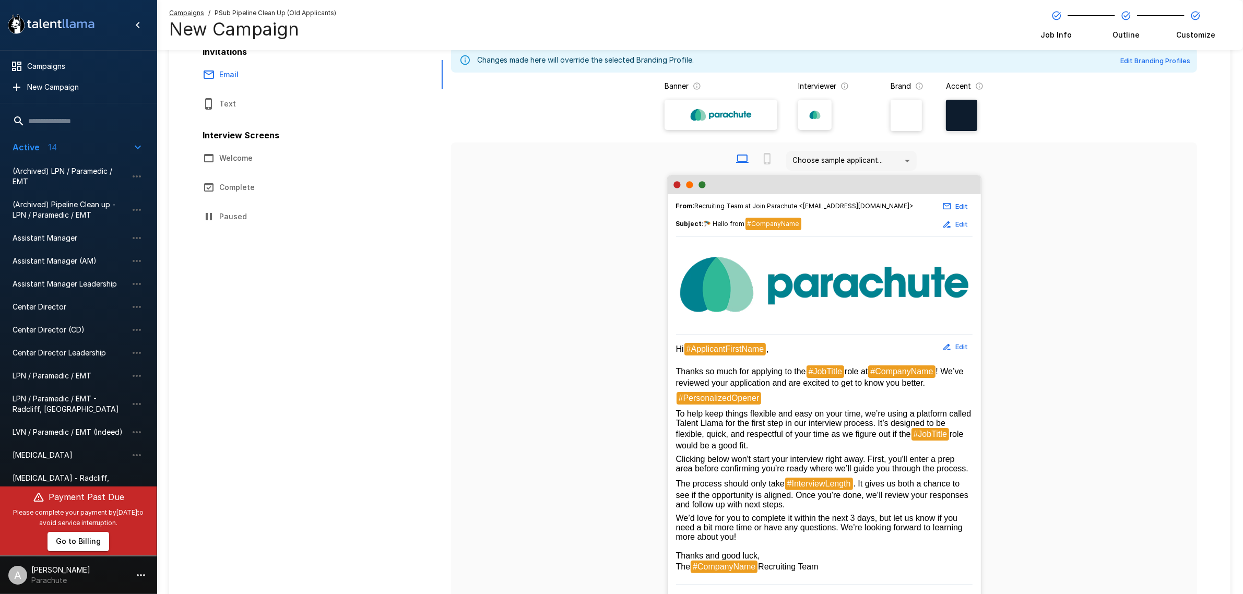
scroll to position [156, 0]
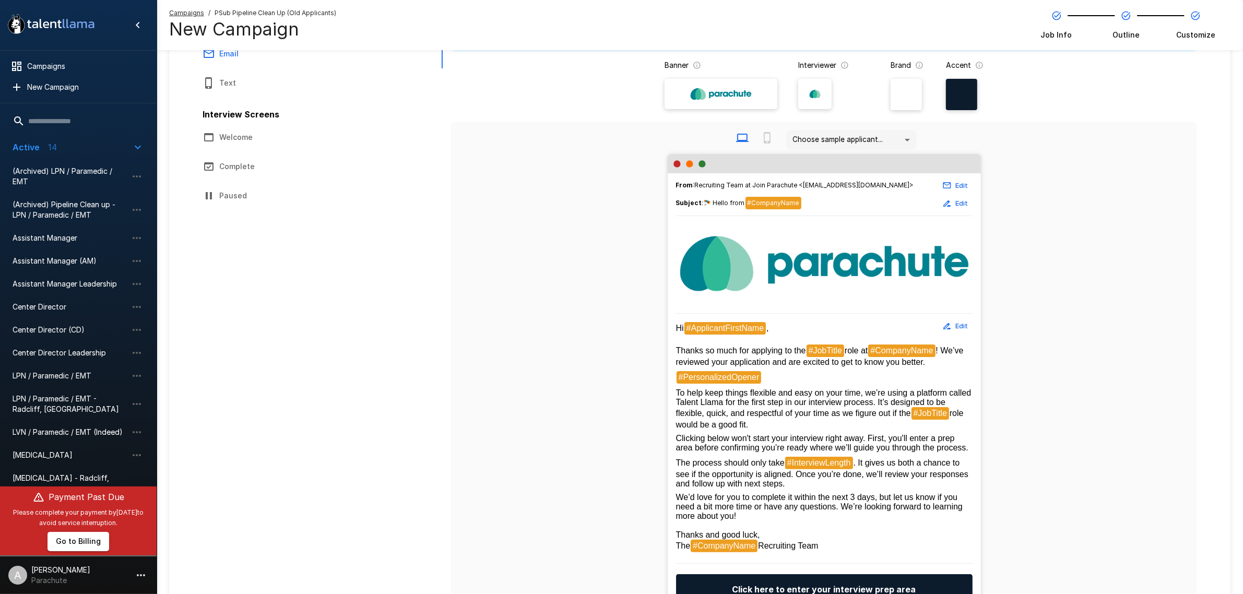
click at [955, 324] on button "Edit" at bounding box center [955, 326] width 33 height 16
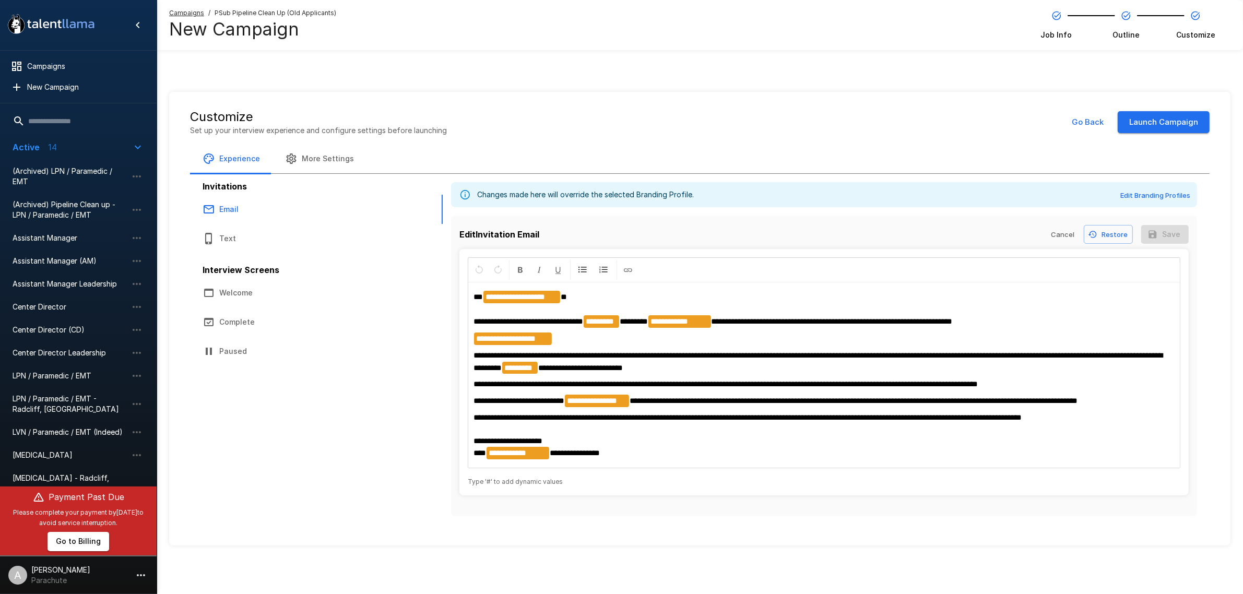
scroll to position [0, 0]
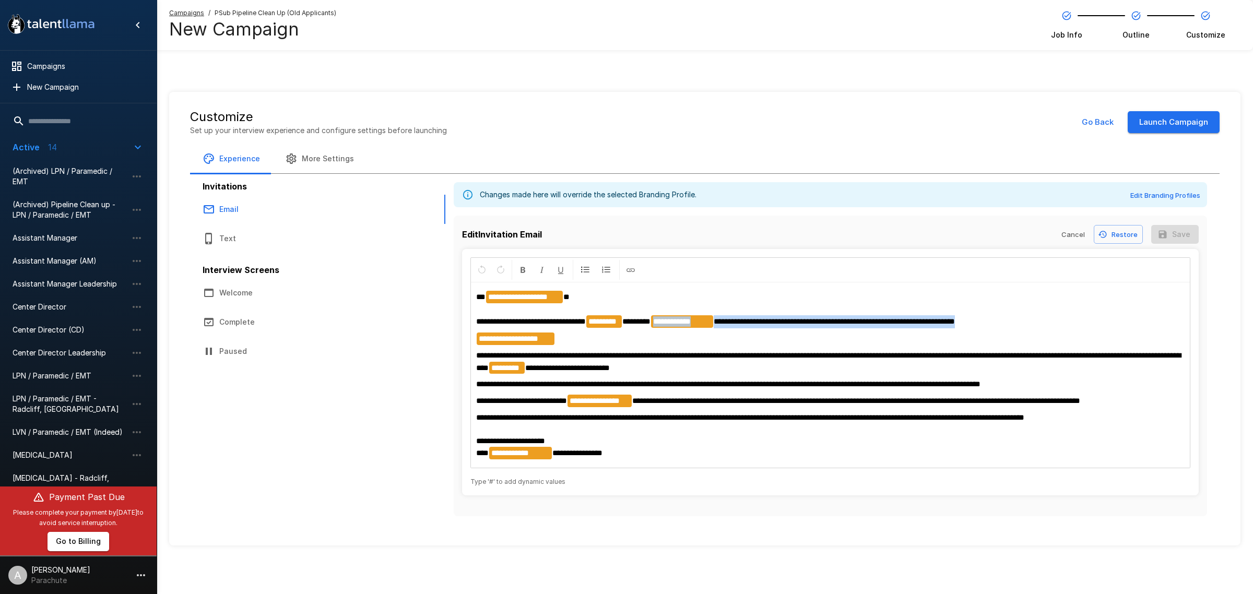
drag, startPoint x: 1014, startPoint y: 323, endPoint x: 667, endPoint y: 323, distance: 346.6
click at [667, 323] on p "**********" at bounding box center [830, 310] width 708 height 38
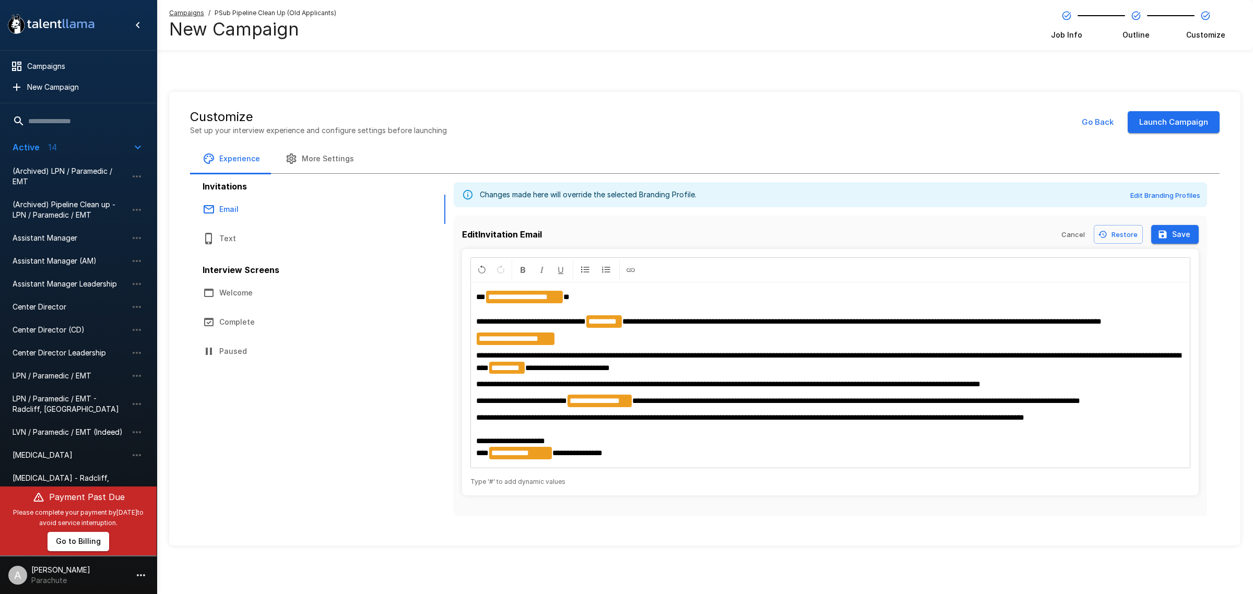
click at [695, 362] on p "**********" at bounding box center [830, 362] width 708 height 25
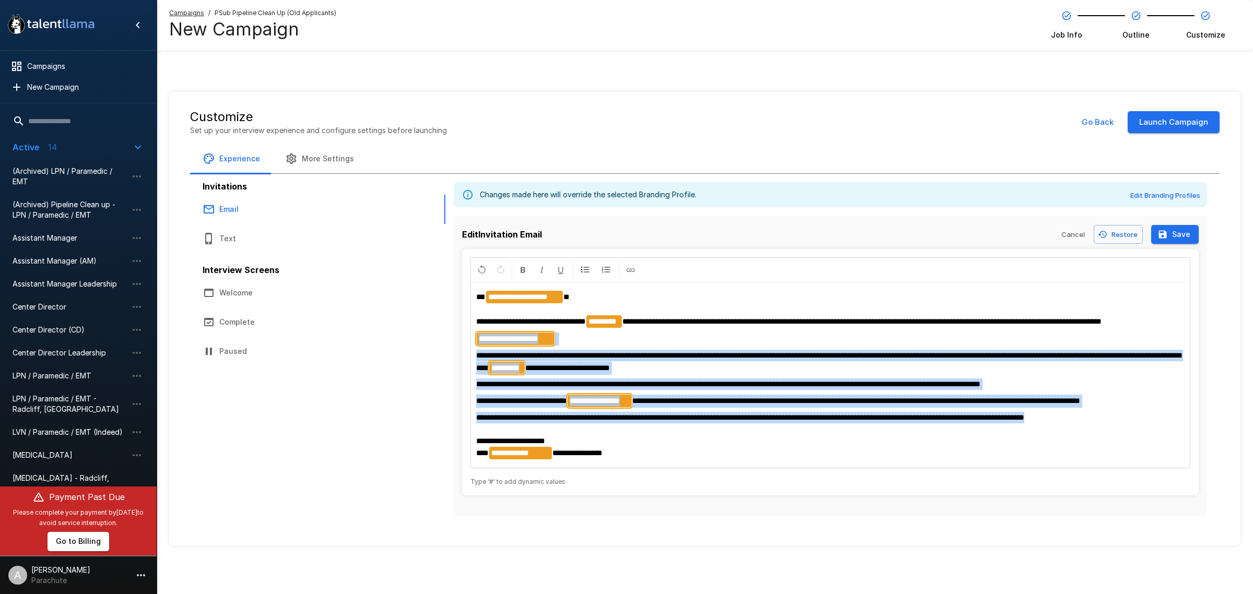
drag, startPoint x: 1091, startPoint y: 423, endPoint x: 441, endPoint y: 339, distance: 655.3
click at [441, 339] on div "**********" at bounding box center [705, 347] width 1004 height 347
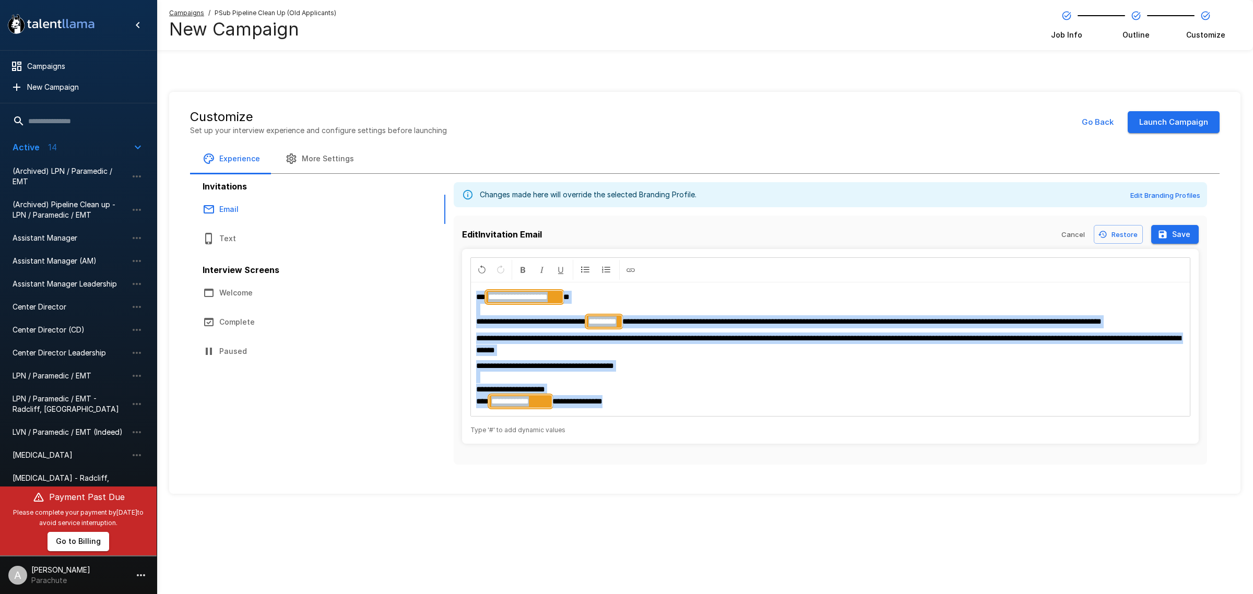
click at [742, 351] on p "**********" at bounding box center [830, 344] width 708 height 23
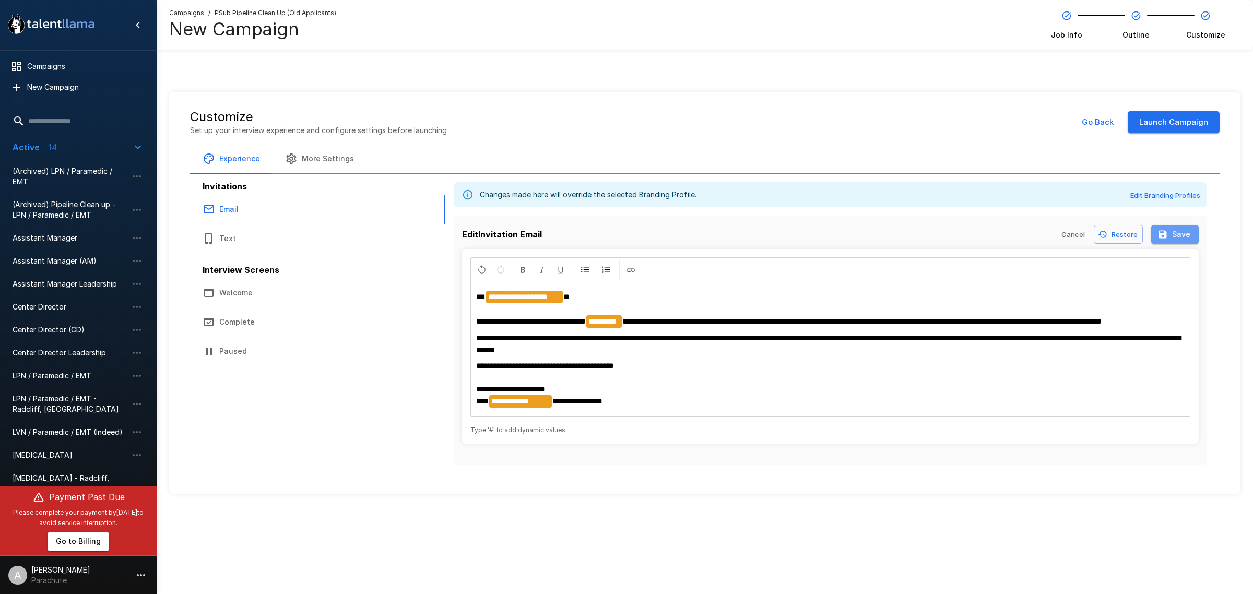
click at [1189, 235] on button "Save" at bounding box center [1175, 234] width 48 height 19
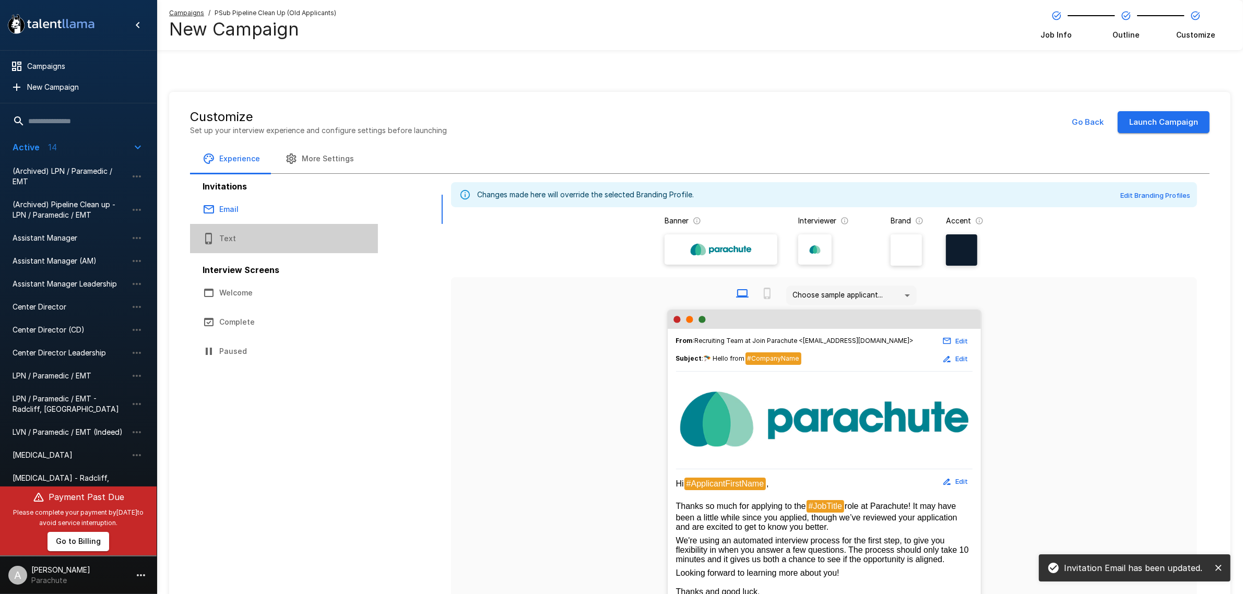
click at [282, 230] on button "Text" at bounding box center [284, 238] width 188 height 29
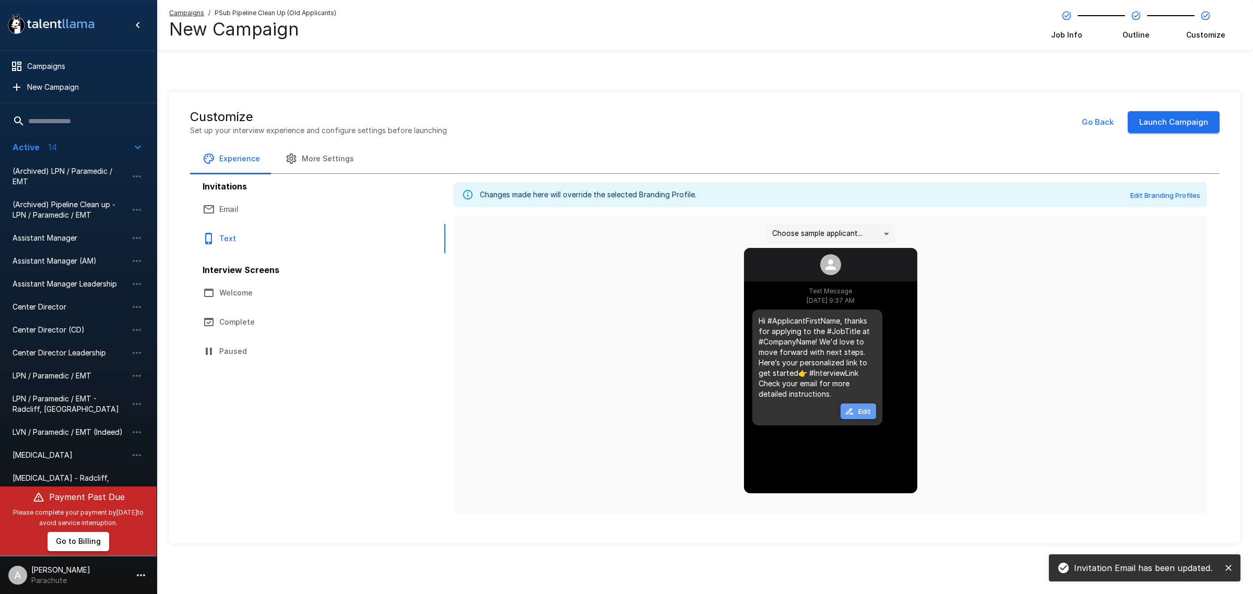
click at [871, 408] on button "Edit" at bounding box center [857, 412] width 35 height 16
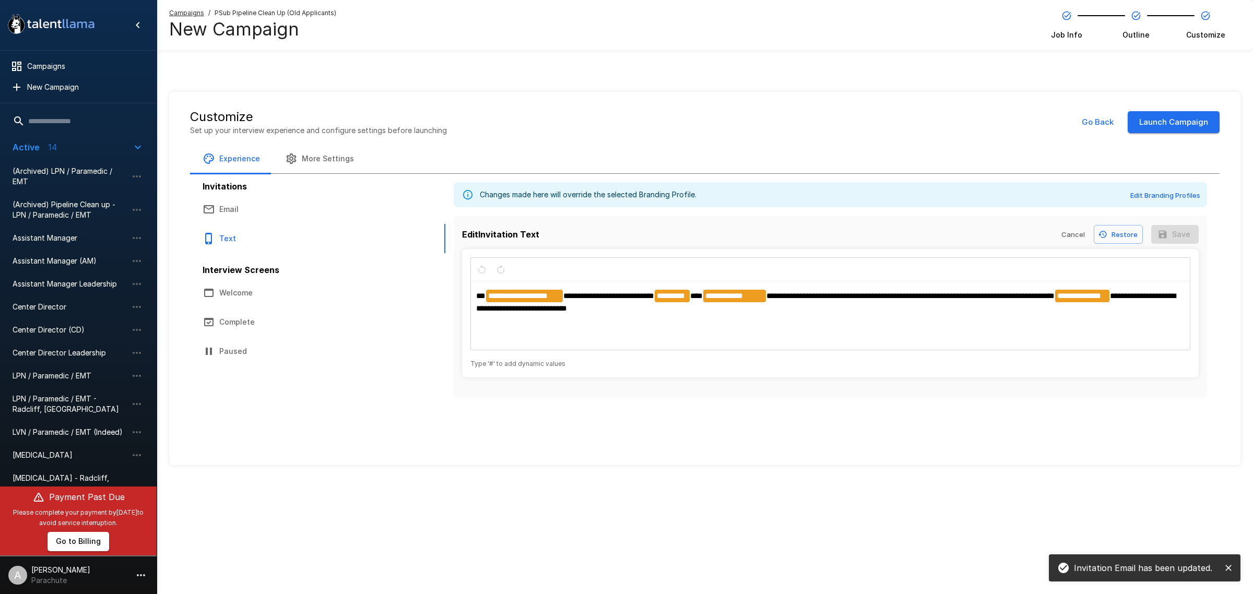
click at [774, 296] on span "**********" at bounding box center [910, 296] width 288 height 8
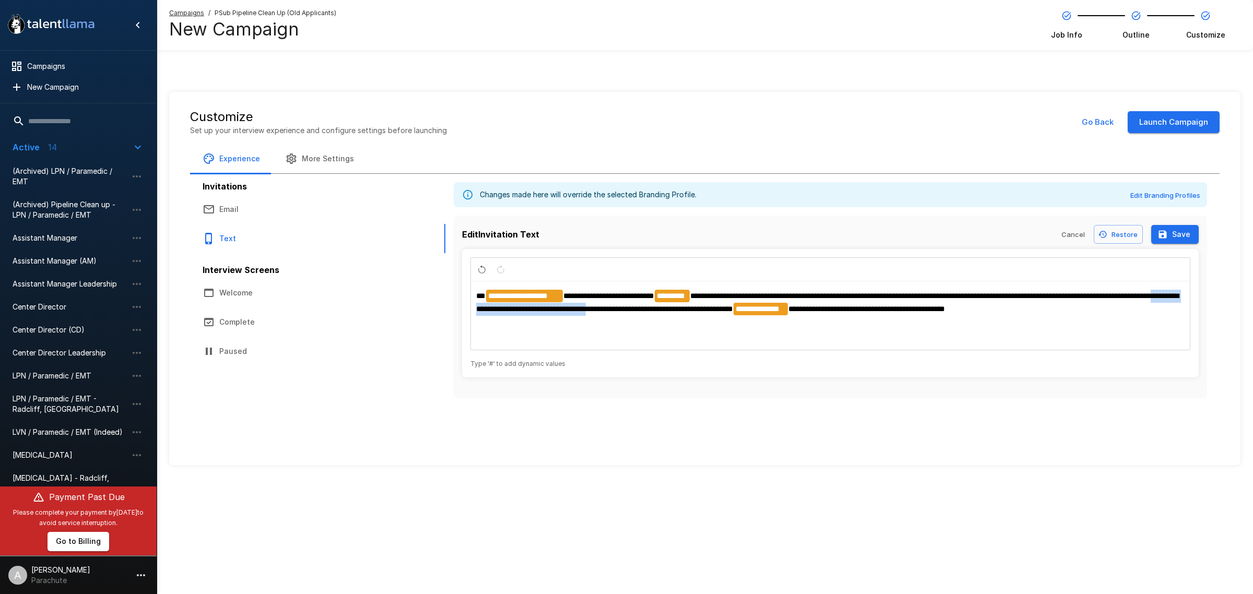
click at [651, 306] on span "**********" at bounding box center [827, 302] width 703 height 21
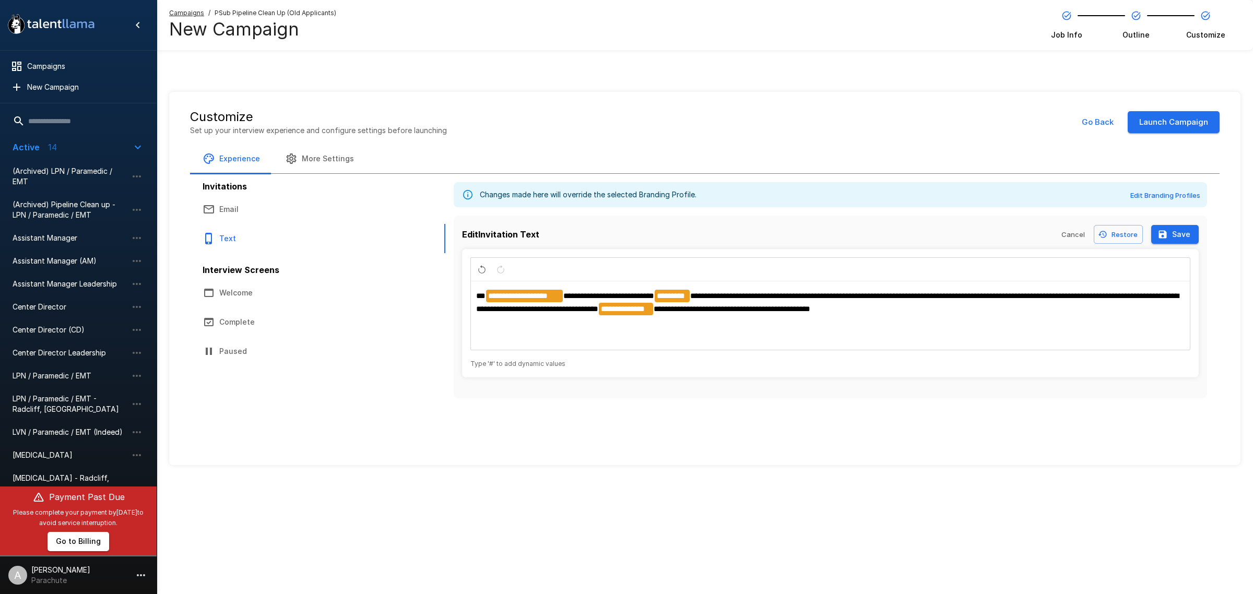
click at [1172, 234] on button "Save" at bounding box center [1175, 234] width 48 height 19
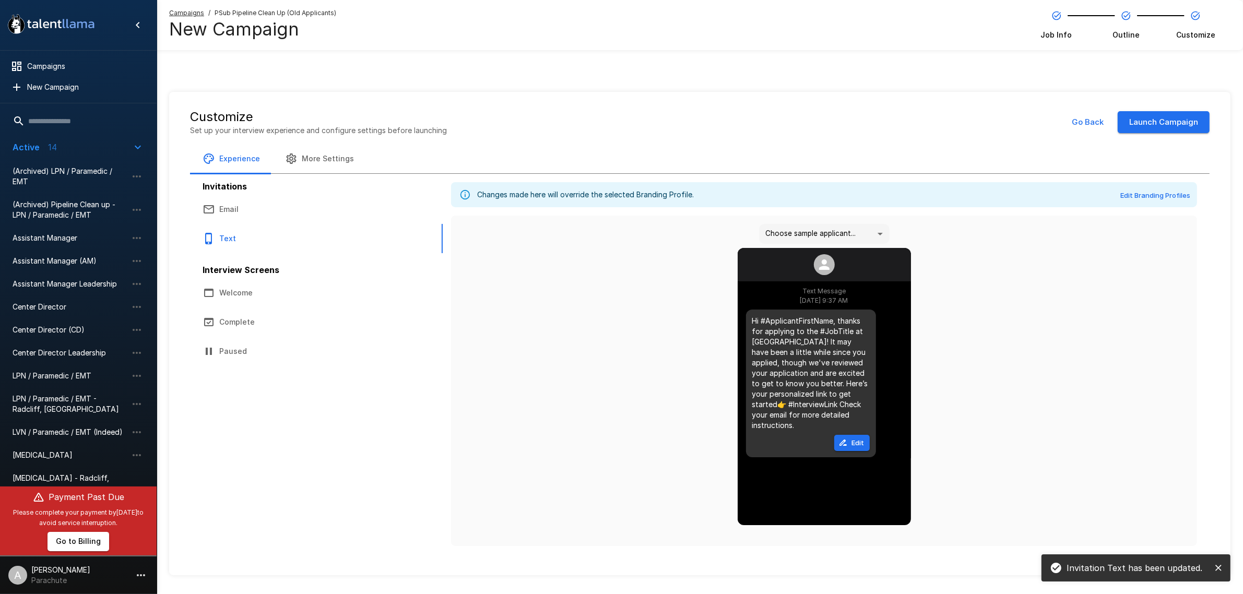
click at [309, 167] on button "More Settings" at bounding box center [320, 158] width 94 height 29
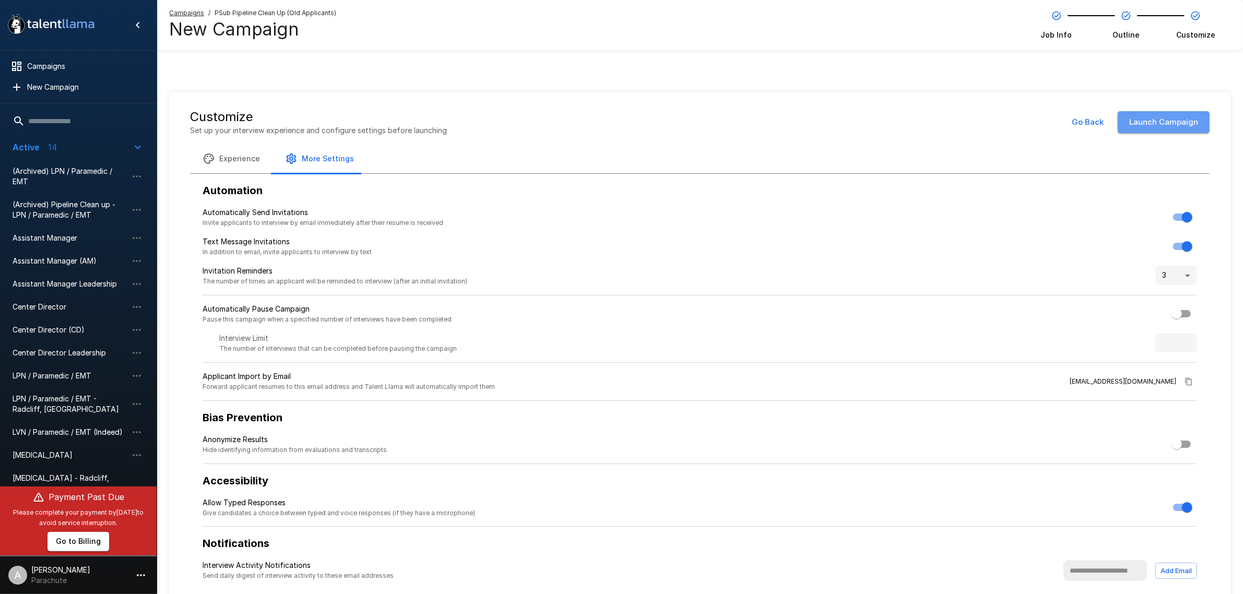
click at [1144, 118] on button "Launch Campaign" at bounding box center [1164, 122] width 92 height 22
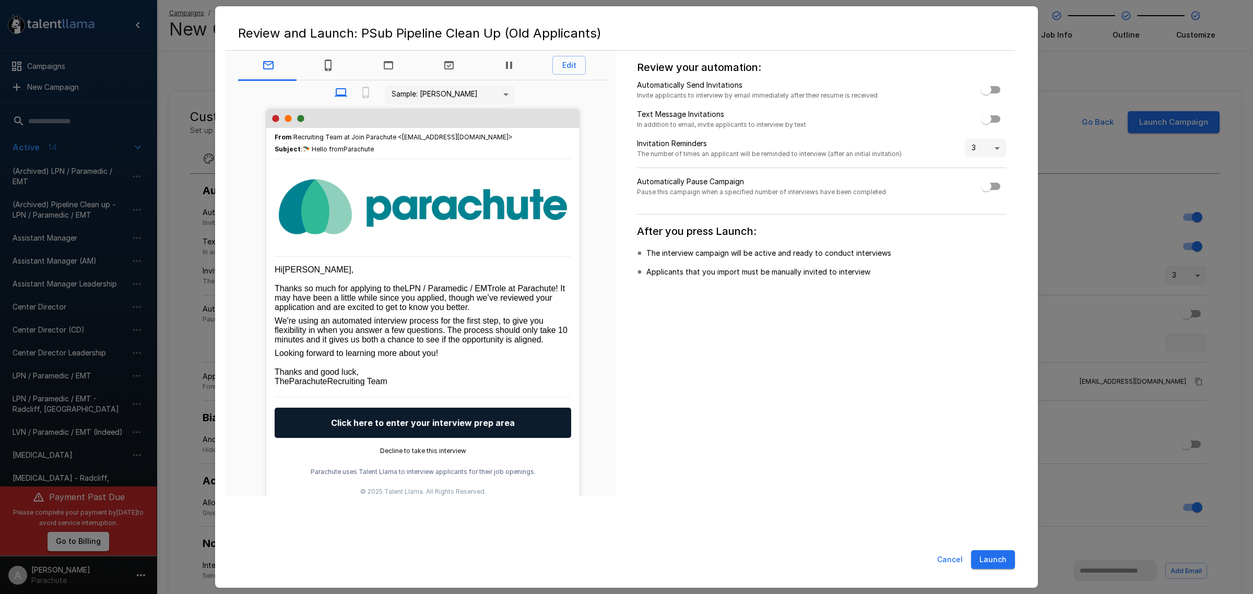
click at [325, 68] on icon "Text" at bounding box center [328, 65] width 13 height 13
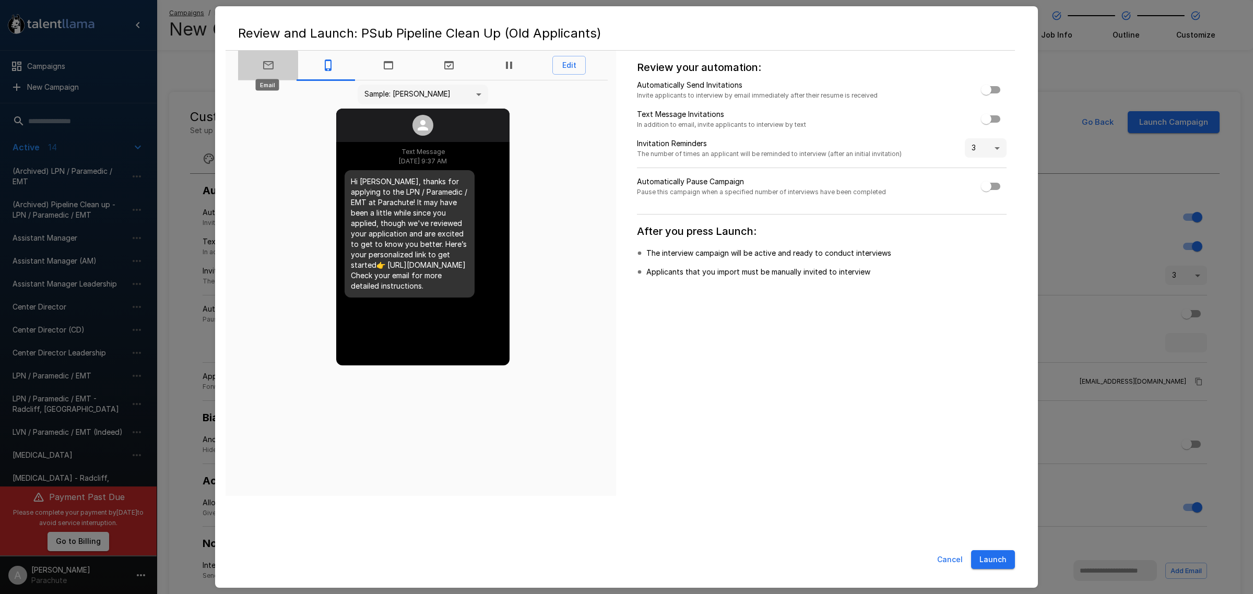
click at [265, 69] on icon "Email" at bounding box center [268, 65] width 10 height 8
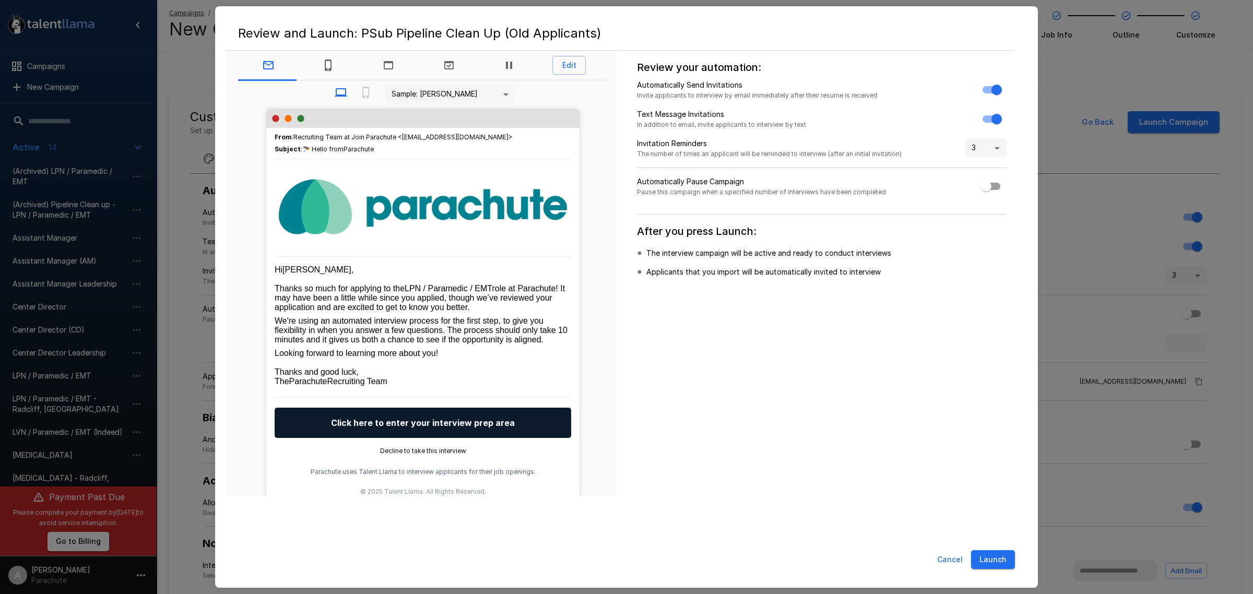
click at [1009, 560] on button "Launch" at bounding box center [993, 559] width 44 height 19
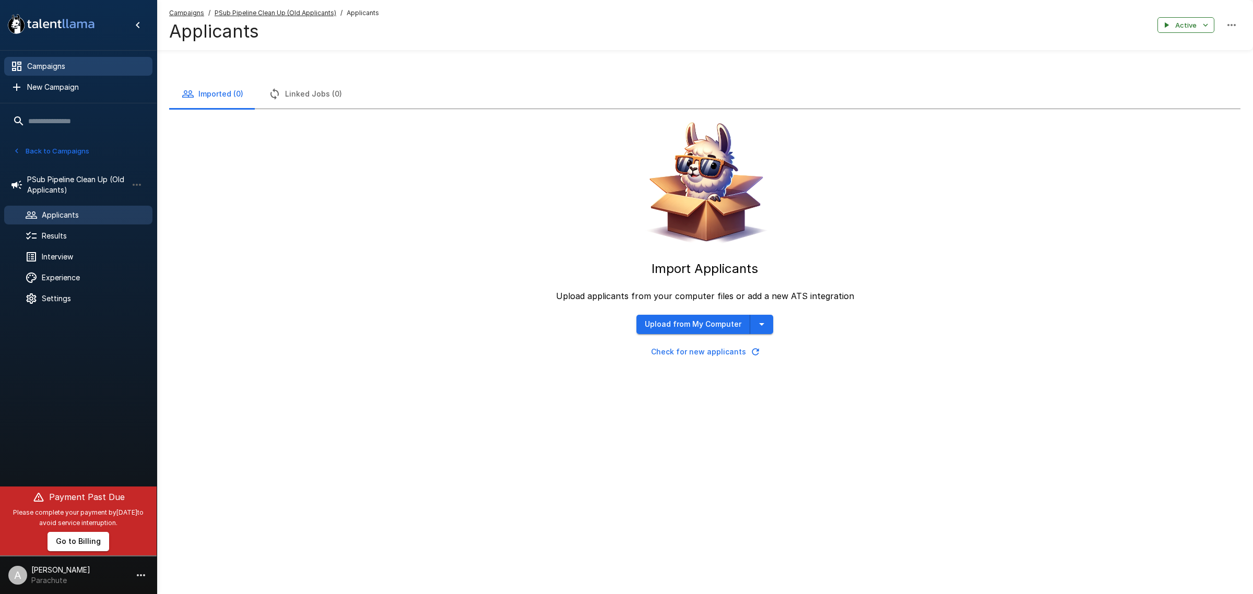
click at [61, 65] on span "Campaigns" at bounding box center [85, 66] width 117 height 10
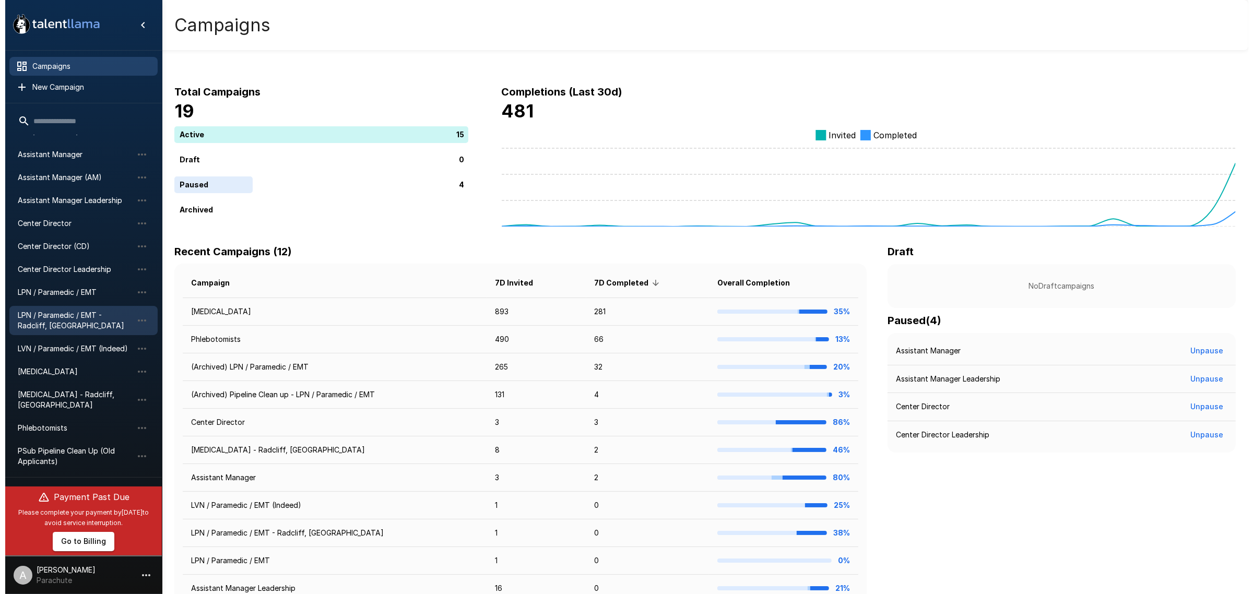
scroll to position [92, 0]
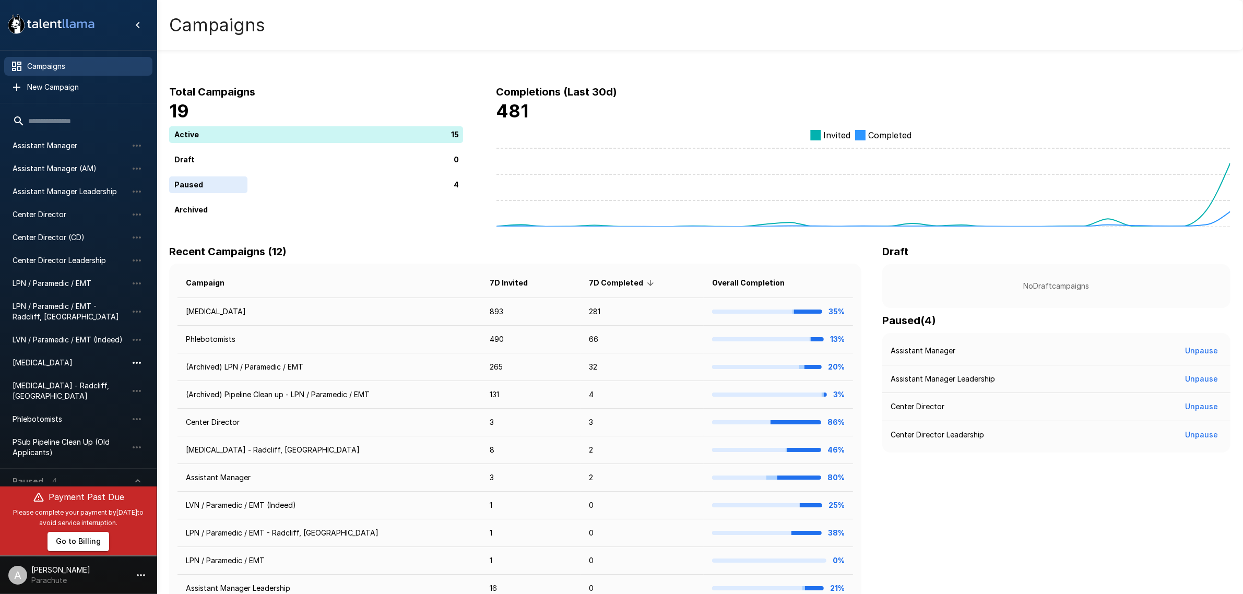
click at [135, 361] on icon "button" at bounding box center [137, 363] width 13 height 13
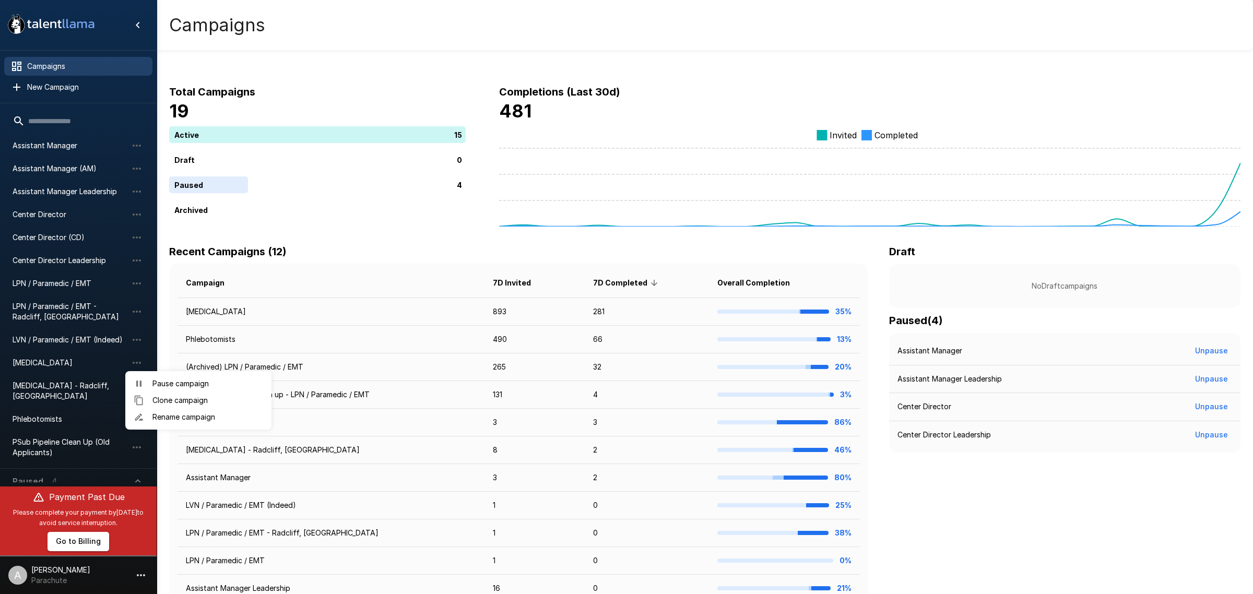
click at [162, 413] on span "Rename campaign" at bounding box center [207, 417] width 111 height 10
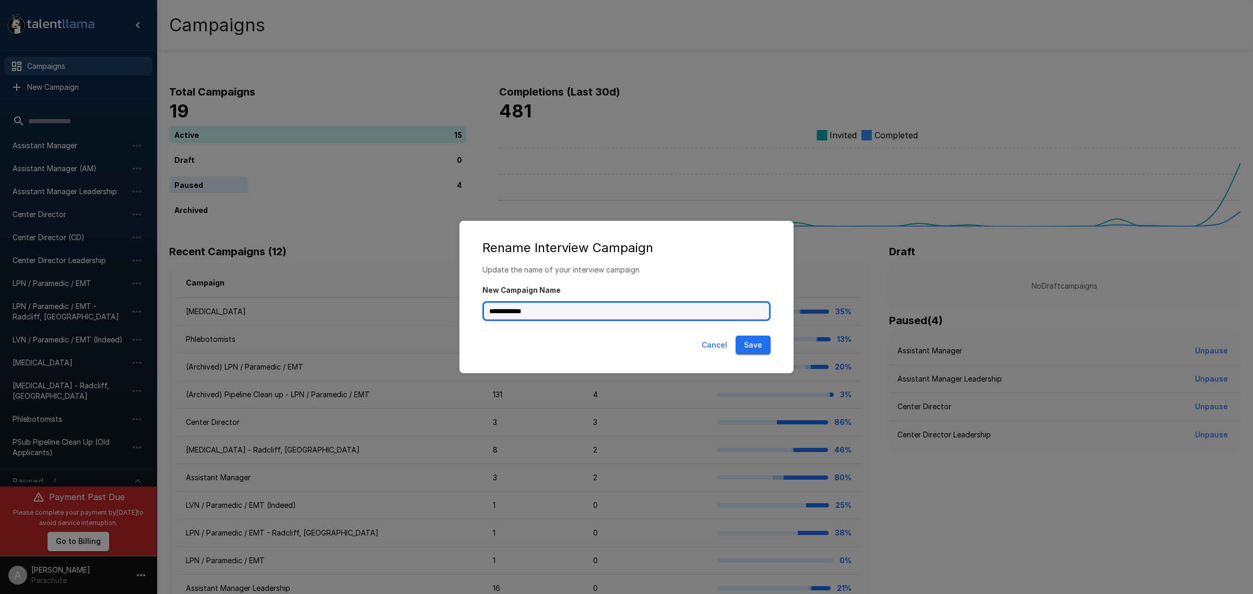
click at [490, 311] on input "**********" at bounding box center [626, 311] width 288 height 20
click at [747, 346] on button "Save" at bounding box center [753, 345] width 35 height 19
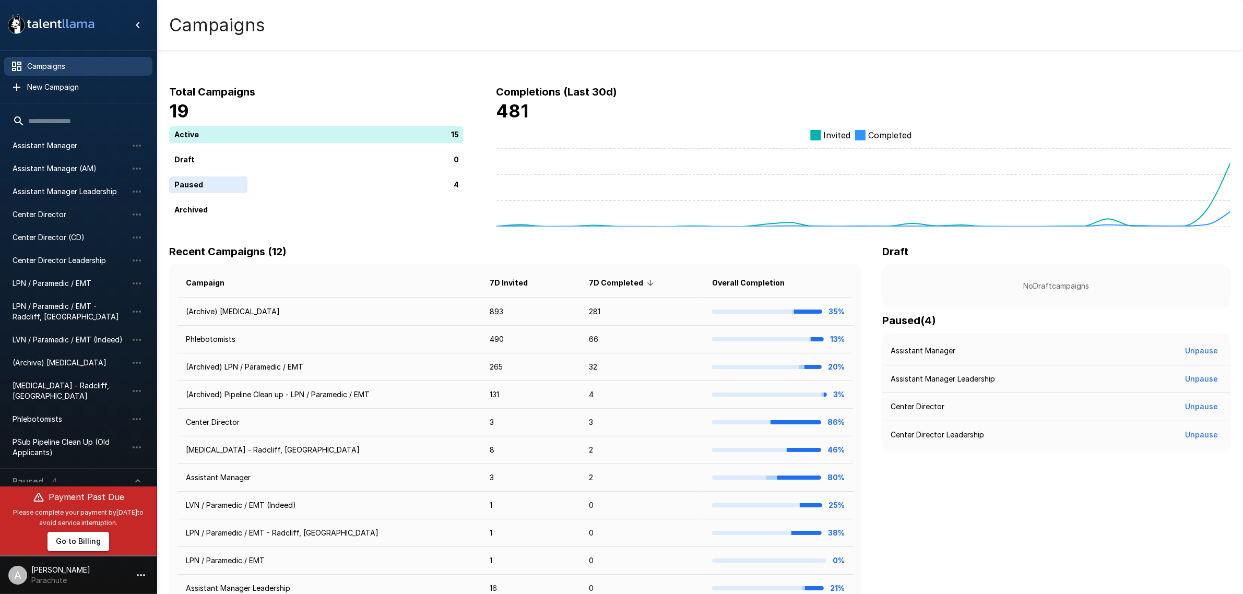
click at [84, 358] on span "(Archive) [MEDICAL_DATA]" at bounding box center [70, 363] width 115 height 10
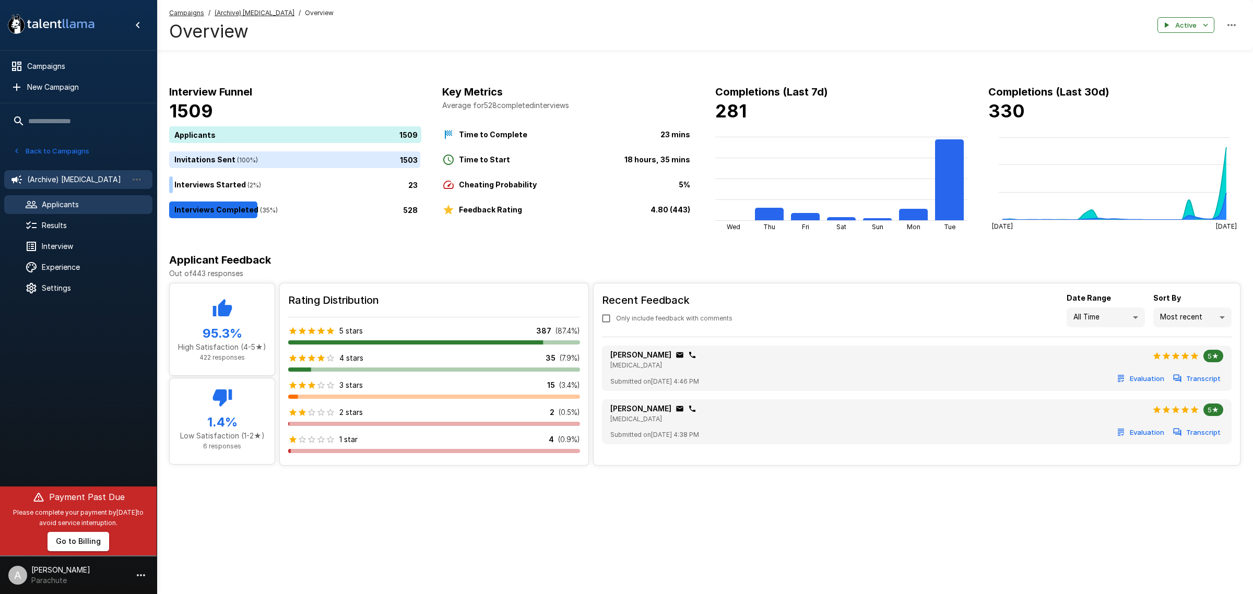
click at [82, 198] on div "Applicants" at bounding box center [78, 204] width 148 height 19
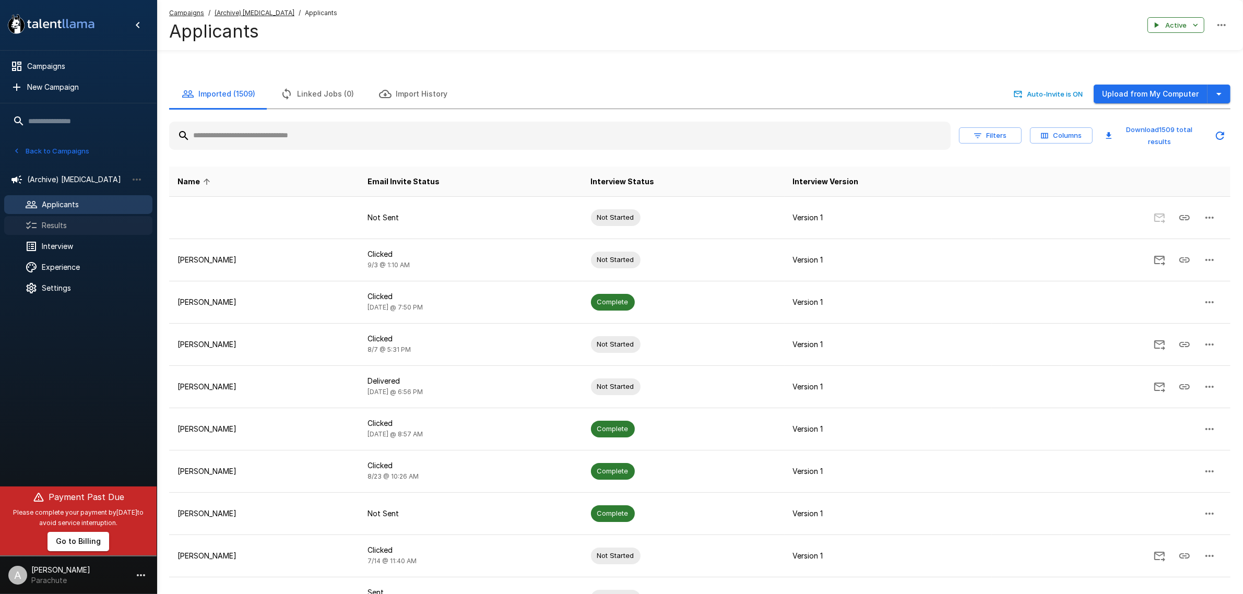
click at [80, 228] on span "Results" at bounding box center [93, 225] width 102 height 10
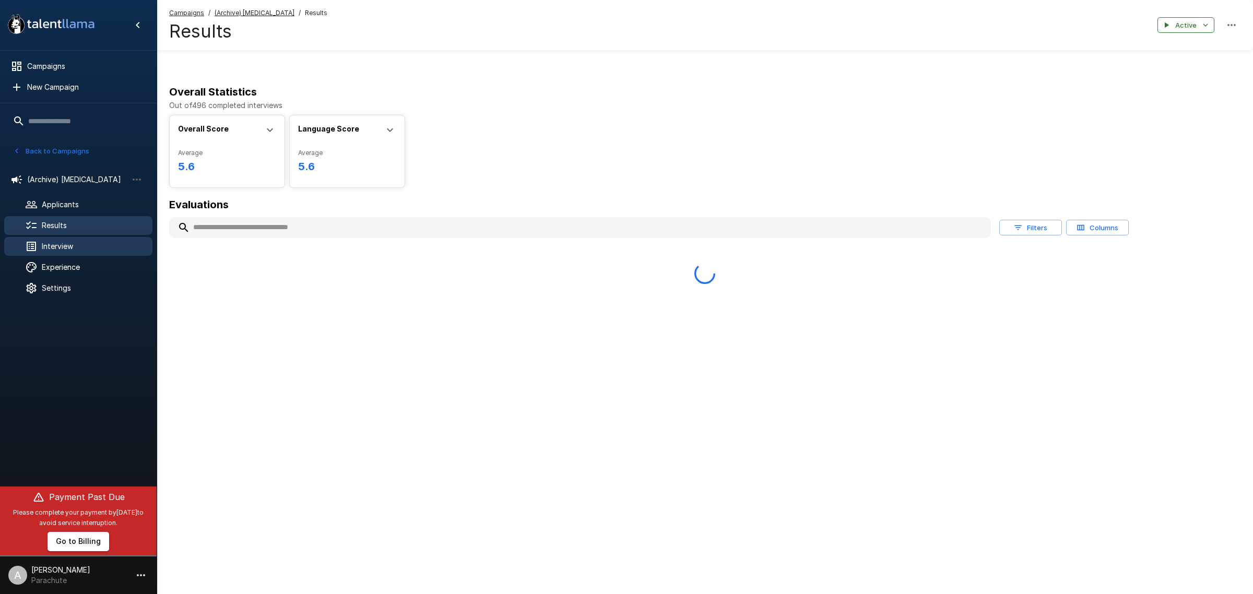
click at [86, 247] on span "Interview" at bounding box center [93, 246] width 102 height 10
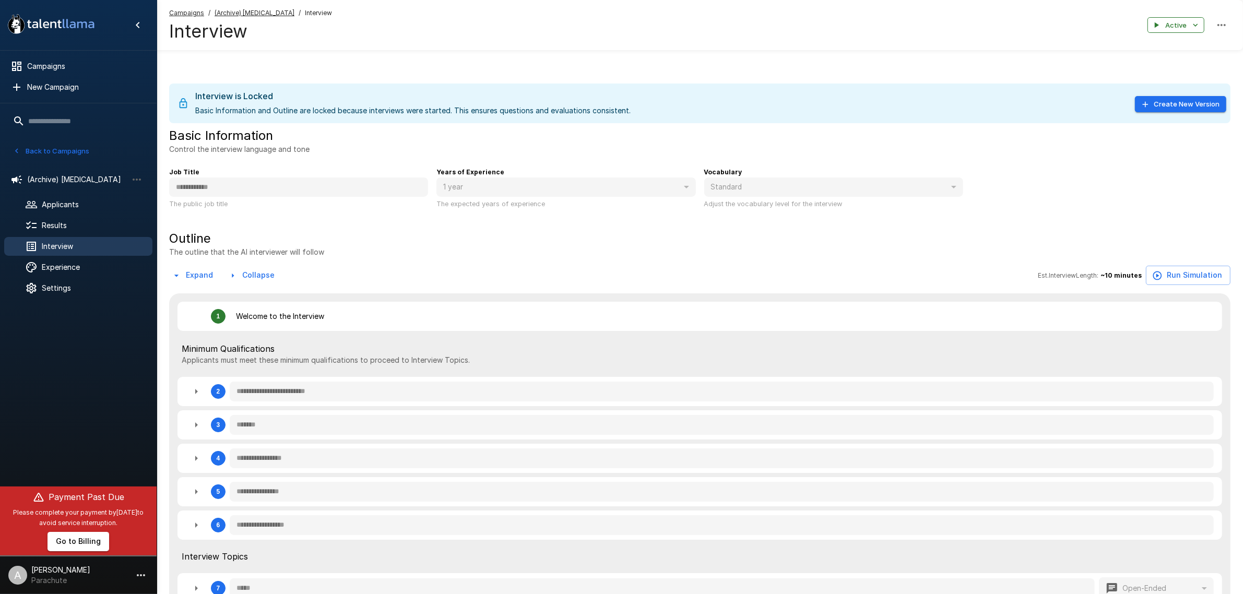
click at [64, 146] on button "Back to Campaigns" at bounding box center [50, 151] width 81 height 16
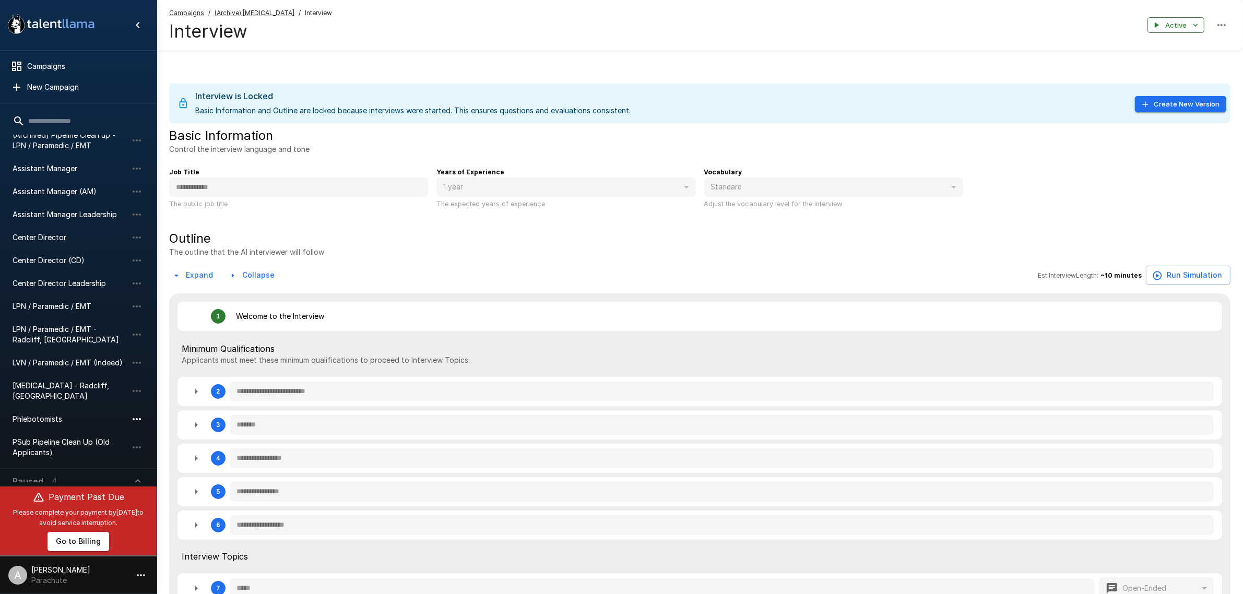
click at [136, 418] on icon "button" at bounding box center [137, 419] width 8 height 2
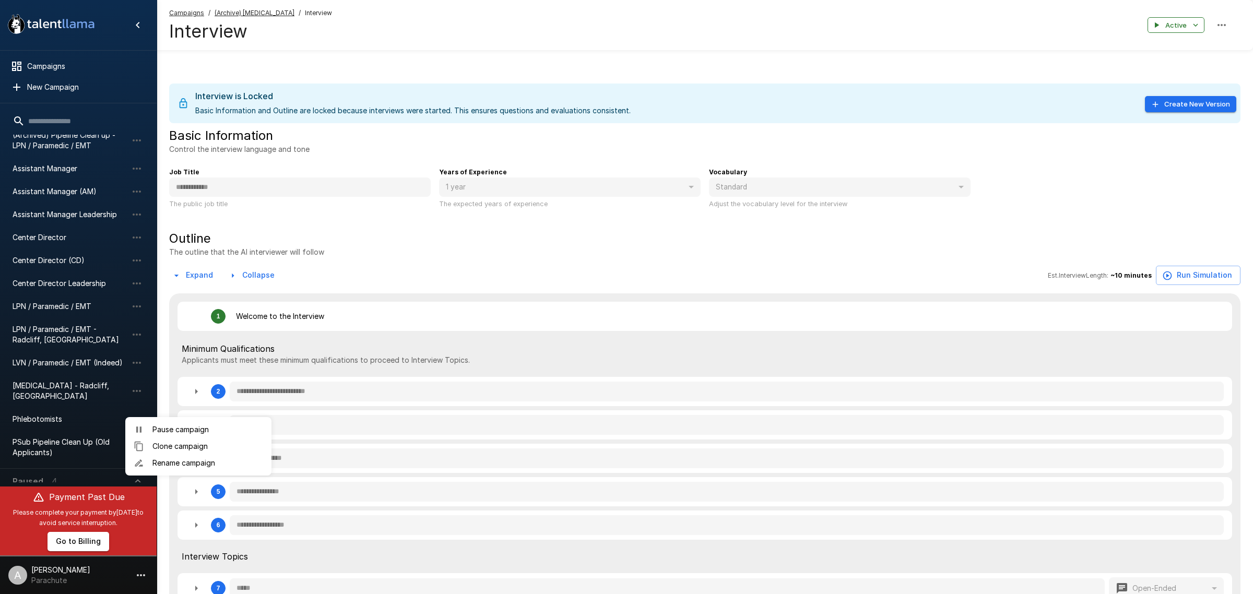
click at [170, 458] on span "Rename campaign" at bounding box center [207, 463] width 111 height 10
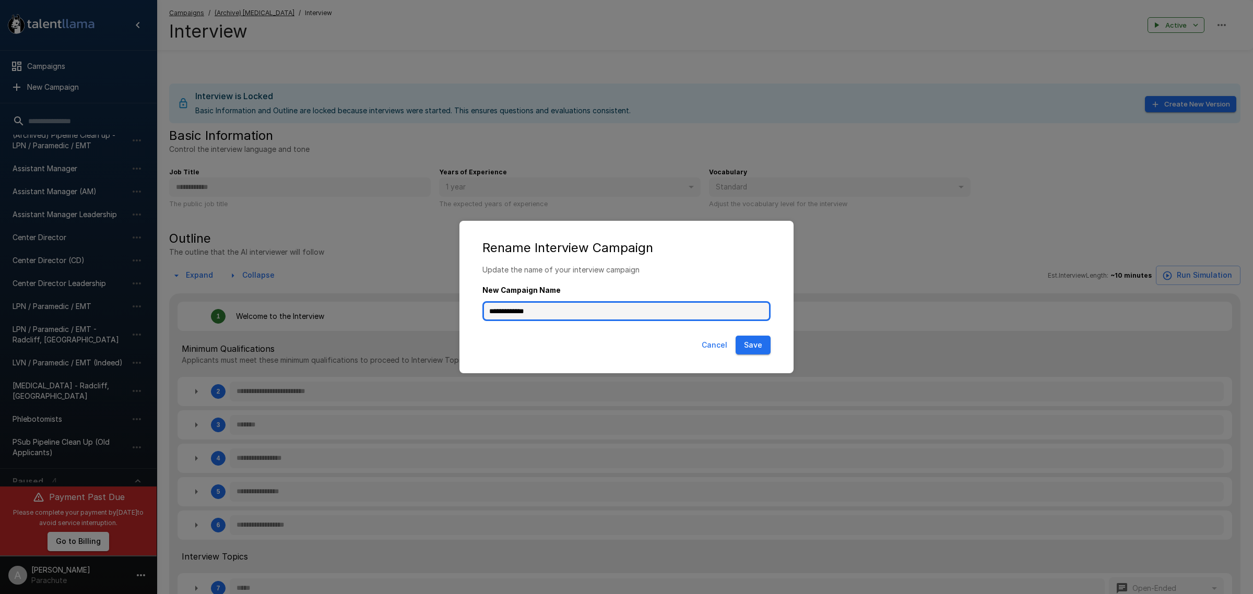
click at [487, 312] on input "**********" at bounding box center [626, 311] width 288 height 20
click at [718, 349] on button "Cancel" at bounding box center [714, 345] width 34 height 19
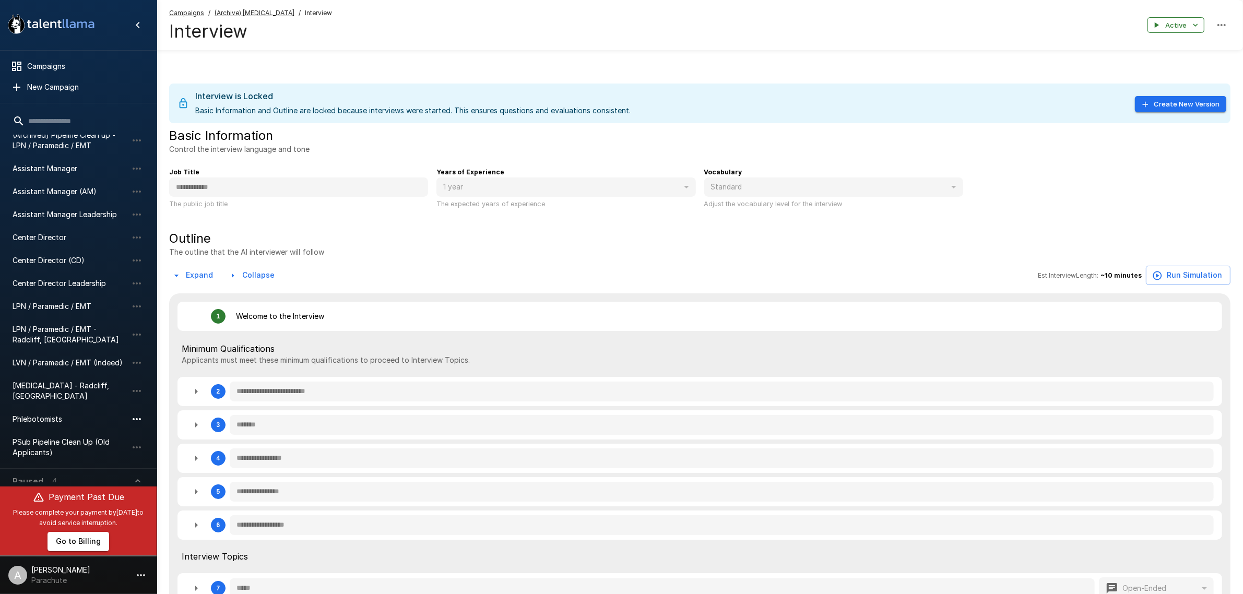
click at [132, 413] on icon "button" at bounding box center [137, 419] width 13 height 13
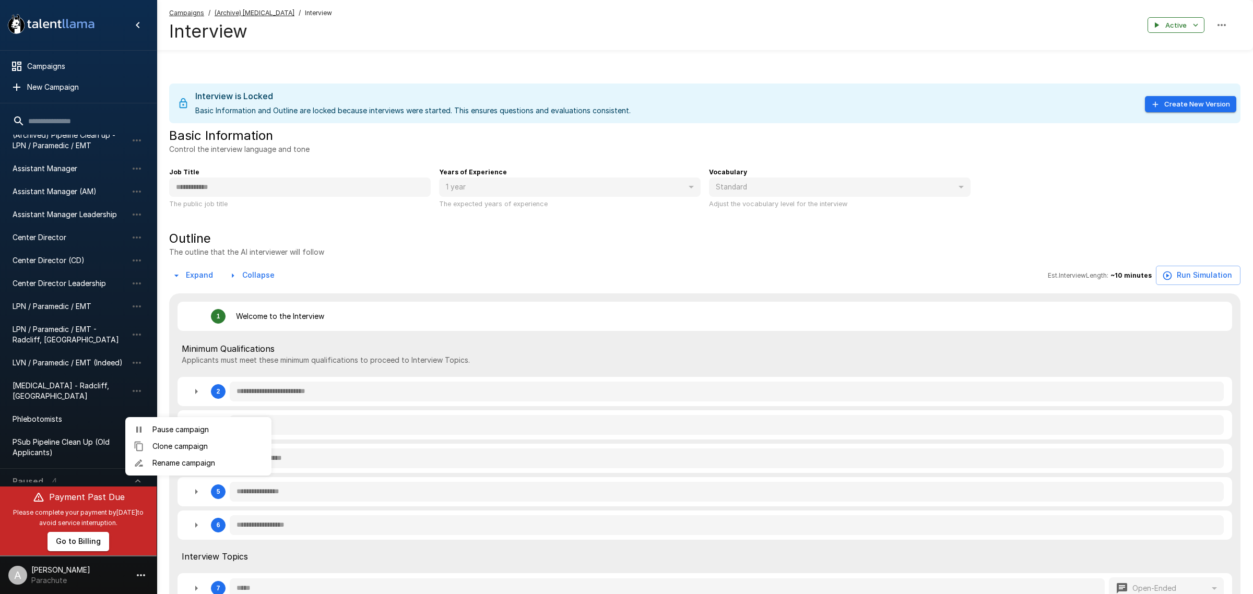
click at [165, 465] on span "Rename campaign" at bounding box center [207, 463] width 111 height 10
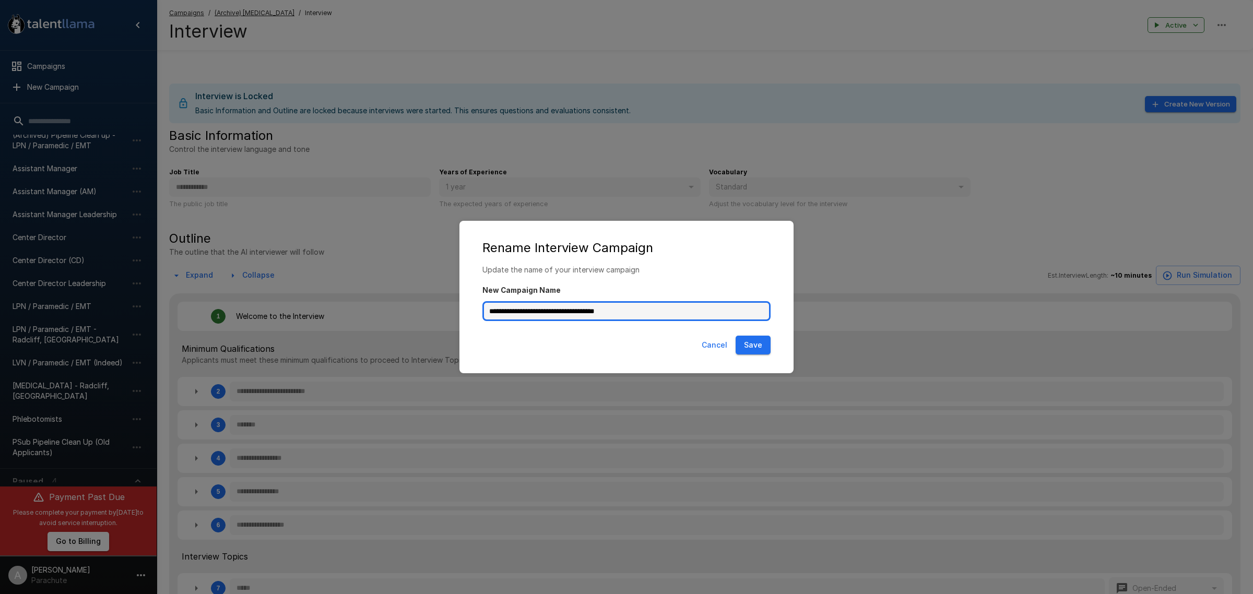
click at [565, 312] on input "**********" at bounding box center [626, 311] width 288 height 20
click at [684, 318] on input "**********" at bounding box center [626, 311] width 288 height 20
click at [757, 348] on button "Save" at bounding box center [753, 345] width 35 height 19
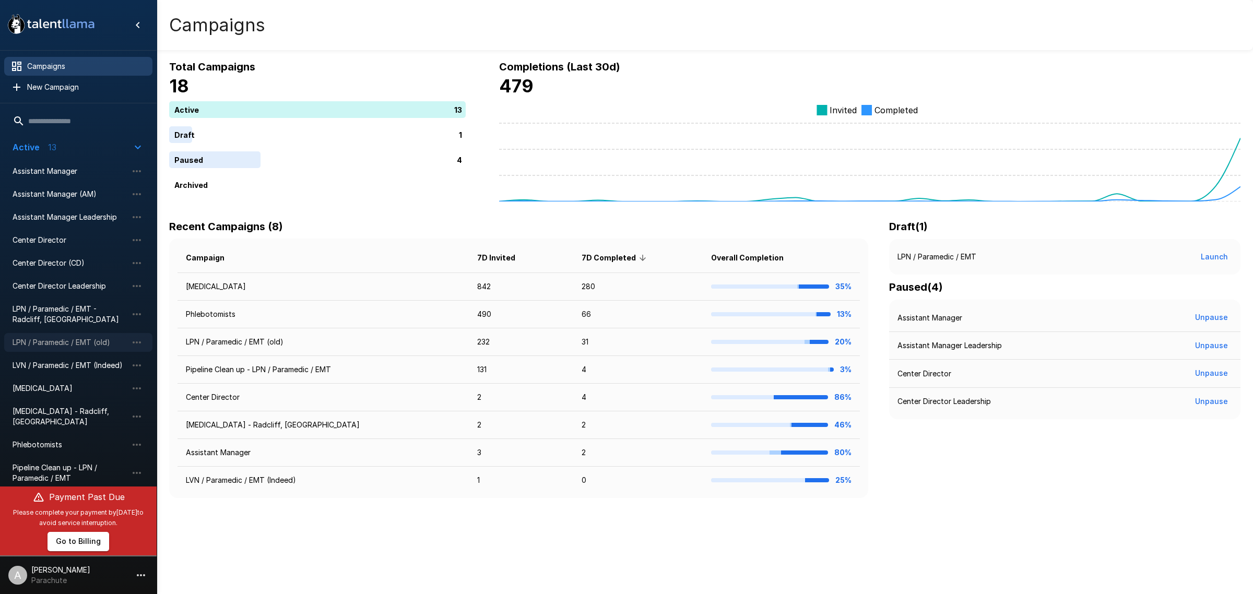
click at [42, 346] on span "LPN / Paramedic / EMT (old)" at bounding box center [70, 342] width 115 height 10
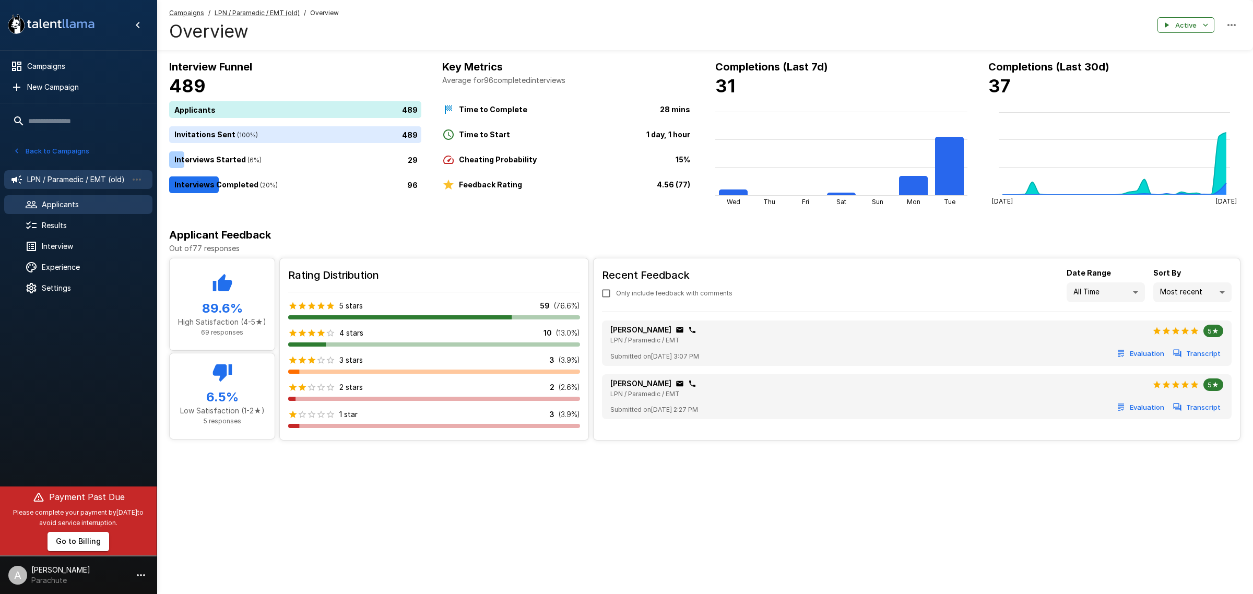
click at [70, 207] on span "Applicants" at bounding box center [93, 204] width 102 height 10
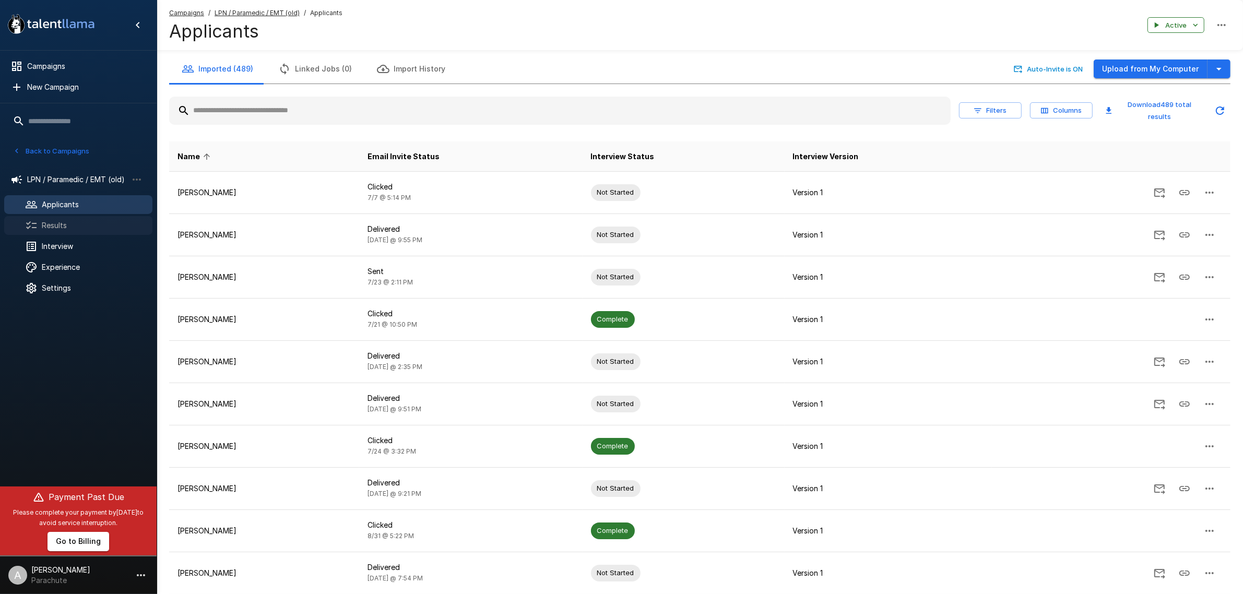
click at [92, 228] on span "Results" at bounding box center [93, 225] width 102 height 10
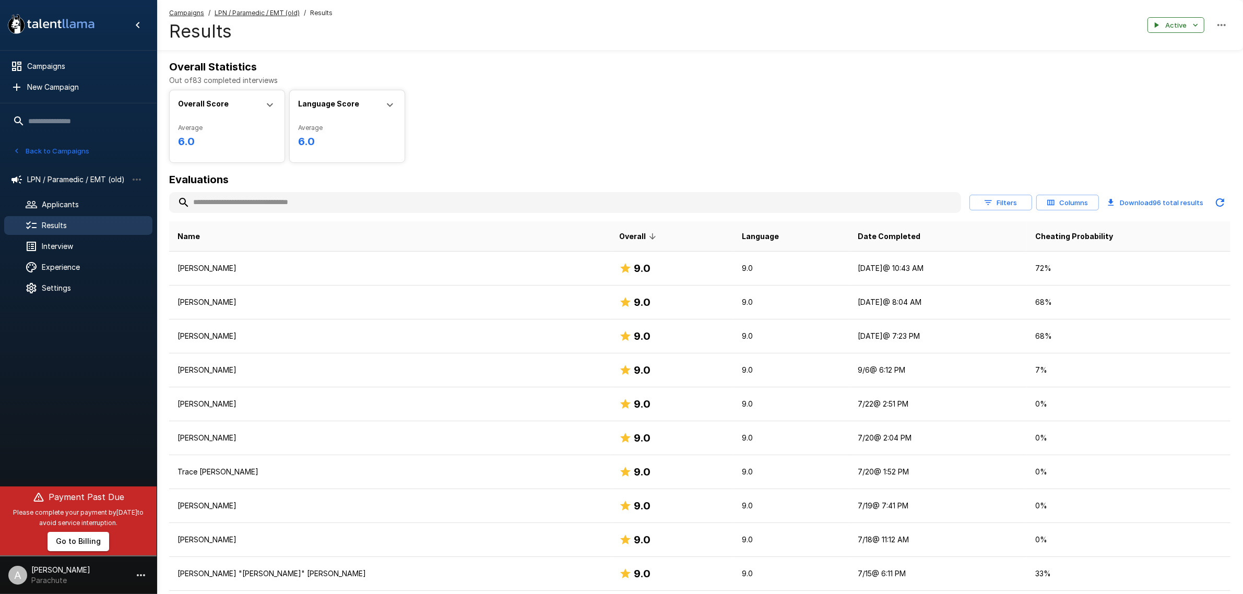
click at [849, 235] on th "Date Completed" at bounding box center [937, 236] width 177 height 30
click at [858, 240] on span "Date Completed" at bounding box center [889, 236] width 63 height 13
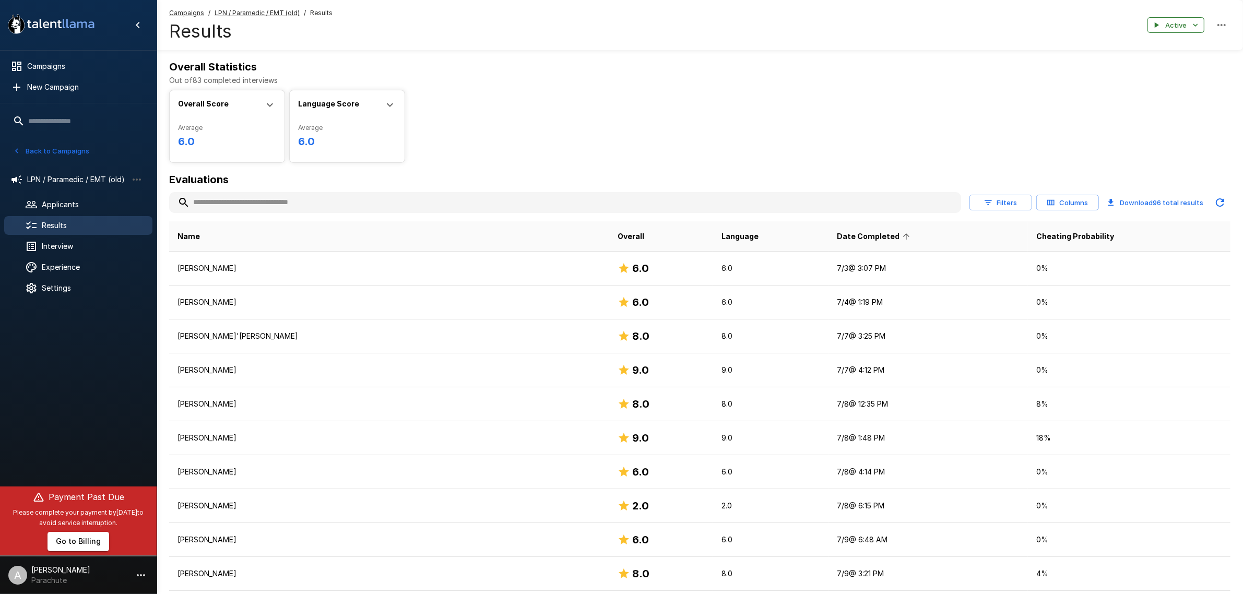
click at [837, 242] on span "Date Completed" at bounding box center [875, 236] width 76 height 13
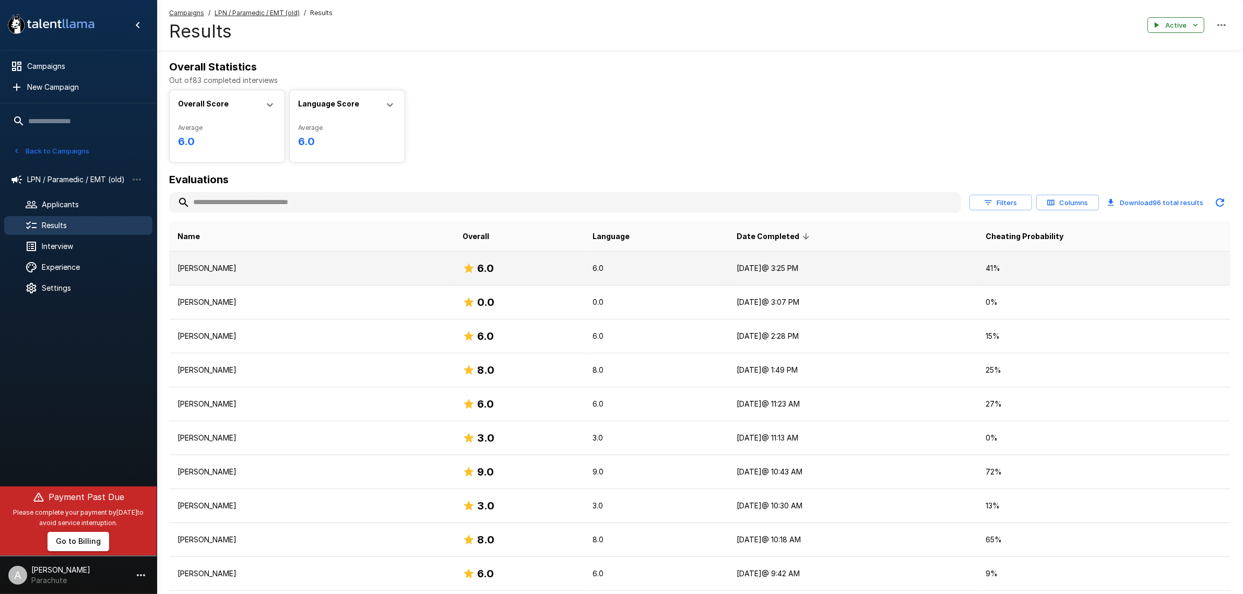
click at [380, 269] on p "Eduardo Vega" at bounding box center [311, 268] width 268 height 10
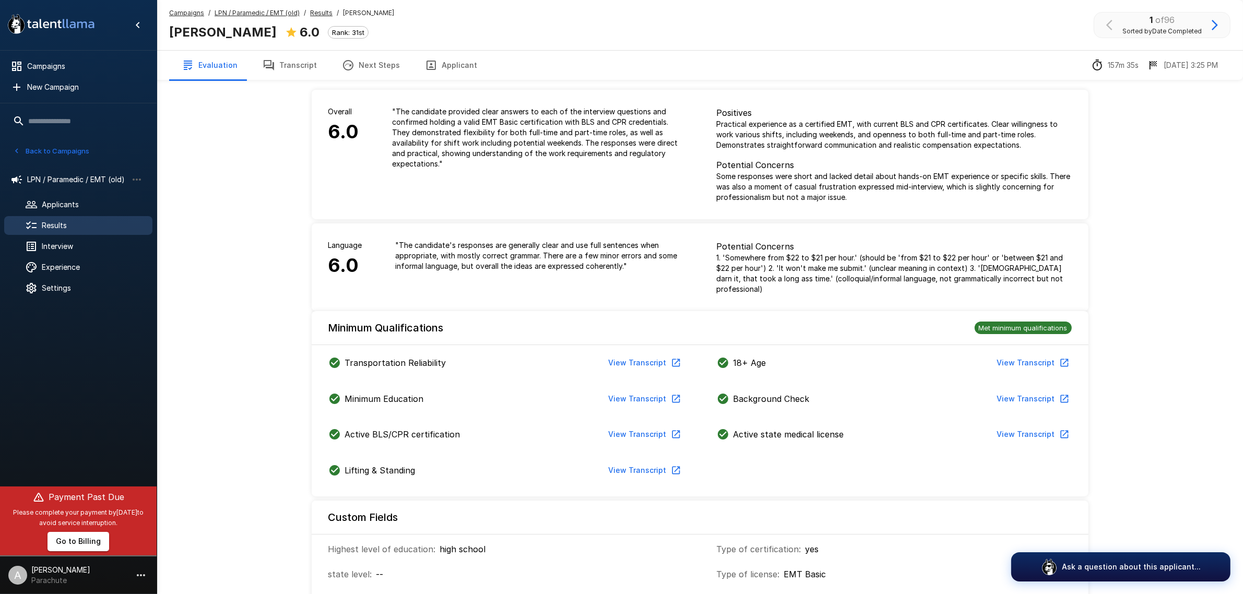
click at [301, 61] on button "Transcript" at bounding box center [289, 65] width 79 height 29
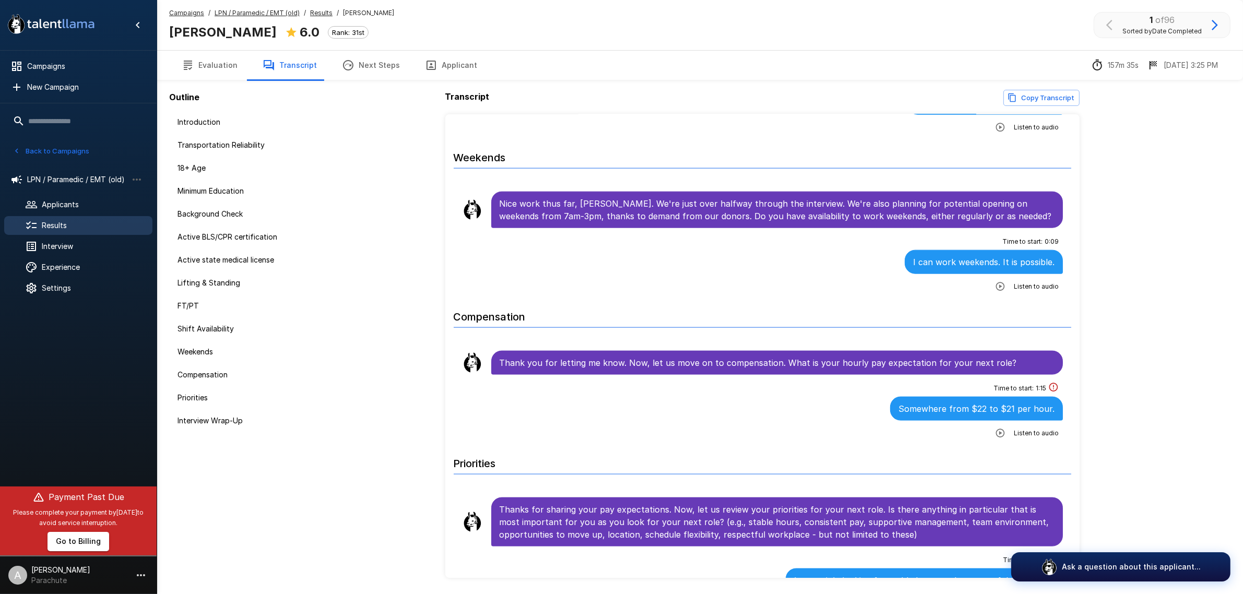
scroll to position [1723, 0]
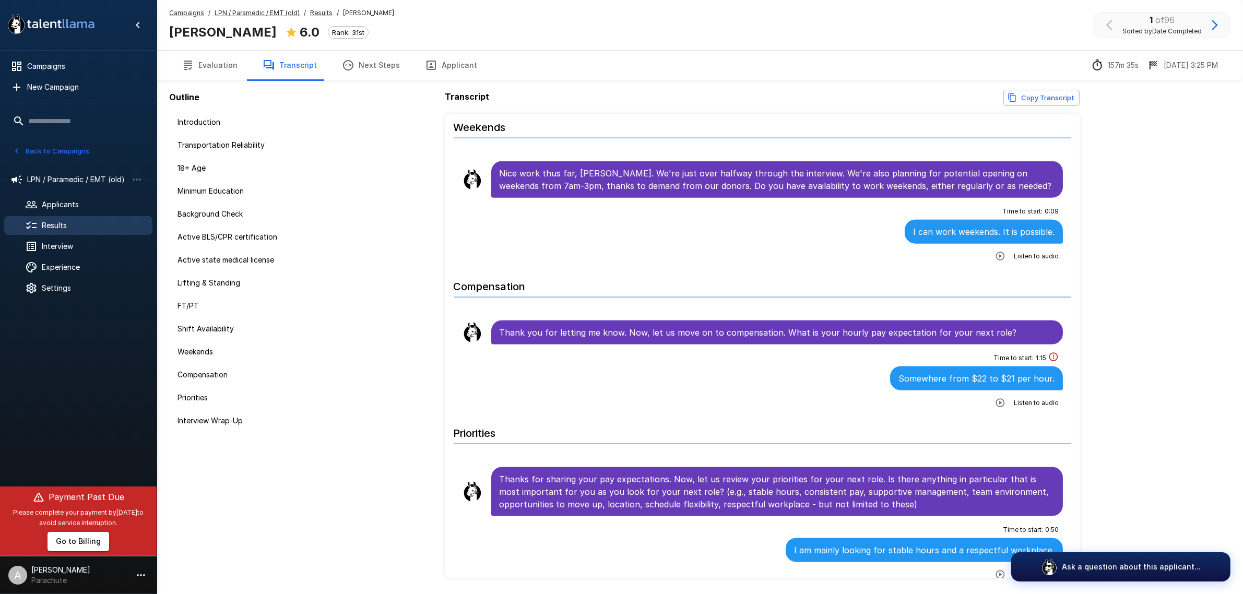
click at [1213, 29] on icon "button" at bounding box center [1215, 25] width 6 height 10
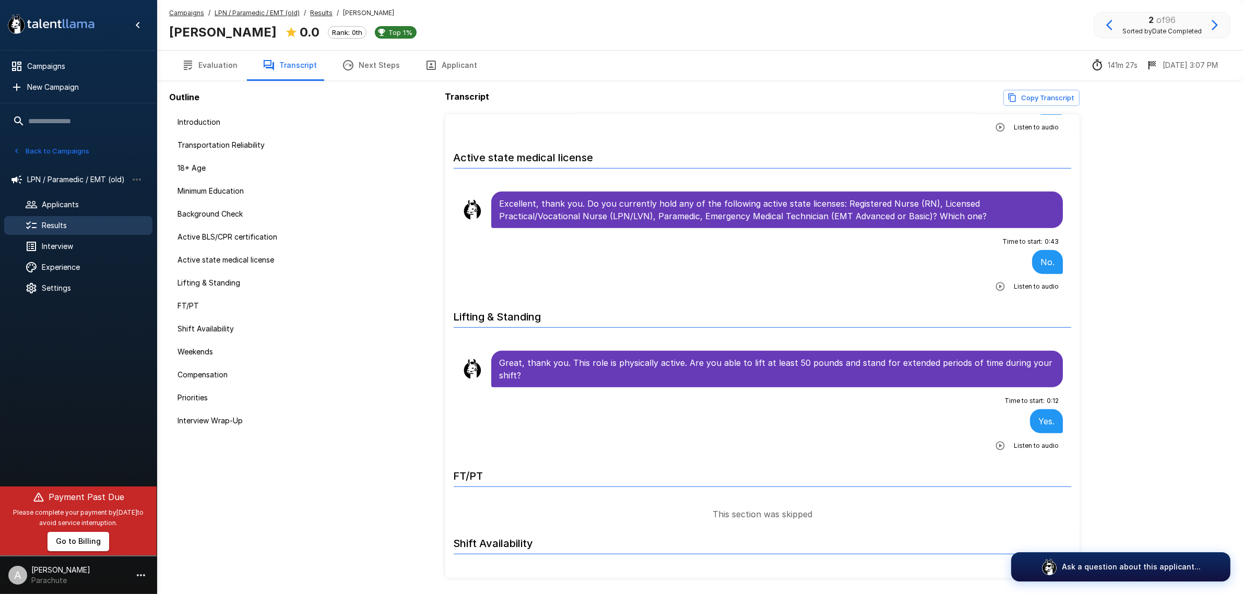
scroll to position [914, 0]
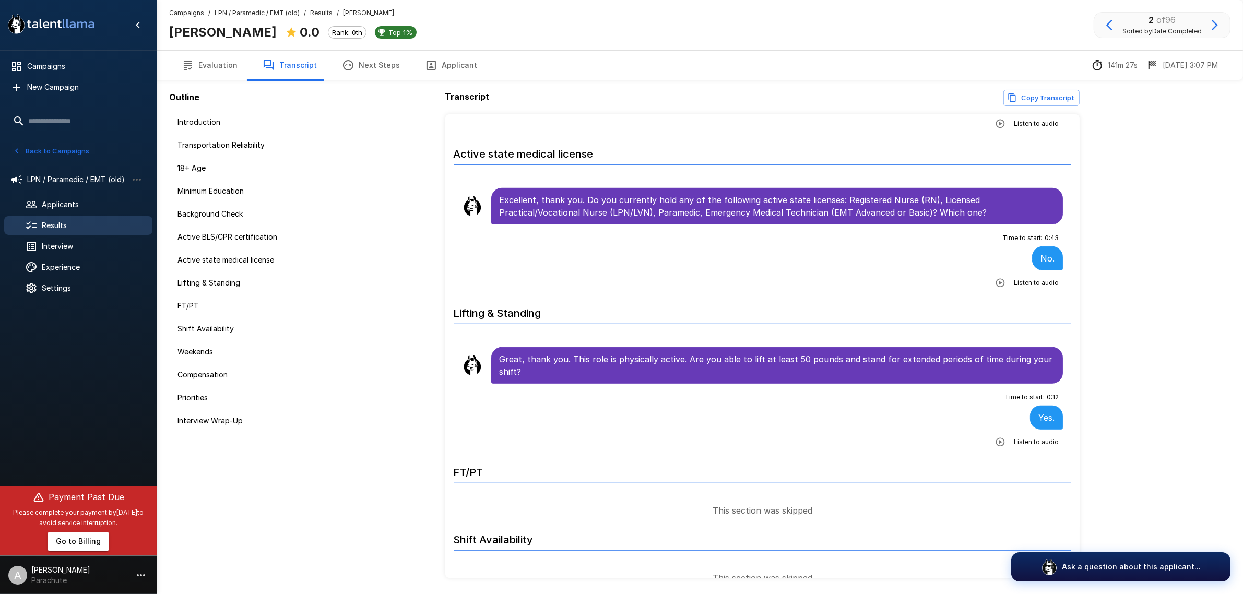
click at [1205, 22] on div "2 of 96 Sorted by Date Completed" at bounding box center [1162, 25] width 137 height 26
click at [1209, 22] on icon "button" at bounding box center [1215, 25] width 13 height 13
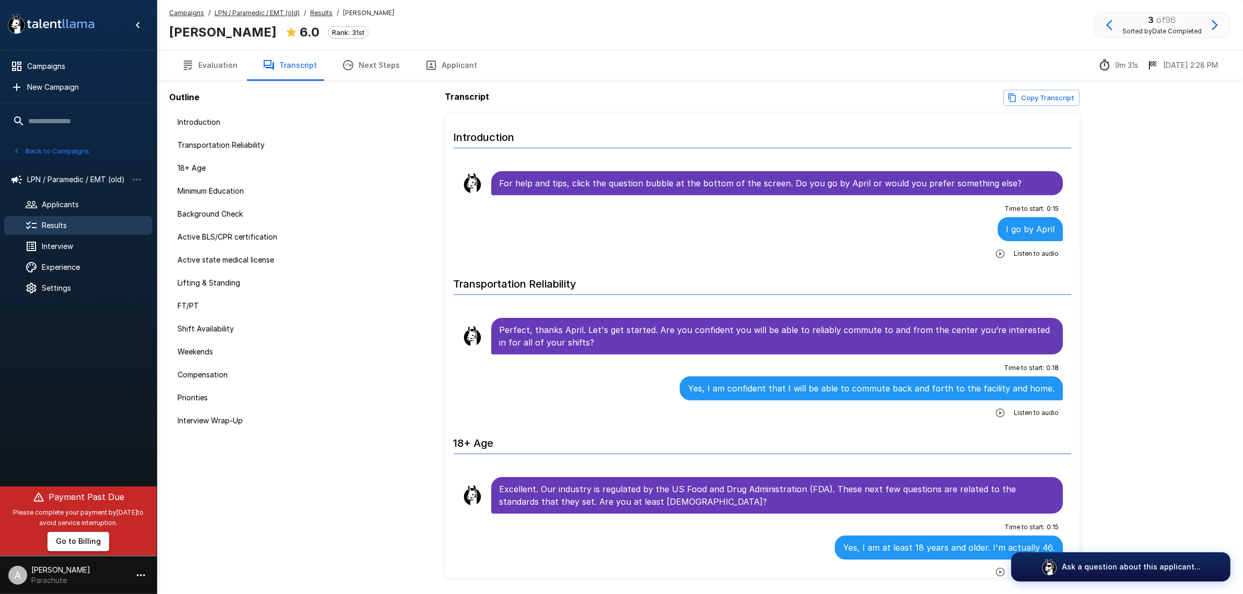
click at [457, 69] on button "Applicant" at bounding box center [450, 65] width 77 height 29
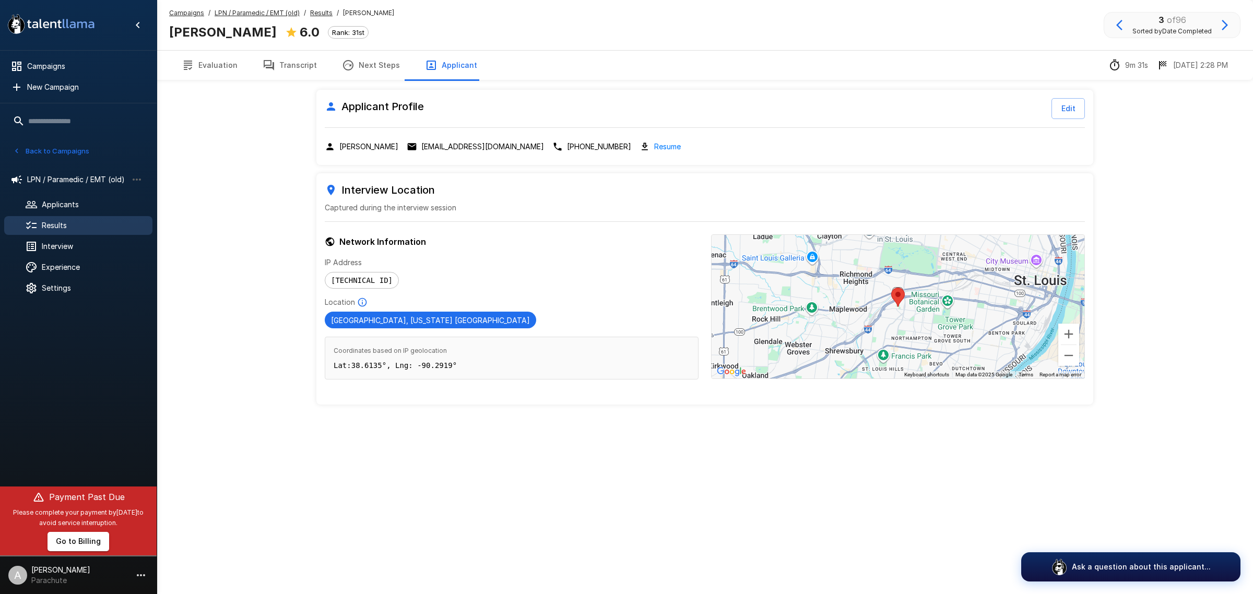
click at [426, 143] on p "aprilcahoose1979@gmail.com" at bounding box center [482, 146] width 123 height 10
click at [295, 68] on button "Transcript" at bounding box center [289, 65] width 79 height 29
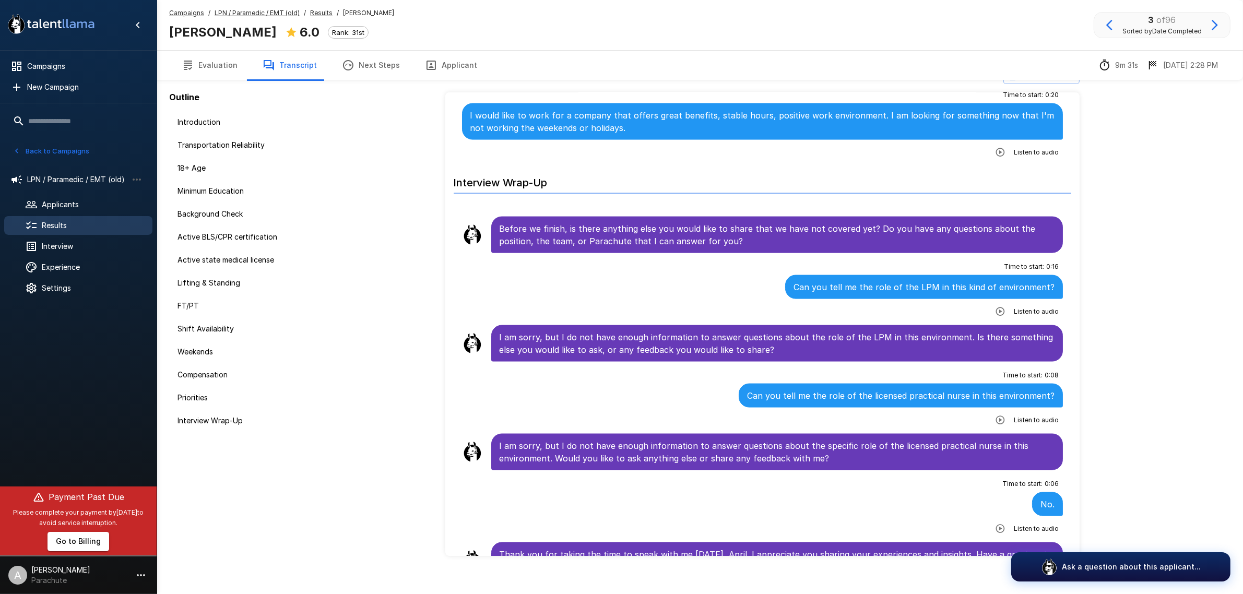
scroll to position [34, 0]
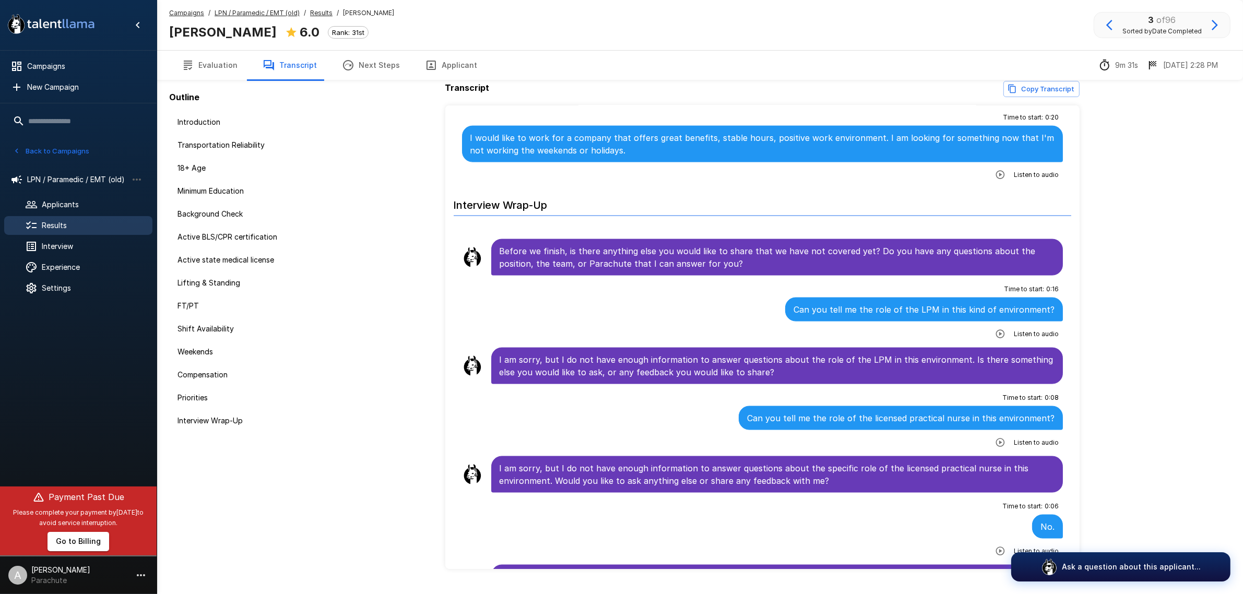
scroll to position [58, 0]
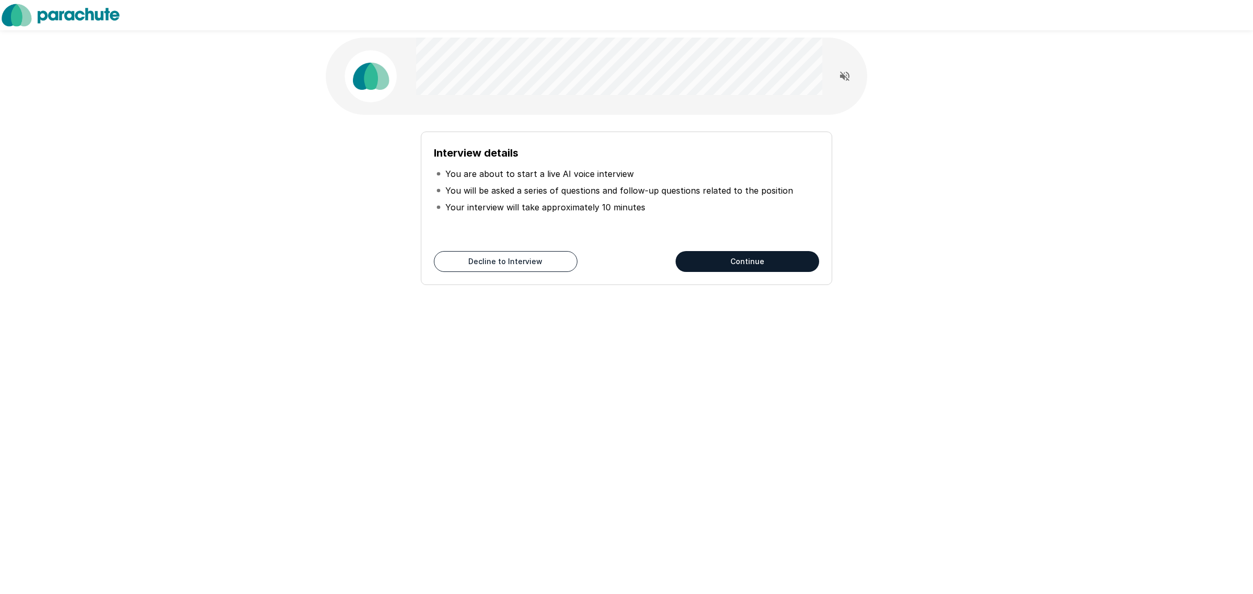
click at [766, 257] on button "Continue" at bounding box center [748, 261] width 144 height 21
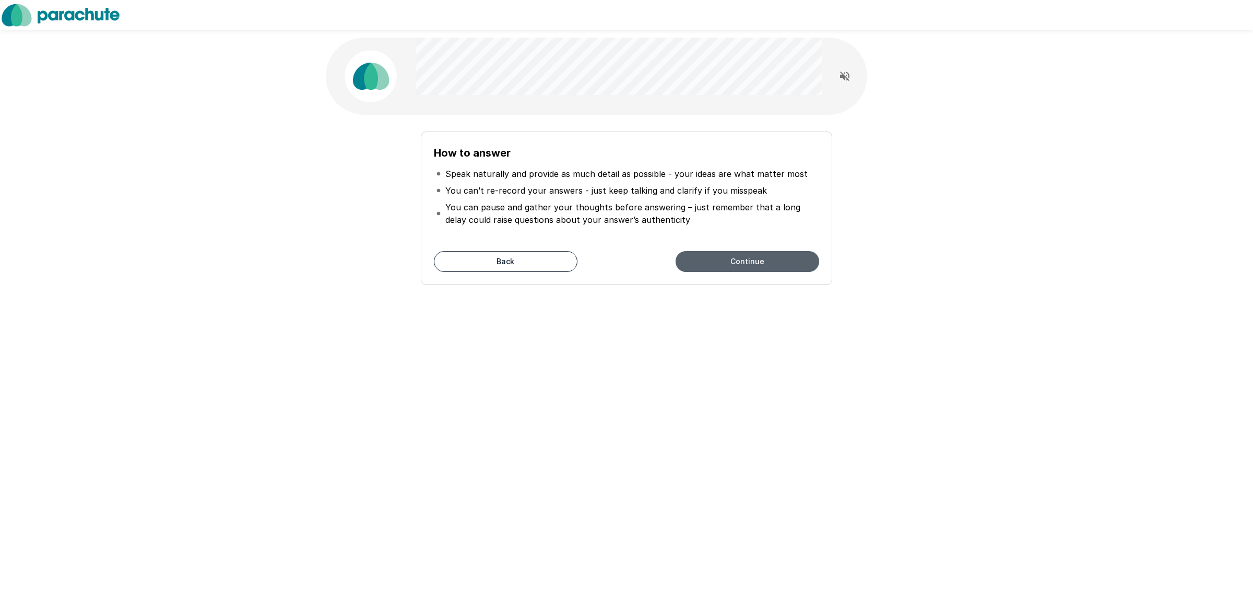
click at [755, 257] on button "Continue" at bounding box center [748, 261] width 144 height 21
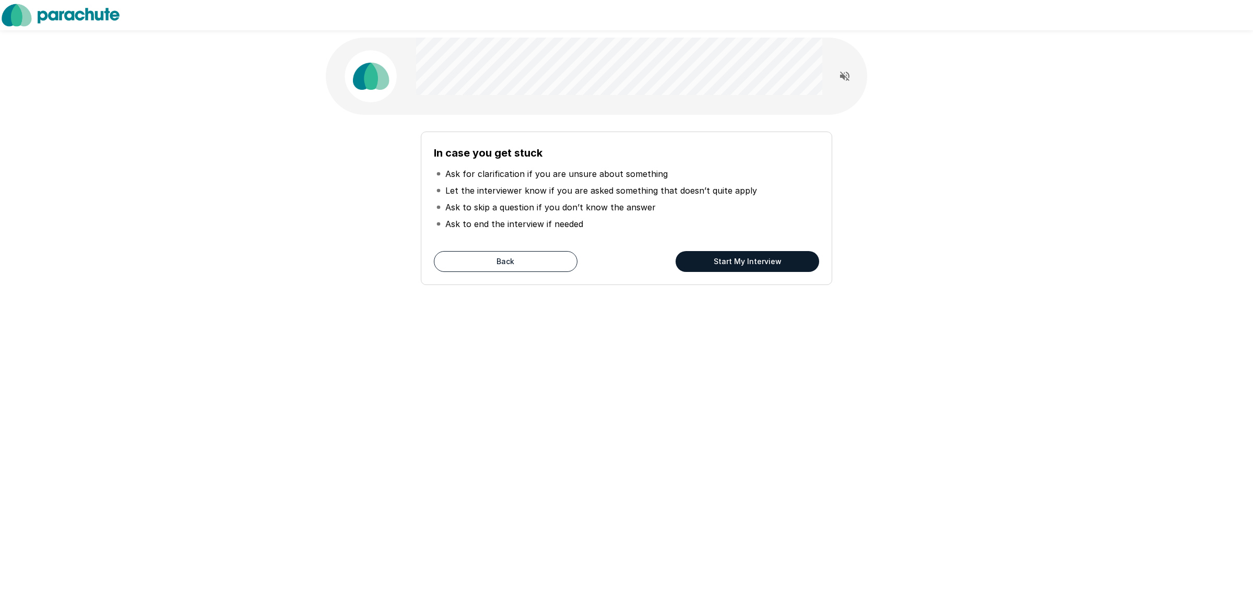
click at [755, 257] on button "Start My Interview" at bounding box center [748, 261] width 144 height 21
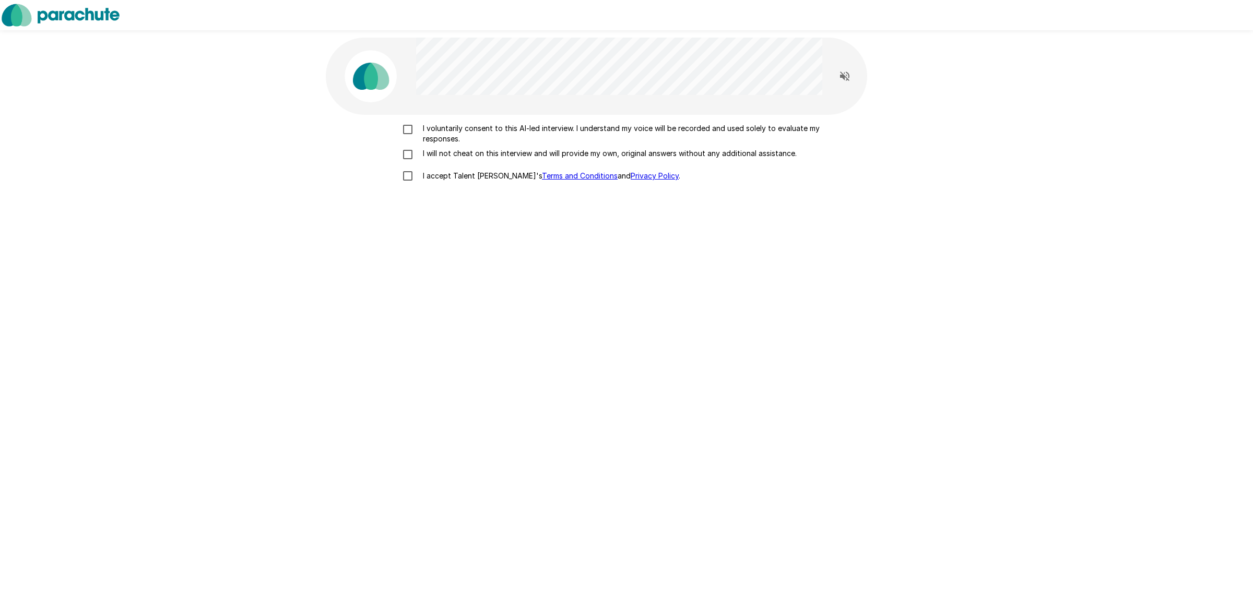
click at [441, 129] on p "I voluntarily consent to this AI-led interview. I understand my voice will be r…" at bounding box center [637, 133] width 437 height 21
click at [436, 158] on p "I will not cheat on this interview and will provide my own, original answers wi…" at bounding box center [608, 153] width 378 height 10
click at [437, 172] on p "I accept Talent Llama's Terms and Conditions and Privacy Policy ." at bounding box center [550, 176] width 262 height 10
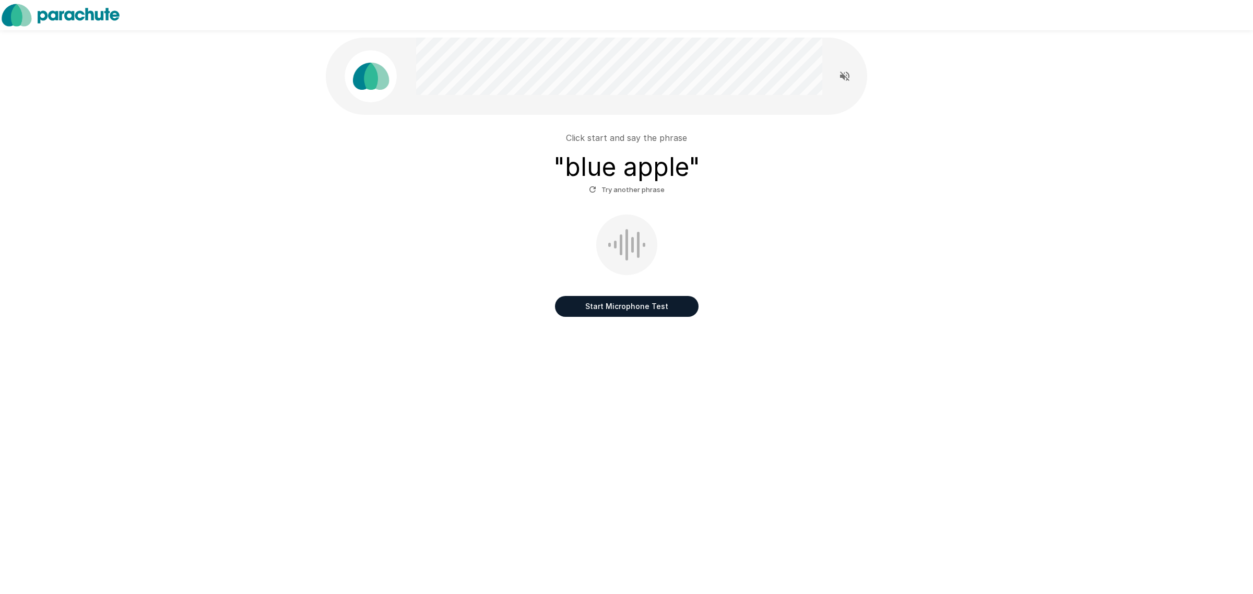
click at [639, 304] on button "Start Microphone Test" at bounding box center [627, 306] width 144 height 21
click at [639, 304] on button "Stop & Submit" at bounding box center [627, 306] width 144 height 21
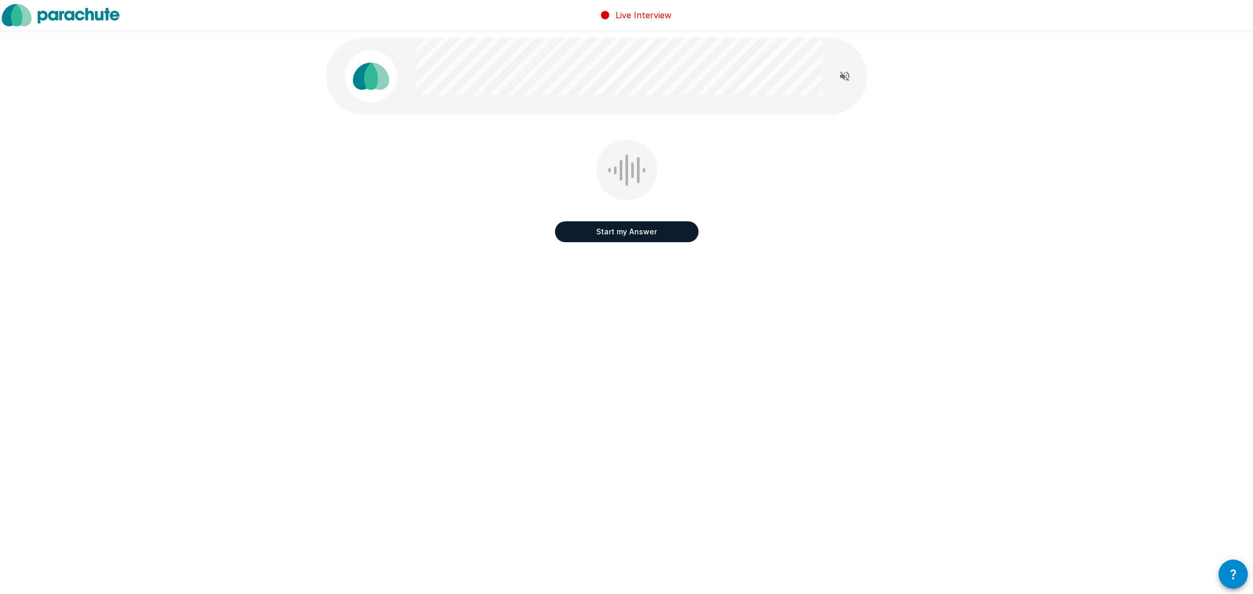
click at [644, 230] on button "Start my Answer" at bounding box center [627, 231] width 144 height 21
click at [643, 233] on button "Stop & Submit" at bounding box center [627, 231] width 144 height 21
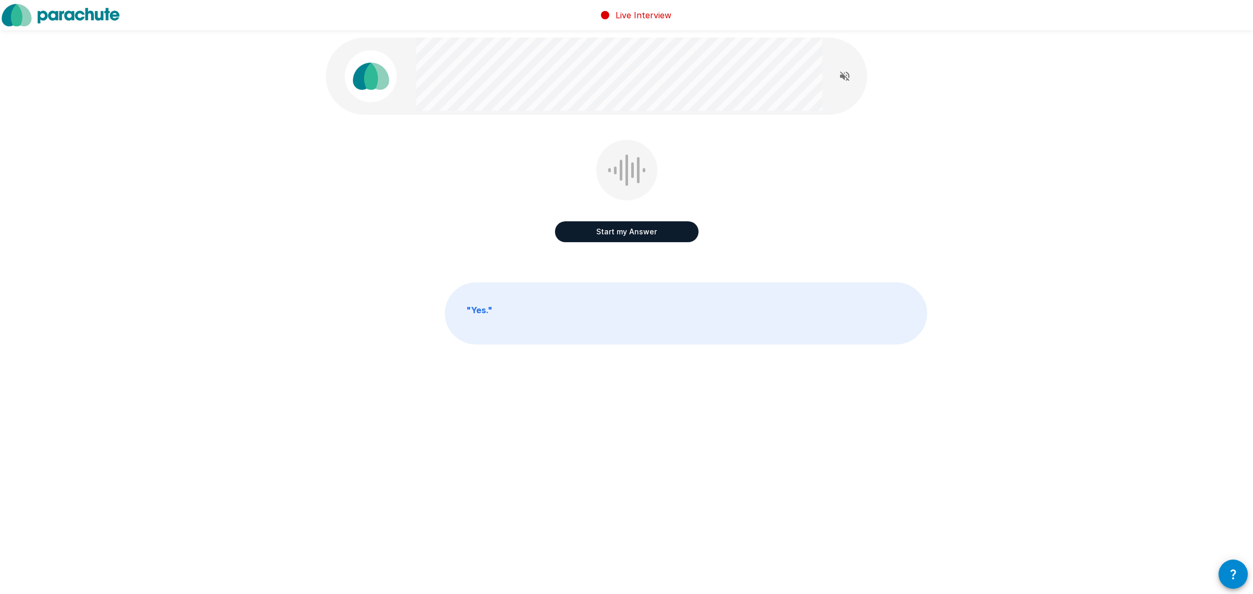
click at [842, 71] on icon "Read questions aloud" at bounding box center [844, 76] width 13 height 13
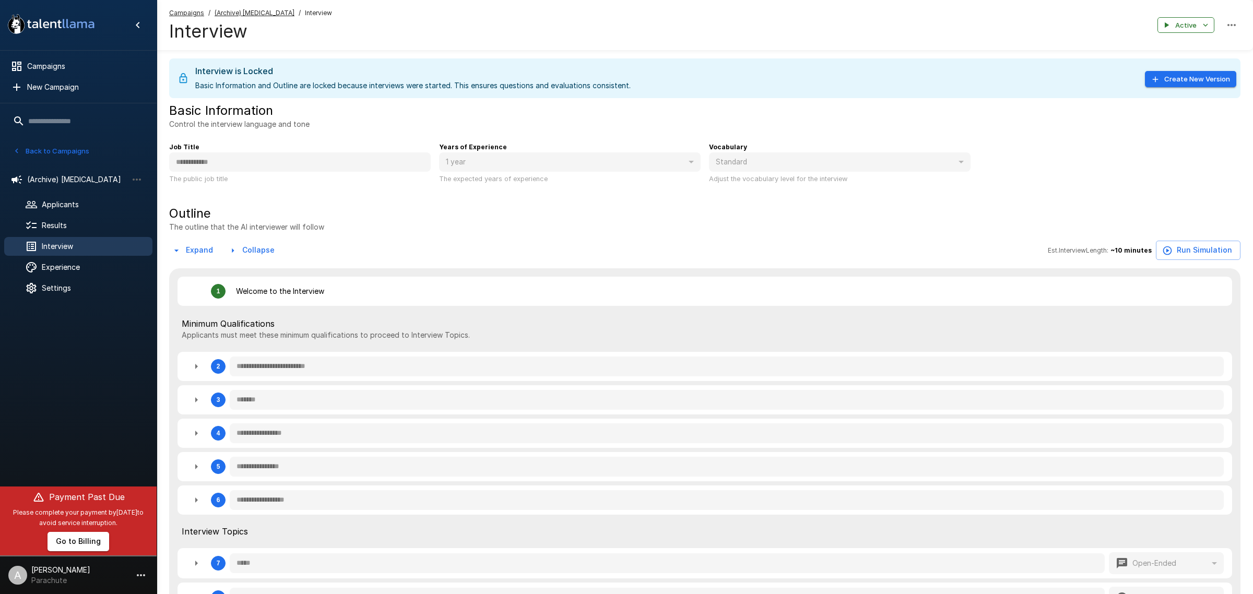
type textarea "*"
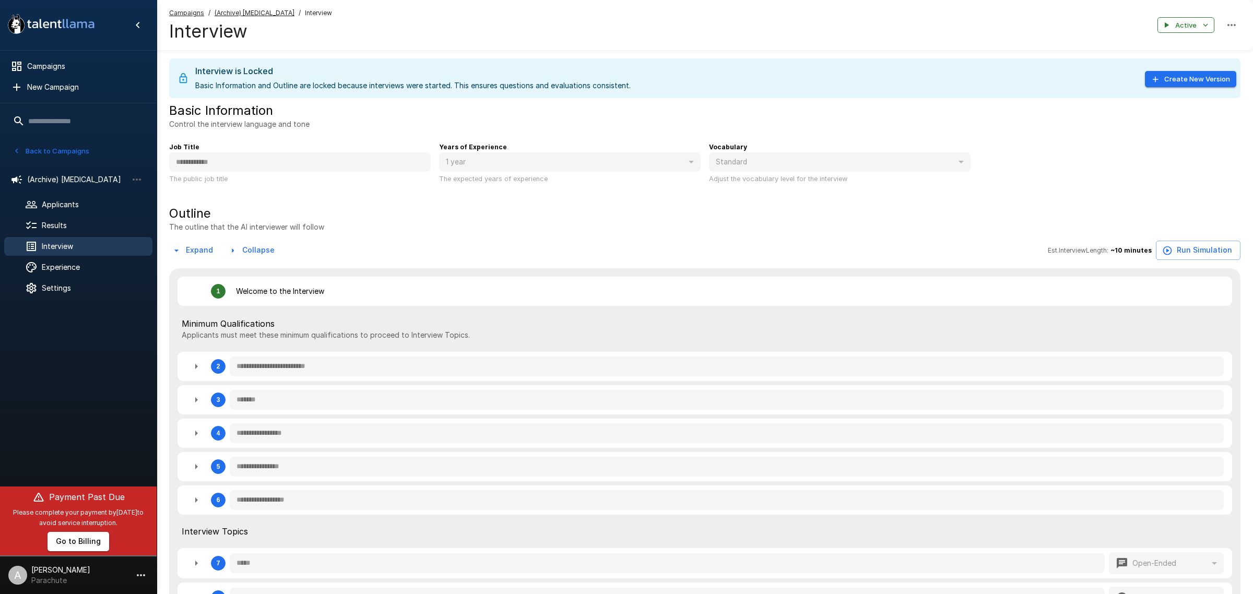
type textarea "*"
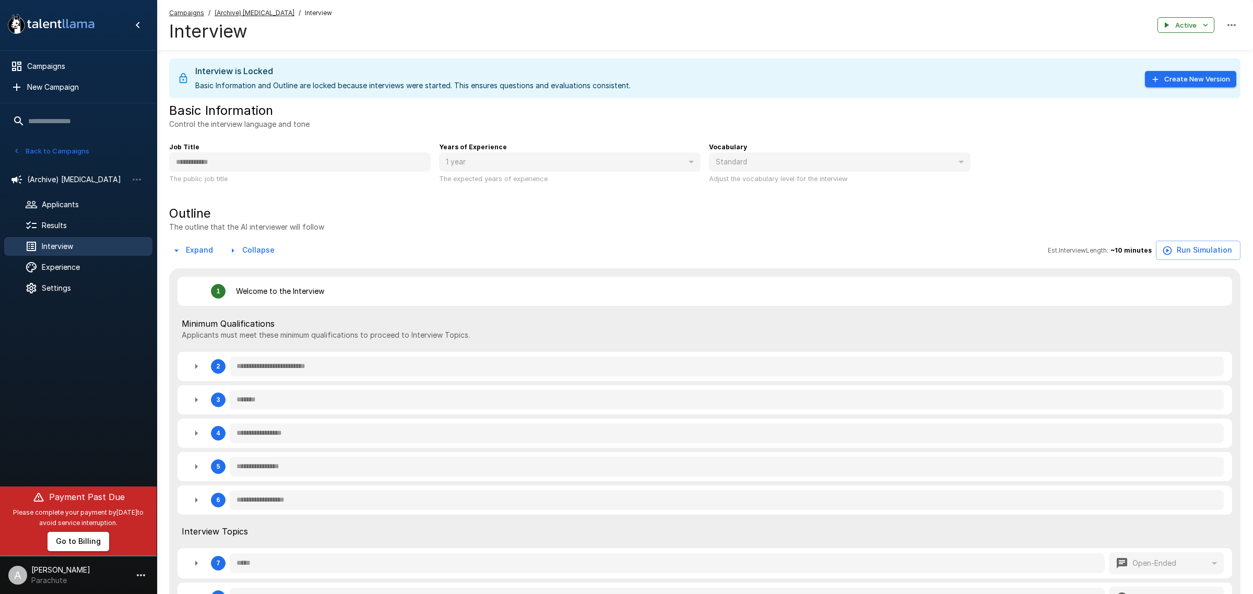
type textarea "*"
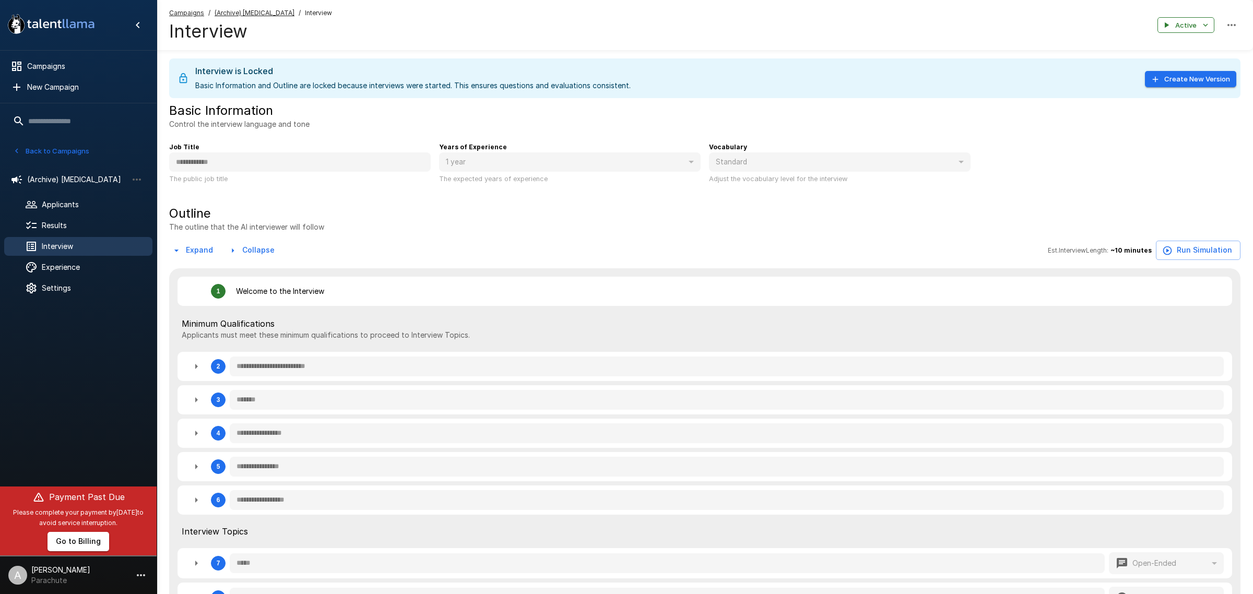
type textarea "*"
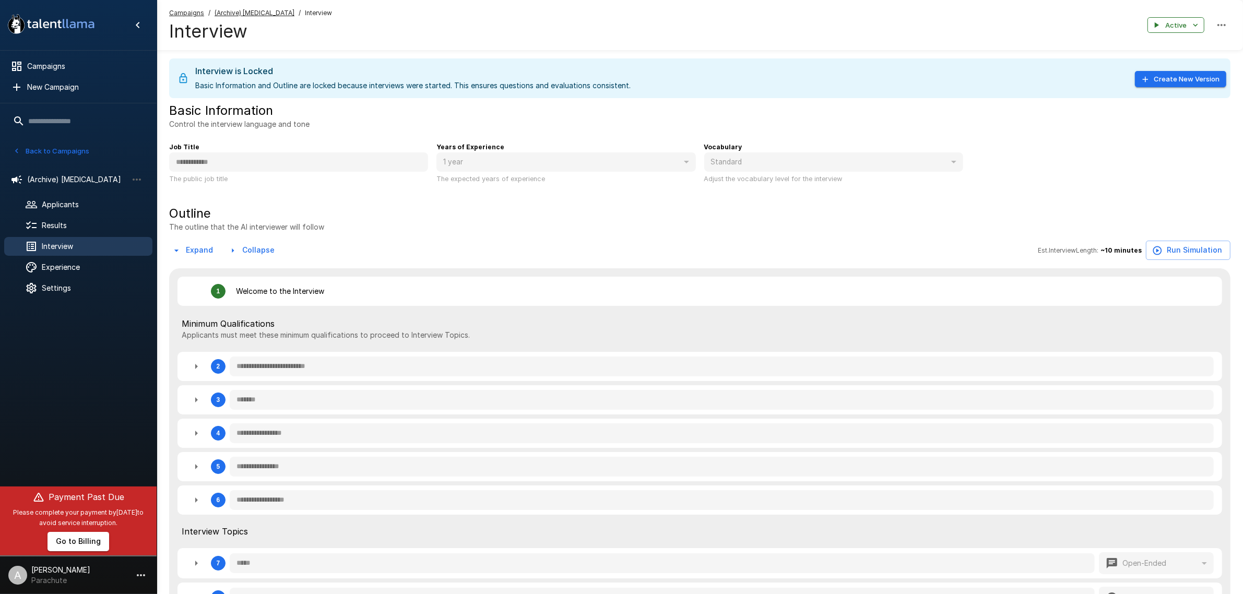
click at [59, 152] on button "Back to Campaigns" at bounding box center [50, 151] width 81 height 16
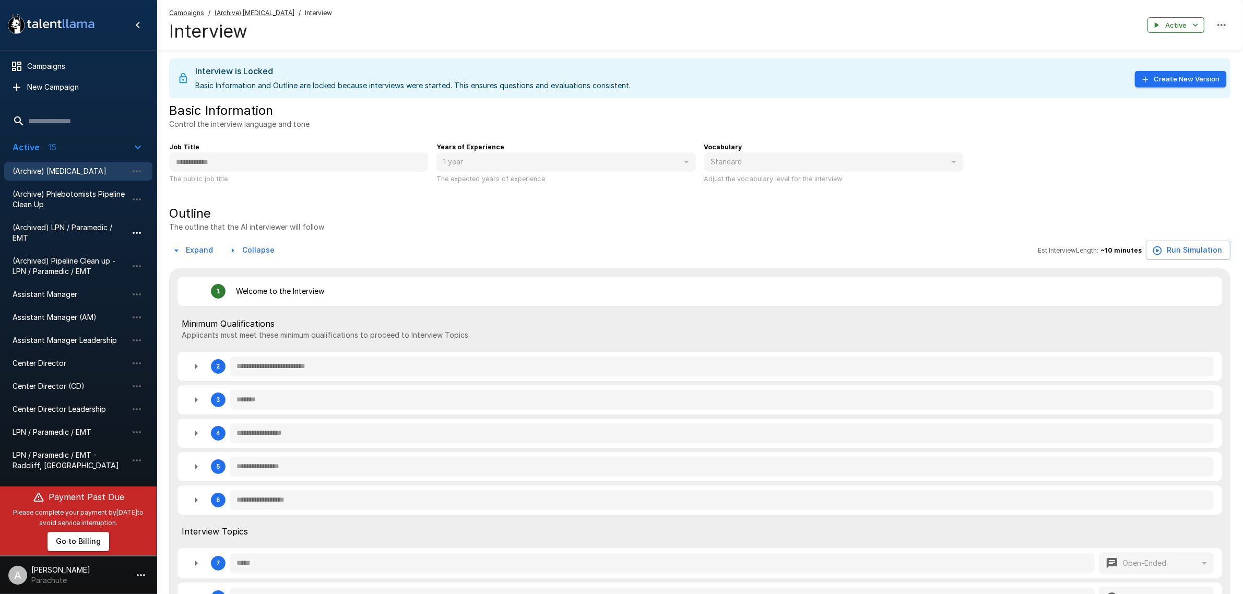
click at [136, 232] on icon "button" at bounding box center [137, 233] width 13 height 13
type textarea "*"
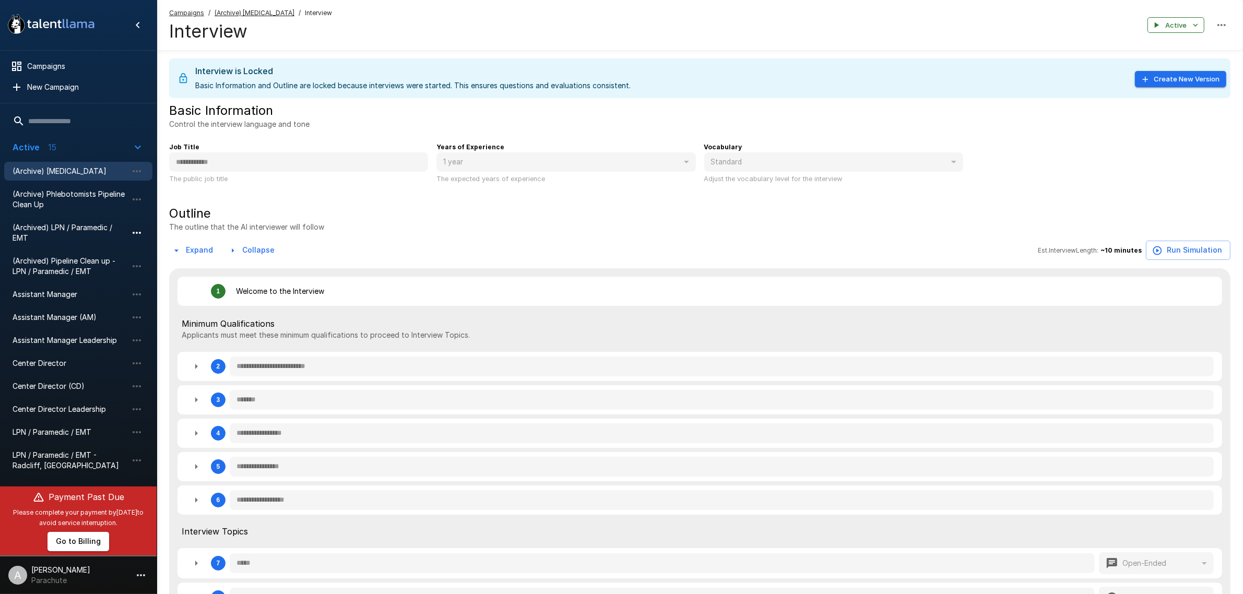
type textarea "*"
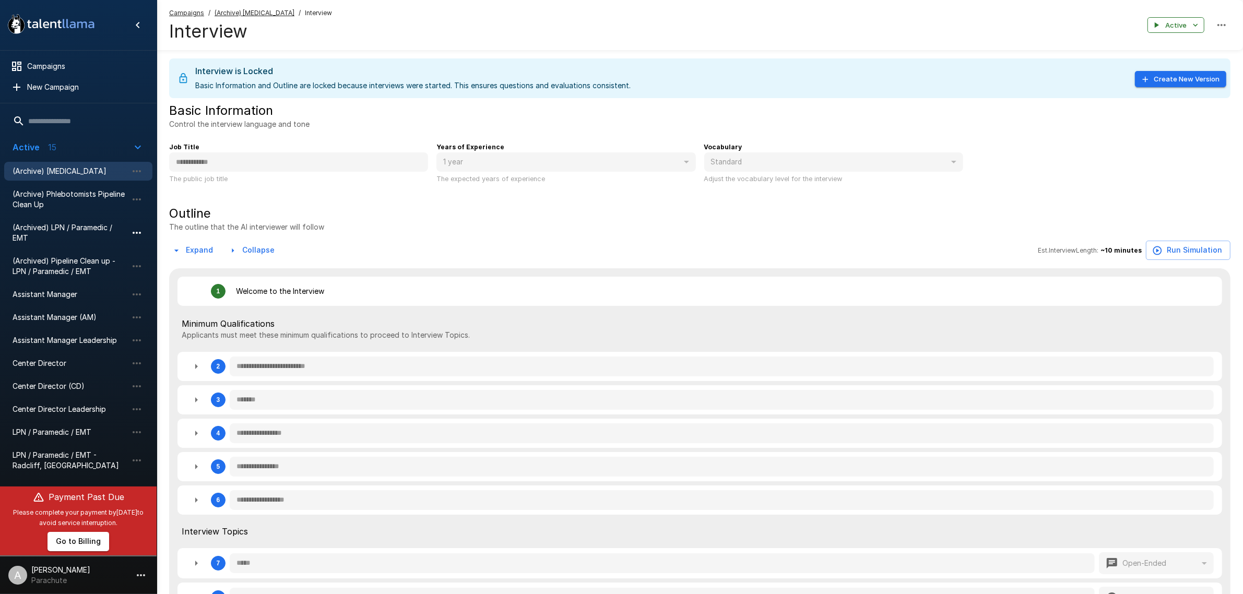
type textarea "*"
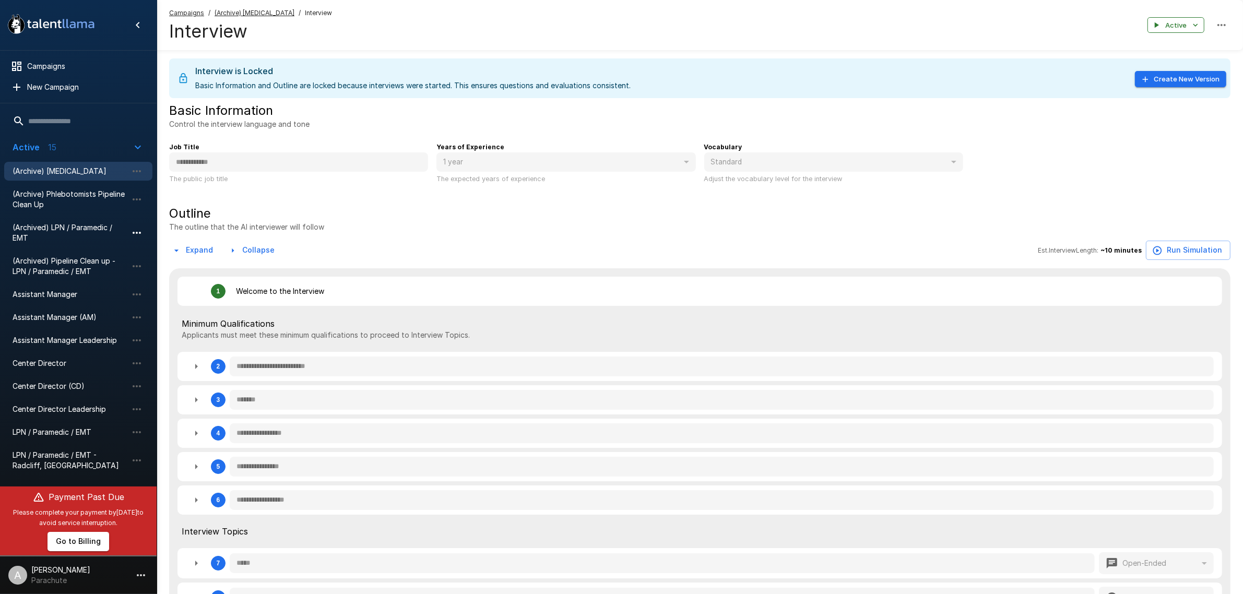
type textarea "*"
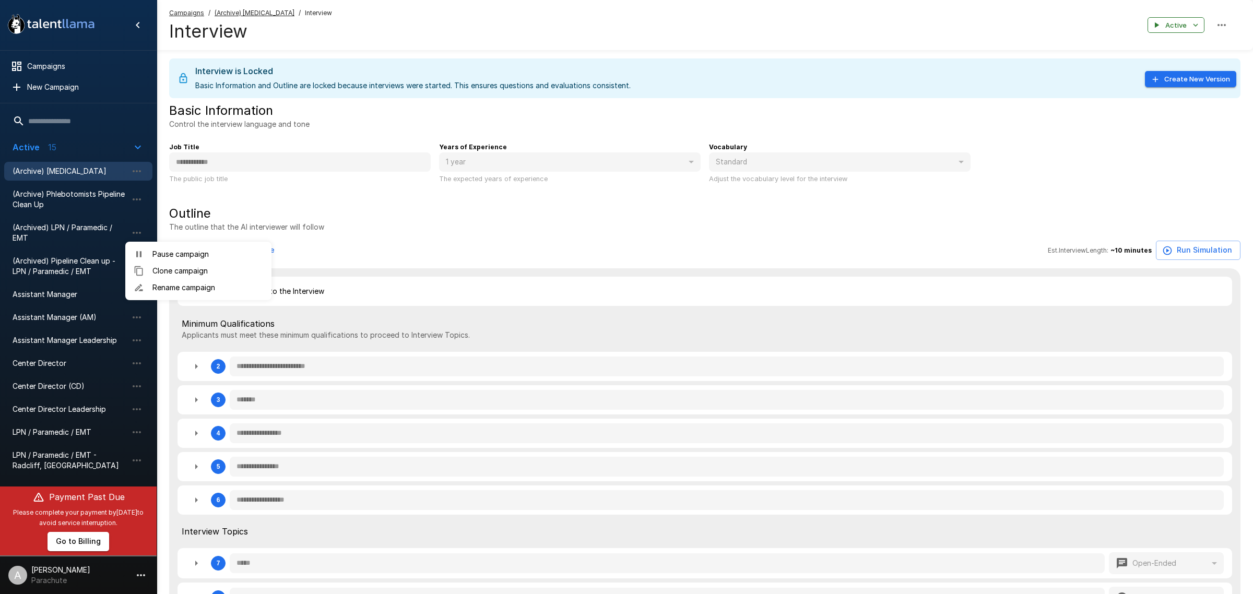
click at [159, 287] on span "Rename campaign" at bounding box center [207, 287] width 111 height 10
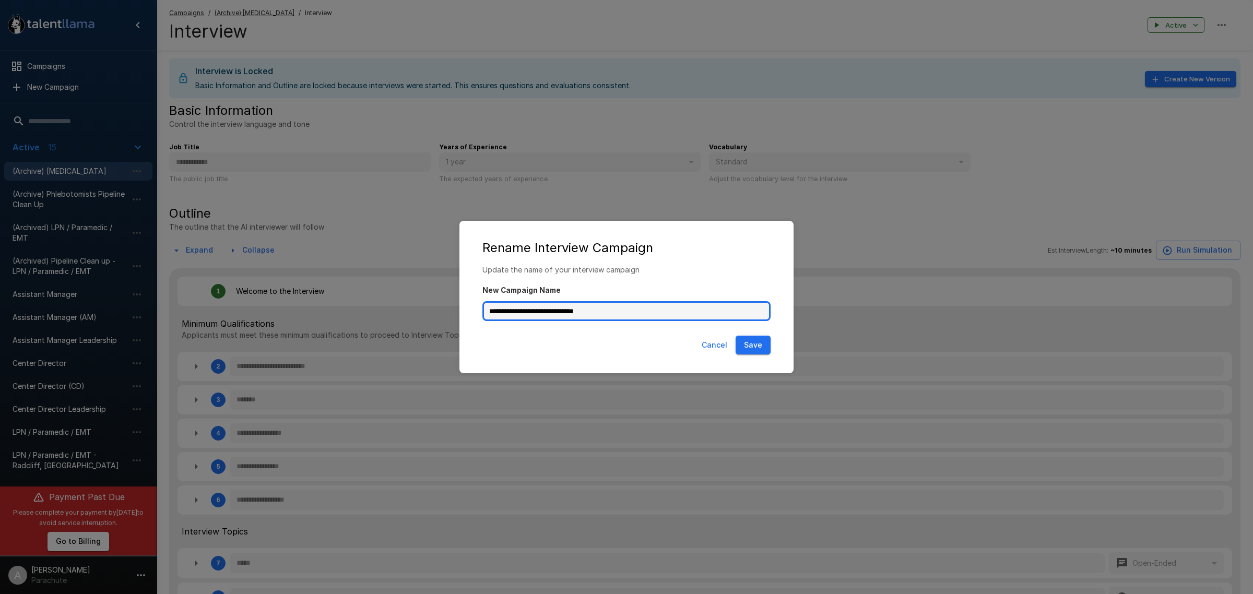
click at [520, 312] on input "**********" at bounding box center [626, 311] width 288 height 20
type input "**********"
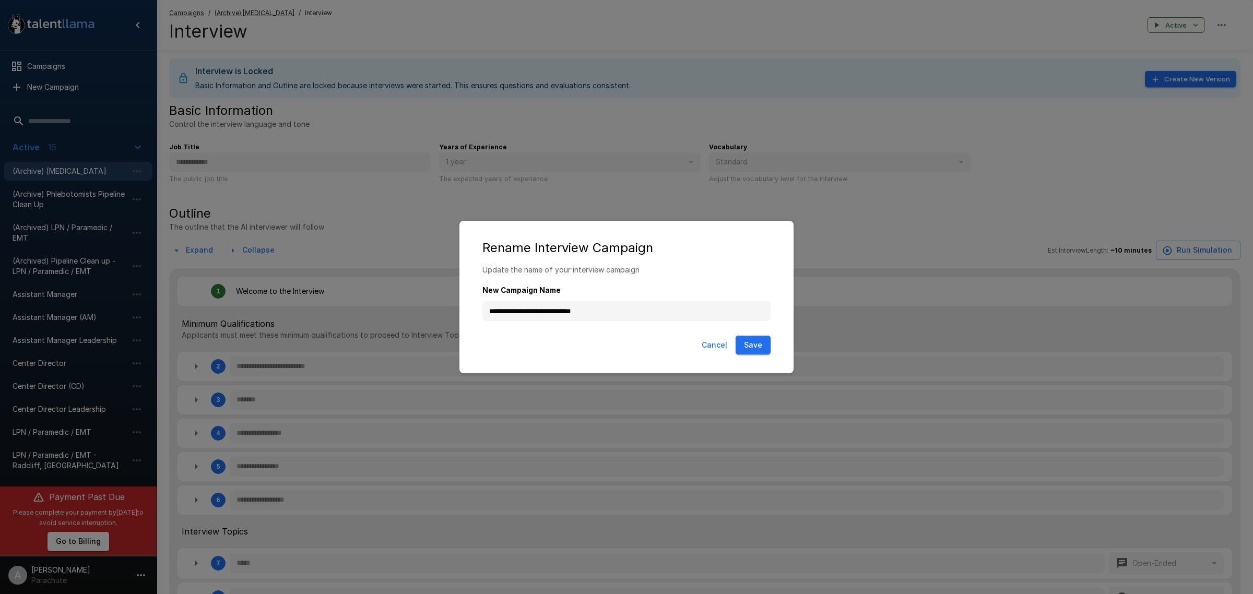
click at [768, 340] on button "Save" at bounding box center [753, 345] width 35 height 19
type textarea "*"
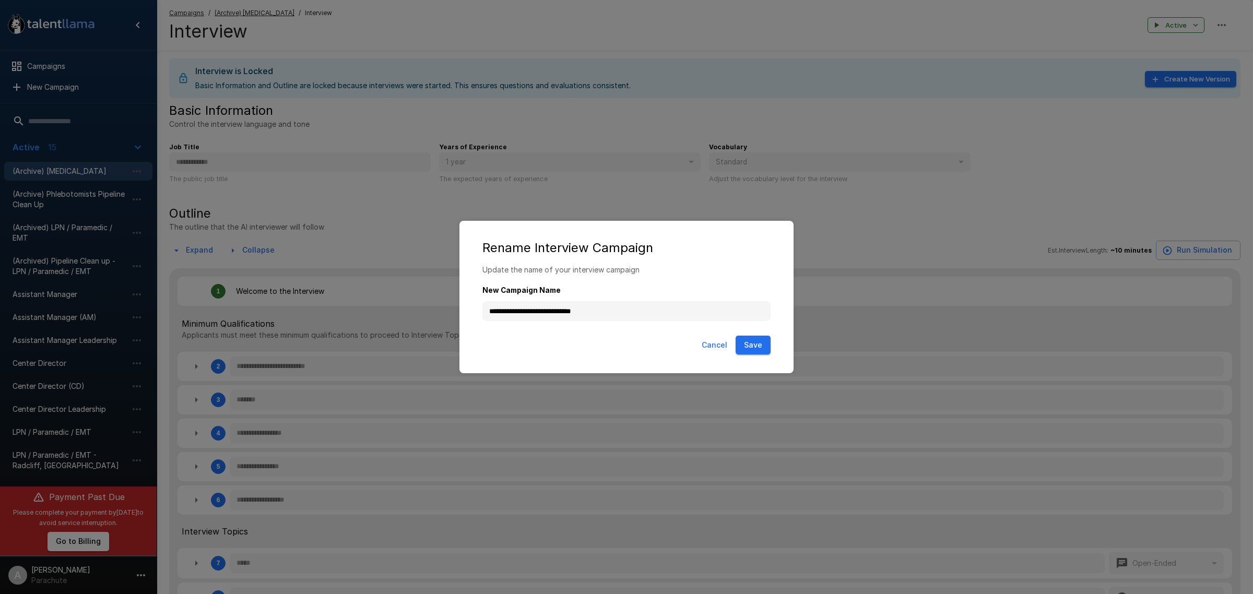
type textarea "*"
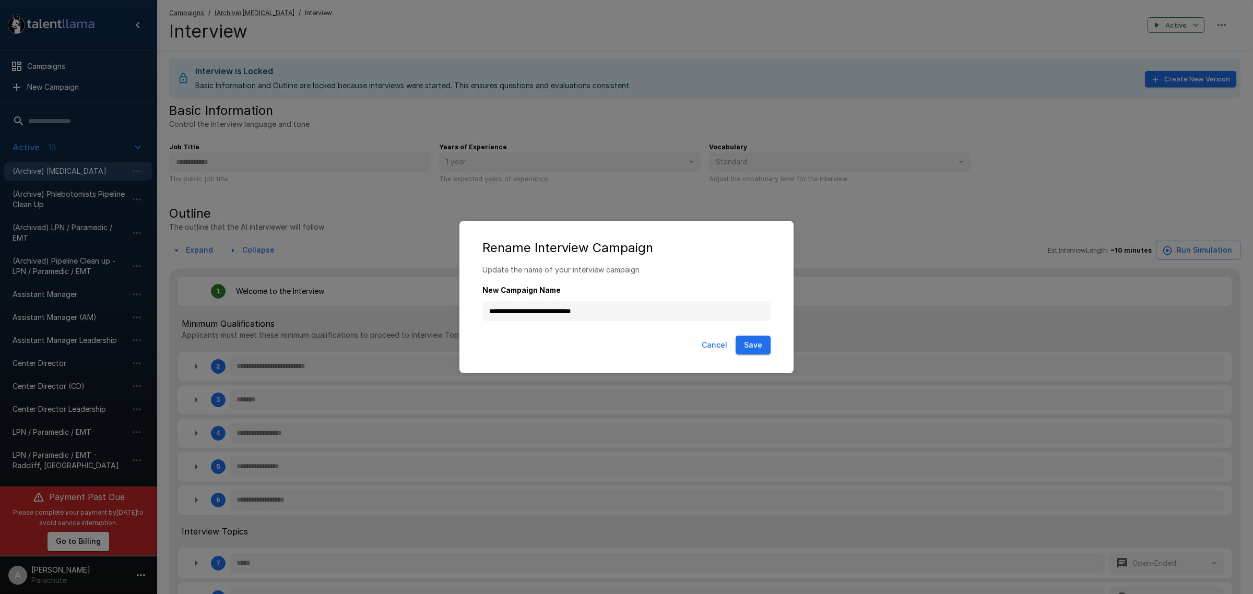
type textarea "*"
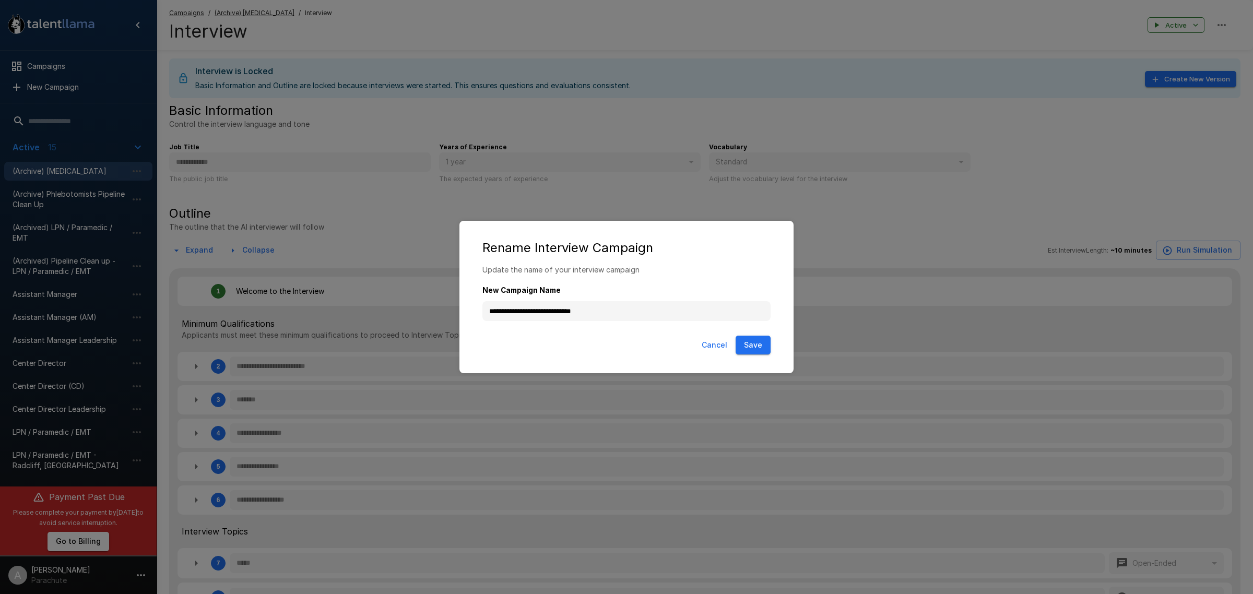
type textarea "*"
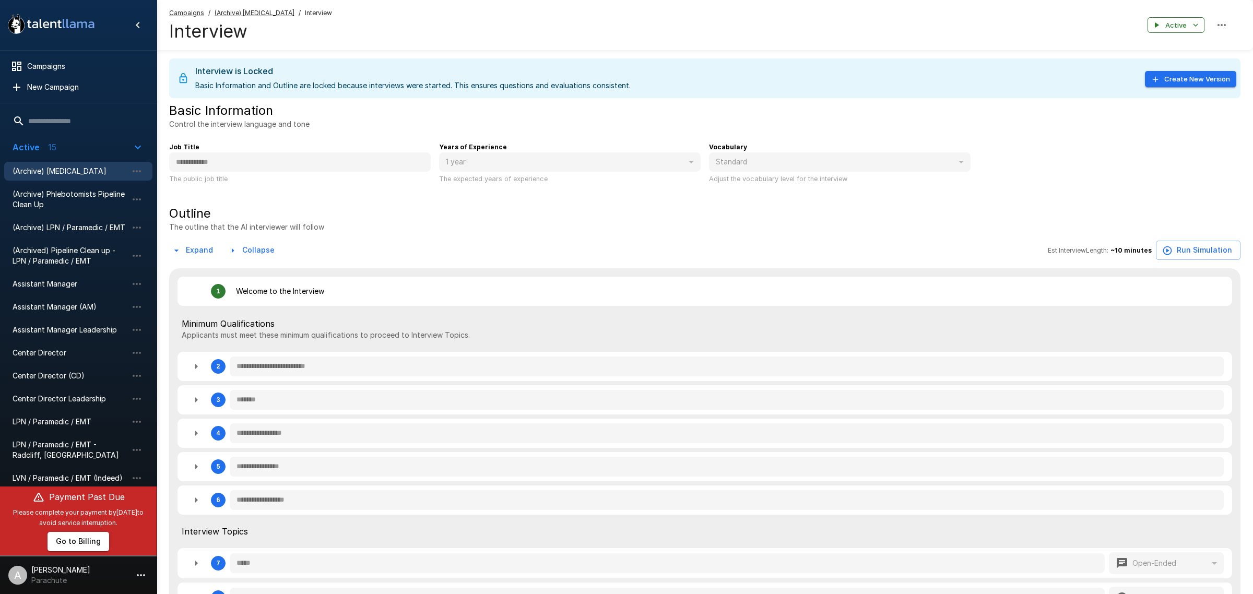
type textarea "*"
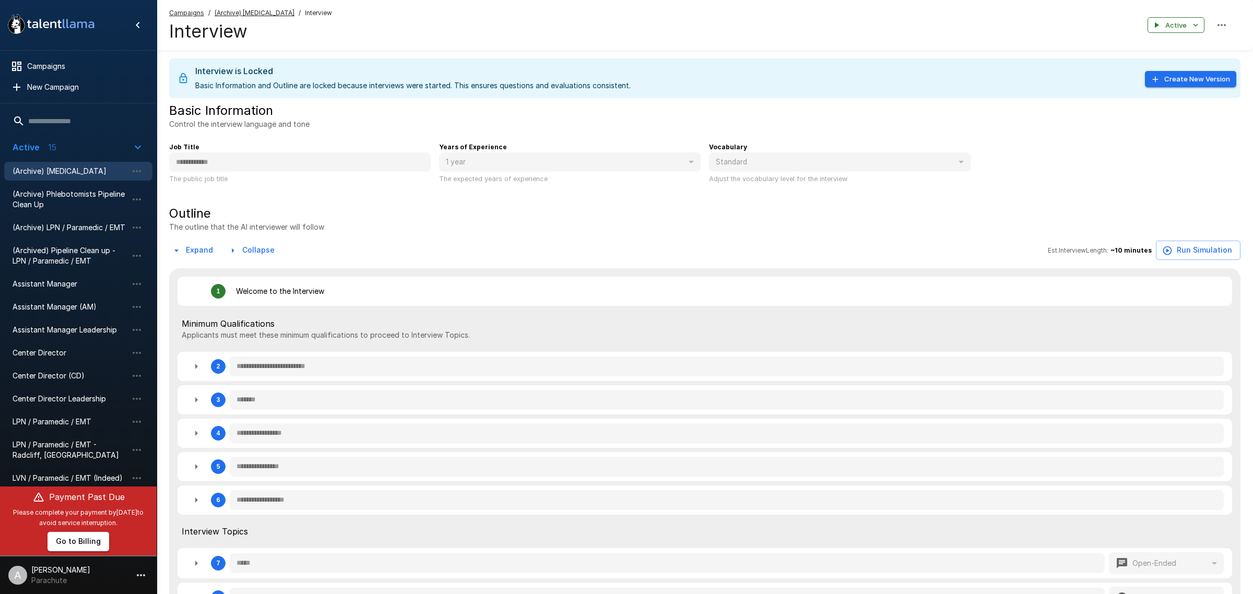
type textarea "*"
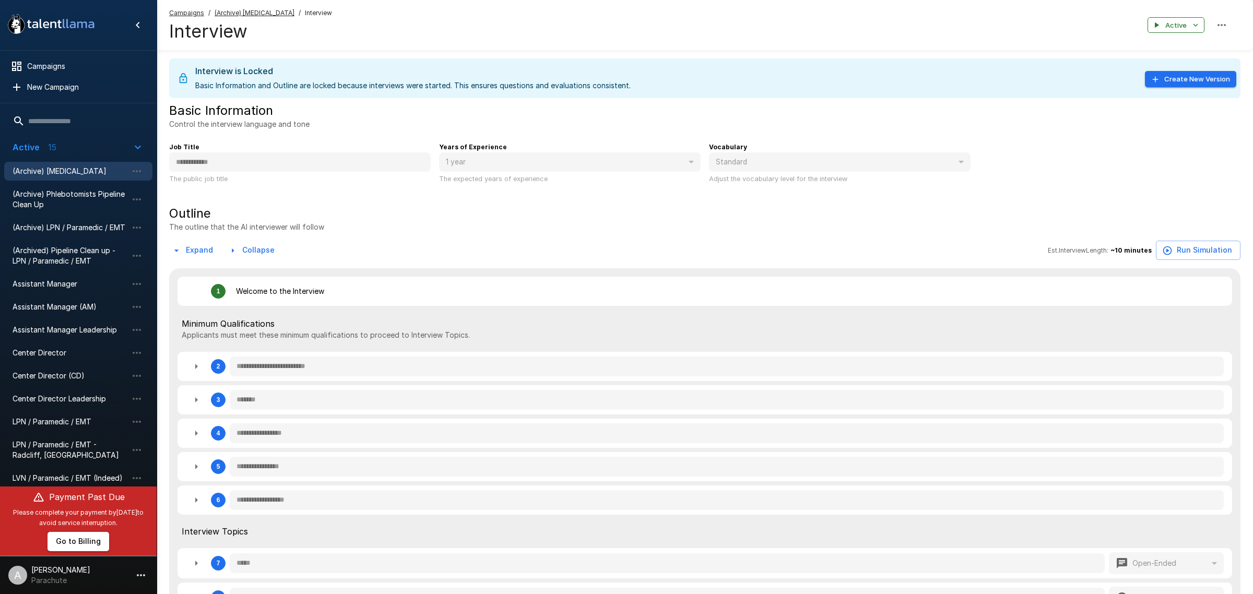
type textarea "*"
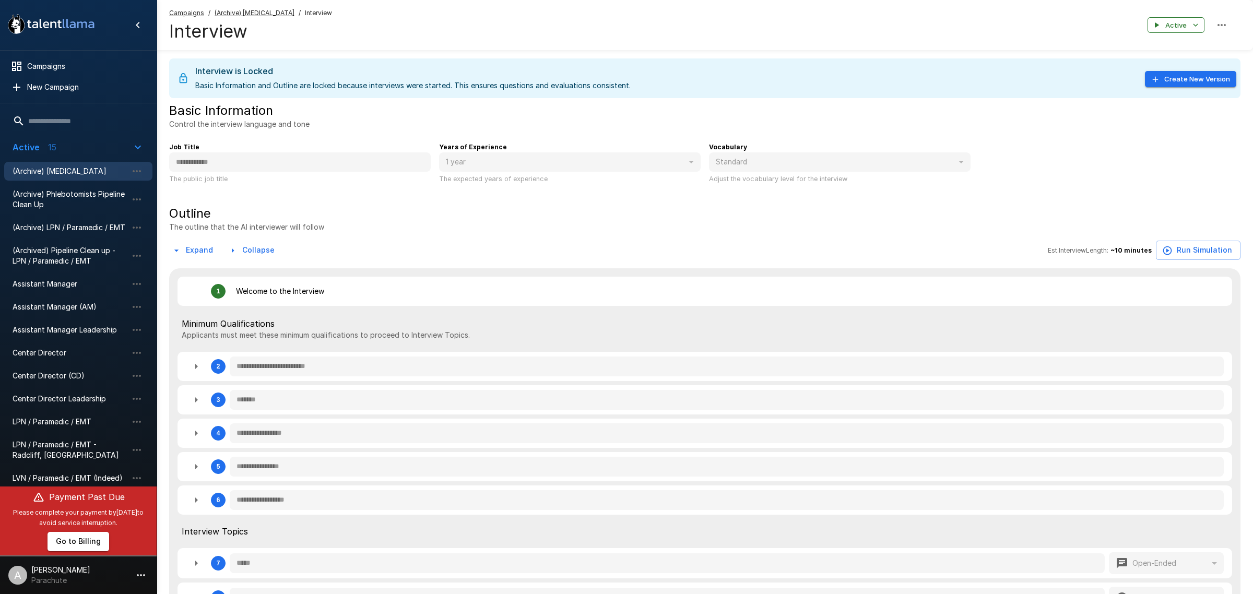
type textarea "*"
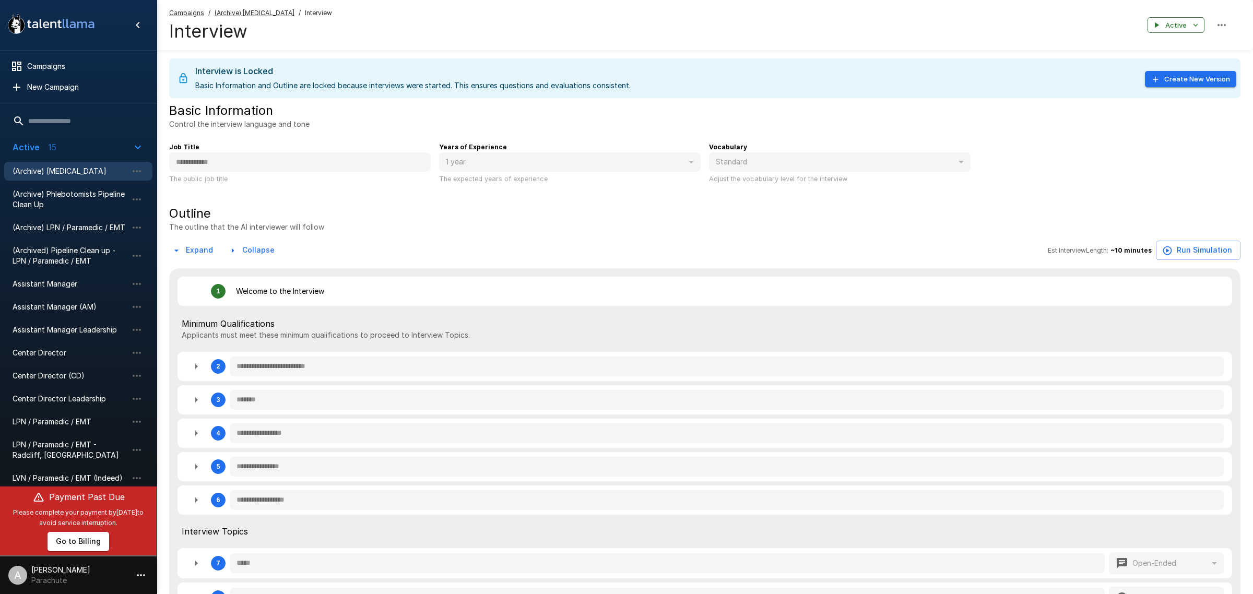
type textarea "*"
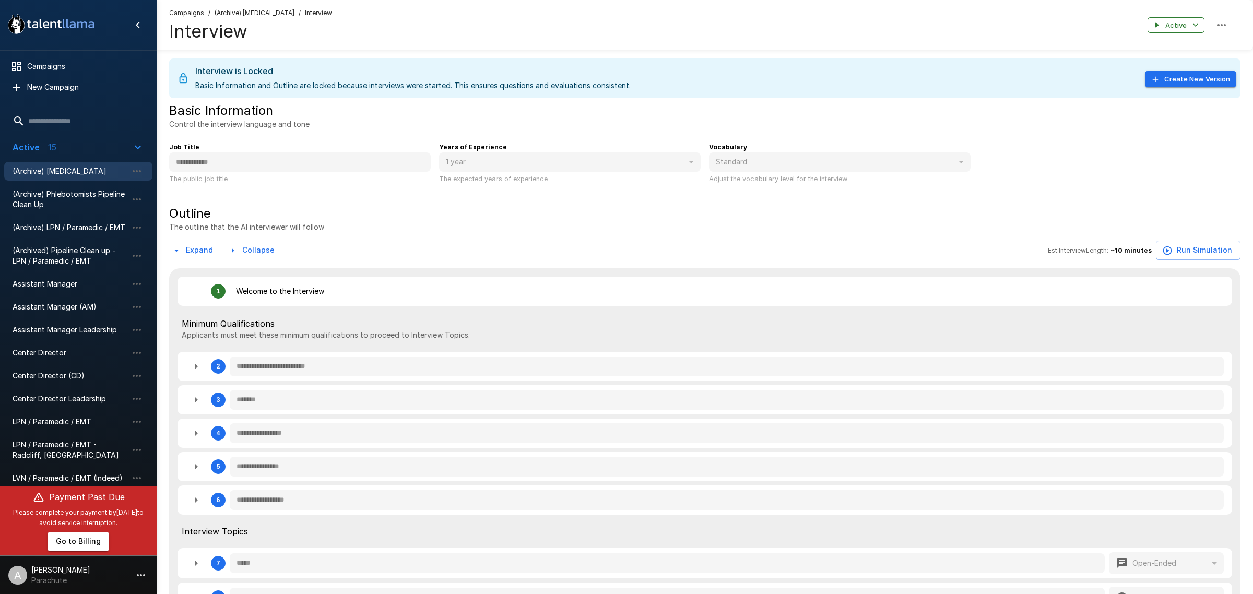
type textarea "*"
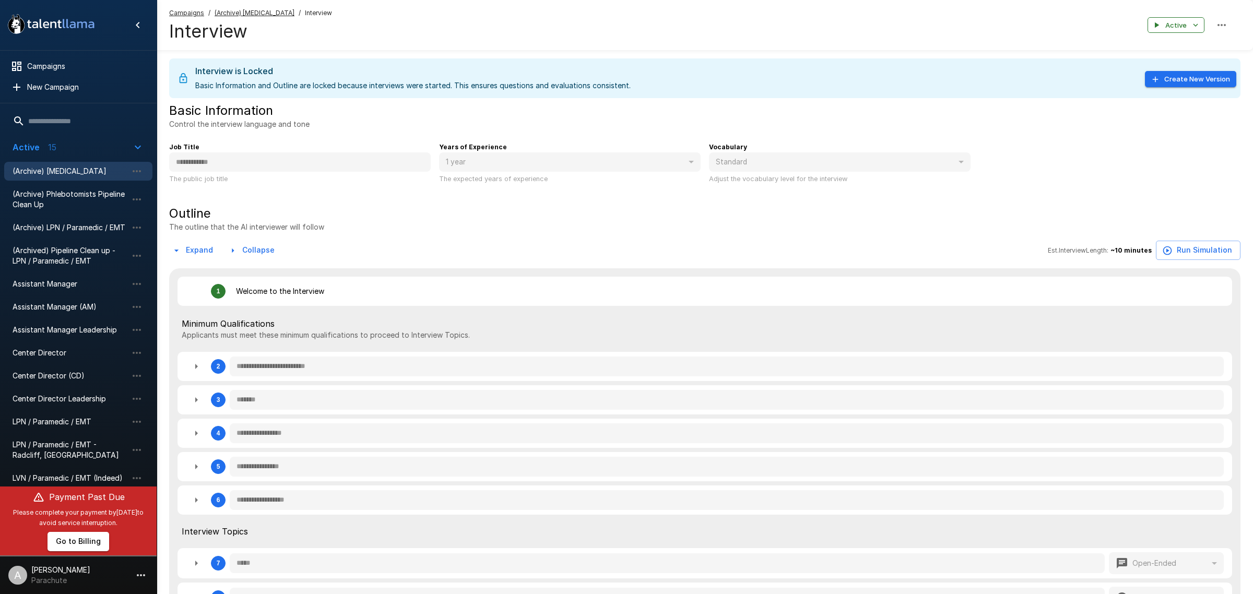
type textarea "*"
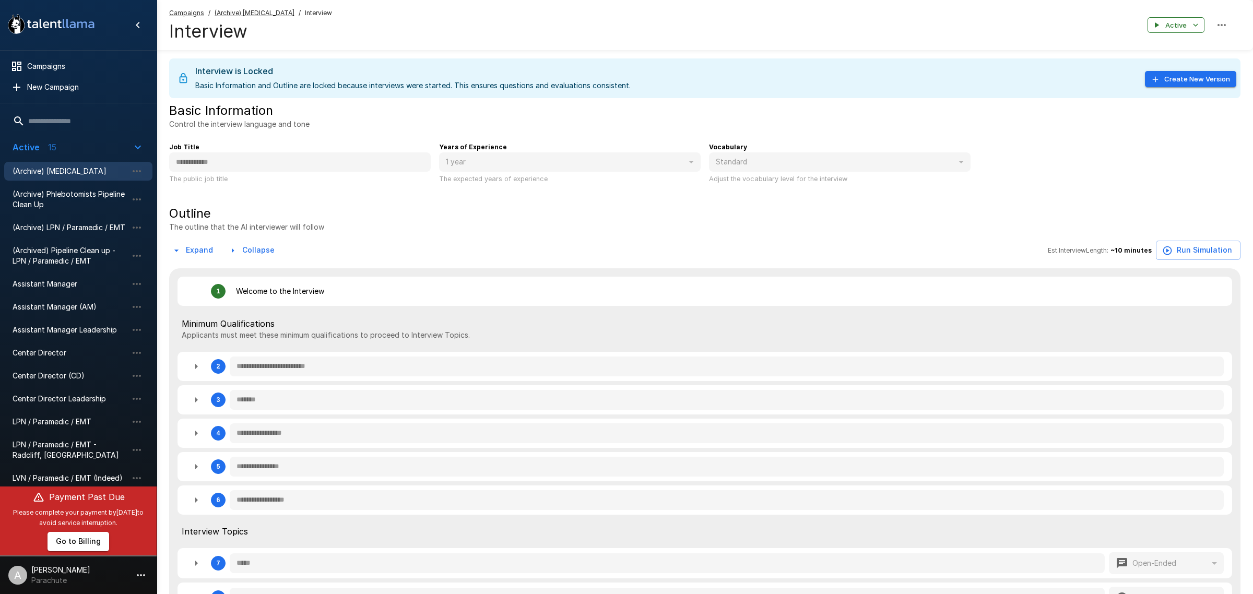
type textarea "*"
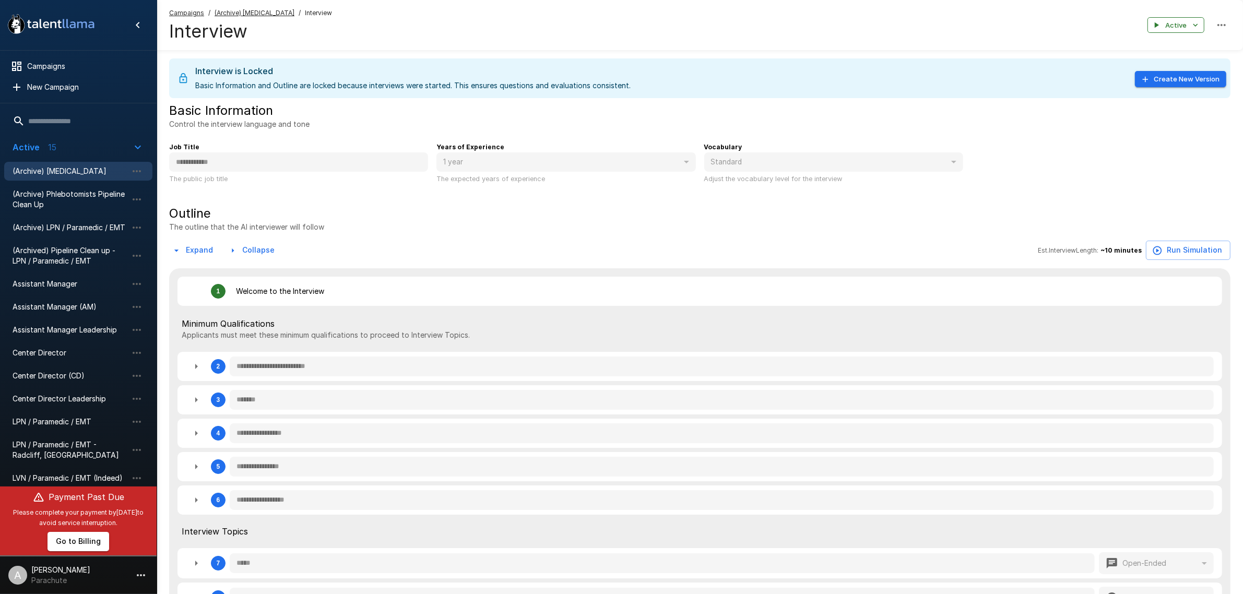
click at [355, 230] on div "Outline The outline that the AI interviewer will follow" at bounding box center [699, 218] width 1061 height 27
click at [137, 170] on icon "button" at bounding box center [137, 171] width 13 height 13
type textarea "*"
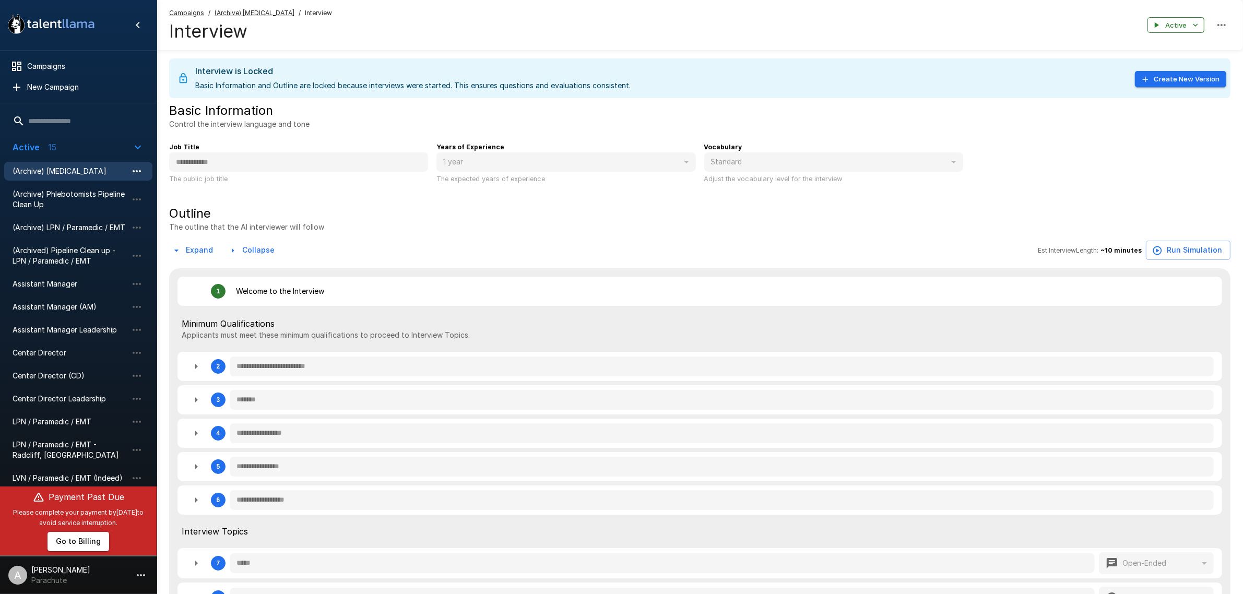
type textarea "*"
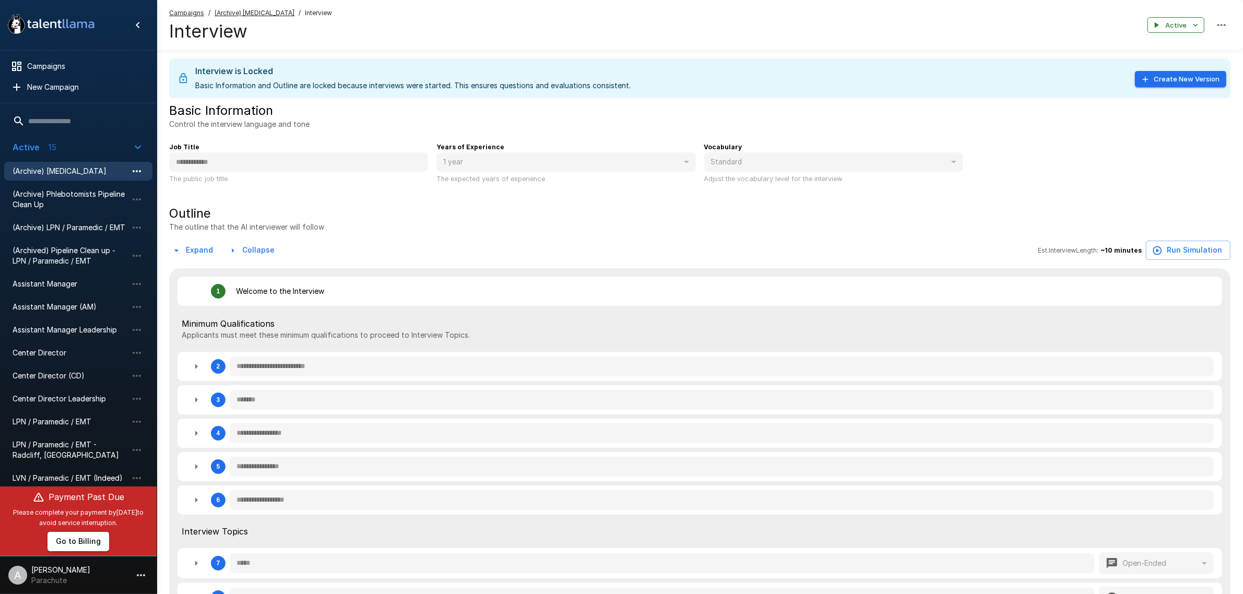
type textarea "*"
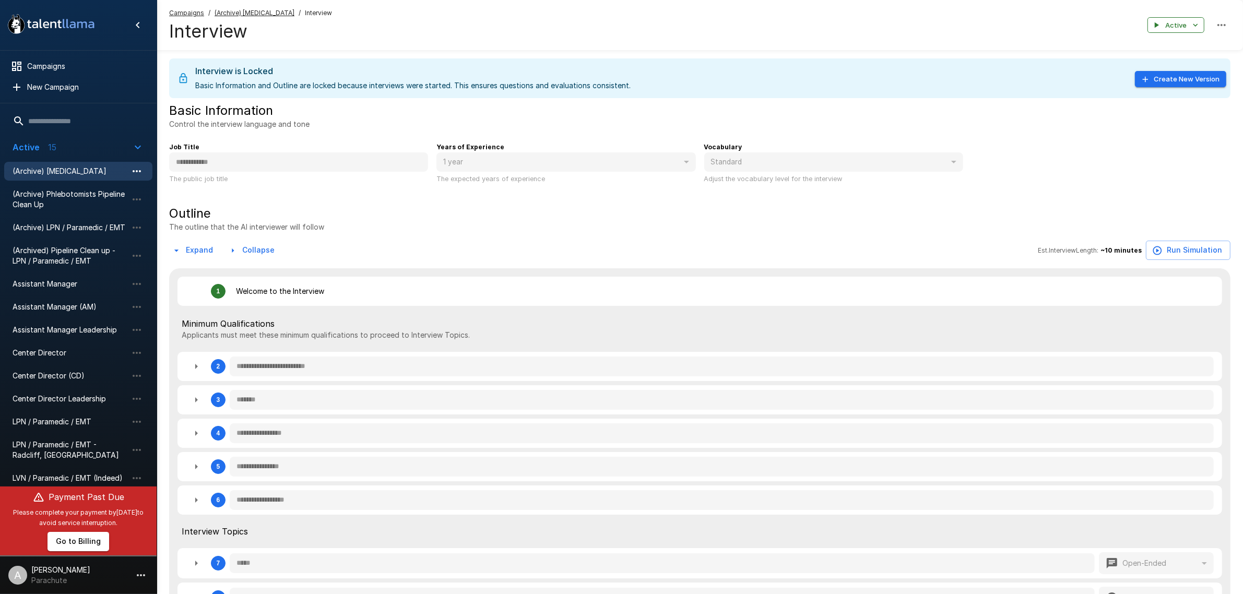
type textarea "*"
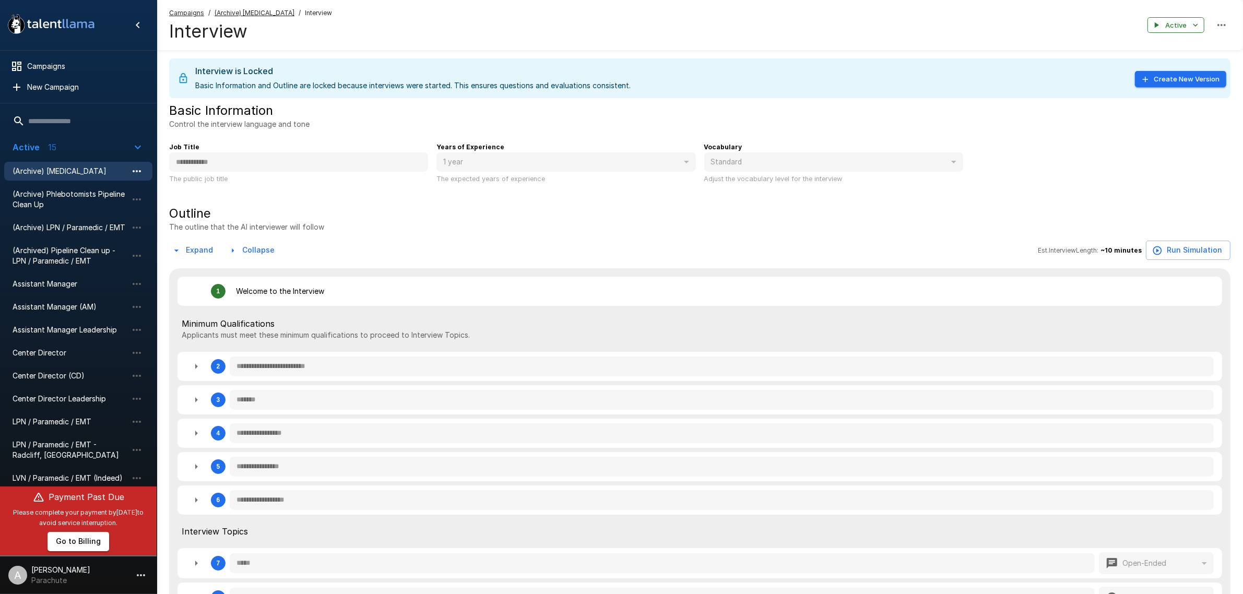
type textarea "*"
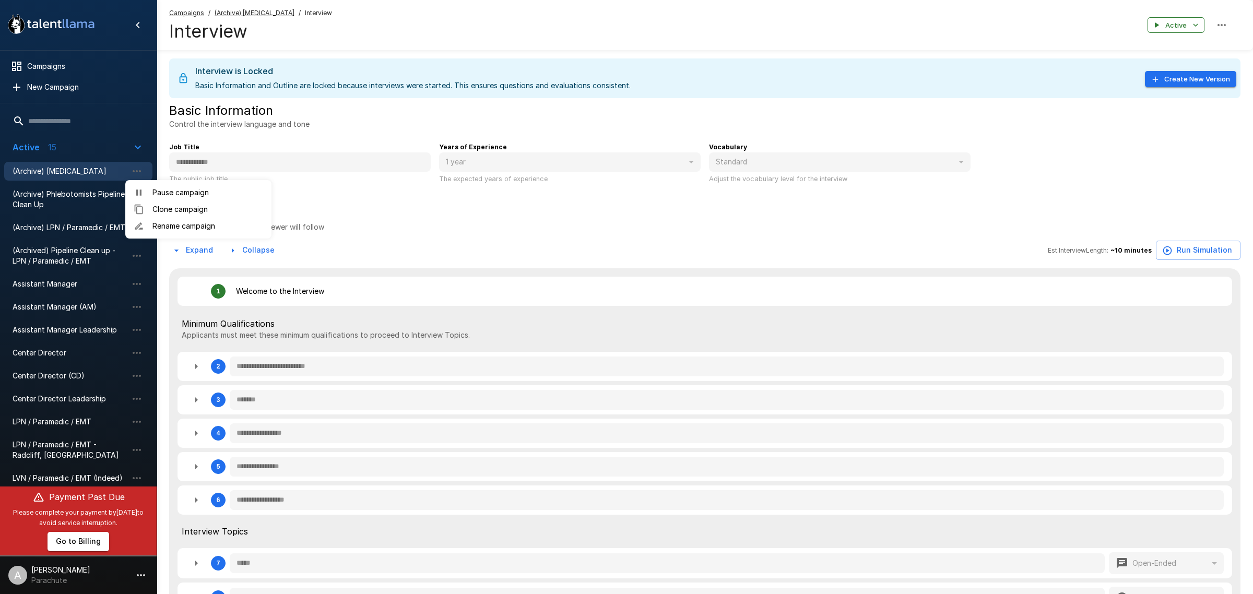
click at [175, 212] on span "Clone campaign" at bounding box center [207, 209] width 111 height 10
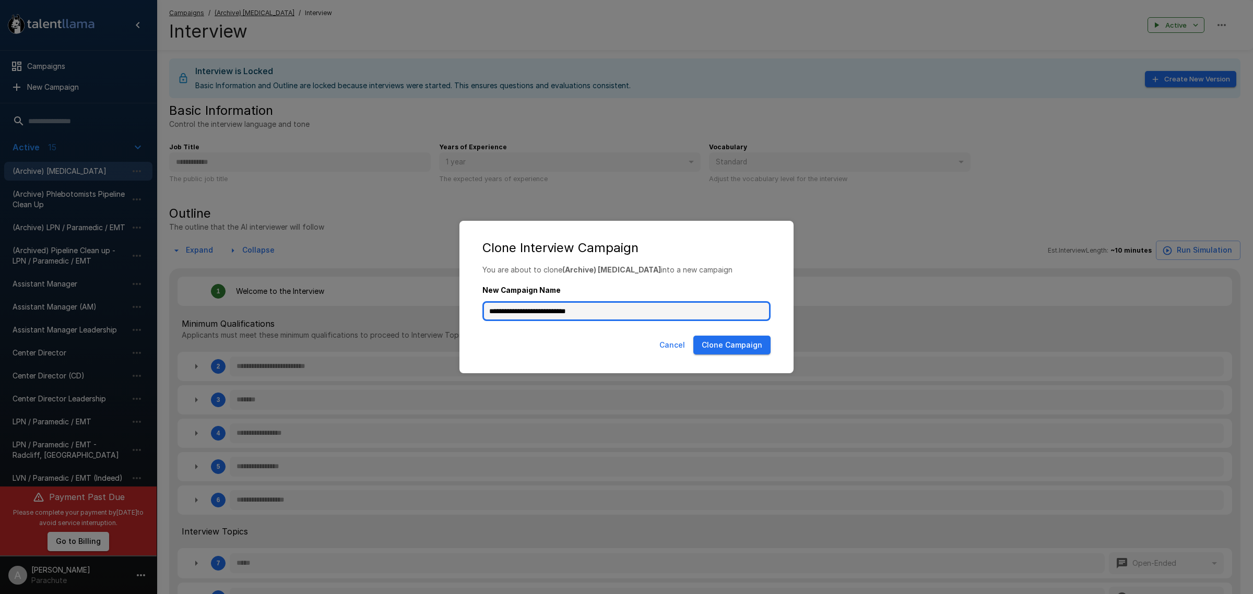
drag, startPoint x: 607, startPoint y: 313, endPoint x: 478, endPoint y: 306, distance: 129.6
click at [478, 306] on div "**********" at bounding box center [626, 298] width 313 height 67
type input "**********"
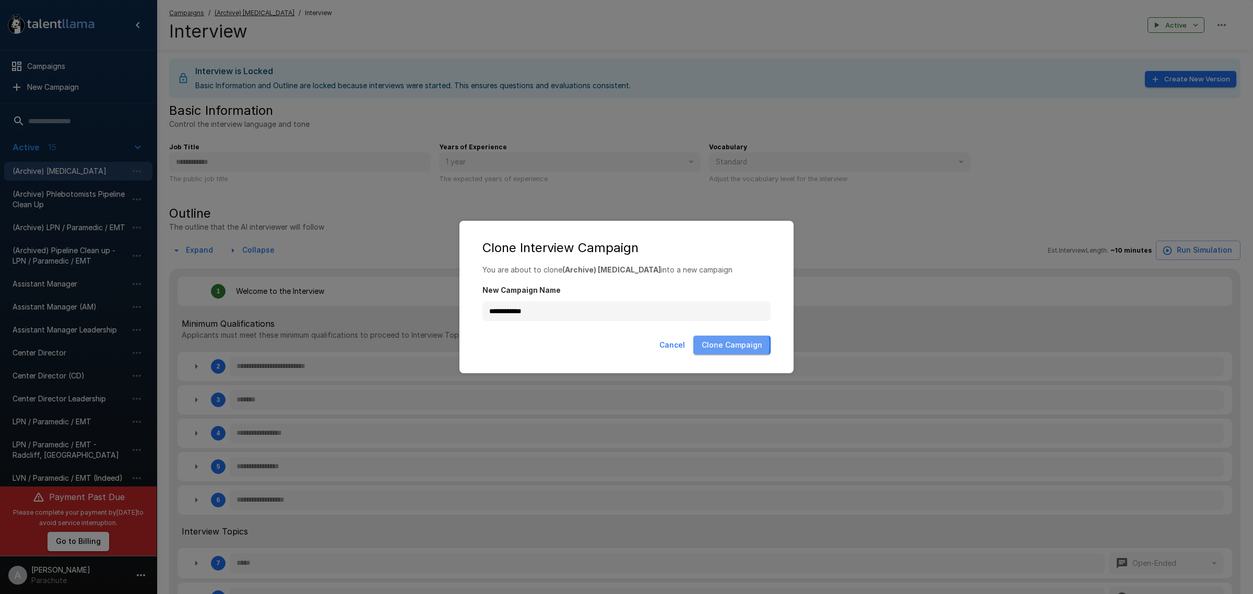
click at [719, 345] on button "Clone Campaign" at bounding box center [731, 345] width 77 height 19
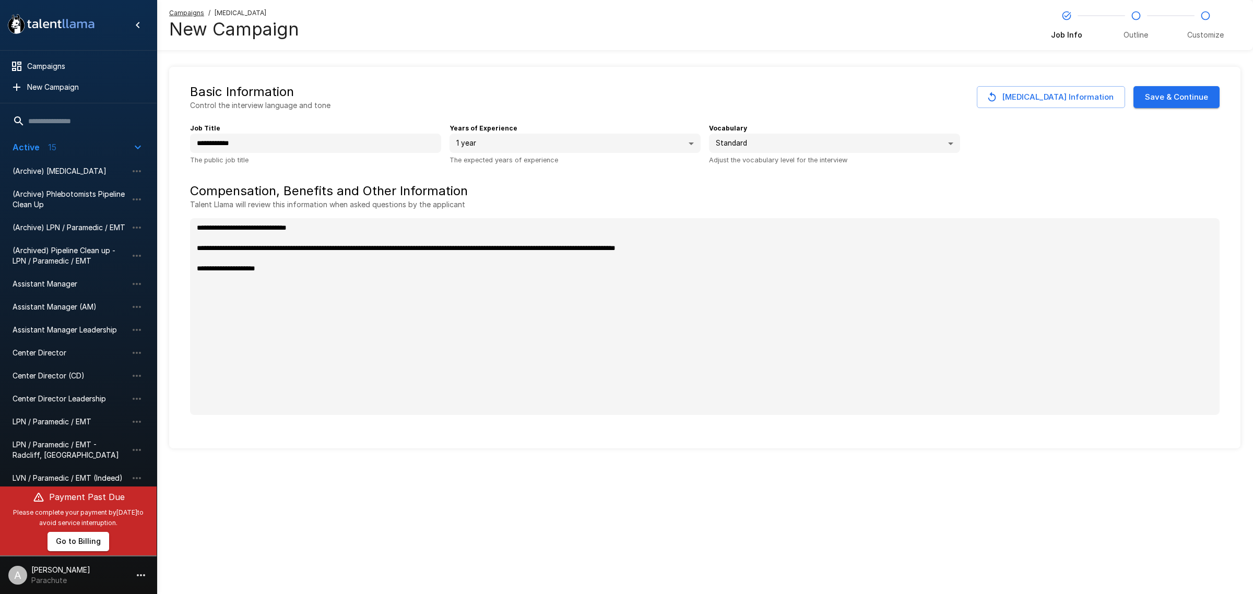
click at [1172, 94] on button "Save & Continue" at bounding box center [1176, 97] width 86 height 22
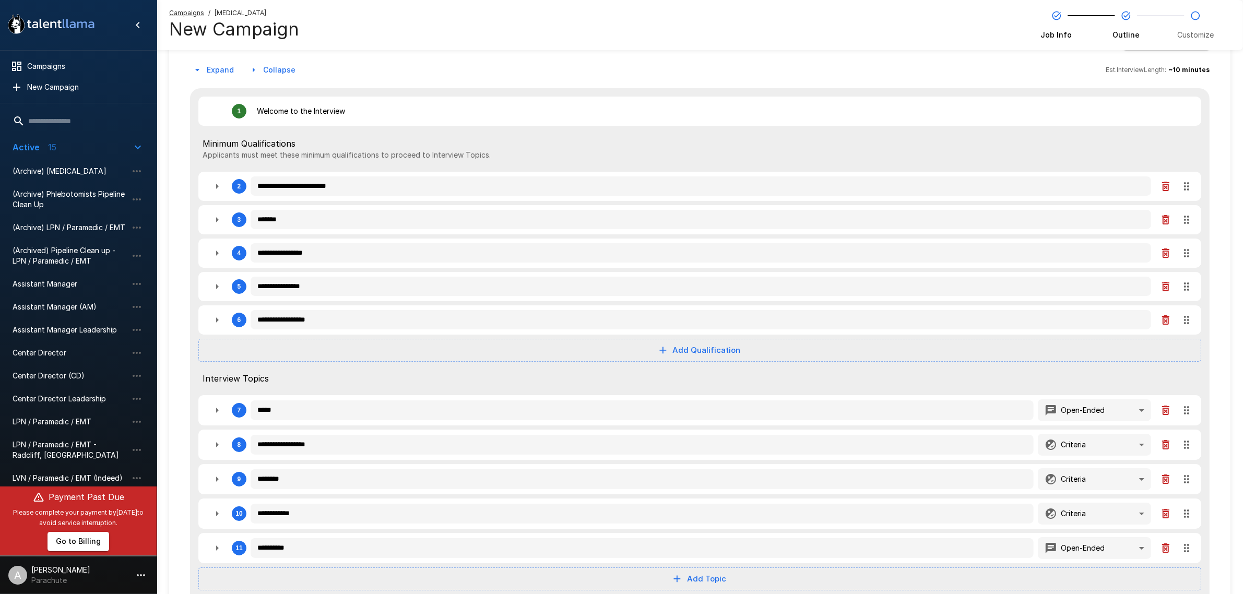
scroll to position [160, 0]
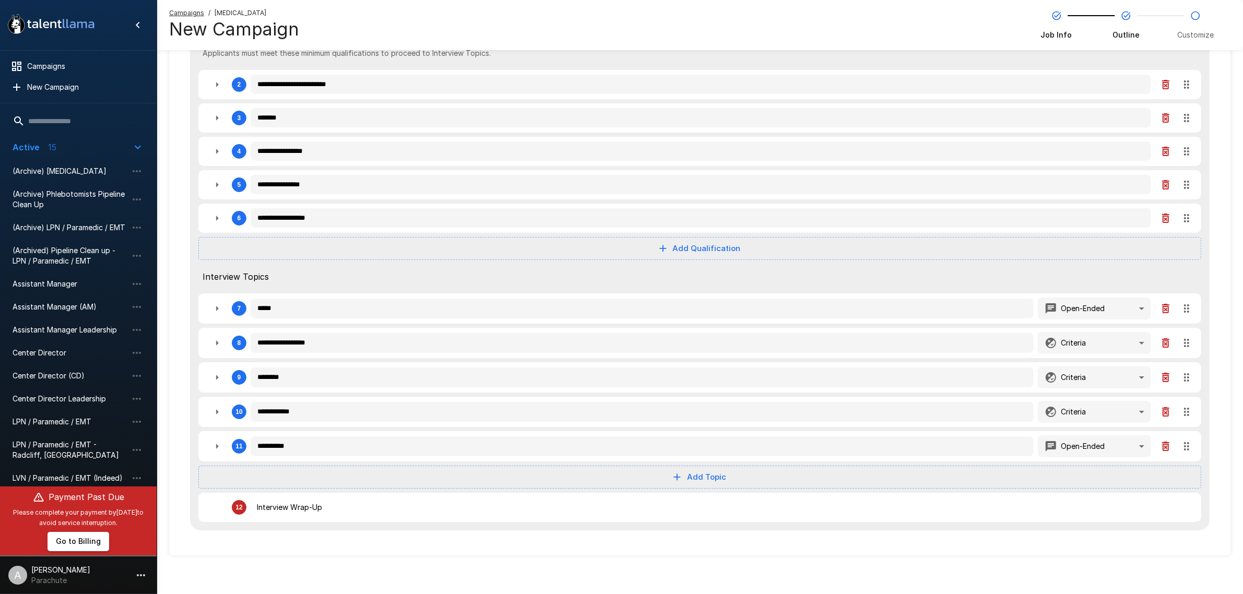
click at [732, 471] on button "Add Topic" at bounding box center [699, 477] width 1003 height 23
click at [712, 520] on span "Open-Ended" at bounding box center [709, 518] width 51 height 13
type textarea "*"
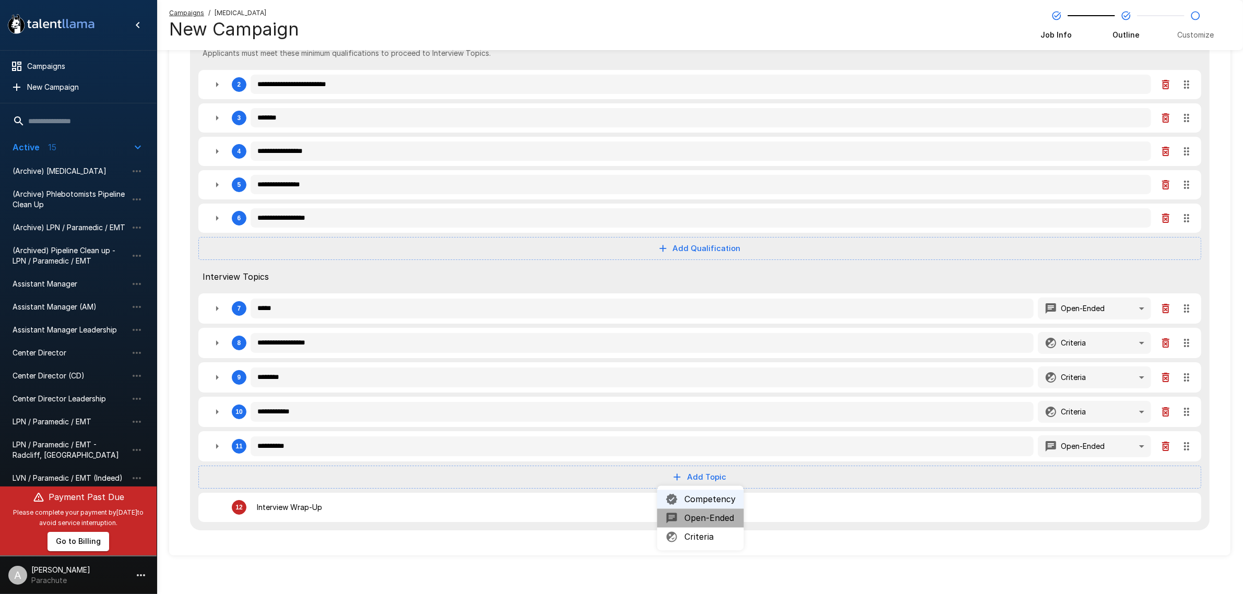
type textarea "*"
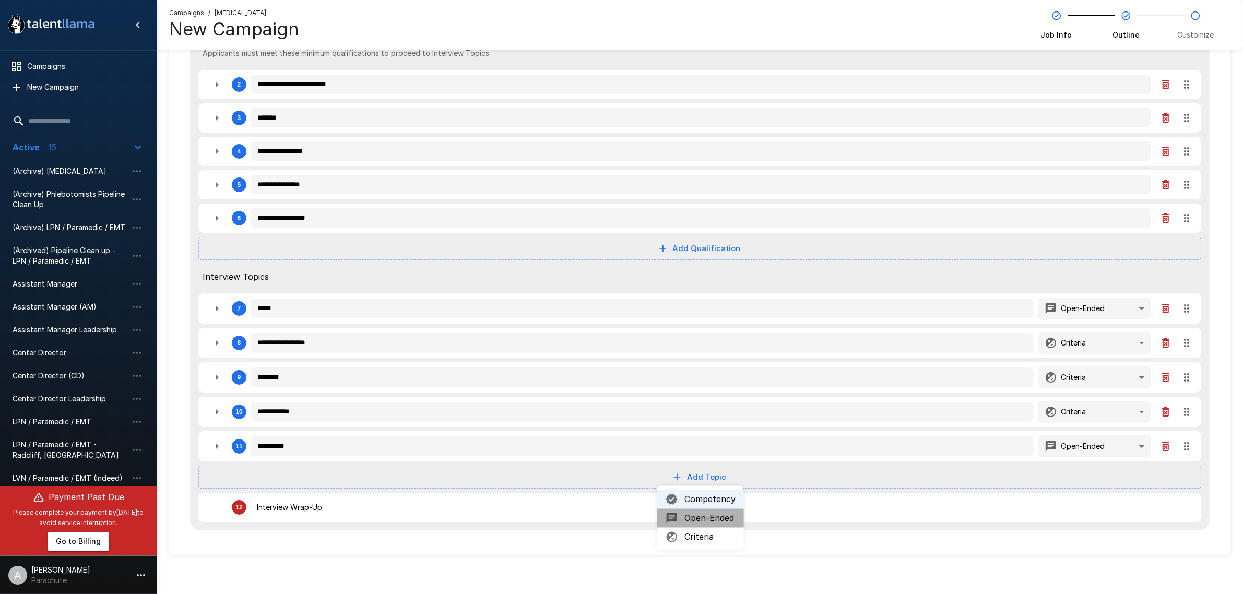
type textarea "*"
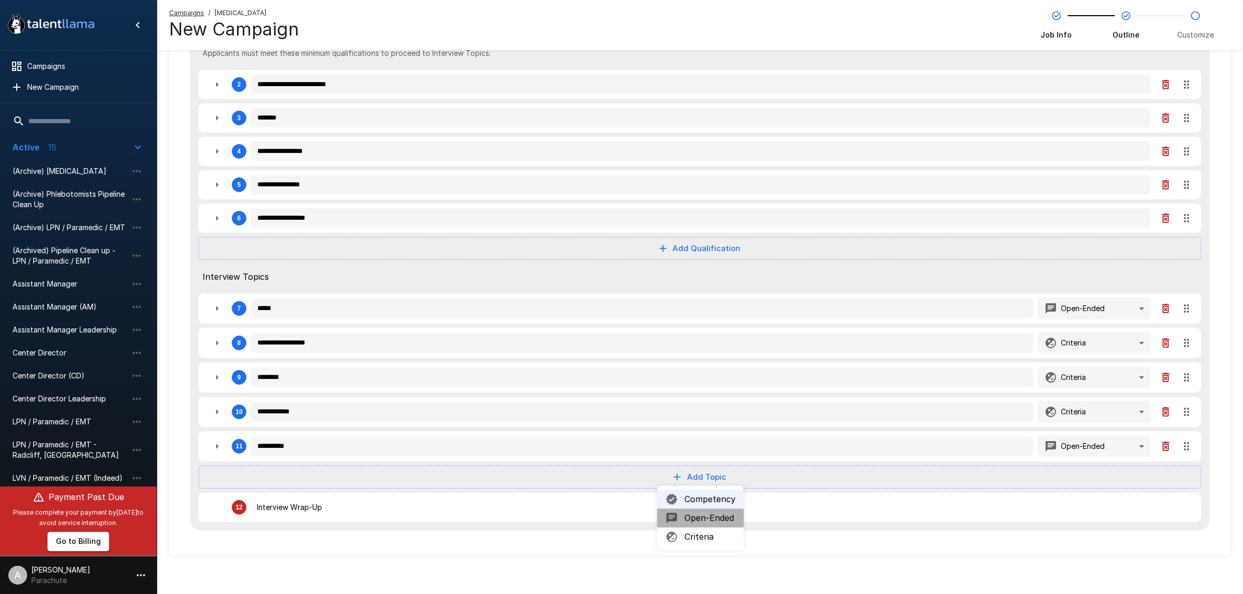
type textarea "*"
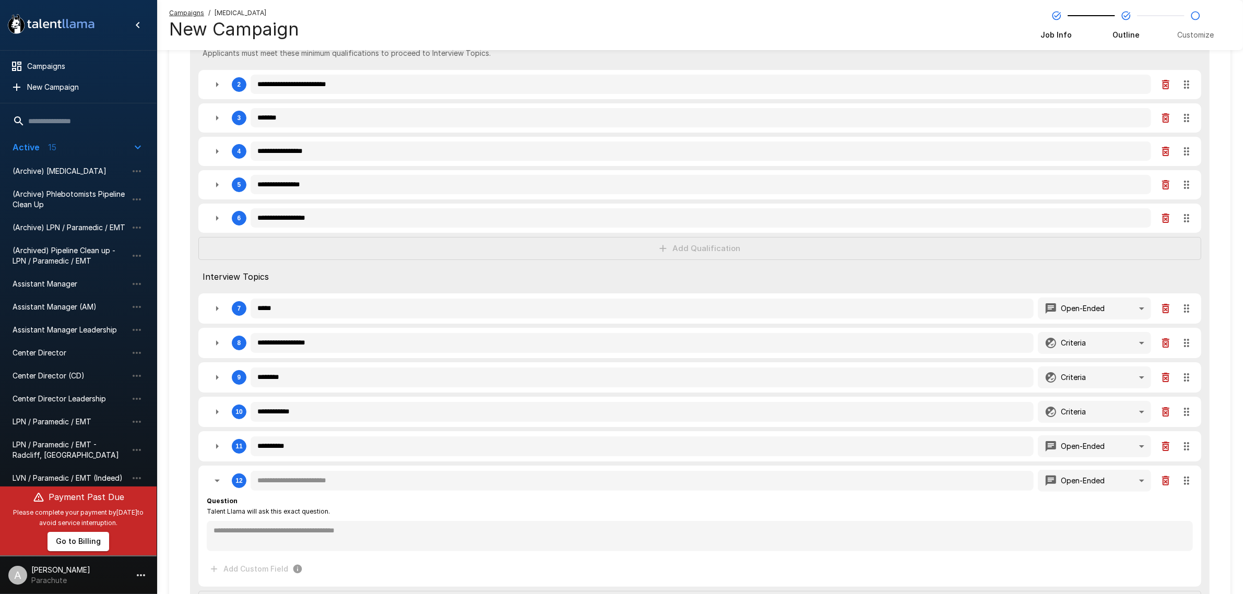
type textarea "*"
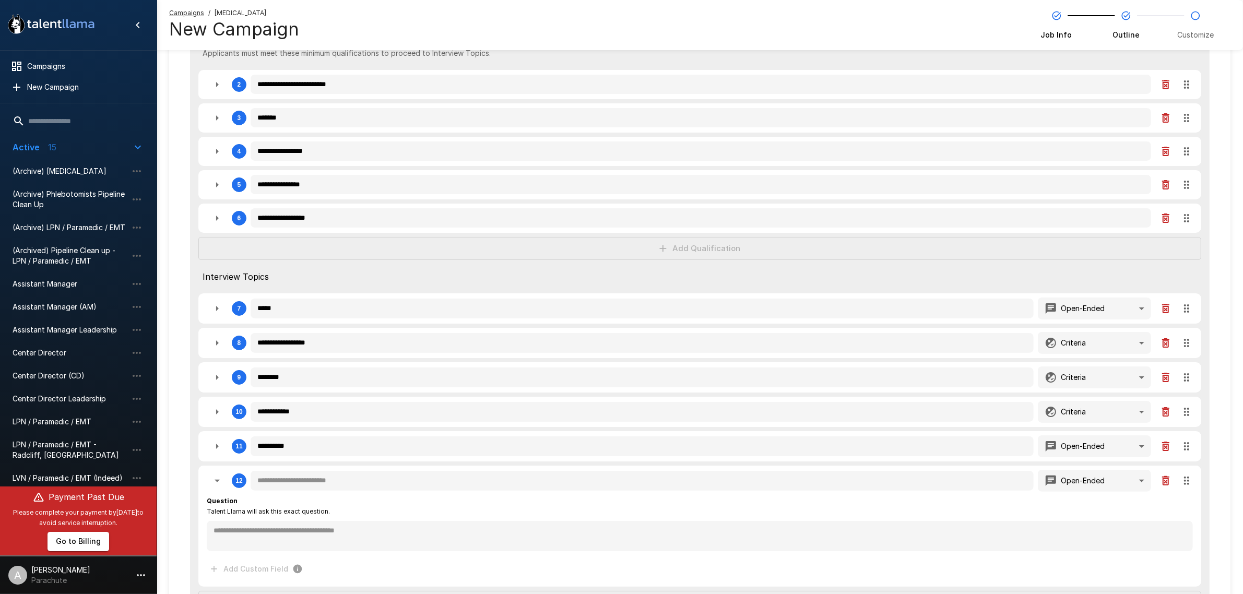
type textarea "*"
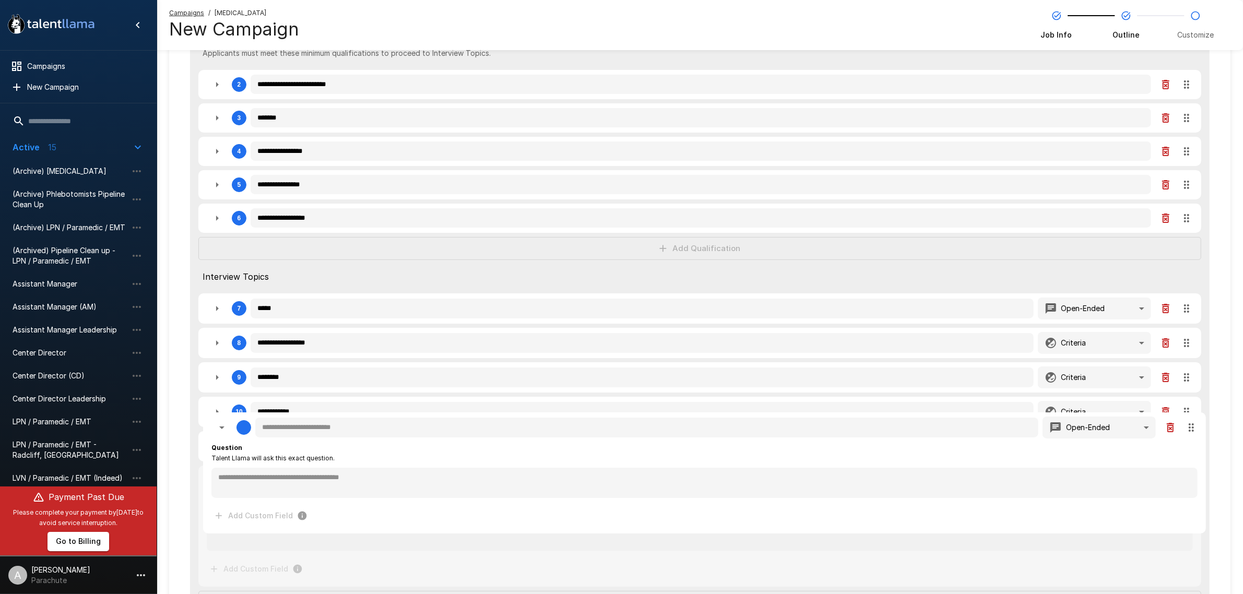
type textarea "*"
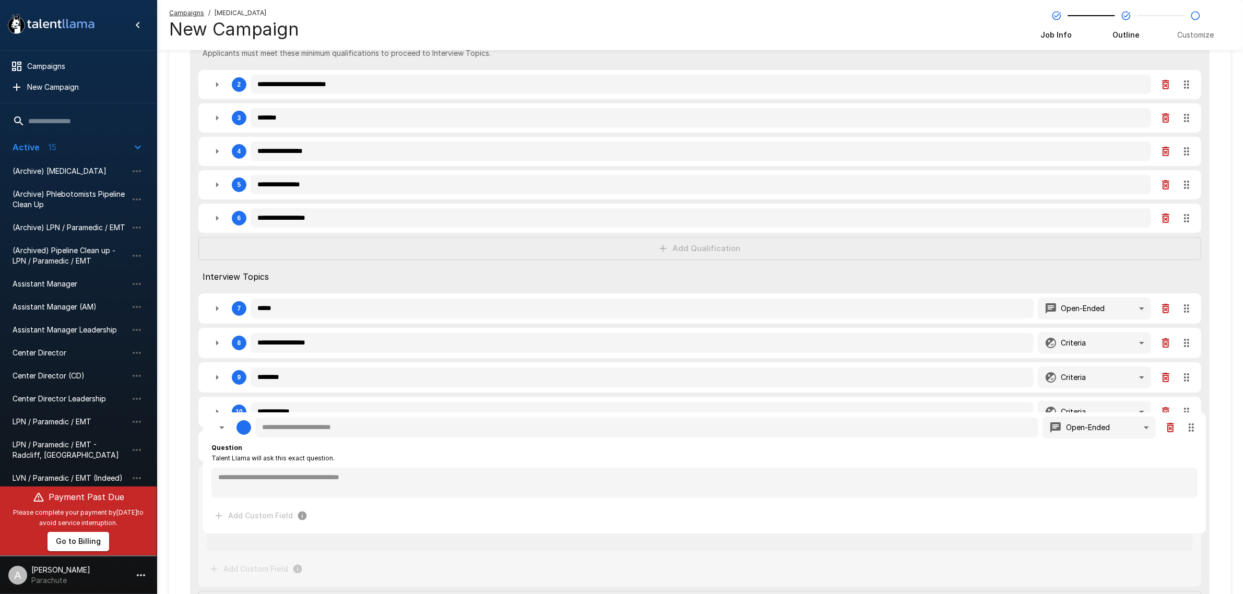
type textarea "*"
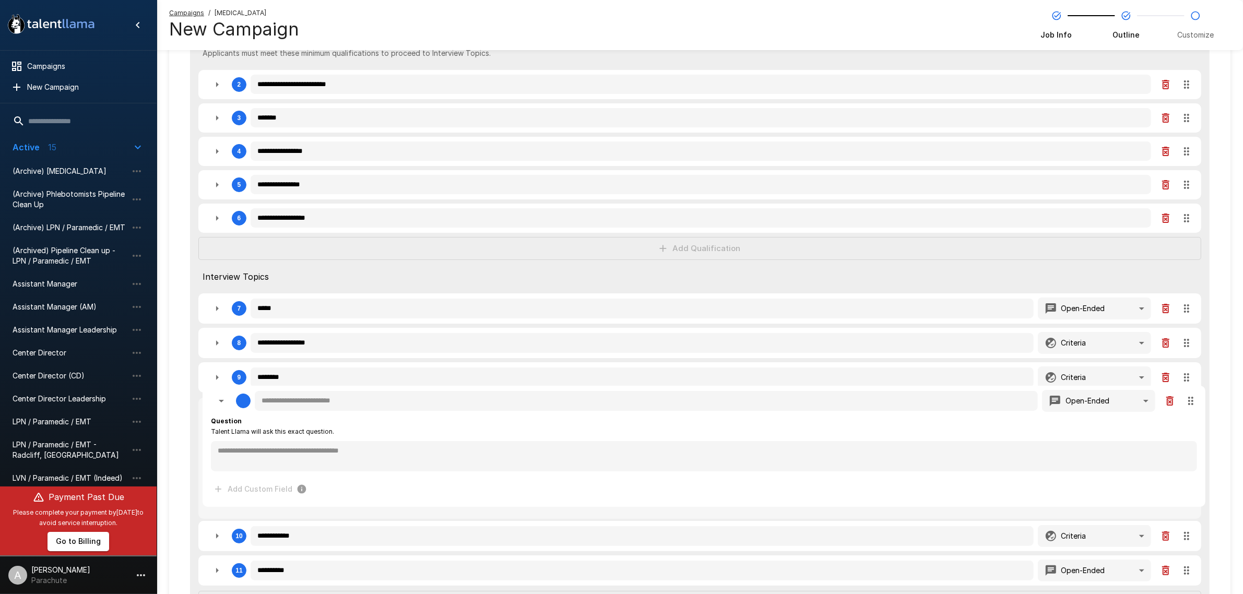
type textarea "*"
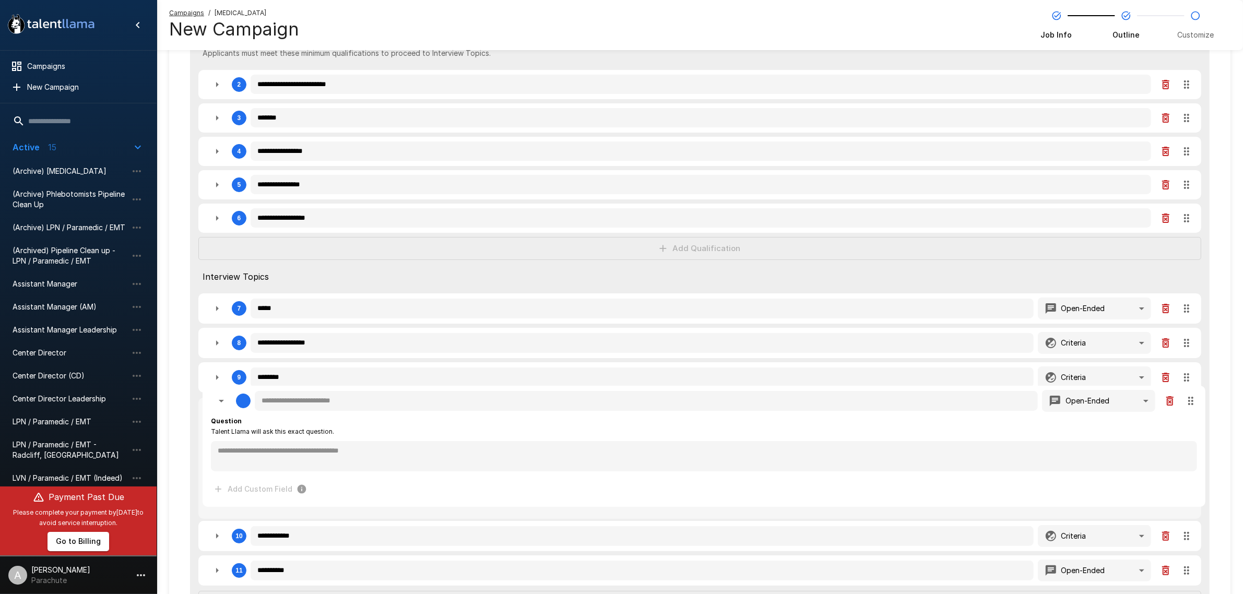
type textarea "*"
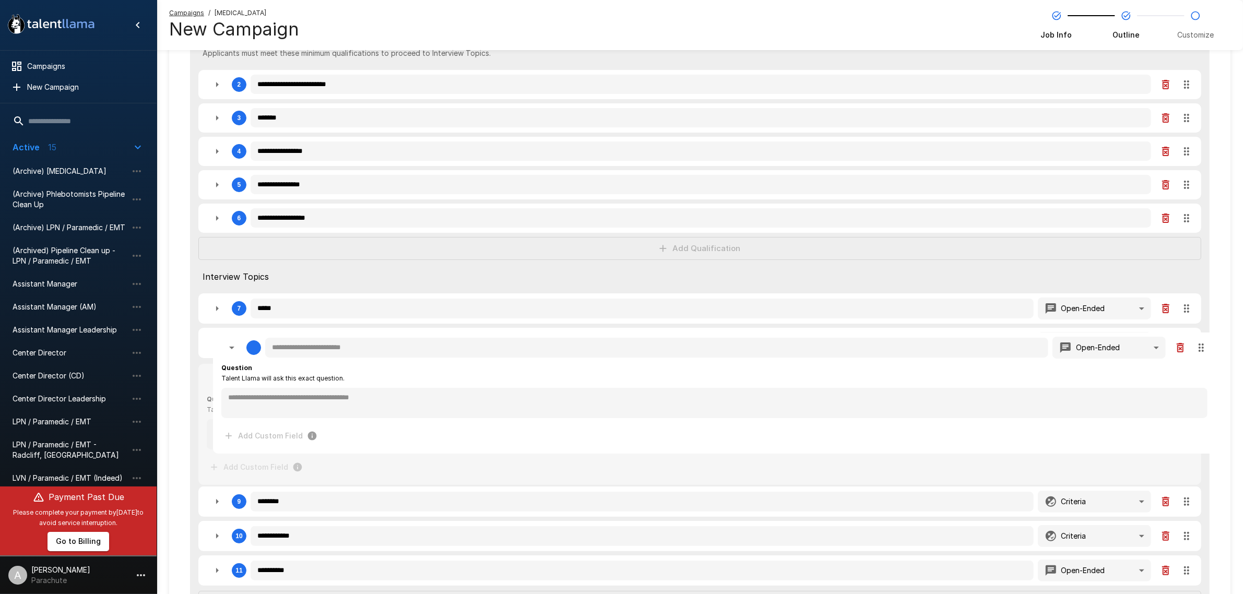
type textarea "*"
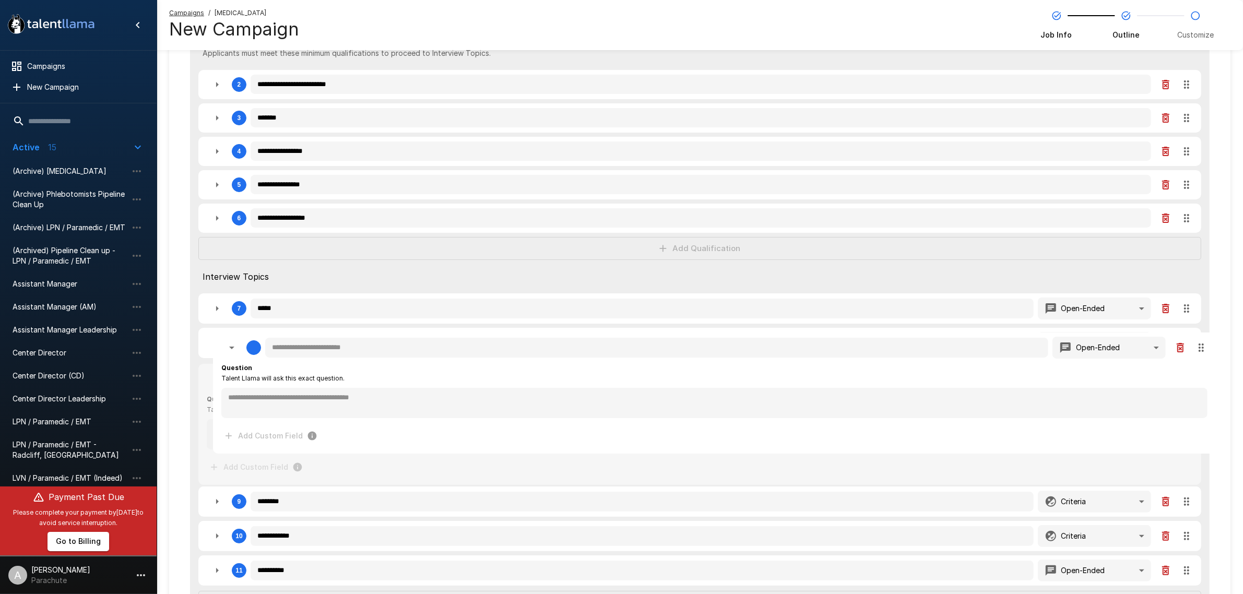
type textarea "*"
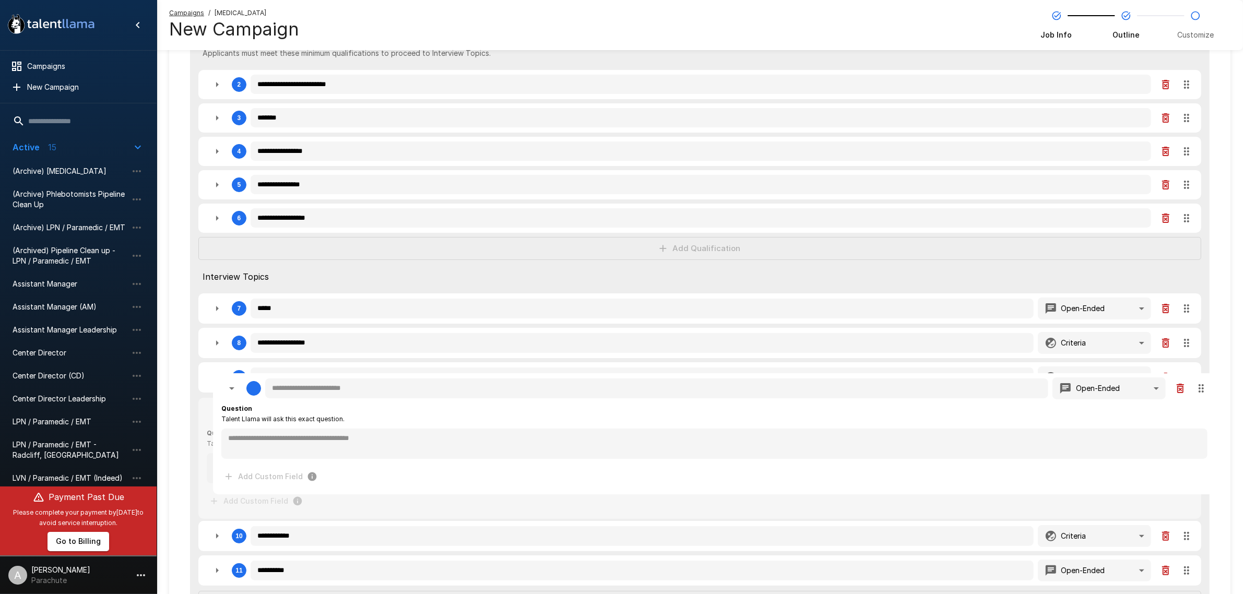
type textarea "*"
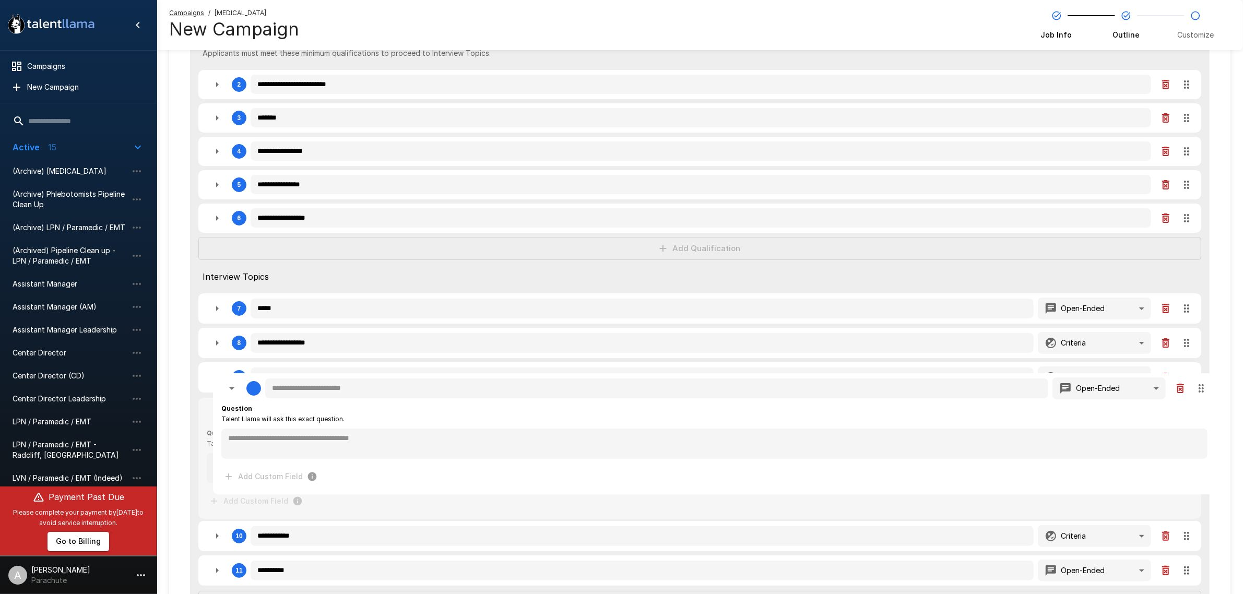
type textarea "*"
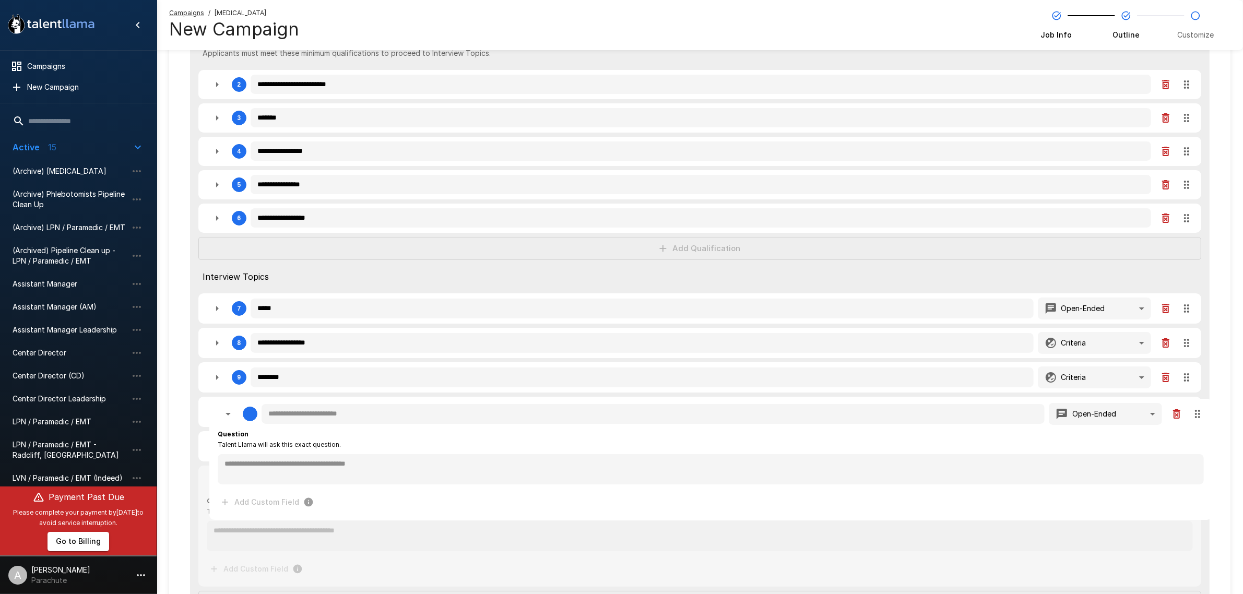
type textarea "*"
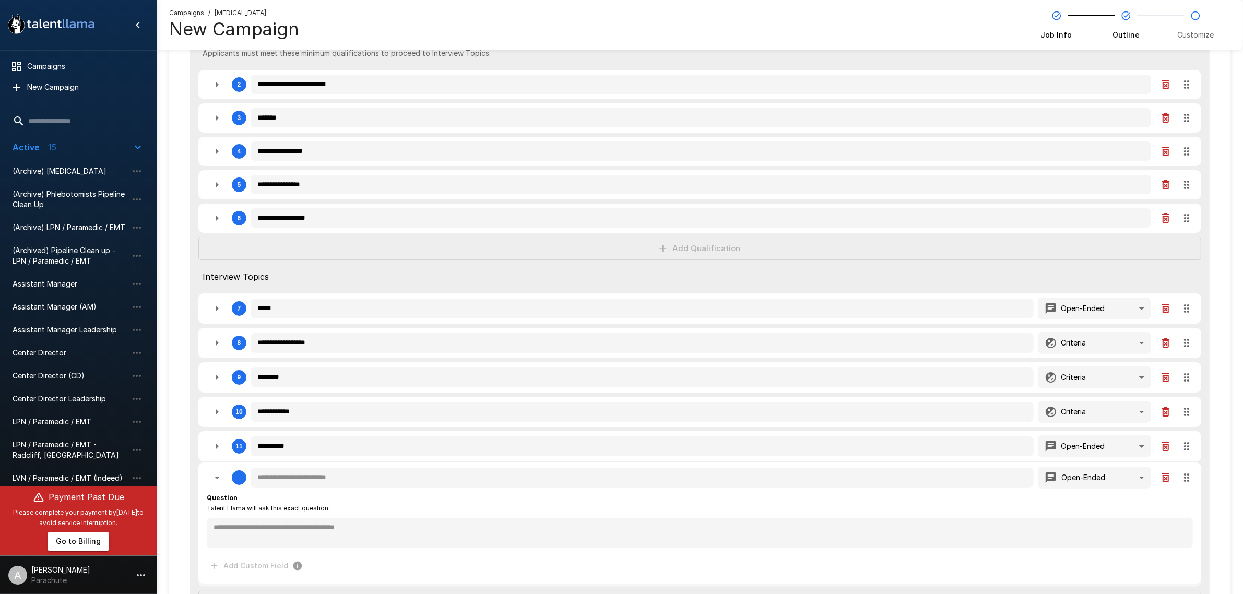
drag, startPoint x: 1186, startPoint y: 475, endPoint x: 1197, endPoint y: 405, distance: 70.8
click at [1197, 405] on div "**********" at bounding box center [700, 321] width 1020 height 670
type textarea "*"
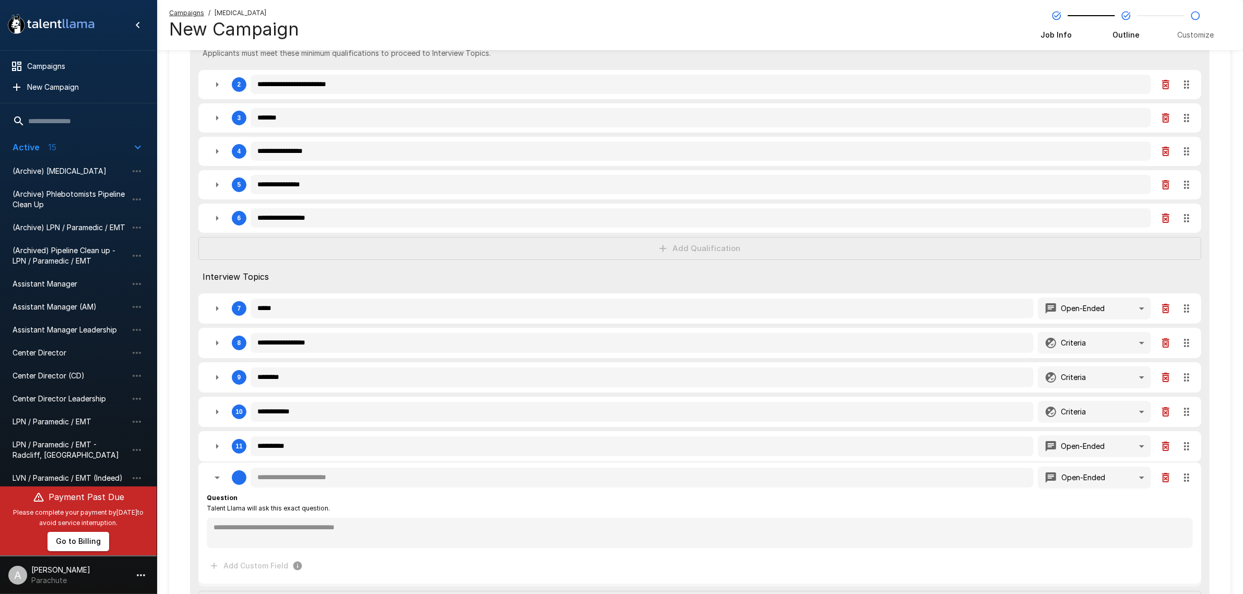
type textarea "*"
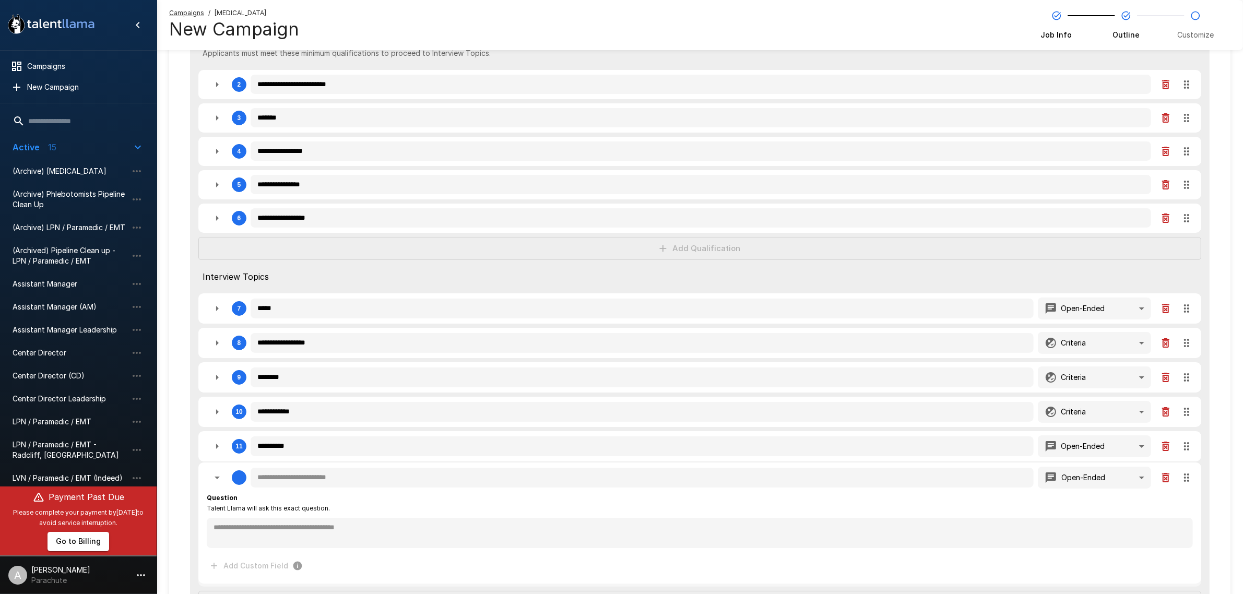
type textarea "*"
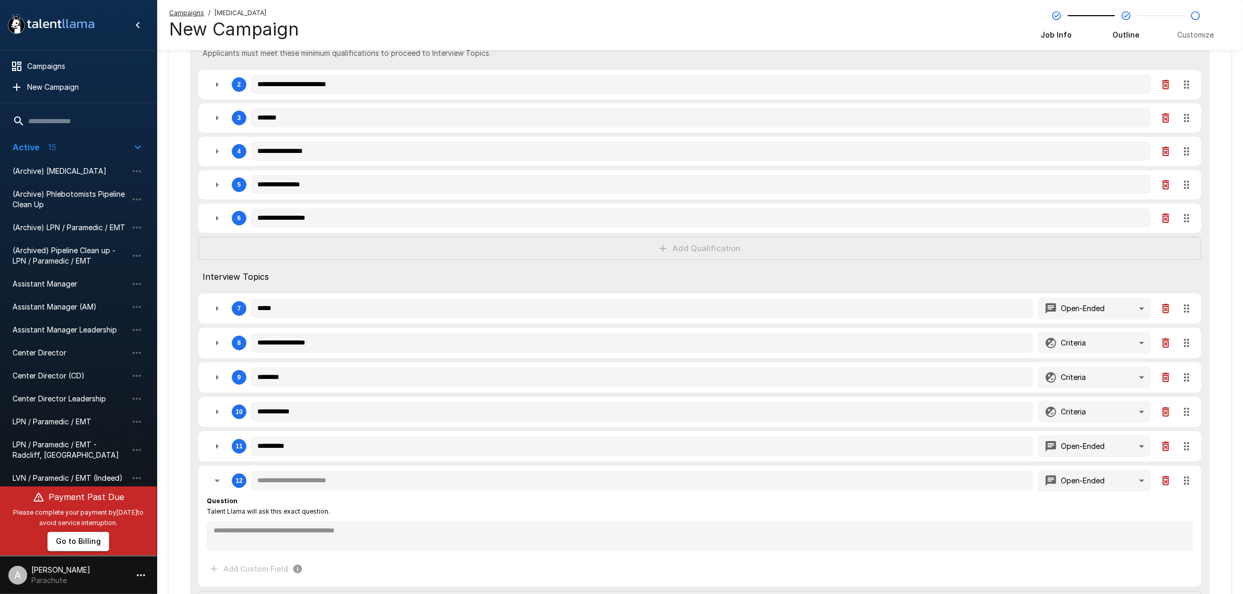
type textarea "*"
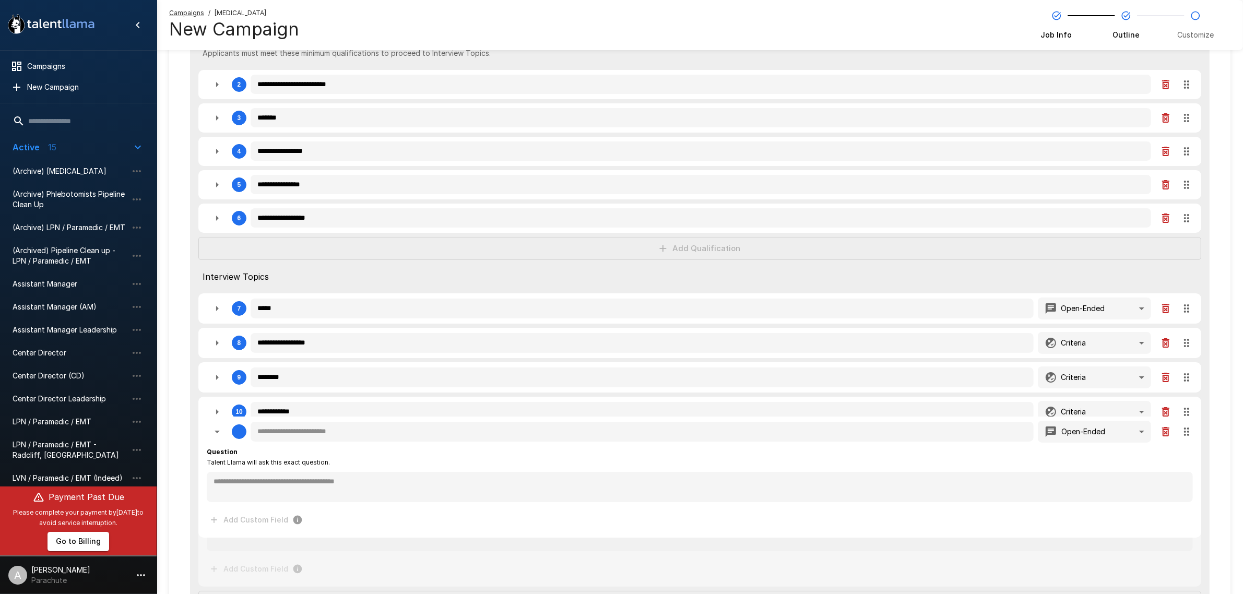
type textarea "*"
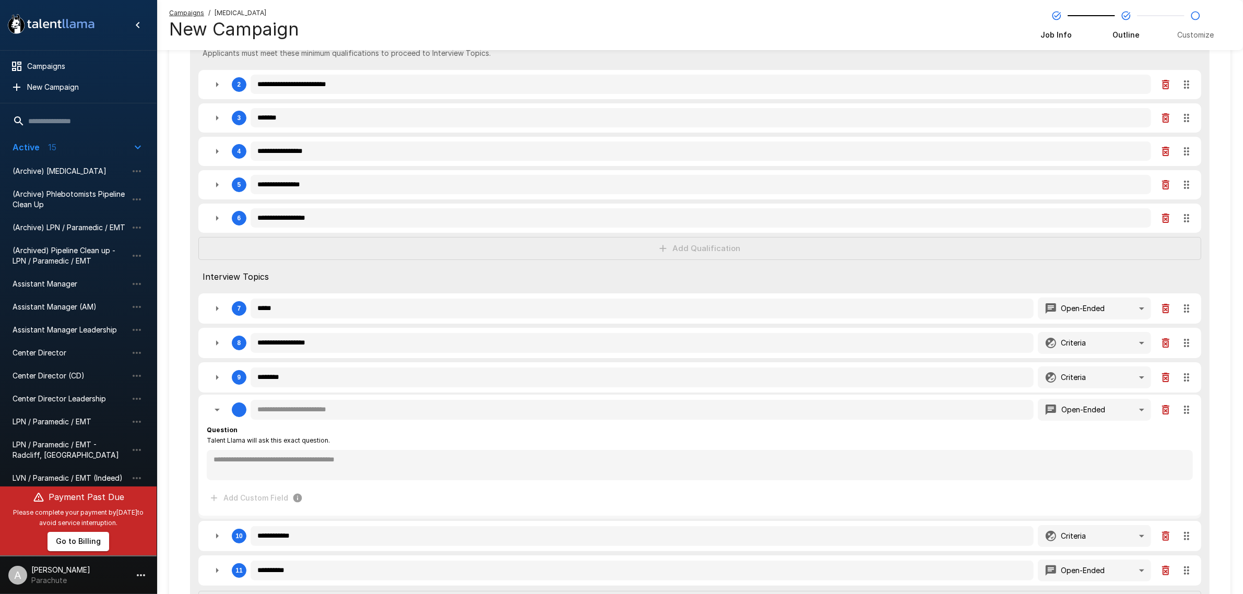
drag, startPoint x: 1189, startPoint y: 477, endPoint x: 1191, endPoint y: 374, distance: 102.3
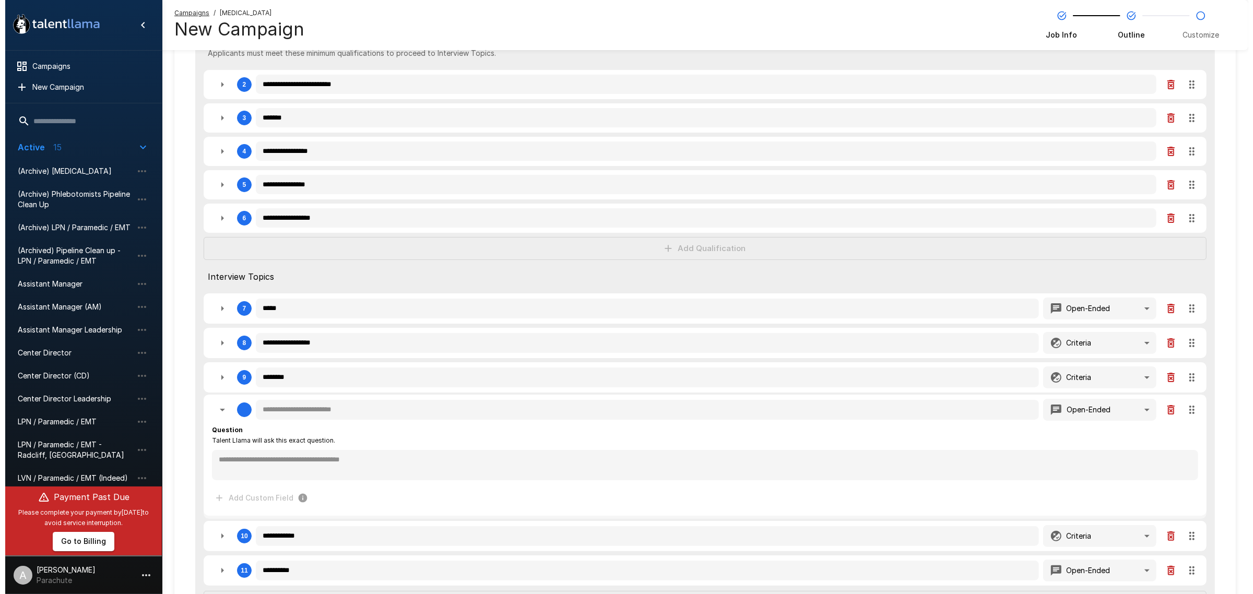
scroll to position [0, 0]
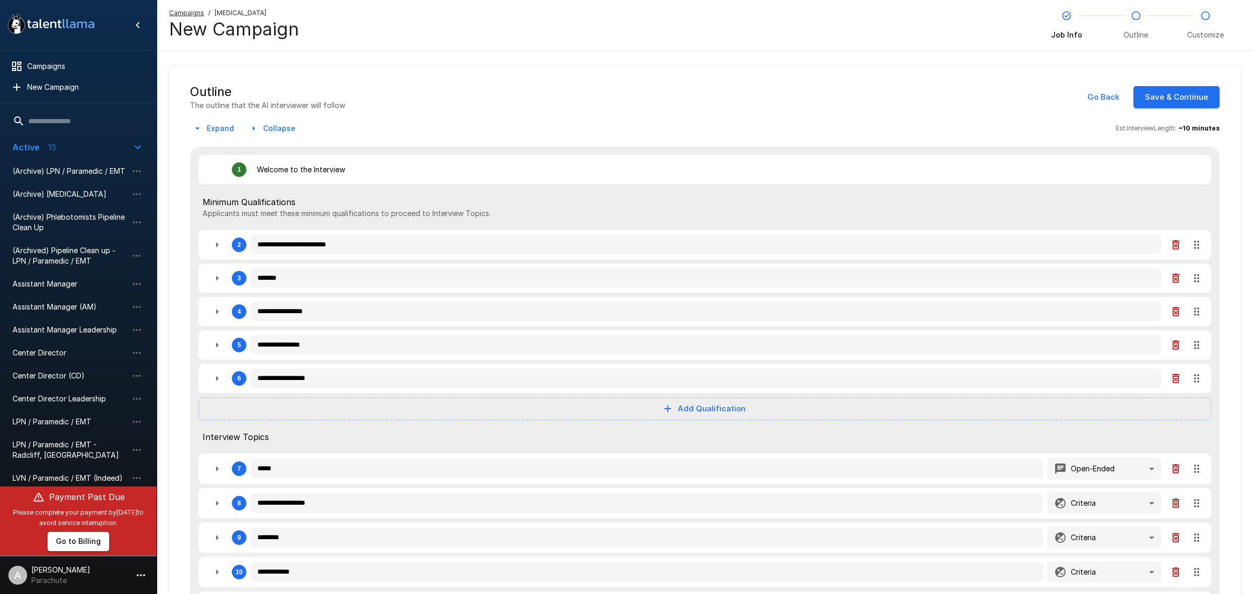
type textarea "*"
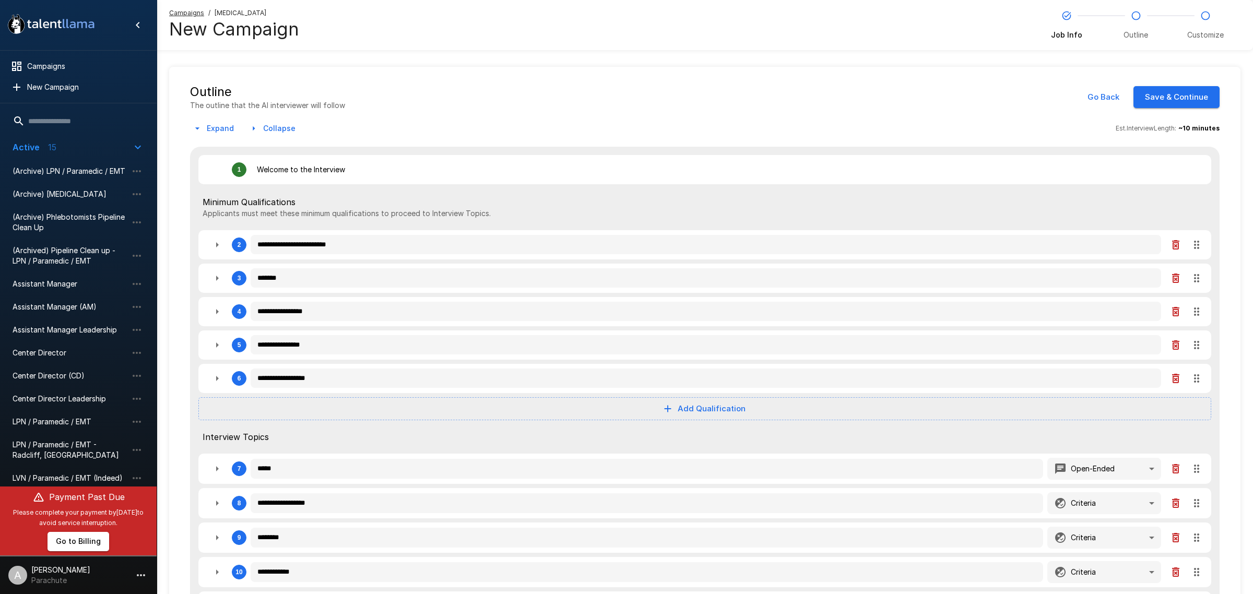
type textarea "*"
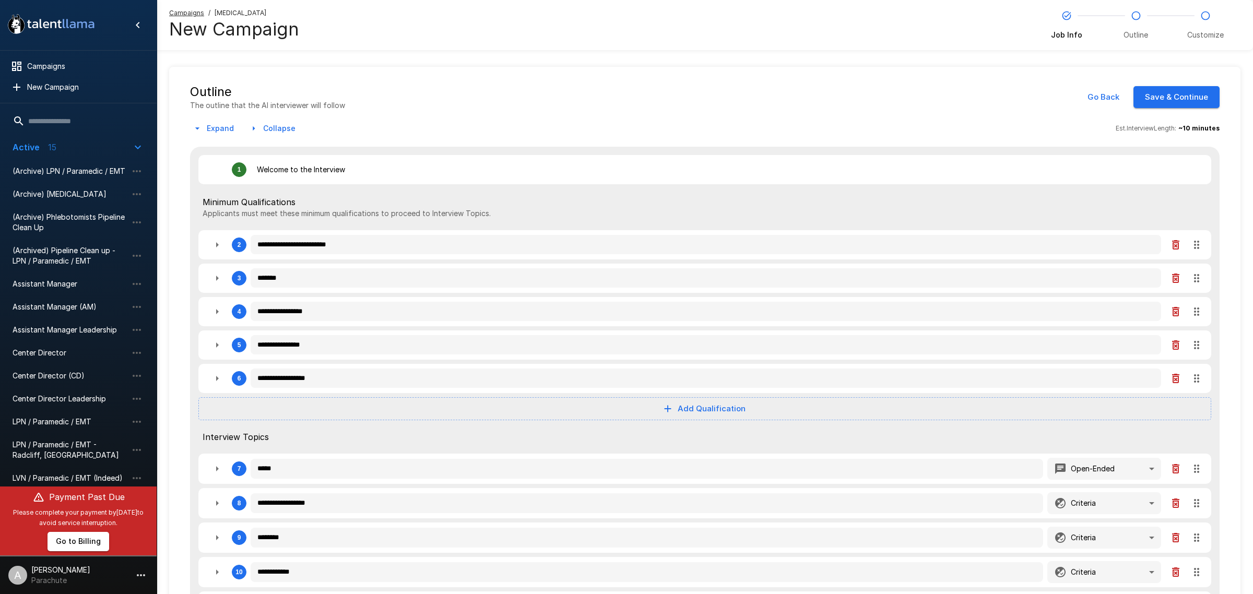
type textarea "*"
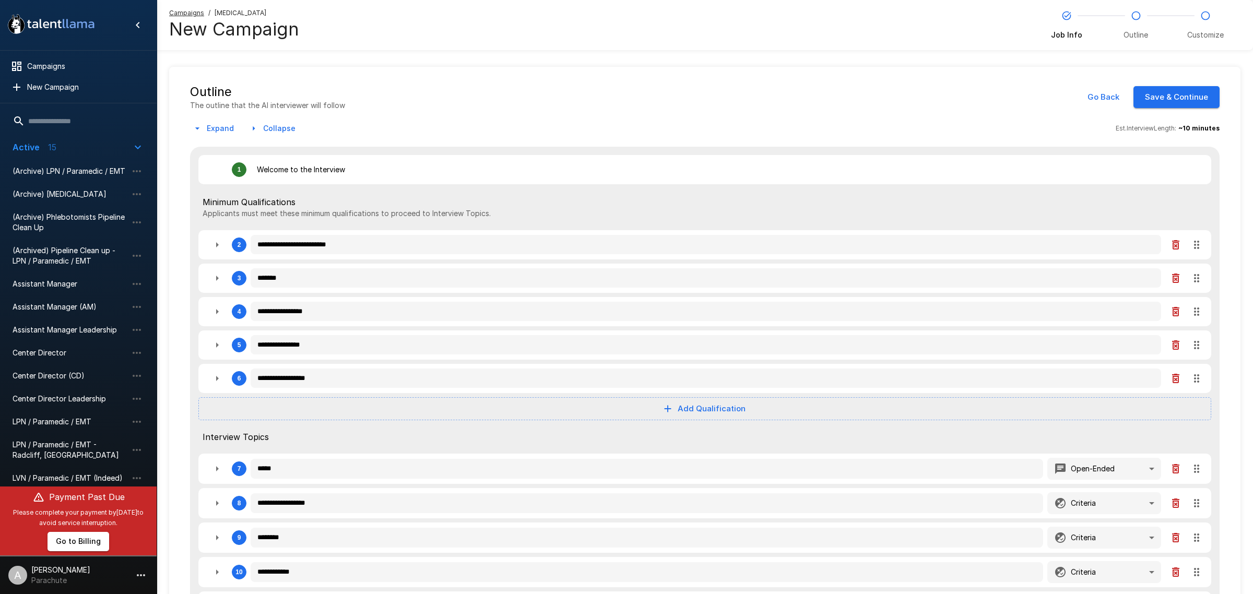
type textarea "*"
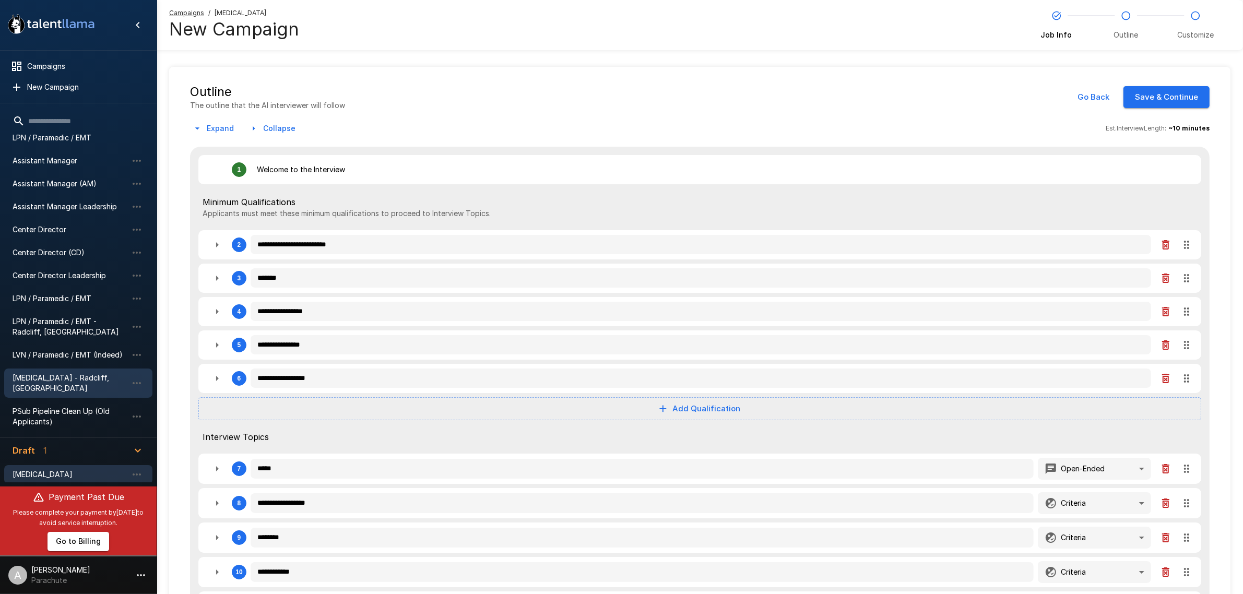
scroll to position [145, 0]
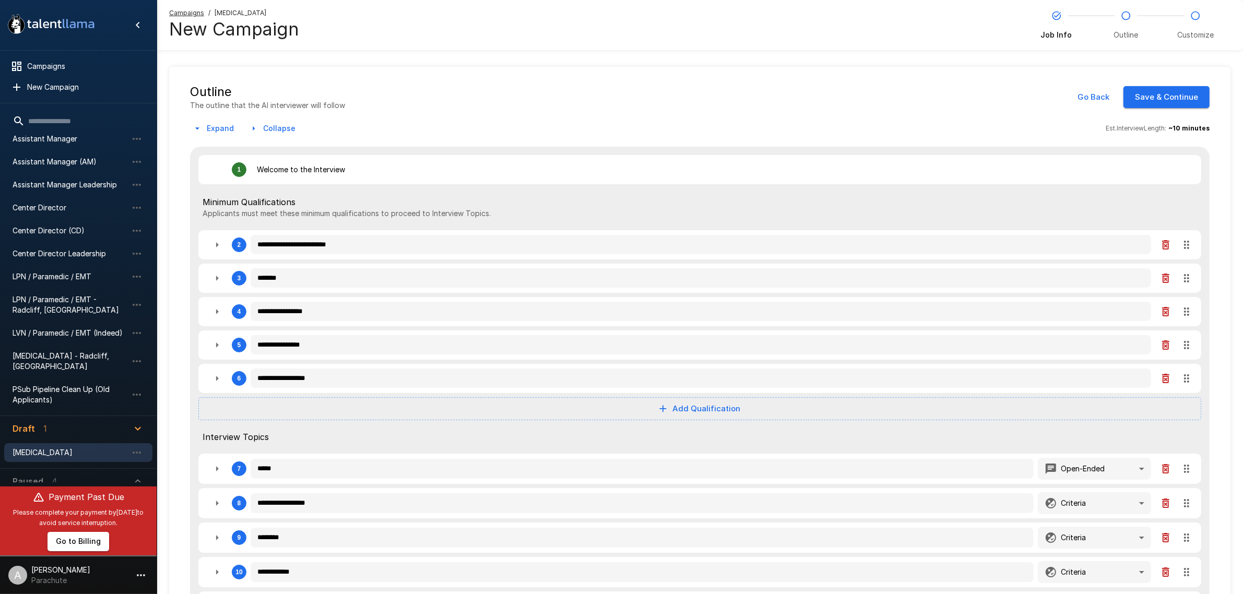
click at [74, 447] on span "[MEDICAL_DATA]" at bounding box center [70, 452] width 115 height 10
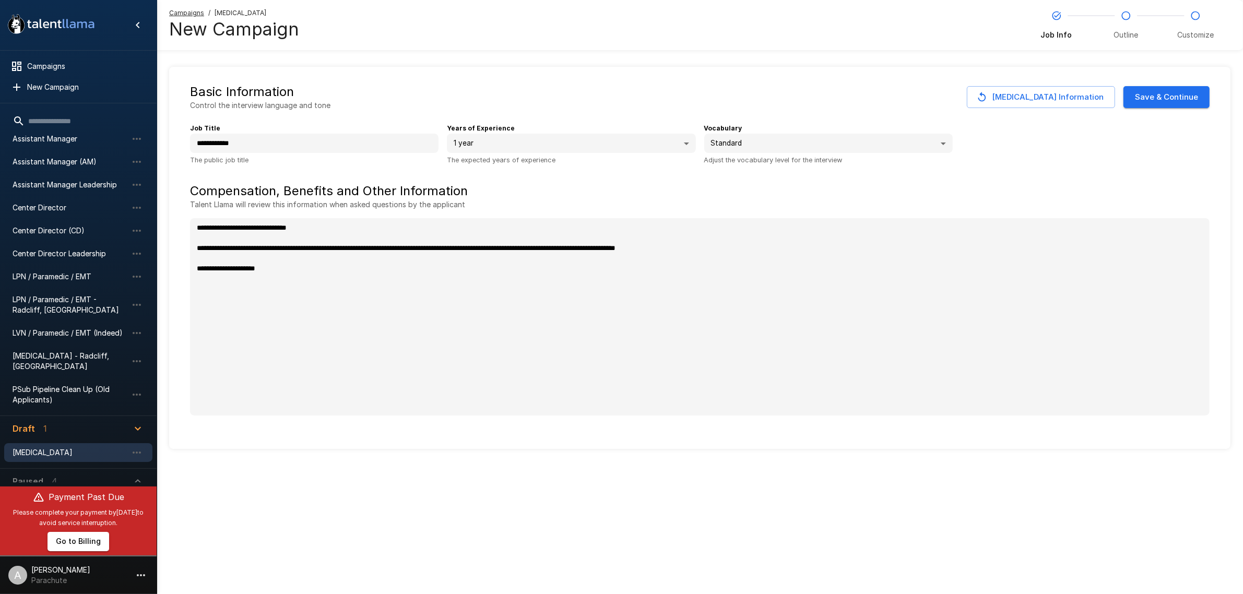
type textarea "*"
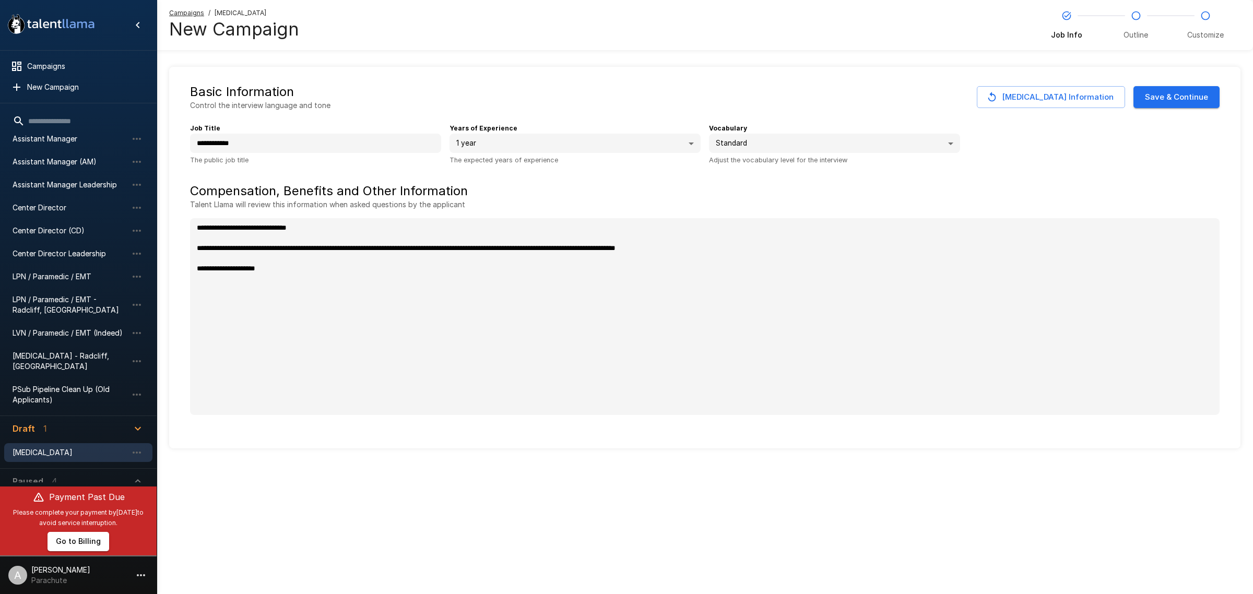
click at [1160, 99] on button "Save & Continue" at bounding box center [1176, 97] width 86 height 22
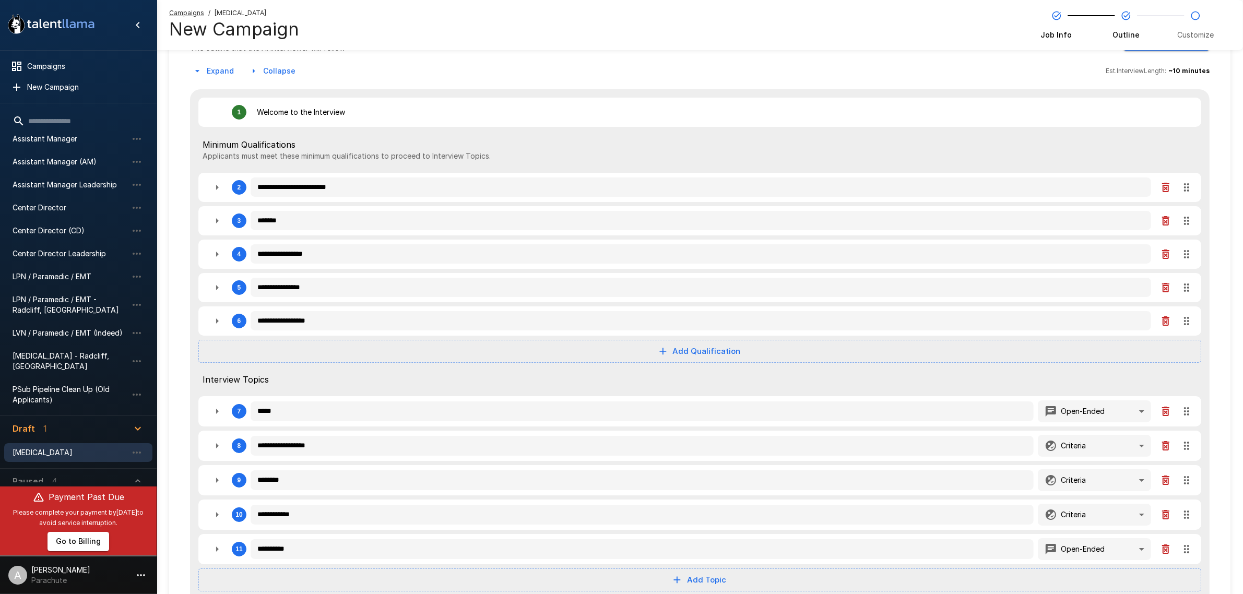
scroll to position [160, 0]
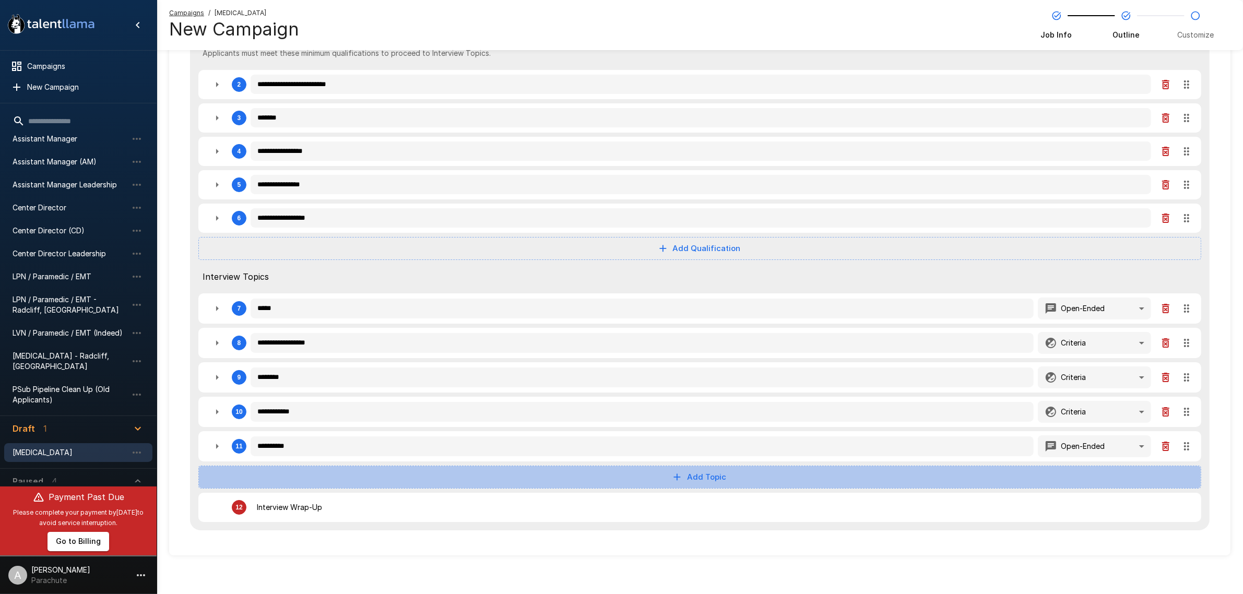
click at [759, 473] on button "Add Topic" at bounding box center [699, 477] width 1003 height 23
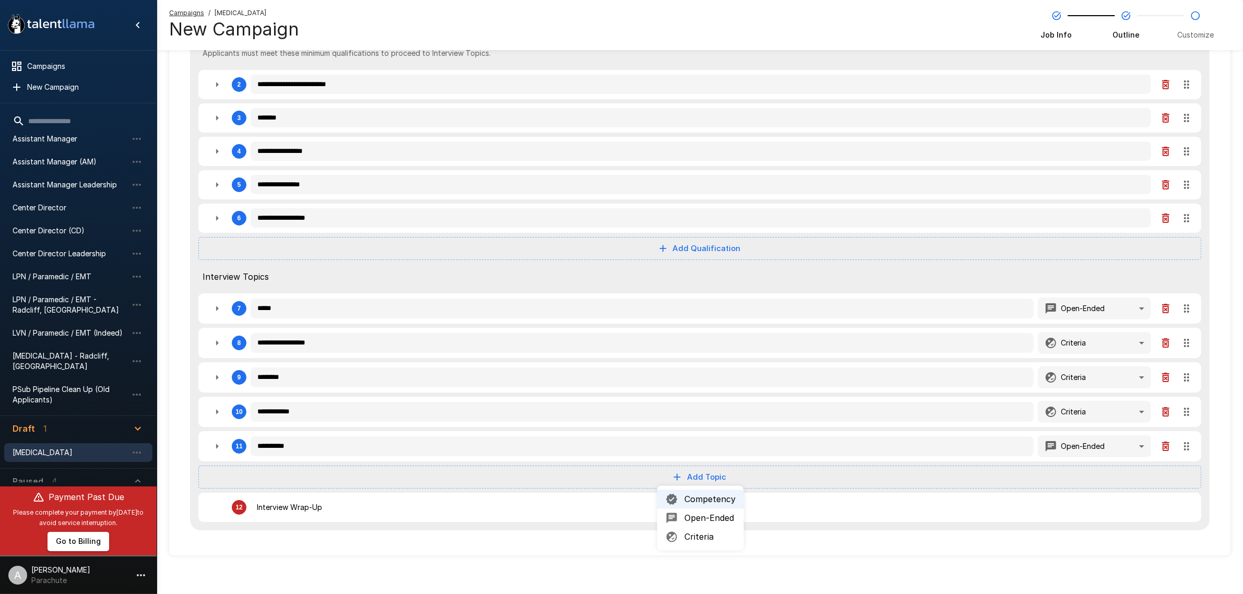
click at [700, 521] on span "Open-Ended" at bounding box center [709, 518] width 51 height 13
type textarea "*"
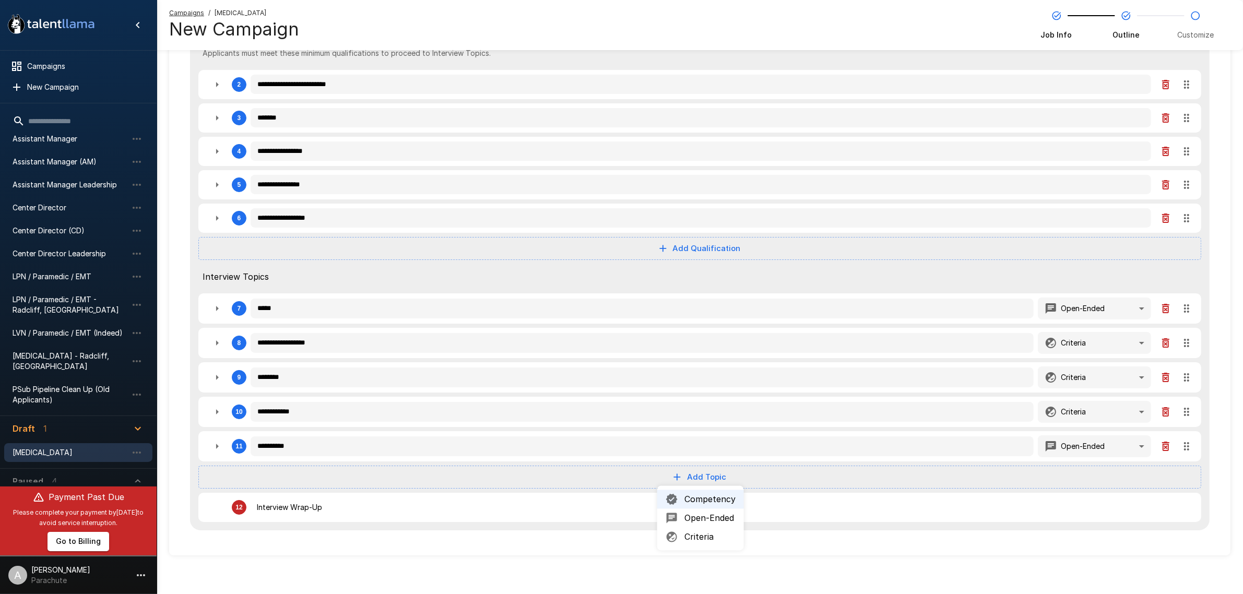
type textarea "*"
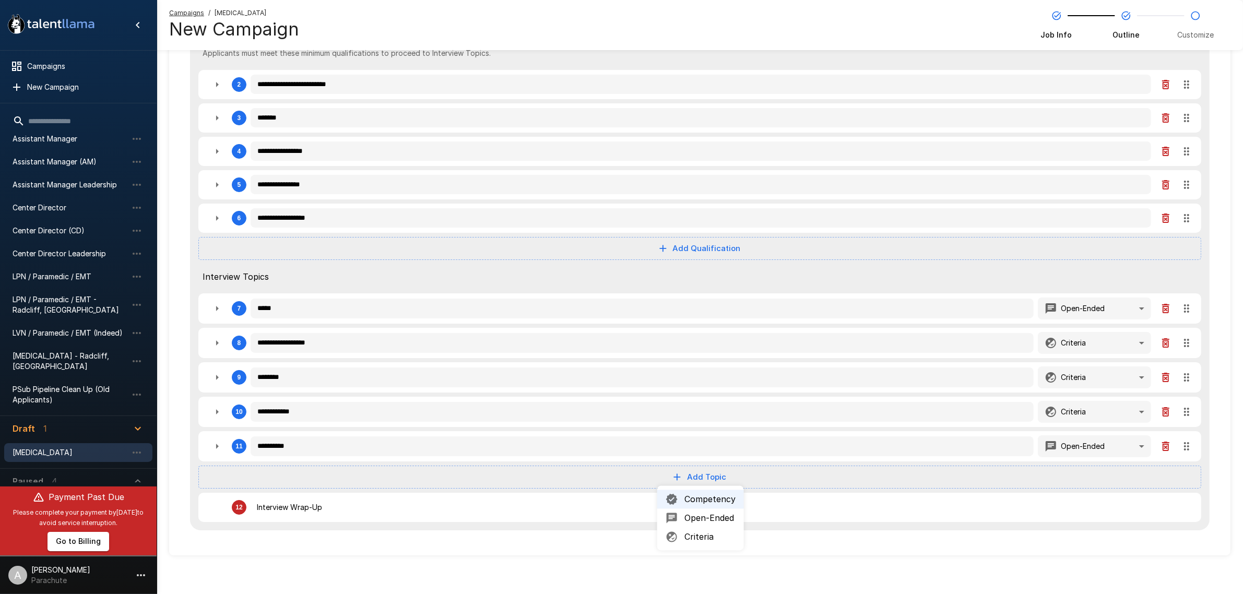
type textarea "*"
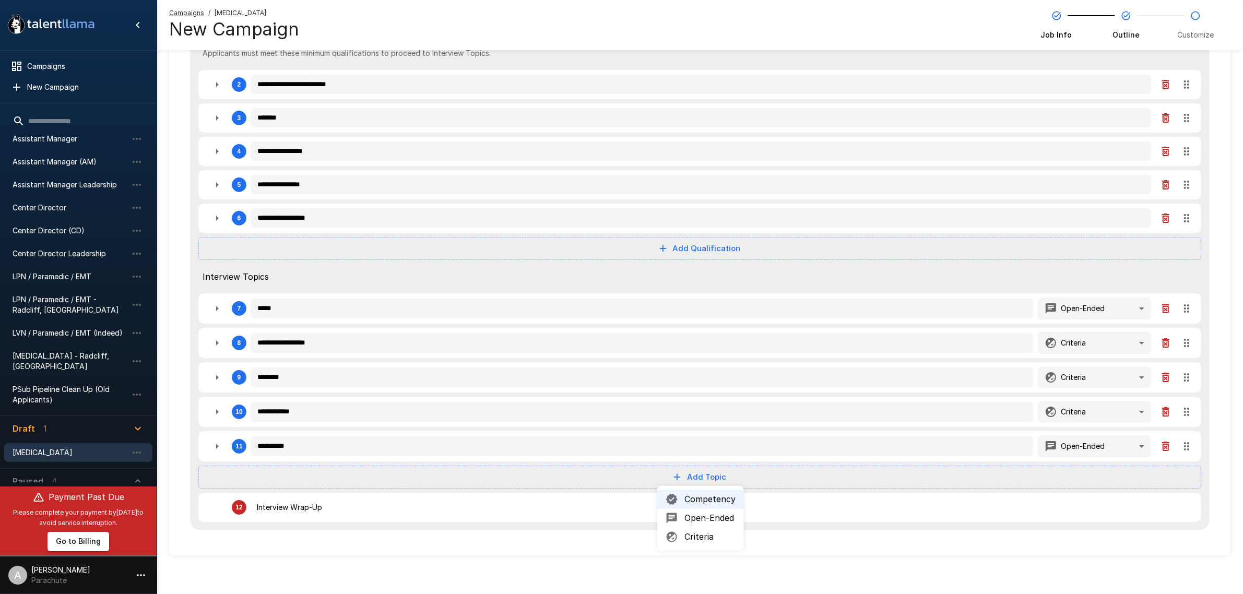
type textarea "*"
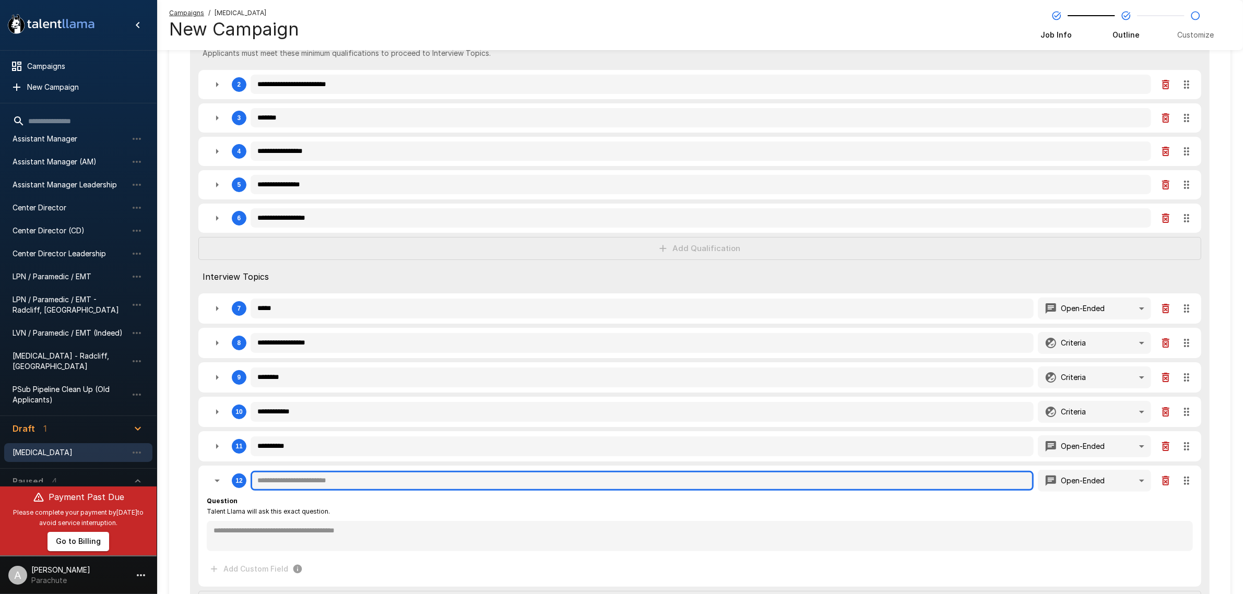
type textarea "*"
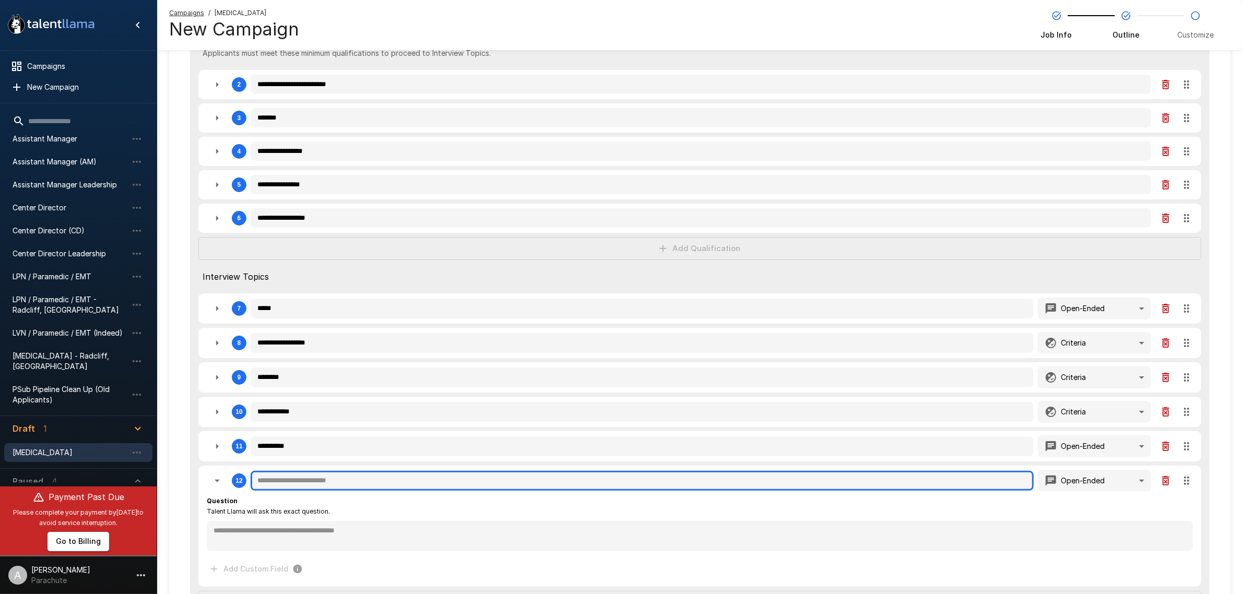
type textarea "*"
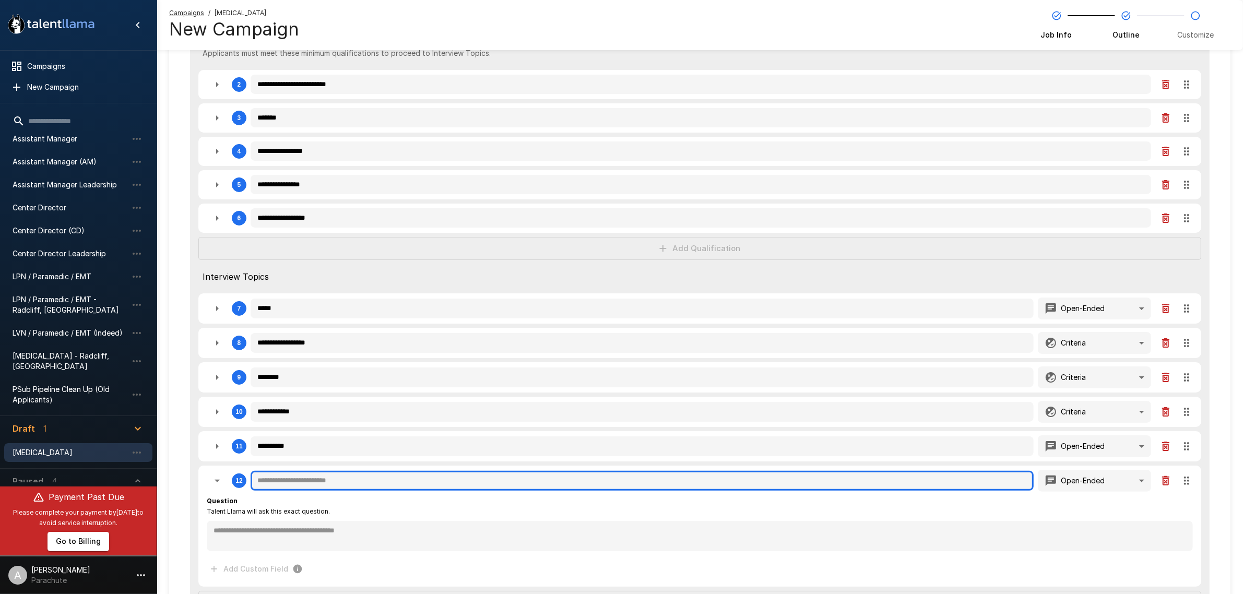
type textarea "*"
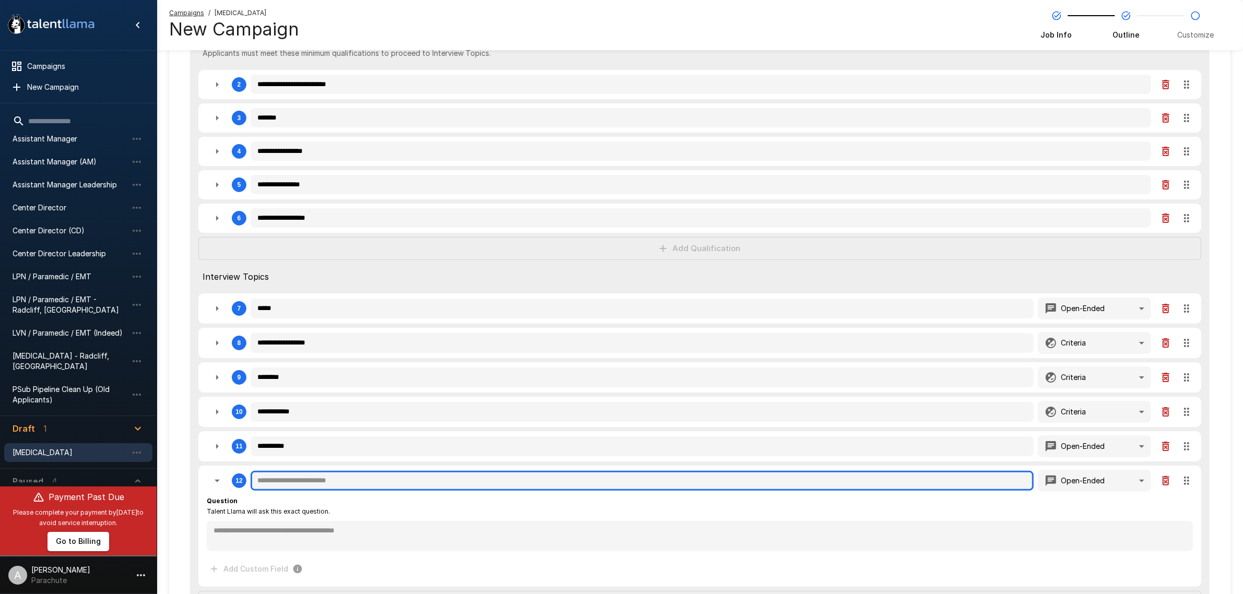
type textarea "*"
click at [456, 478] on input "text" at bounding box center [642, 481] width 783 height 20
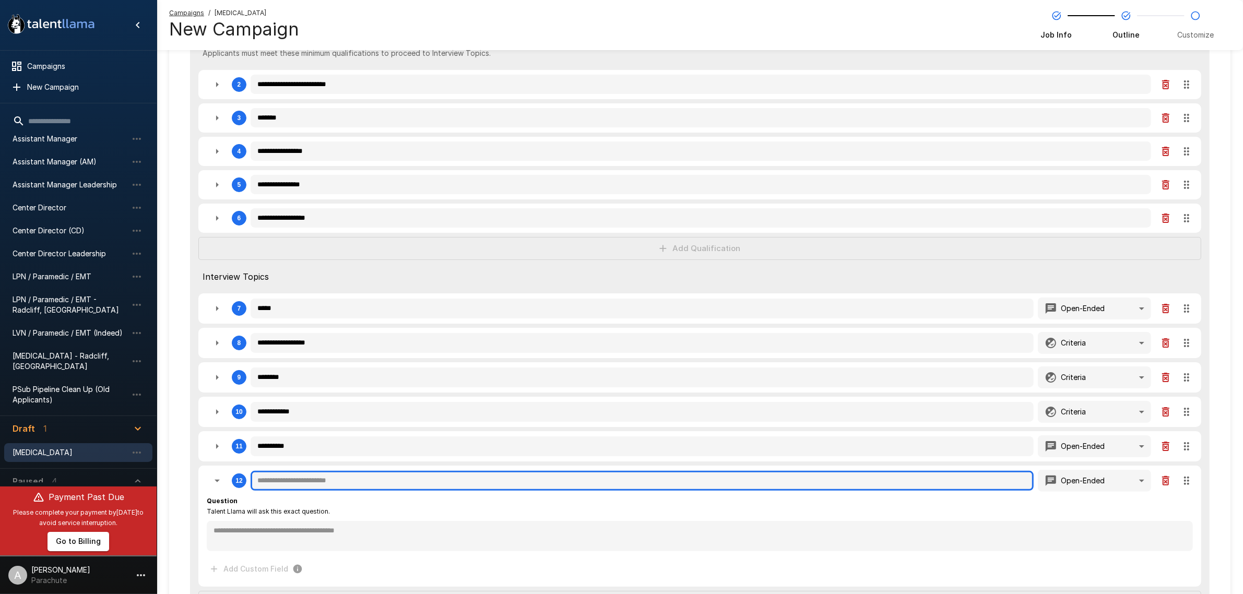
type textarea "*"
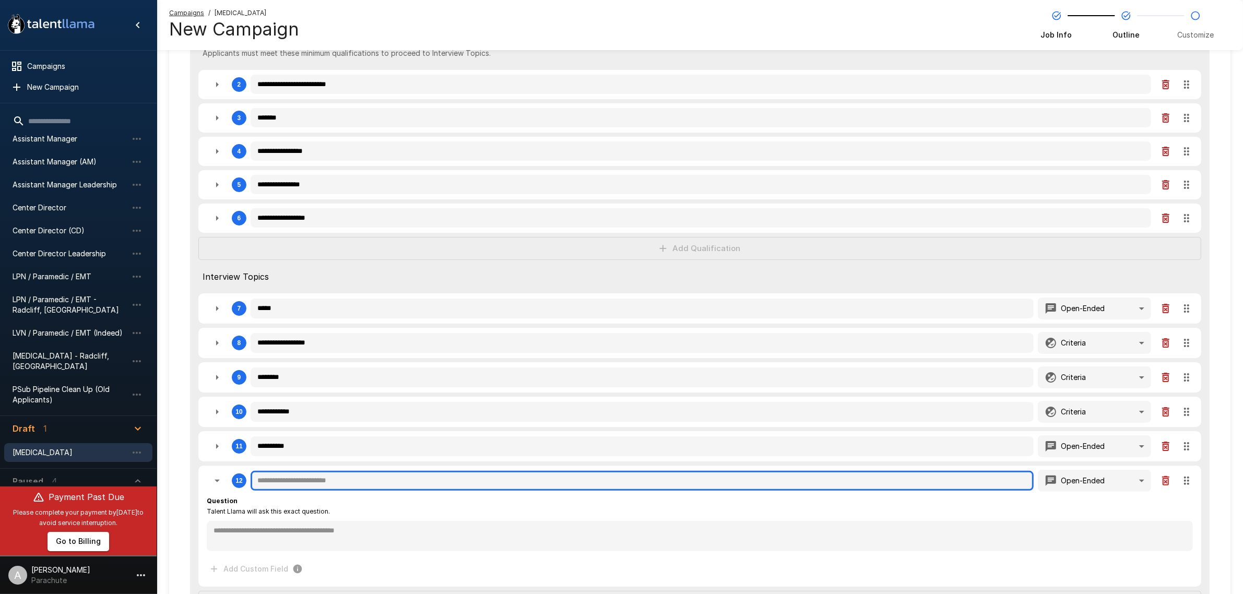
type textarea "*"
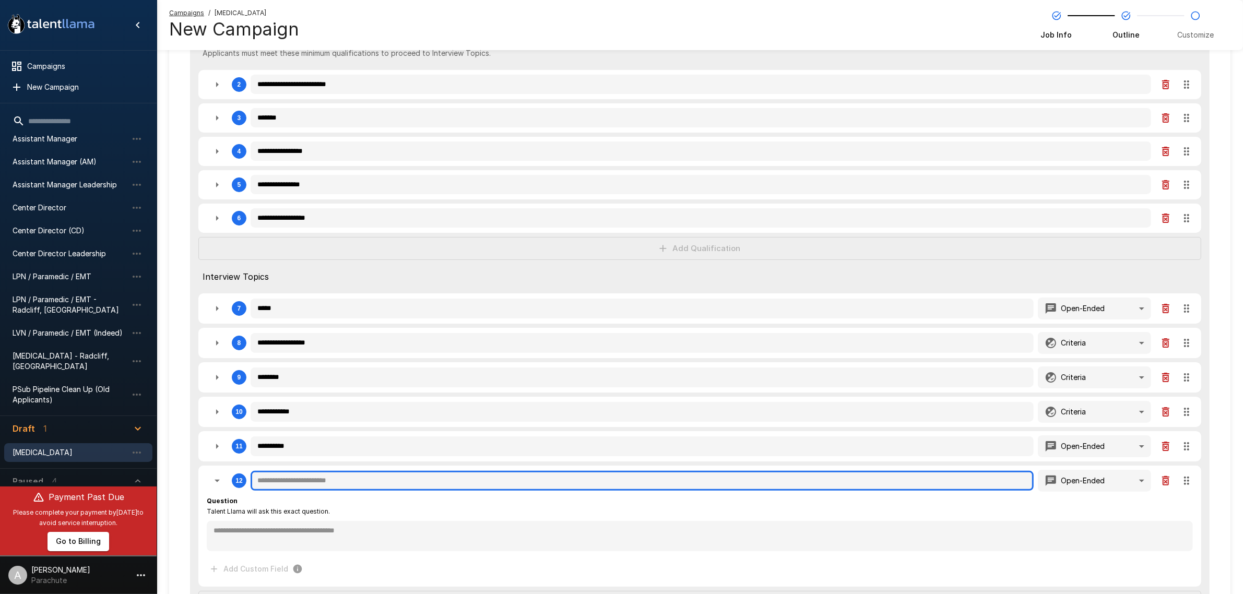
type textarea "*"
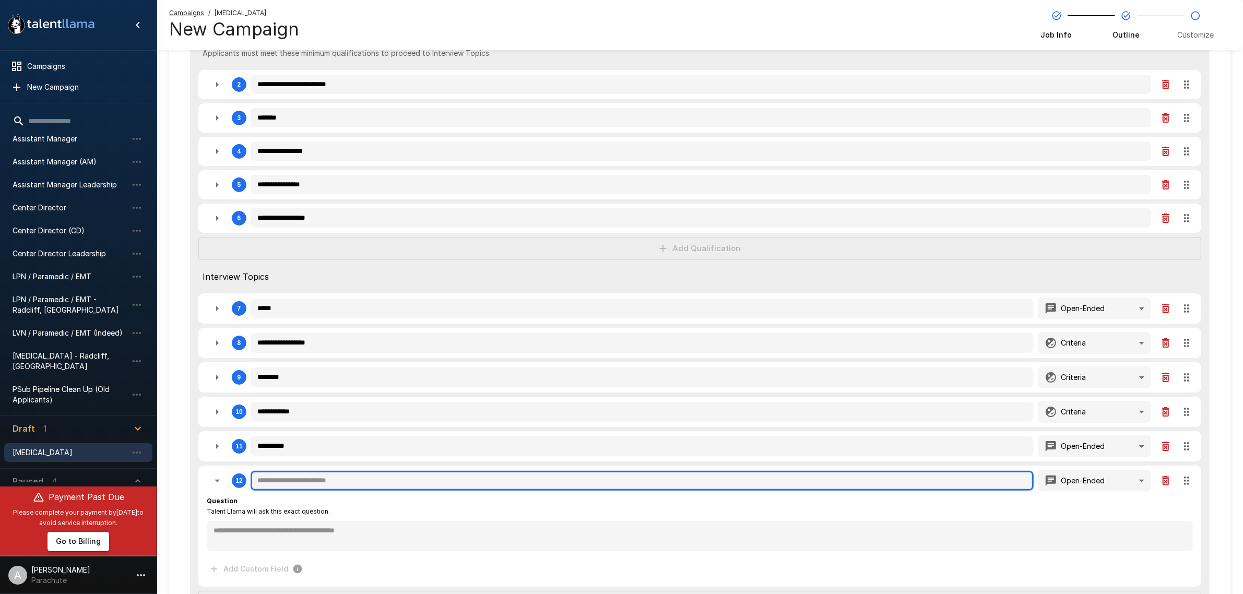
type textarea "*"
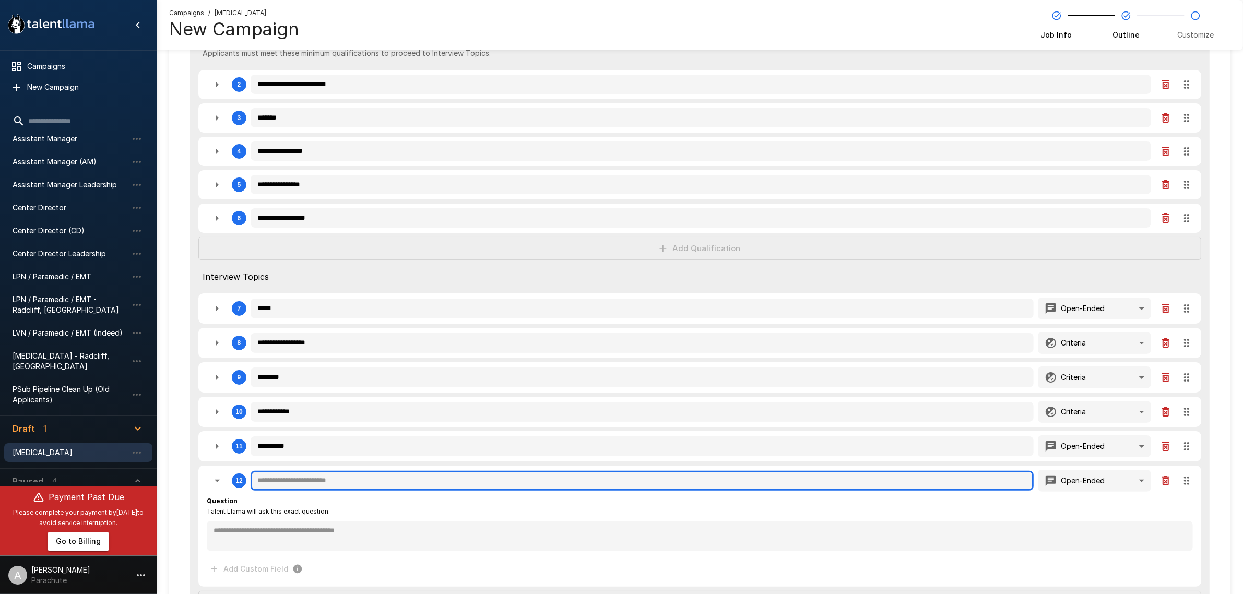
type textarea "*"
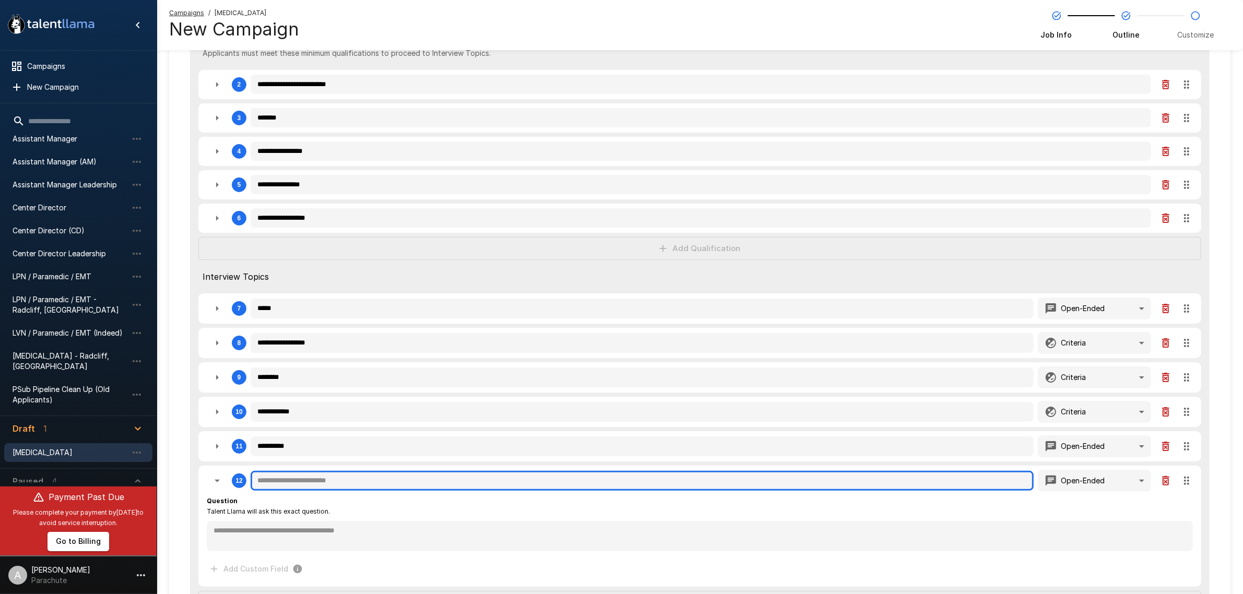
type textarea "*"
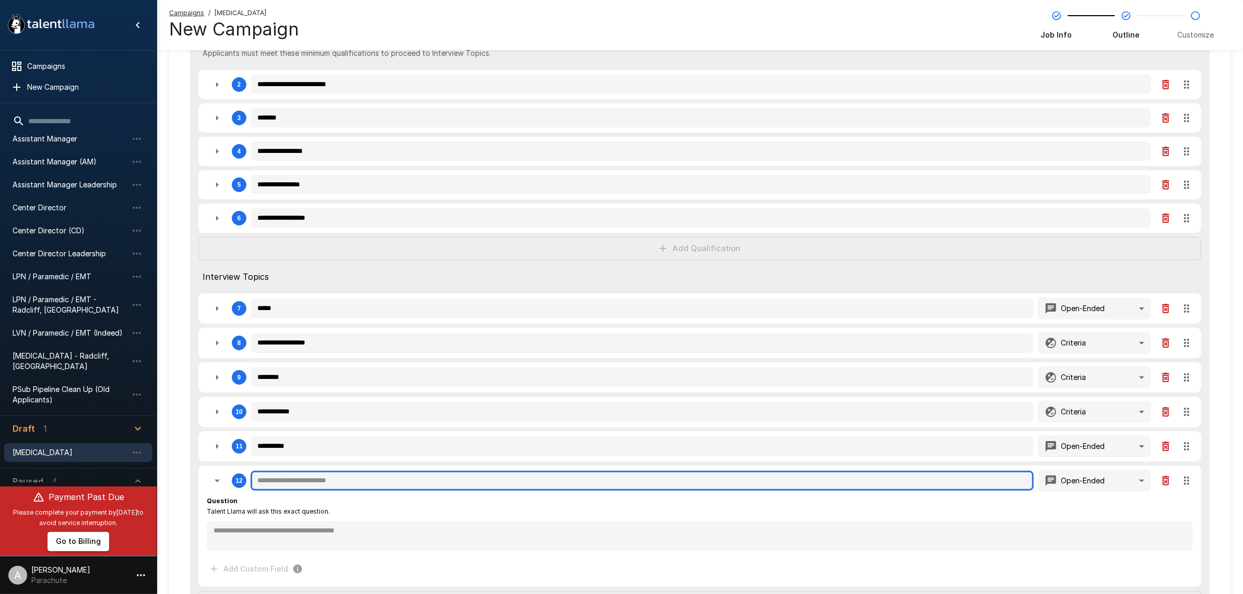
type textarea "*"
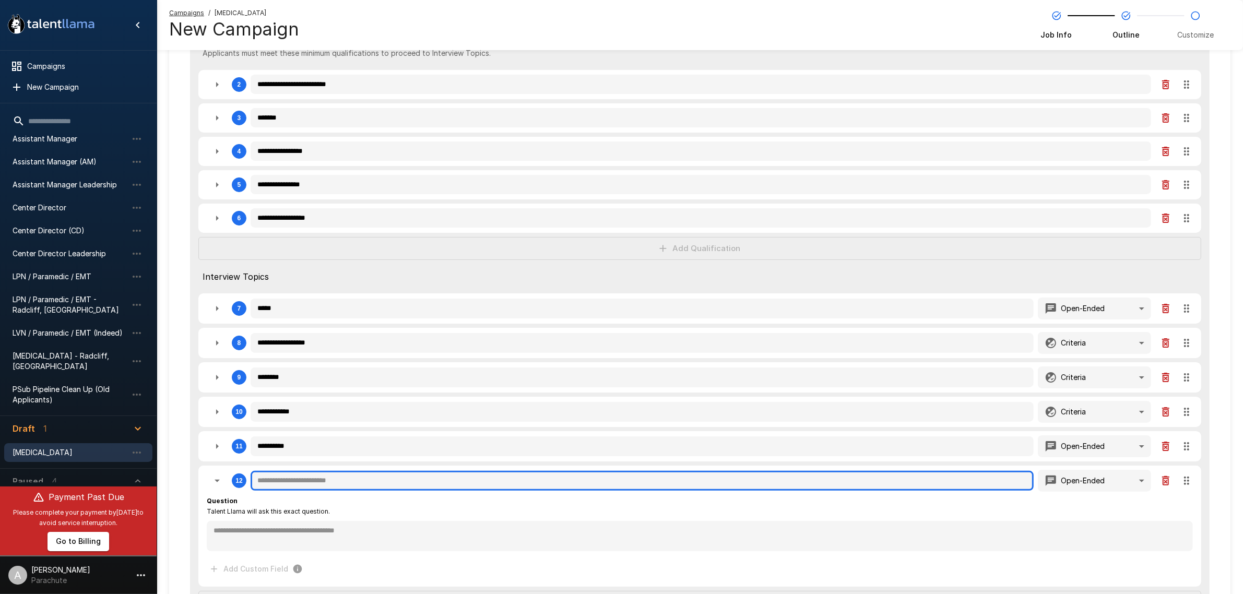
type textarea "*"
type input "*"
type textarea "*"
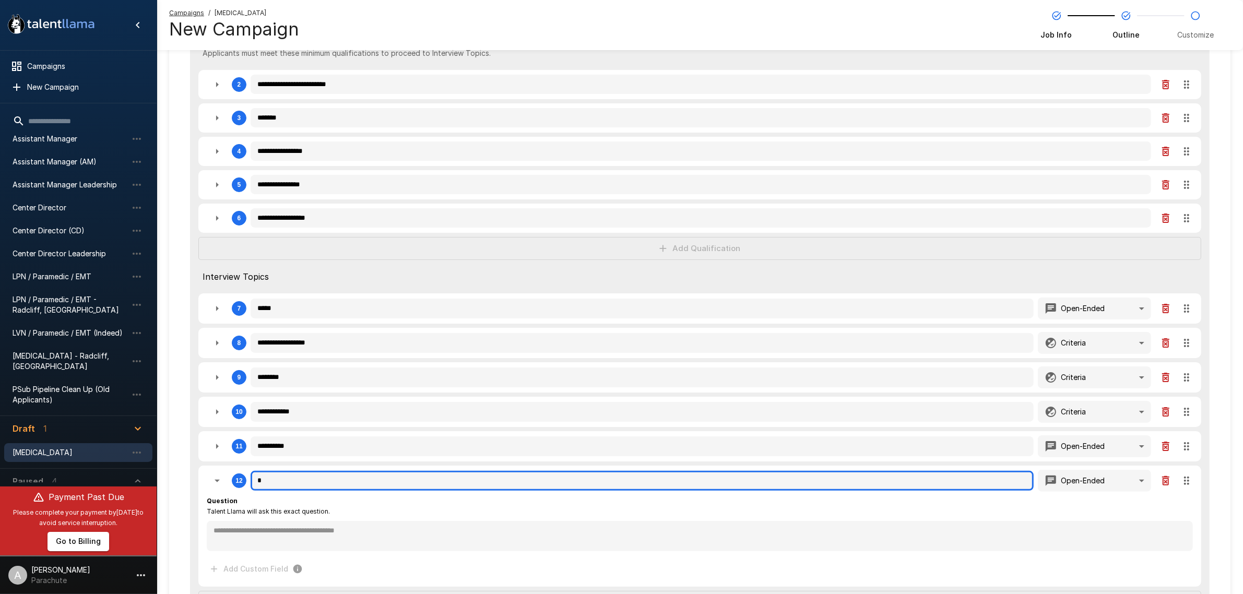
type textarea "*"
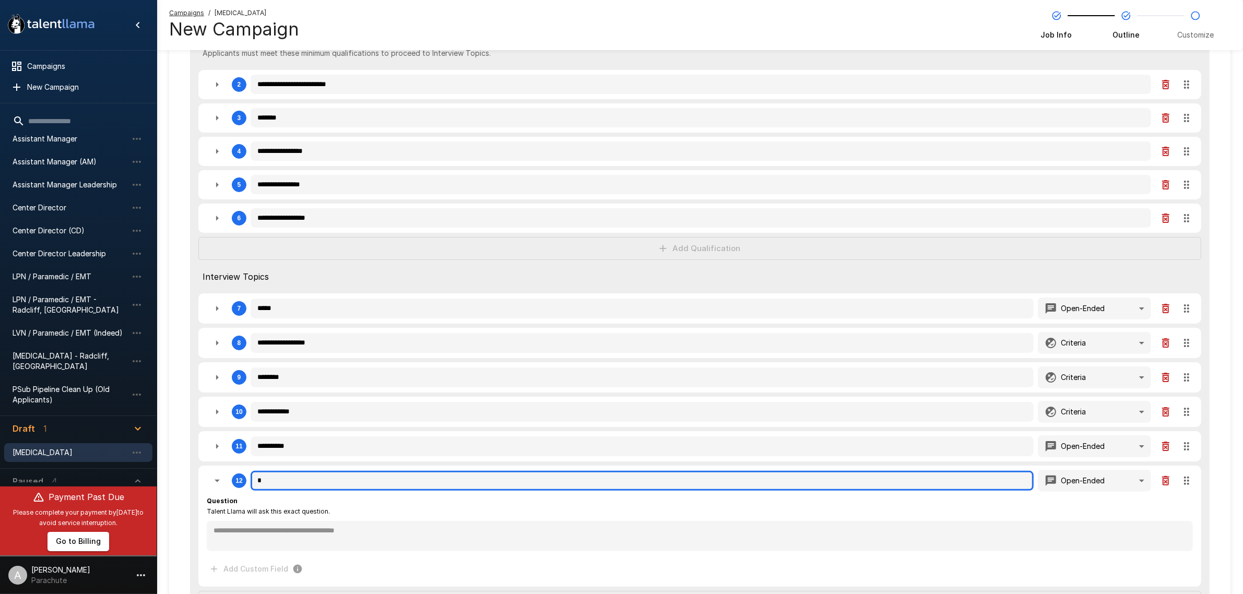
type textarea "*"
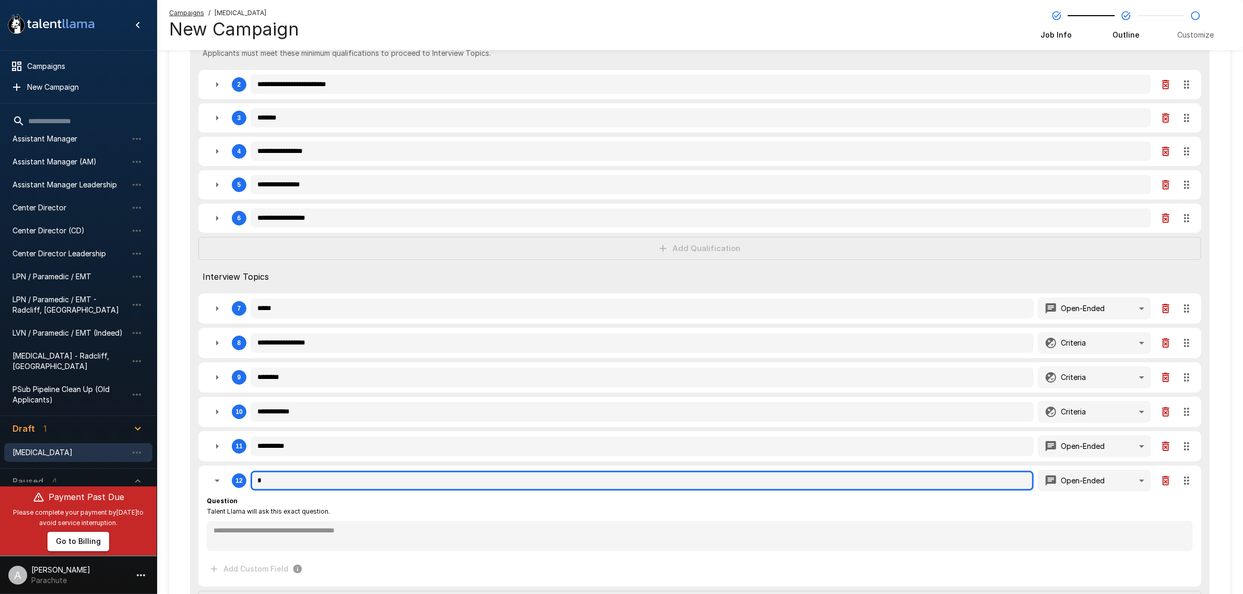
type textarea "*"
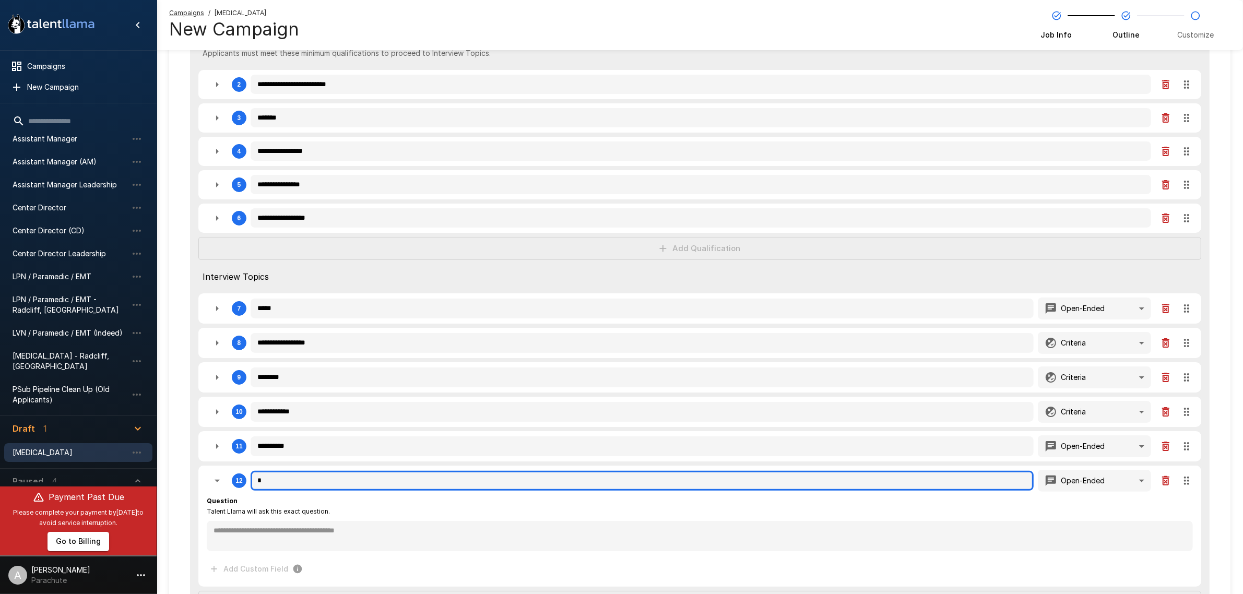
type textarea "*"
type input "**"
type textarea "*"
type input "***"
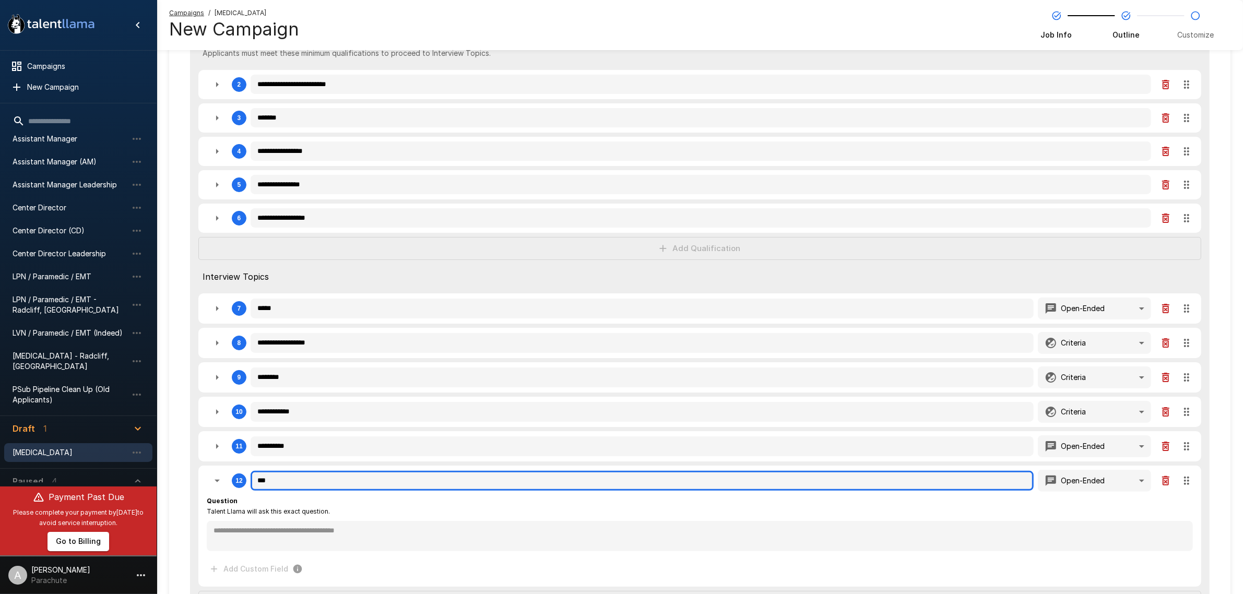
type textarea "*"
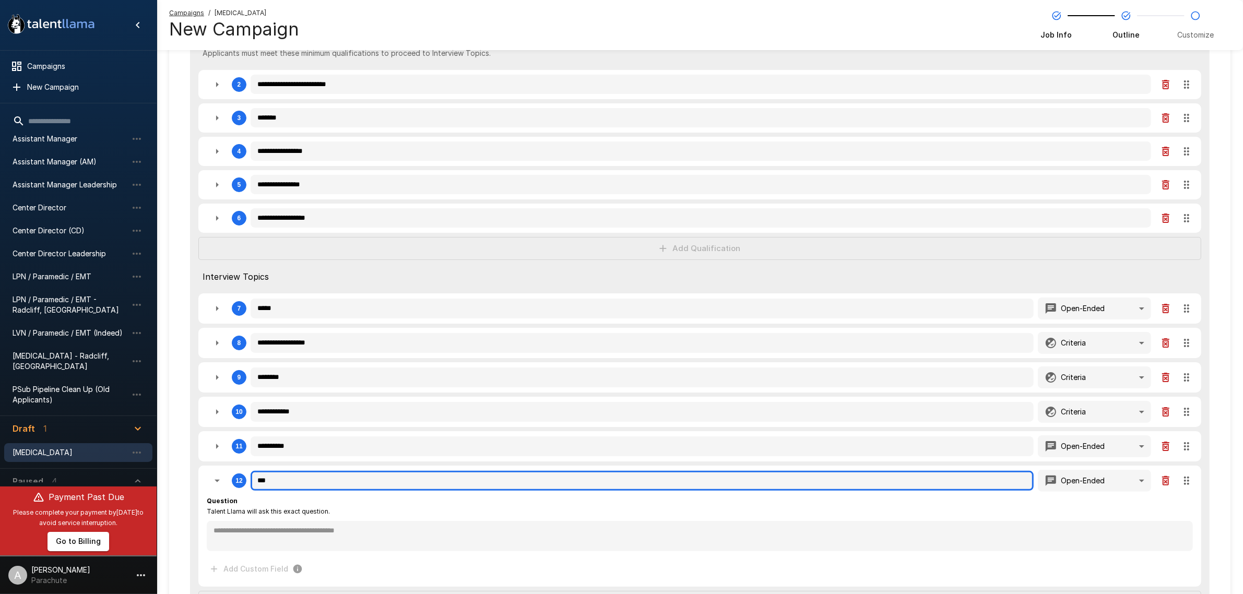
type textarea "*"
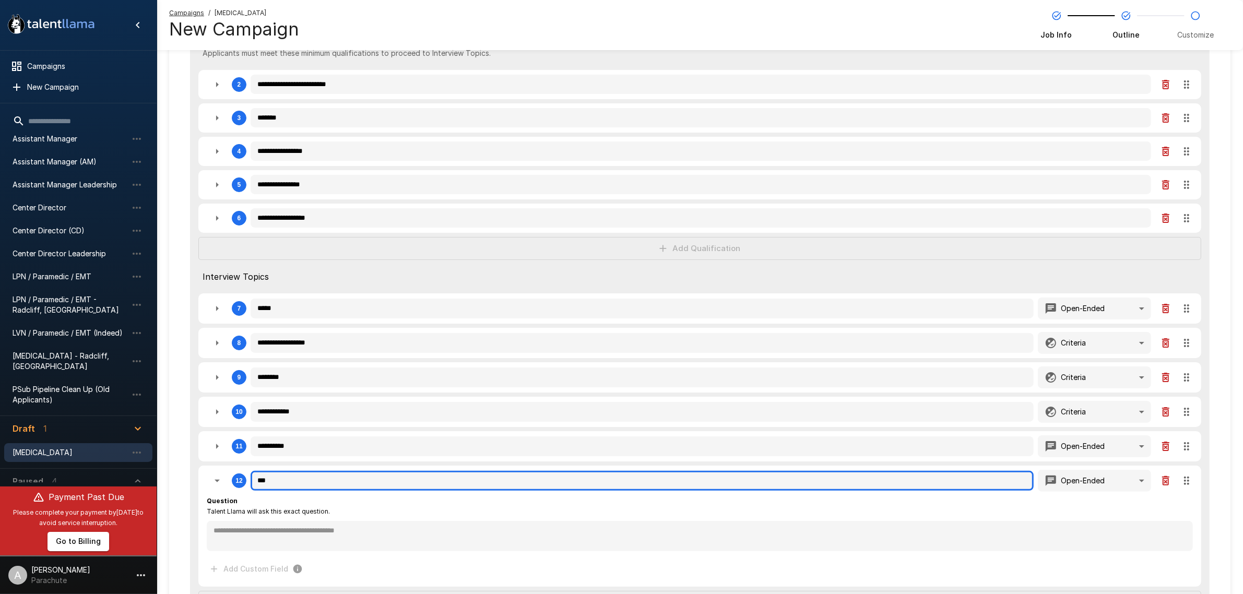
type textarea "*"
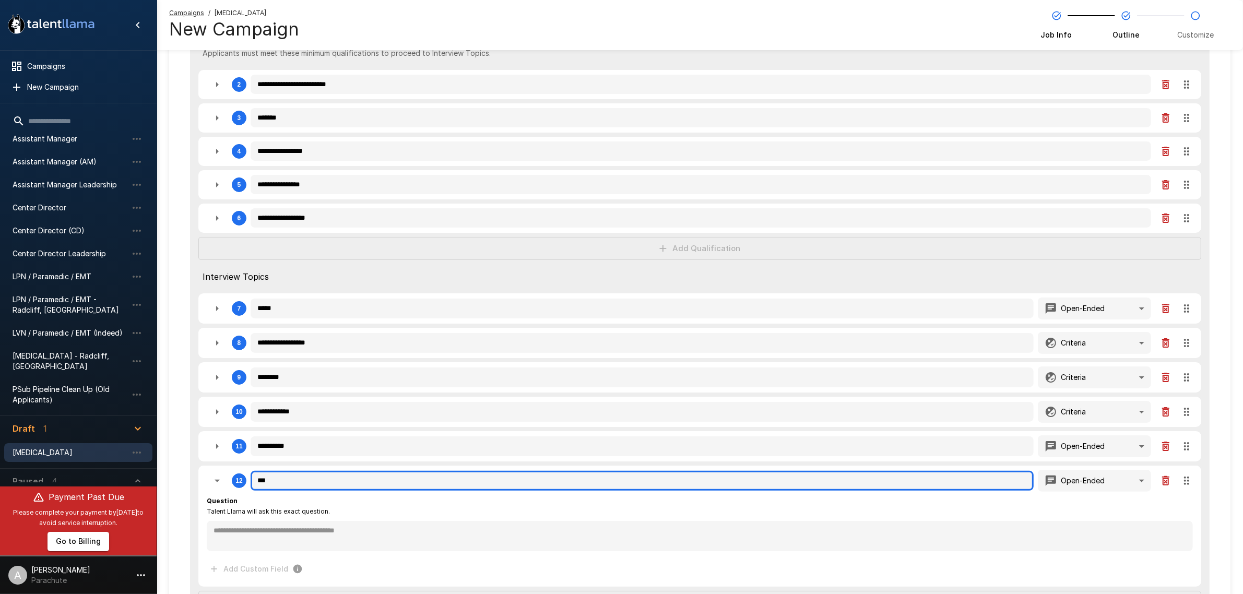
type textarea "*"
type input "****"
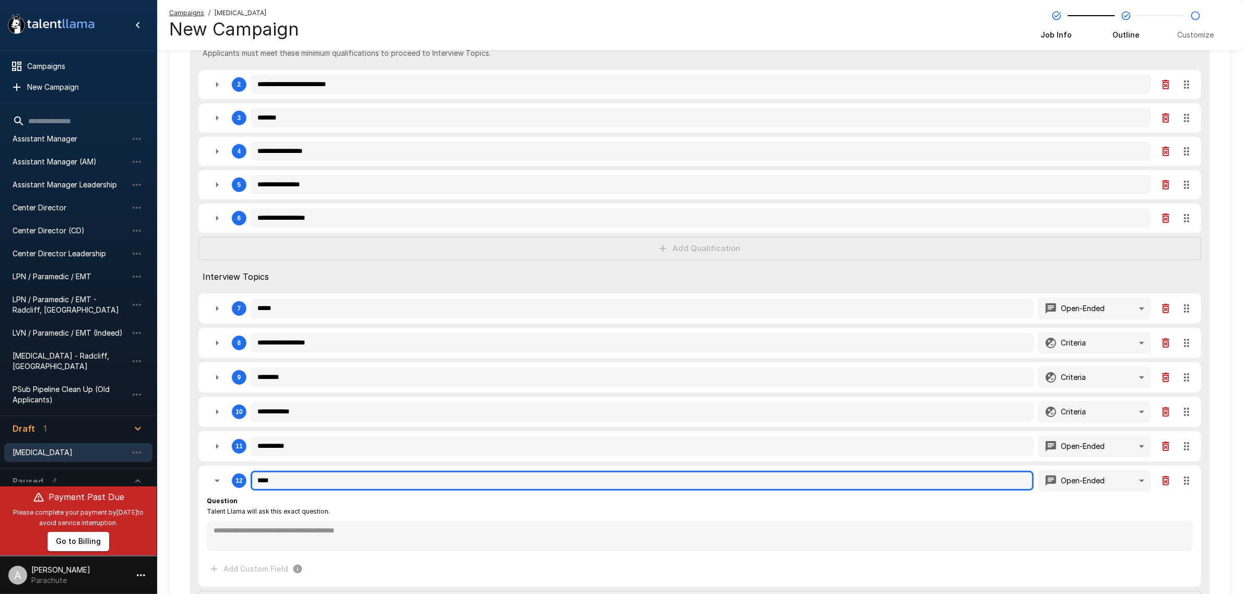
type textarea "*"
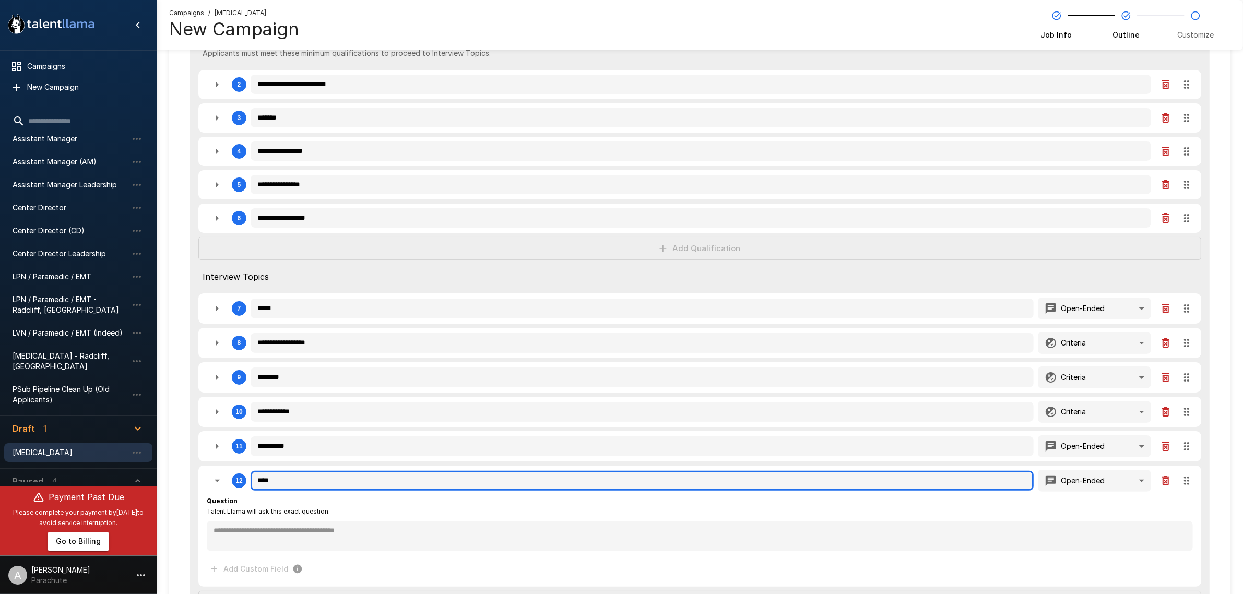
type textarea "*"
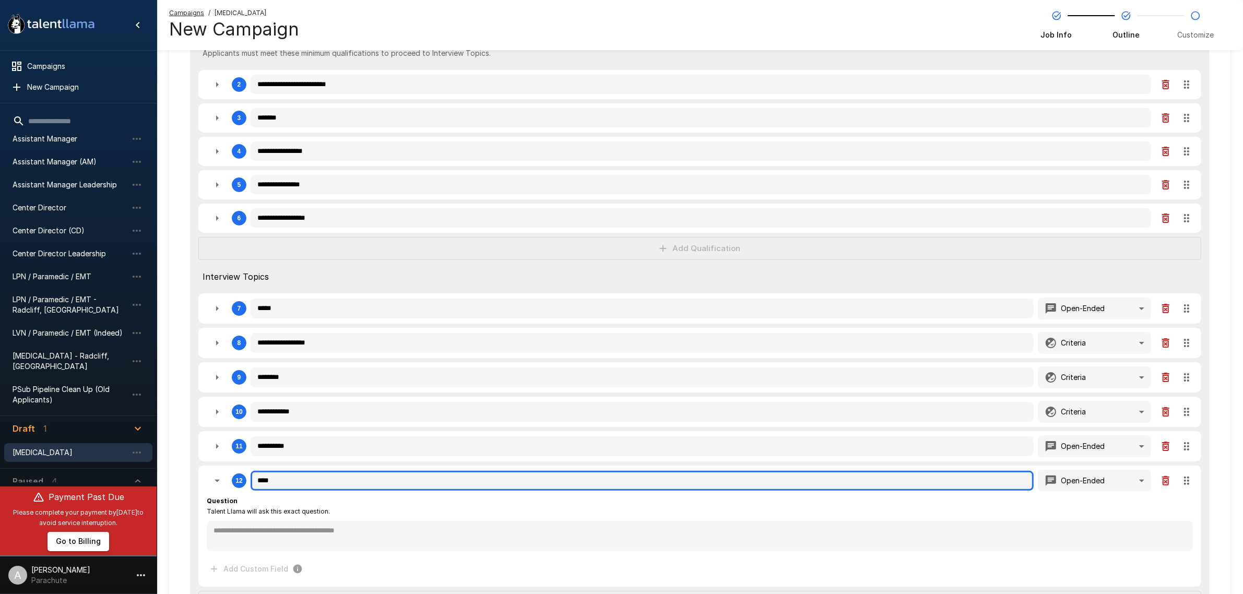
type textarea "*"
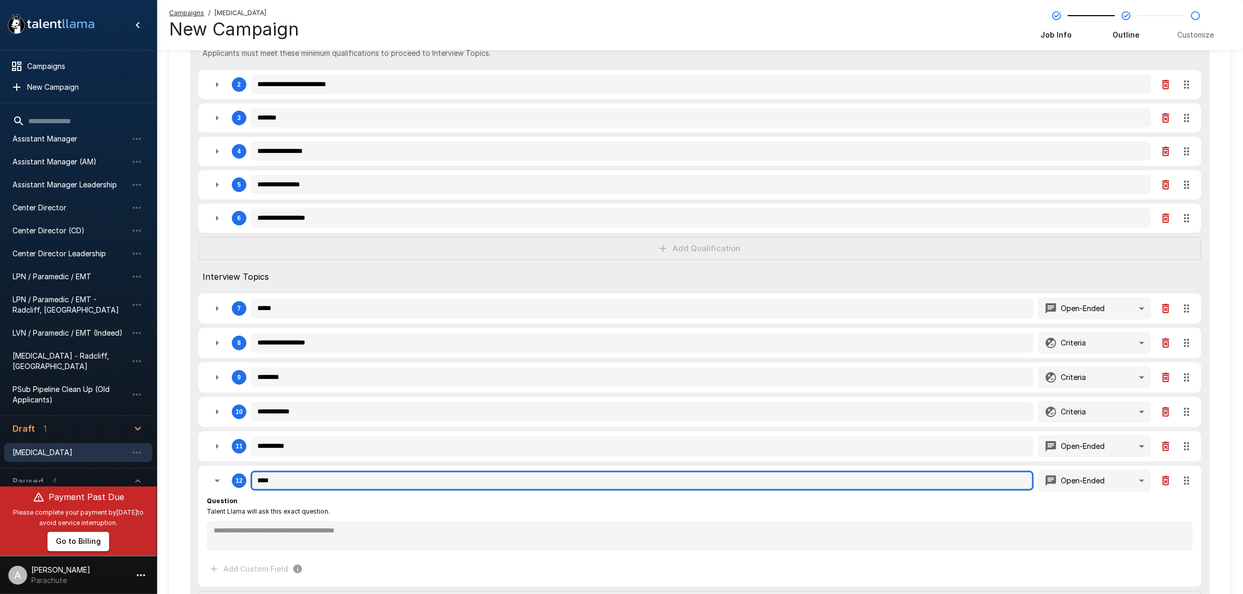
type textarea "*"
type input "*****"
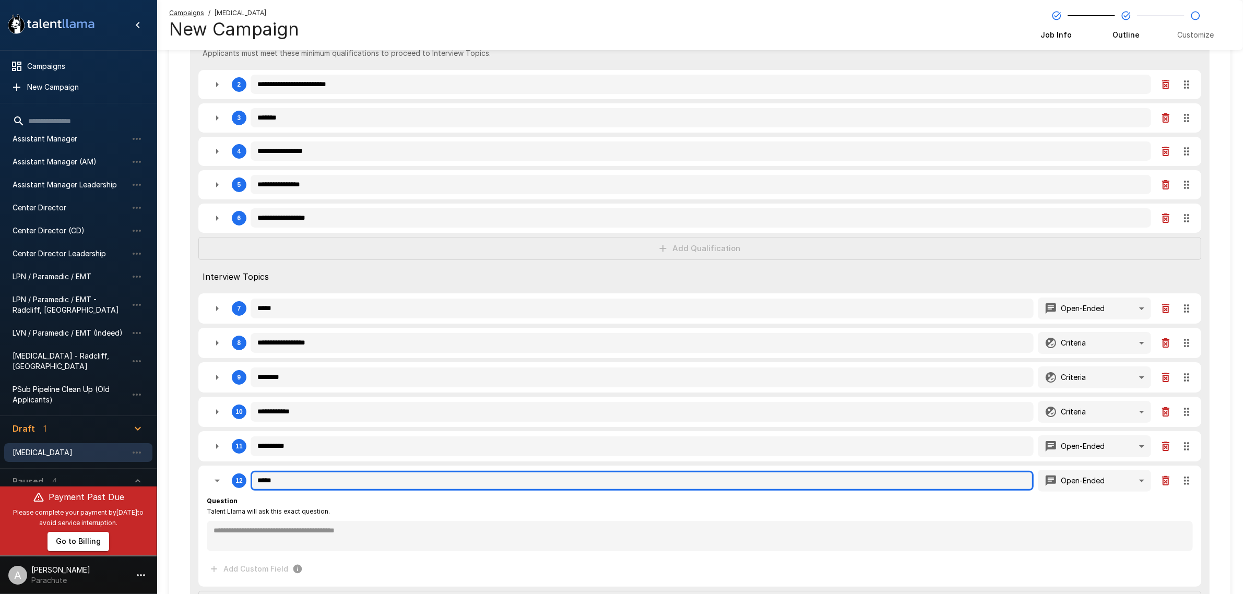
type textarea "*"
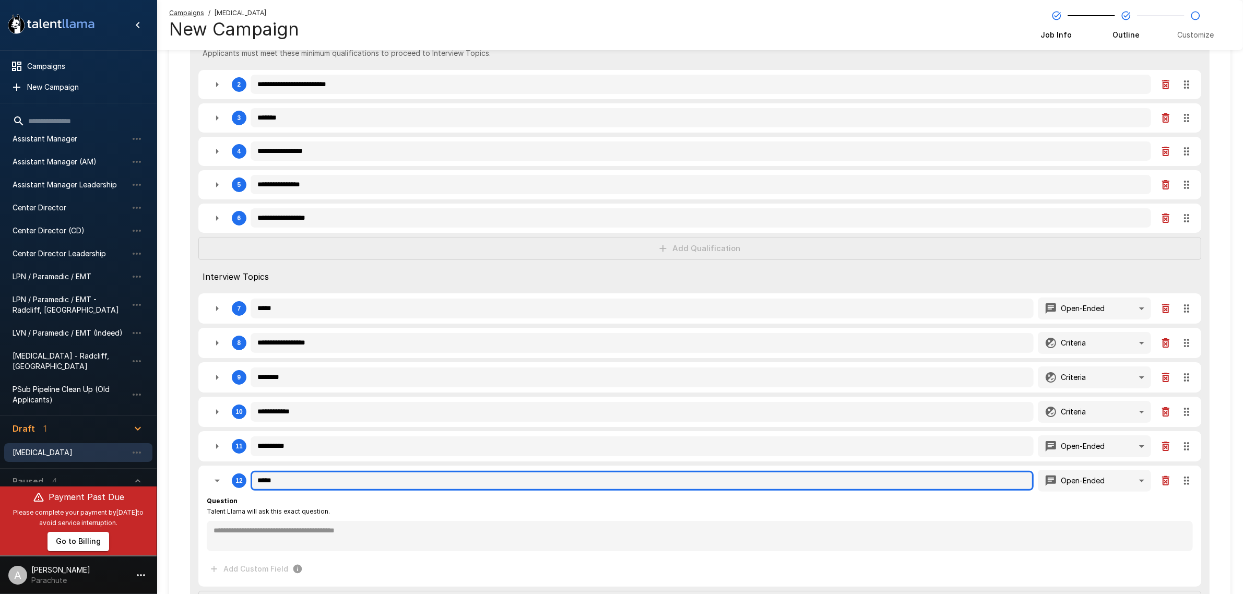
type textarea "*"
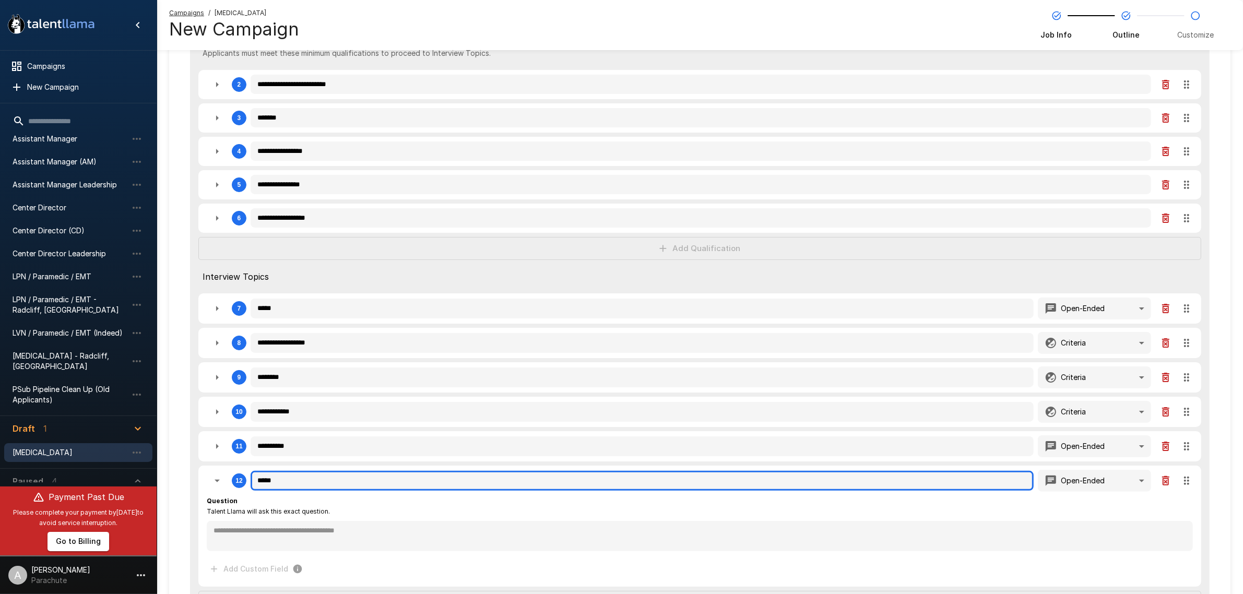
type textarea "*"
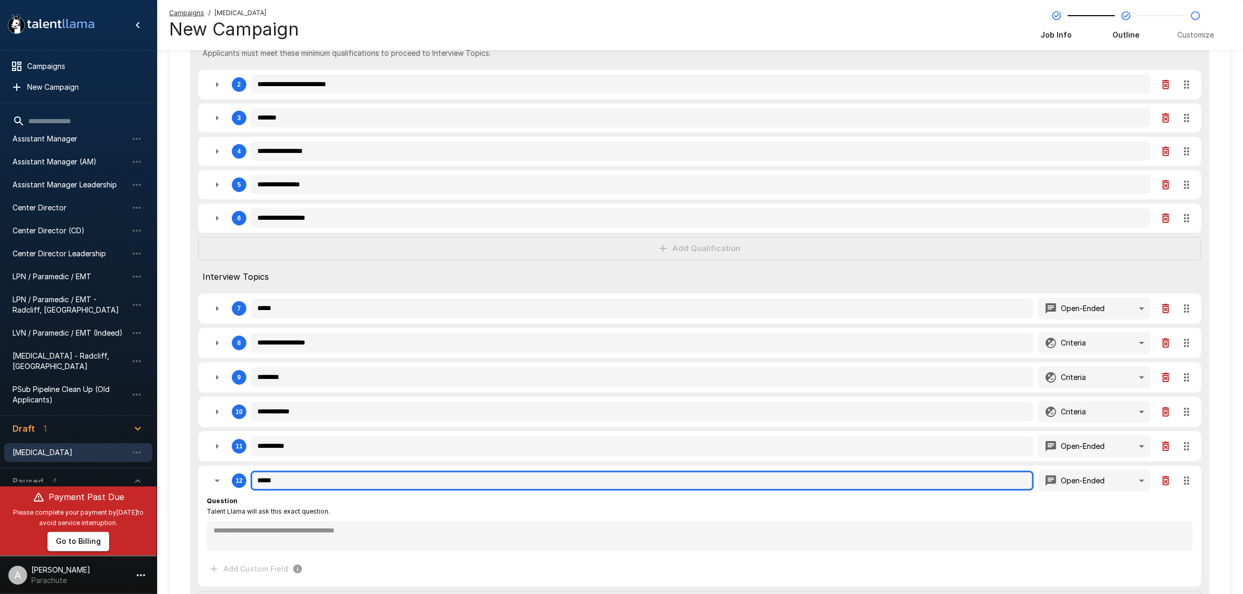
type textarea "*"
type input "******"
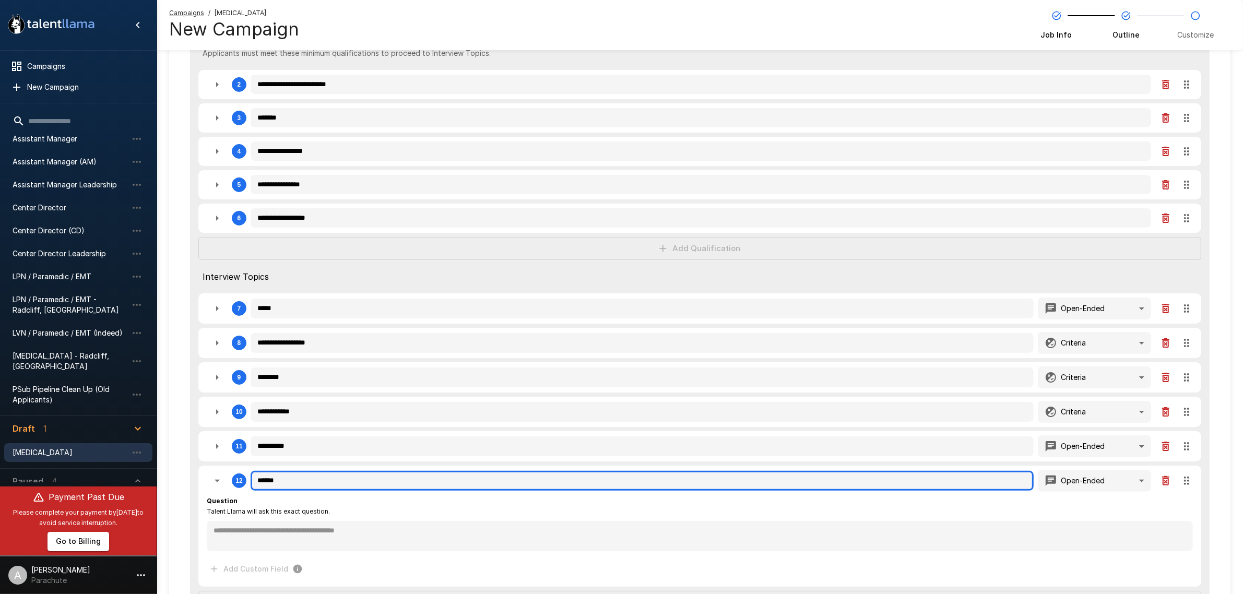
type textarea "*"
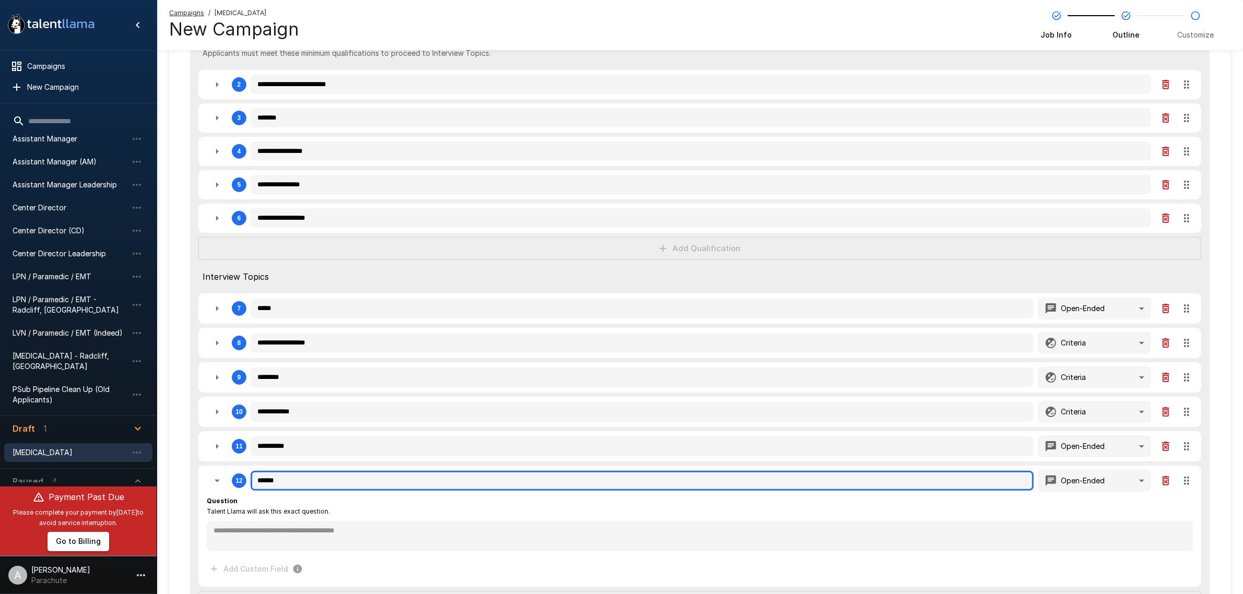
type textarea "*"
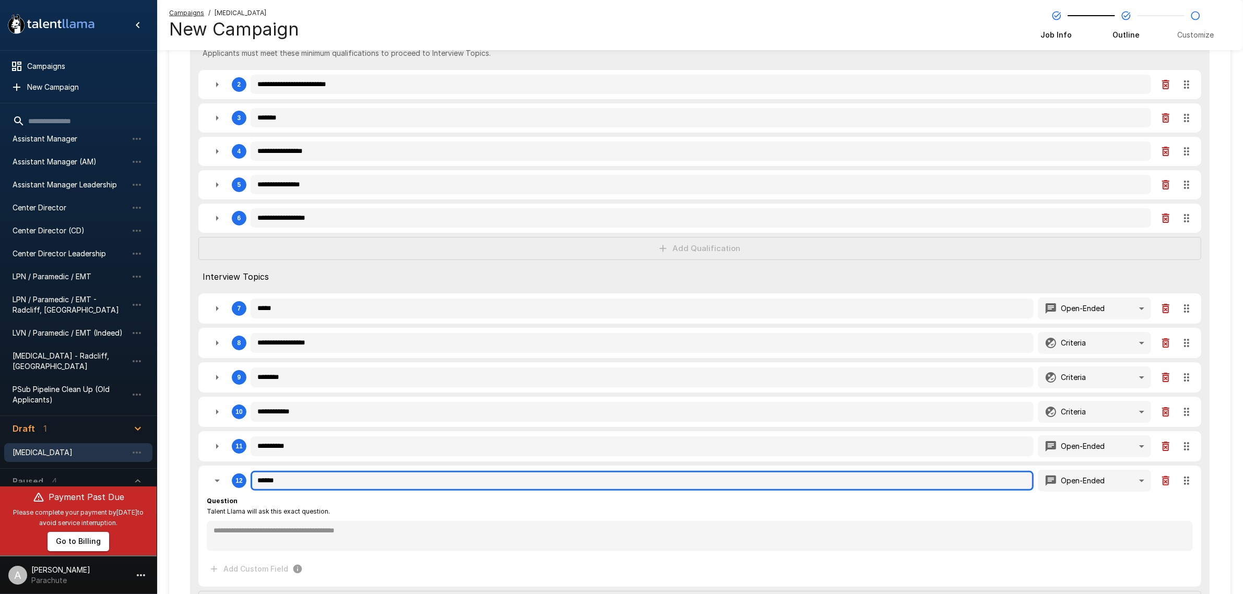
type textarea "*"
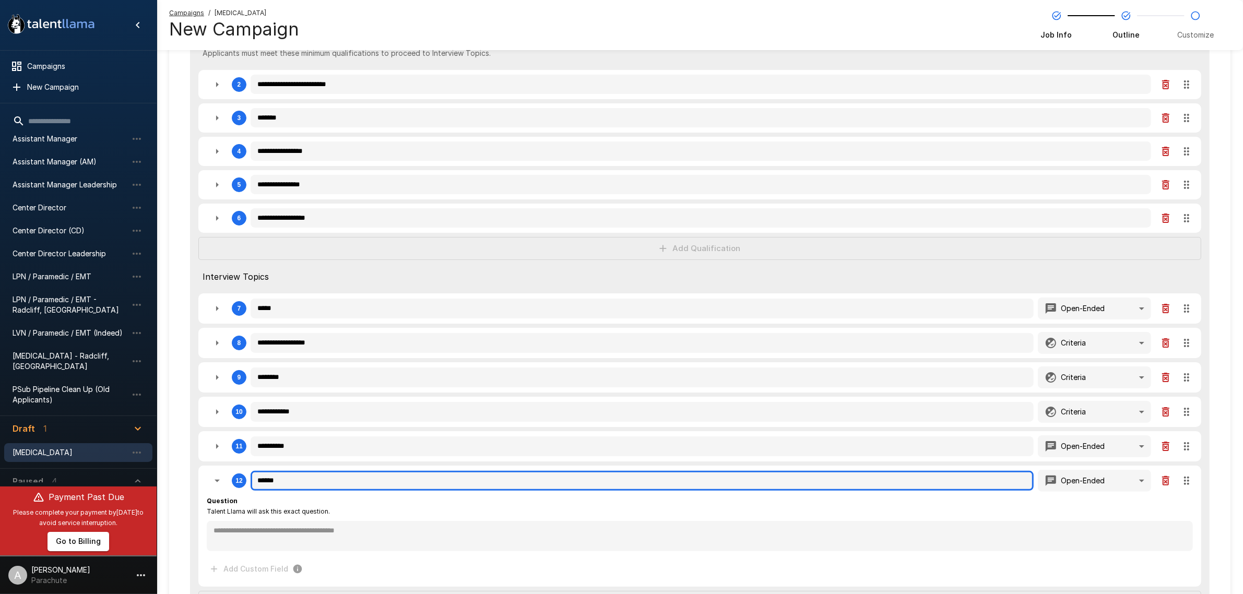
type textarea "*"
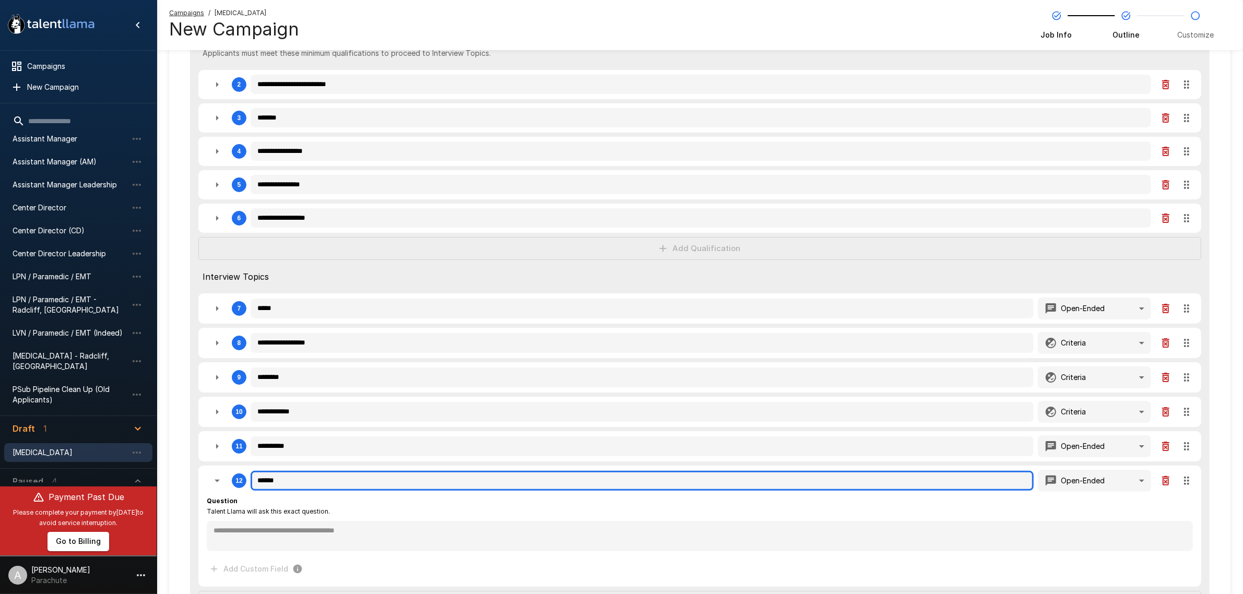
type textarea "*"
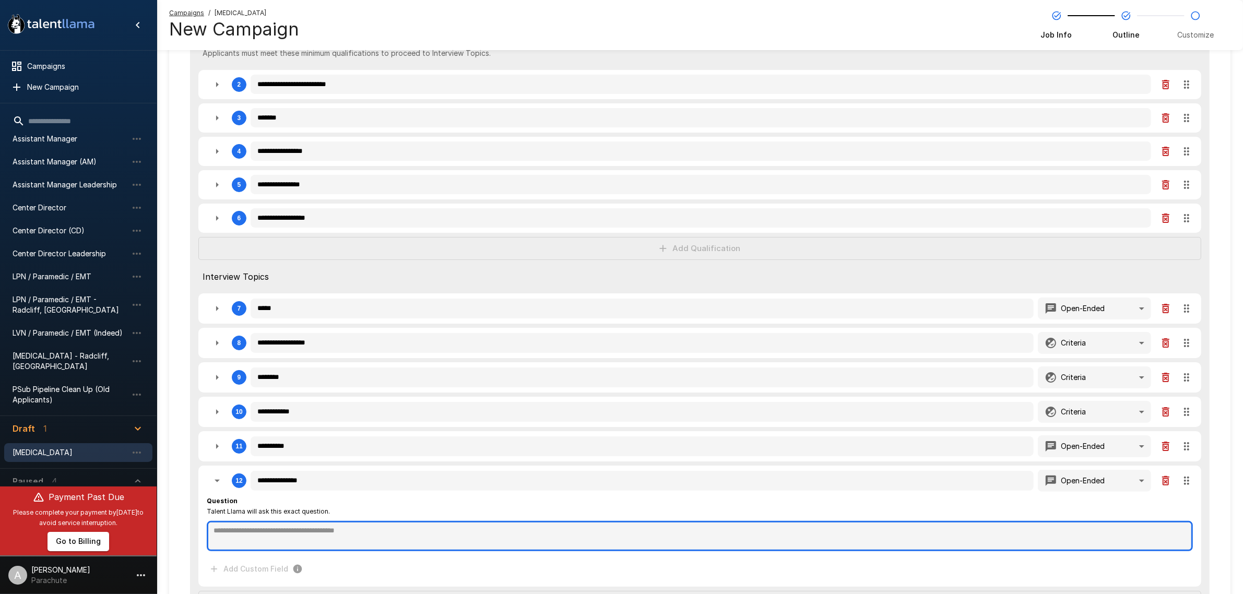
drag, startPoint x: 312, startPoint y: 530, endPoint x: 183, endPoint y: 465, distance: 145.0
click at [312, 530] on textarea at bounding box center [700, 536] width 986 height 30
paste textarea "**********"
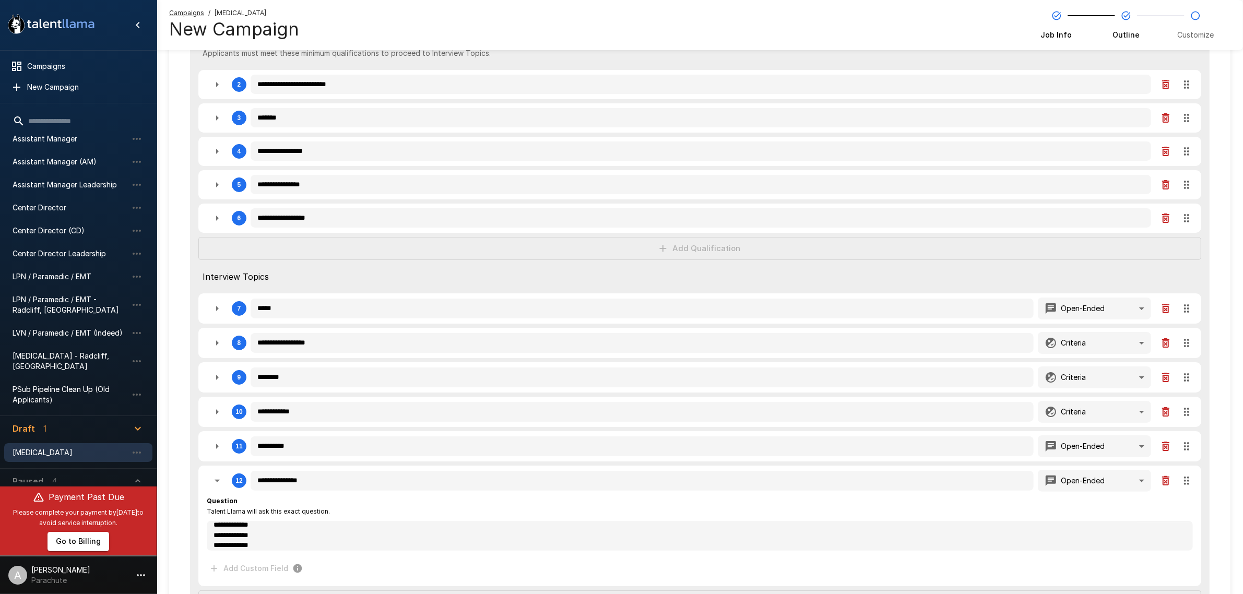
click at [181, 448] on div "**********" at bounding box center [699, 294] width 1061 height 774
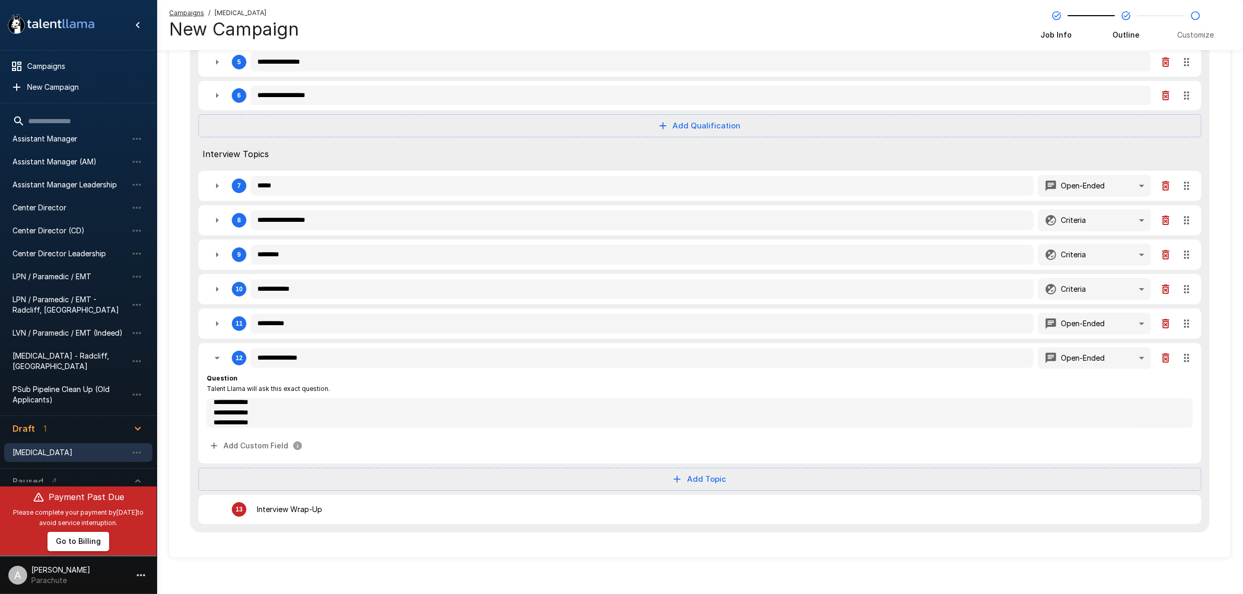
scroll to position [285, 0]
click at [214, 350] on icon "button" at bounding box center [217, 356] width 13 height 13
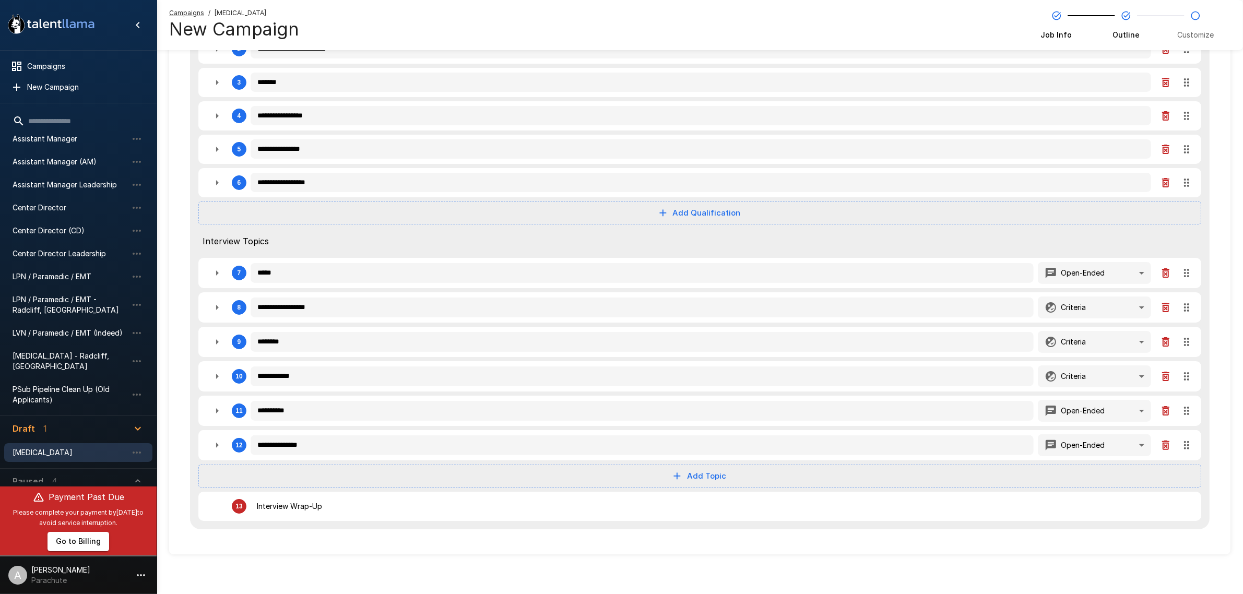
scroll to position [194, 0]
drag, startPoint x: 1183, startPoint y: 444, endPoint x: 1184, endPoint y: 405, distance: 39.2
click at [1184, 405] on div "**********" at bounding box center [700, 241] width 1020 height 579
click at [218, 402] on button "button" at bounding box center [217, 412] width 21 height 21
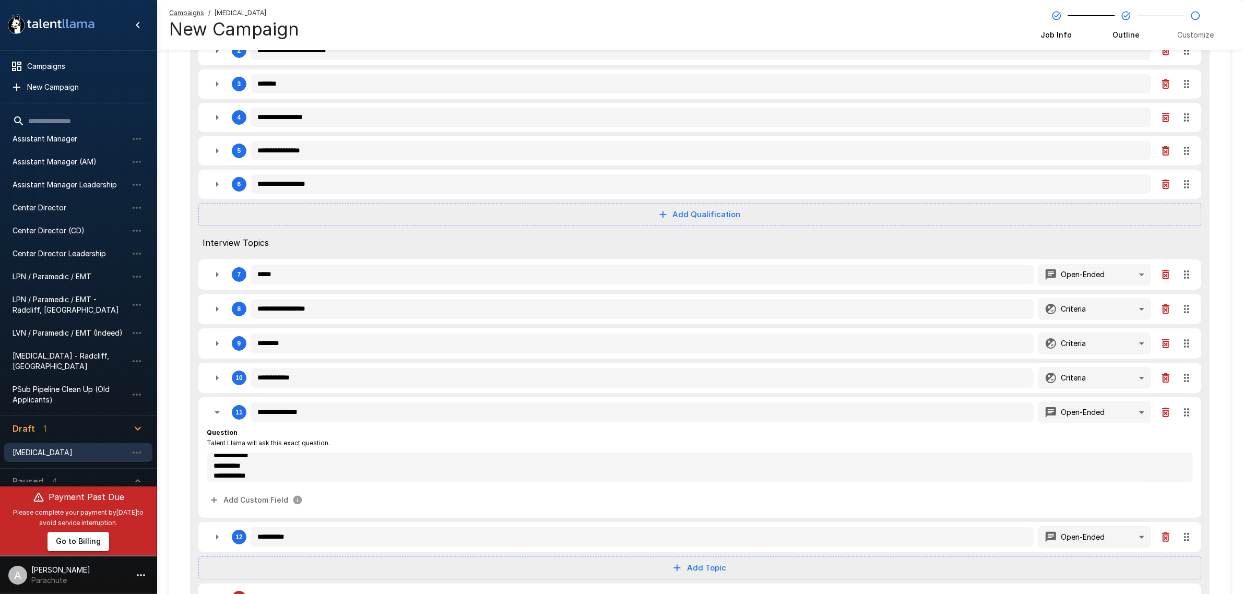
scroll to position [0, 0]
click at [180, 380] on div "**********" at bounding box center [699, 260] width 1061 height 774
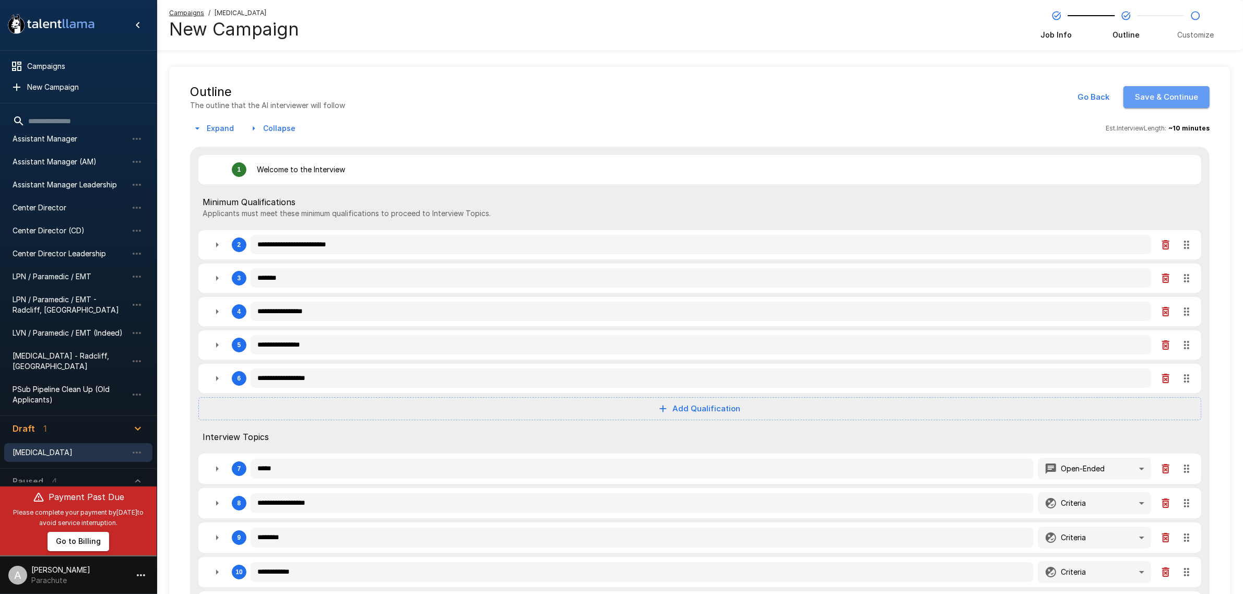
click at [1182, 105] on button "Save & Continue" at bounding box center [1166, 97] width 86 height 22
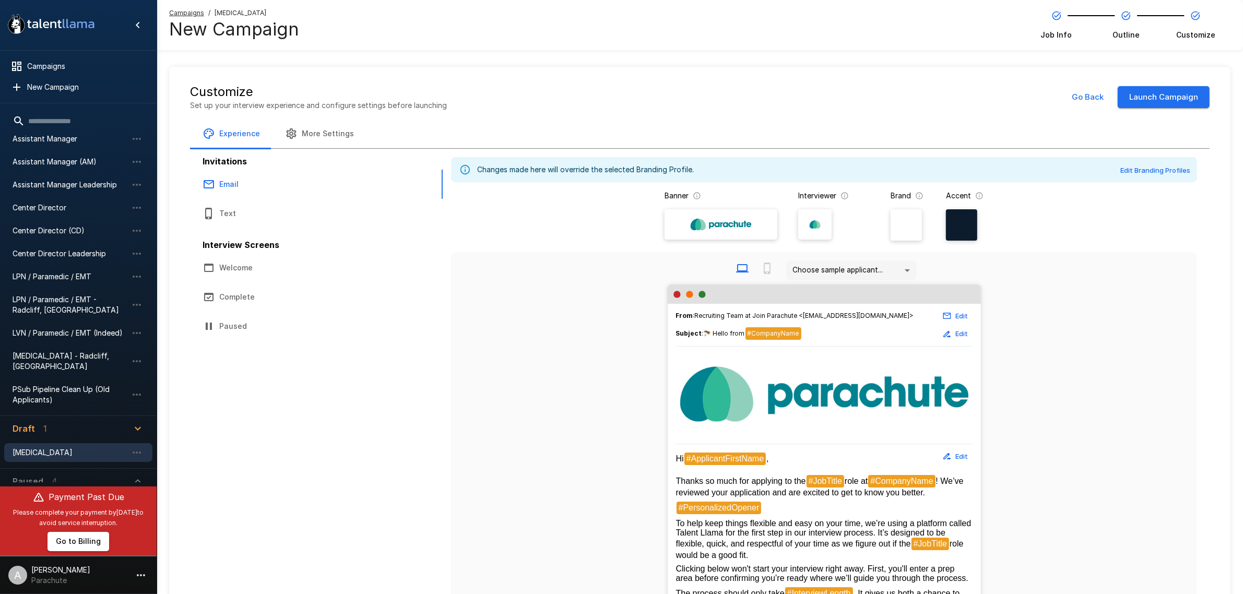
click at [962, 449] on button "Edit" at bounding box center [955, 456] width 33 height 16
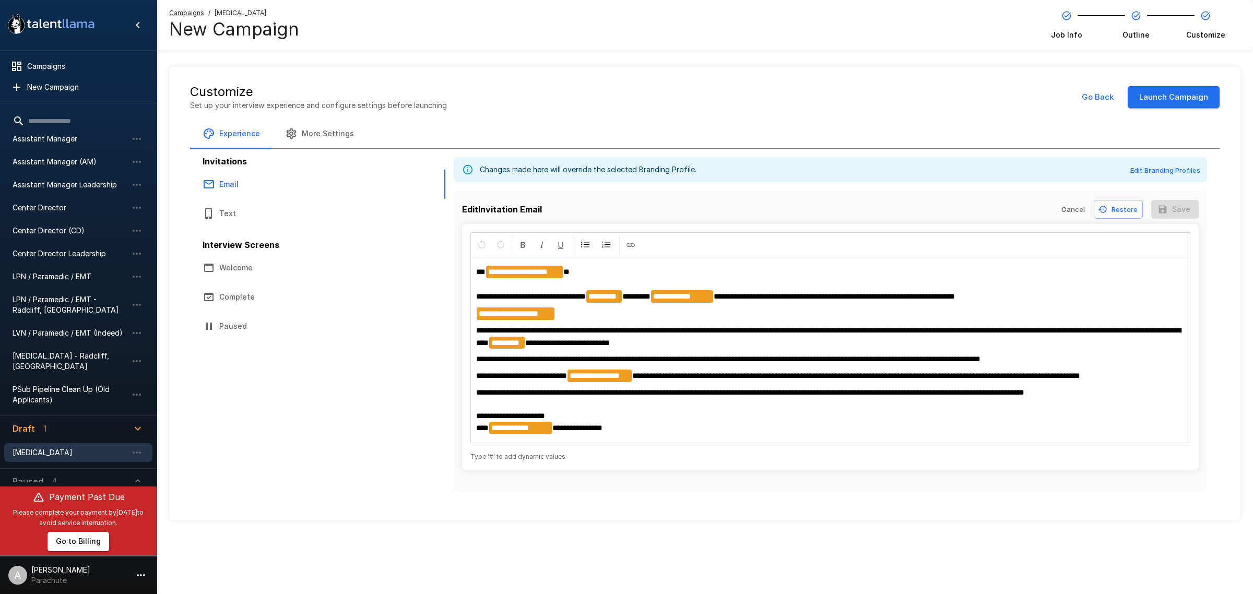
click at [645, 363] on span "**********" at bounding box center [728, 359] width 504 height 8
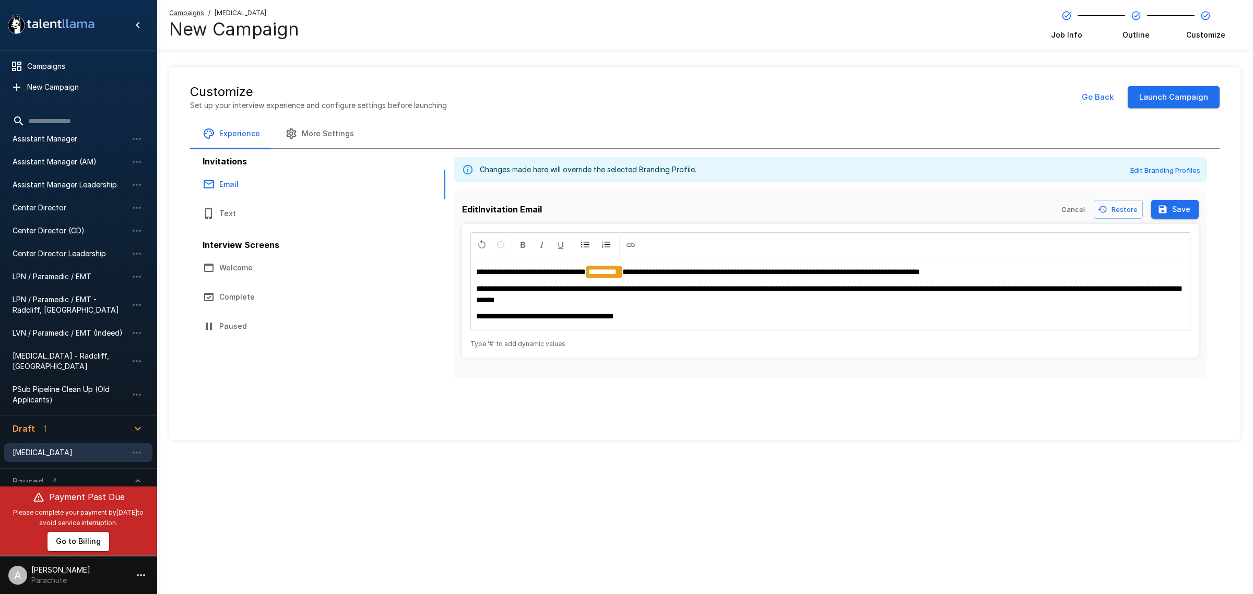
click at [748, 309] on div "**********" at bounding box center [830, 294] width 719 height 72
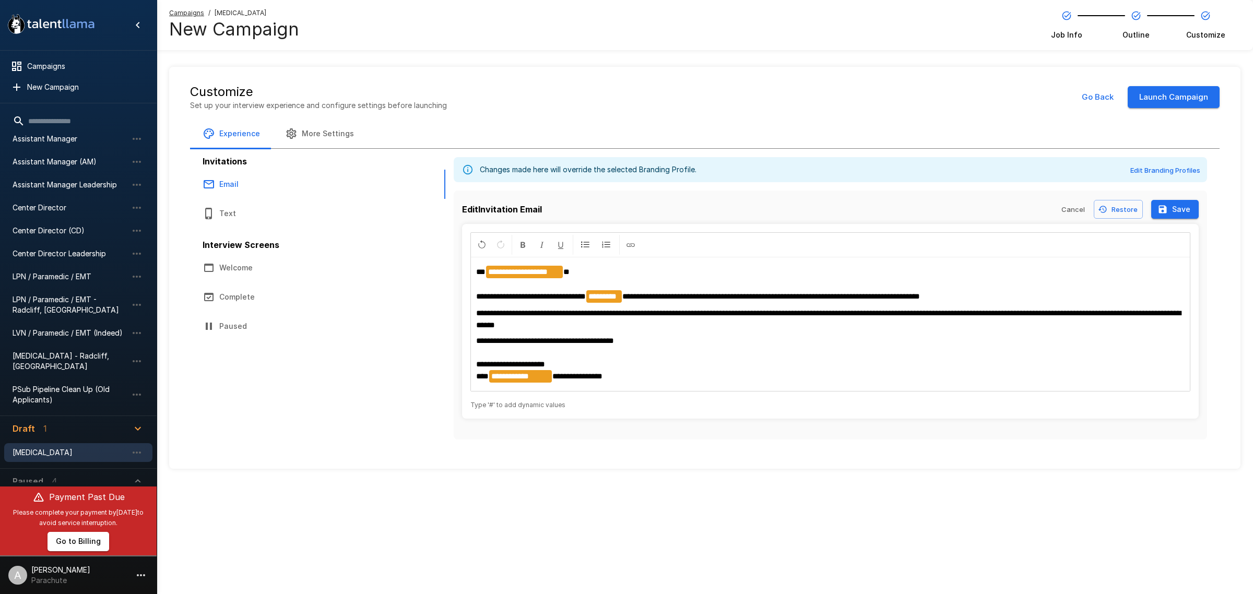
click at [692, 336] on p "**********" at bounding box center [830, 359] width 708 height 48
click at [1167, 203] on button "Save" at bounding box center [1175, 209] width 48 height 19
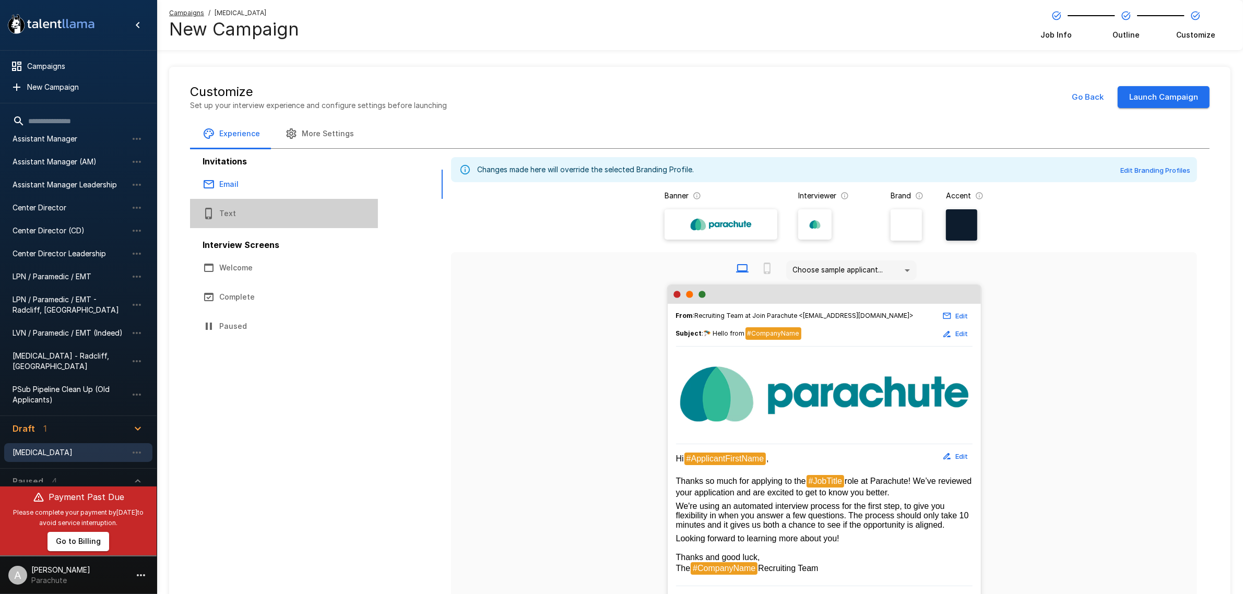
click at [293, 208] on button "Text" at bounding box center [284, 213] width 188 height 29
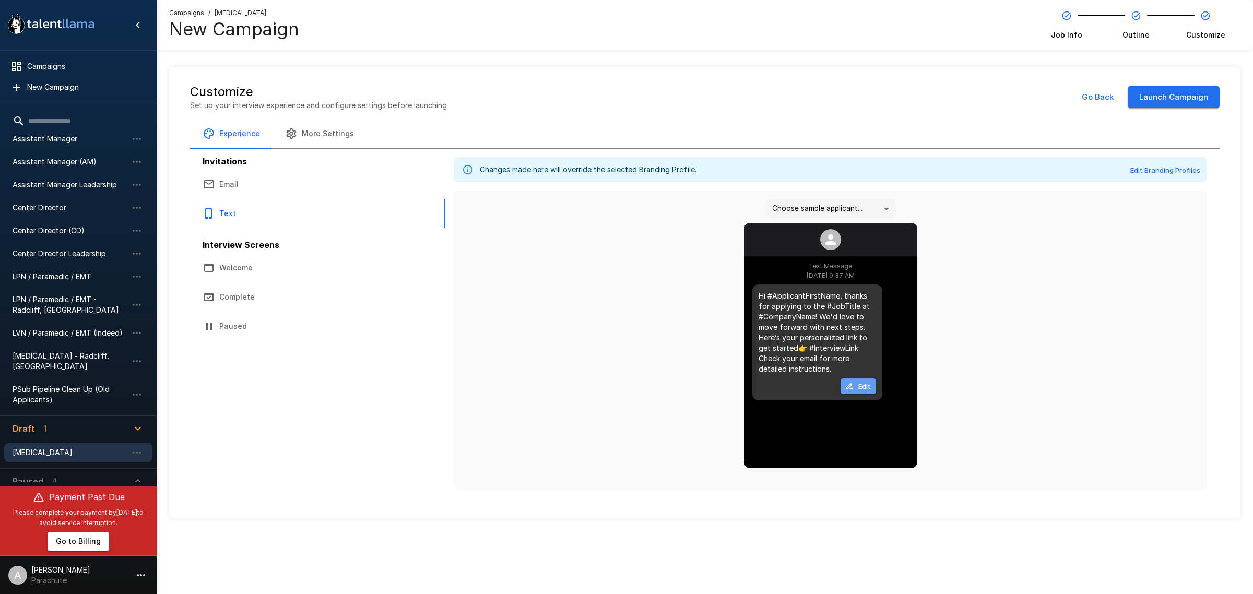
click at [857, 385] on button "Edit" at bounding box center [857, 386] width 35 height 16
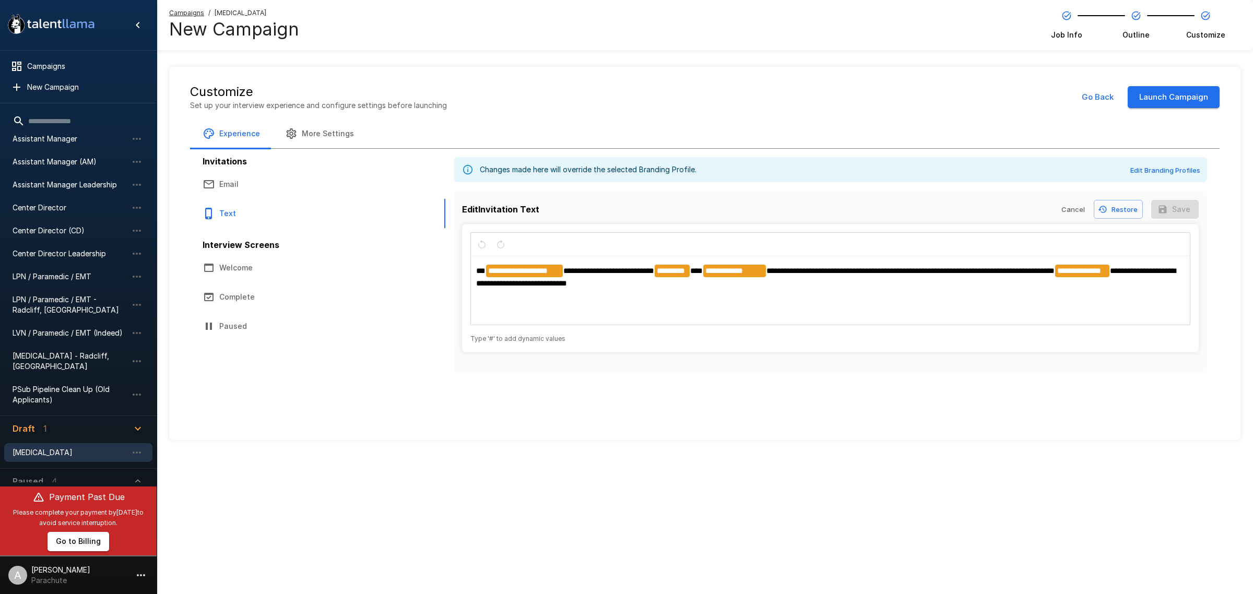
click at [771, 273] on span "**********" at bounding box center [910, 271] width 288 height 8
click at [1181, 203] on button "Save" at bounding box center [1175, 209] width 48 height 19
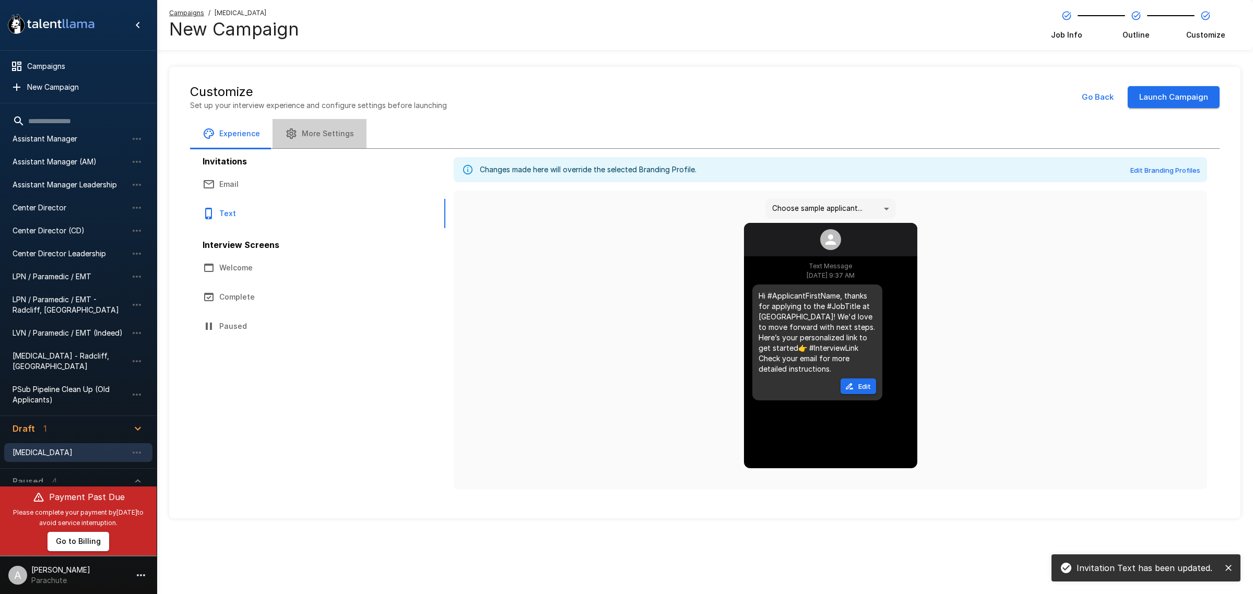
click at [346, 131] on button "More Settings" at bounding box center [320, 133] width 94 height 29
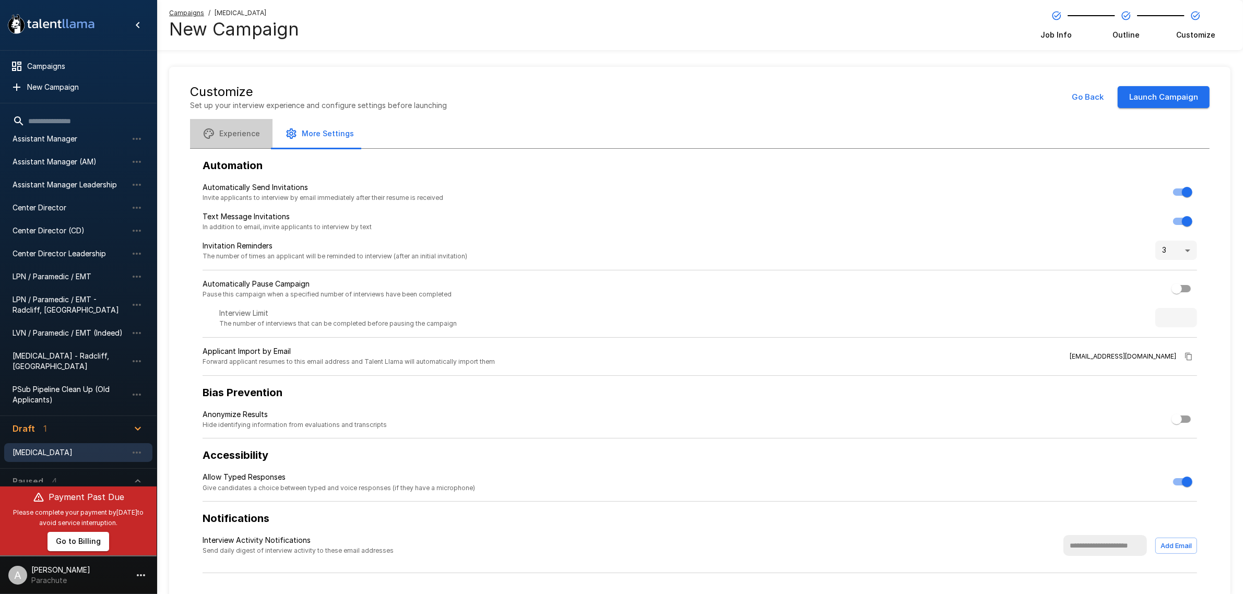
click at [231, 138] on button "Experience" at bounding box center [231, 133] width 82 height 29
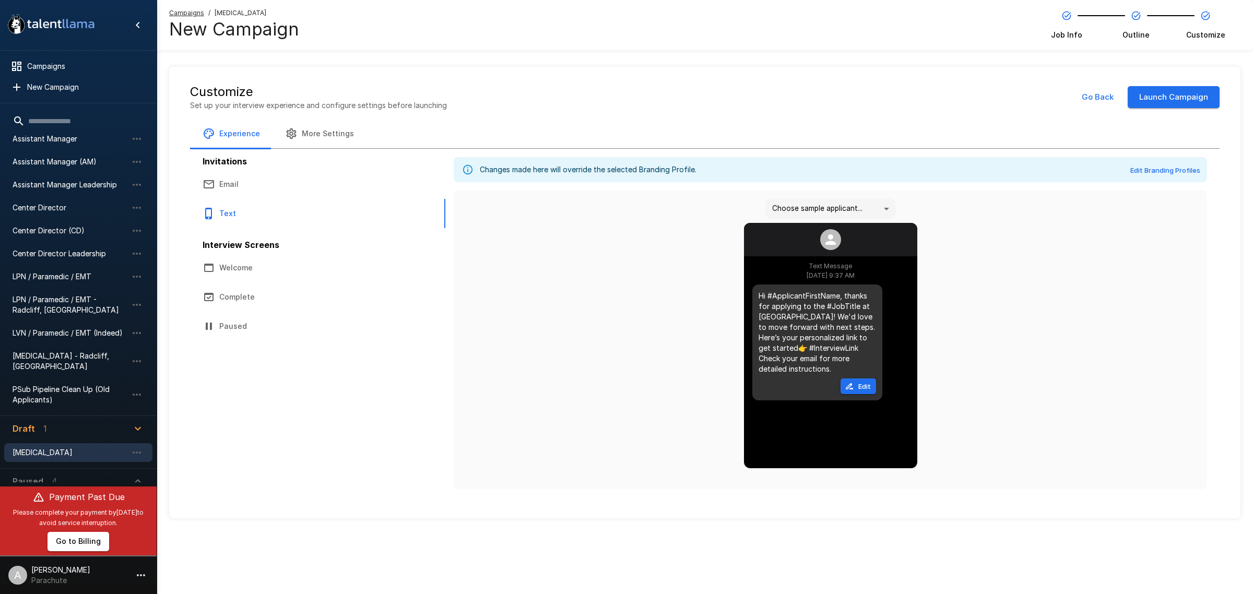
click at [883, 214] on body ".st0{fill:#FFFFFF;} .st1{fill:#76a4ed;} Campaigns New Campaign Active 15 (Archi…" at bounding box center [626, 297] width 1253 height 594
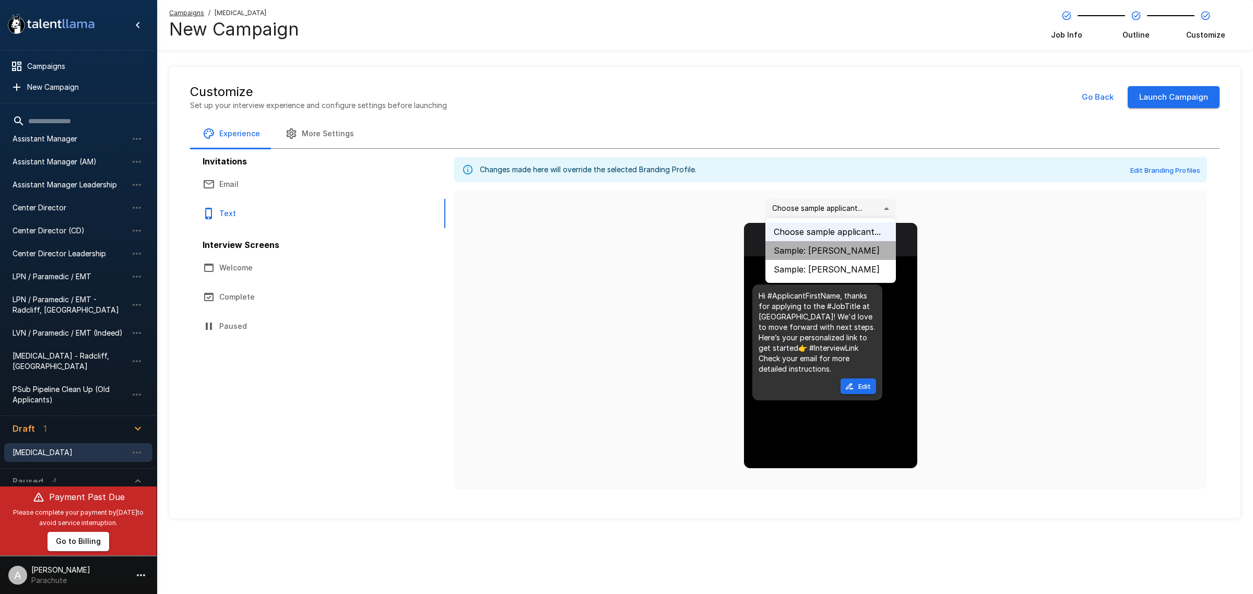
click at [850, 251] on li "Sample: [PERSON_NAME]" at bounding box center [830, 250] width 131 height 19
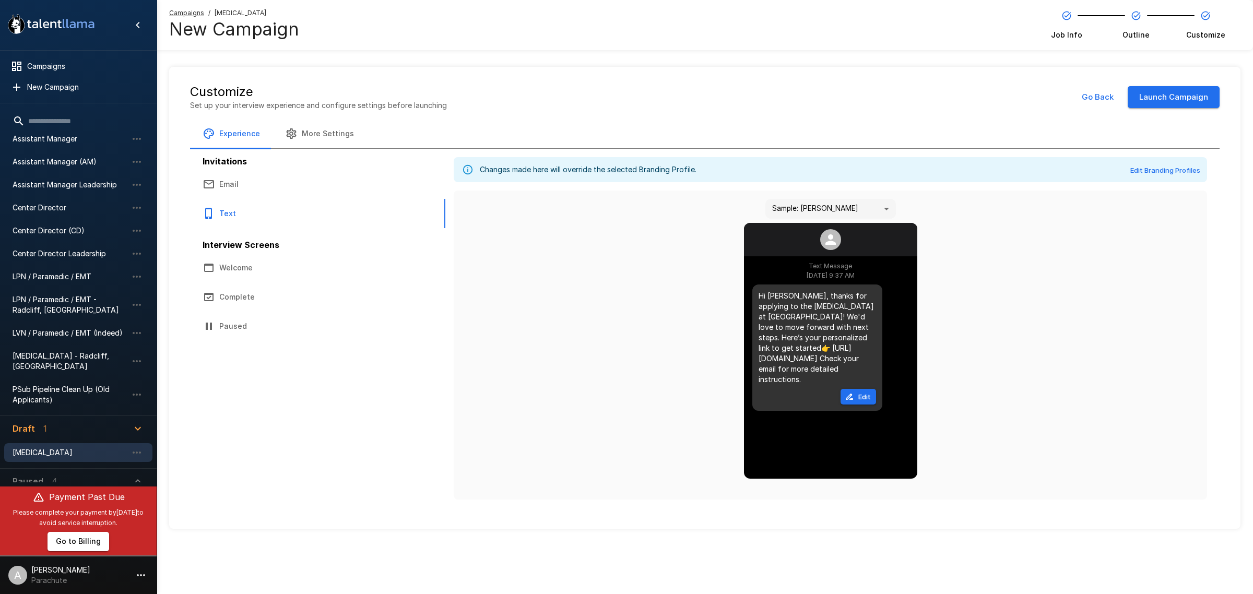
click at [867, 389] on button "Edit" at bounding box center [857, 397] width 35 height 16
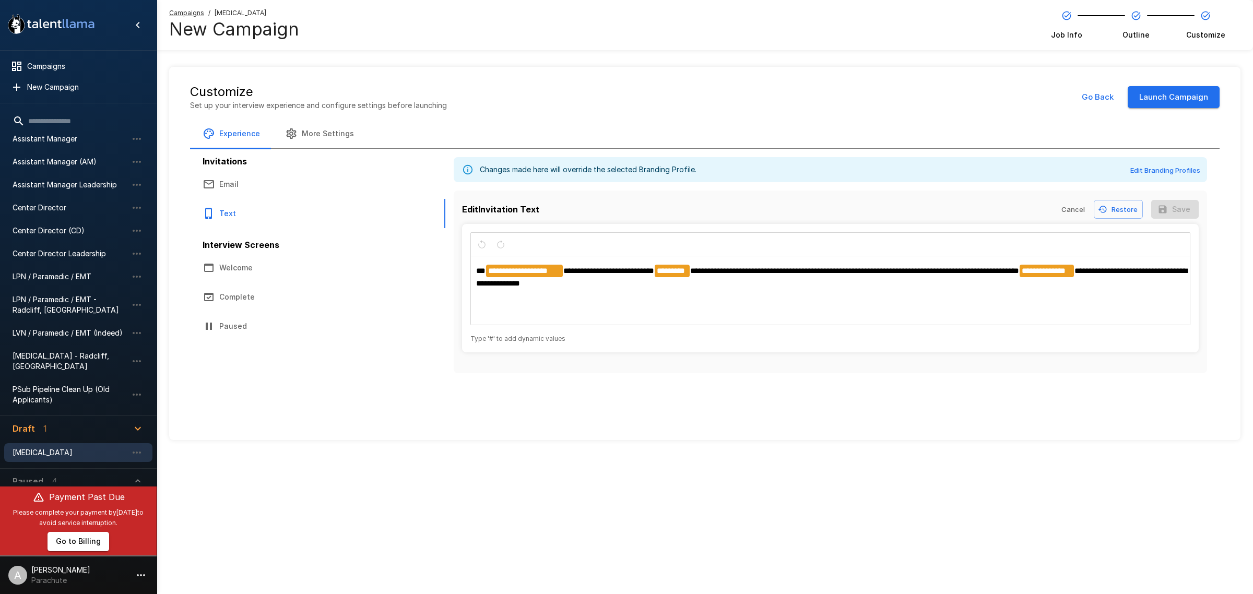
click at [696, 273] on span "**********" at bounding box center [854, 271] width 329 height 8
click at [1189, 204] on button "Save" at bounding box center [1175, 209] width 48 height 19
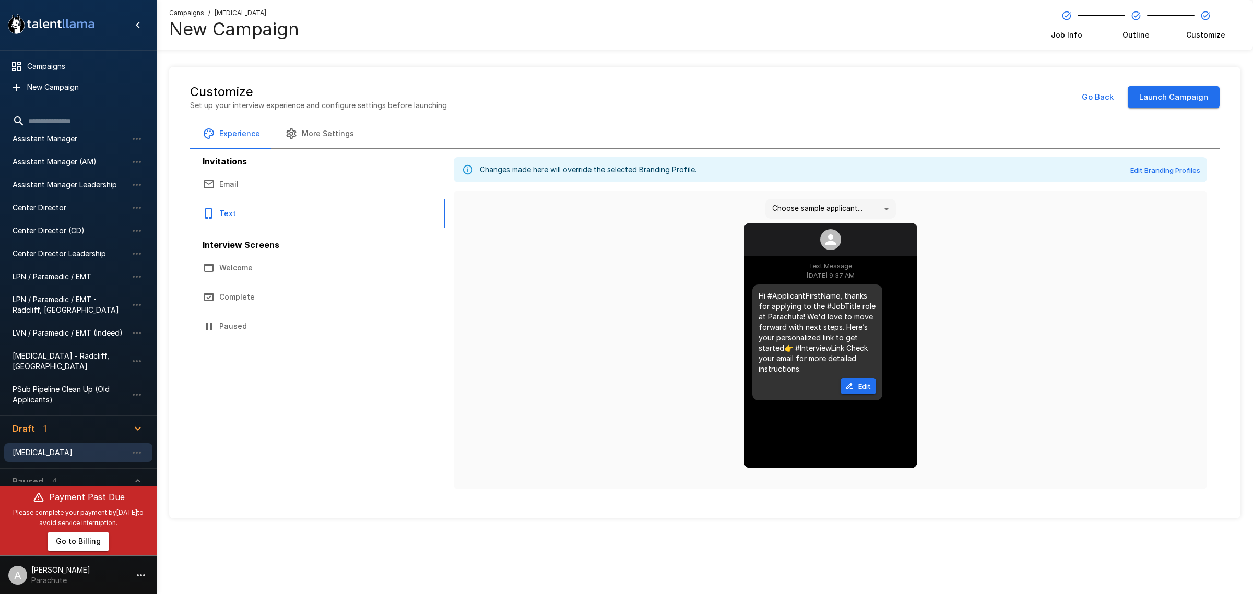
click at [262, 179] on button "Email" at bounding box center [284, 184] width 188 height 29
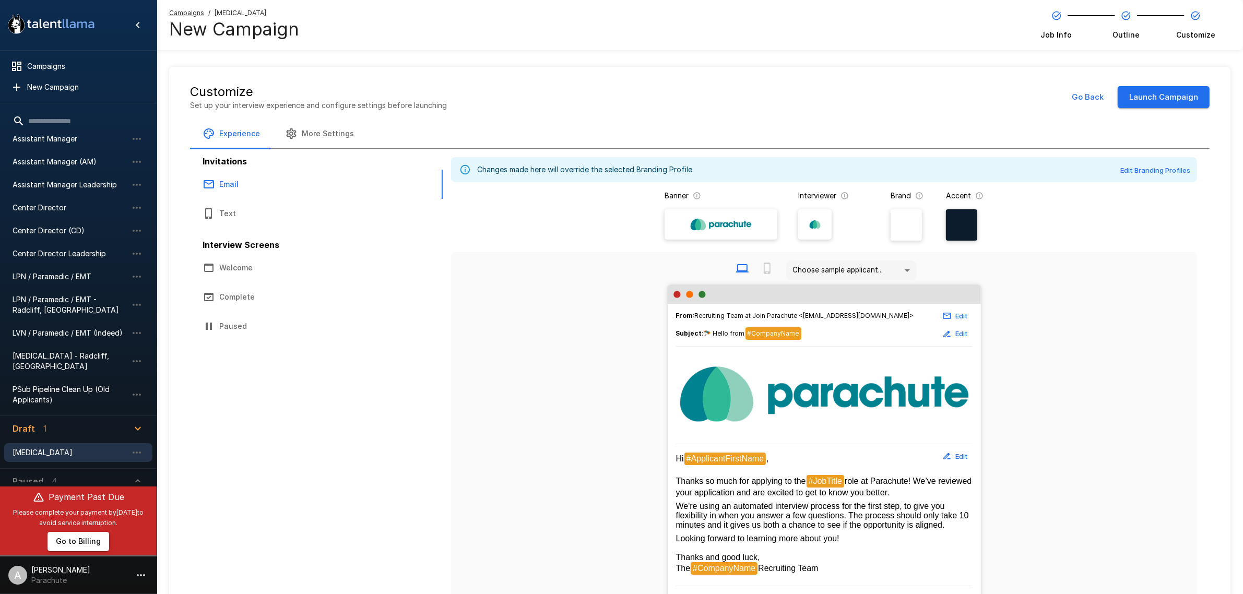
click at [826, 261] on body ".st0{fill:#FFFFFF;} .st1{fill:#76a4ed;} Campaigns New Campaign Active 15 (Archi…" at bounding box center [621, 297] width 1243 height 594
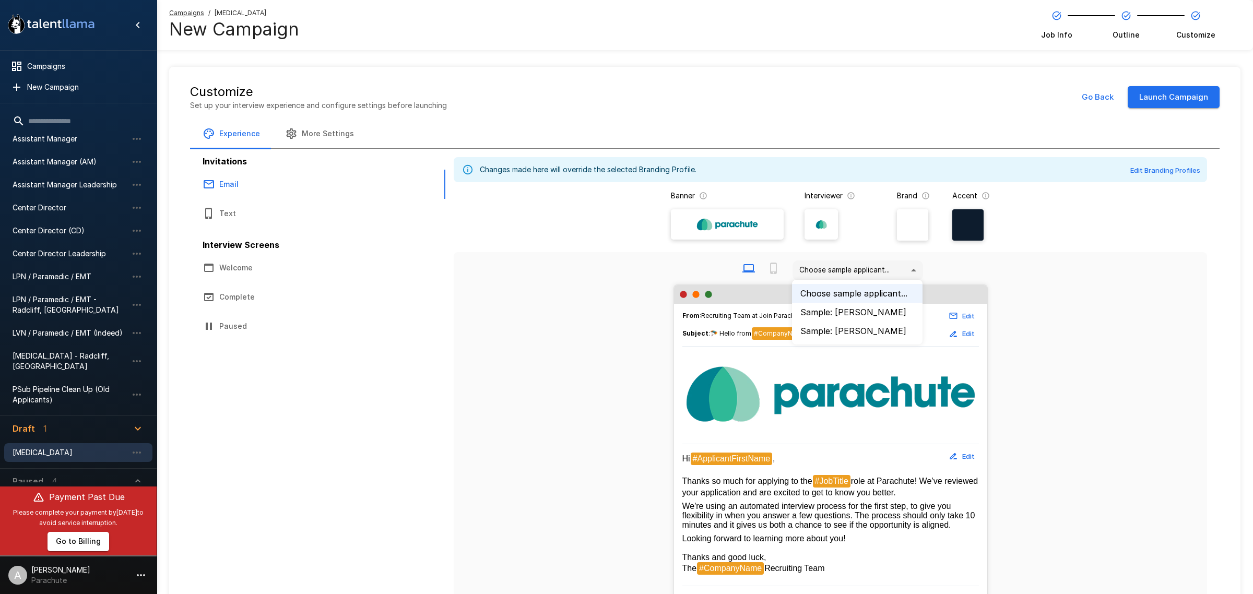
click at [839, 311] on li "Sample: [PERSON_NAME]" at bounding box center [857, 312] width 131 height 19
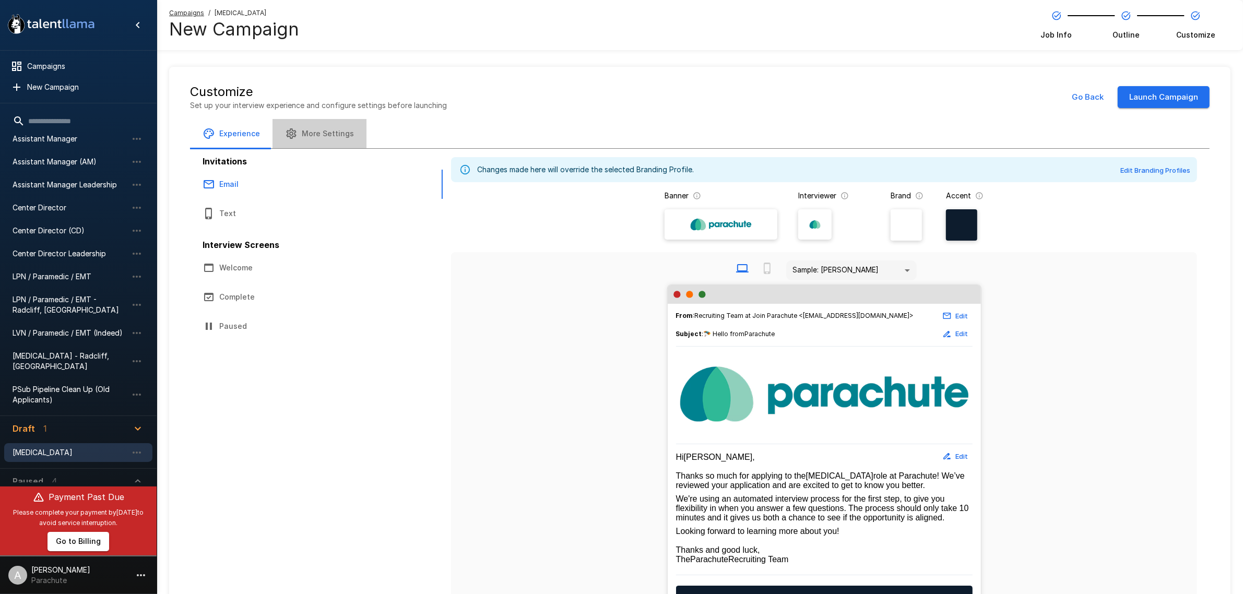
click at [329, 136] on button "More Settings" at bounding box center [320, 133] width 94 height 29
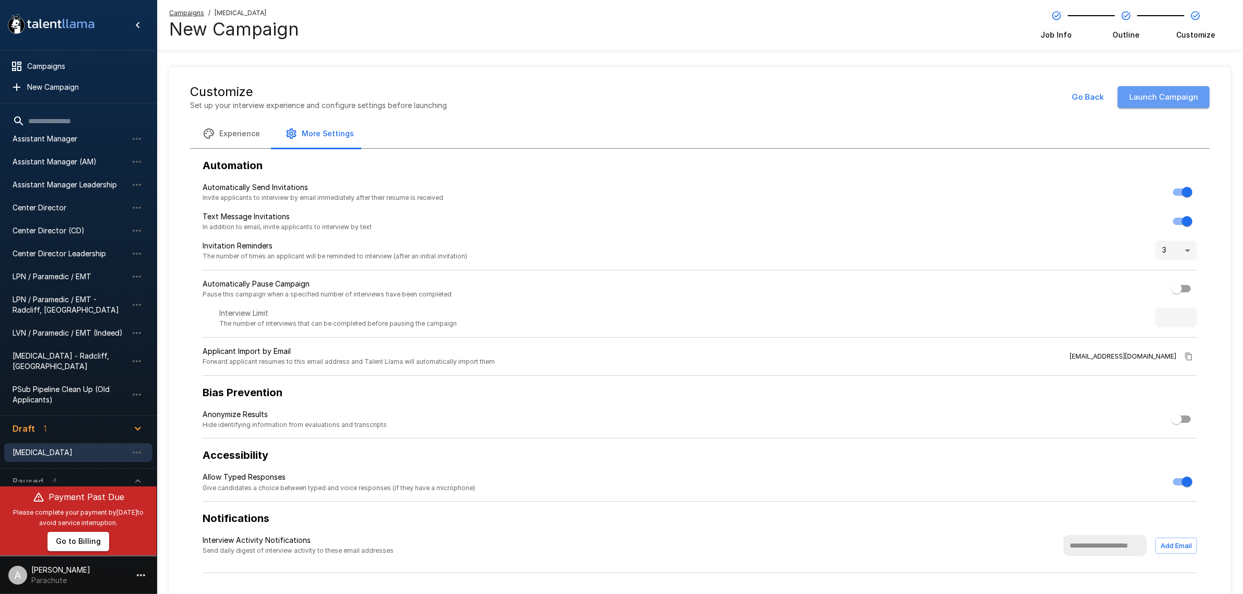
click at [1171, 100] on button "Launch Campaign" at bounding box center [1164, 97] width 92 height 22
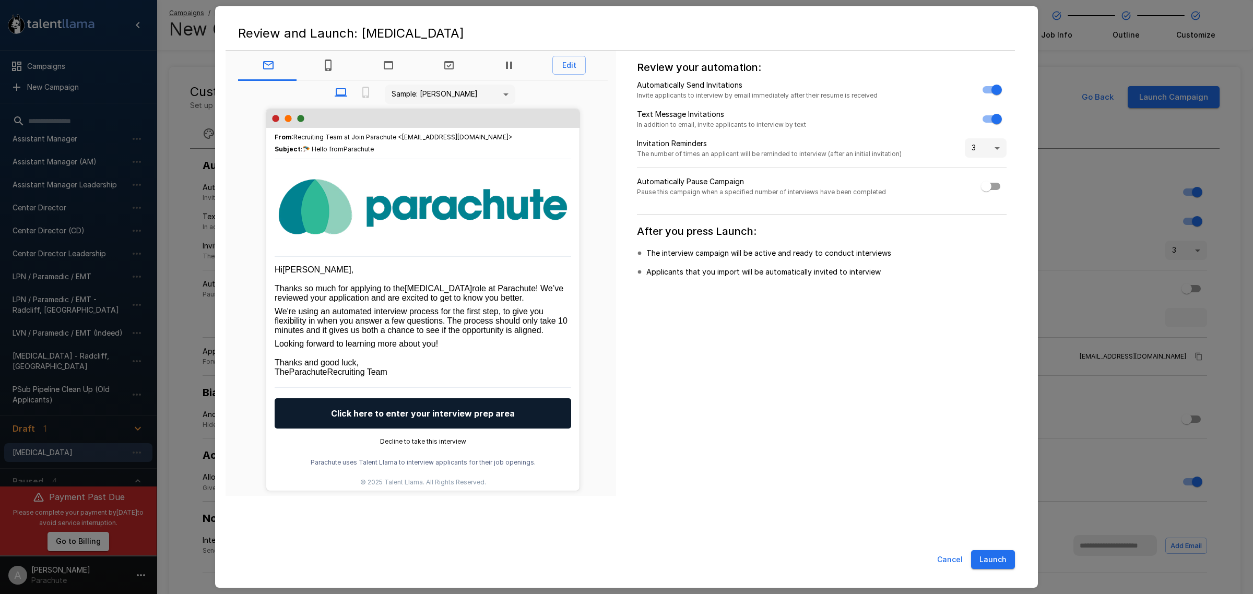
click at [995, 559] on button "Launch" at bounding box center [993, 559] width 44 height 19
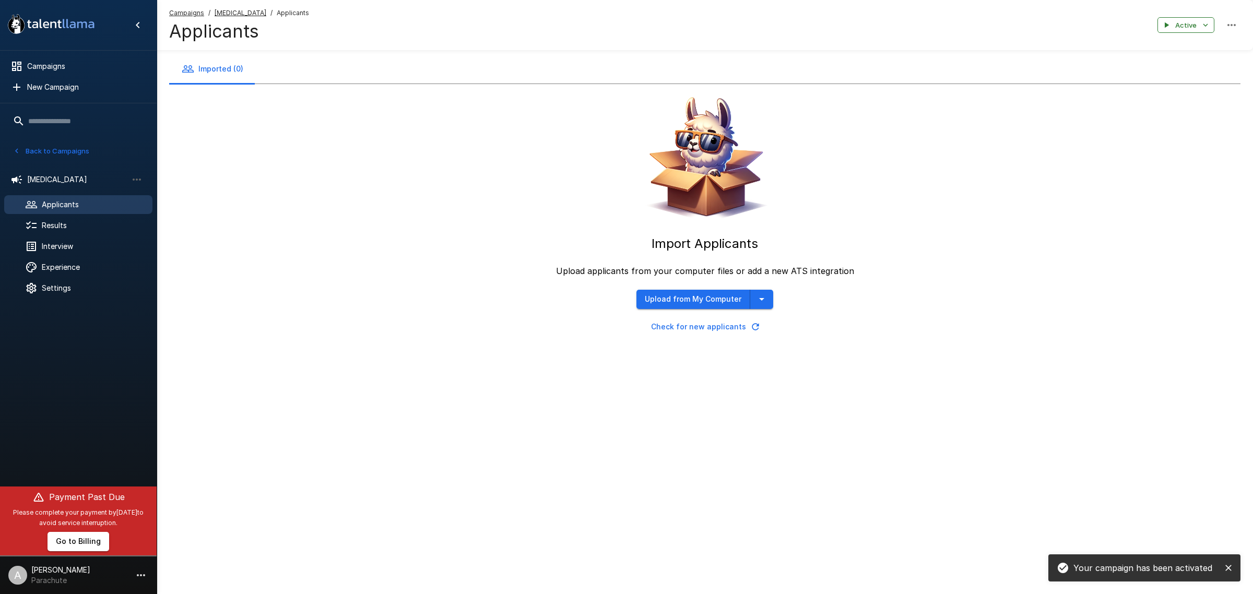
click at [677, 302] on button "Upload from My Computer" at bounding box center [693, 299] width 114 height 19
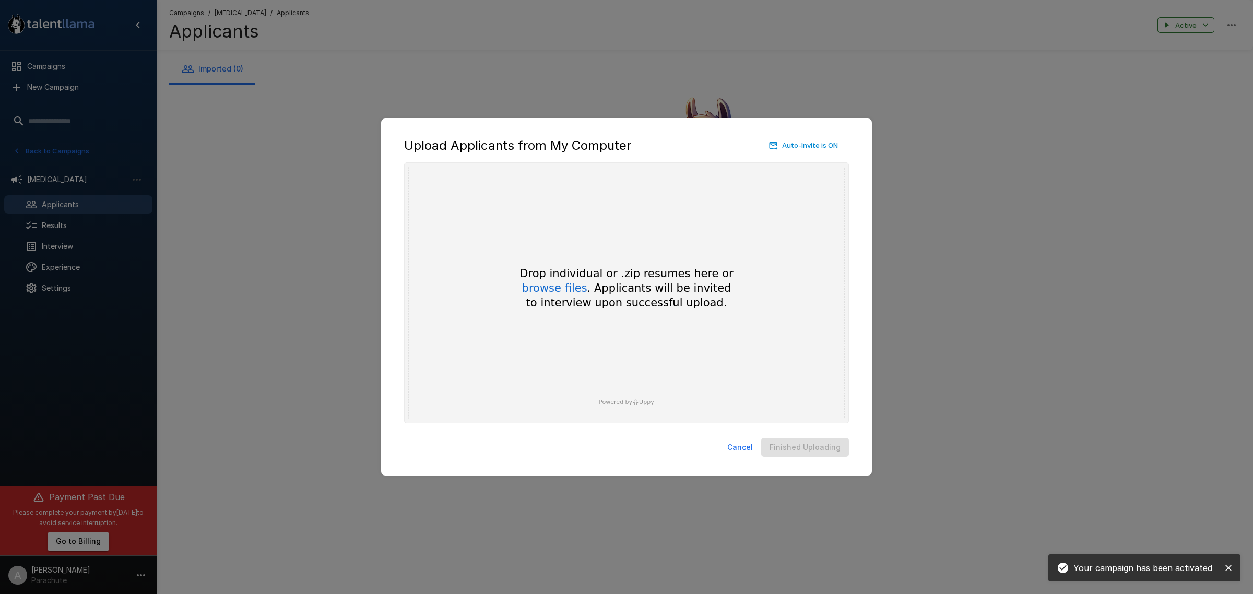
click at [562, 290] on button "browse files" at bounding box center [554, 288] width 65 height 11
click at [753, 448] on button "Cancel" at bounding box center [740, 447] width 34 height 19
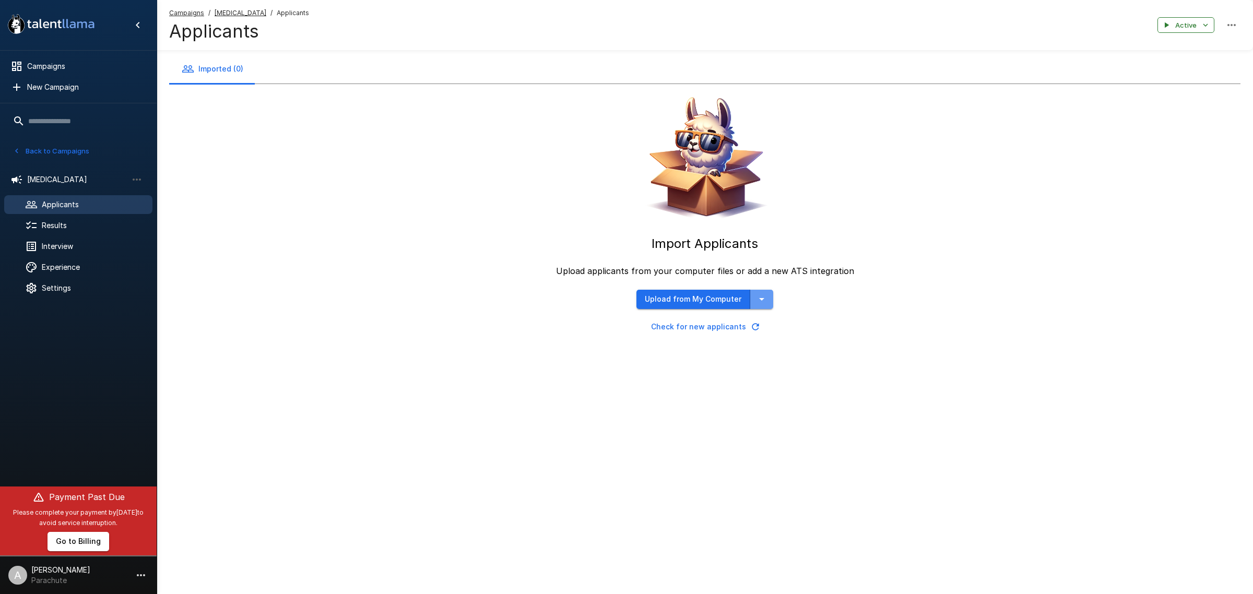
click at [756, 299] on icon "button" at bounding box center [761, 299] width 13 height 13
click at [753, 224] on span "Upload from My Computer" at bounding box center [726, 220] width 121 height 13
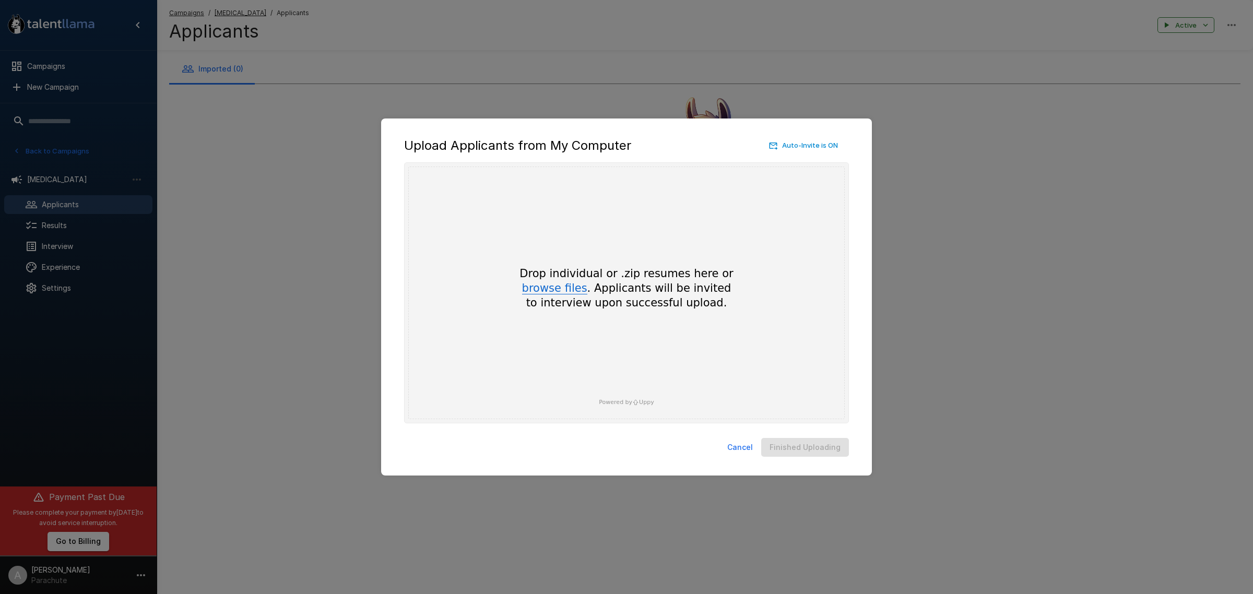
click at [570, 290] on button "browse files" at bounding box center [554, 288] width 65 height 11
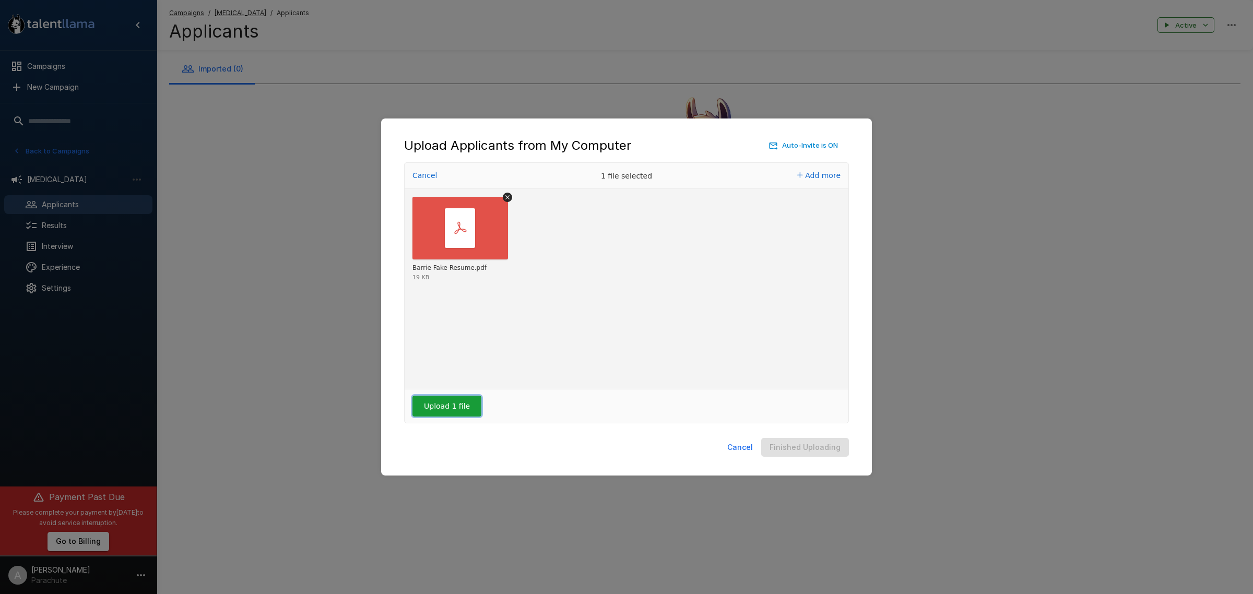
click at [465, 399] on button "Upload 1 file" at bounding box center [446, 406] width 69 height 21
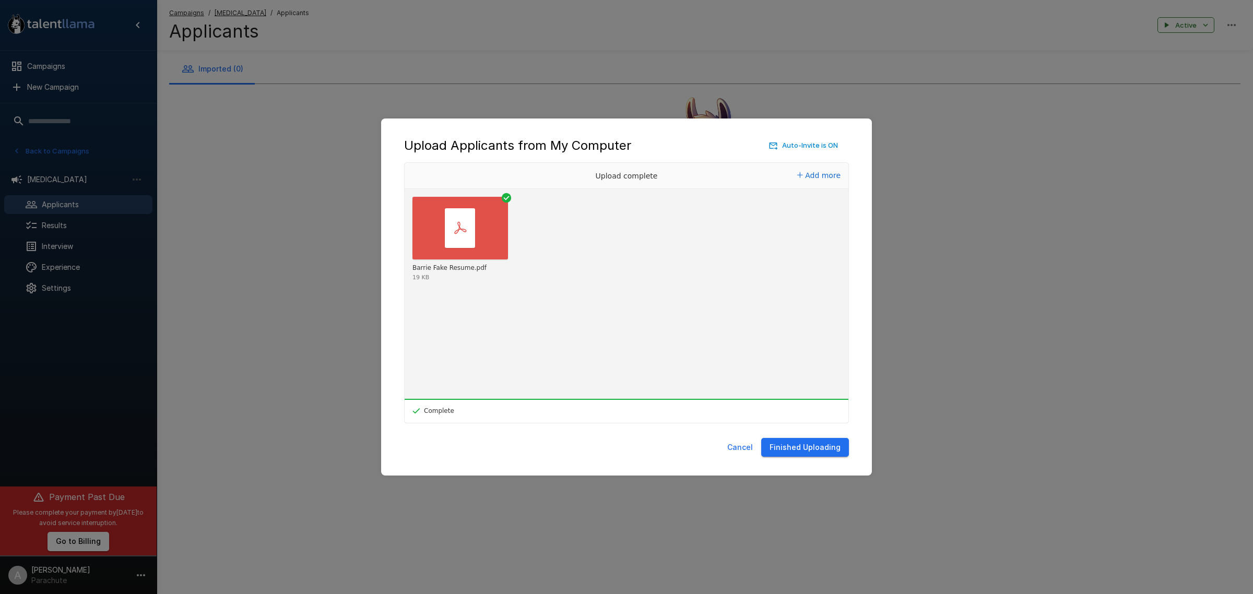
click at [813, 449] on button "Finished Uploading" at bounding box center [805, 447] width 88 height 19
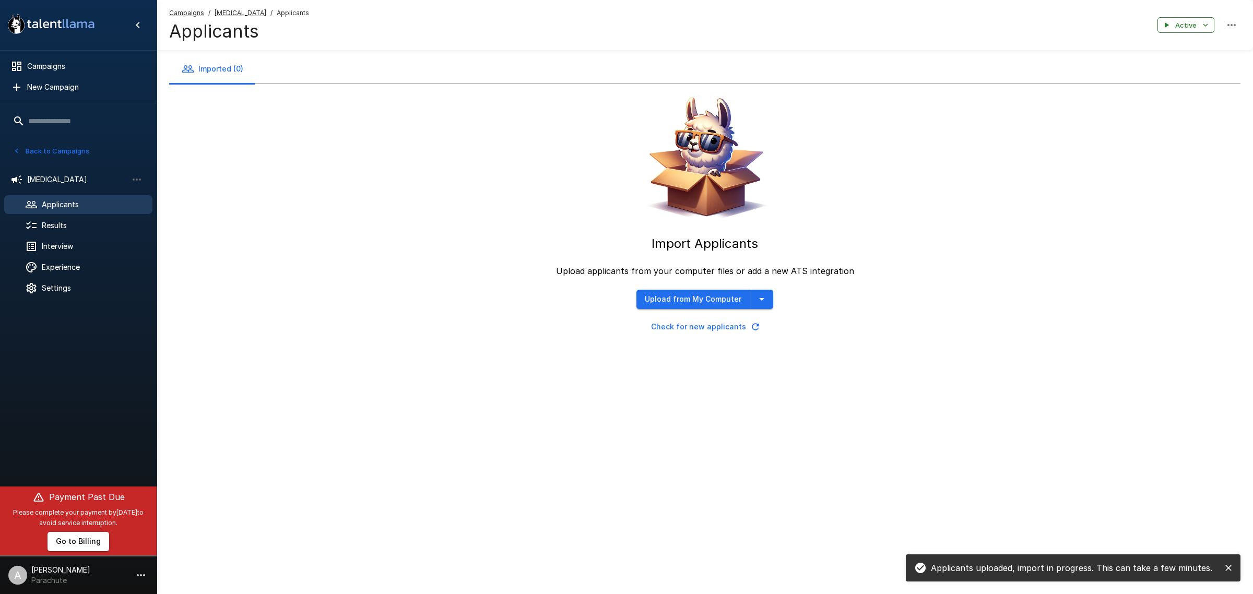
click at [759, 298] on icon "button" at bounding box center [761, 299] width 13 height 13
click at [756, 256] on span "Manually Create Applicant" at bounding box center [726, 258] width 121 height 13
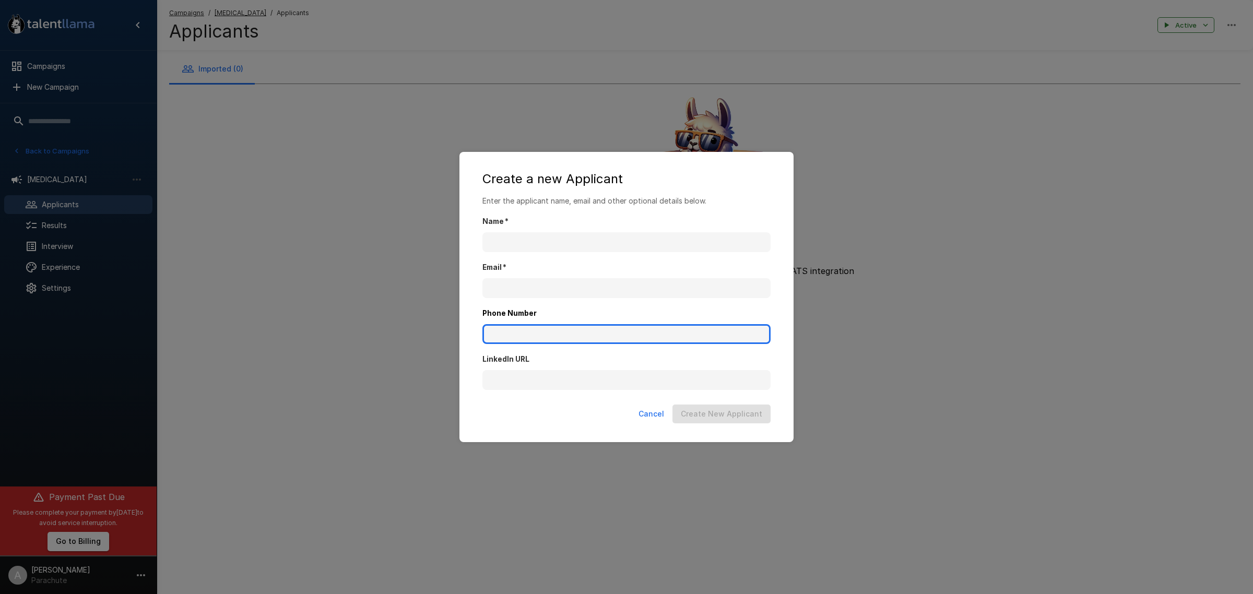
click at [560, 338] on input "Phone Number" at bounding box center [626, 334] width 288 height 20
paste input "**********"
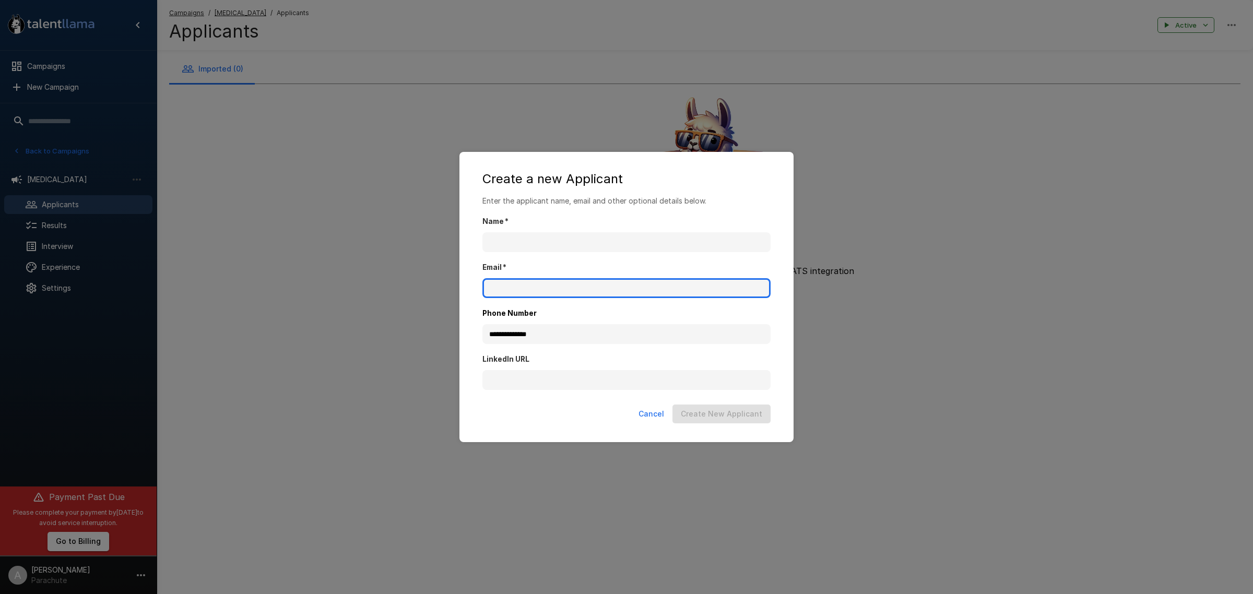
click at [569, 291] on input "Email   *" at bounding box center [626, 288] width 288 height 20
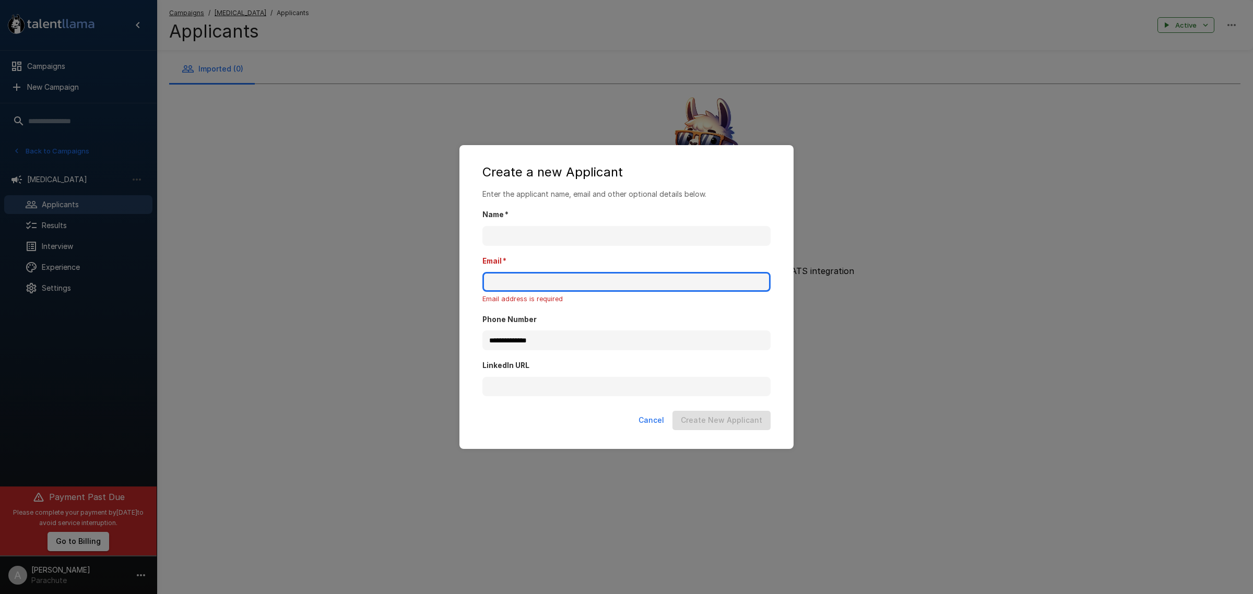
click at [531, 285] on input "Email   *" at bounding box center [626, 282] width 288 height 20
paste input "**********"
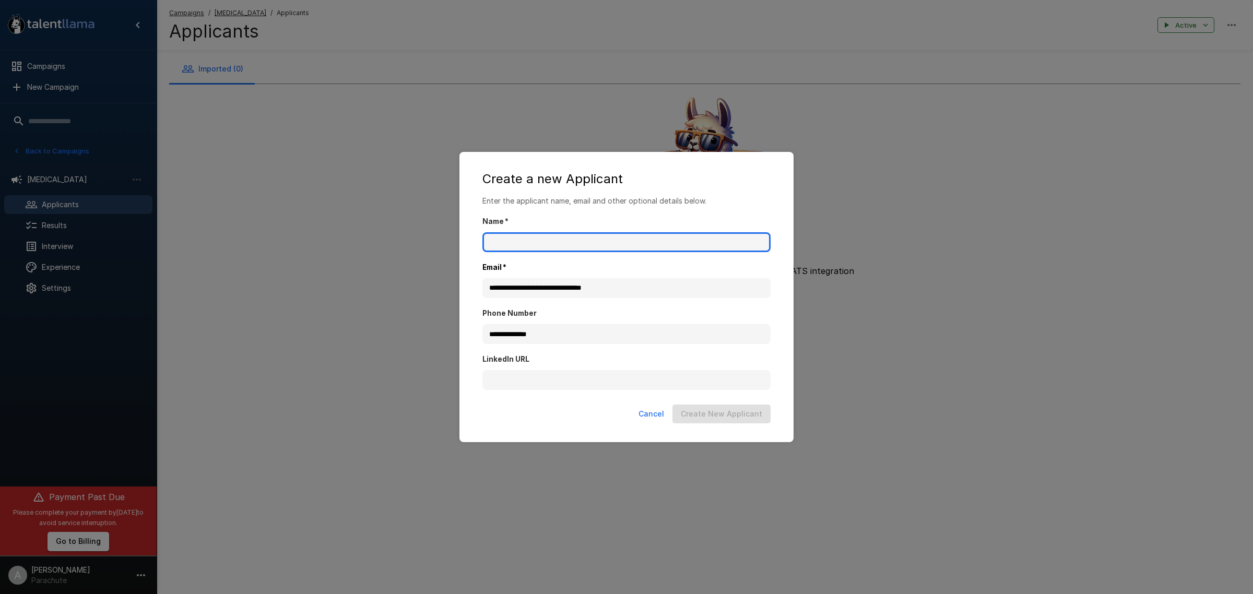
click at [572, 242] on input "Name   *" at bounding box center [626, 242] width 288 height 20
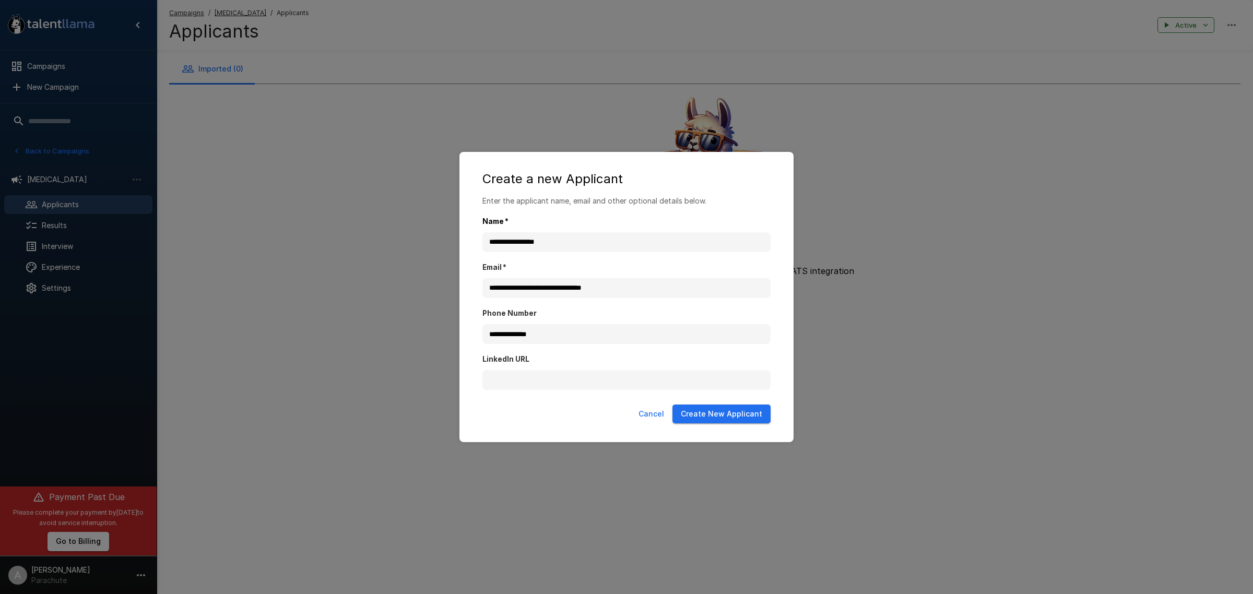
click at [763, 422] on button "Create New Applicant" at bounding box center [721, 414] width 98 height 19
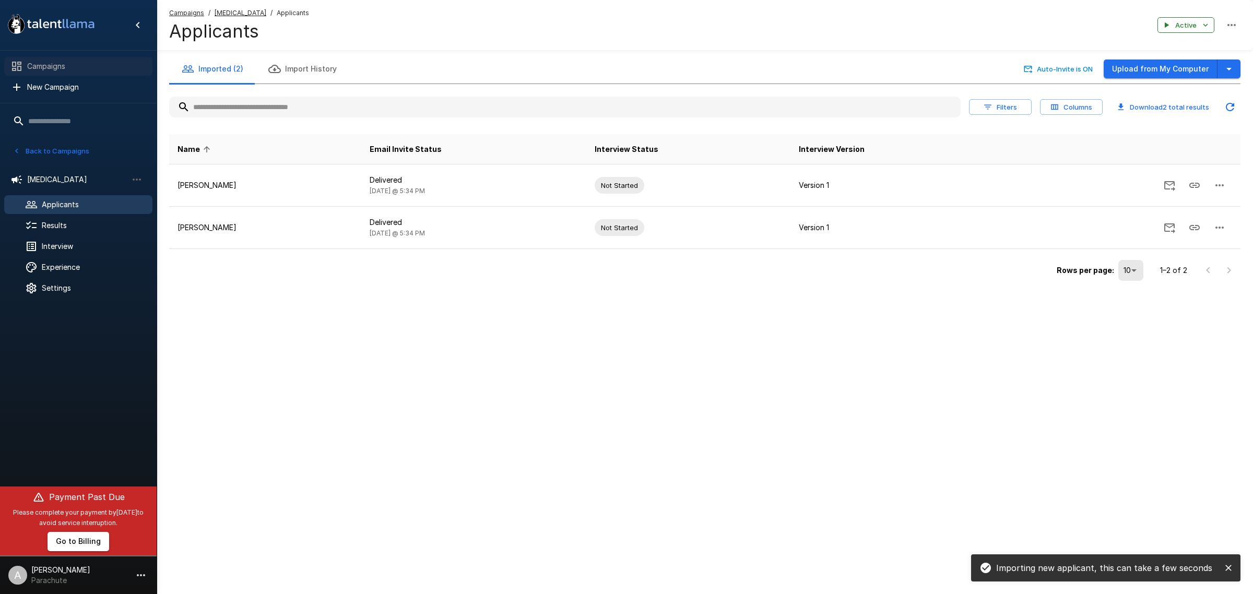
click at [62, 63] on span "Campaigns" at bounding box center [85, 66] width 117 height 10
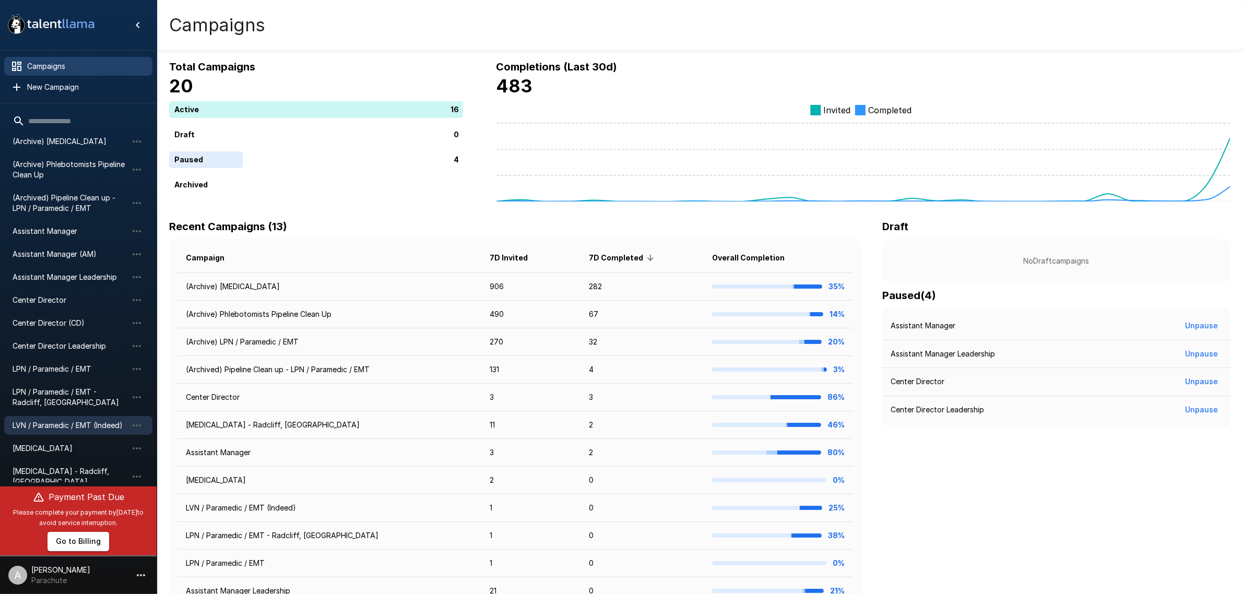
scroll to position [115, 0]
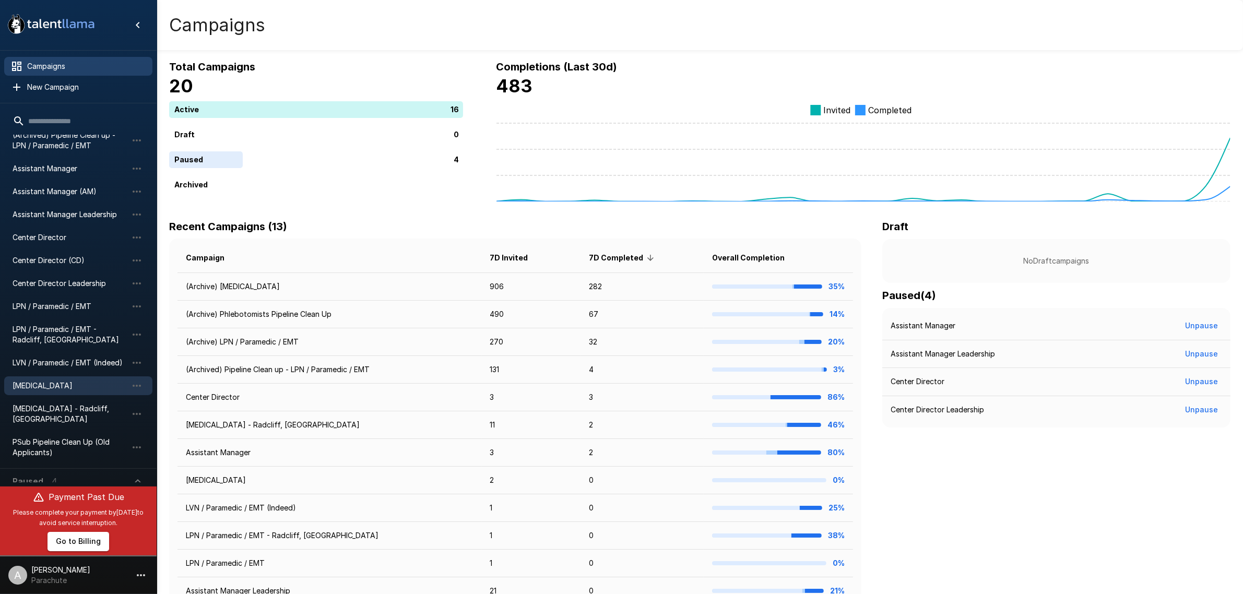
click at [68, 384] on span "[MEDICAL_DATA]" at bounding box center [70, 386] width 115 height 10
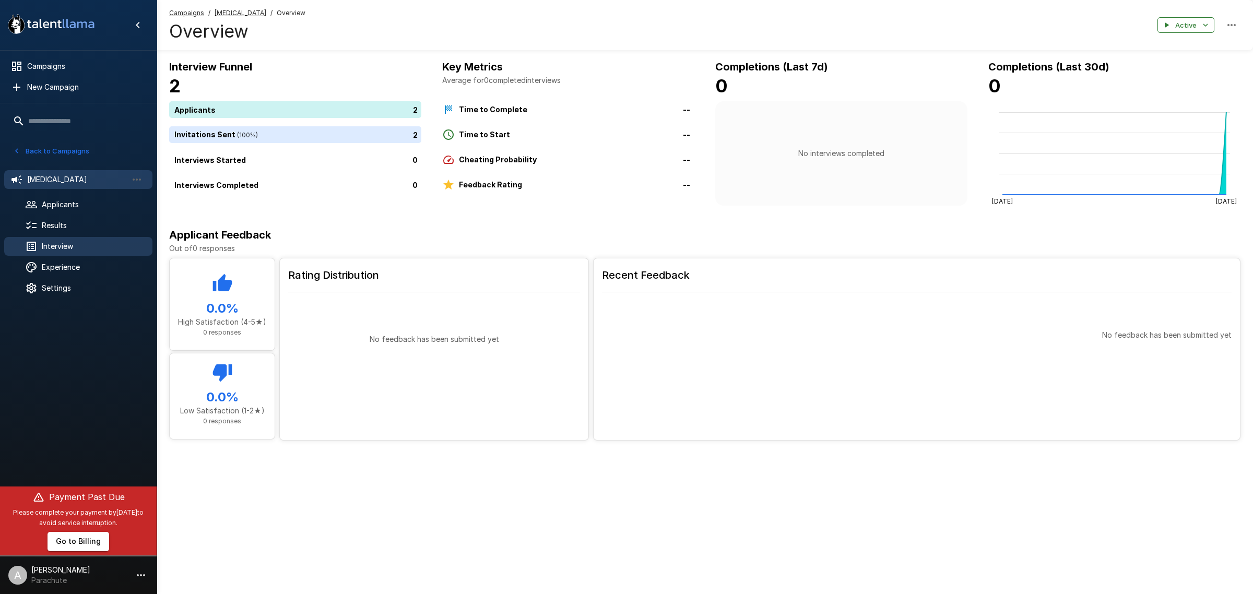
click at [84, 250] on span "Interview" at bounding box center [93, 246] width 102 height 10
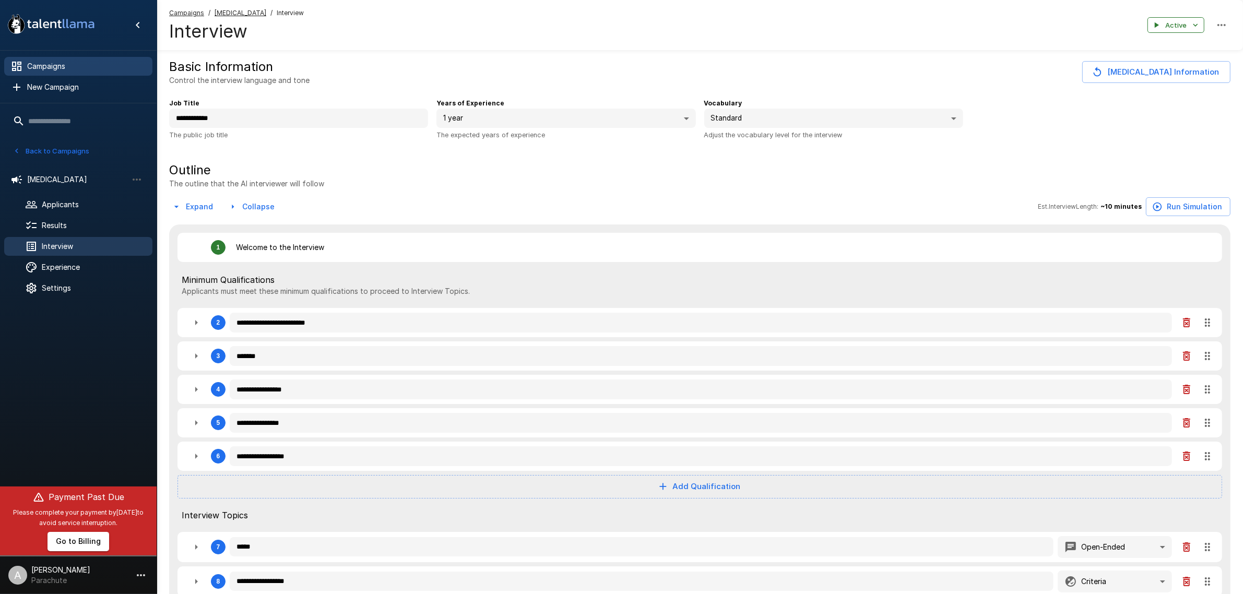
click at [78, 63] on span "Campaigns" at bounding box center [85, 66] width 117 height 10
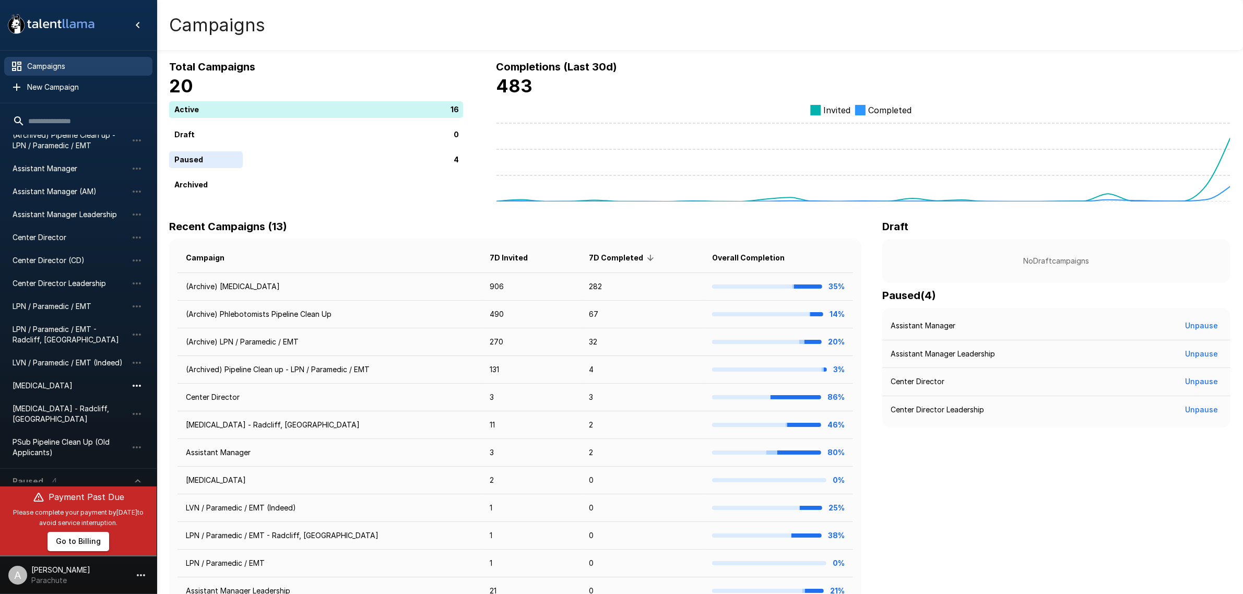
click at [129, 386] on button "button" at bounding box center [137, 386] width 18 height 18
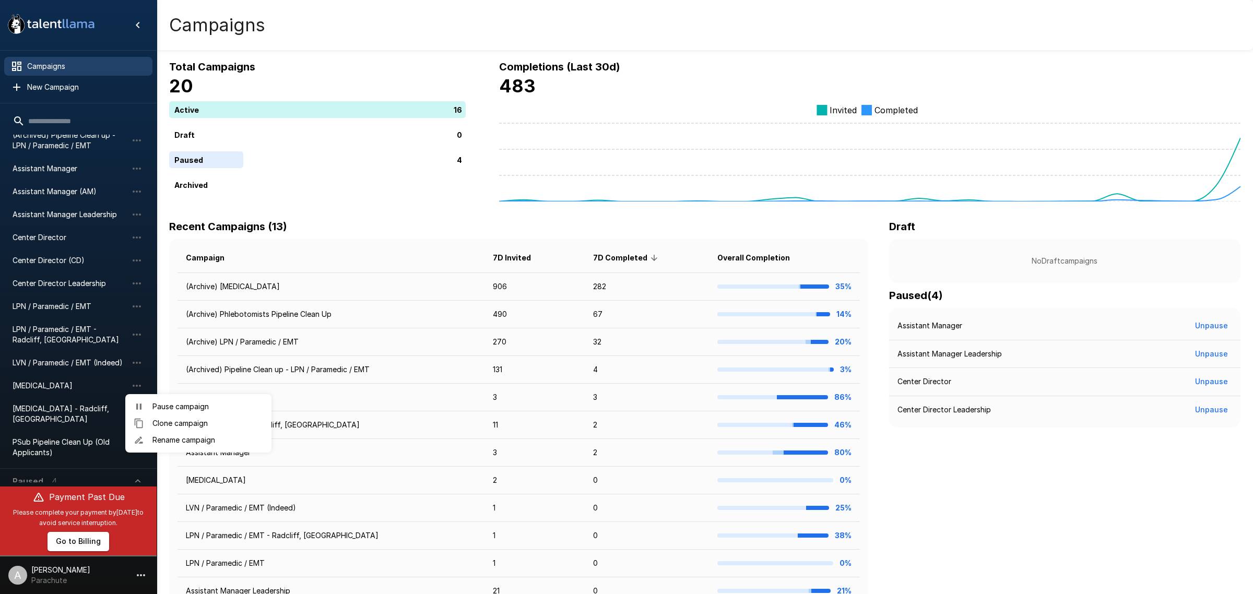
click at [165, 429] on li "Clone campaign" at bounding box center [198, 423] width 146 height 17
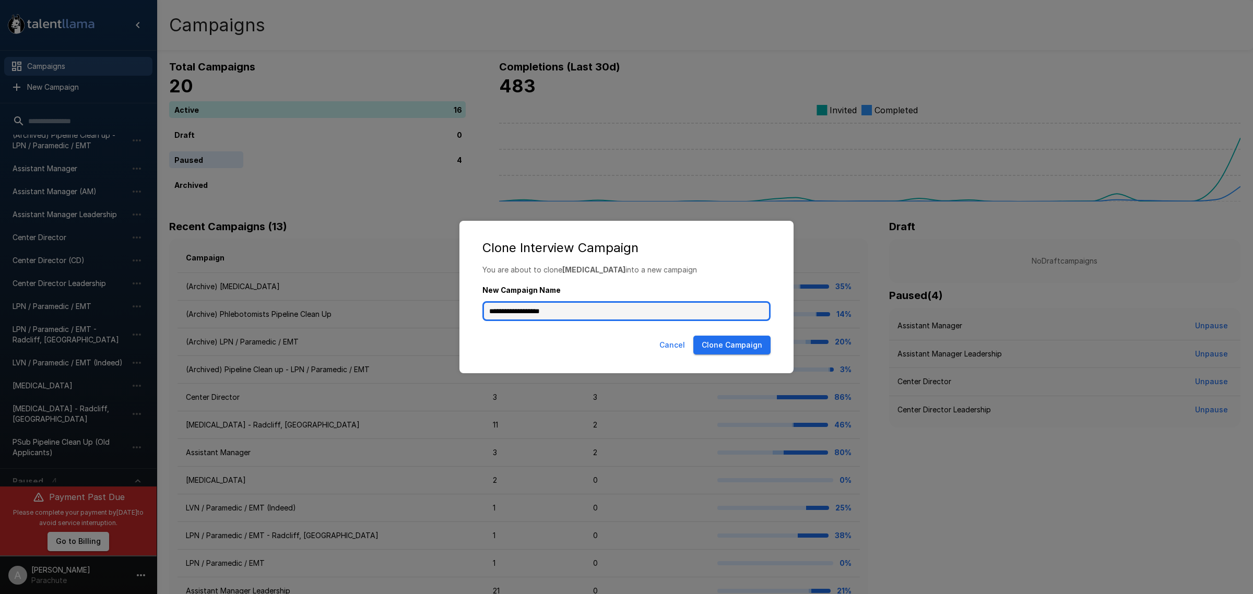
drag, startPoint x: 593, startPoint y: 309, endPoint x: 538, endPoint y: 309, distance: 55.3
click at [538, 309] on input "**********" at bounding box center [626, 311] width 288 height 20
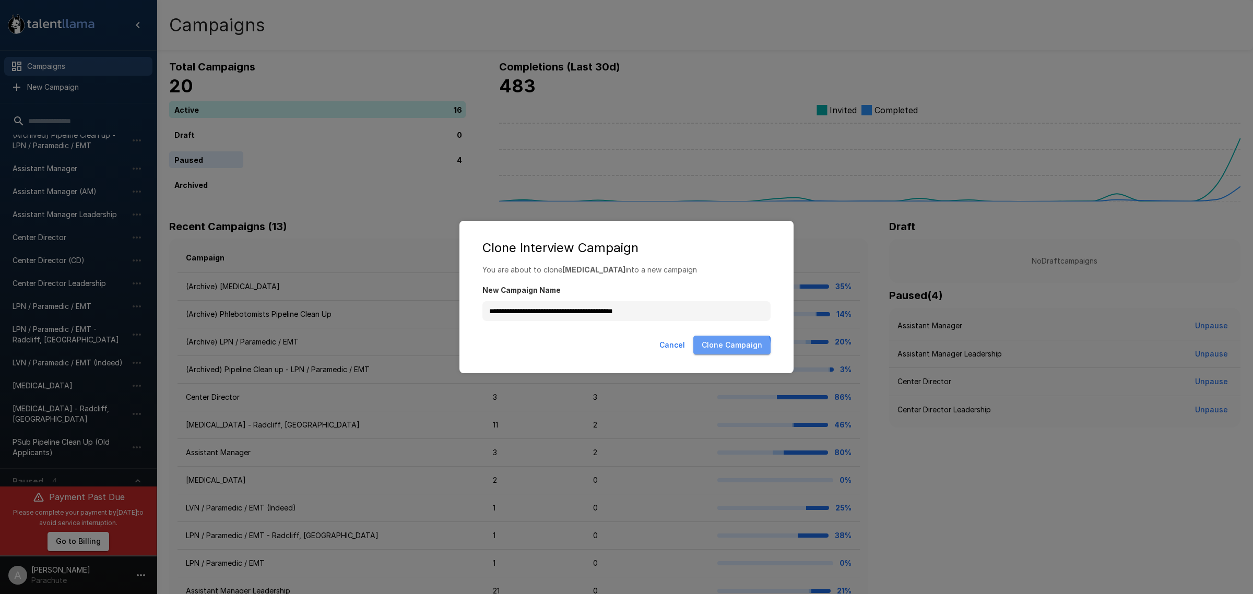
click at [718, 351] on button "Clone Campaign" at bounding box center [731, 345] width 77 height 19
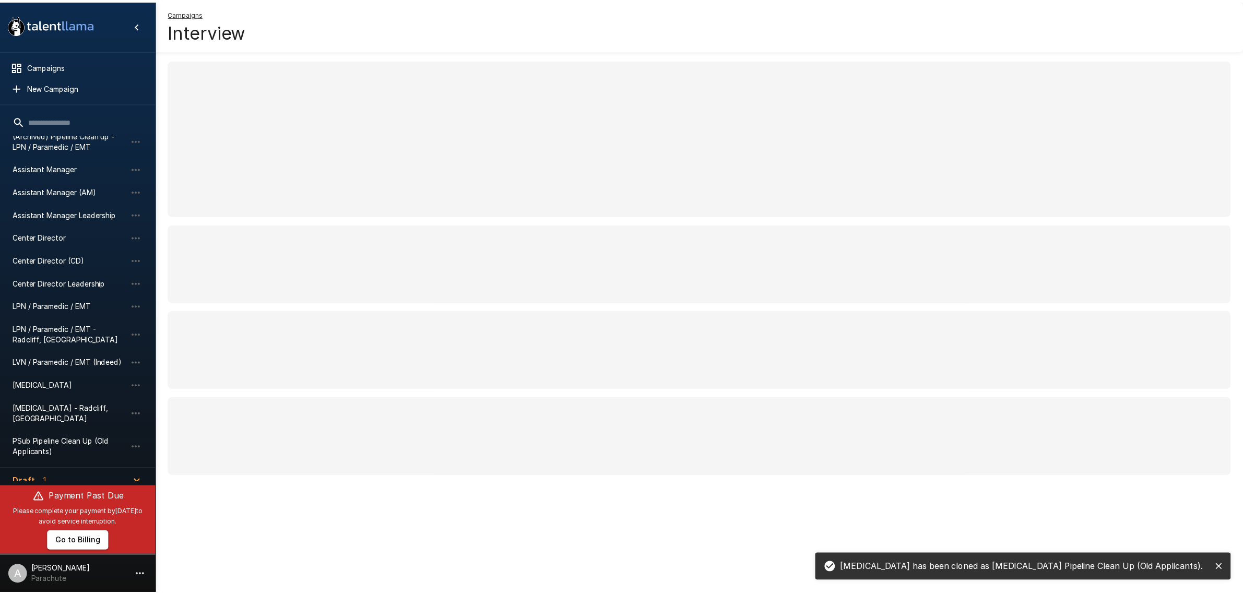
scroll to position [179, 0]
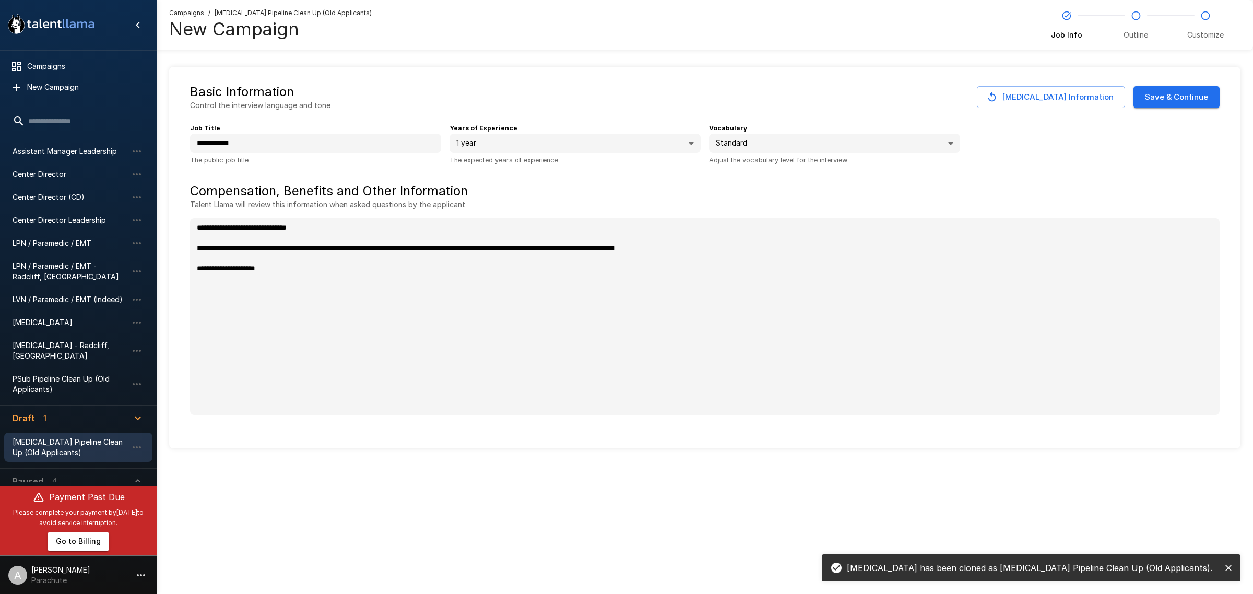
click at [1199, 100] on button "Save & Continue" at bounding box center [1176, 97] width 86 height 22
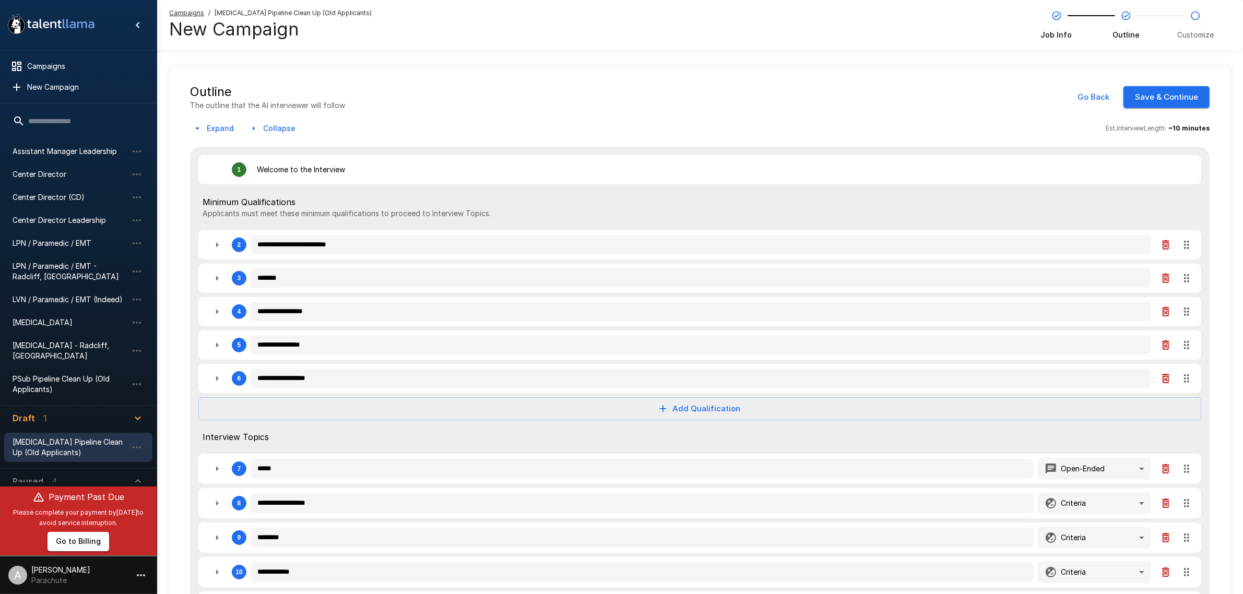
click at [1177, 98] on button "Save & Continue" at bounding box center [1166, 97] width 86 height 22
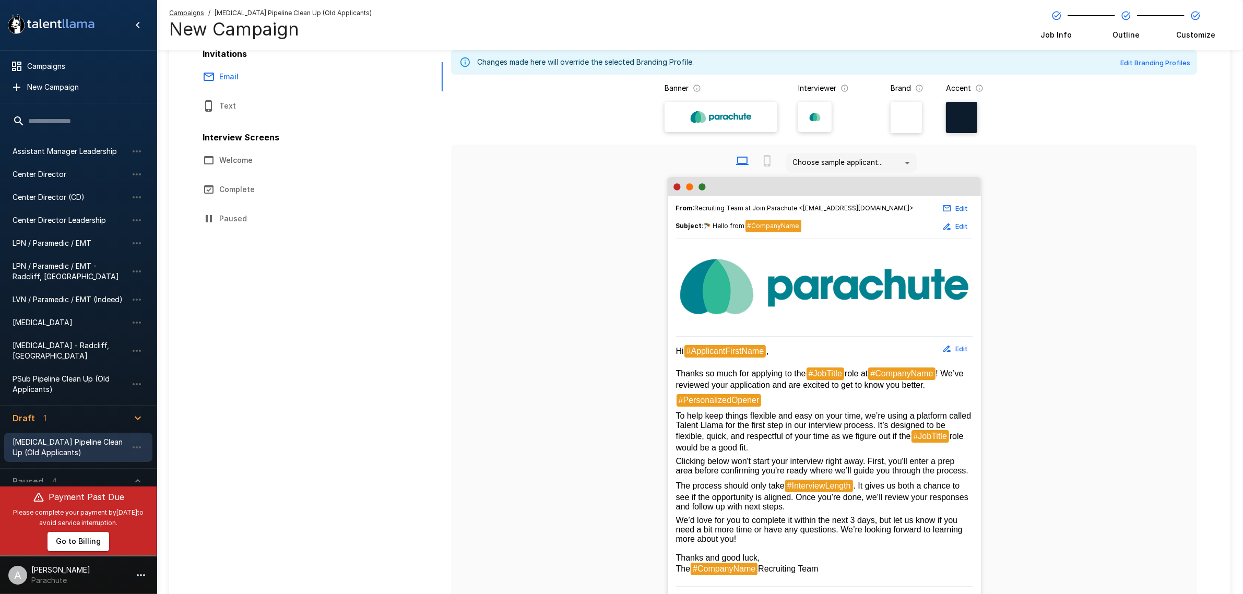
scroll to position [131, 0]
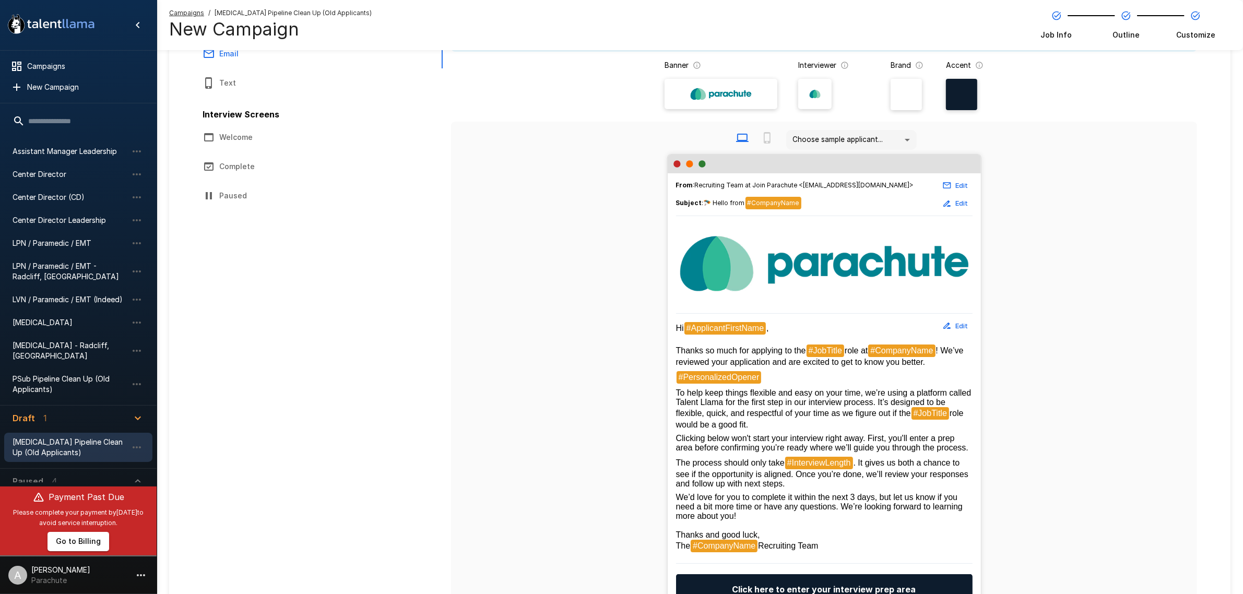
click at [958, 324] on button "Edit" at bounding box center [955, 326] width 33 height 16
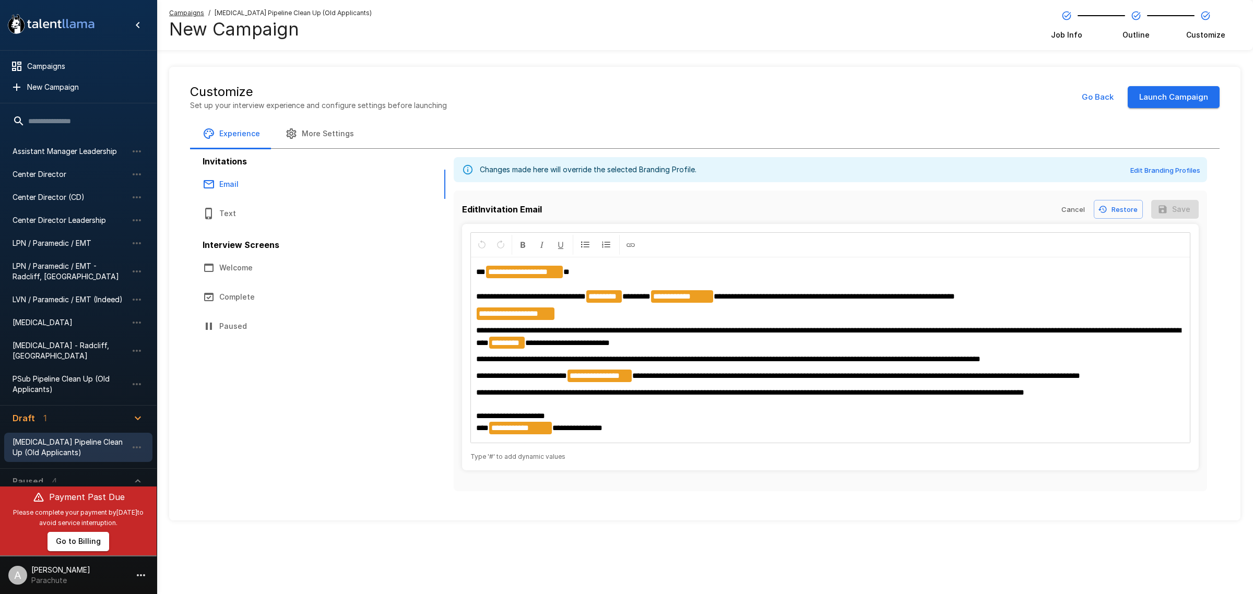
click at [726, 372] on span "**********" at bounding box center [856, 376] width 448 height 8
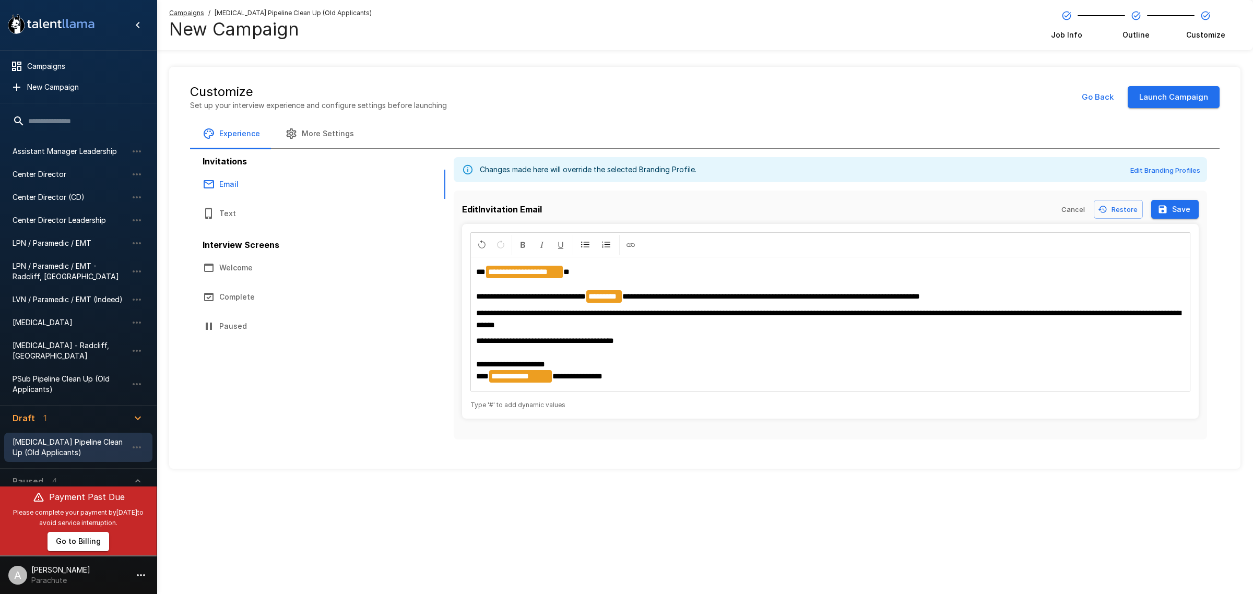
click at [1171, 202] on button "Save" at bounding box center [1175, 209] width 48 height 19
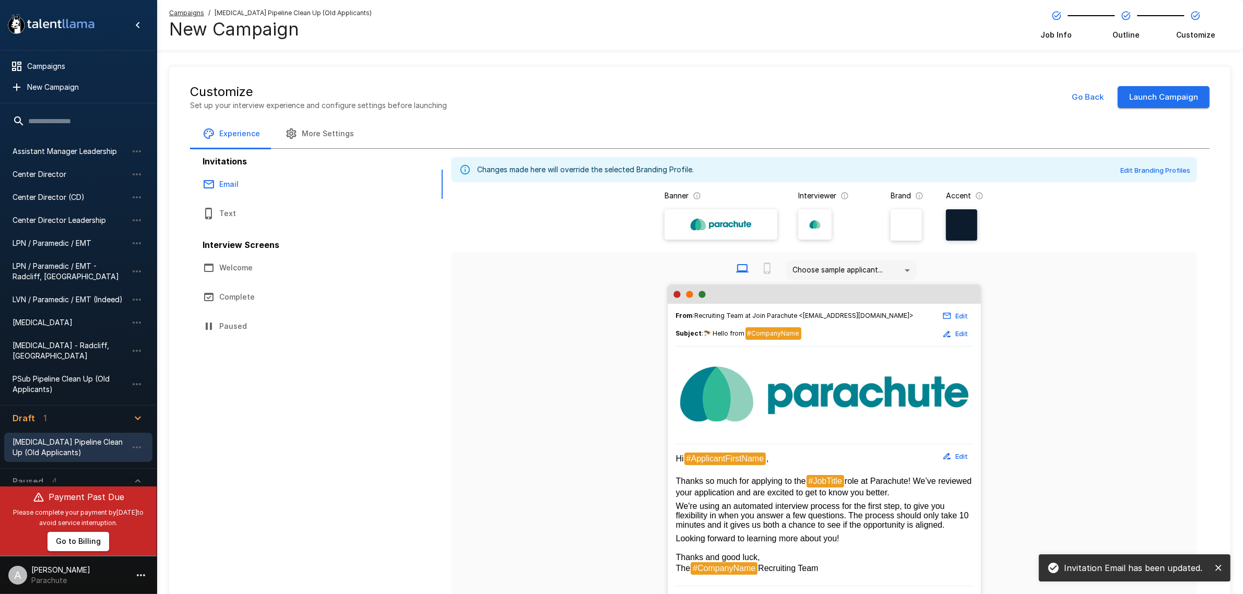
click at [272, 204] on button "Text" at bounding box center [284, 213] width 188 height 29
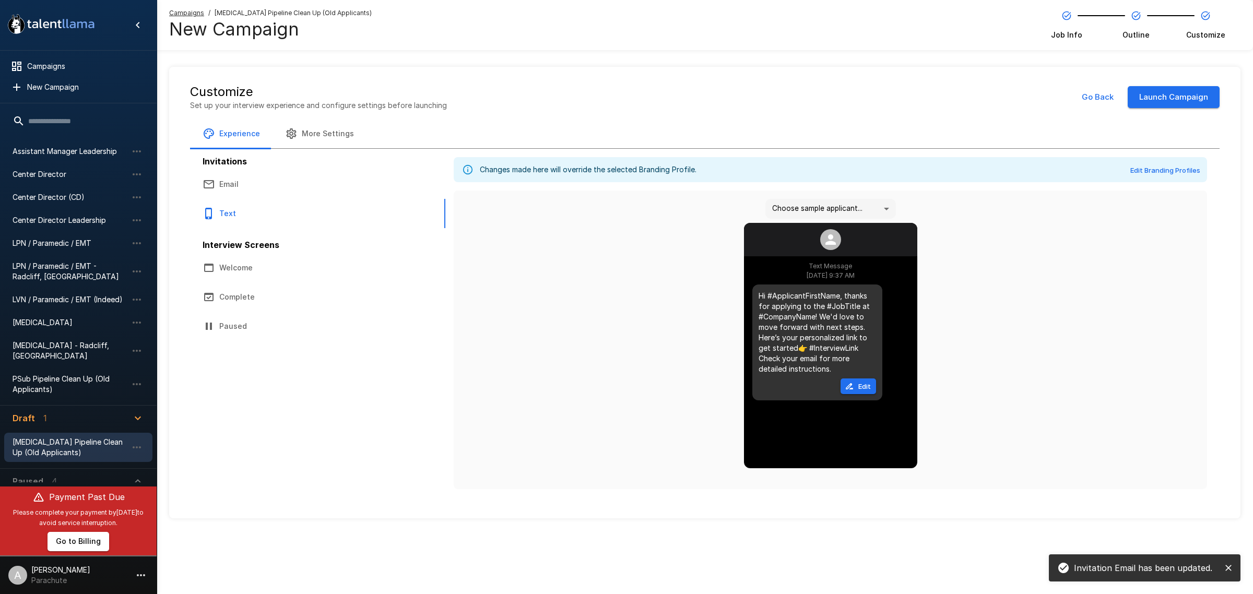
click at [863, 387] on button "Edit" at bounding box center [857, 386] width 35 height 16
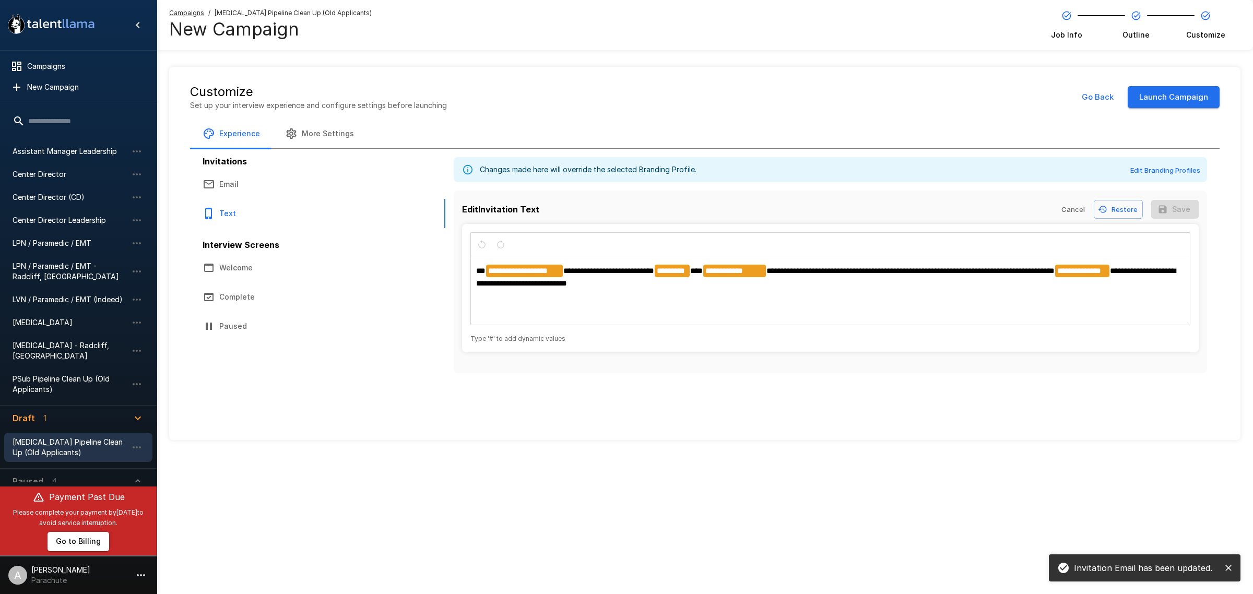
click at [772, 270] on span "**********" at bounding box center [910, 271] width 288 height 8
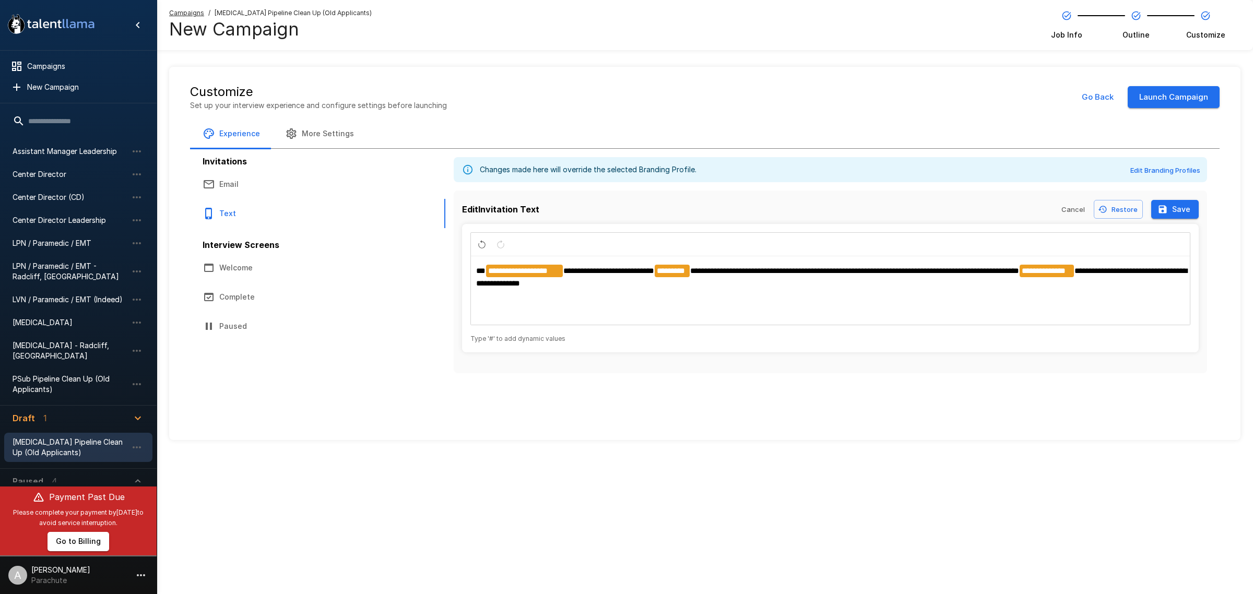
click at [697, 275] on span "**********" at bounding box center [854, 271] width 329 height 8
click at [209, 171] on button "Email" at bounding box center [284, 184] width 188 height 29
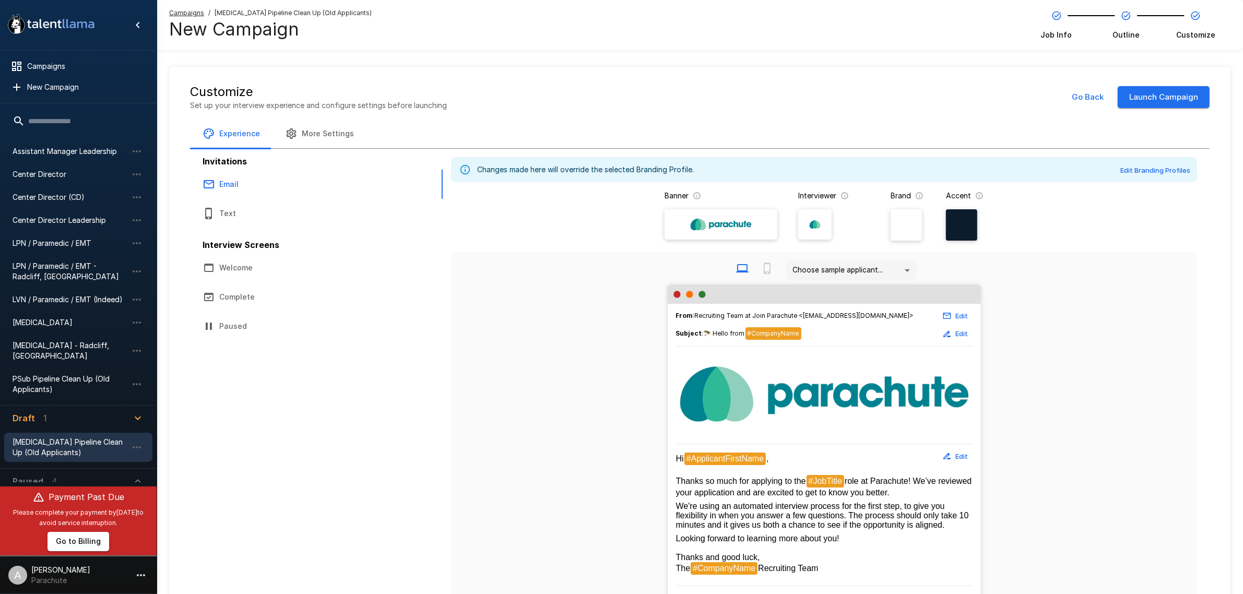
click at [962, 458] on button "Edit" at bounding box center [955, 456] width 33 height 16
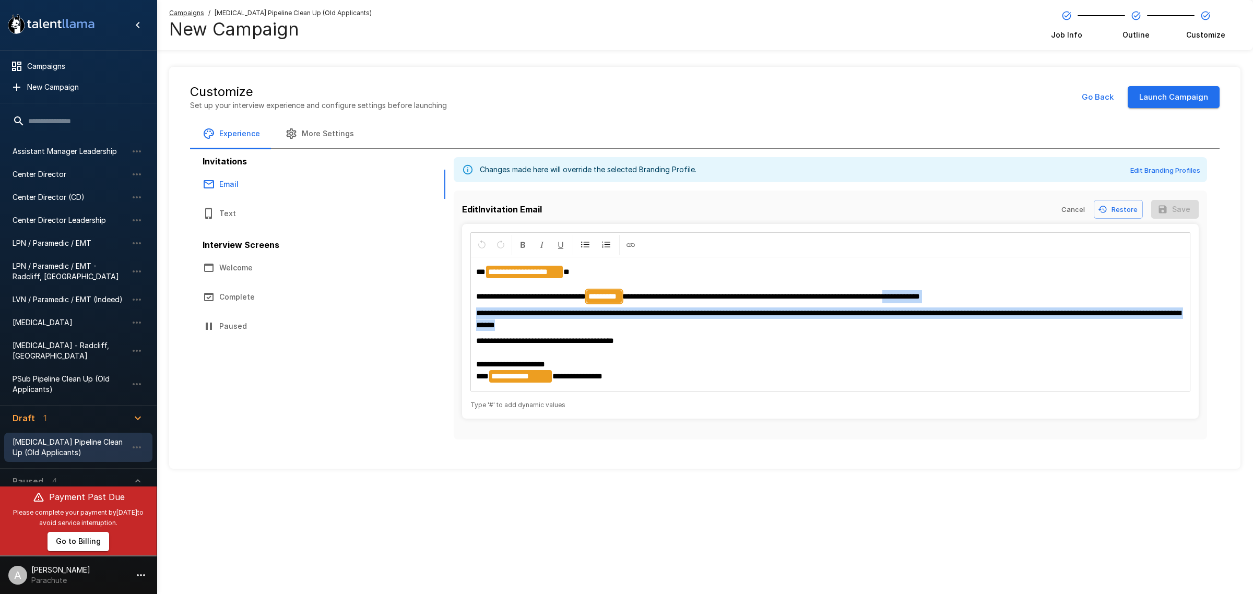
drag, startPoint x: 581, startPoint y: 324, endPoint x: 924, endPoint y: 295, distance: 344.2
click at [924, 295] on div "**********" at bounding box center [830, 324] width 719 height 133
click at [1004, 301] on p "**********" at bounding box center [830, 285] width 708 height 38
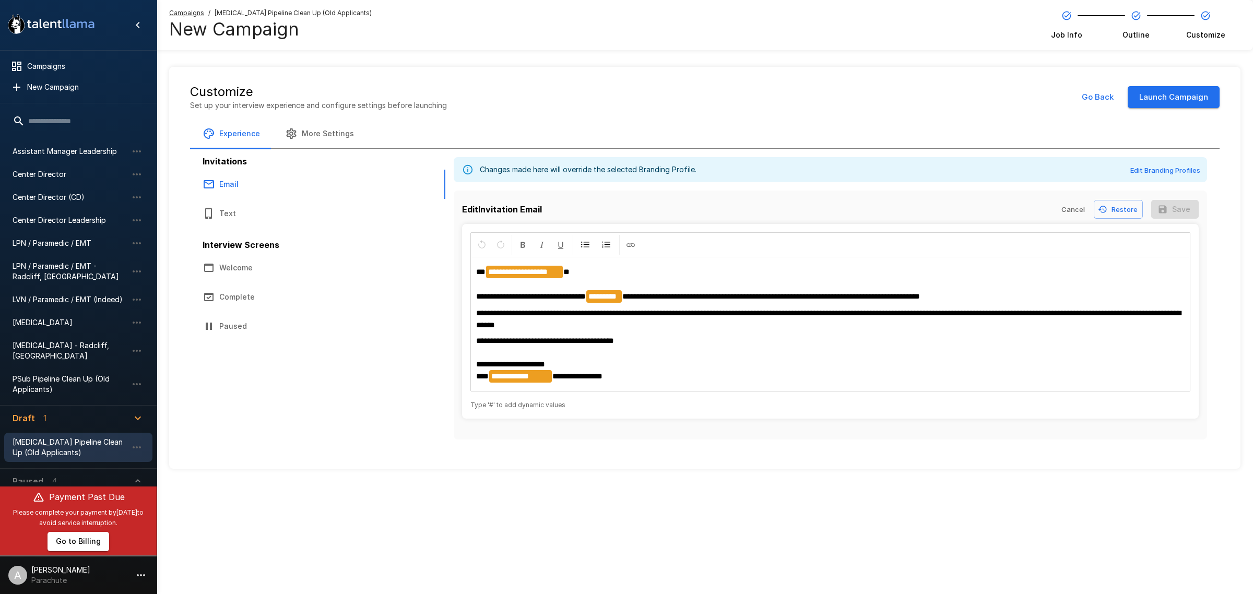
click at [1001, 300] on p "**********" at bounding box center [830, 285] width 708 height 38
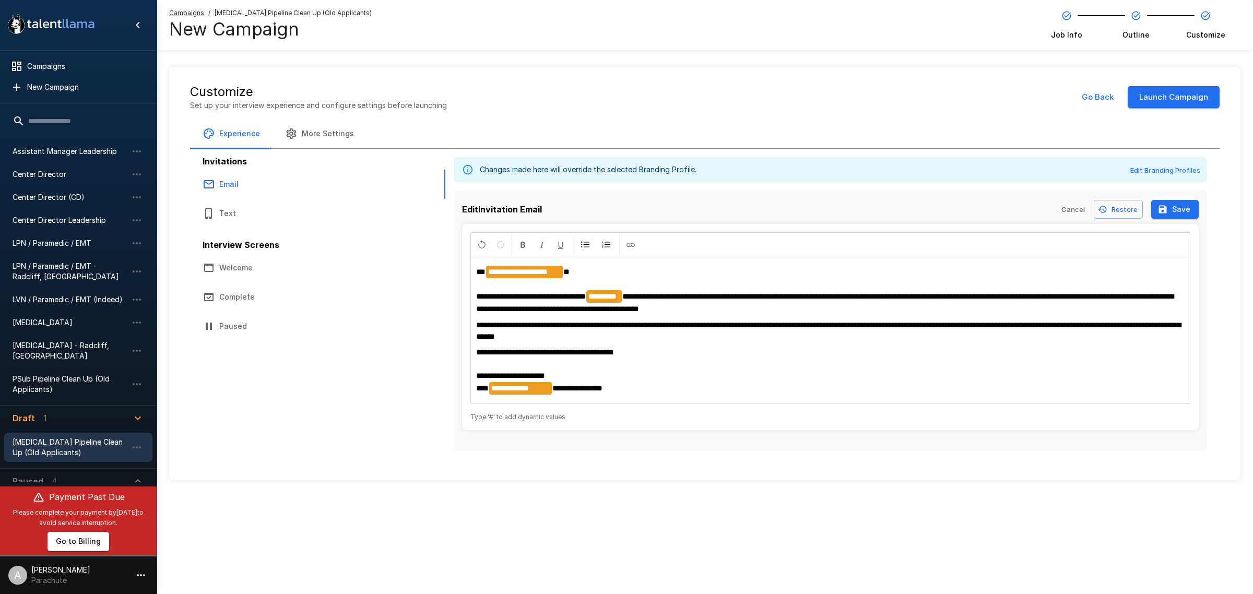
click at [873, 338] on p "**********" at bounding box center [830, 330] width 708 height 23
click at [1182, 205] on button "Save" at bounding box center [1175, 209] width 48 height 19
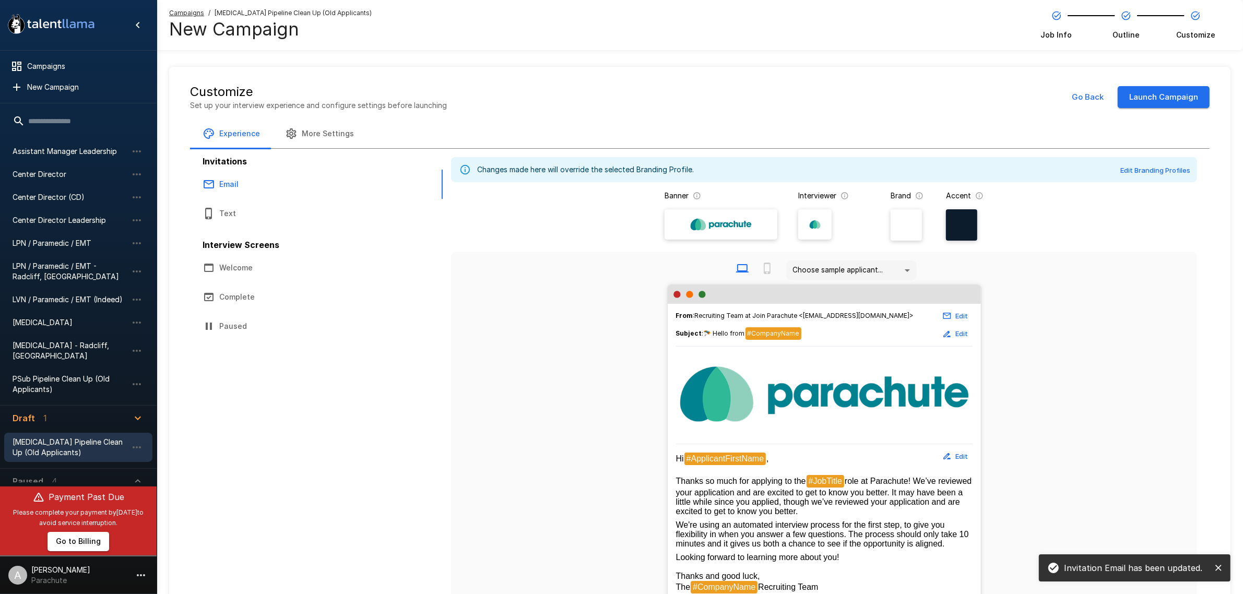
click at [847, 269] on body ".st0{fill:#FFFFFF;} .st1{fill:#76a4ed;} Campaigns New Campaign Active 16 (Archi…" at bounding box center [621, 297] width 1243 height 594
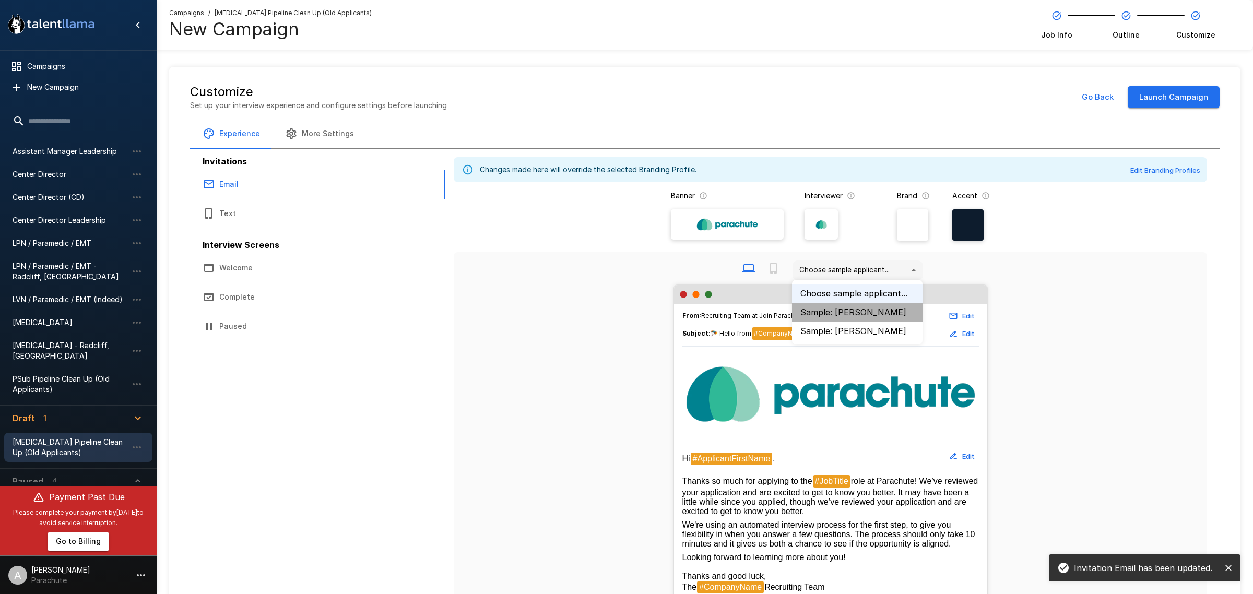
drag, startPoint x: 844, startPoint y: 307, endPoint x: 811, endPoint y: 327, distance: 38.9
click at [845, 307] on li "Sample: [PERSON_NAME]" at bounding box center [857, 312] width 131 height 19
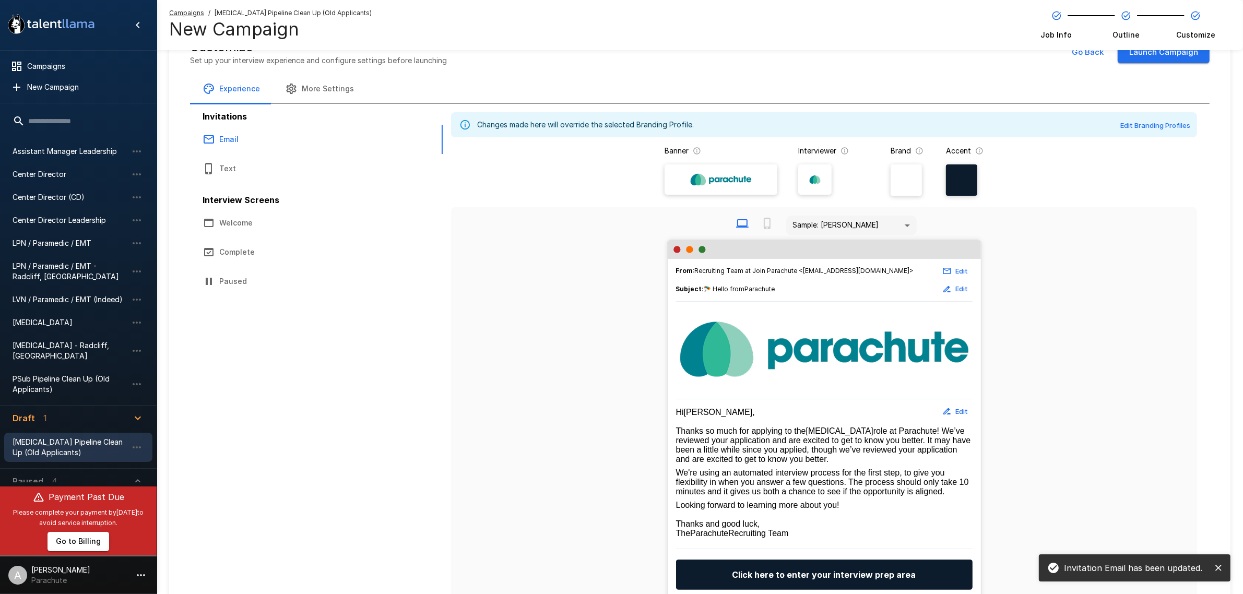
scroll to position [65, 0]
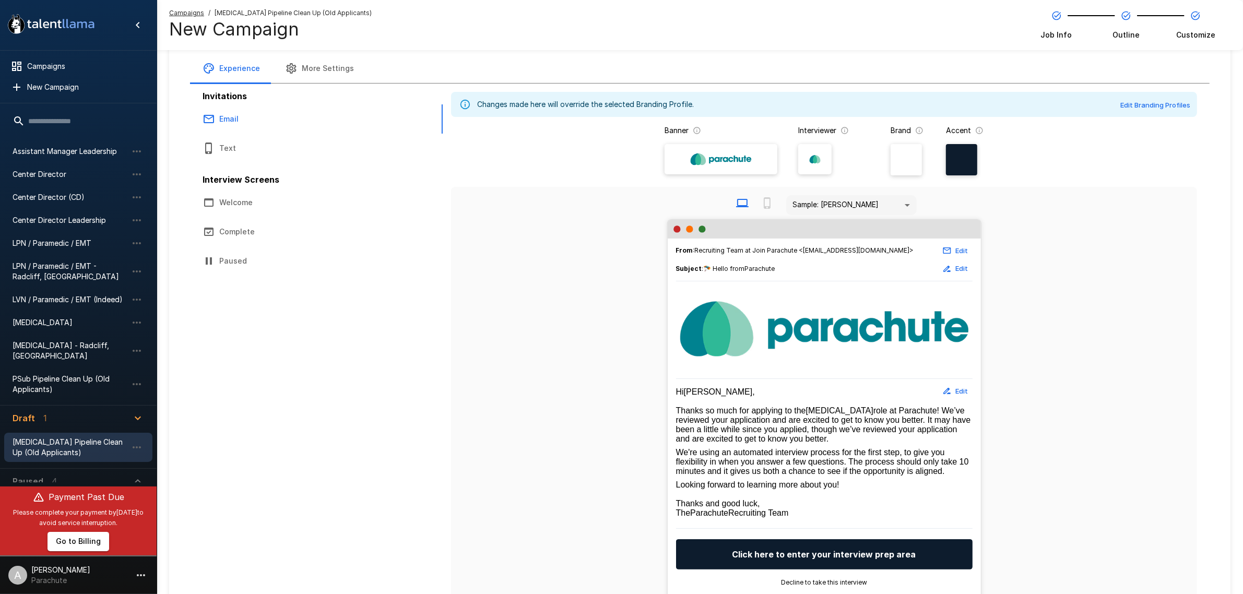
click at [270, 144] on button "Text" at bounding box center [284, 148] width 188 height 29
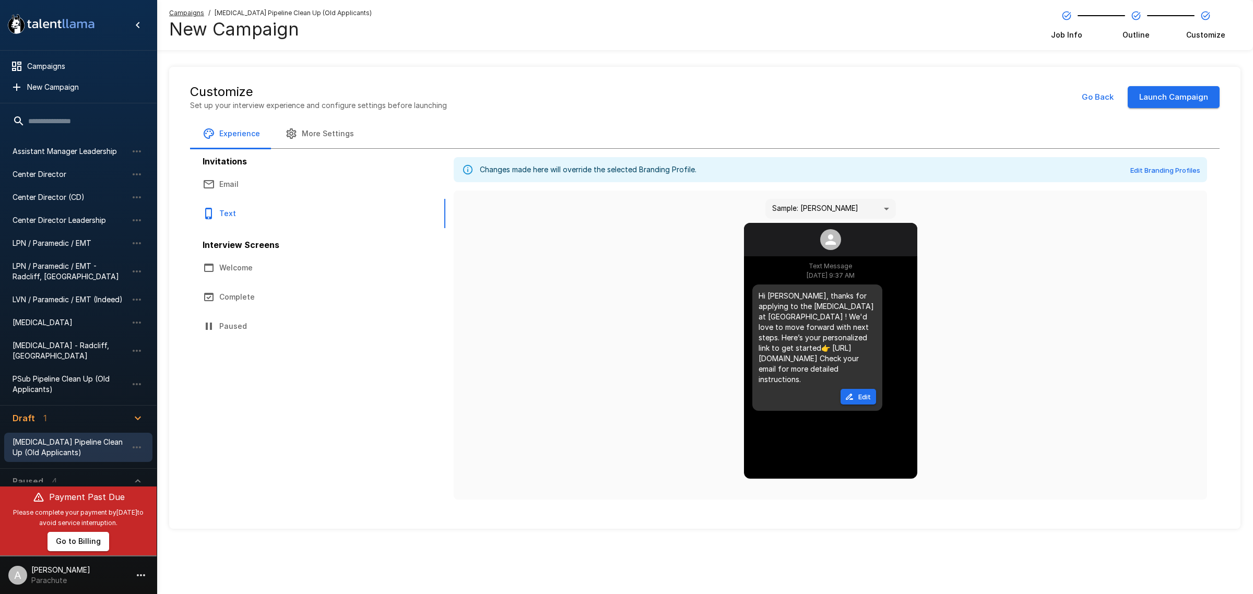
click at [866, 389] on button "Edit" at bounding box center [857, 397] width 35 height 16
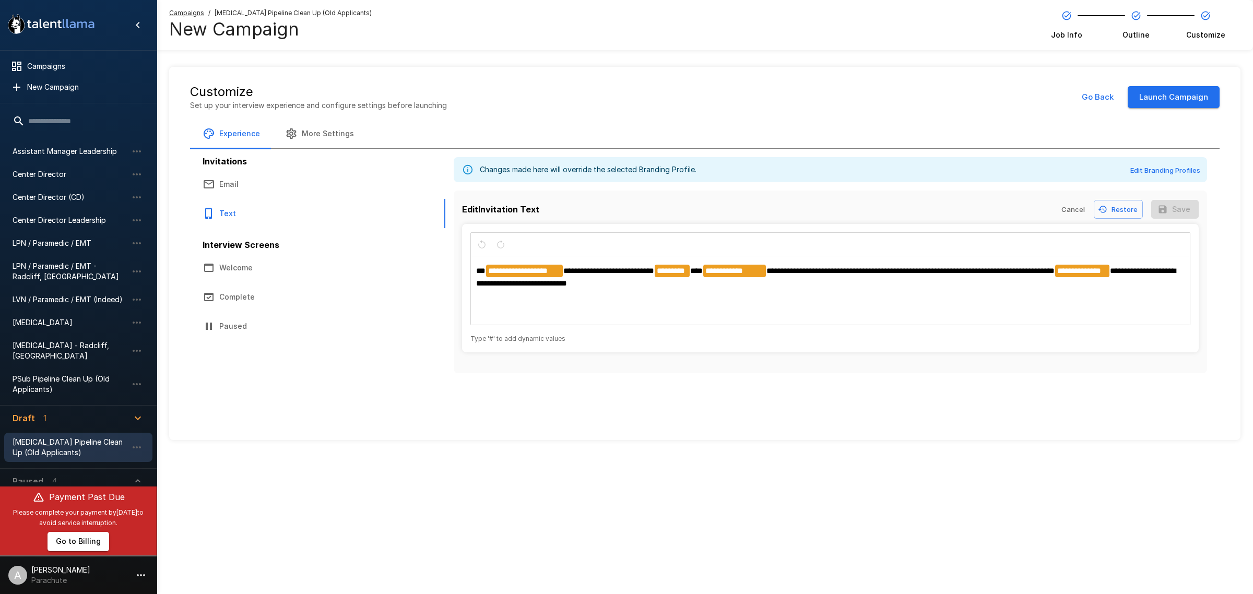
click at [774, 271] on span "**********" at bounding box center [910, 271] width 288 height 8
click at [760, 275] on span "**********" at bounding box center [862, 271] width 345 height 8
click at [907, 272] on span "**********" at bounding box center [862, 271] width 345 height 8
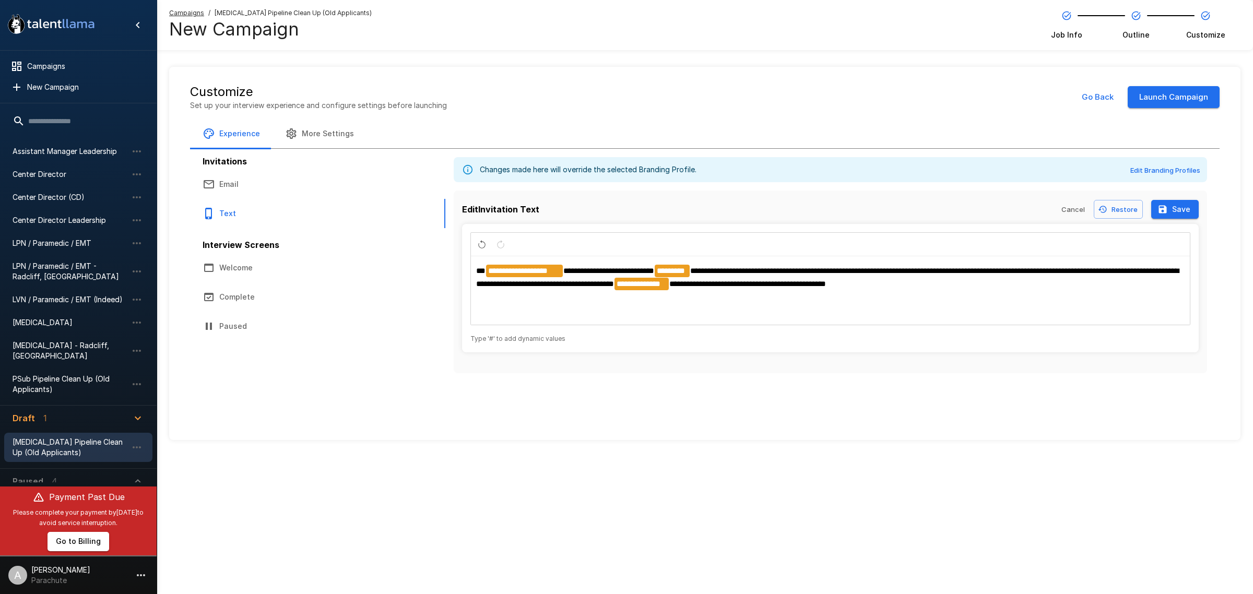
click at [1183, 207] on button "Save" at bounding box center [1175, 209] width 48 height 19
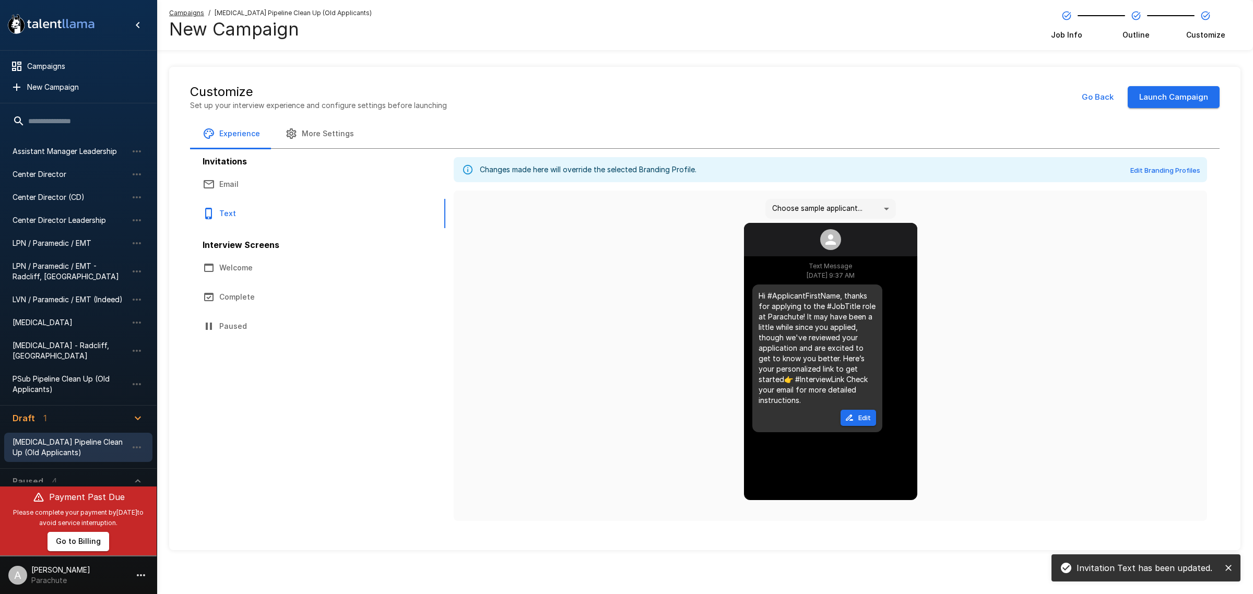
click at [836, 205] on body ".st0{fill:#FFFFFF;} .st1{fill:#76a4ed;} Campaigns New Campaign Active 16 (Archi…" at bounding box center [626, 297] width 1253 height 594
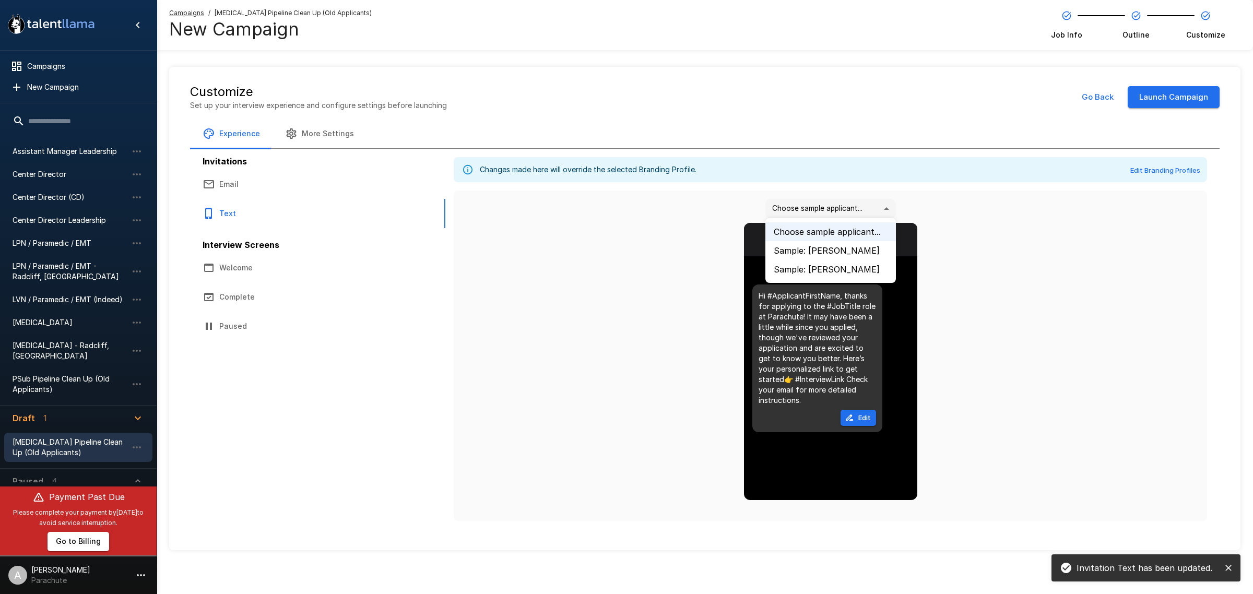
click at [831, 246] on li "Sample: [PERSON_NAME]" at bounding box center [830, 250] width 131 height 19
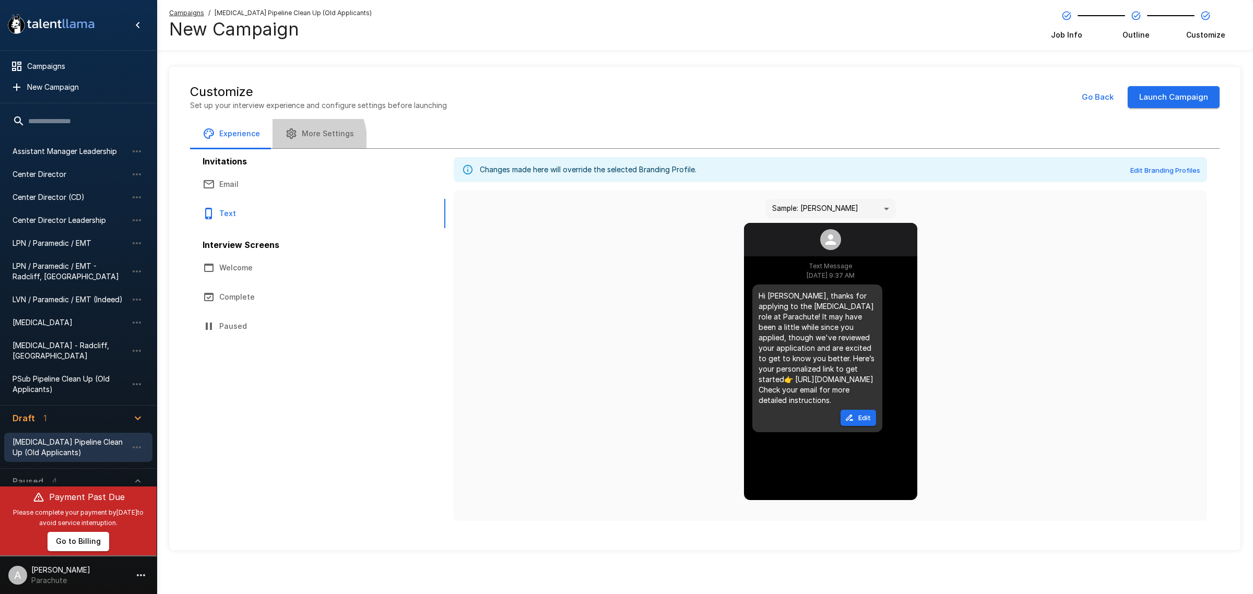
click at [302, 140] on button "More Settings" at bounding box center [320, 133] width 94 height 29
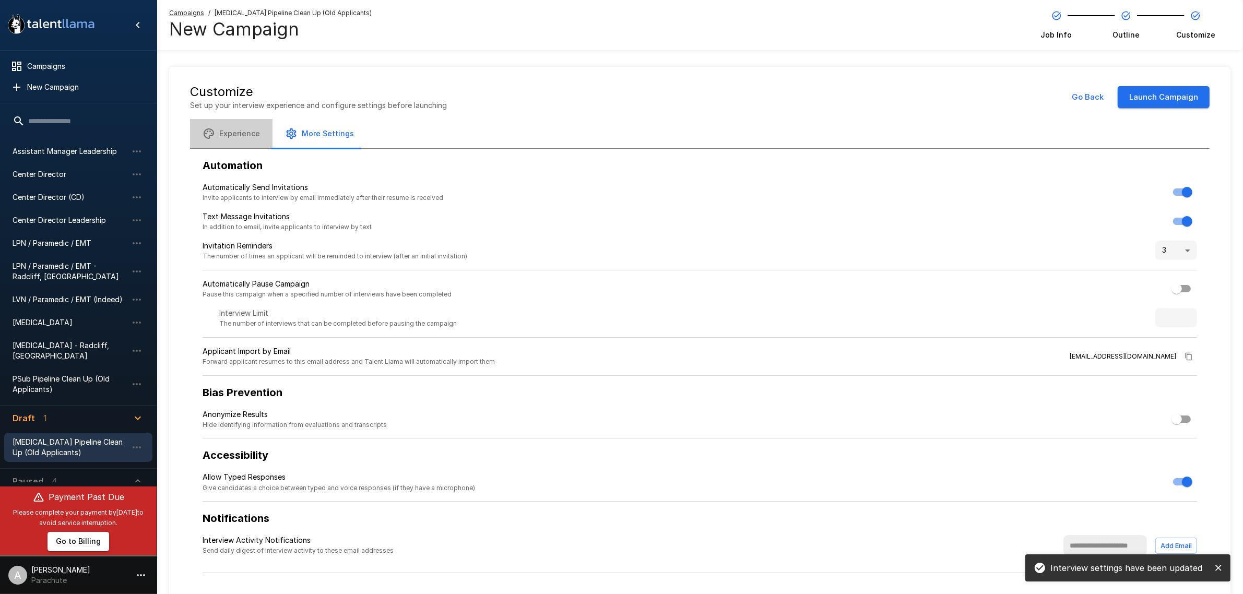
click at [232, 128] on button "Experience" at bounding box center [231, 133] width 82 height 29
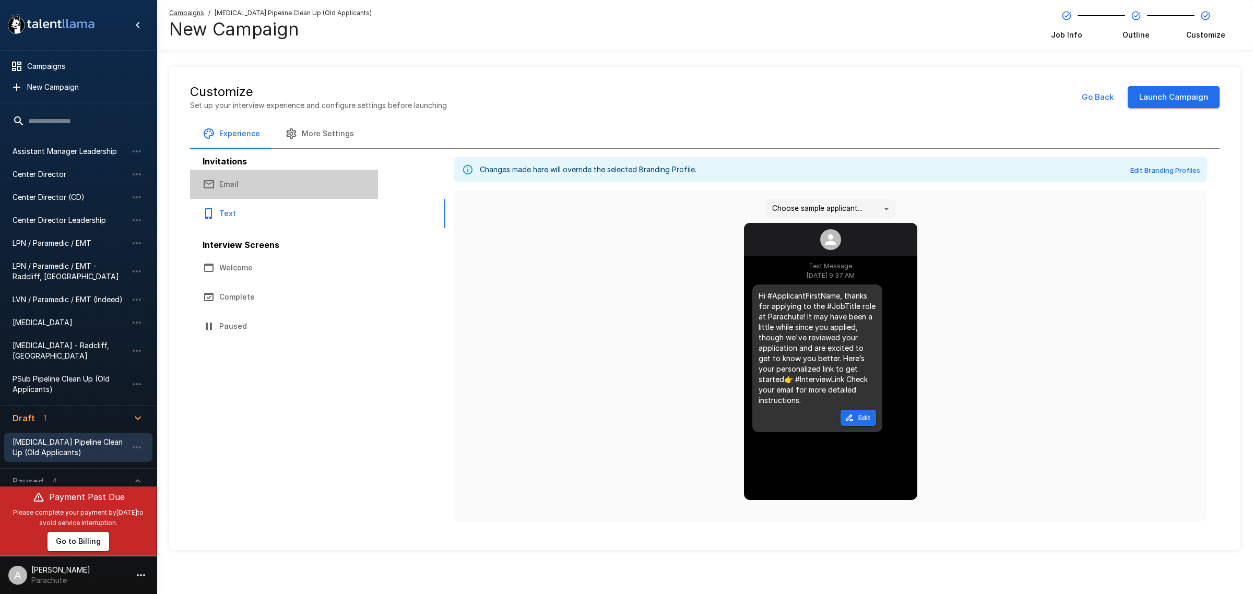
click at [293, 185] on button "Email" at bounding box center [284, 184] width 188 height 29
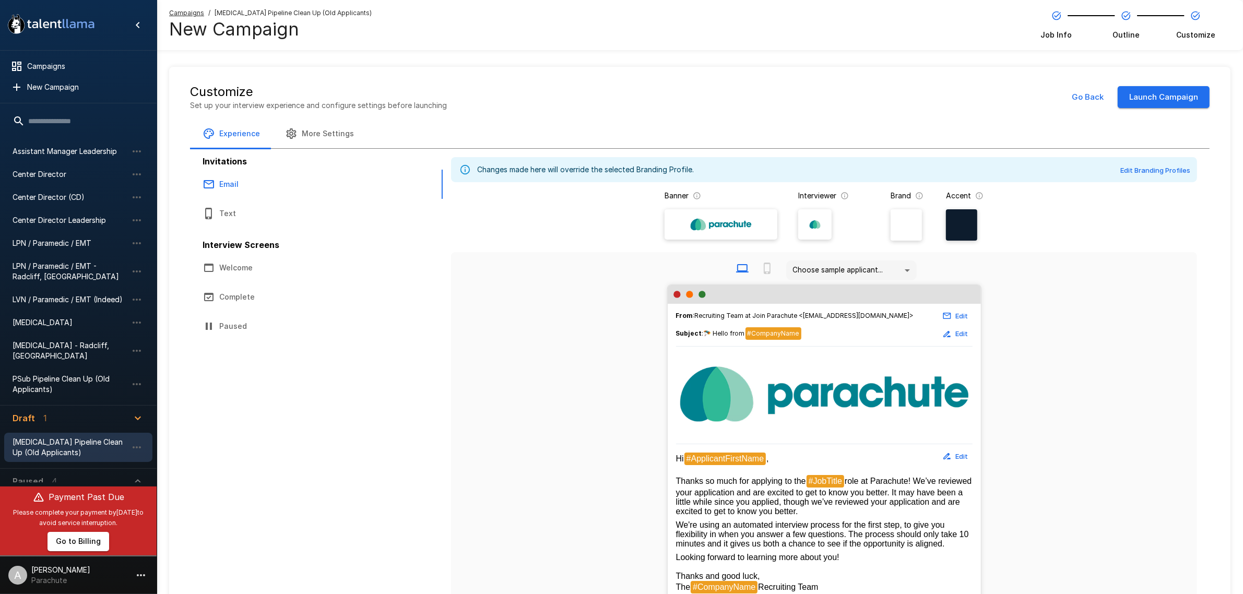
click at [287, 215] on button "Text" at bounding box center [284, 213] width 188 height 29
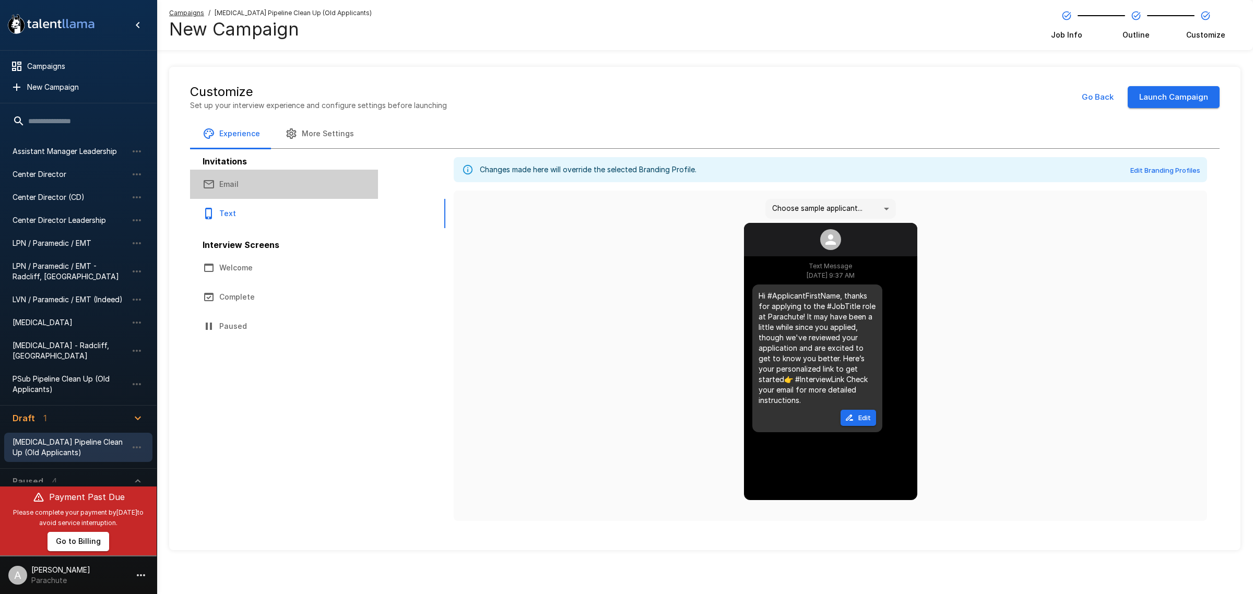
click at [275, 186] on button "Email" at bounding box center [284, 184] width 188 height 29
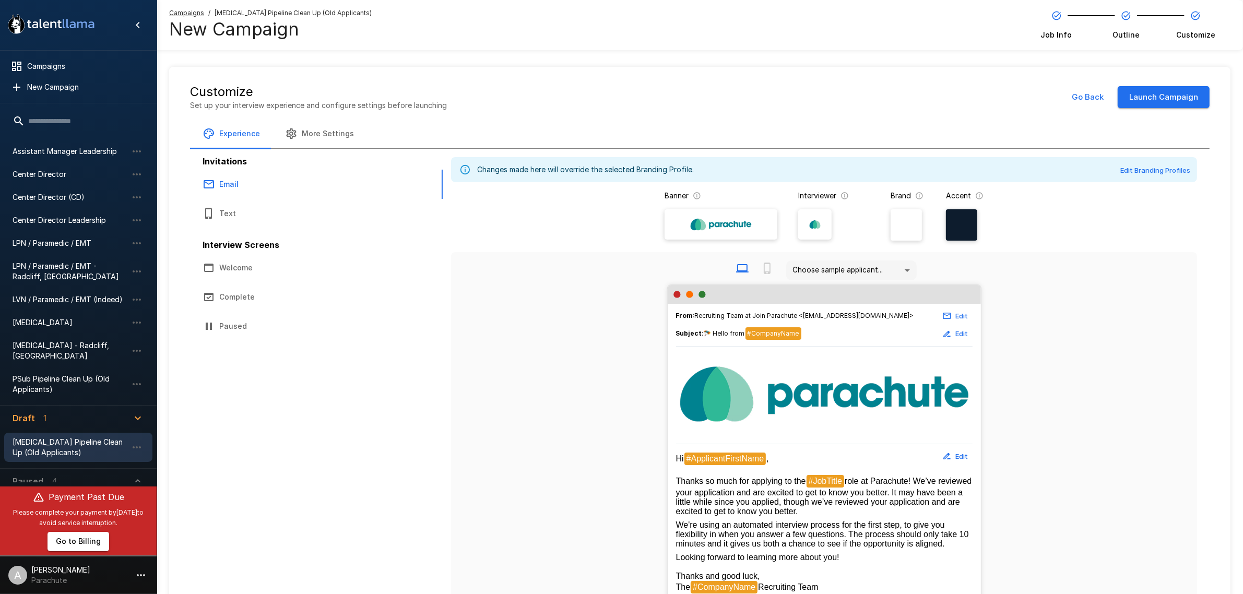
click at [1094, 89] on button "Go Back" at bounding box center [1087, 97] width 43 height 22
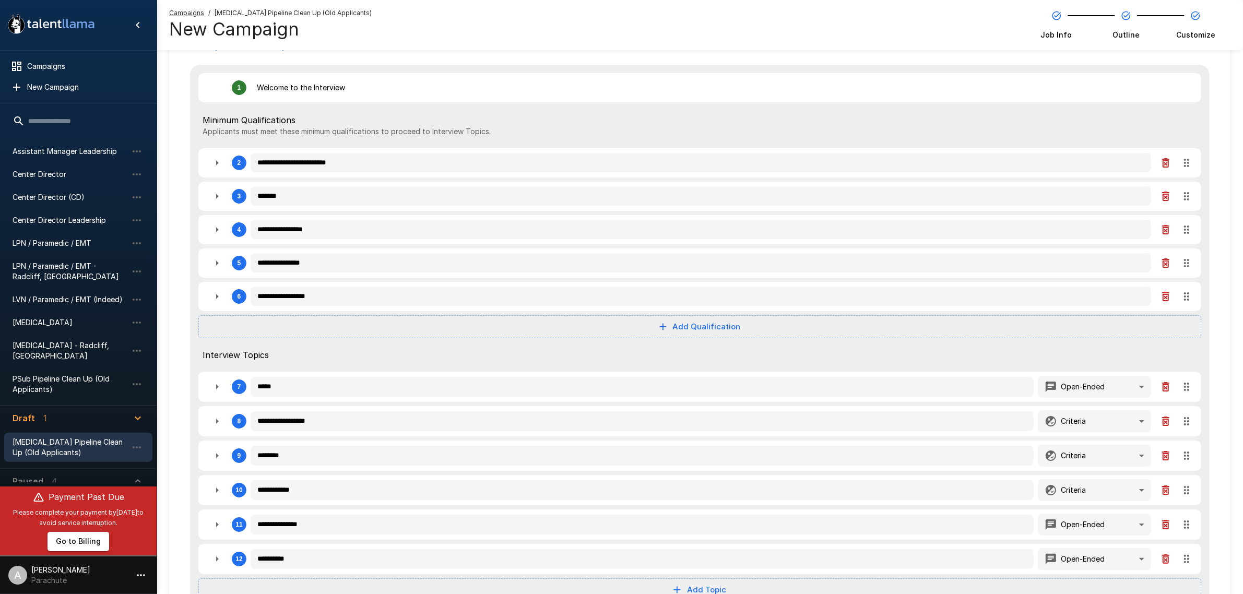
scroll to position [194, 0]
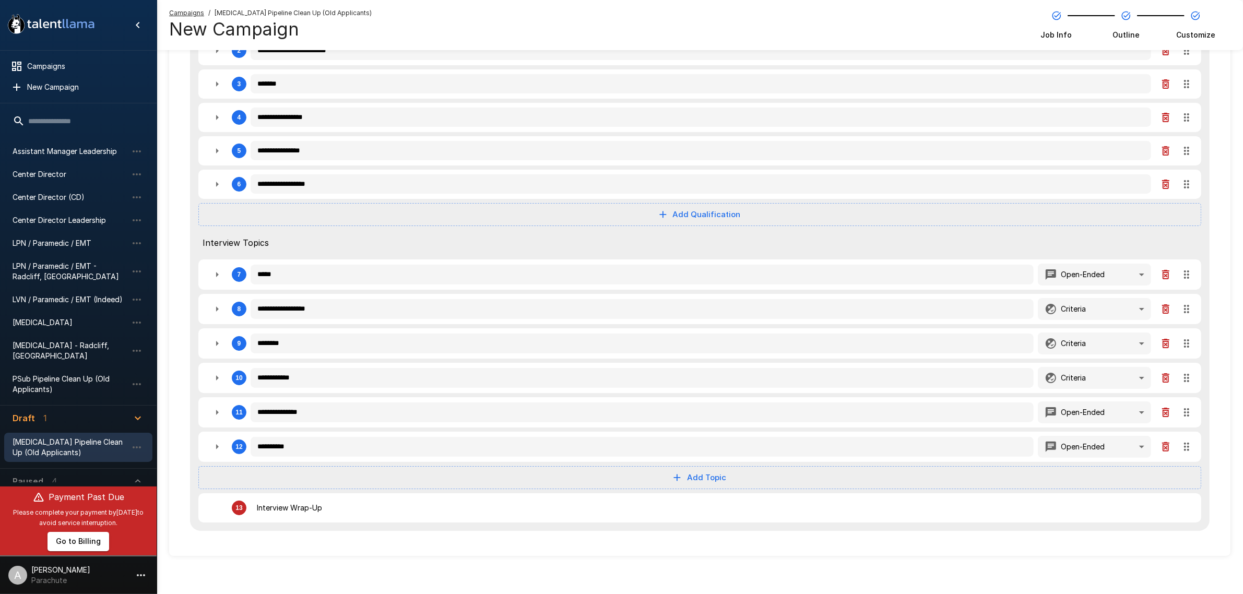
click at [207, 410] on button "button" at bounding box center [217, 412] width 21 height 21
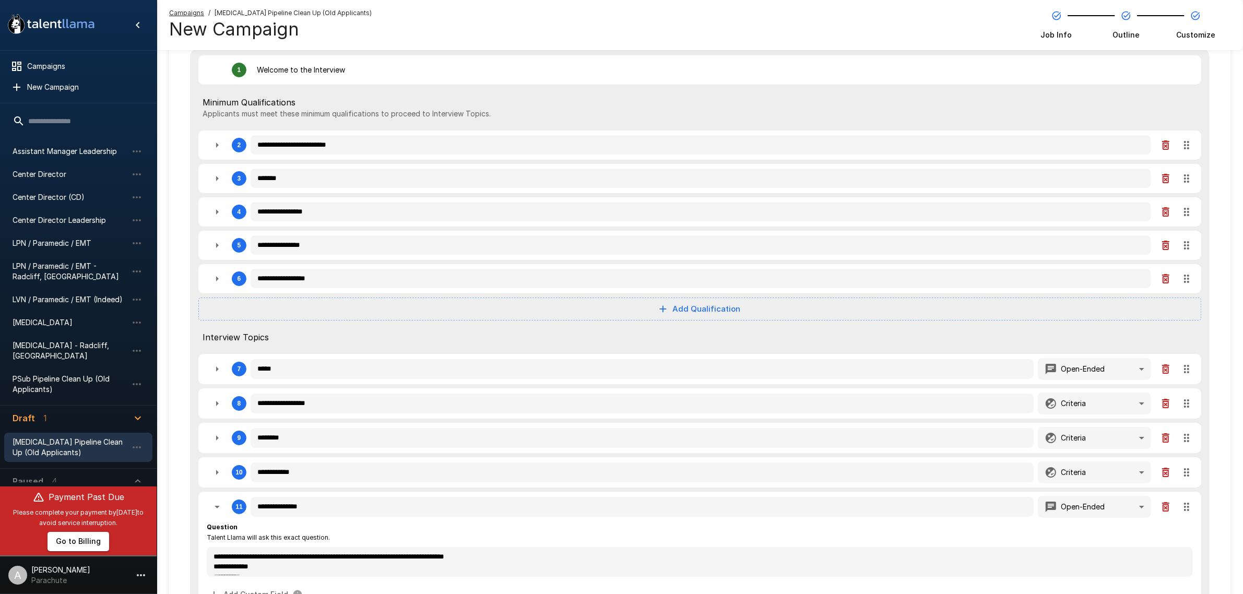
scroll to position [0, 0]
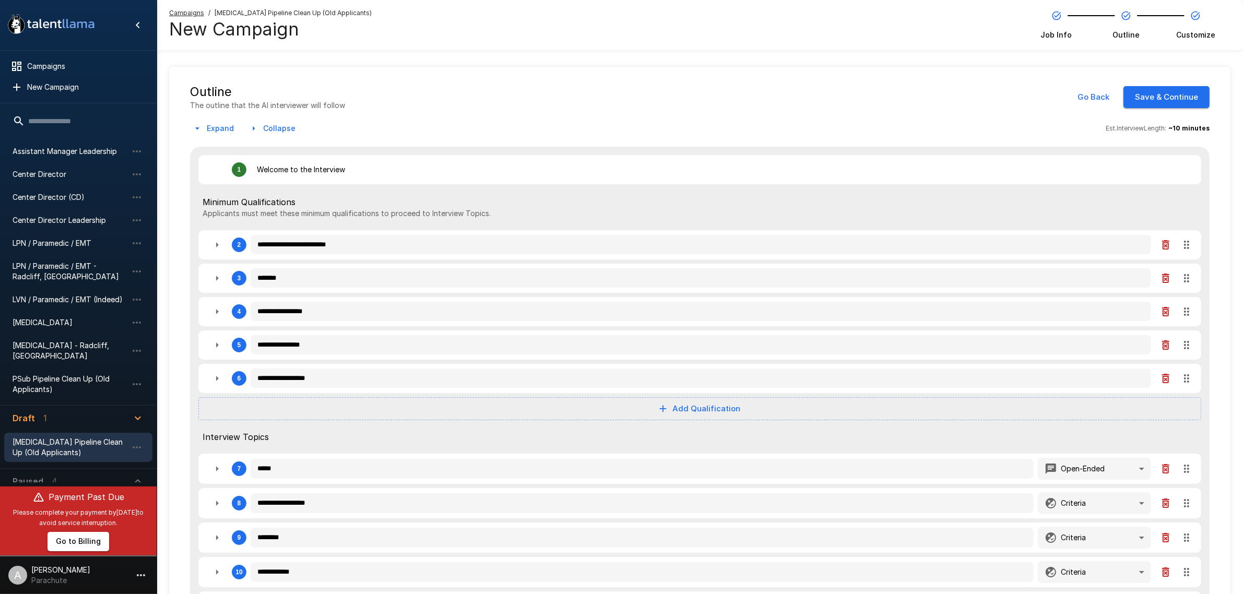
click at [1159, 102] on button "Save & Continue" at bounding box center [1166, 97] width 86 height 22
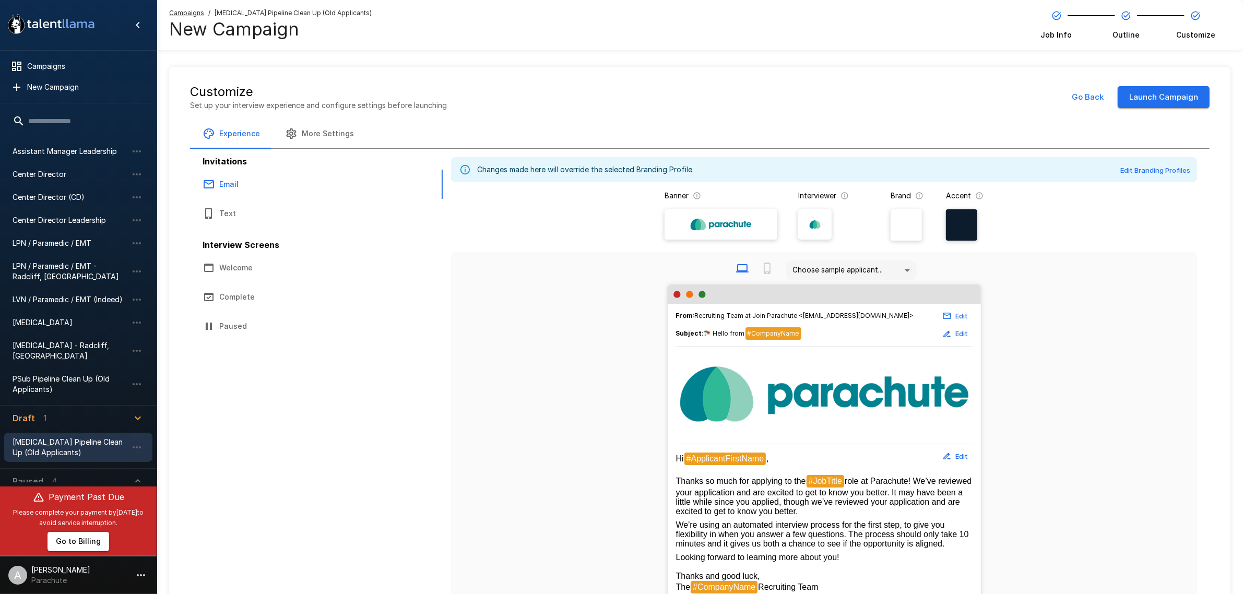
click at [330, 133] on button "More Settings" at bounding box center [320, 133] width 94 height 29
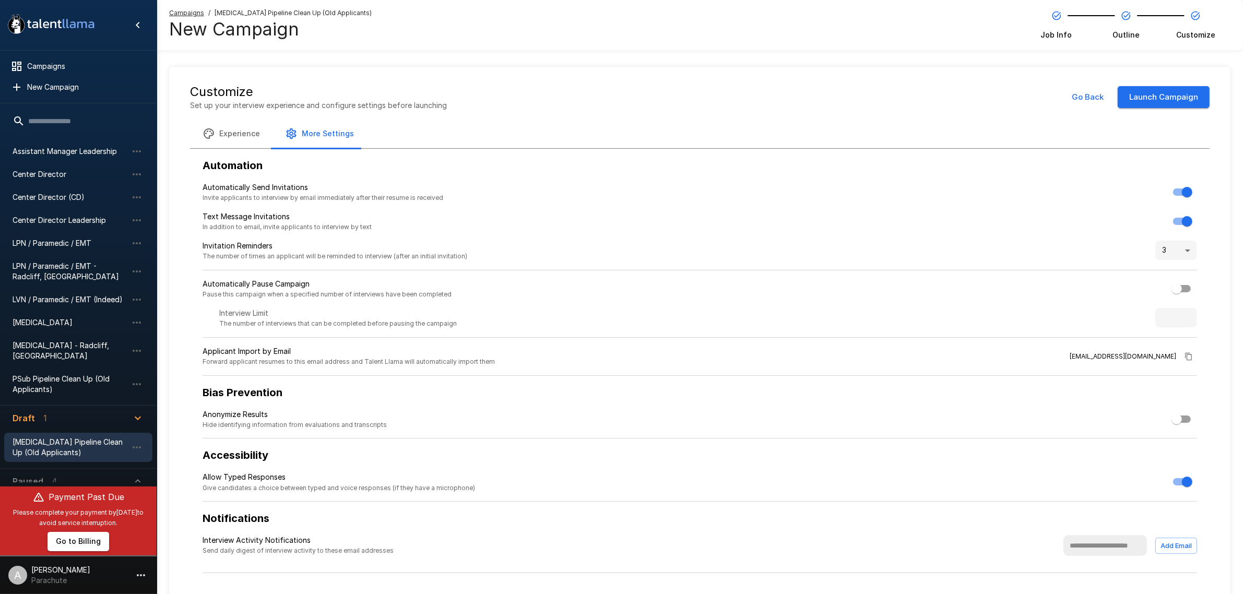
click at [1177, 99] on button "Launch Campaign" at bounding box center [1164, 97] width 92 height 22
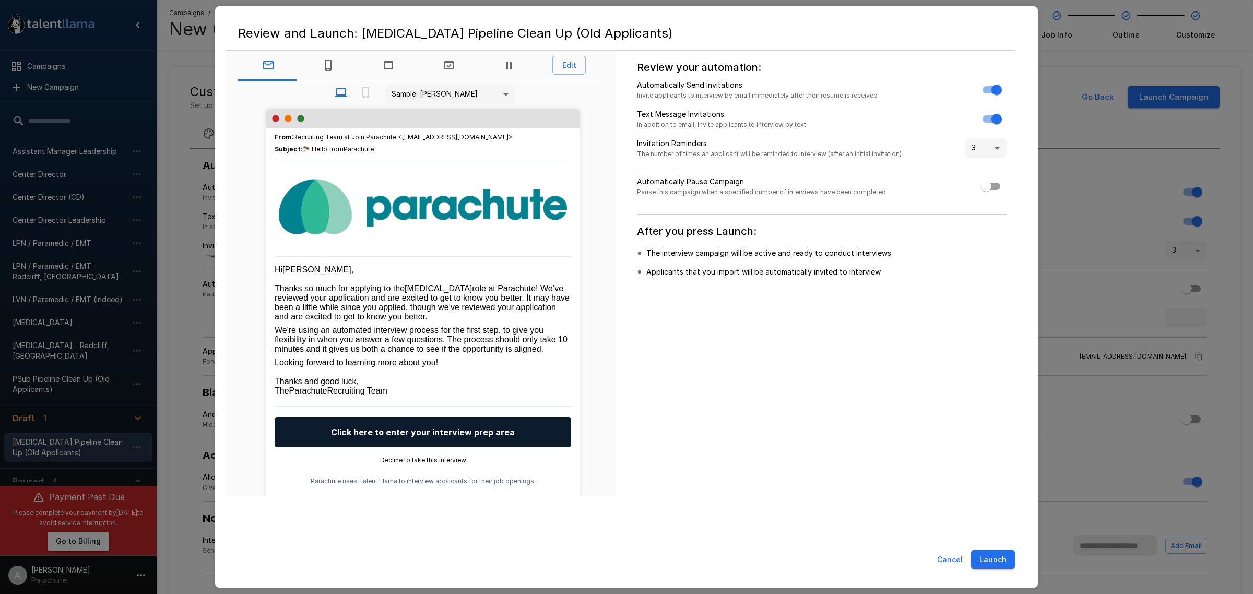
click at [998, 559] on button "Launch" at bounding box center [993, 559] width 44 height 19
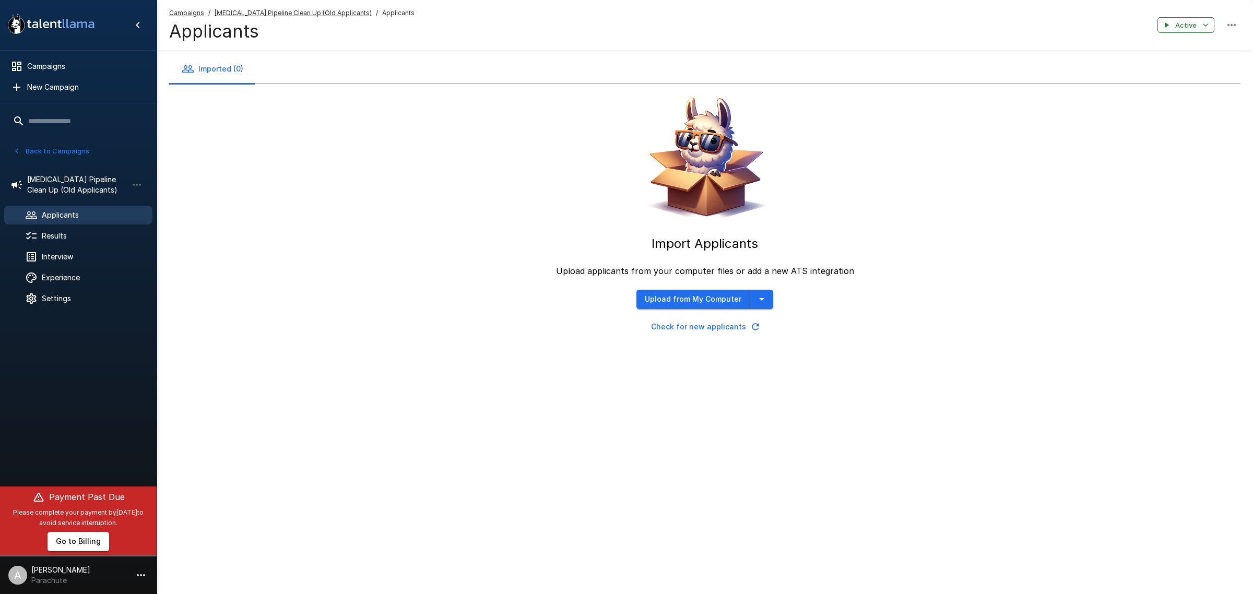
drag, startPoint x: 329, startPoint y: 10, endPoint x: 320, endPoint y: 14, distance: 9.6
drag, startPoint x: 320, startPoint y: 14, endPoint x: 319, endPoint y: 31, distance: 17.2
click at [303, 32] on h4 "Applicants" at bounding box center [291, 31] width 245 height 22
drag, startPoint x: 356, startPoint y: 11, endPoint x: 213, endPoint y: 14, distance: 142.5
click at [213, 14] on div "Campaigns / [MEDICAL_DATA] Pipeline Clean Up (Old Applicants) / Applicants" at bounding box center [291, 13] width 245 height 10
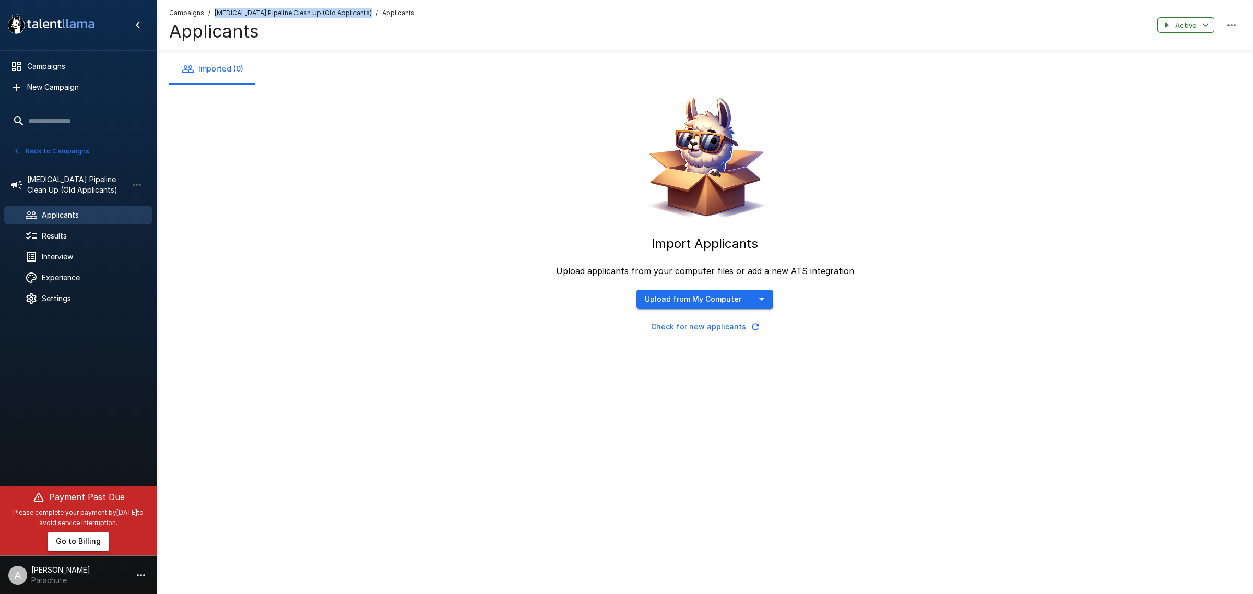
copy u "[MEDICAL_DATA] Pipeline Clean Up (Old Applicants)"
click at [68, 68] on span "Campaigns" at bounding box center [85, 66] width 117 height 10
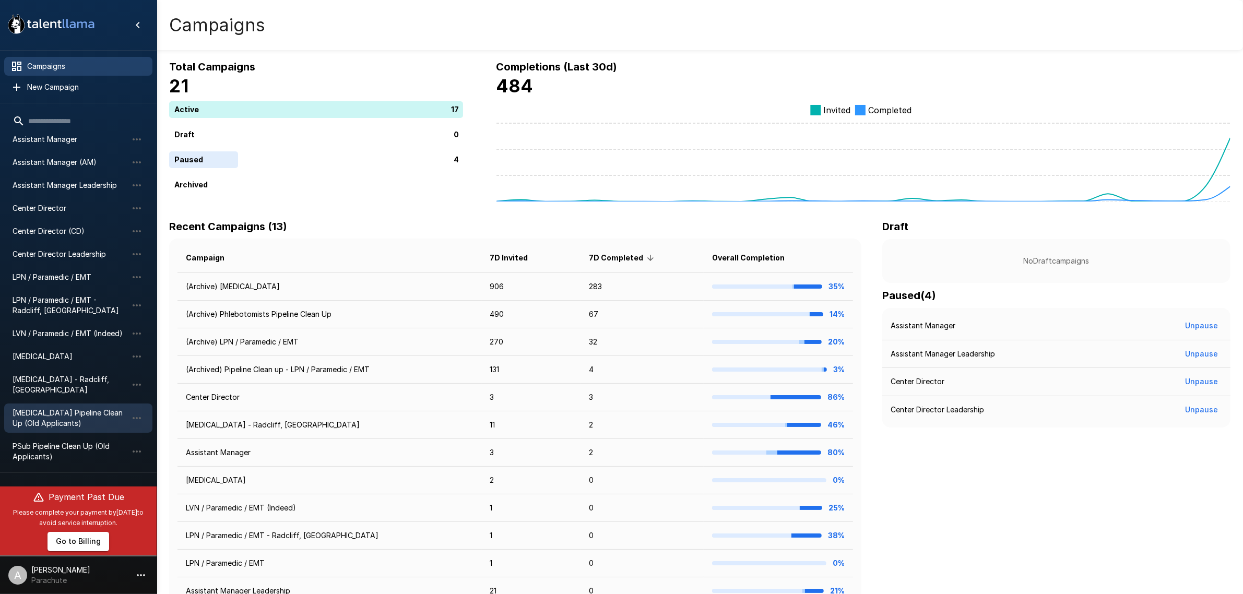
scroll to position [149, 0]
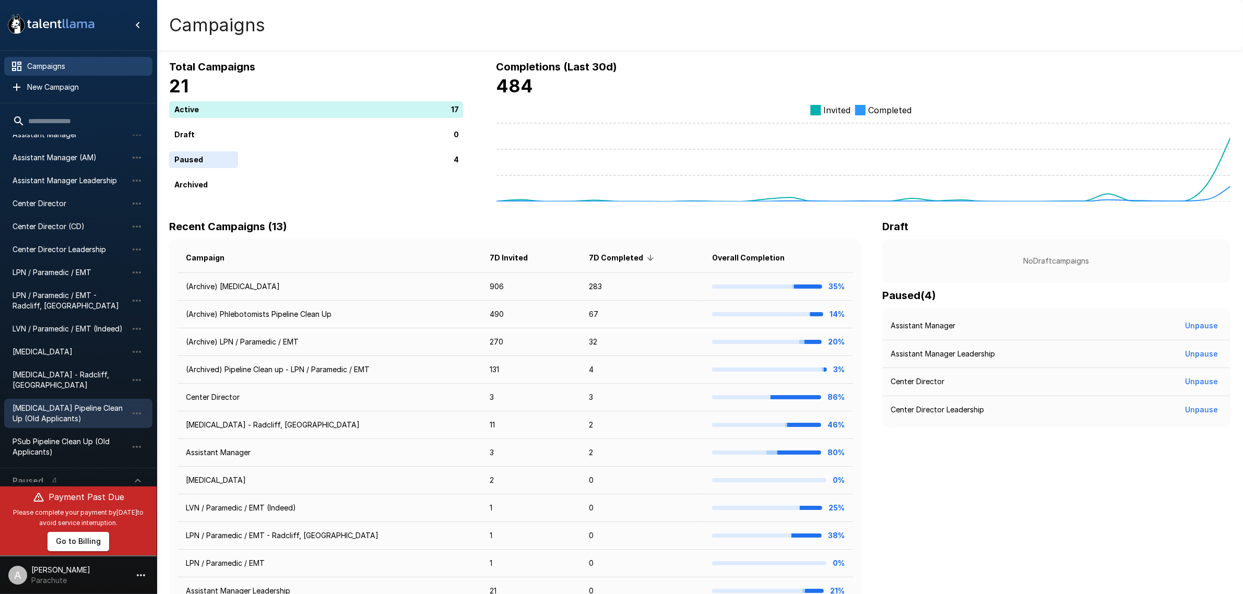
click at [98, 406] on span "[MEDICAL_DATA] Pipeline Clean Up (Old Applicants)" at bounding box center [70, 413] width 115 height 21
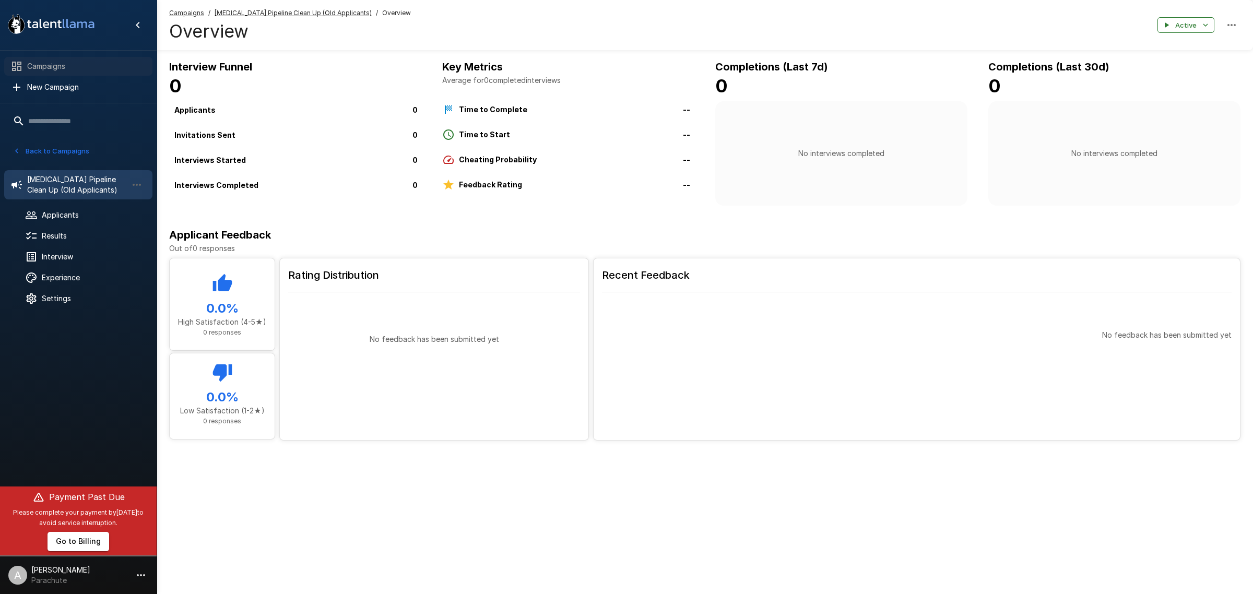
click at [69, 71] on span "Campaigns" at bounding box center [85, 66] width 117 height 10
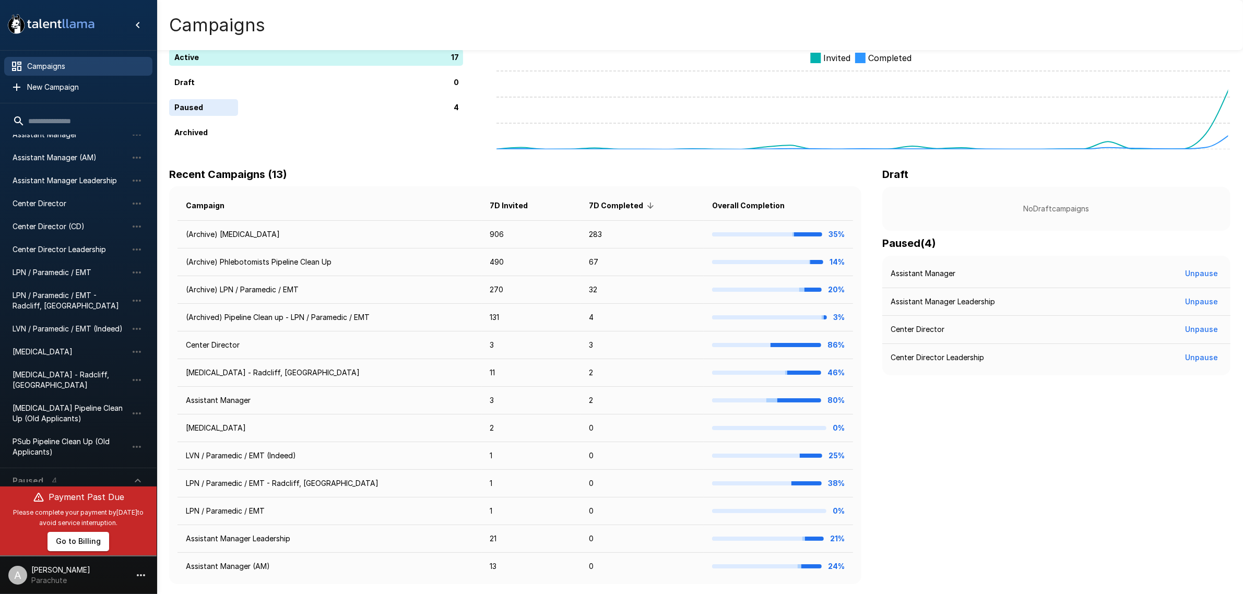
scroll to position [85, 0]
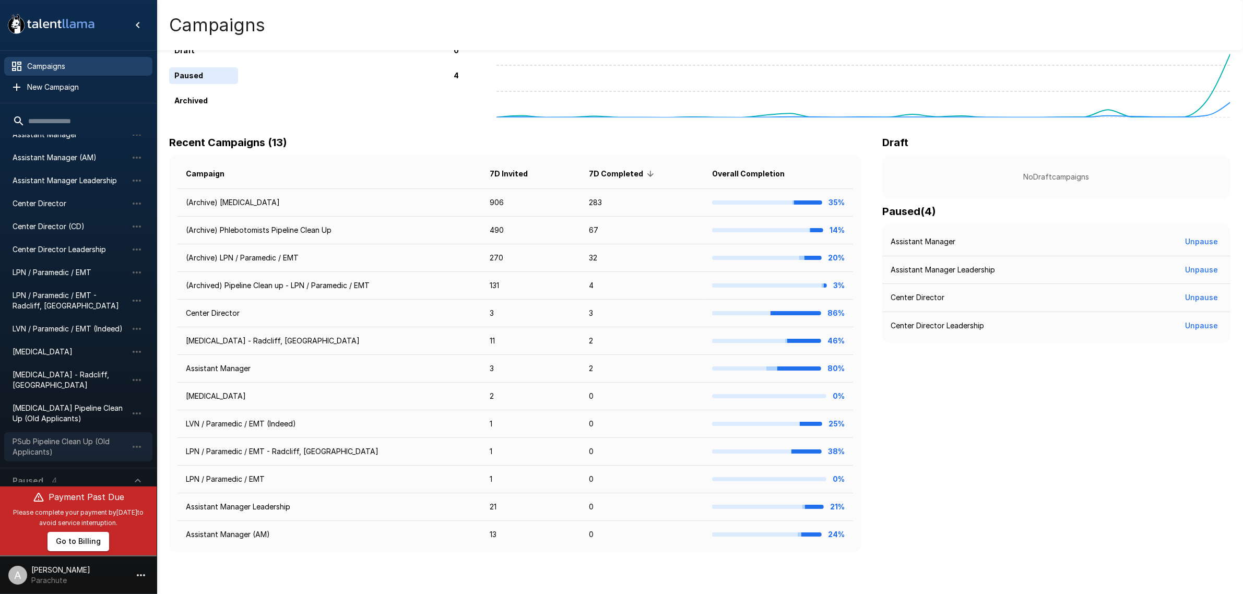
click at [55, 436] on span "PSub Pipeline Clean Up (Old Applicants)" at bounding box center [70, 446] width 115 height 21
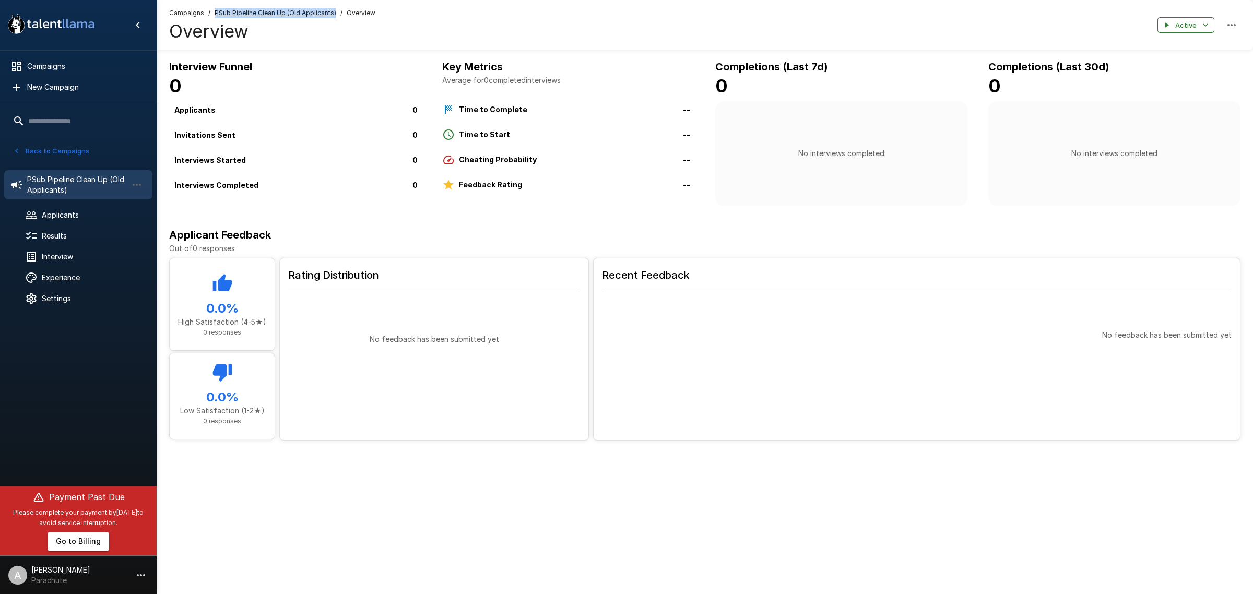
drag, startPoint x: 335, startPoint y: 11, endPoint x: 212, endPoint y: 16, distance: 122.3
click at [212, 16] on div "Campaigns / PSub Pipeline Clean Up (Old Applicants) / Overview" at bounding box center [272, 13] width 206 height 10
copy u "PSub Pipeline Clean Up (Old Applicants)"
drag, startPoint x: 82, startPoint y: 66, endPoint x: 88, endPoint y: 188, distance: 122.8
click at [82, 66] on span "Campaigns" at bounding box center [85, 66] width 117 height 10
